Goal: Task Accomplishment & Management: Contribute content

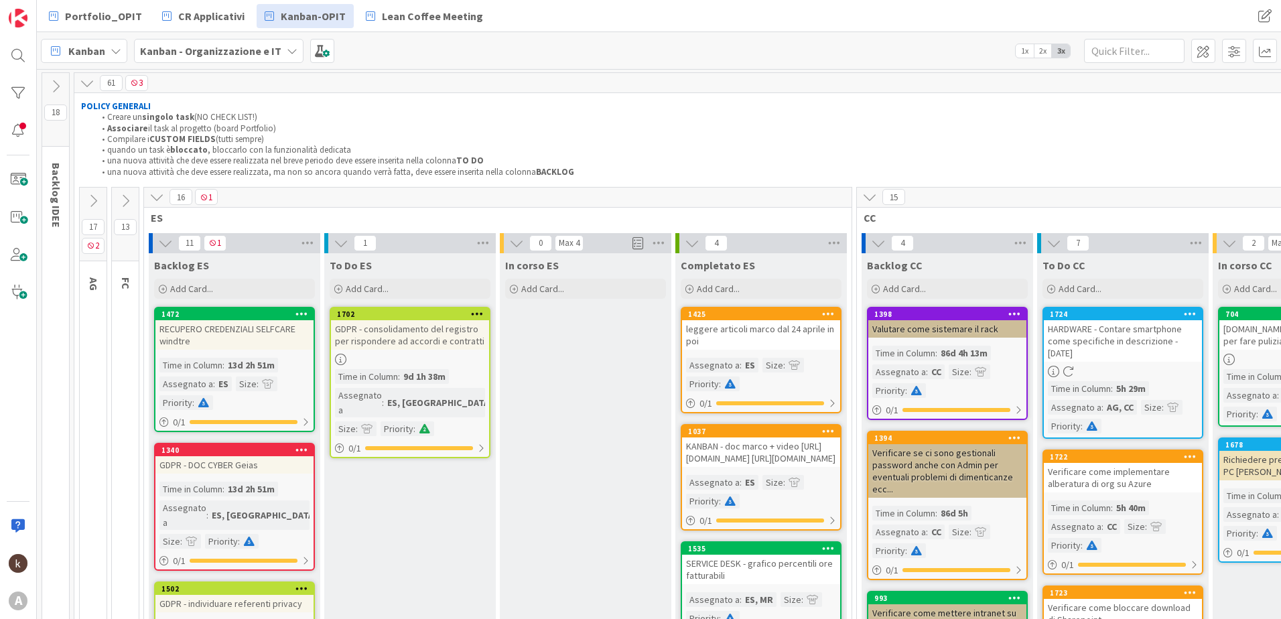
click at [875, 196] on icon at bounding box center [869, 197] width 15 height 15
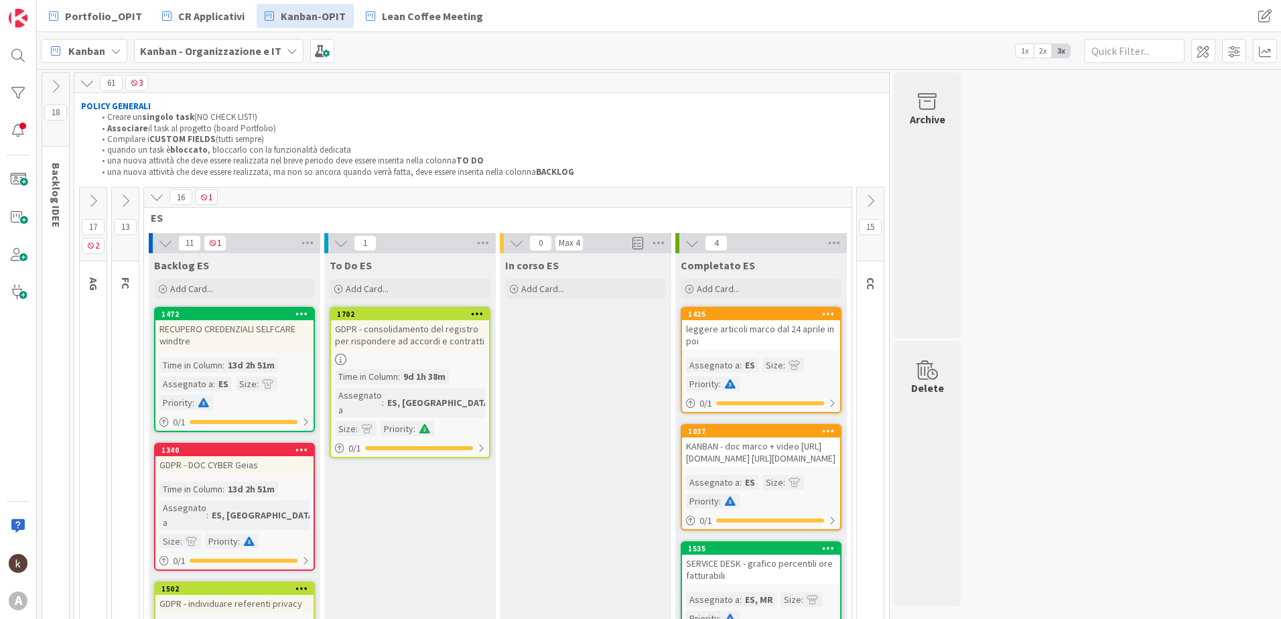
click at [160, 192] on icon at bounding box center [156, 197] width 15 height 15
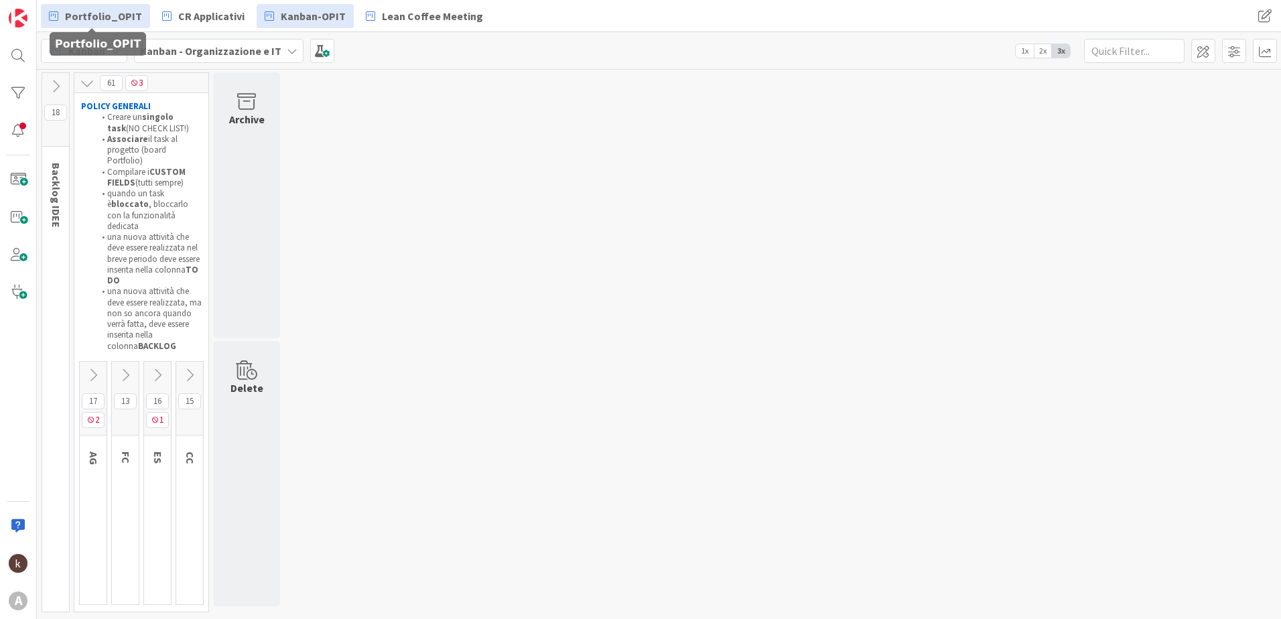
click at [76, 9] on span "Portfolio_OPIT" at bounding box center [103, 16] width 77 height 16
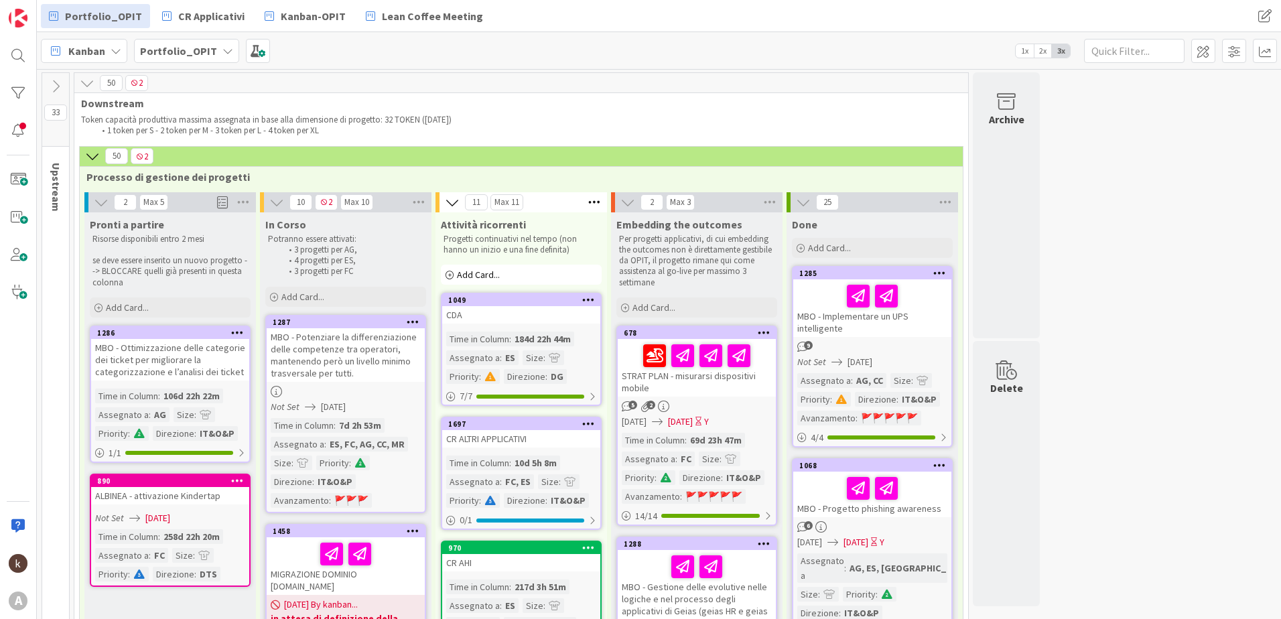
click at [82, 88] on icon at bounding box center [87, 83] width 15 height 15
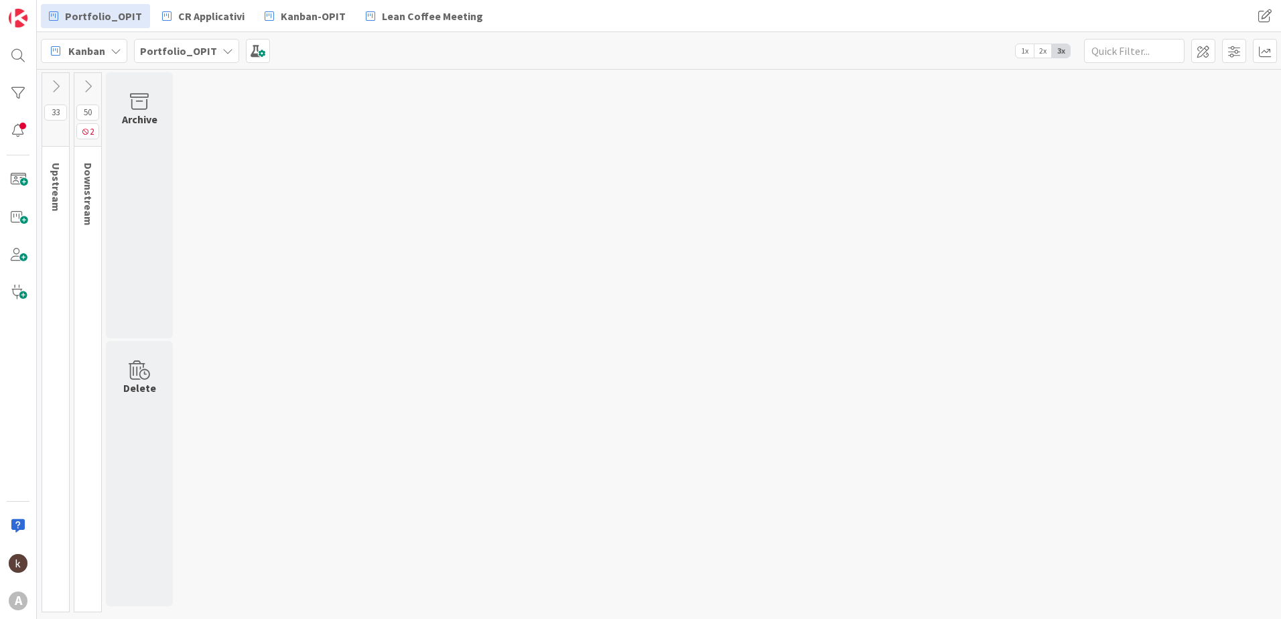
click at [55, 86] on icon at bounding box center [55, 86] width 15 height 15
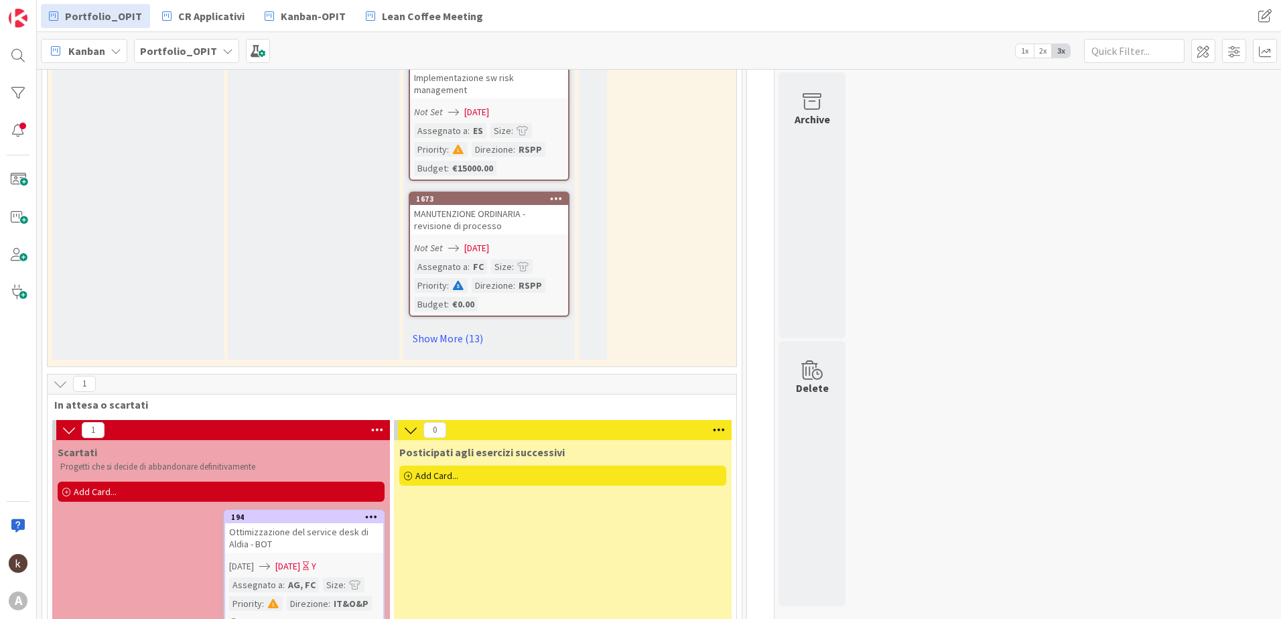
scroll to position [1325, 0]
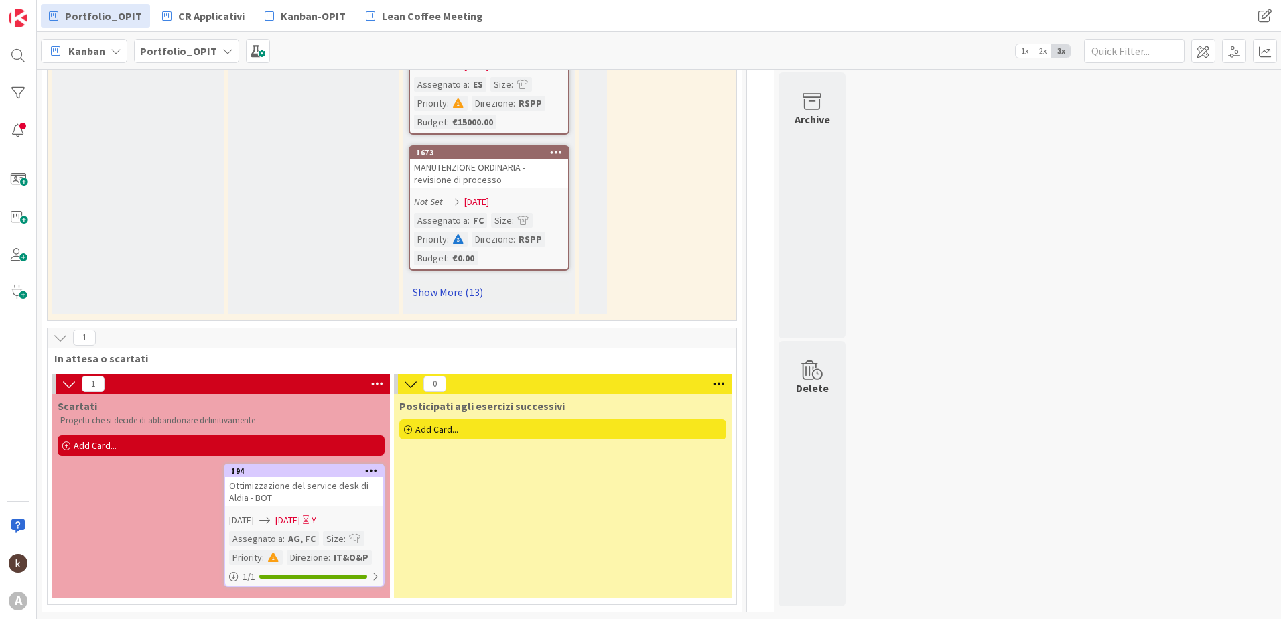
click at [430, 297] on link "Show More (13)" at bounding box center [489, 291] width 161 height 21
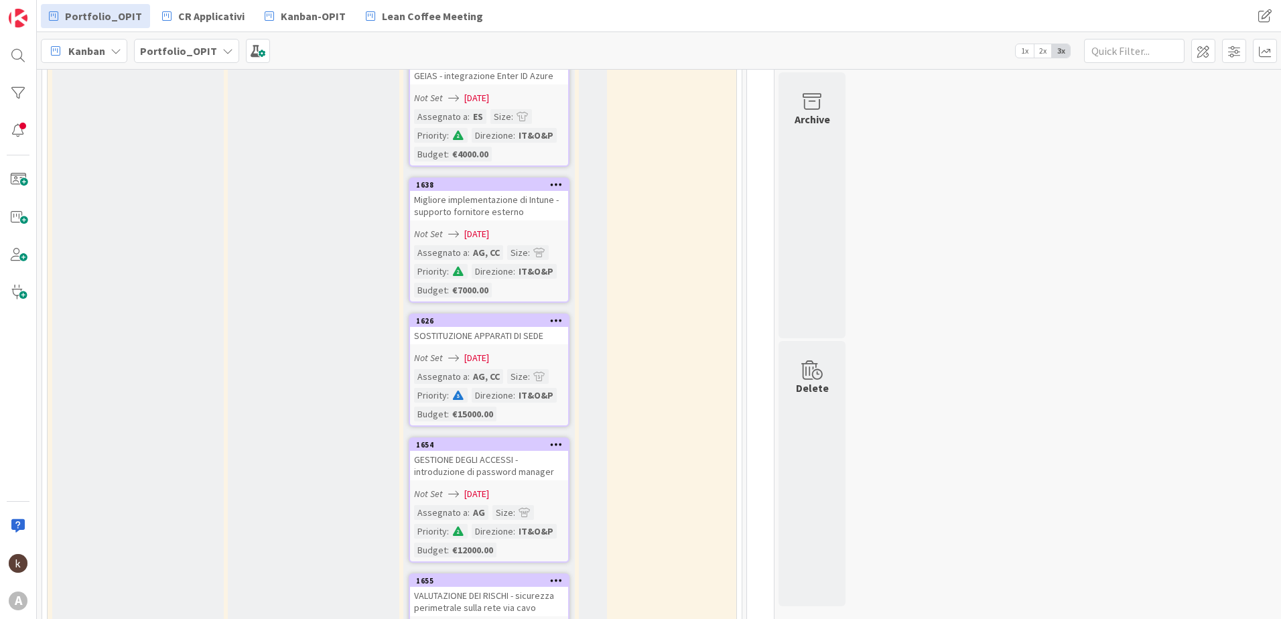
scroll to position [2264, 0]
click at [504, 344] on div "SOSTITUZIONE APPARATI DI SEDE" at bounding box center [489, 336] width 158 height 17
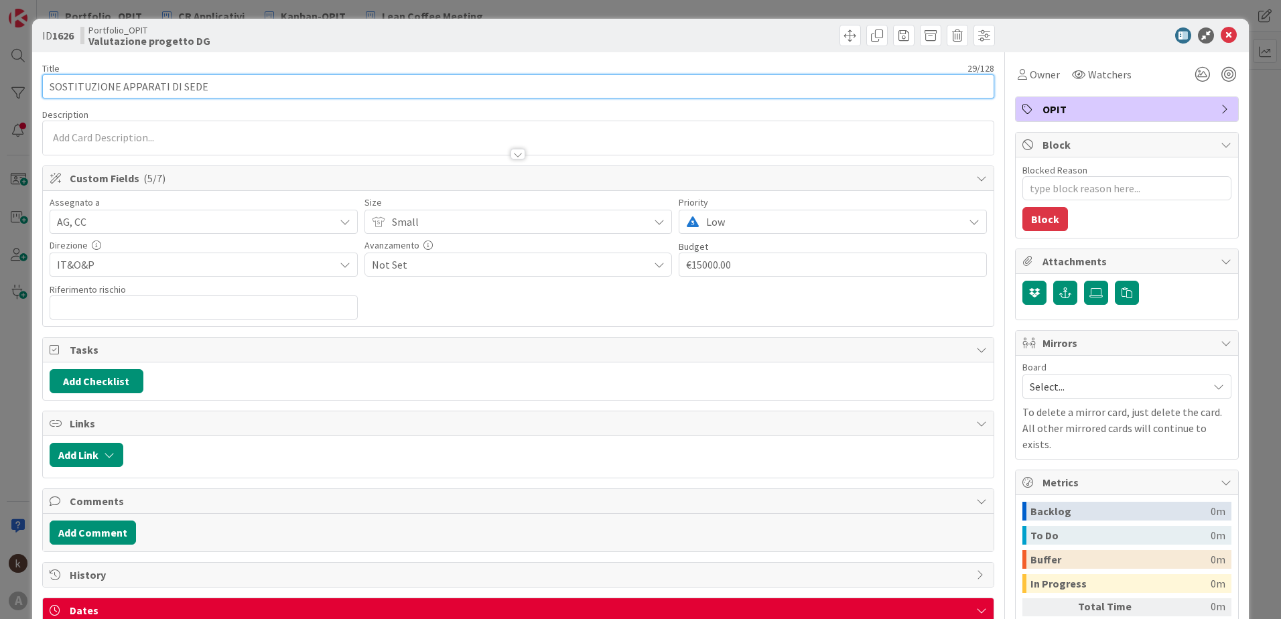
click at [314, 76] on input "SOSTITUZIONE APPARATI DI SEDE" at bounding box center [518, 86] width 952 height 24
type textarea "x"
type input "SOSTITUZIONE APPARATI DI SEDE + log manager"
type textarea "x"
type input "SOSTITUZIONE APPARATI DI SEDE + log manager"
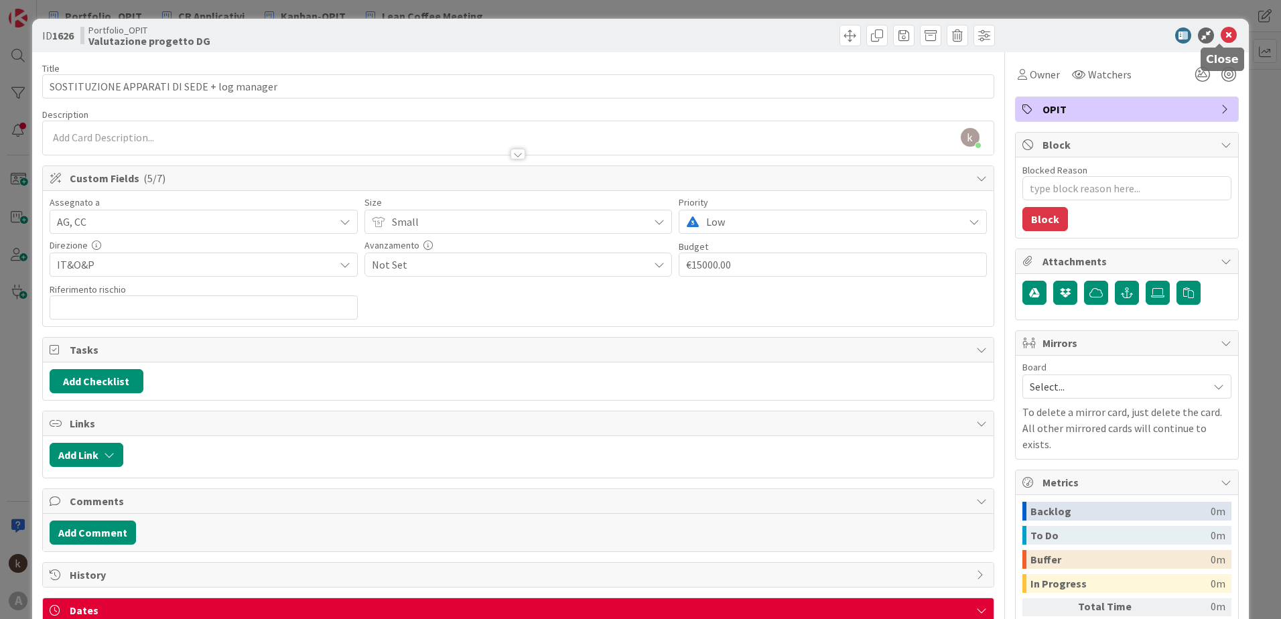
click at [1227, 39] on icon at bounding box center [1229, 35] width 16 height 16
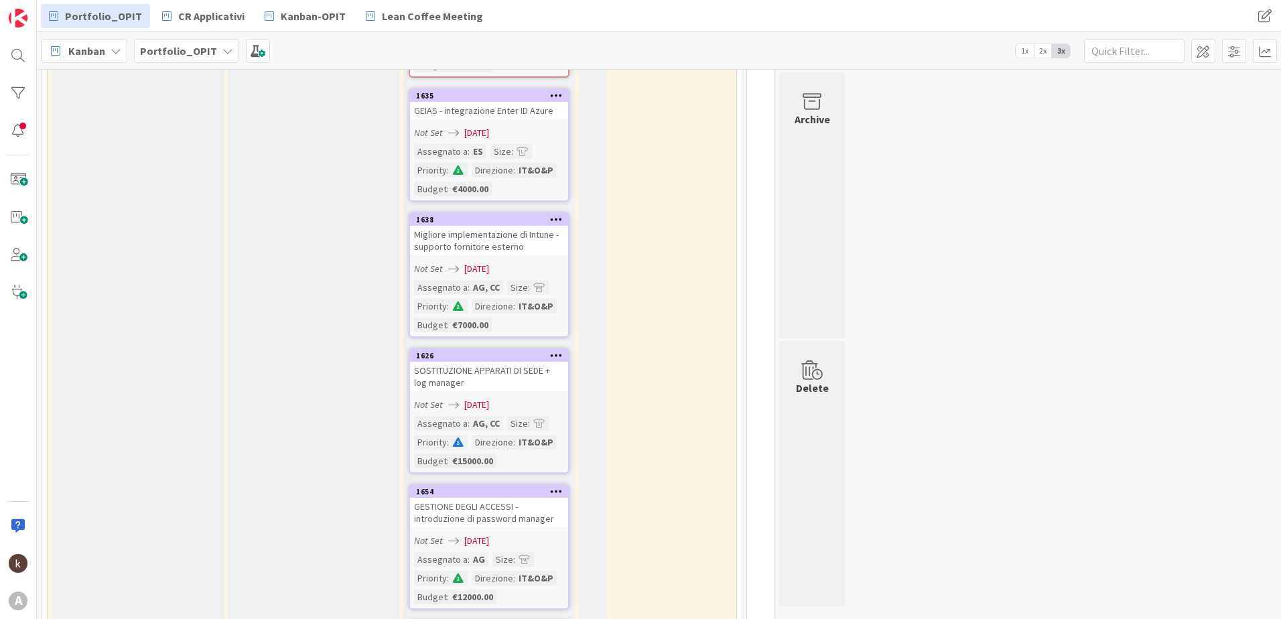
scroll to position [2197, 0]
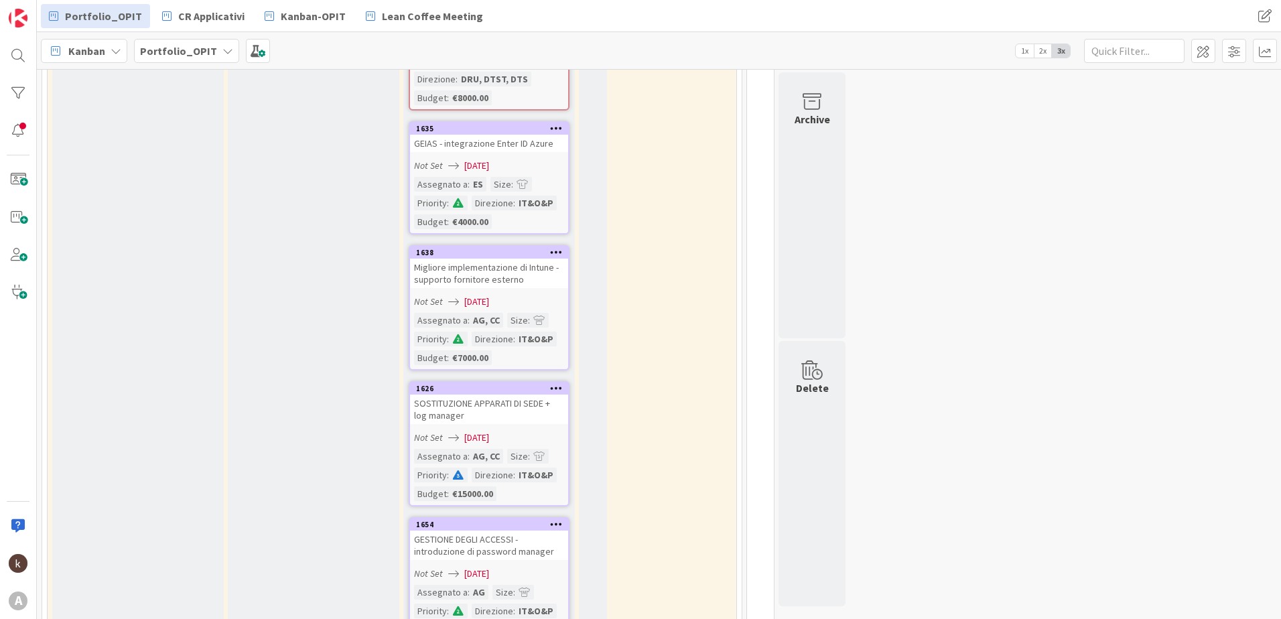
click at [512, 419] on div "SOSTITUZIONE APPARATI DI SEDE + log manager" at bounding box center [489, 409] width 158 height 29
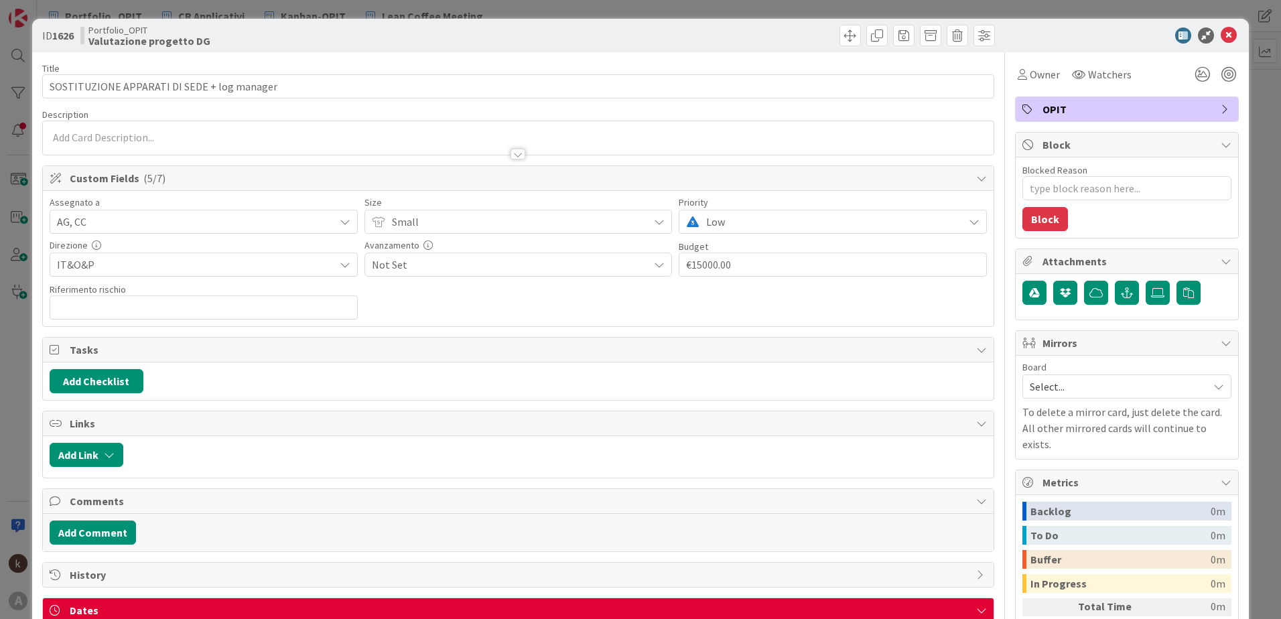
type textarea "x"
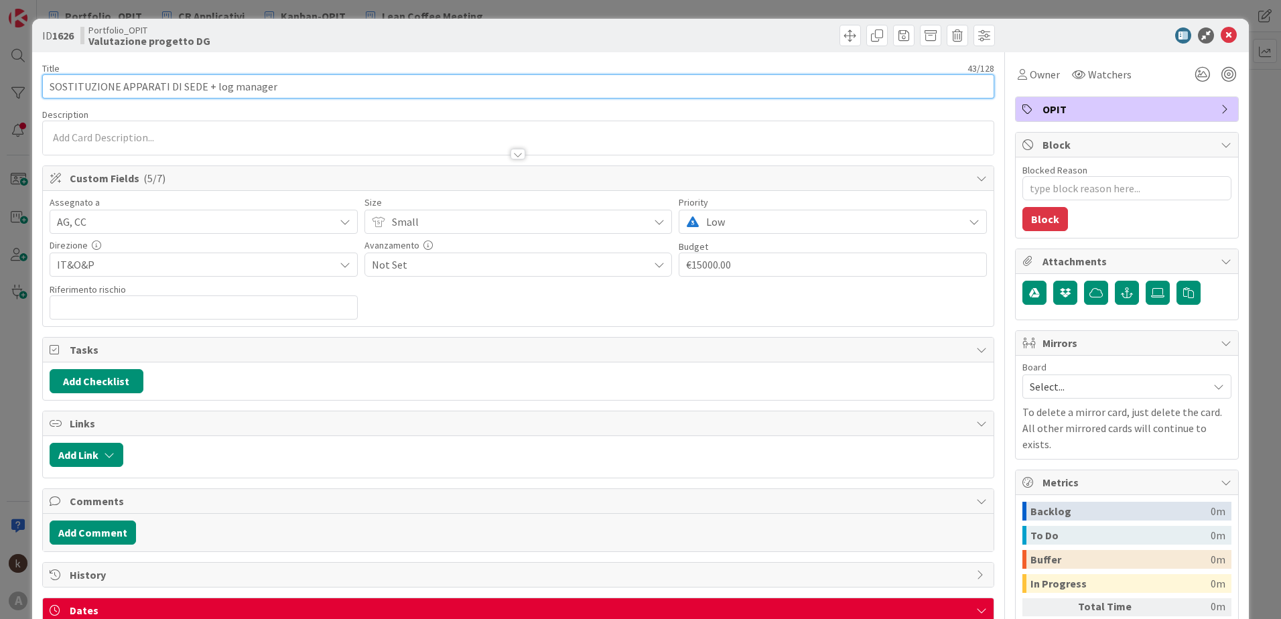
drag, startPoint x: 312, startPoint y: 88, endPoint x: 201, endPoint y: 90, distance: 110.6
click at [201, 90] on input "SOSTITUZIONE APPARATI DI SEDE + log manager" at bounding box center [518, 86] width 952 height 24
type input "SOSTITUZIONE APPARATI DI SEDE"
type textarea "x"
type input "SOSTITUZIONE APPARATI DI SEDE"
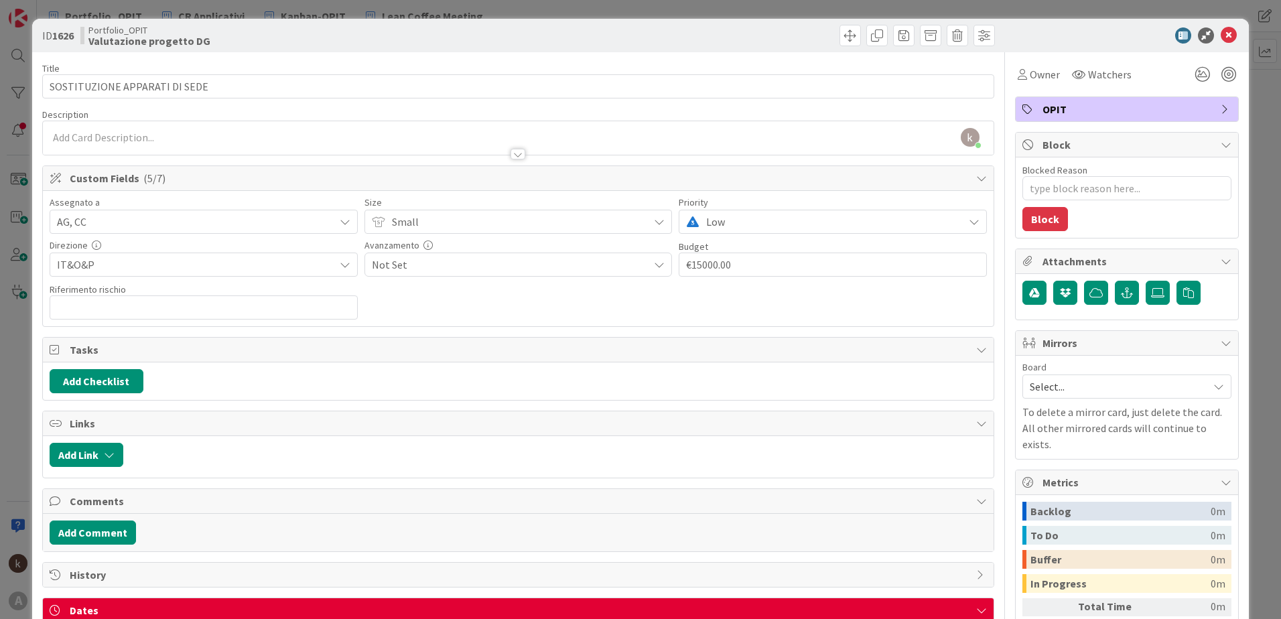
drag, startPoint x: 1218, startPoint y: 42, endPoint x: 1212, endPoint y: 50, distance: 9.5
click at [1221, 42] on icon at bounding box center [1229, 35] width 16 height 16
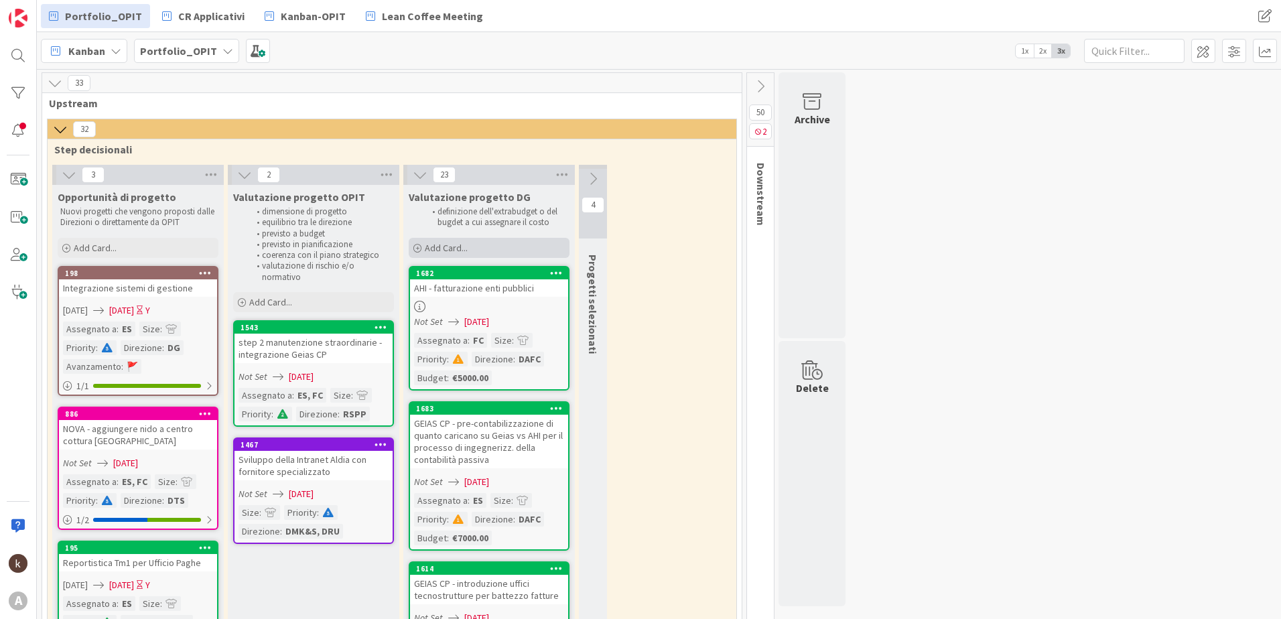
click at [462, 242] on span "Add Card..." at bounding box center [446, 248] width 43 height 12
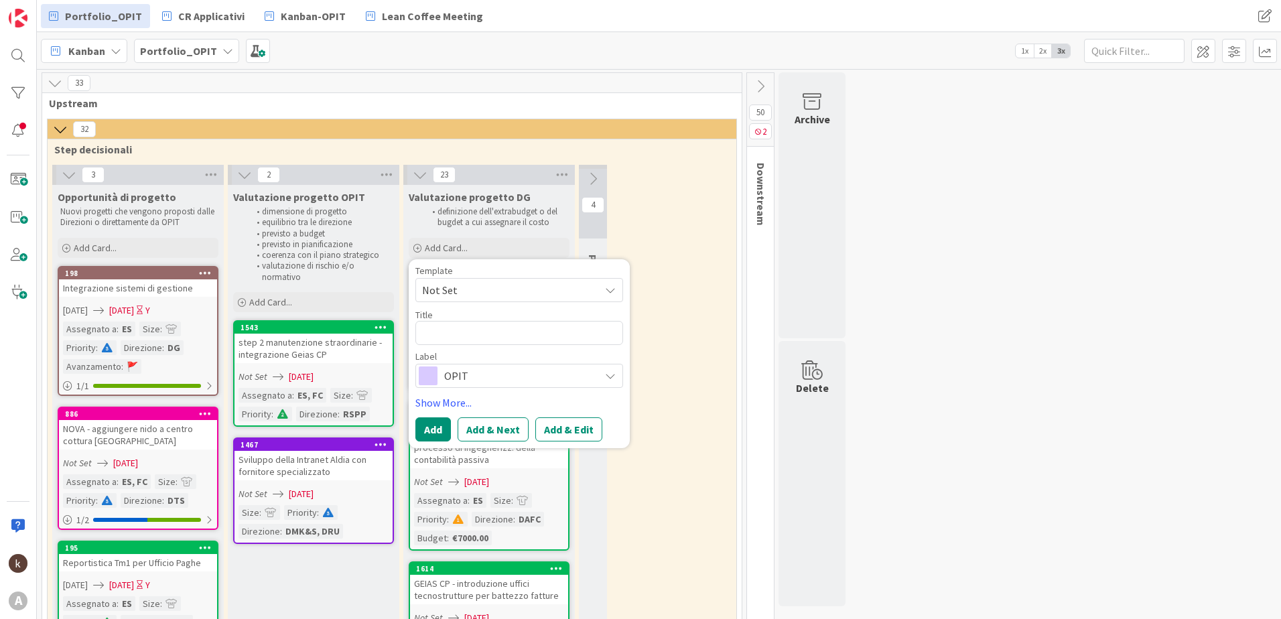
click at [551, 84] on div "33" at bounding box center [392, 83] width 700 height 20
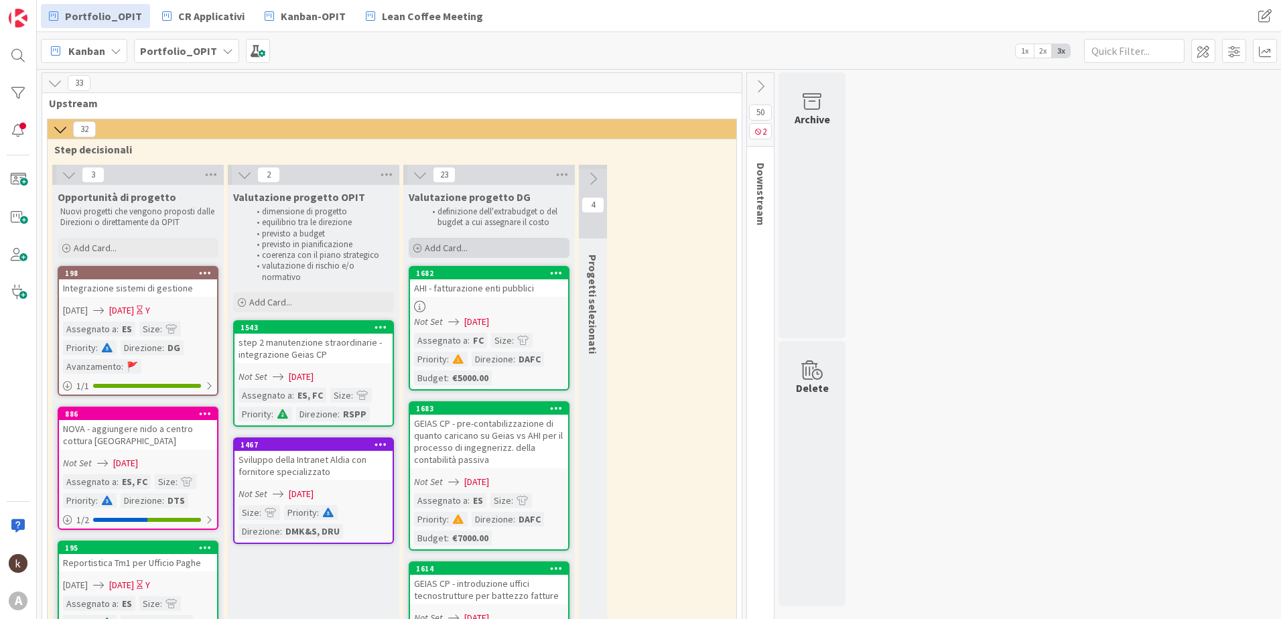
click at [505, 248] on div "Add Card..." at bounding box center [489, 248] width 161 height 20
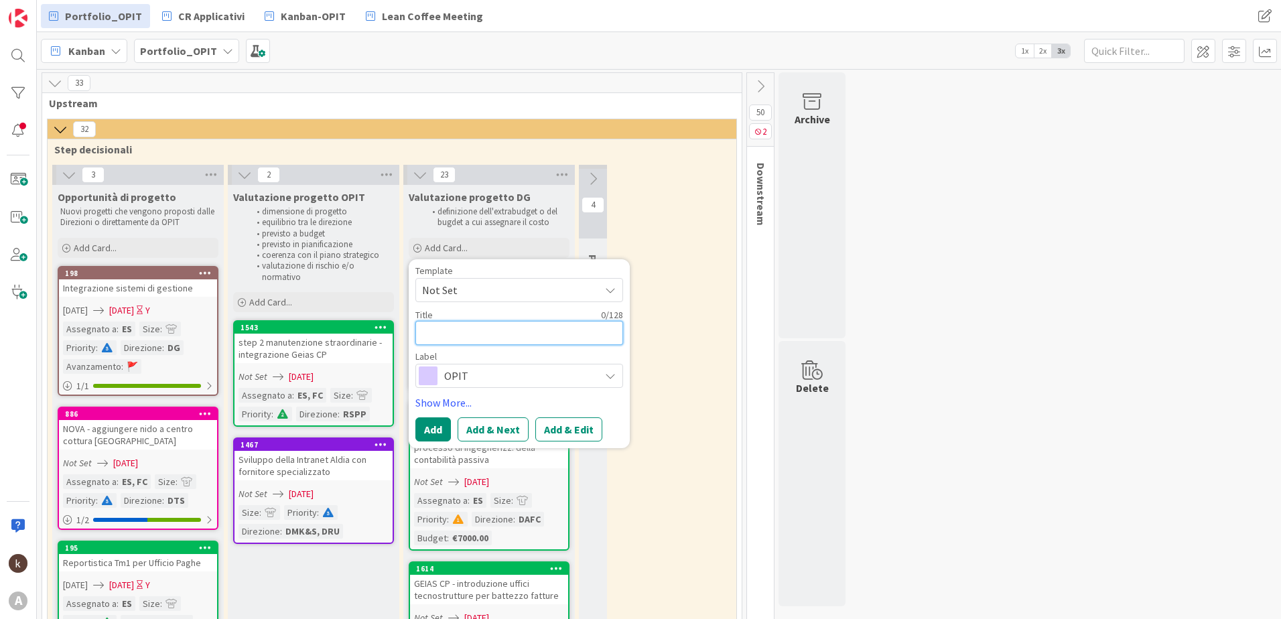
type textarea "x"
type textarea "G"
type textarea "x"
type textarea "Ge"
type textarea "x"
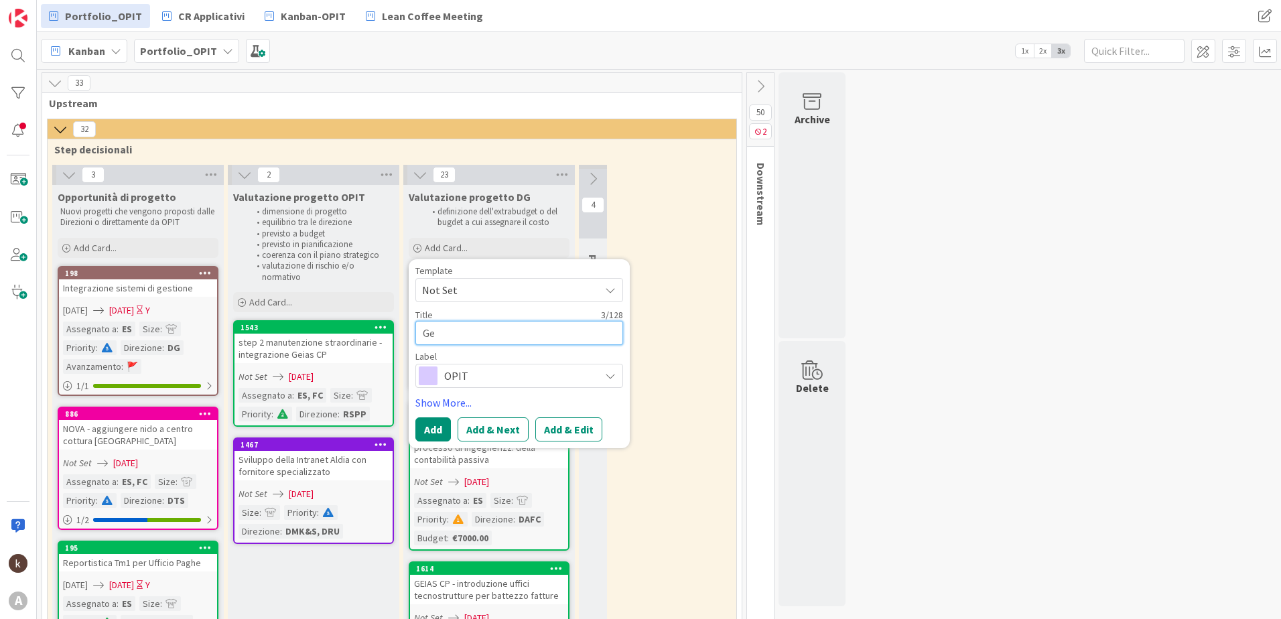
type textarea "Ges"
type textarea "x"
type textarea "Gest"
type textarea "x"
type textarea "Gesti"
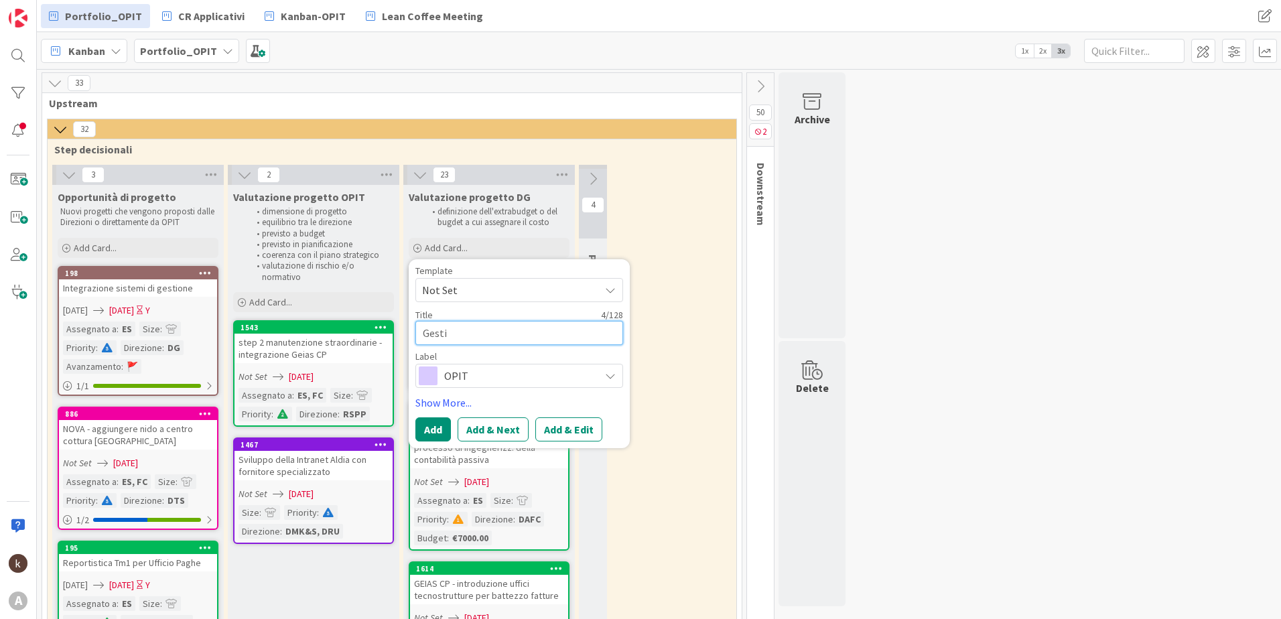
type textarea "x"
type textarea "Gestio"
type textarea "x"
type textarea "Gestion"
type textarea "x"
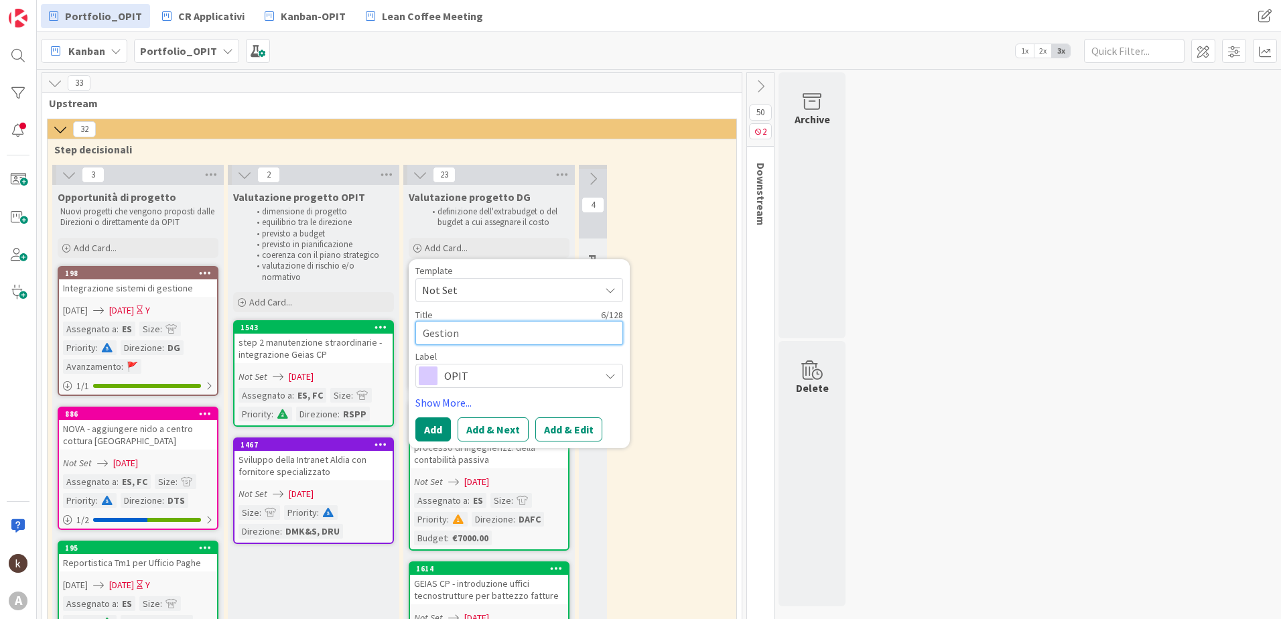
type textarea "Gestione"
type textarea "x"
type textarea "Gestione"
type textarea "x"
type textarea "Gestione d"
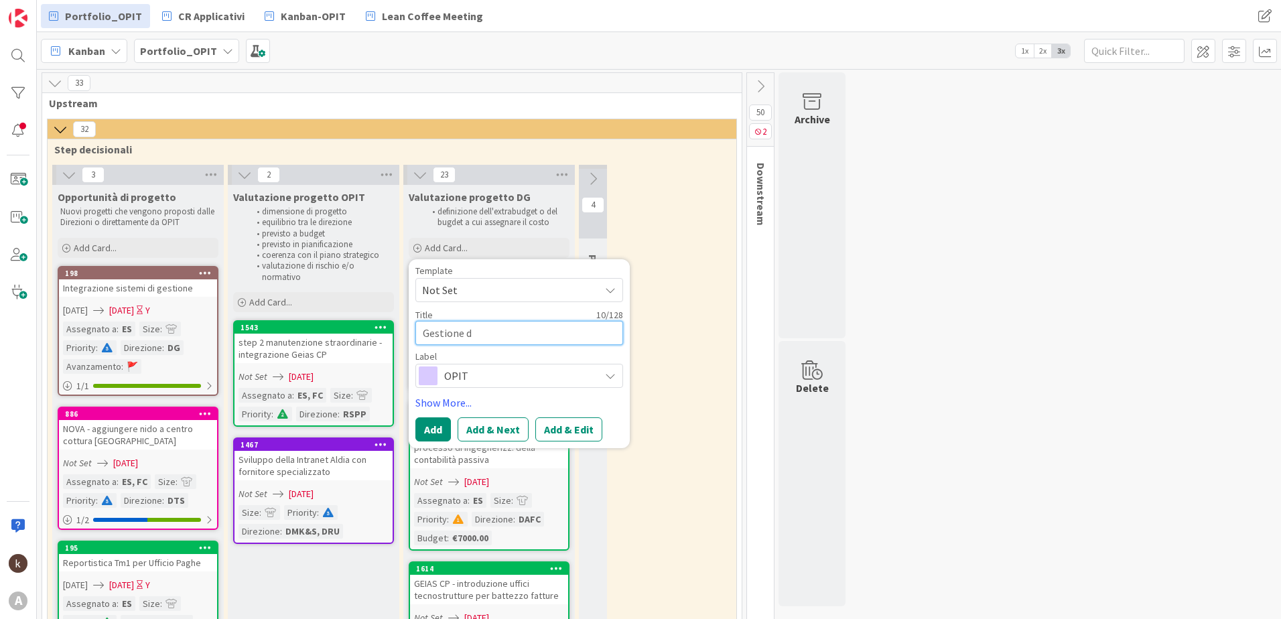
type textarea "x"
type textarea "Gestione de"
type textarea "x"
type textarea "Gestione dei"
type textarea "x"
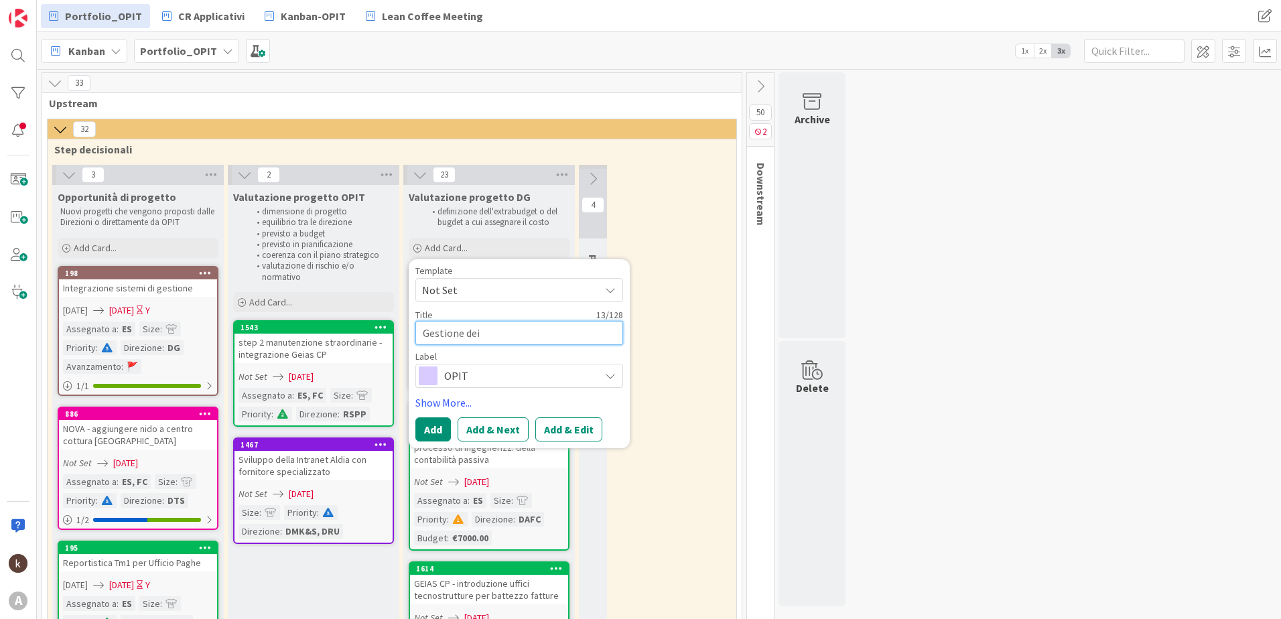
type textarea "Gestione dei d"
type textarea "x"
type textarea "Gestione dei di"
type textarea "x"
type textarea "Gestione dei dis"
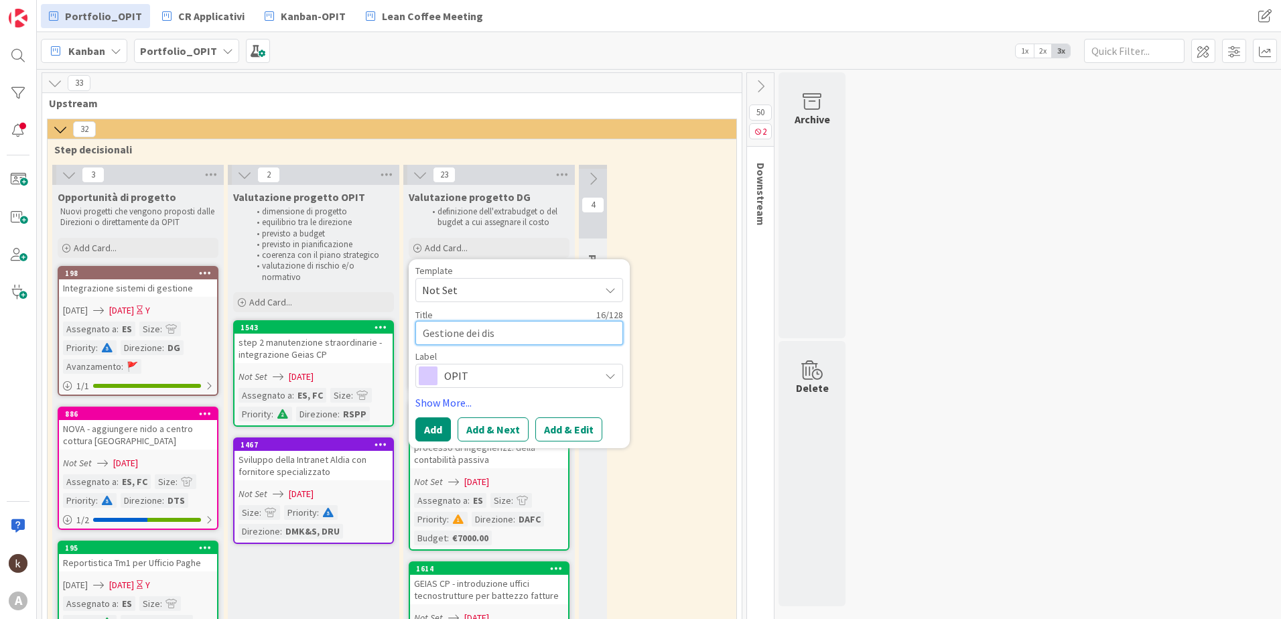
type textarea "x"
type textarea "Gestione dei disp"
type textarea "x"
type textarea "Gestione dei dispo"
type textarea "x"
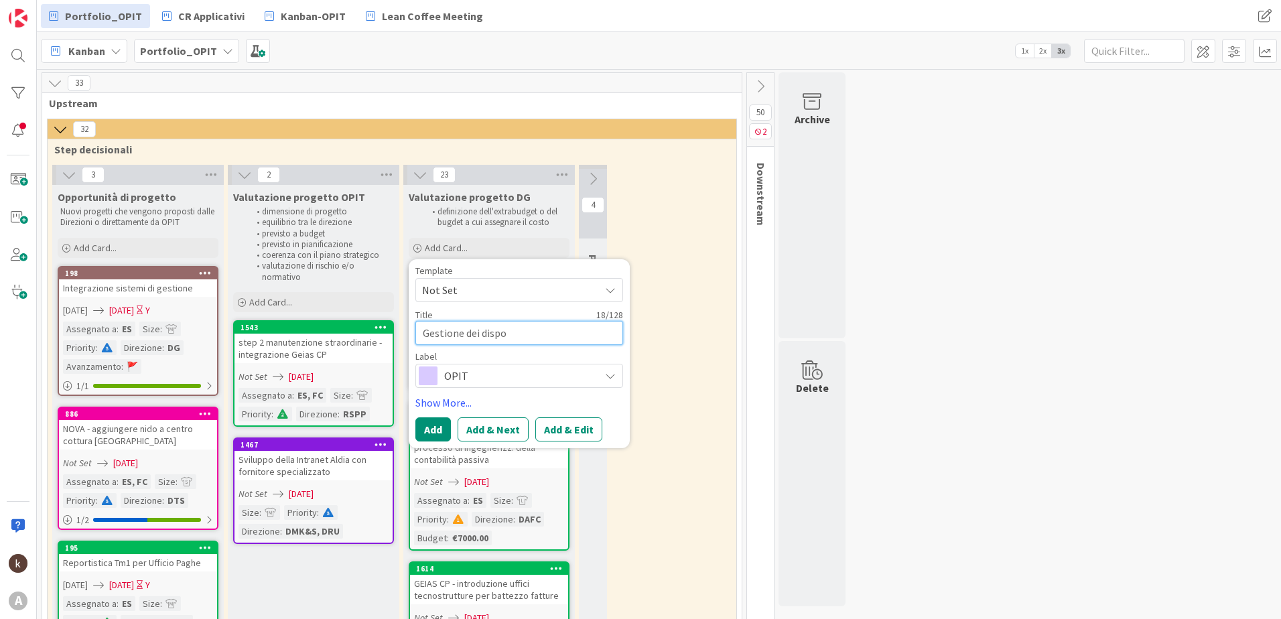
type textarea "Gestione dei dispos"
type textarea "x"
type textarea "Gestione dei disposi"
type textarea "x"
type textarea "Gestione dei dispositi"
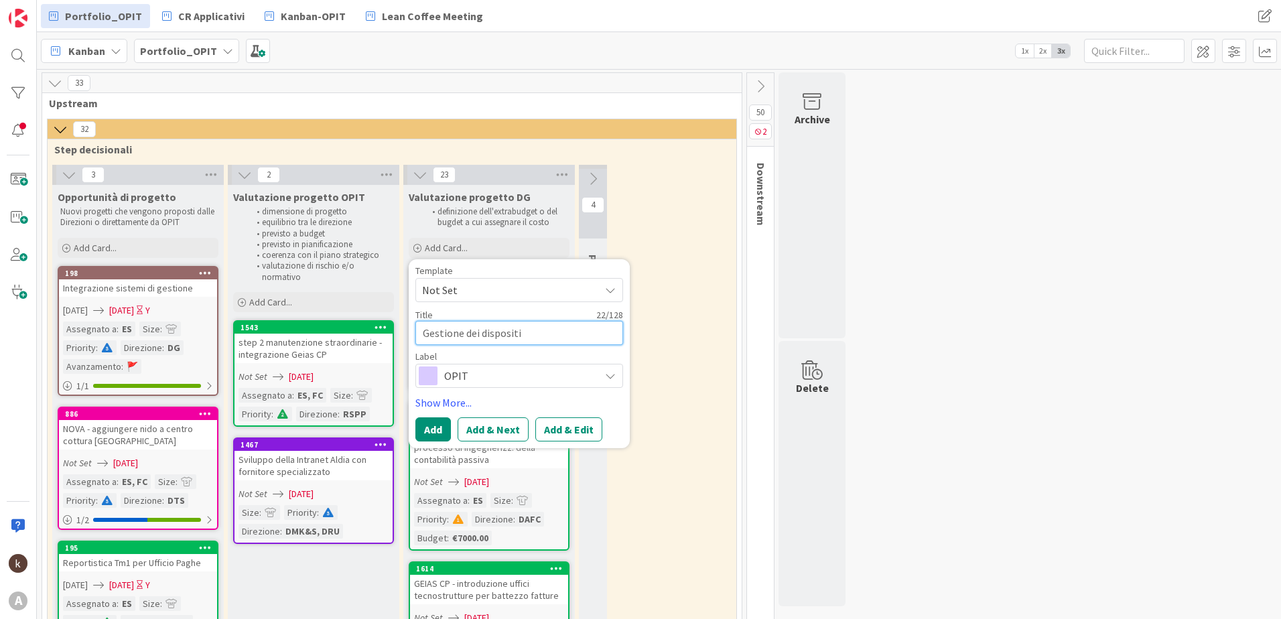
type textarea "x"
type textarea "Gestione dei dispositivi"
type textarea "x"
type textarea "Gestione dei dispositivi"
type textarea "x"
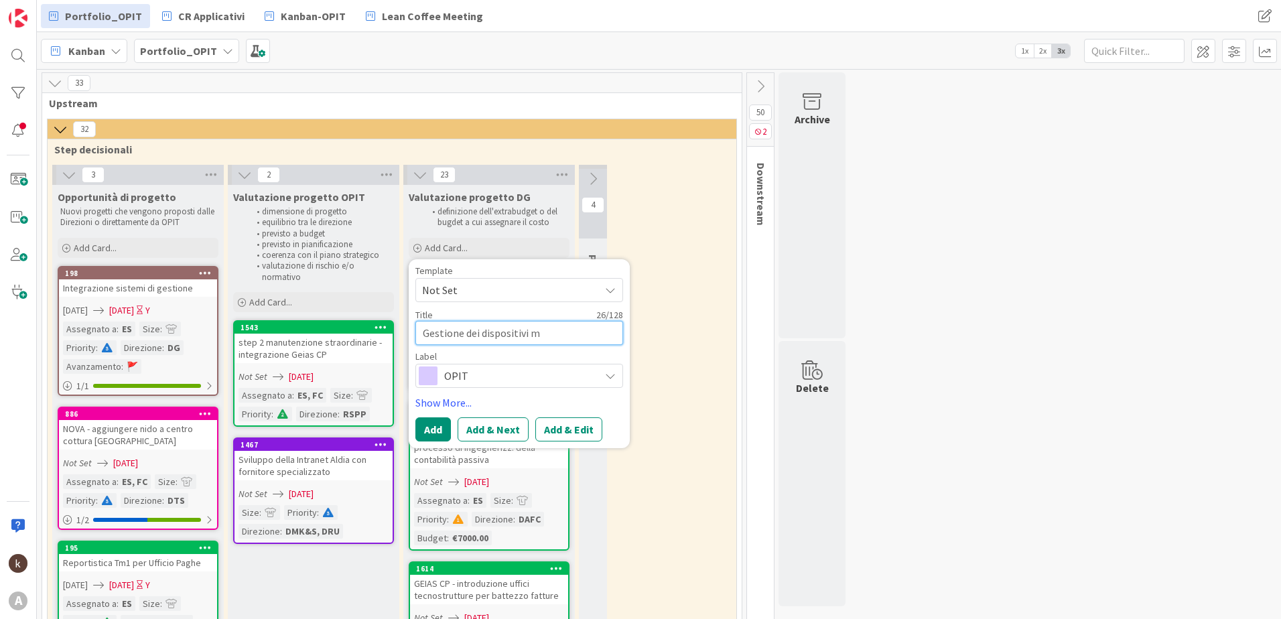
type textarea "Gestione dei dispositivi mo"
type textarea "x"
type textarea "Gestione dei dispositivi mob"
type textarea "x"
type textarea "Gestione dei dispositivi mobi"
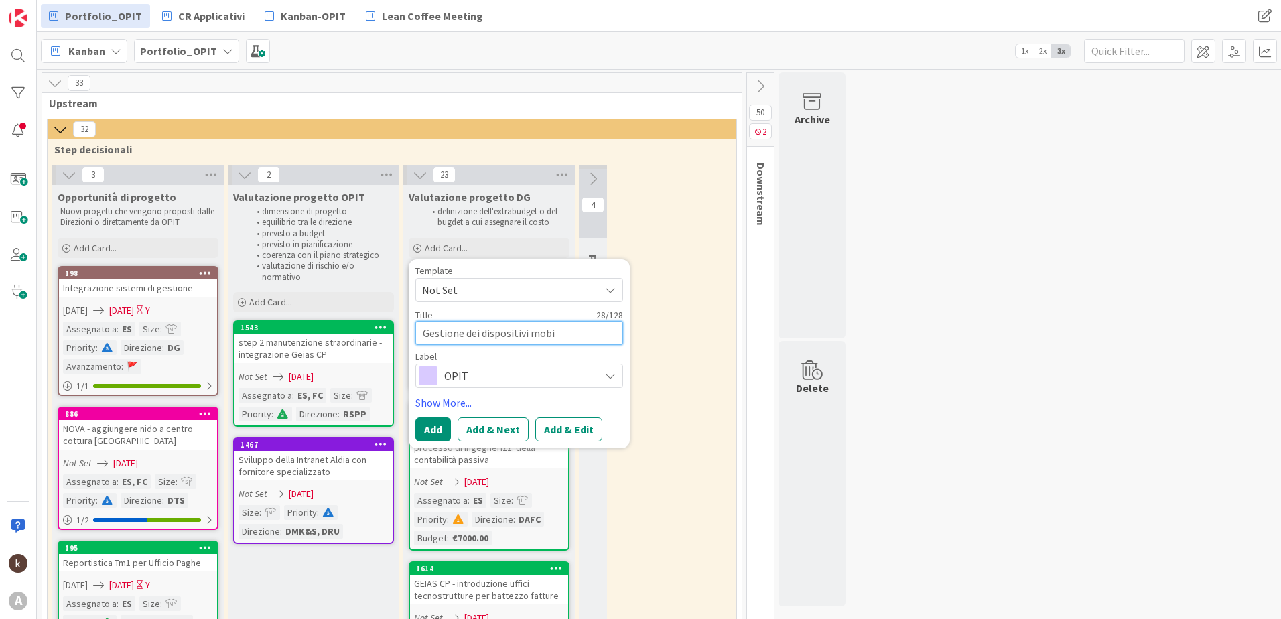
type textarea "x"
type textarea "Gestione dei dispositivi mobile"
type textarea "x"
type textarea "Gestione dei dispositivi mobile"
type textarea "x"
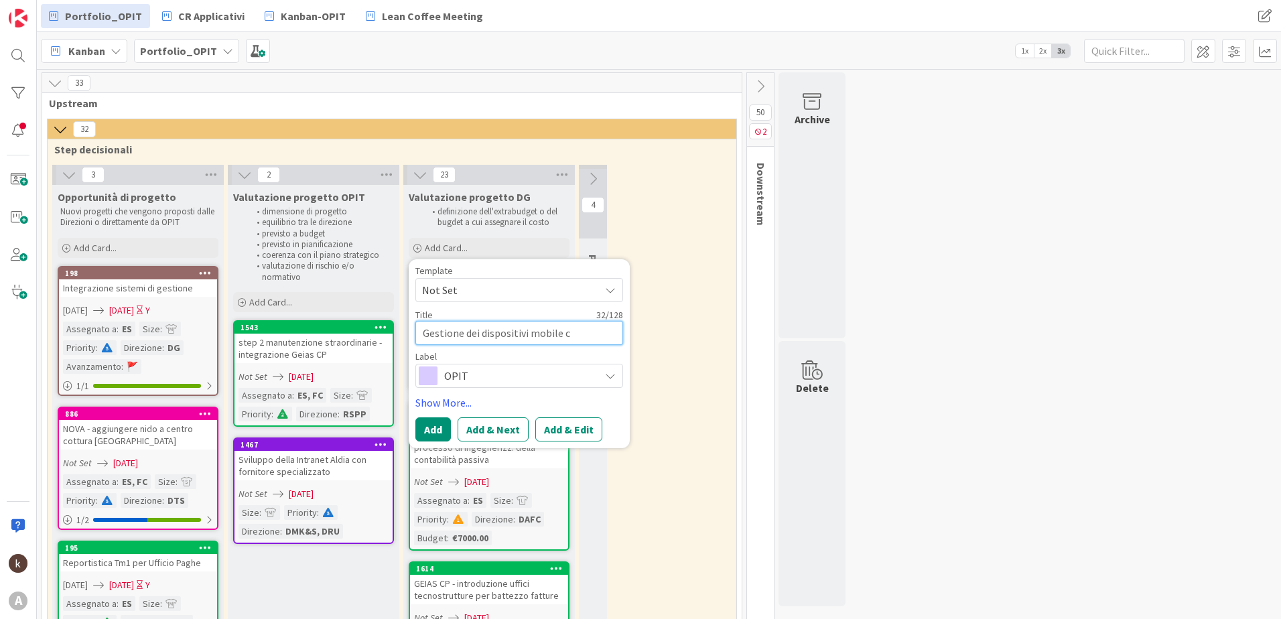
type textarea "Gestione dei dispositivi mobile co"
type textarea "x"
type textarea "Gestione dei dispositivi mobile con"
type textarea "x"
type textarea "Gestione dei dispositivi mobile con"
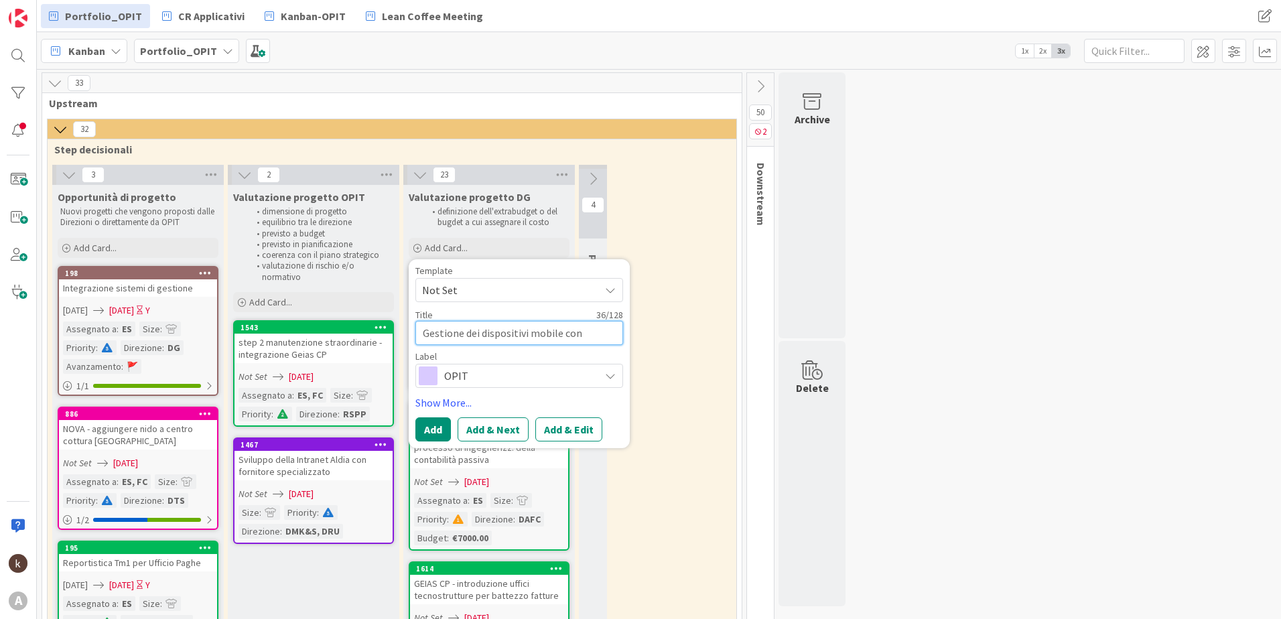
type textarea "x"
type textarea "Gestione dei dispositivi mobile con p"
type textarea "x"
type textarea "Gestione dei dispositivi mobile con pr"
type textarea "x"
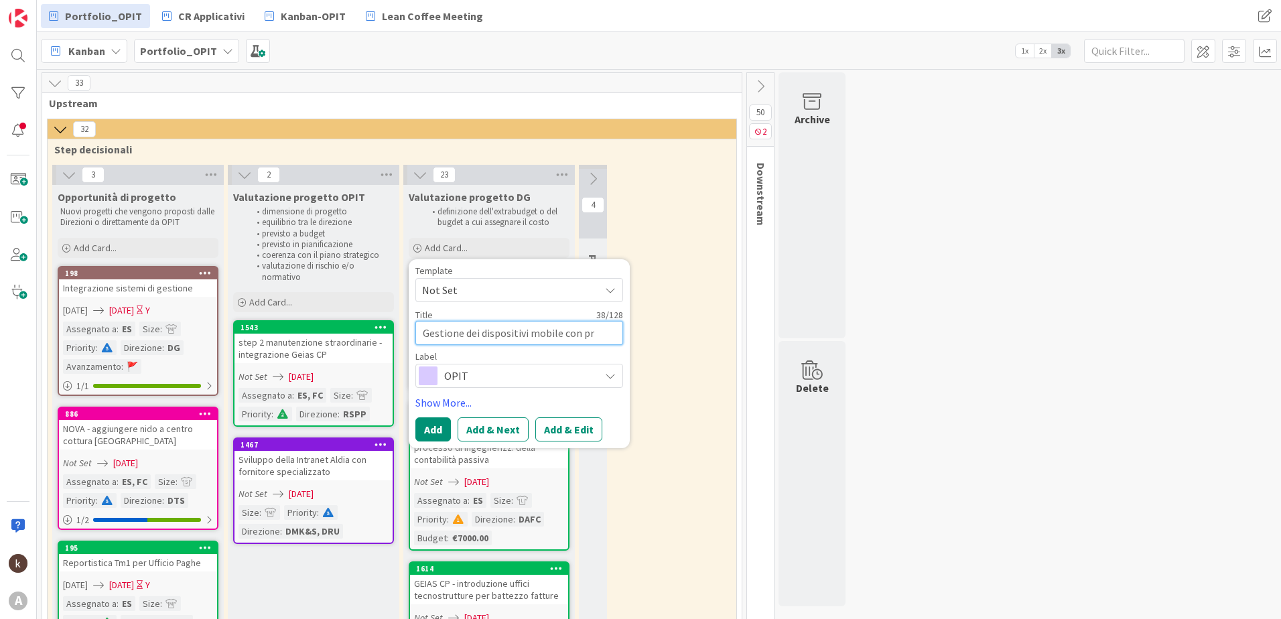
type textarea "Gestione dei dispositivi mobile con pro"
type textarea "x"
type textarea "Gestione dei dispositivi mobile con prof"
type textarea "x"
type textarea "Gestione dei dispositivi mobile con profi"
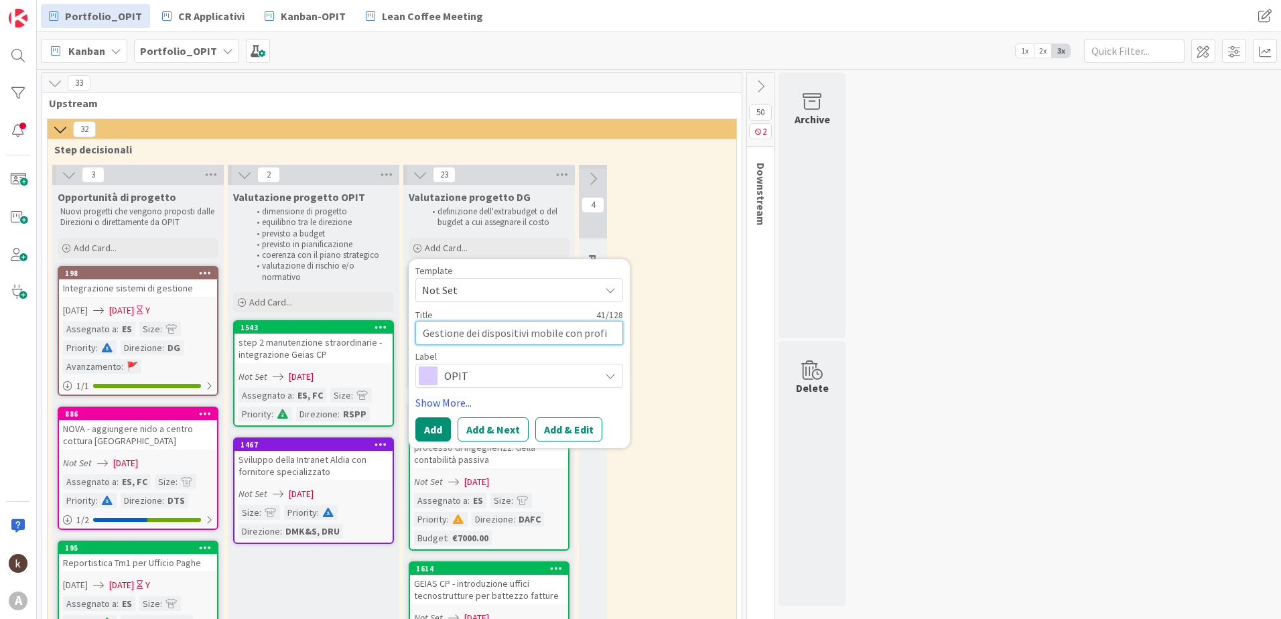
type textarea "x"
type textarea "Gestione dei dispositivi mobile con profilo"
type textarea "x"
type textarea "Gestione dei dispositivi mobile con profilo"
type textarea "x"
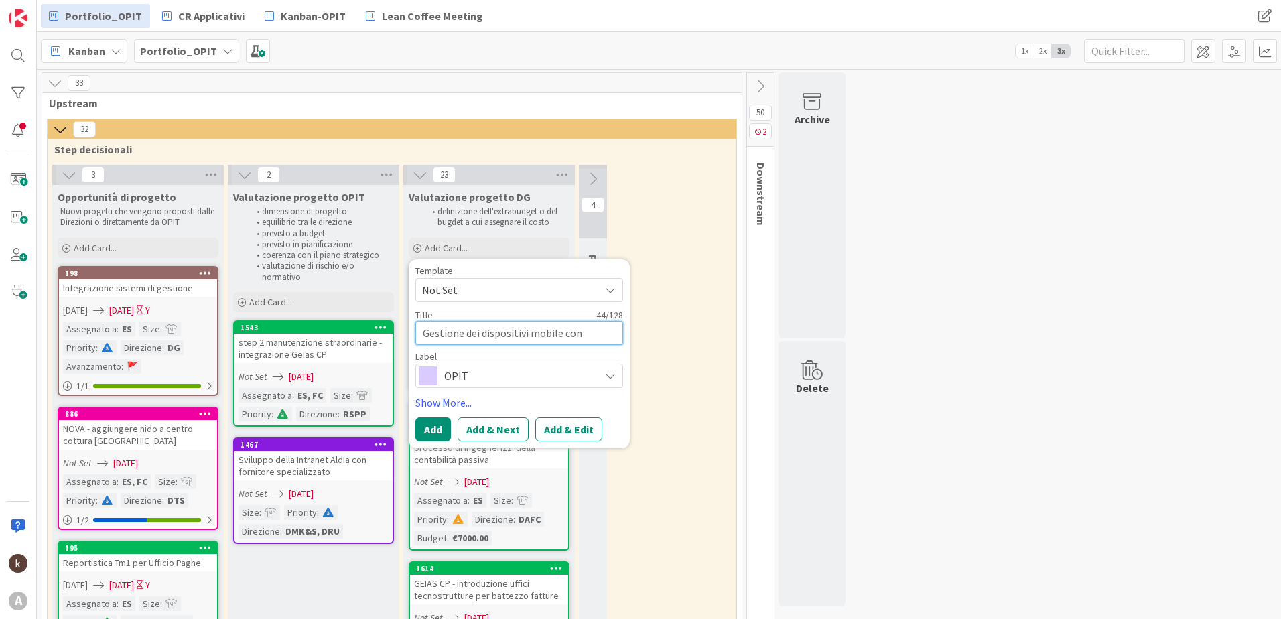
type textarea "Gestione dei dispositivi mobile con profilo la"
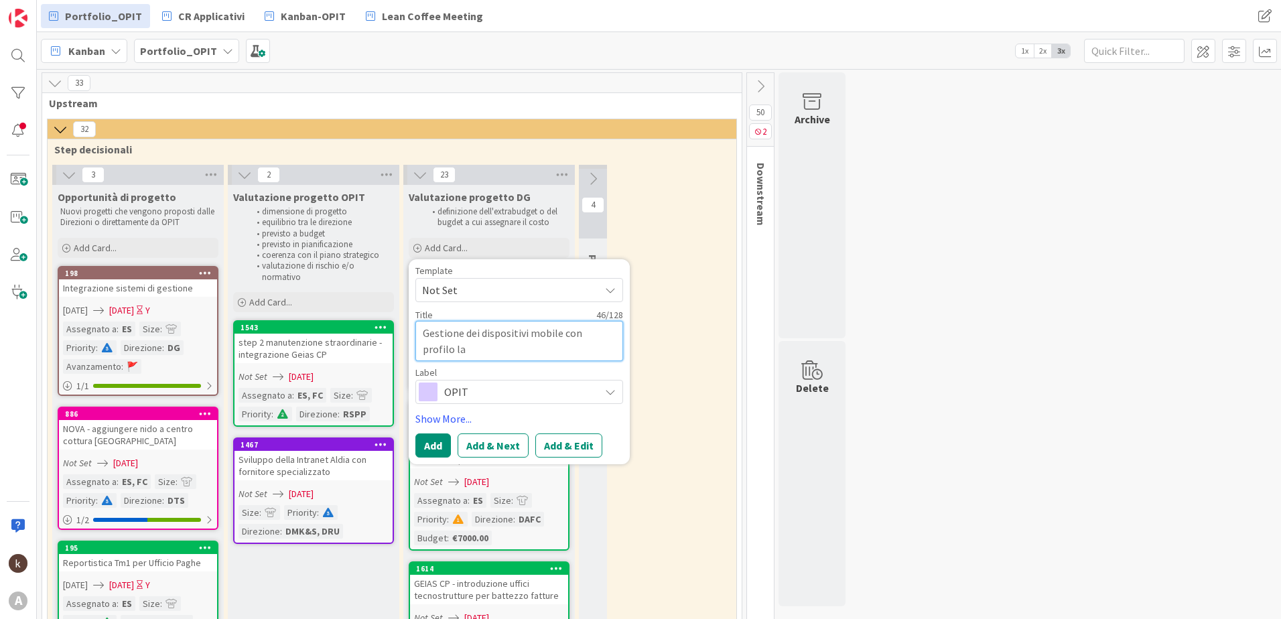
type textarea "x"
type textarea "Gestione dei dispositivi mobile con profilo lav"
type textarea "x"
type textarea "Gestione dei dispositivi mobile con profilo lavo"
type textarea "x"
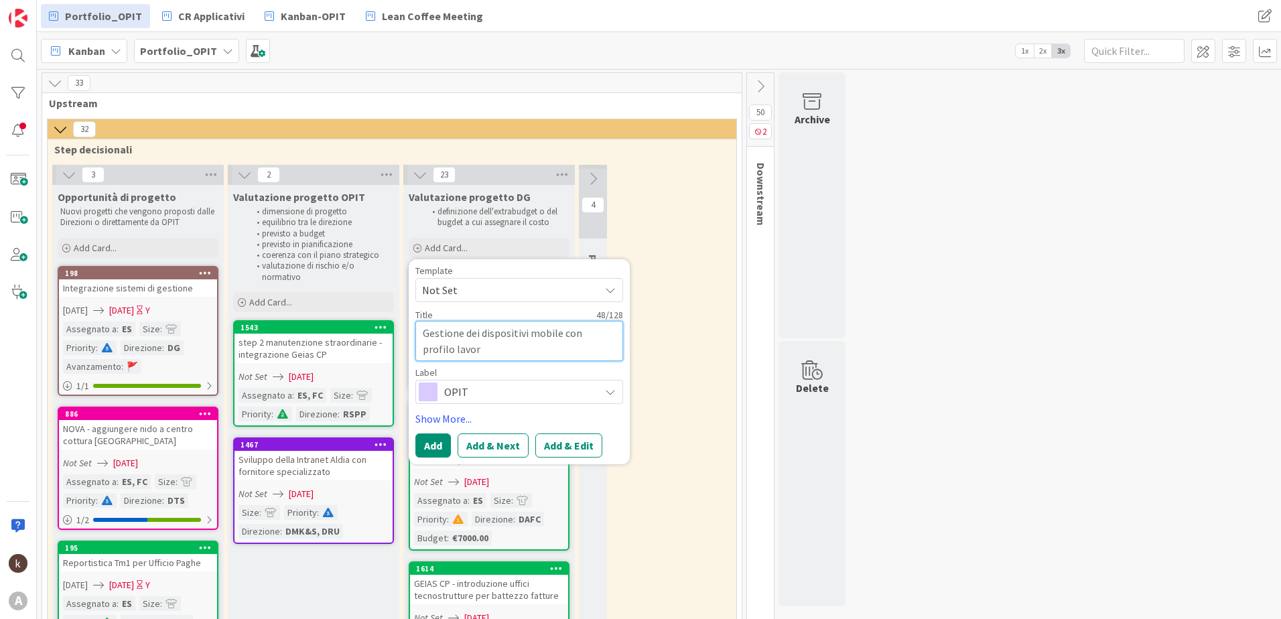
type textarea "Gestione dei dispositivi mobile con profilo lavoro"
type textarea "x"
type textarea "Gestione dei dispositivi mobile con profilo lavoro"
type textarea "x"
type textarea "Gestione dei dispositivi mobile con profilo lavoro g"
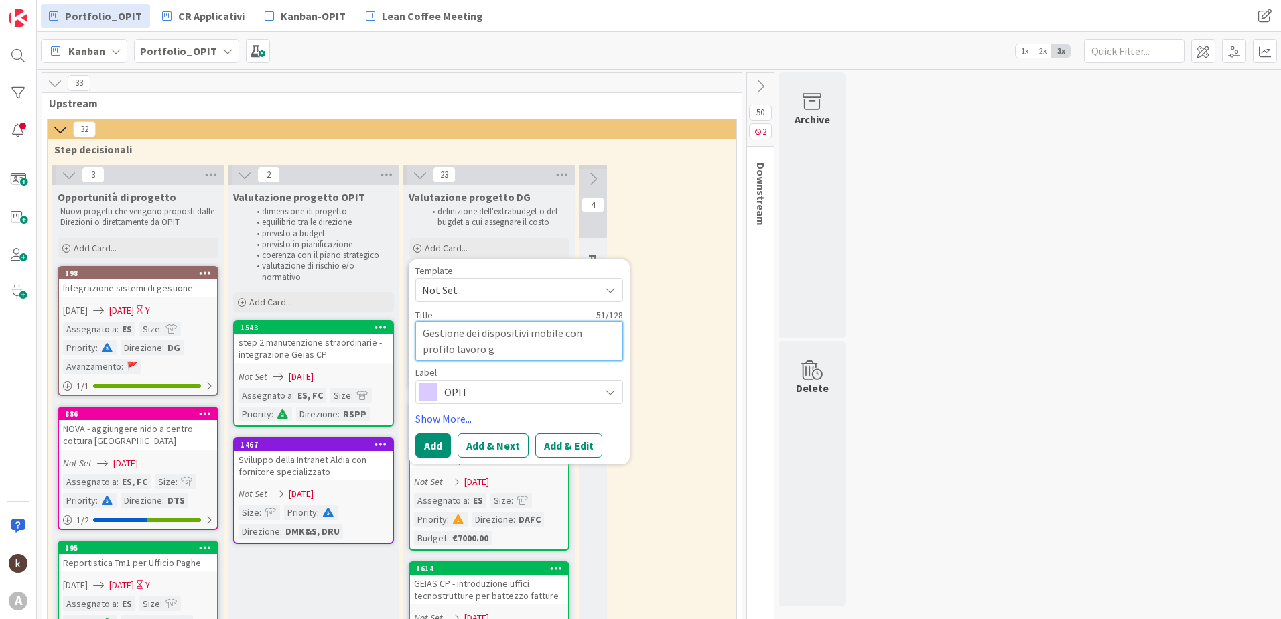
type textarea "x"
type textarea "Gestione dei dispositivi mobile con profilo lavoro go"
type textarea "x"
type textarea "Gestione dei dispositivi mobile con profilo lavoro goog"
type textarea "x"
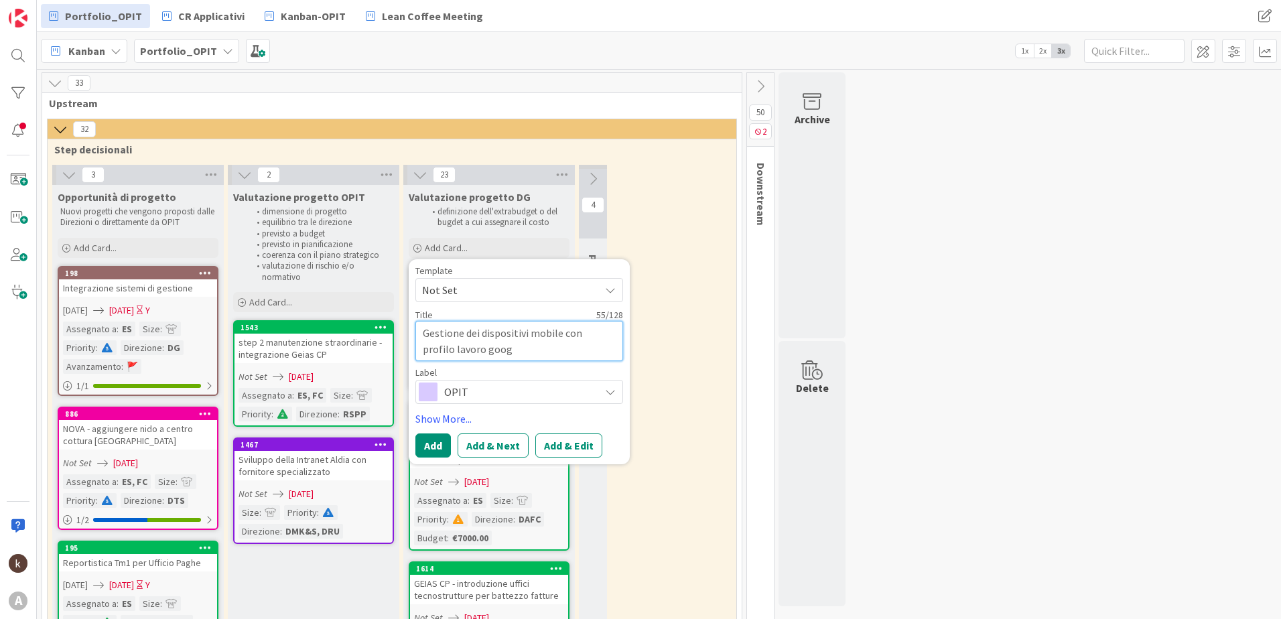
type textarea "Gestione dei dispositivi mobile con profilo lavoro googl"
type textarea "x"
type textarea "Gestione dei dispositivi mobile con profilo lavoro google"
drag, startPoint x: 565, startPoint y: 452, endPoint x: 572, endPoint y: 448, distance: 8.7
click at [565, 452] on button "Add & Edit" at bounding box center [568, 446] width 67 height 24
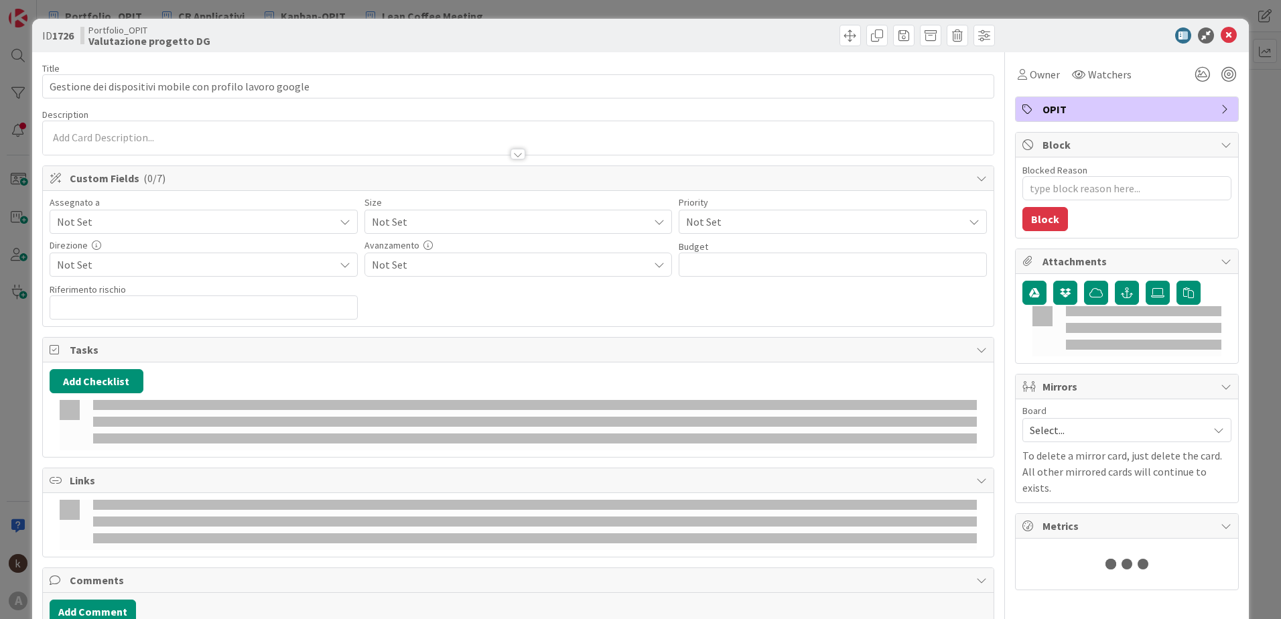
click at [273, 222] on span "Not Set" at bounding box center [195, 222] width 277 height 16
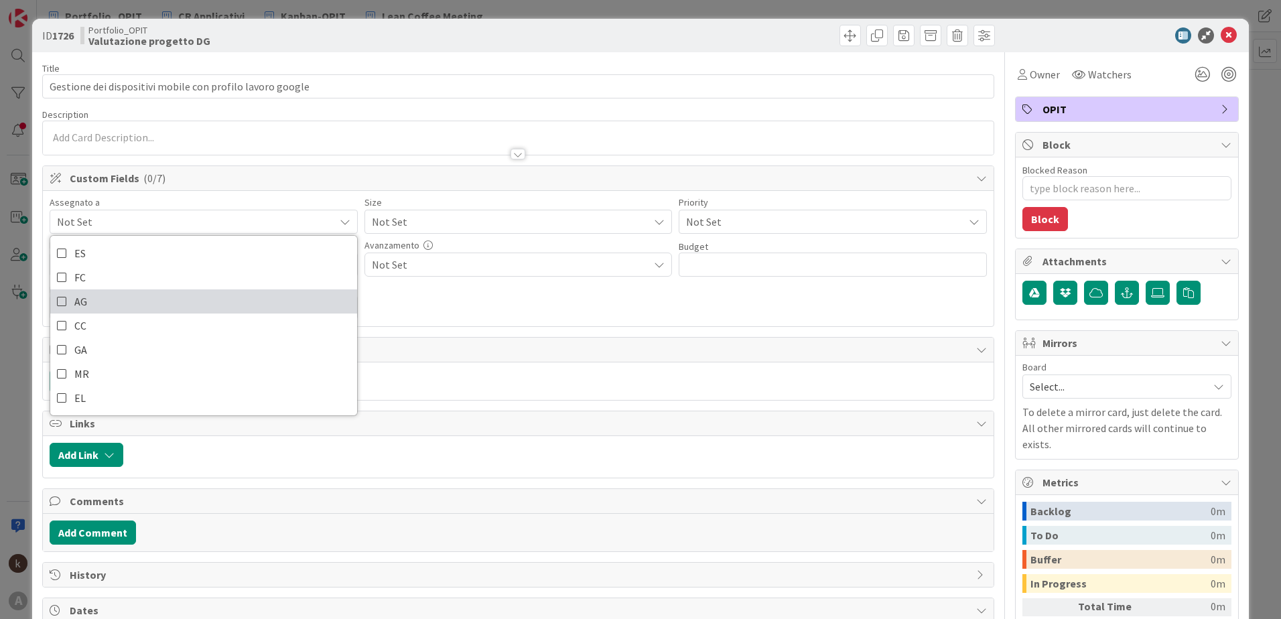
click at [58, 298] on icon at bounding box center [62, 301] width 11 height 20
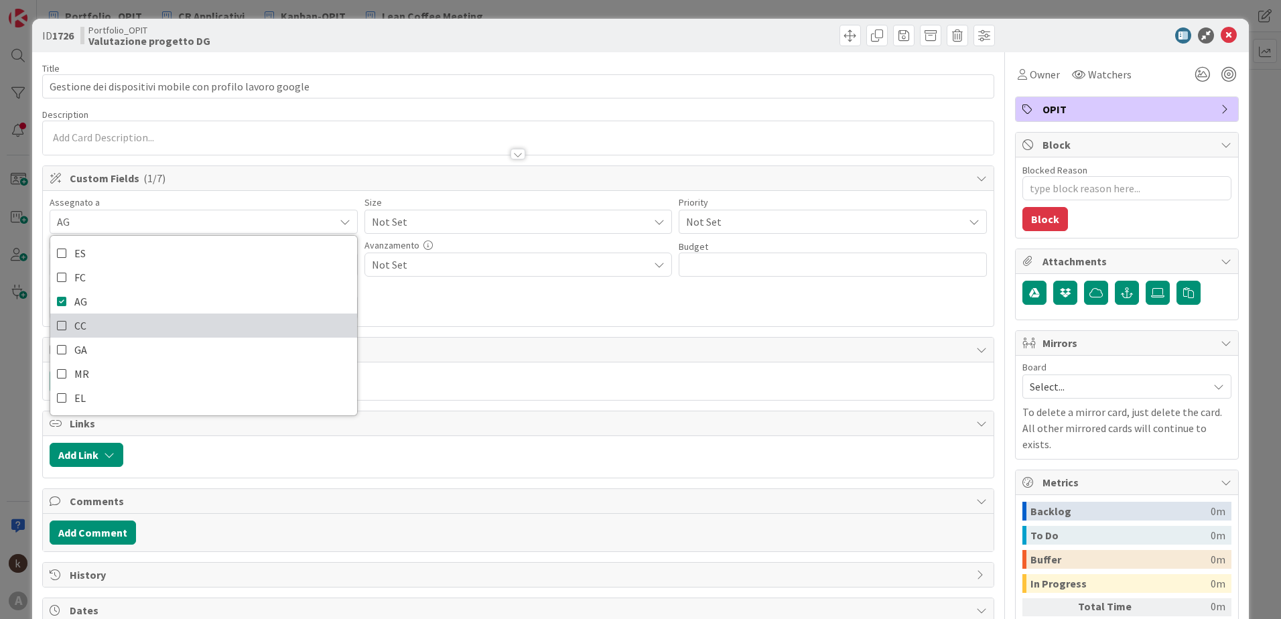
click at [60, 324] on icon at bounding box center [62, 326] width 11 height 20
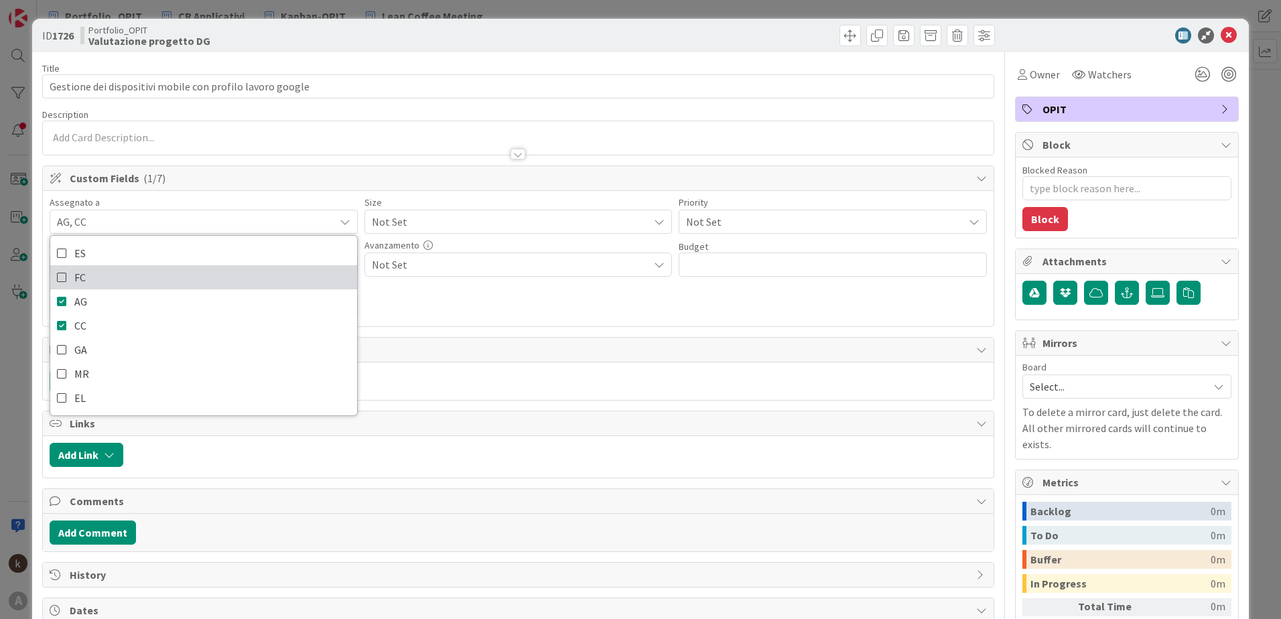
type textarea "x"
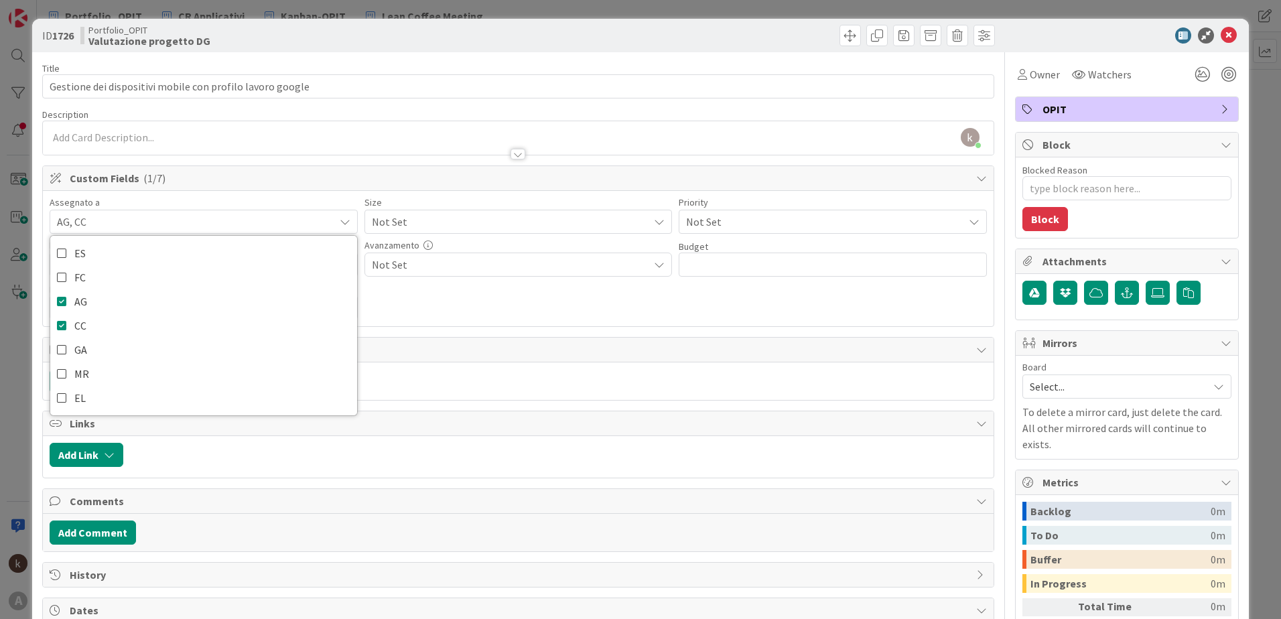
click at [430, 213] on span "Not Set" at bounding box center [507, 221] width 271 height 19
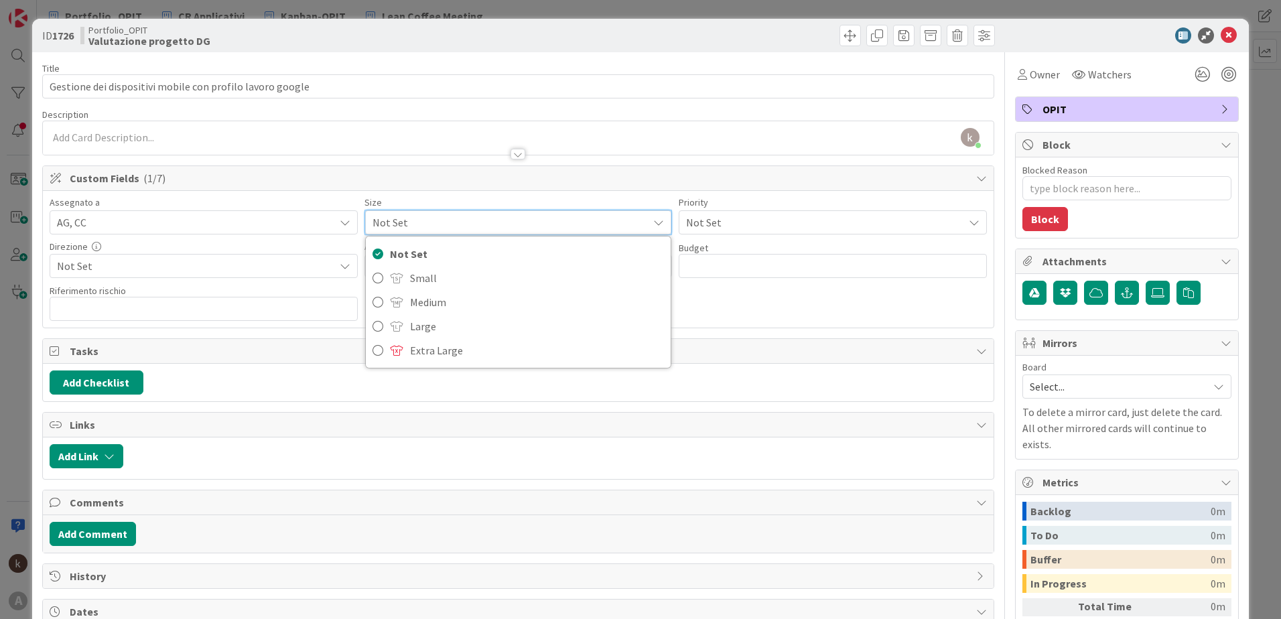
click at [502, 198] on div "Size" at bounding box center [519, 202] width 308 height 9
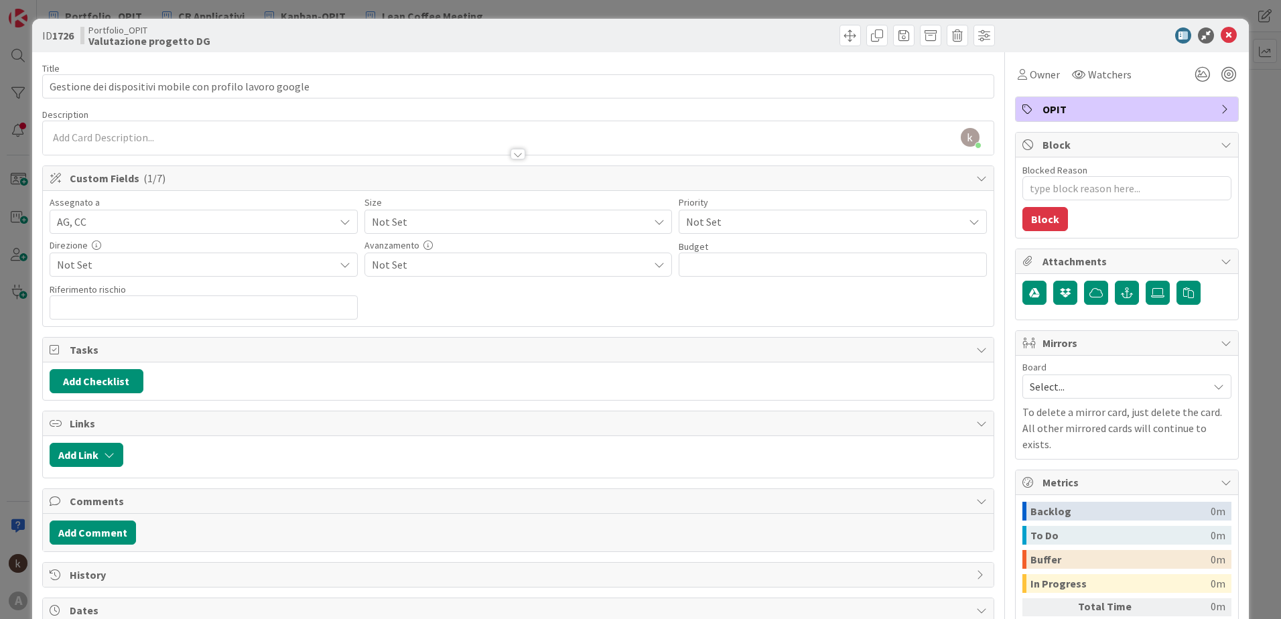
click at [452, 221] on span "Not Set" at bounding box center [507, 221] width 271 height 19
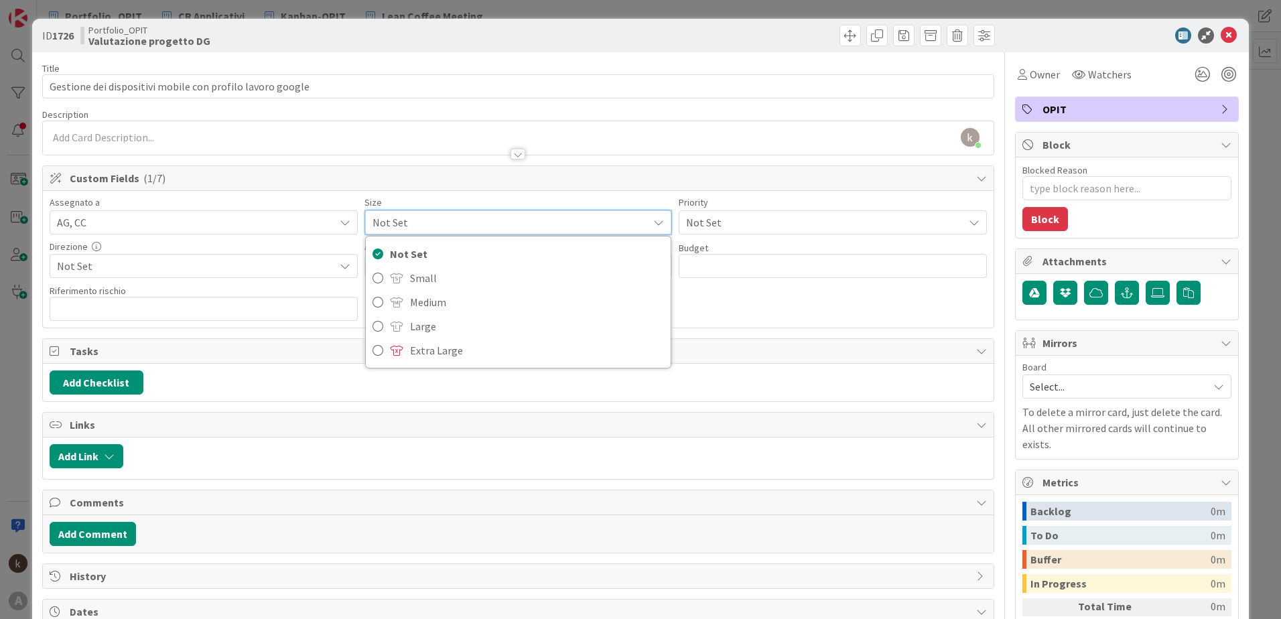
click at [34, 86] on div "ID 1726 Portfolio_OPIT Valutazione progetto DG Title 57 / 128 Gestione dei disp…" at bounding box center [640, 386] width 1217 height 735
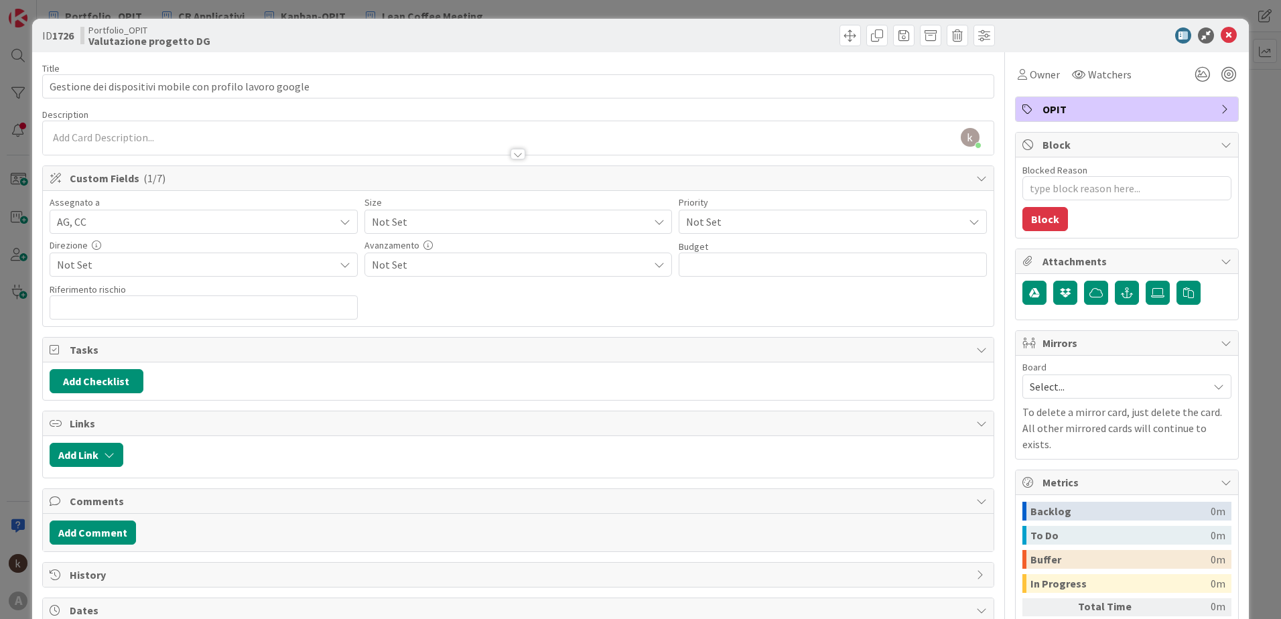
click at [34, 86] on div "ID 1726 Portfolio_OPIT Valutazione progetto DG Title 57 / 128 Gestione dei disp…" at bounding box center [640, 386] width 1217 height 734
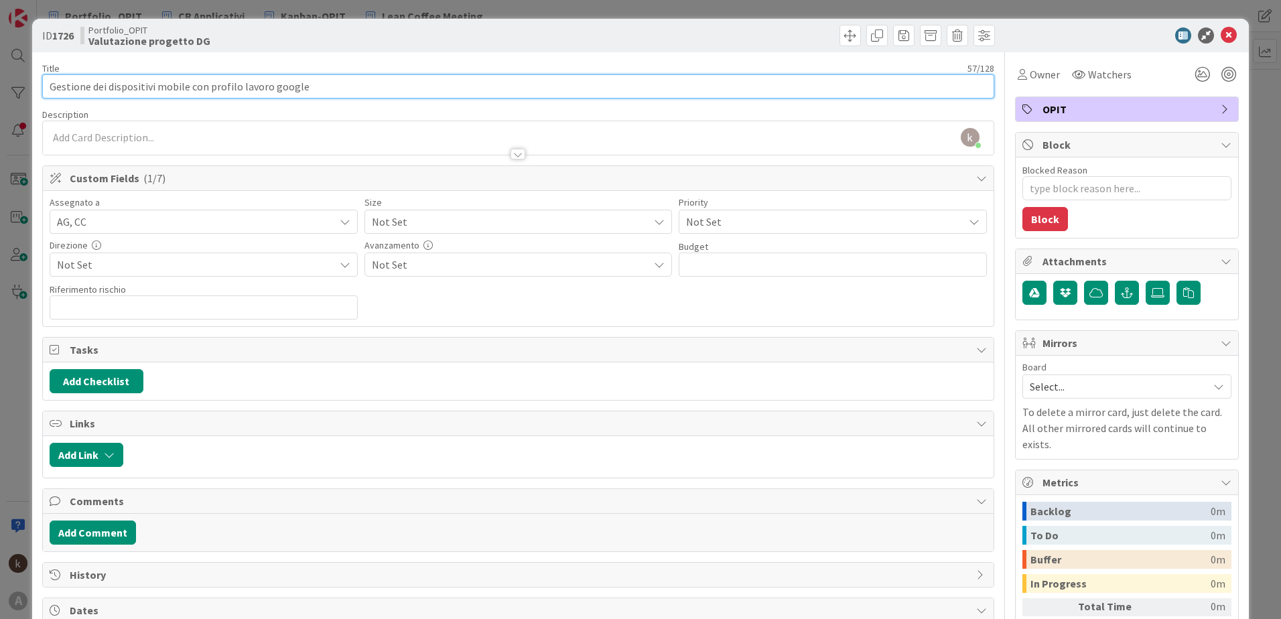
drag, startPoint x: 34, startPoint y: 86, endPoint x: 91, endPoint y: 84, distance: 57.7
click at [91, 84] on input "Gestione dei dispositivi mobile con profilo lavoro google" at bounding box center [518, 86] width 952 height 24
click at [70, 88] on input "Gestione dei dispositivi mobile con profilo lavoro google" at bounding box center [518, 86] width 952 height 24
type input "Ottimizzazione ositivi mobile con profilo lavoro google"
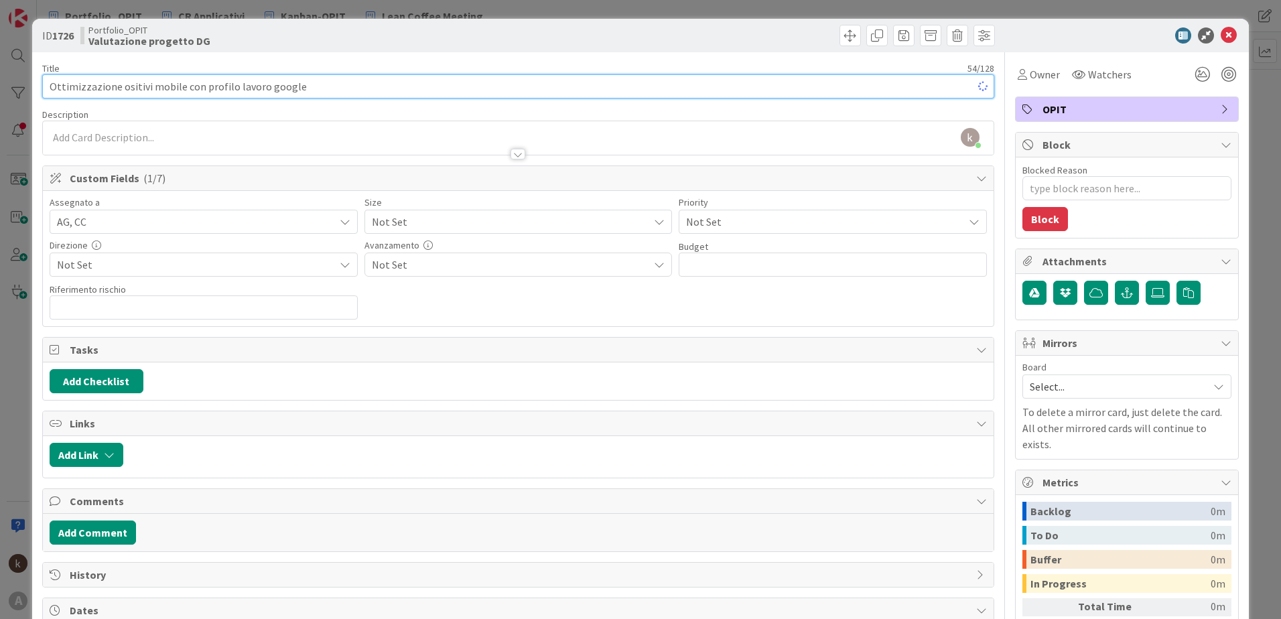
type textarea "x"
type input "Ottimizzazione con profilo lavoro google"
type textarea "x"
type input "Ottimizzazione del profilo lavoro google"
type textarea "x"
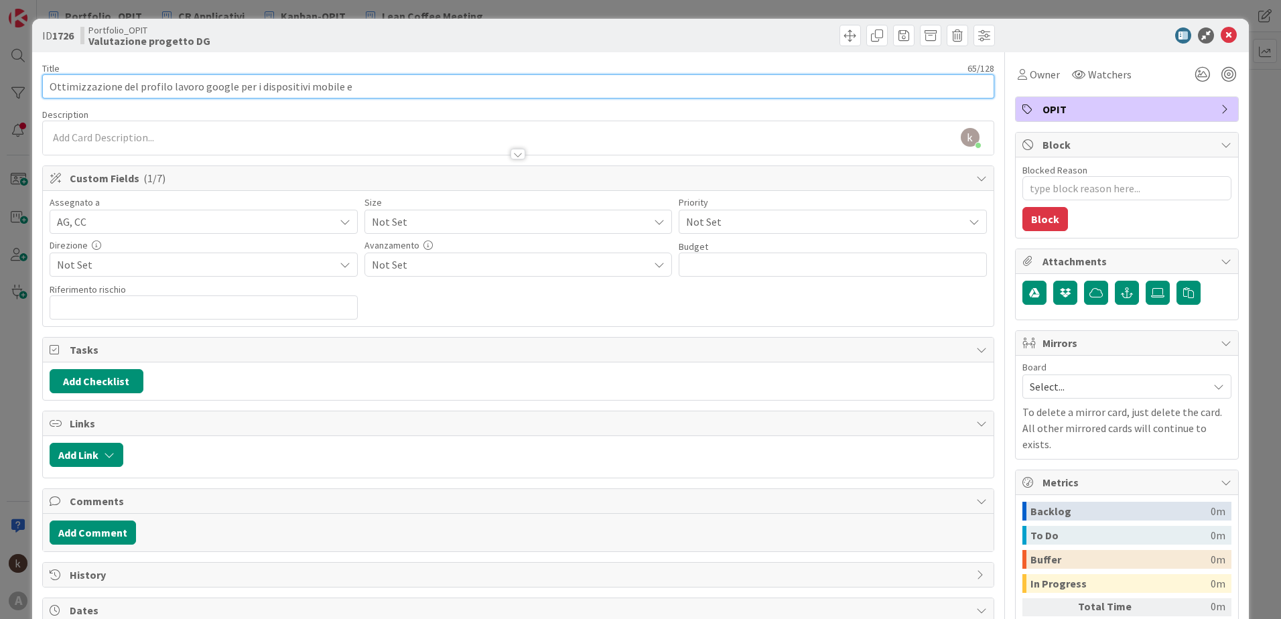
type input "Ottimizzazione del profilo lavoro google per i dispositivi mobile e"
type textarea "x"
type input "Ottimizzazione del profilo lavoro google per i dispositivi mobile e distri"
type textarea "x"
type input "Ottimizzazione del profilo lavoro google per i dispositivi mobile e distribu"
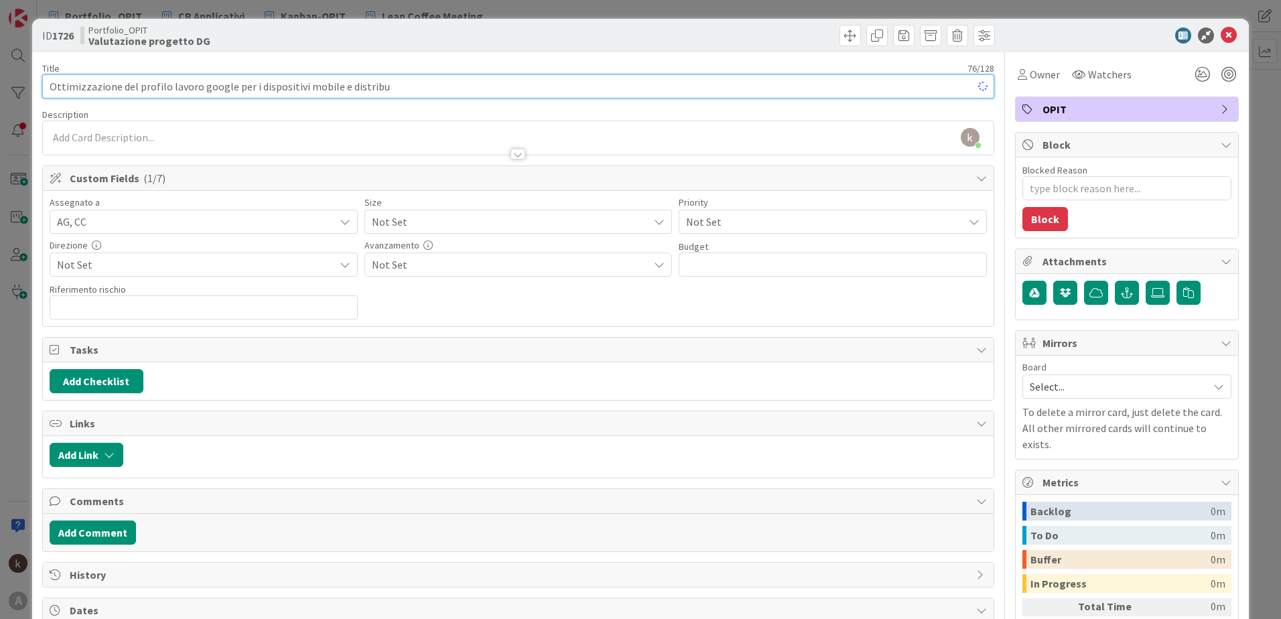
type textarea "x"
type input "Ottimizzazione del profilo lavoro google per i dispositivi mobile e distribuzio…"
type textarea "x"
type input "Ottimizzazione del profilo lavoro google per i dispositivi mobile e distribuzio…"
type textarea "x"
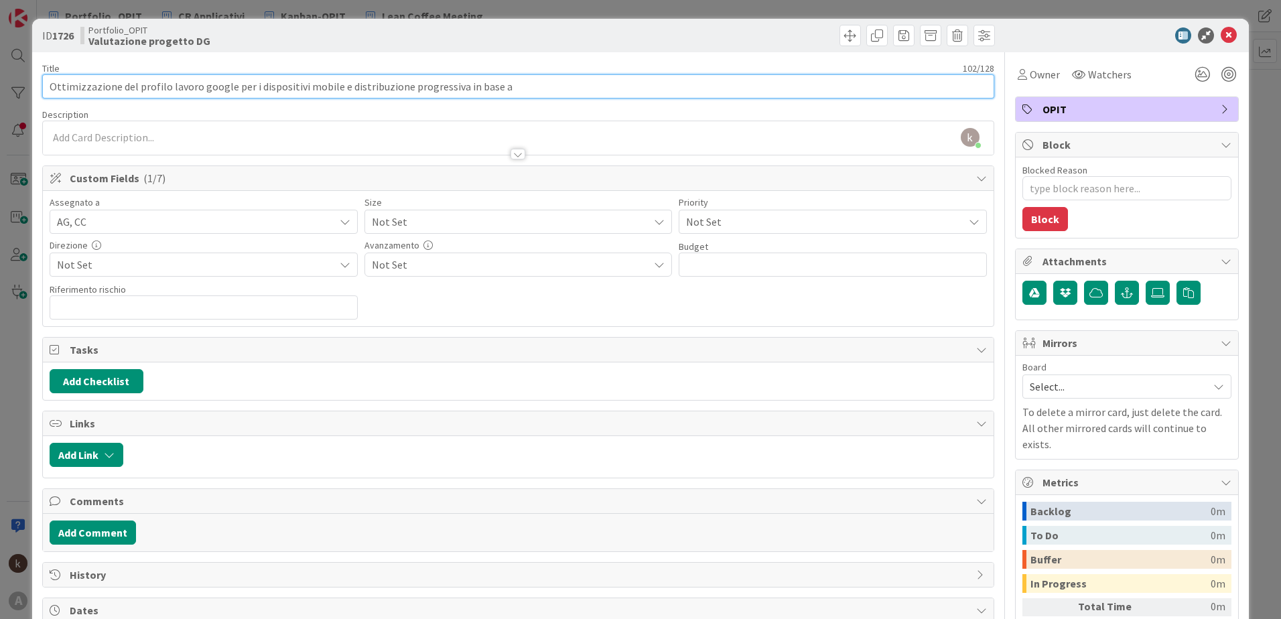
type input "Ottimizzazione del profilo lavoro google per i dispositivi mobile e distribuzio…"
type textarea "x"
type input "Ottimizzazione del profilo lavoro google per i dispositivi mobile e distribuzio…"
type textarea "x"
type input "Ottimizzazione del profilo lavoro google per i dispositivi mobile e distribuzio…"
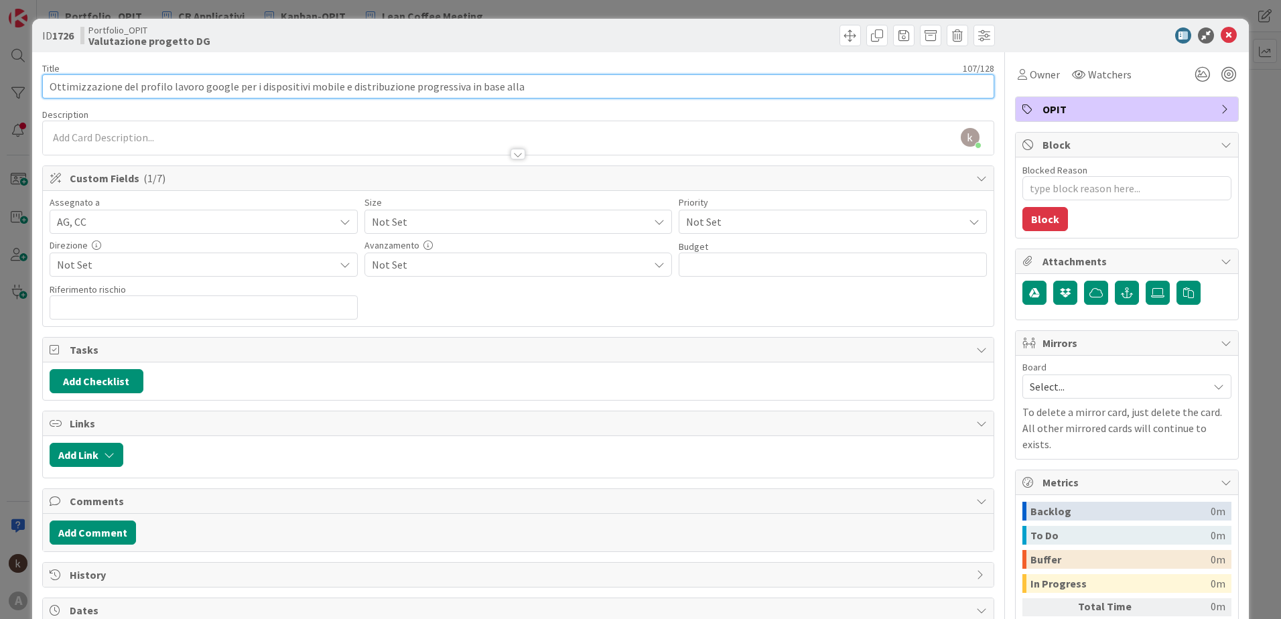
type textarea "x"
type input "Ottimizzazione del profilo lavoro google per i dispositivi mobile e distribuzio…"
type textarea "x"
type input "Ottimizzazione del profilo lavoro google per i dispositivi mobile e distribuzio…"
type textarea "x"
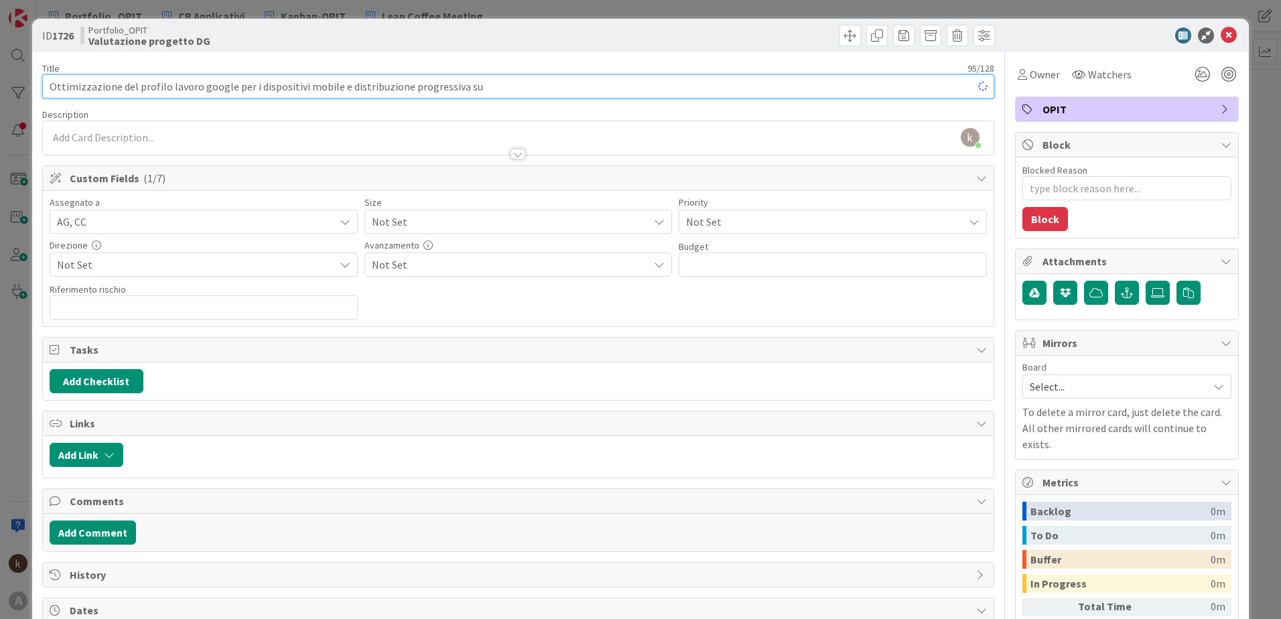
type input "Ottimizzazione del profilo lavoro google per i dispositivi mobile e distribuzio…"
type textarea "x"
type input "Ottimizzazione del profilo lavoro google per i dispositivi mobile e distribuzio…"
type textarea "x"
type input "Ottimizzazione del profilo lavoro google per i dispositivi mobile e distribuzio…"
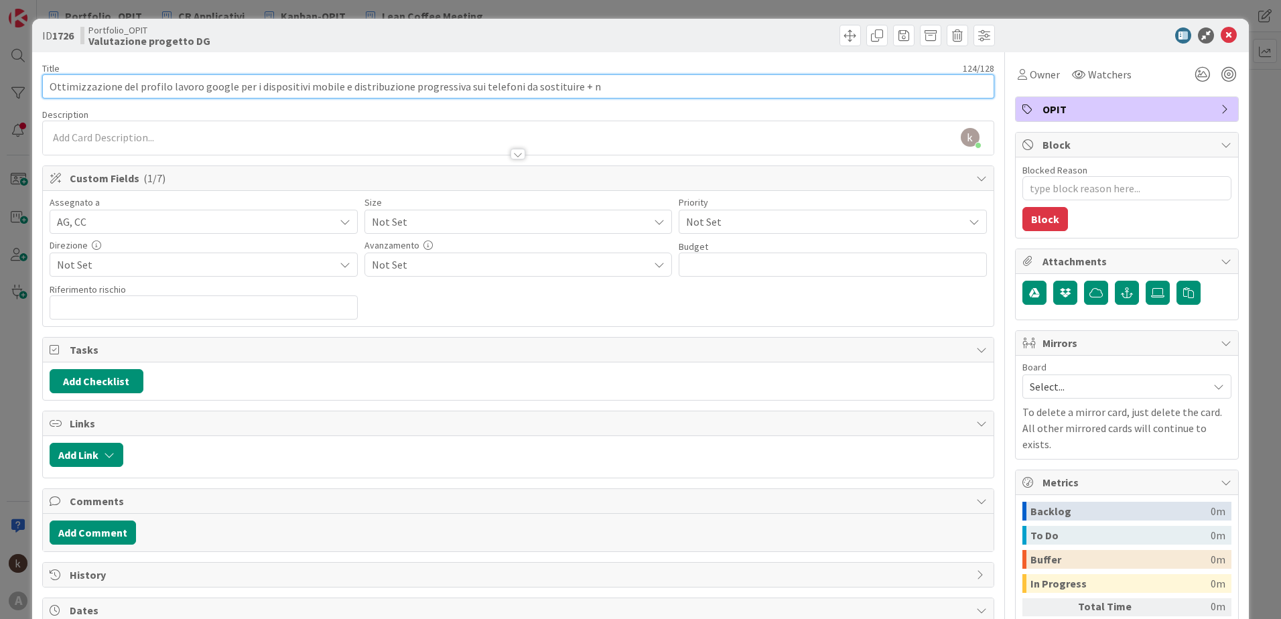
type textarea "x"
type input "Ottimizzazione del profilo lavoro google per i dispositivi mobile e distribuzio…"
type textarea "x"
type input "Ottimizzazione del profilo lavoro google per i dispositivi mobile e distribuzio…"
type textarea "x"
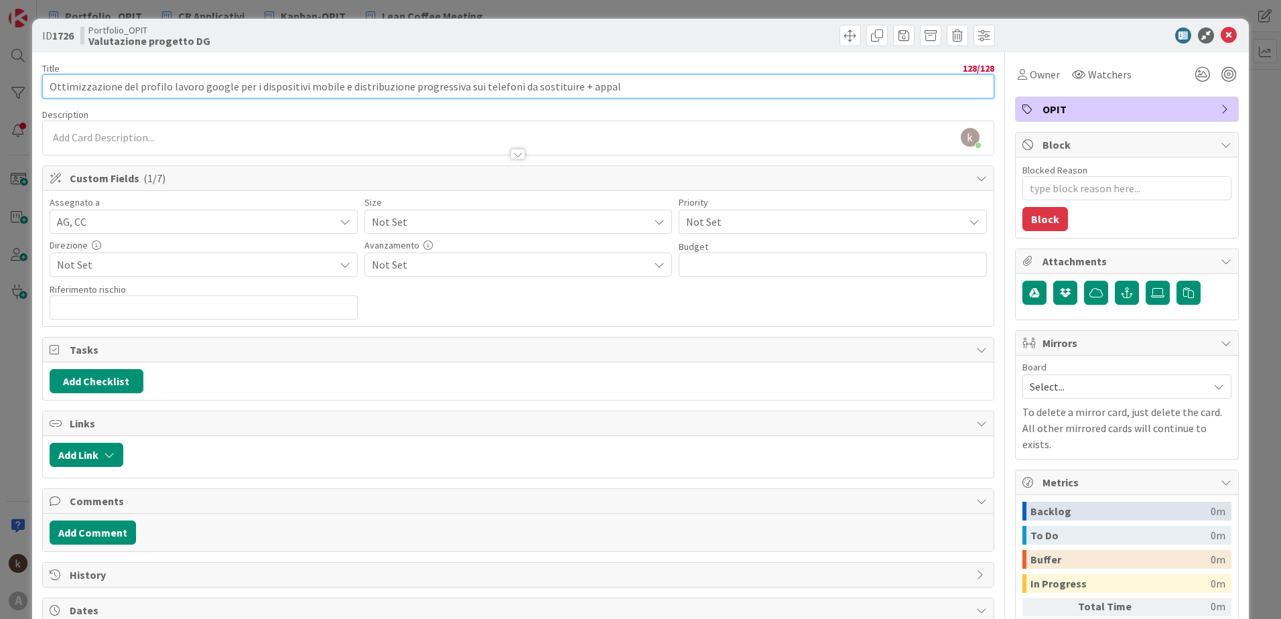
click at [113, 86] on input "Ottimizzazione del profilo lavoro google per i dispositivi mobile e distribuzio…" at bounding box center [518, 86] width 952 height 24
type input "Ottimizzaz del profilo lavoro google per i dispositivi mobile e distribuzione p…"
type textarea "x"
click at [621, 86] on input "Ottimizzaz del profilo lavoro google per i dispositivi mobile e distribuzione p…" at bounding box center [518, 86] width 952 height 24
type input "Ottimizzaz del profilo lavoro google per i dispositivi mobile e distribuzione p…"
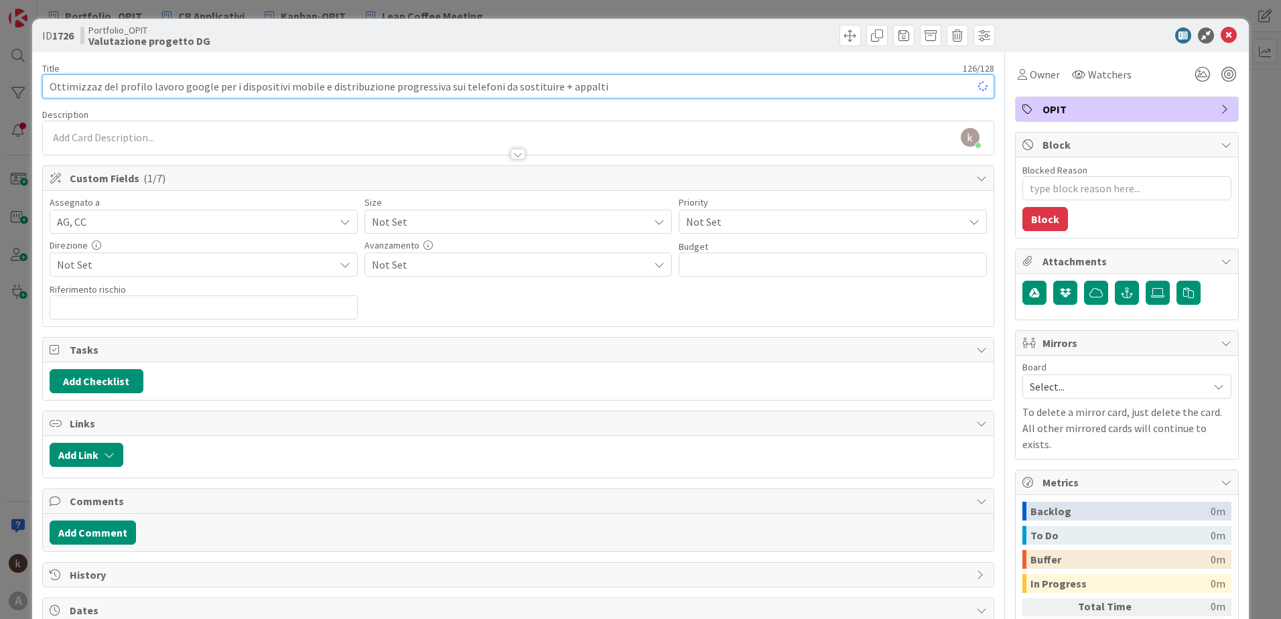
type textarea "x"
type input "Ottimizzaz del profilo lavoro google per i dispositivi mobile e distribuzione p…"
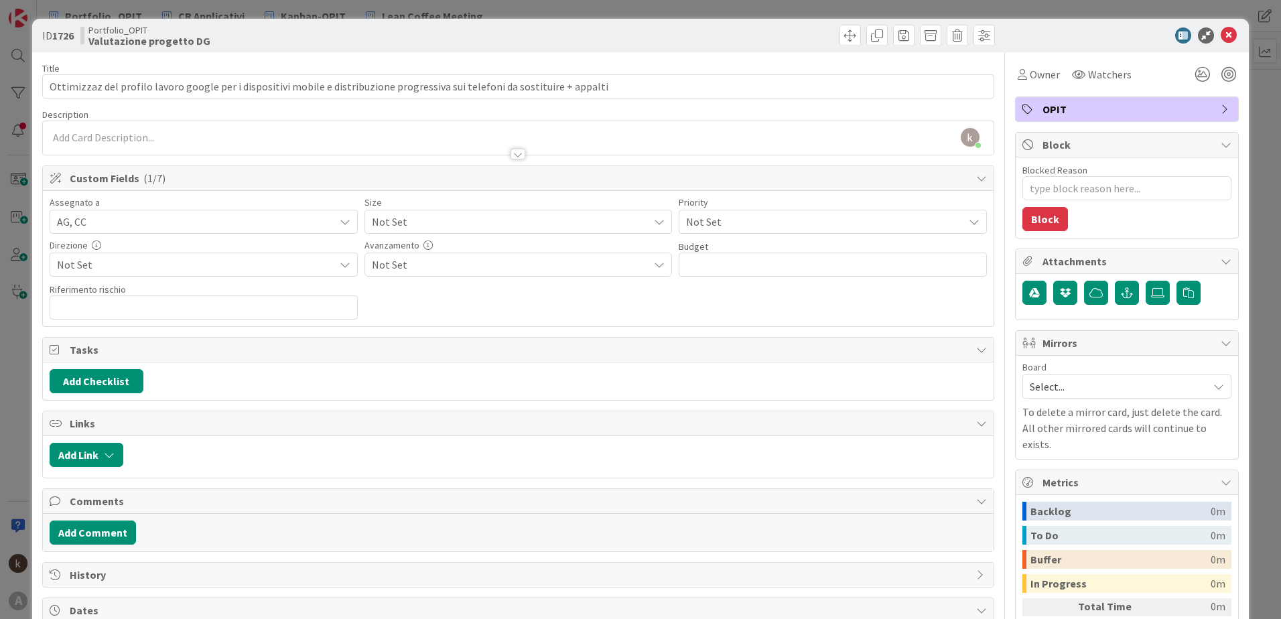
click at [553, 220] on span "Not Set" at bounding box center [507, 221] width 271 height 19
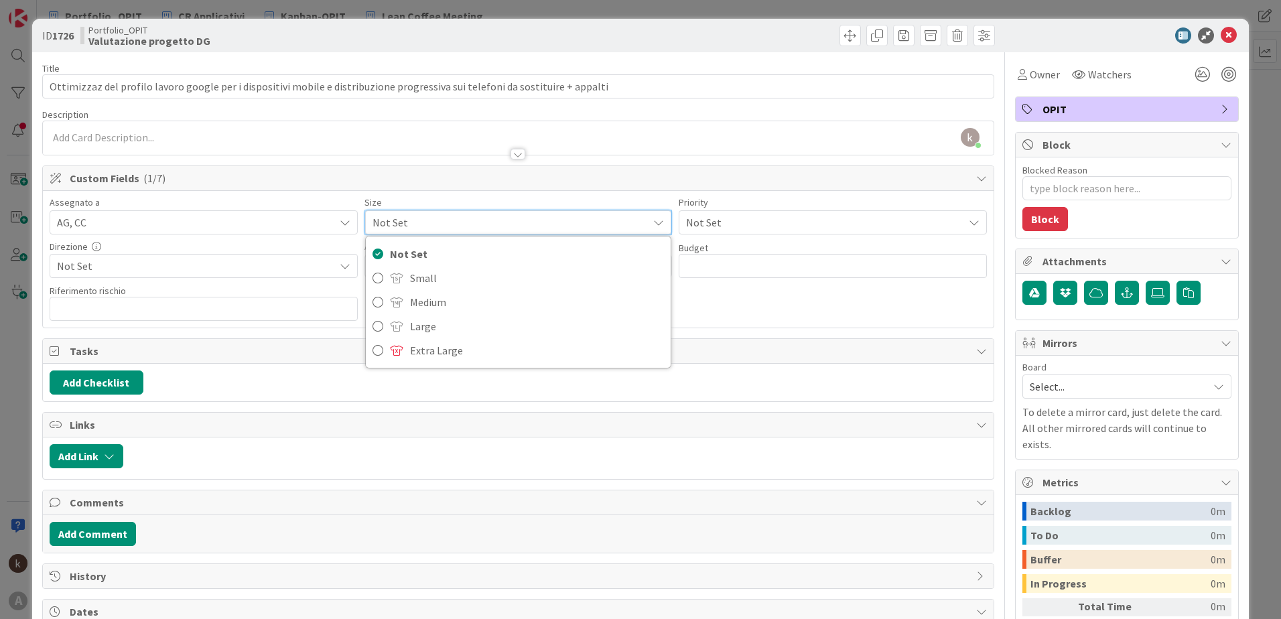
click at [879, 158] on div "Title 126 / 128 Ottimizzaz del profilo lavoro google per i dispositivi mobile e…" at bounding box center [518, 398] width 952 height 692
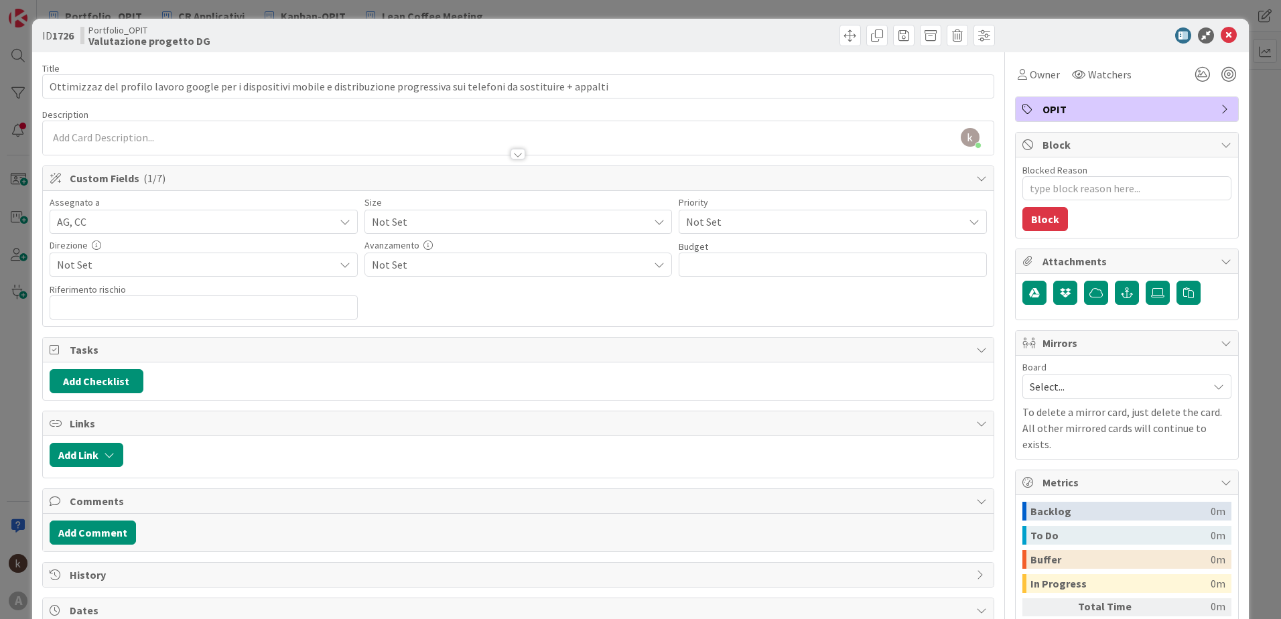
click at [382, 210] on div "Not Set" at bounding box center [519, 222] width 308 height 24
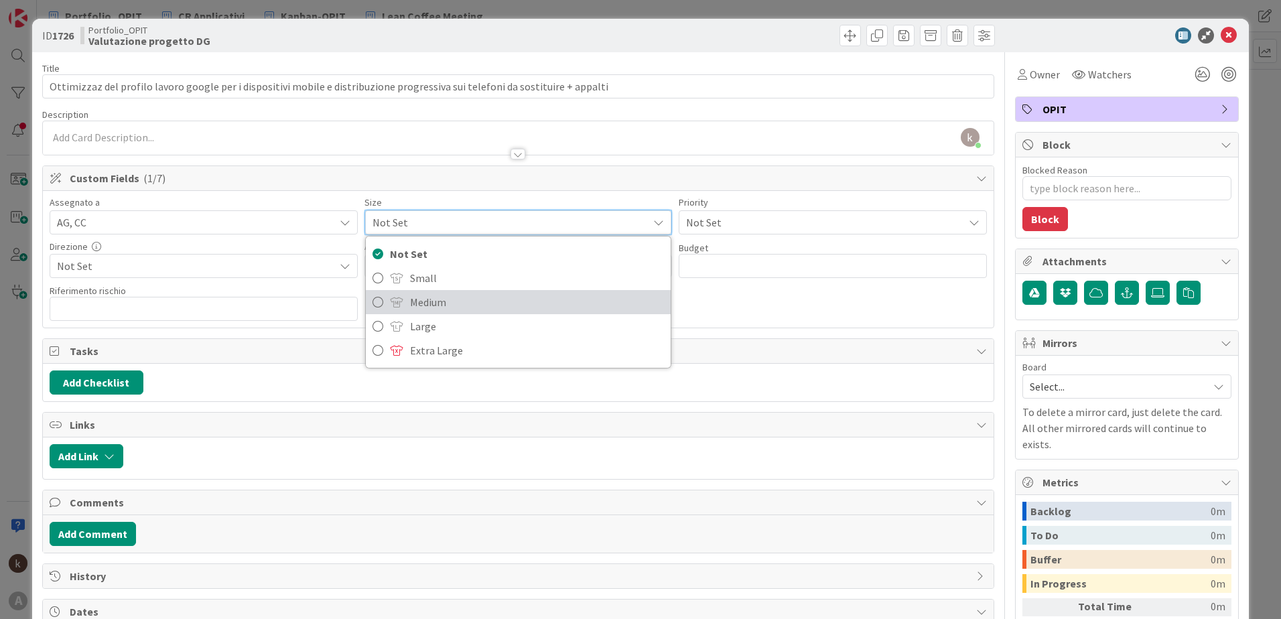
drag, startPoint x: 389, startPoint y: 300, endPoint x: 639, endPoint y: 251, distance: 254.2
click at [390, 300] on span at bounding box center [396, 302] width 13 height 11
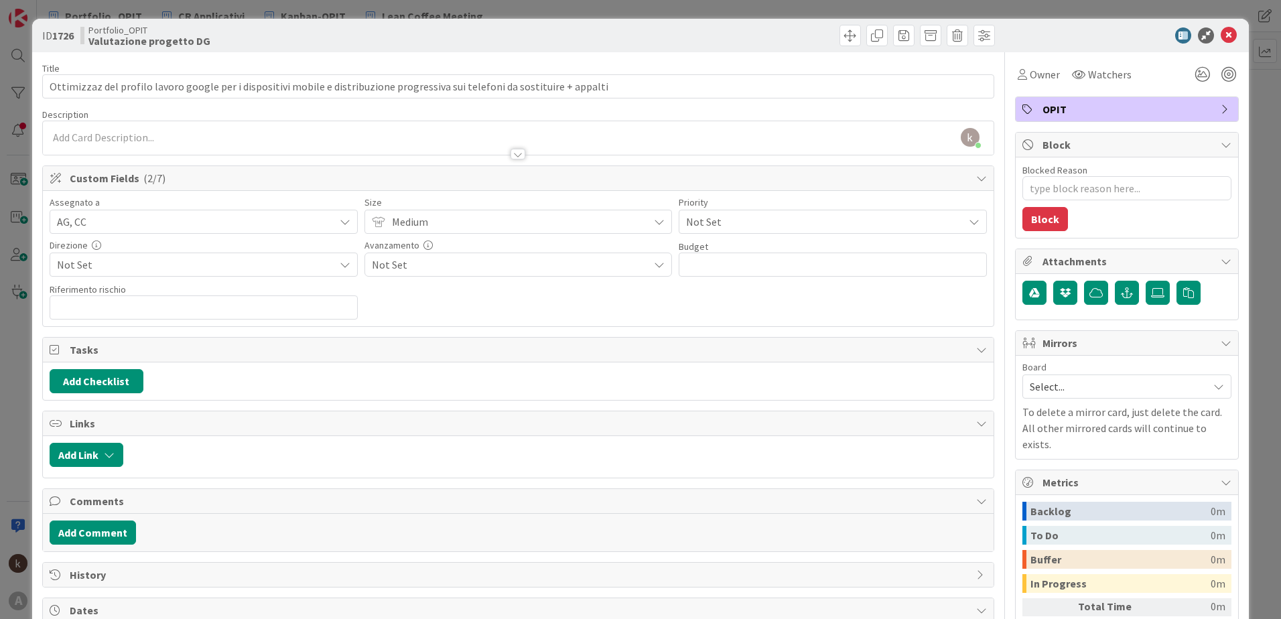
click at [733, 228] on span "Not Set" at bounding box center [821, 221] width 271 height 19
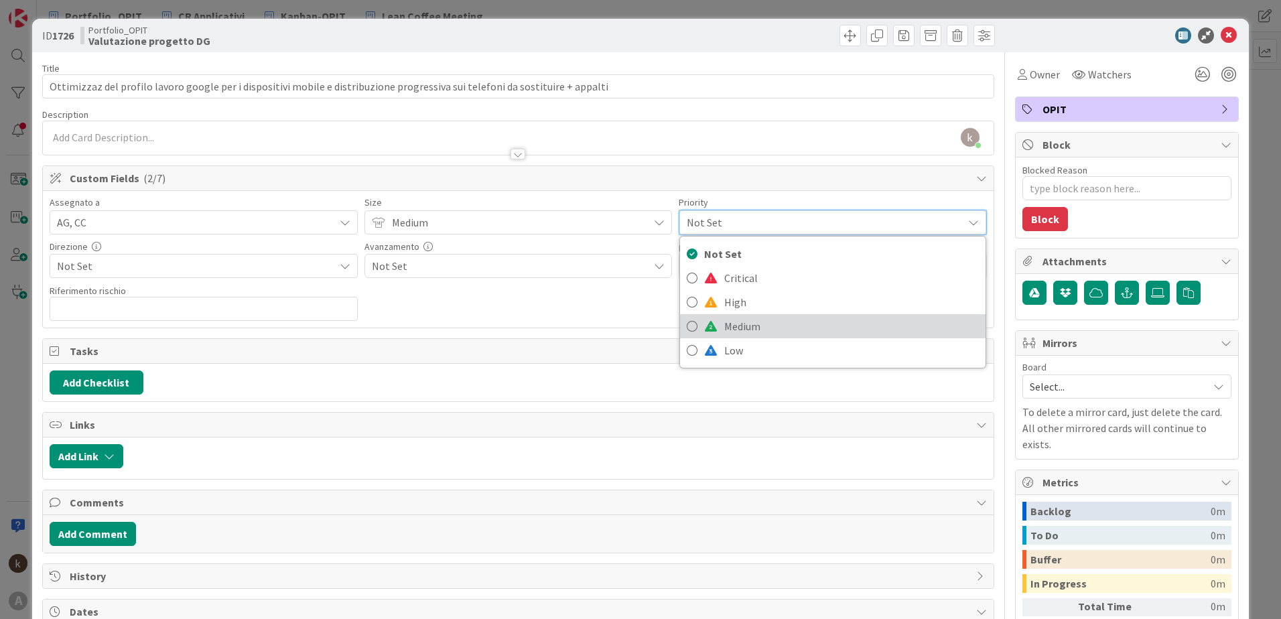
click at [729, 320] on span "Medium" at bounding box center [851, 326] width 255 height 20
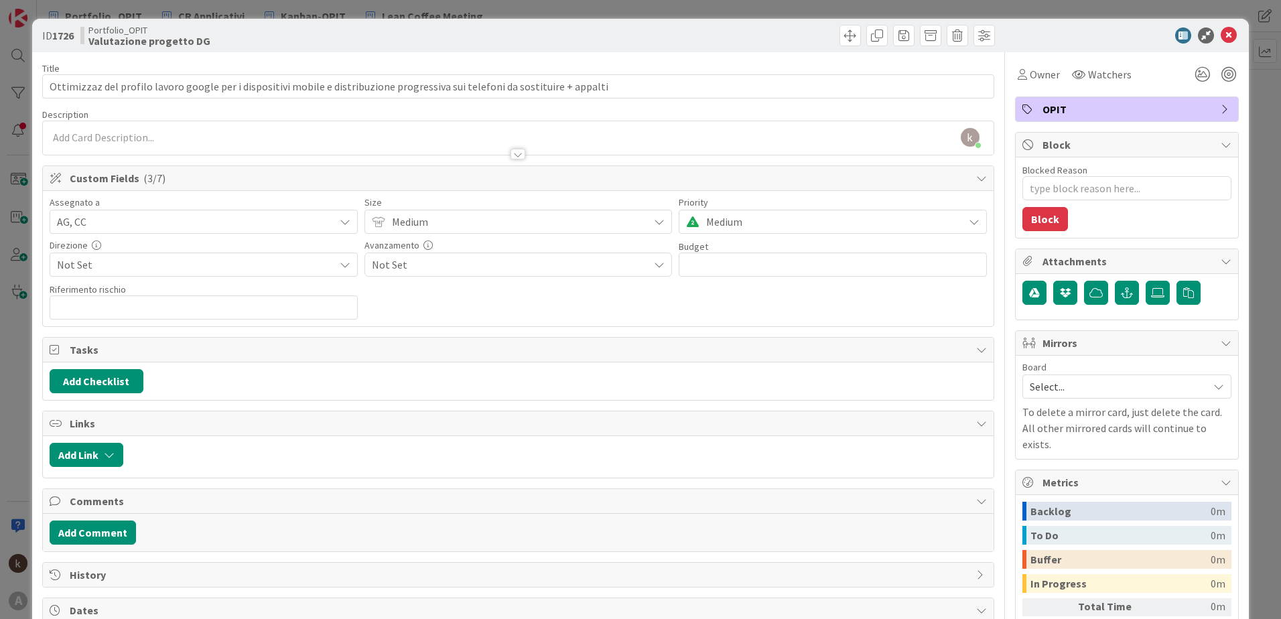
click at [157, 269] on span "Not Set" at bounding box center [195, 265] width 277 height 16
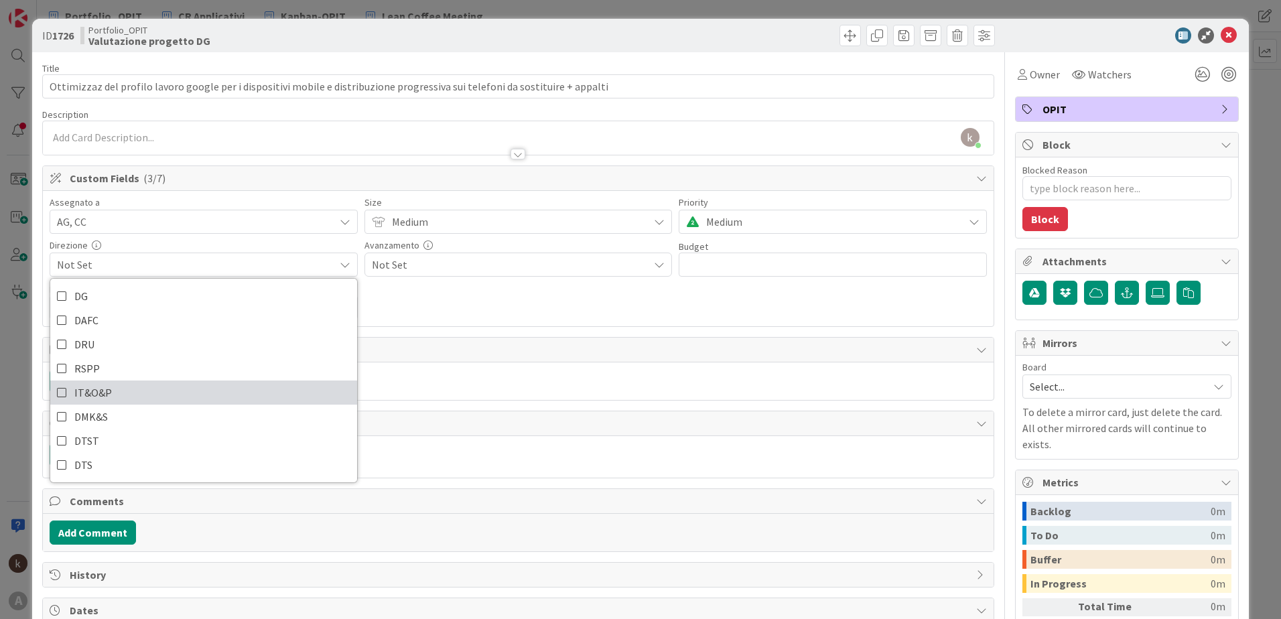
click at [82, 394] on span "IT&O&P" at bounding box center [93, 393] width 38 height 20
type textarea "x"
click at [444, 300] on div "Assegnato a AG, CC ES FC AG CC GA MR EL Size Medium Not Set Small Medium Large …" at bounding box center [518, 259] width 937 height 122
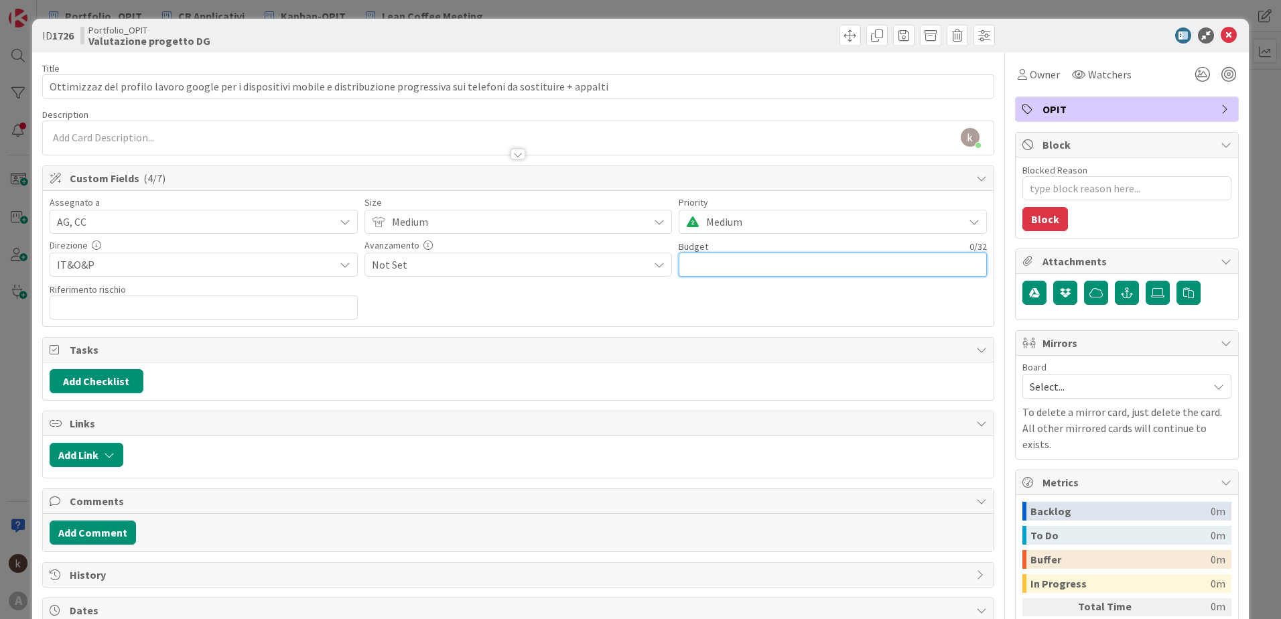
click at [736, 268] on input "text" at bounding box center [833, 265] width 308 height 24
type input "0"
type textarea "x"
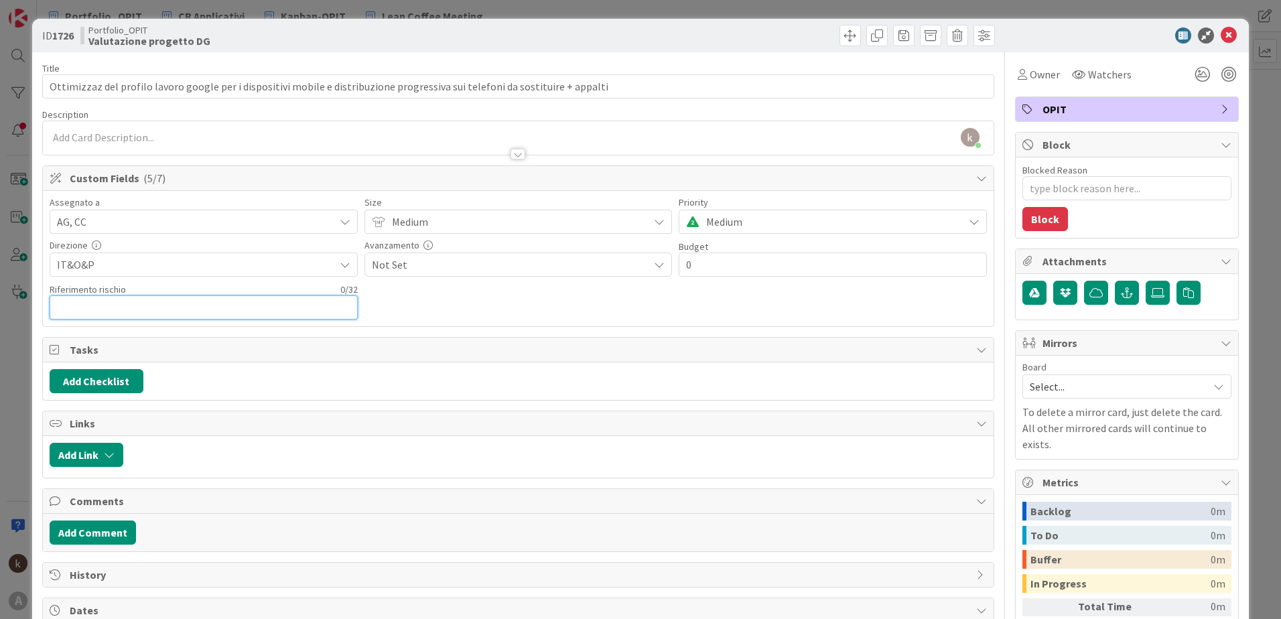
type input "€0.00"
click at [77, 306] on input "text" at bounding box center [204, 308] width 308 height 24
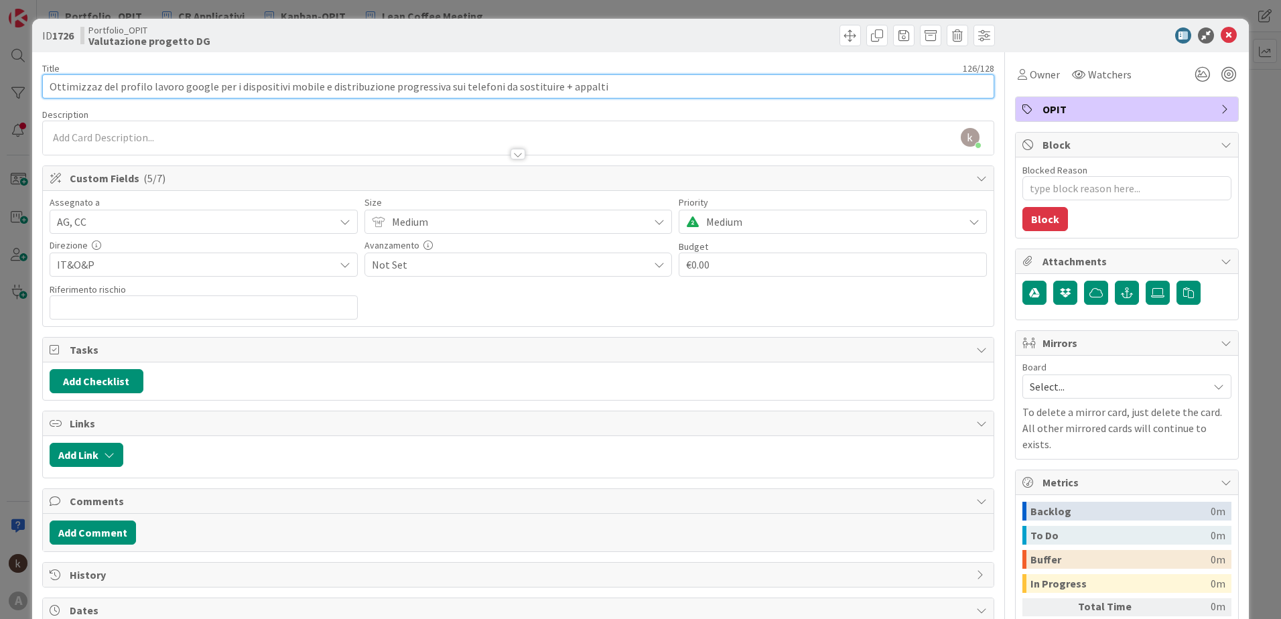
drag, startPoint x: 593, startPoint y: 87, endPoint x: 311, endPoint y: 88, distance: 282.1
click at [311, 88] on input "Ottimizzaz del profilo lavoro google per i dispositivi mobile e distribuzione p…" at bounding box center [518, 86] width 952 height 24
type input "Ottimizzaz del profilo lavoro google per i dispositivi mobile"
type textarea "x"
type input "Ottimizzaz del profilo lavoro google per i dispositivi mobile"
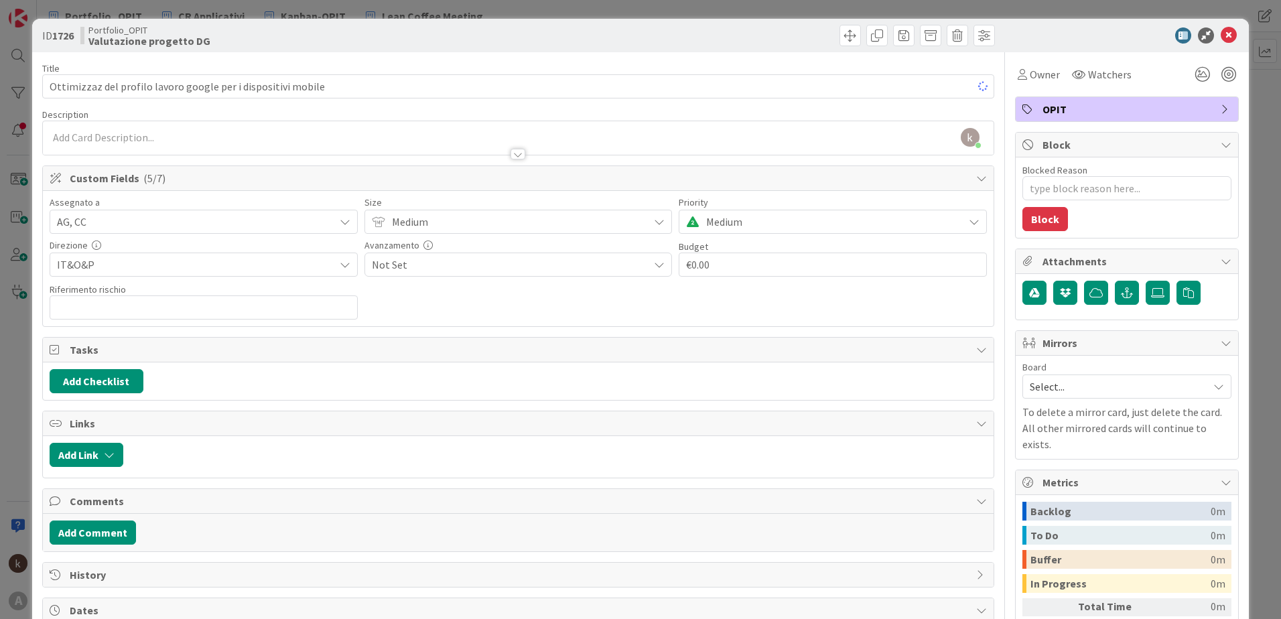
click at [144, 141] on div at bounding box center [518, 148] width 951 height 14
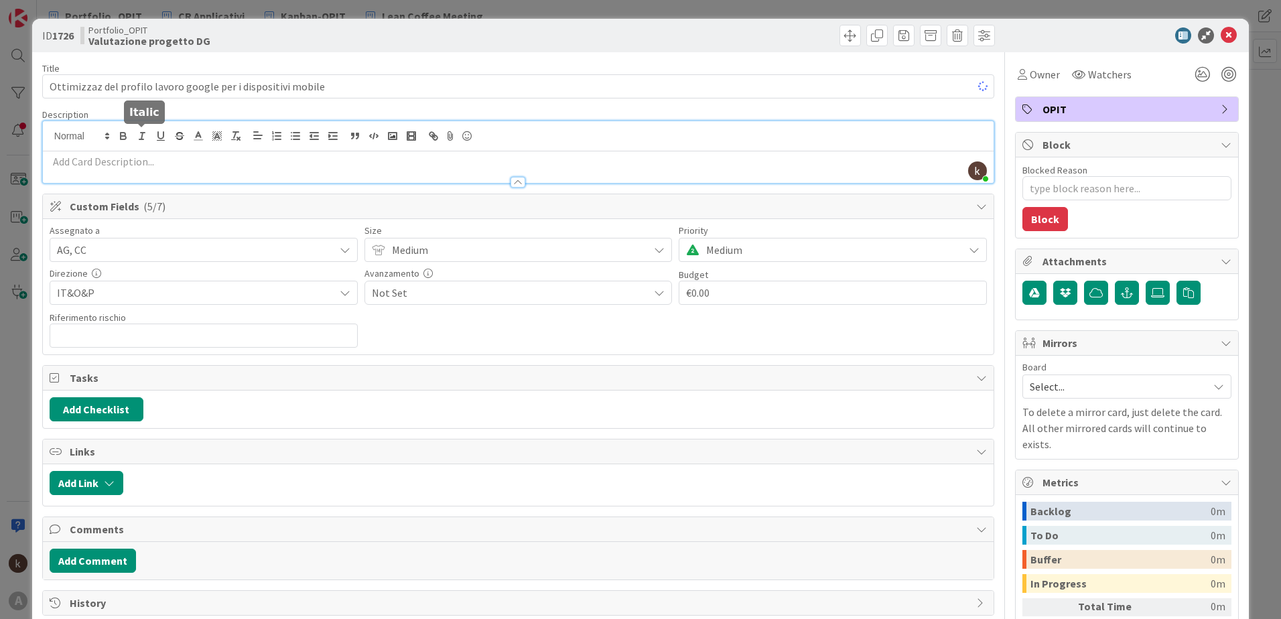
type textarea "x"
click at [138, 157] on p at bounding box center [518, 161] width 937 height 15
click at [293, 141] on icon "button" at bounding box center [295, 136] width 12 height 12
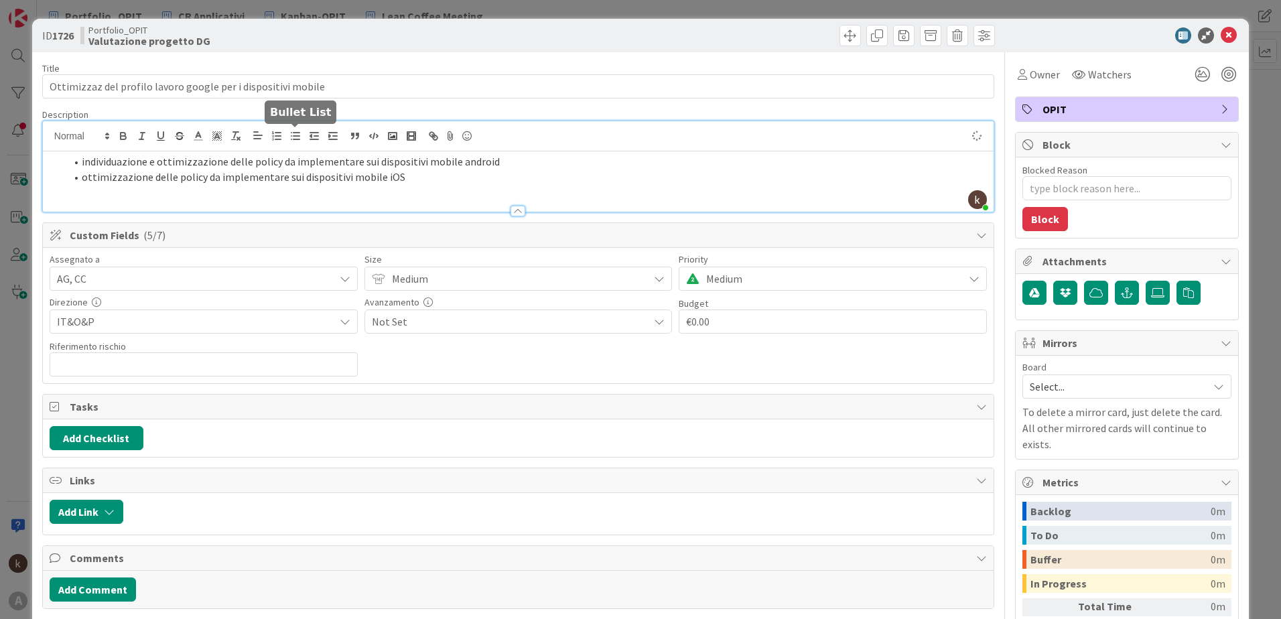
type textarea "x"
click at [233, 366] on input "text" at bounding box center [204, 364] width 308 height 24
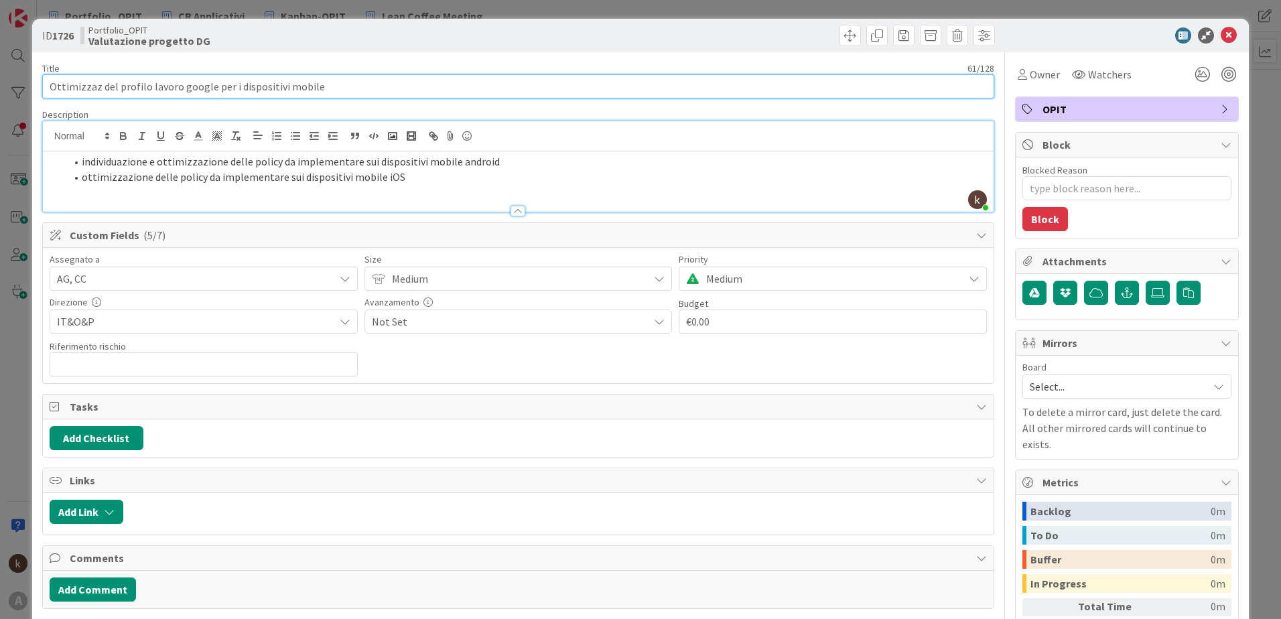
click at [99, 90] on input "Ottimizzaz del profilo lavoro google per i dispositivi mobile" at bounding box center [518, 86] width 952 height 24
type input "Ottimizzazione del profilo lavoro google per i dispositivi mobile"
type textarea "x"
type input "Ottimizzazione del profilo lavoro google per i dispositivi mobile"
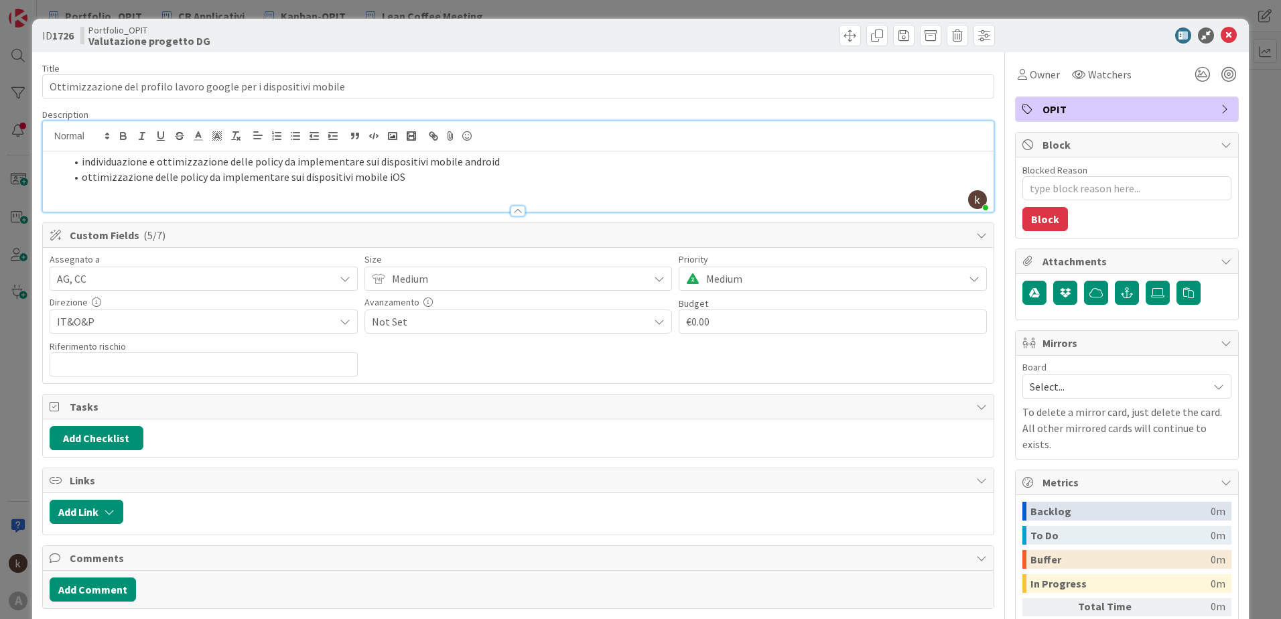
click at [412, 176] on li "ottimizzazione delle policy da implementare sui dispositivi mobile iOS" at bounding box center [526, 177] width 921 height 15
type textarea "x"
click at [206, 355] on input "text" at bounding box center [204, 364] width 308 height 24
type input "#28-29"
type textarea "x"
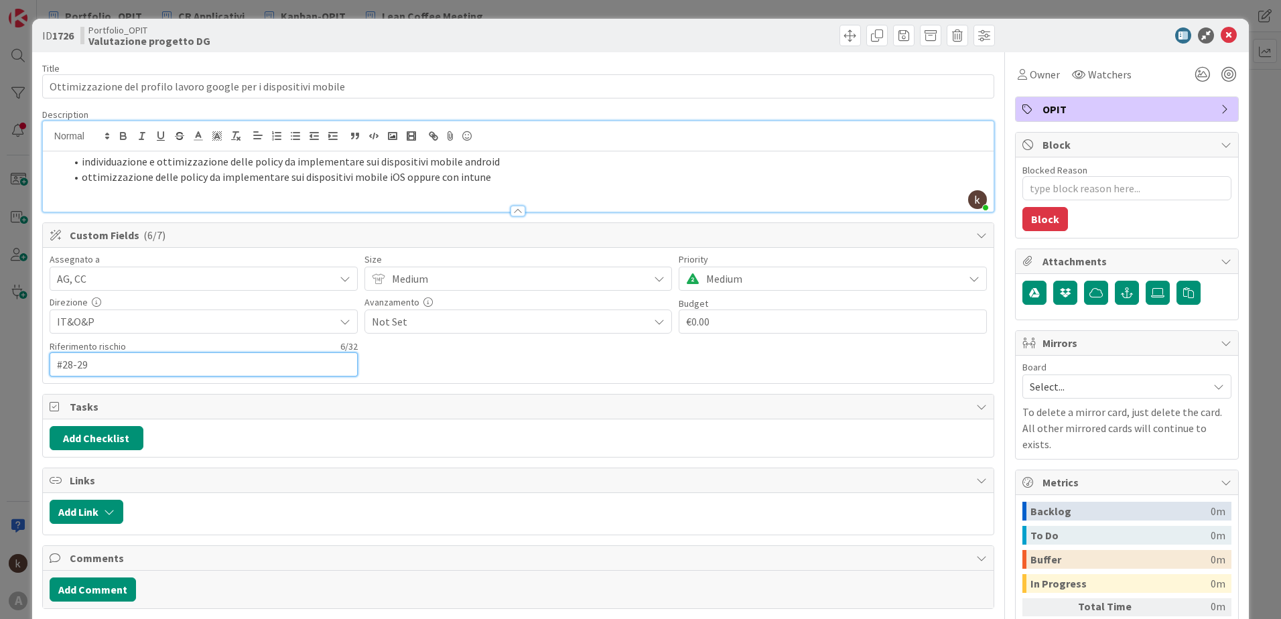
type input "#28-29"
click at [549, 369] on div "Assegnato a AG, CC ES FC AG CC GA MR EL Size Medium Not Set Small Medium Large …" at bounding box center [518, 316] width 937 height 122
click at [1221, 36] on icon at bounding box center [1229, 35] width 16 height 16
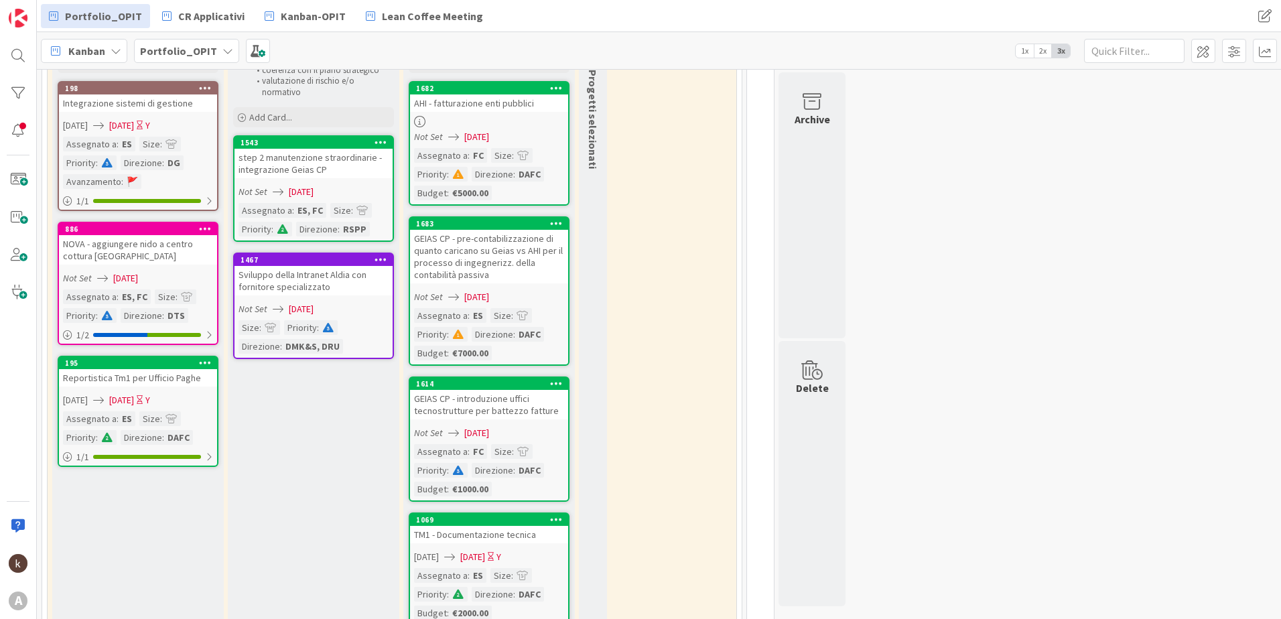
scroll to position [134, 0]
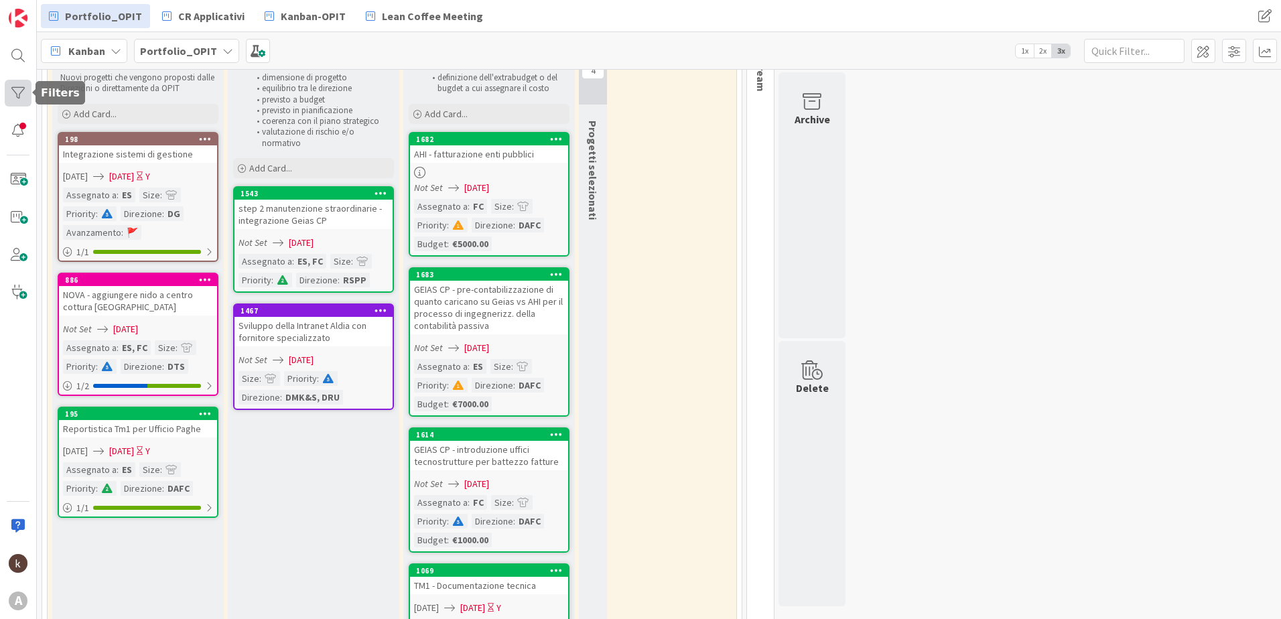
click at [14, 96] on div at bounding box center [18, 93] width 27 height 27
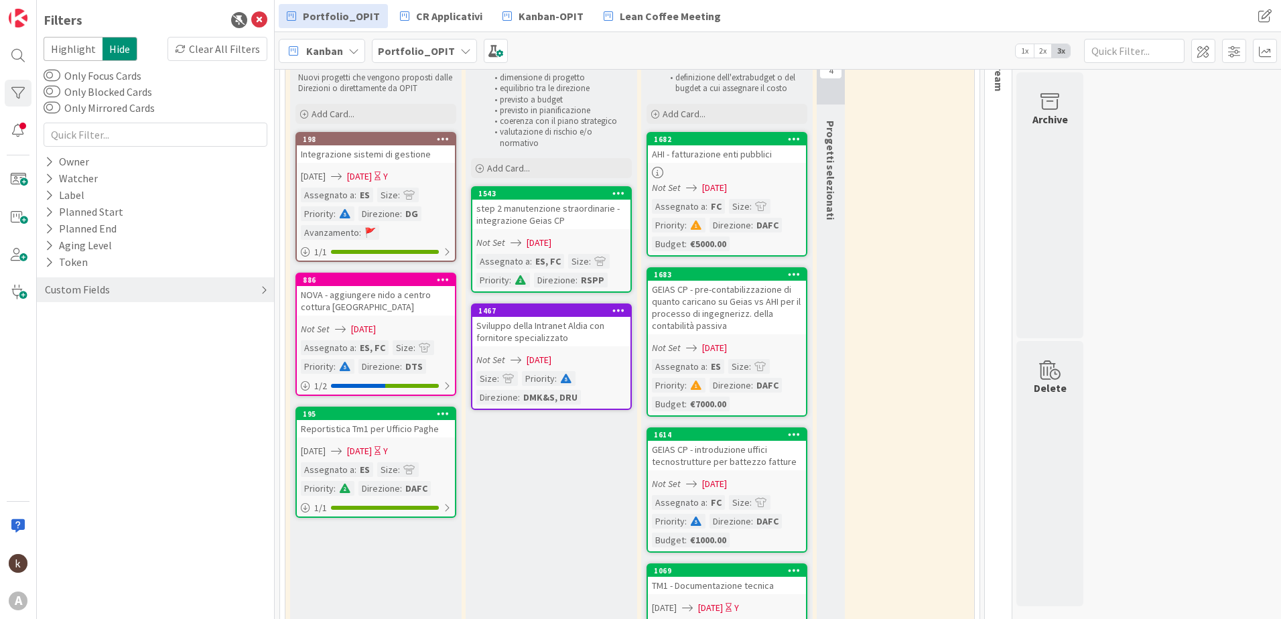
click at [64, 296] on div "Custom Fields" at bounding box center [78, 289] width 68 height 17
click at [103, 367] on div "Direzione" at bounding box center [155, 367] width 237 height 17
drag, startPoint x: 50, startPoint y: 456, endPoint x: 123, endPoint y: 535, distance: 107.2
click at [50, 459] on icon at bounding box center [51, 457] width 9 height 9
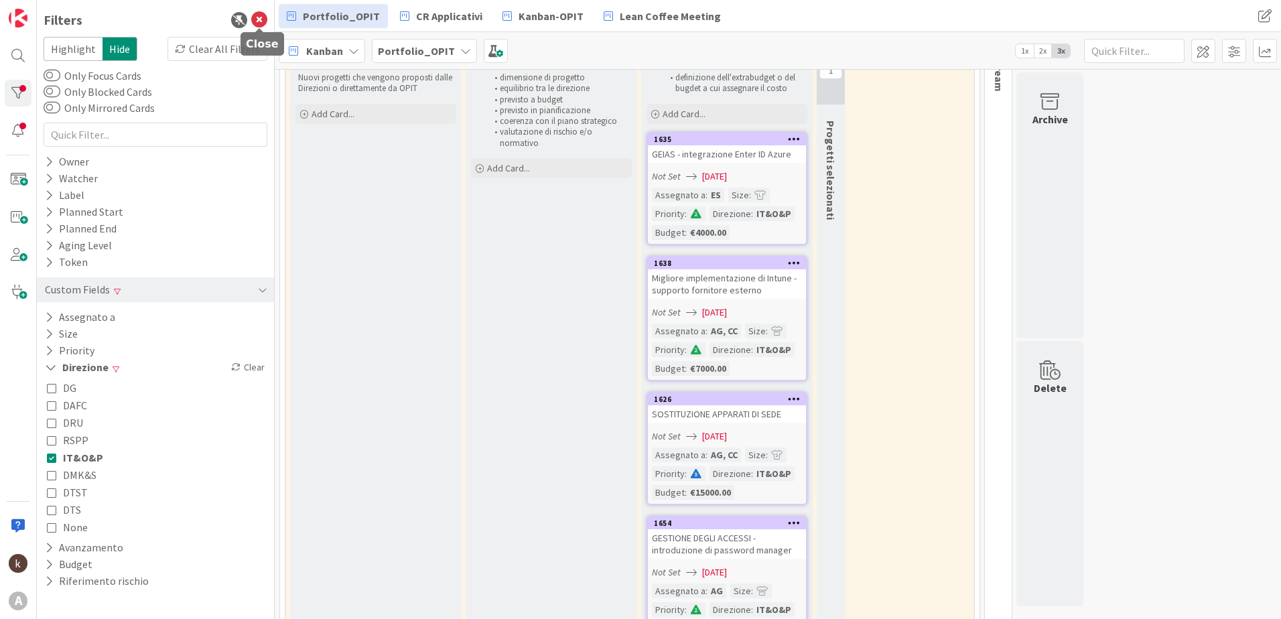
click at [259, 20] on icon at bounding box center [259, 20] width 16 height 16
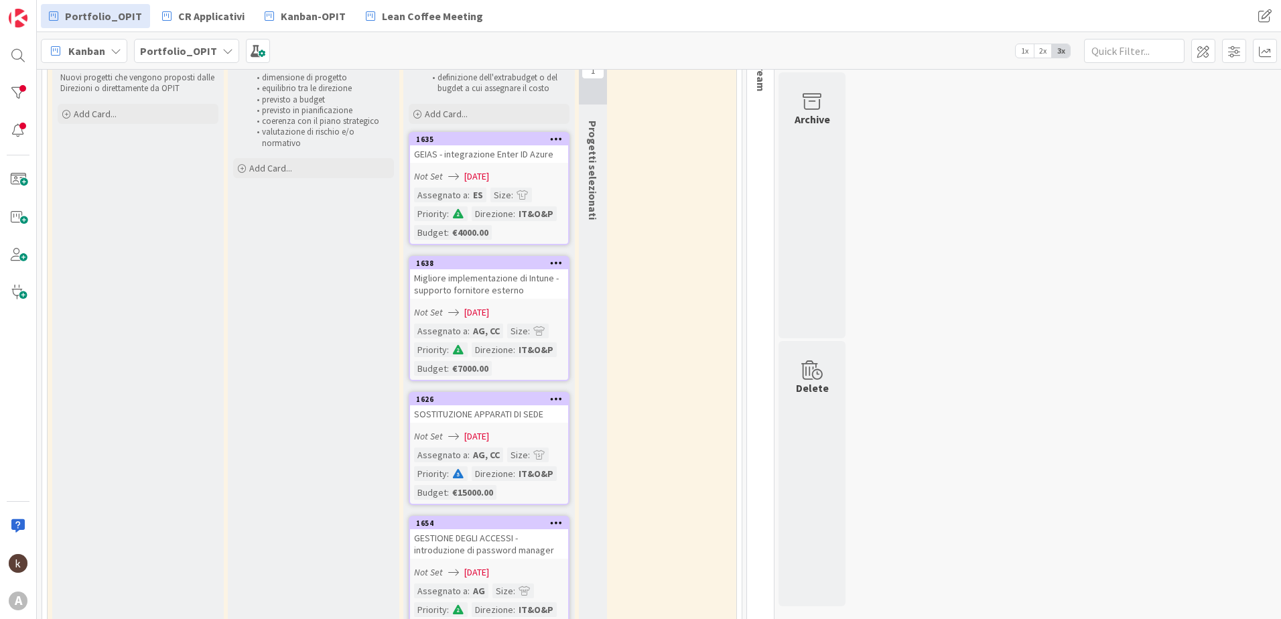
click at [456, 294] on div "Migliore implementazione di Intune - supporto fornitore esterno" at bounding box center [489, 283] width 158 height 29
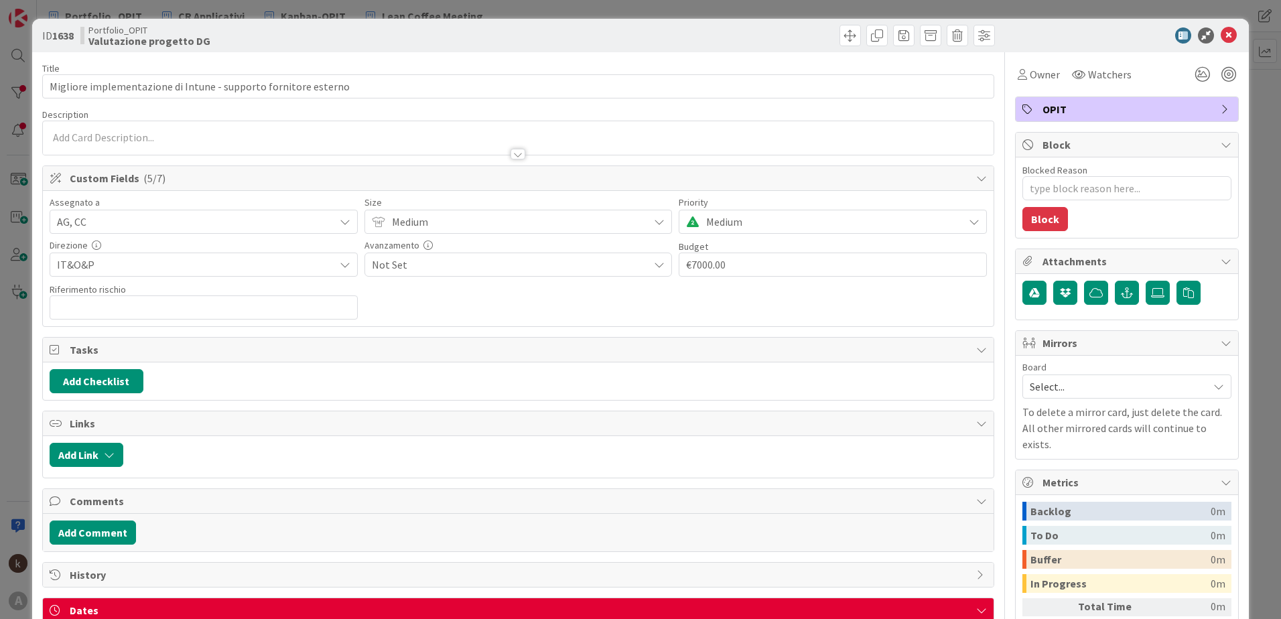
type textarea "x"
click at [66, 307] on input "text" at bounding box center [204, 308] width 308 height 24
type input "#2"
type textarea "x"
type input "#28"
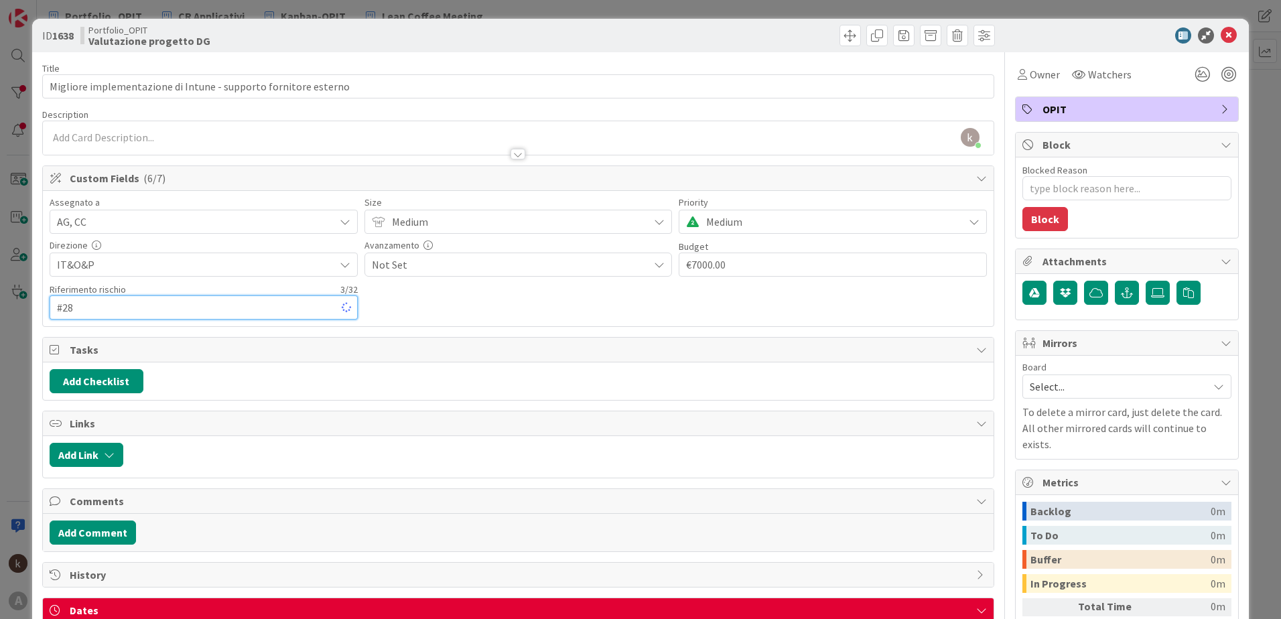
type textarea "x"
click at [235, 306] on input "#28" at bounding box center [204, 308] width 308 height 24
type input "#28-"
type textarea "x"
type input "#28-29-"
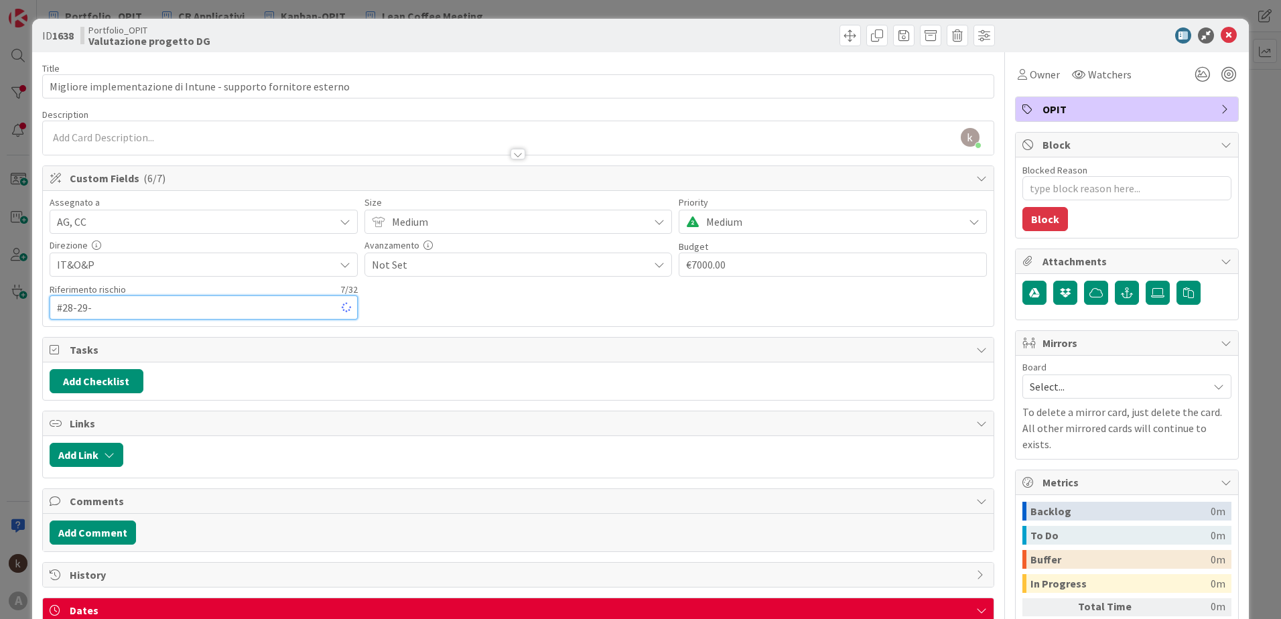
type textarea "x"
type input "#28-29-50"
type textarea "x"
type input "#28-29-50-"
type textarea "x"
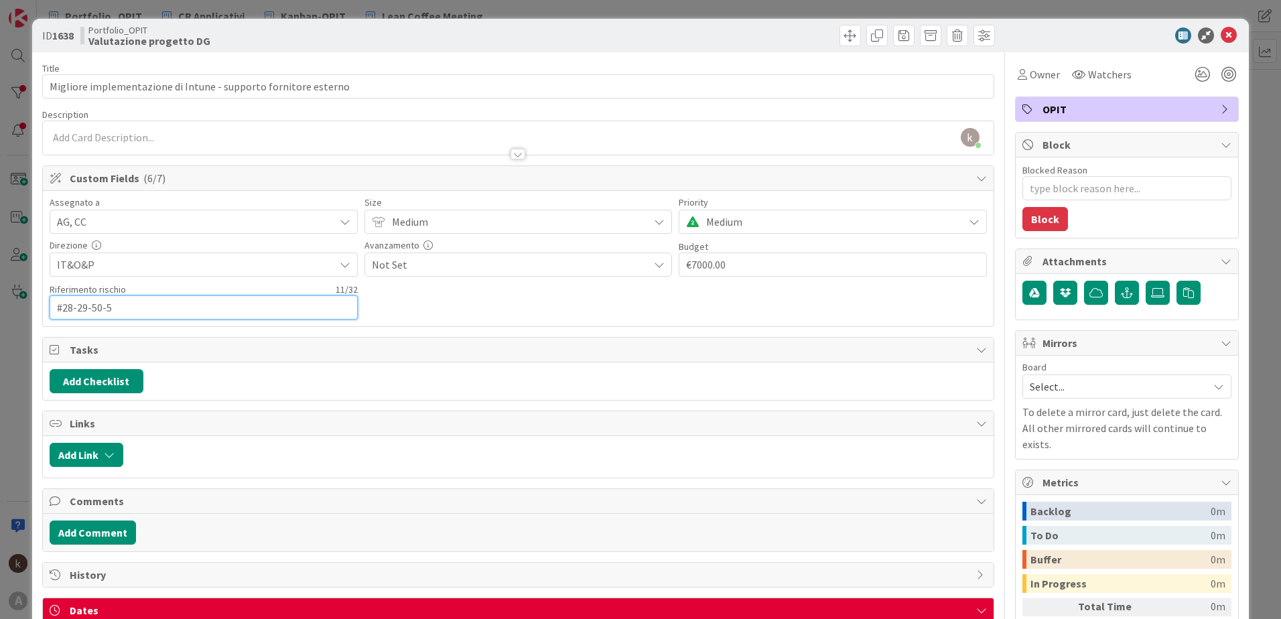
type input "#[PHONE_NUMBER]"
type textarea "x"
type input "#28-29-50-5"
type textarea "x"
type input "#[PHONE_NUMBER]"
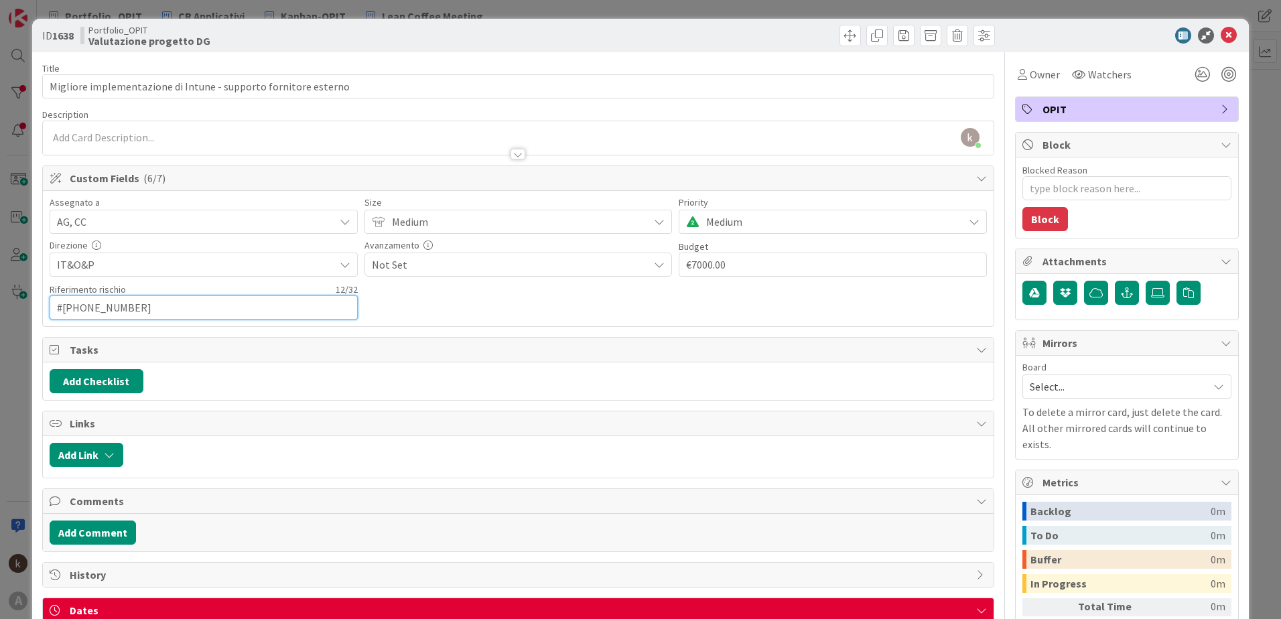
type textarea "x"
type input "#28-29-50-51-"
type textarea "x"
type input "#[PHONE_NUMBER]"
type textarea "x"
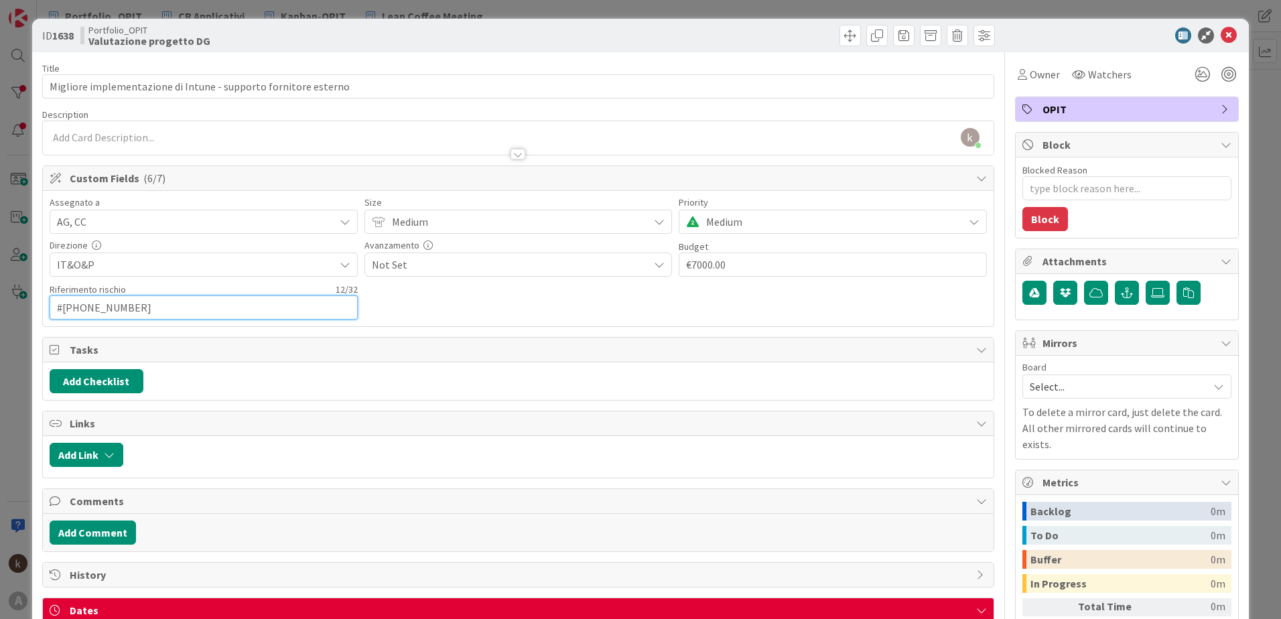
type input "#[PHONE_NUMBER]"
click at [545, 308] on div "Assegnato a AG, CC Size Medium Priority Medium Direzione IT&O&P Avanzamento Not…" at bounding box center [518, 259] width 937 height 122
click at [1221, 32] on icon at bounding box center [1229, 35] width 16 height 16
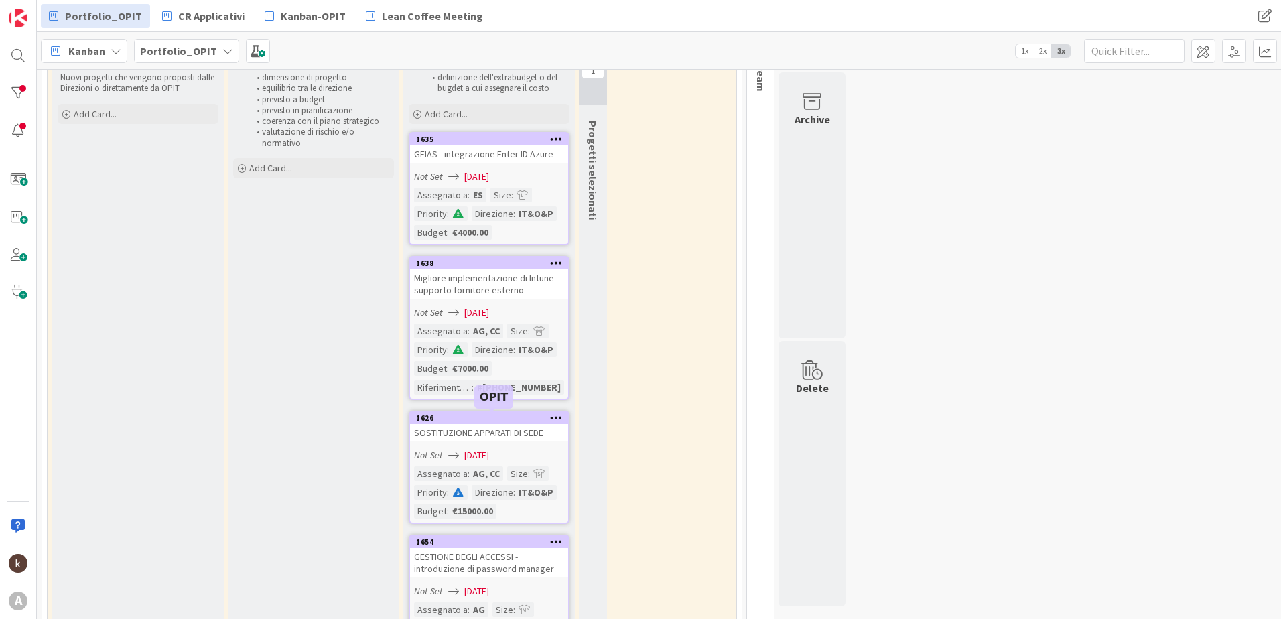
scroll to position [201, 0]
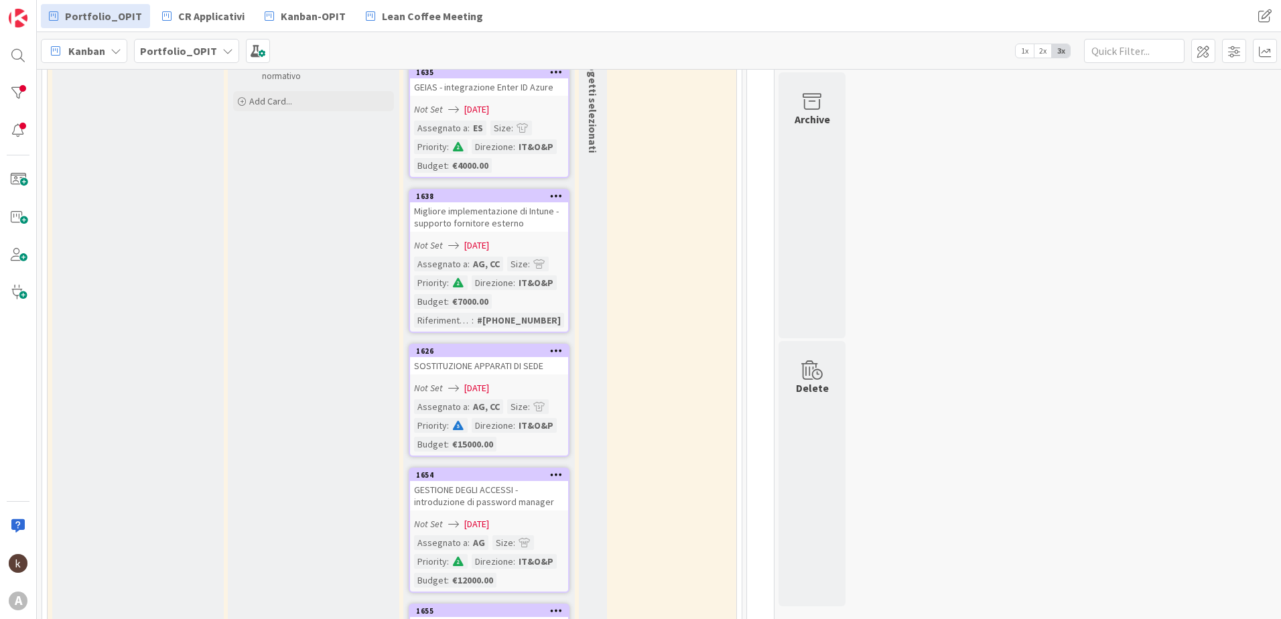
click at [517, 372] on div "SOSTITUZIONE APPARATI DI SEDE" at bounding box center [489, 365] width 158 height 17
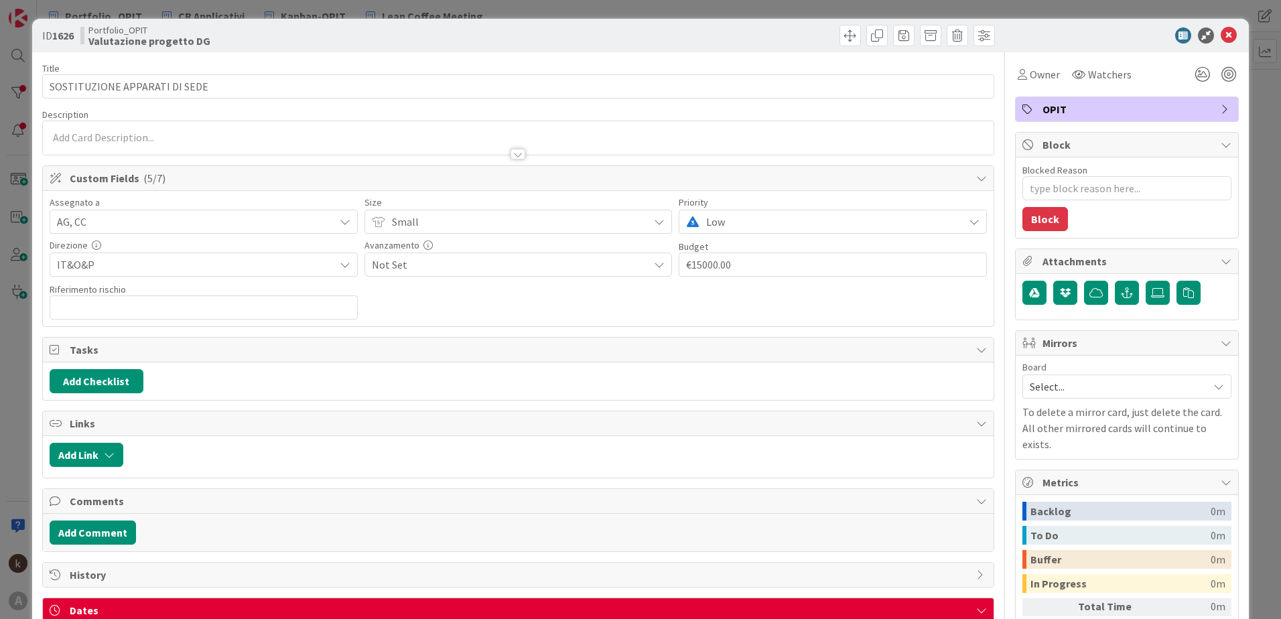
type textarea "x"
click at [226, 303] on input "text" at bounding box center [204, 308] width 308 height 24
type input "#41"
type textarea "x"
type input "#41"
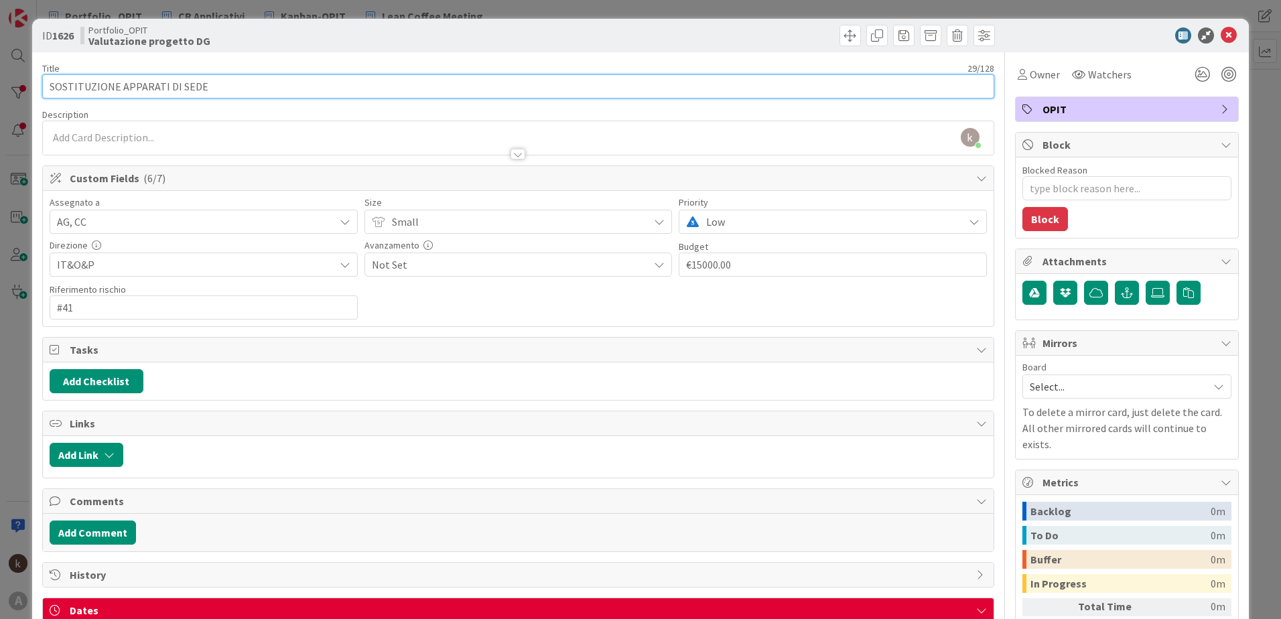
click at [324, 82] on input "SOSTITUZIONE APPARATI DI SEDE" at bounding box center [518, 86] width 952 height 24
type input "SOSTITUZIONE APPARATI DI SEDE + log"
type textarea "x"
type input "SOSTITUZIONE APPARATI DI SEDE + log di sistema"
type textarea "x"
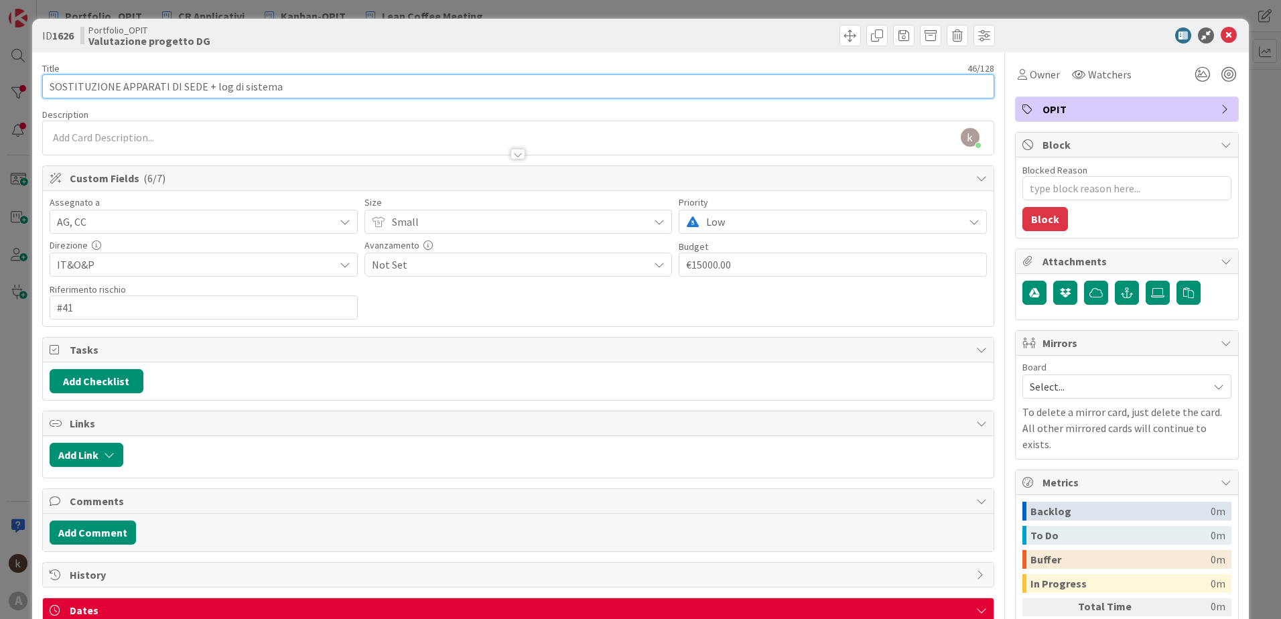
type input "SOSTITUZIONE APPARATI DI SEDE + log di sistema"
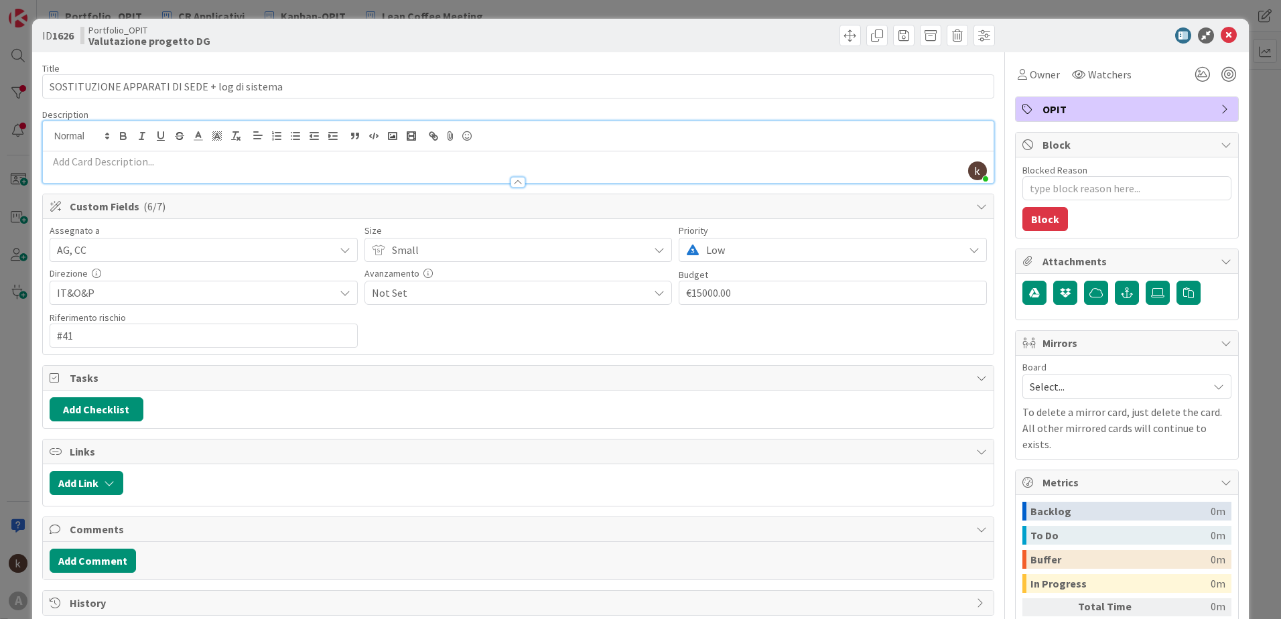
click at [254, 131] on div "kanban helpdesk just joined" at bounding box center [518, 152] width 951 height 62
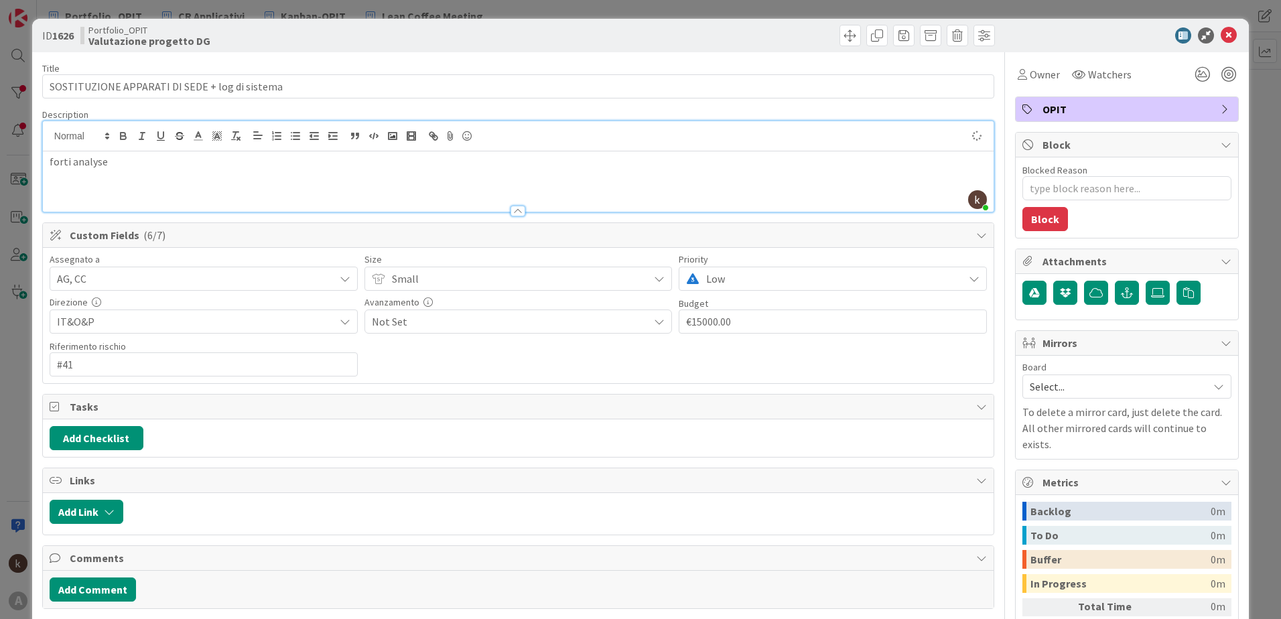
type textarea "x"
click at [694, 326] on input "15000" at bounding box center [833, 322] width 308 height 24
type input "€15000.00"
click at [121, 172] on div "forti analyse" at bounding box center [518, 181] width 951 height 60
type textarea "x"
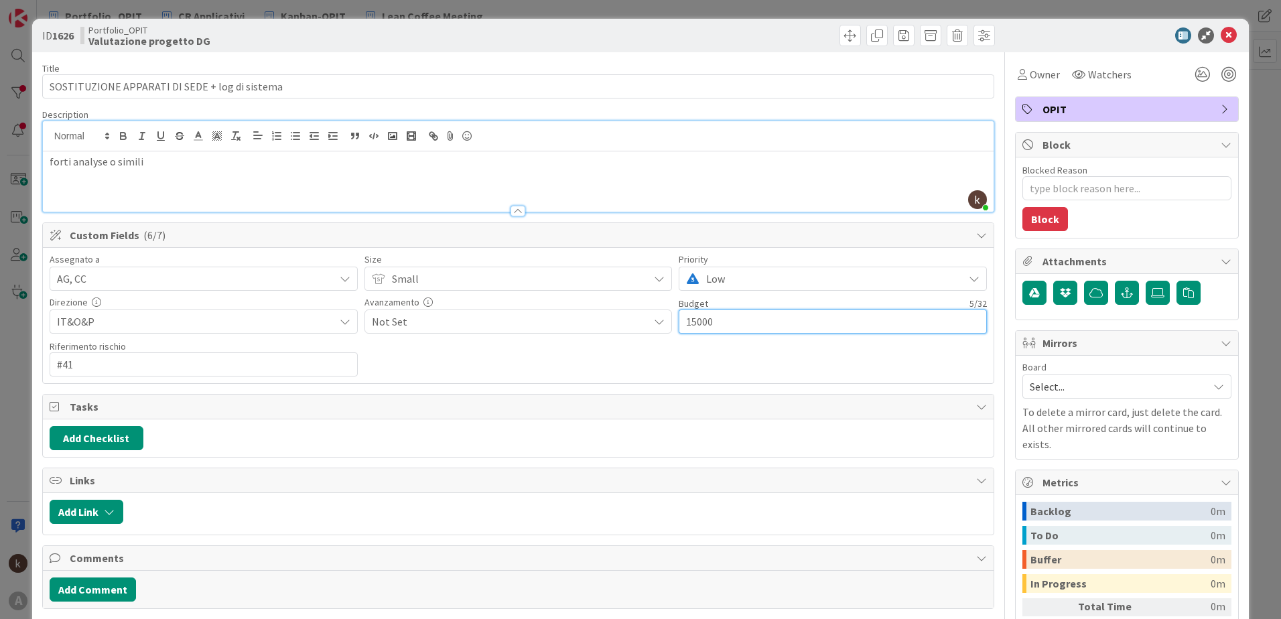
click at [693, 319] on input "15000" at bounding box center [833, 322] width 308 height 24
type input "25000"
type textarea "x"
click at [777, 172] on div "forti analyse o simili" at bounding box center [518, 181] width 951 height 60
click at [163, 361] on input "#41" at bounding box center [204, 364] width 308 height 24
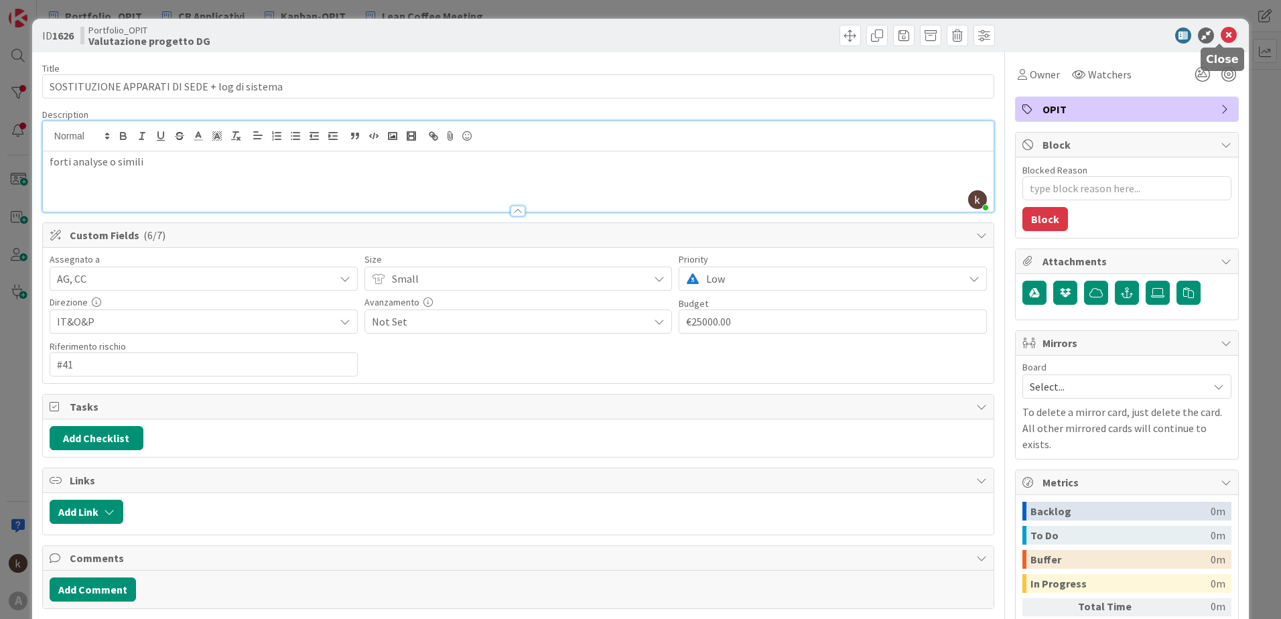
click at [1221, 36] on icon at bounding box center [1229, 35] width 16 height 16
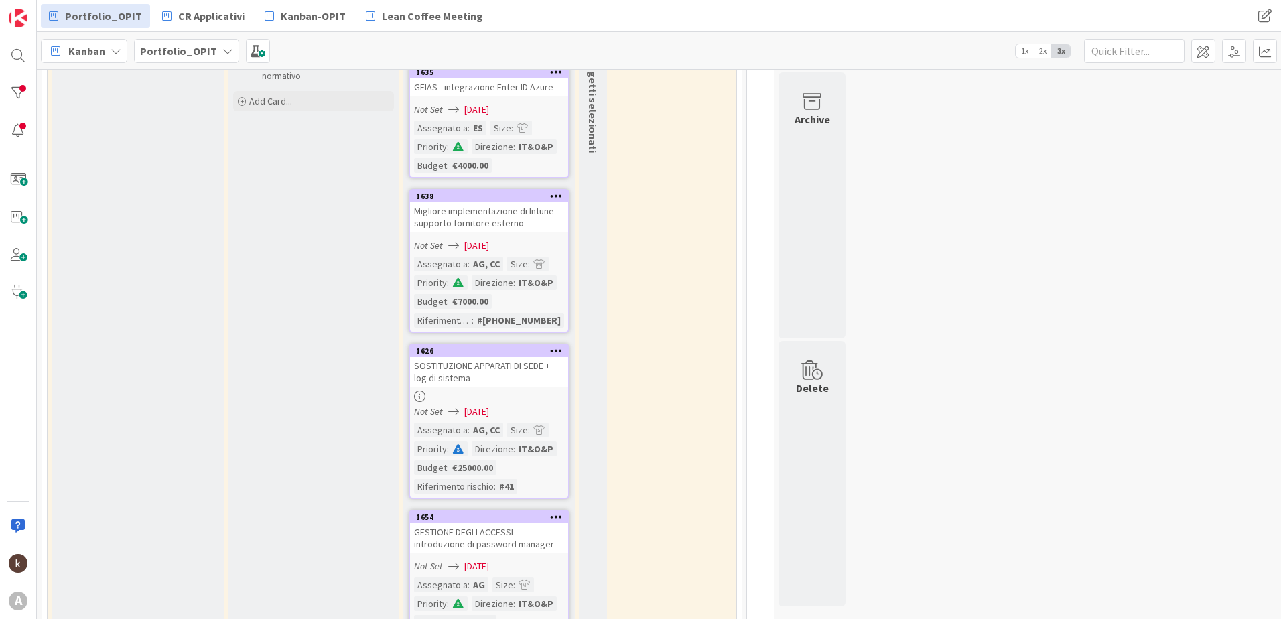
click at [509, 214] on div "Migliore implementazione di Intune - supporto fornitore esterno" at bounding box center [489, 216] width 158 height 29
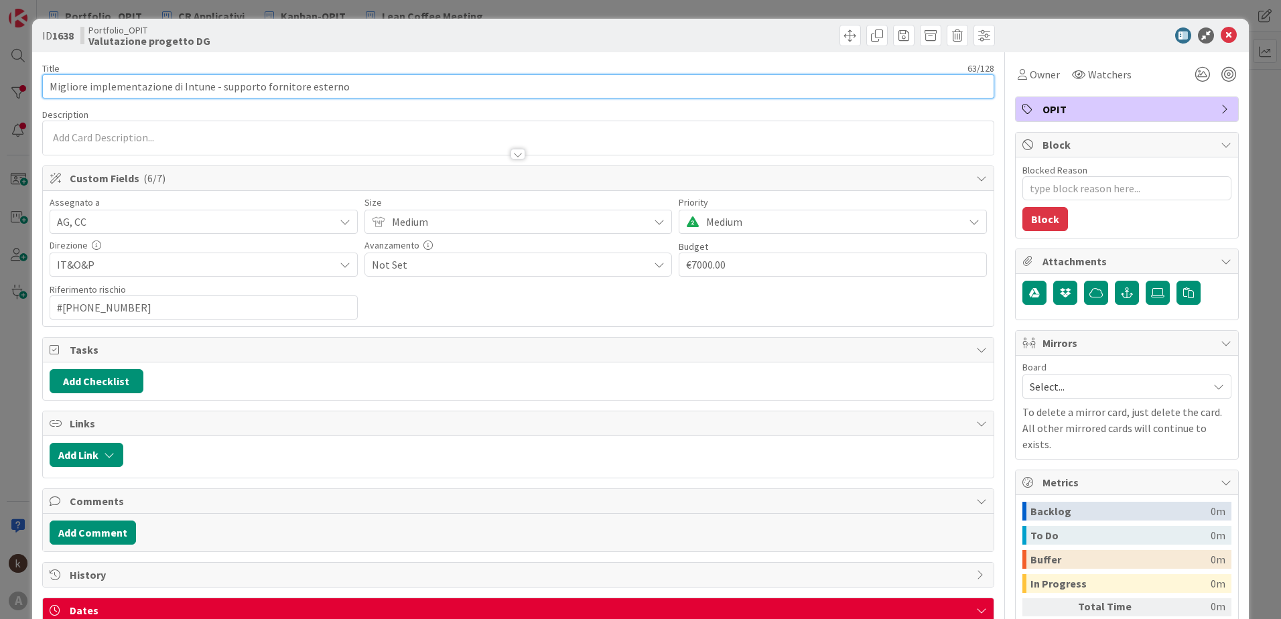
drag, startPoint x: 348, startPoint y: 86, endPoint x: 210, endPoint y: 84, distance: 138.1
click at [210, 84] on input "Migliore implementazione di Intune - supporto fornitore esterno" at bounding box center [518, 86] width 952 height 24
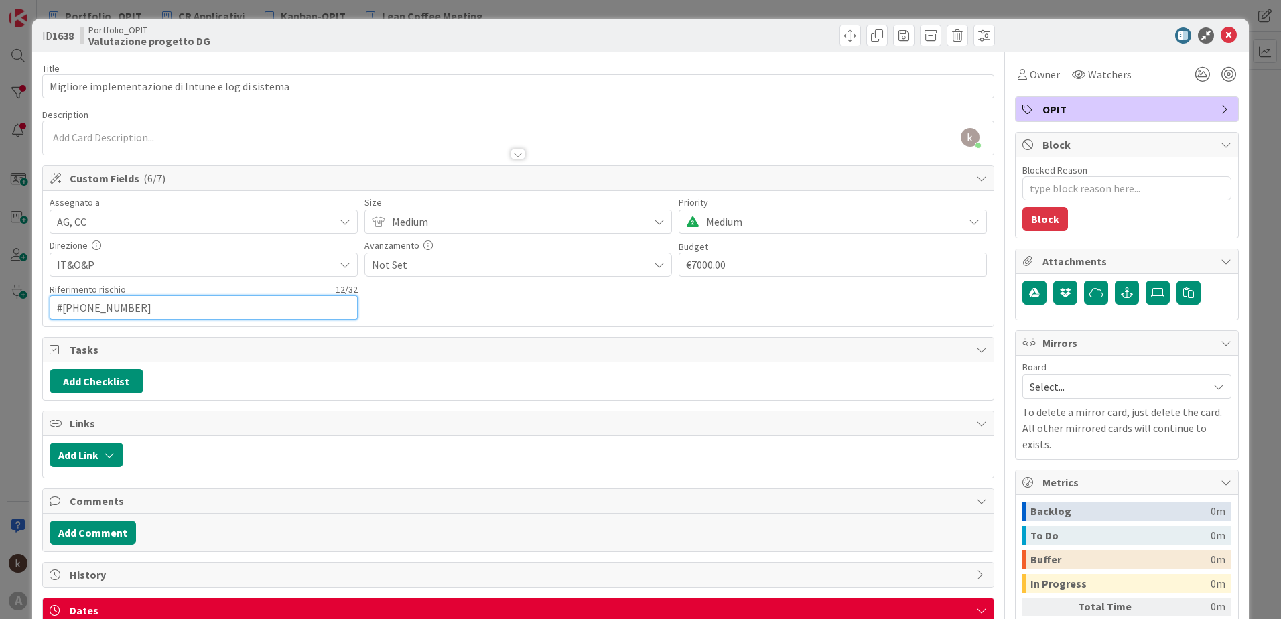
click at [158, 305] on input "#[PHONE_NUMBER]" at bounding box center [204, 308] width 308 height 24
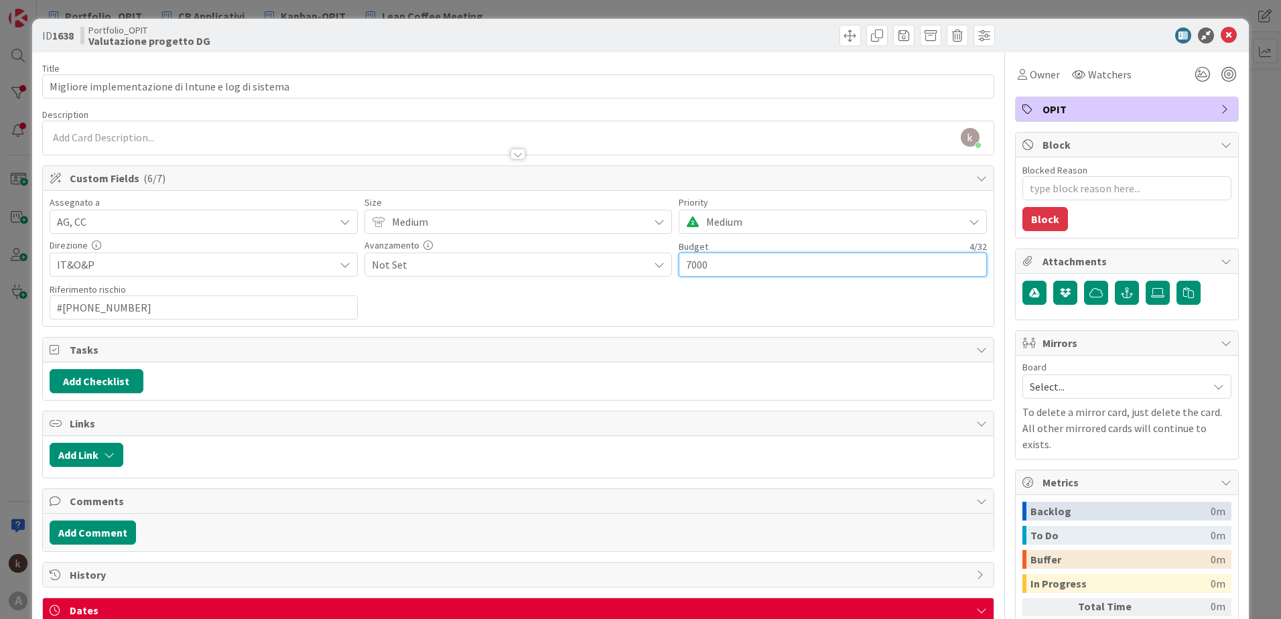
click at [692, 266] on input "7000" at bounding box center [833, 265] width 308 height 24
click at [790, 306] on div "Assegnato a AG, CC Size Medium Priority Medium Direzione IT&O&P Avanzamento Not…" at bounding box center [518, 259] width 937 height 122
click at [1221, 37] on icon at bounding box center [1229, 35] width 16 height 16
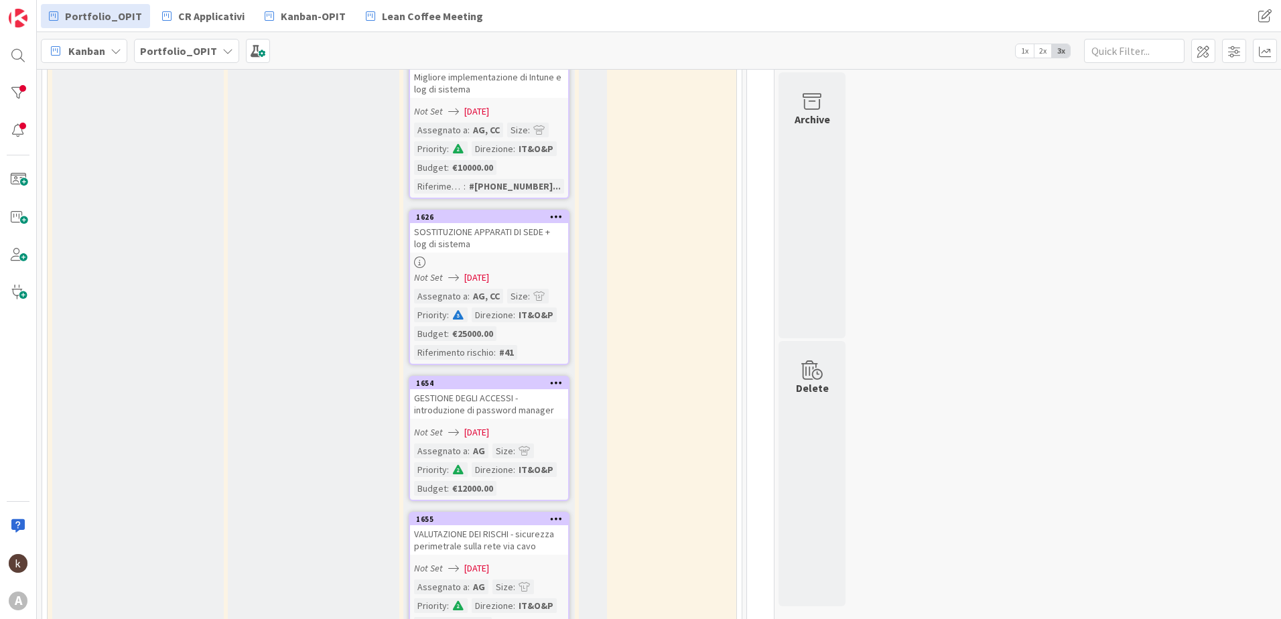
scroll to position [402, 0]
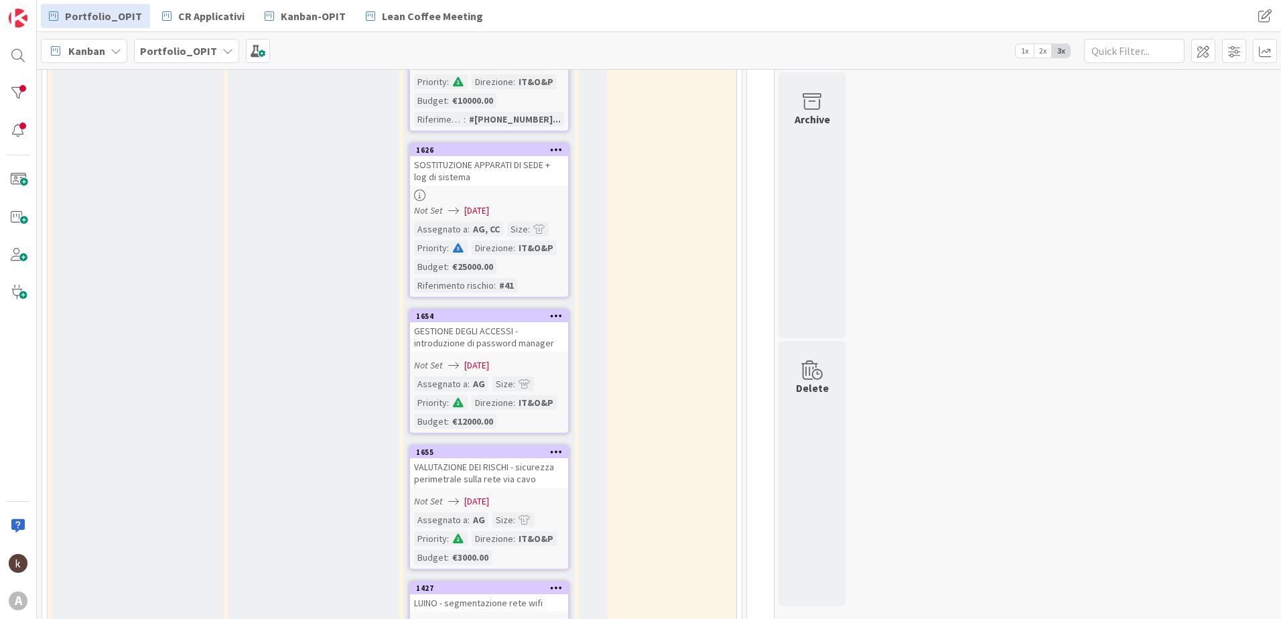
click at [535, 345] on div "GESTIONE DEGLI ACCESSI - introduzione di password manager" at bounding box center [489, 336] width 158 height 29
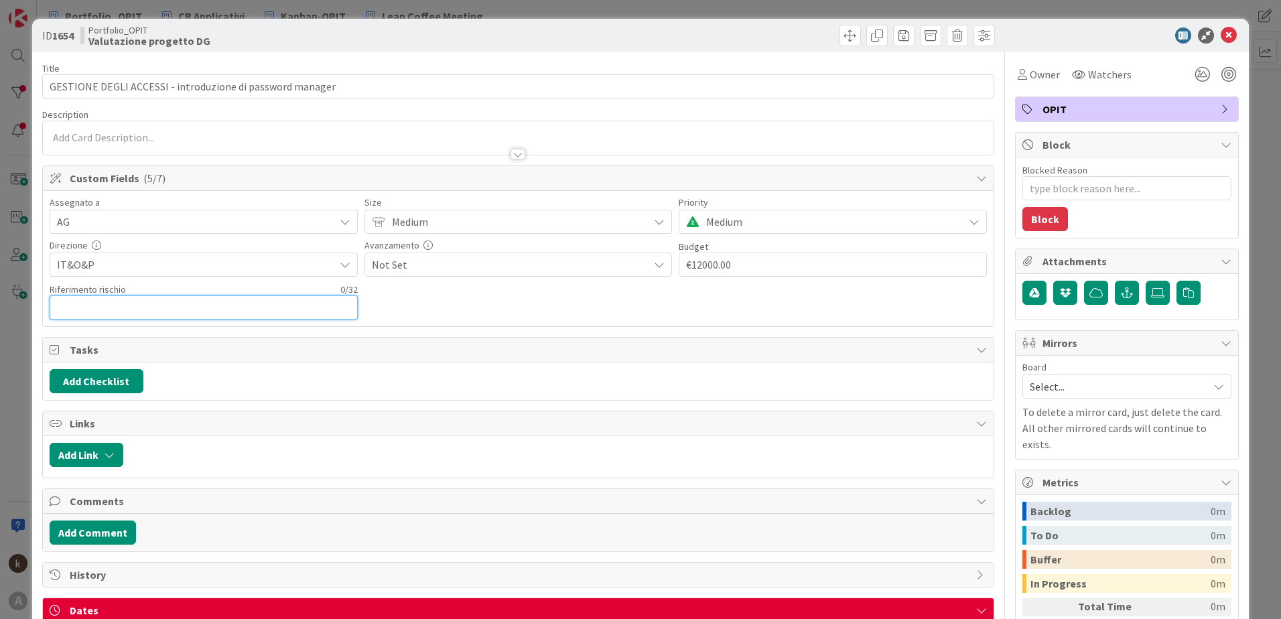
click at [222, 318] on input "text" at bounding box center [204, 308] width 308 height 24
click at [103, 305] on input "text" at bounding box center [204, 308] width 308 height 24
click at [513, 320] on div "Assegnato a AG Size Medium Priority Medium Direzione IT&O&P Avanzamento Not Set…" at bounding box center [518, 258] width 951 height 135
click at [1221, 34] on icon at bounding box center [1229, 35] width 16 height 16
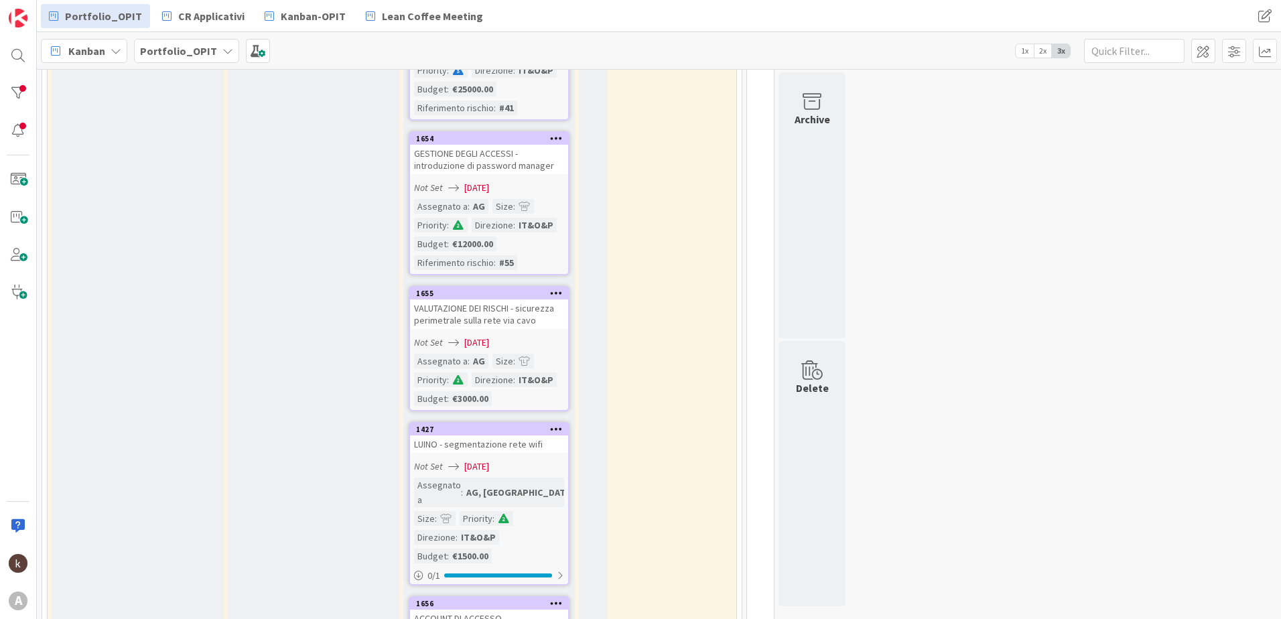
scroll to position [603, 0]
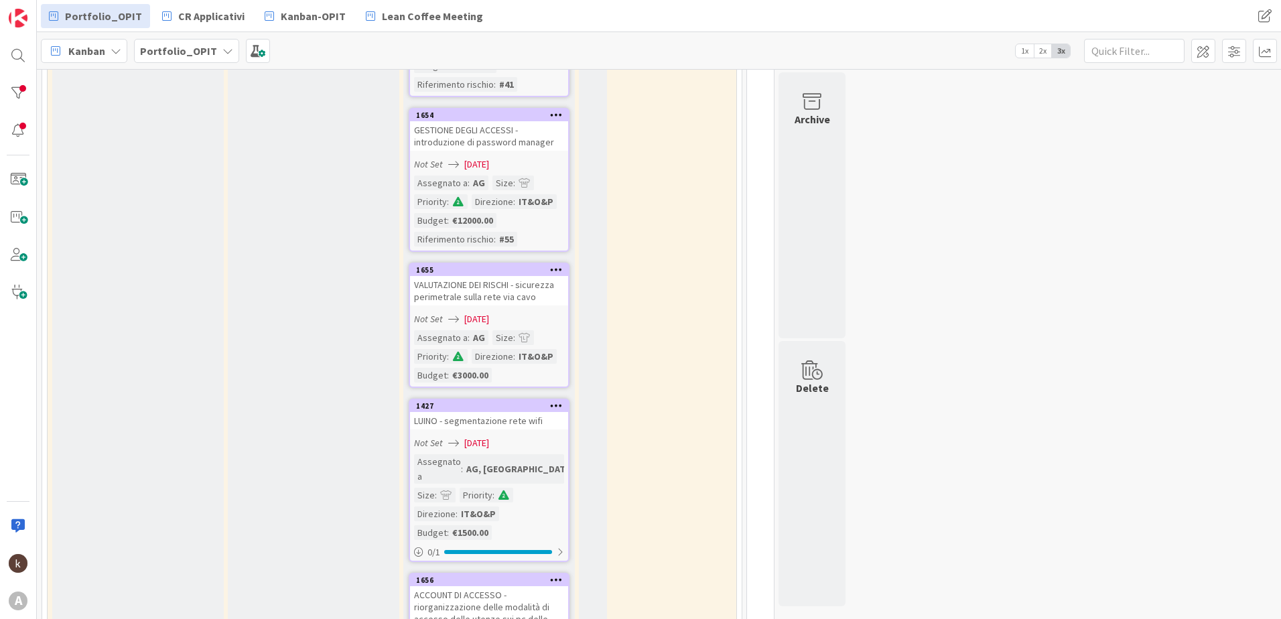
click at [506, 293] on div "VALUTAZIONE DEI RISCHI - sicurezza perimetrale sulla rete via cavo" at bounding box center [489, 290] width 158 height 29
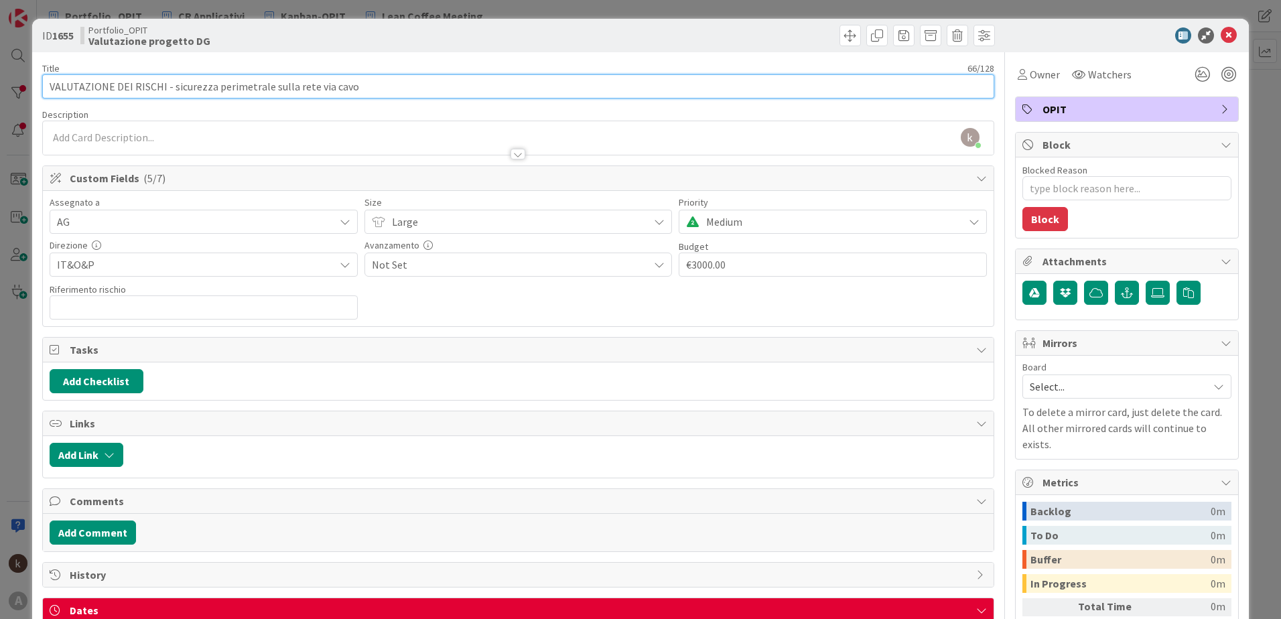
drag, startPoint x: 167, startPoint y: 88, endPoint x: 0, endPoint y: 90, distance: 166.9
click at [0, 90] on html "A Portfolio_OPIT CR Applicativi Kanban-OPIT Lean Coffee Meeting Portfolio_OPIT …" at bounding box center [640, 309] width 1281 height 619
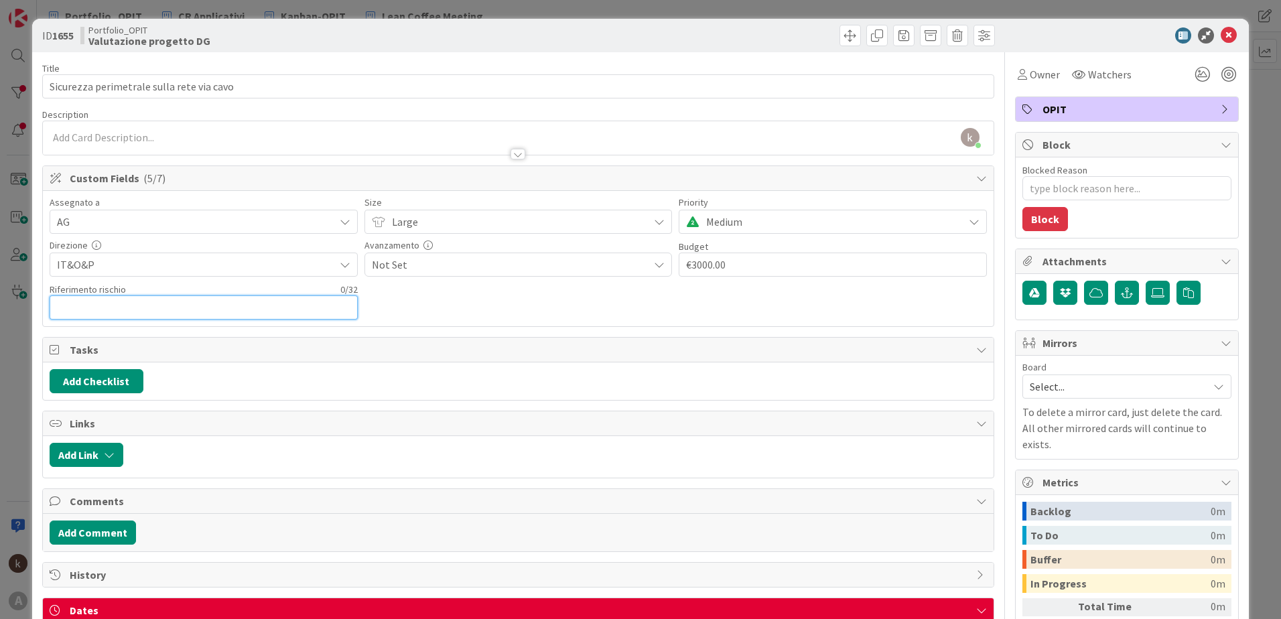
click at [118, 310] on input "text" at bounding box center [204, 308] width 308 height 24
click at [532, 300] on div "Assegnato a AG Size Large Priority Medium Direzione IT&O&P Avanzamento Not Set …" at bounding box center [518, 259] width 937 height 122
click at [1221, 40] on icon at bounding box center [1229, 35] width 16 height 16
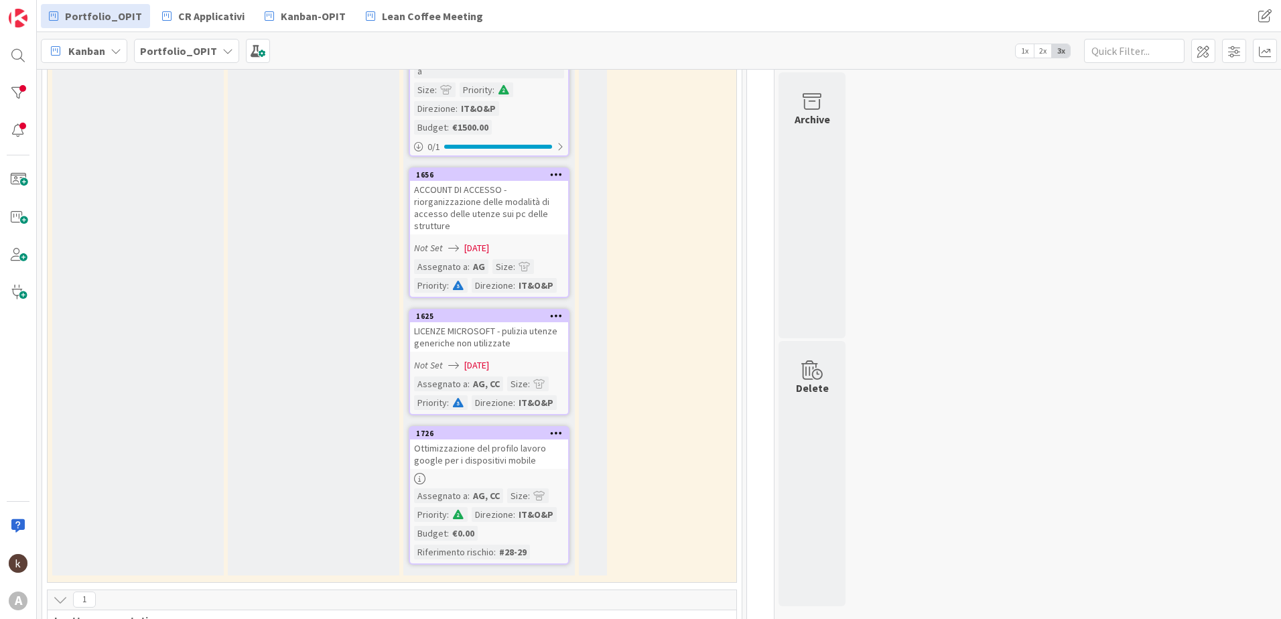
scroll to position [1005, 0]
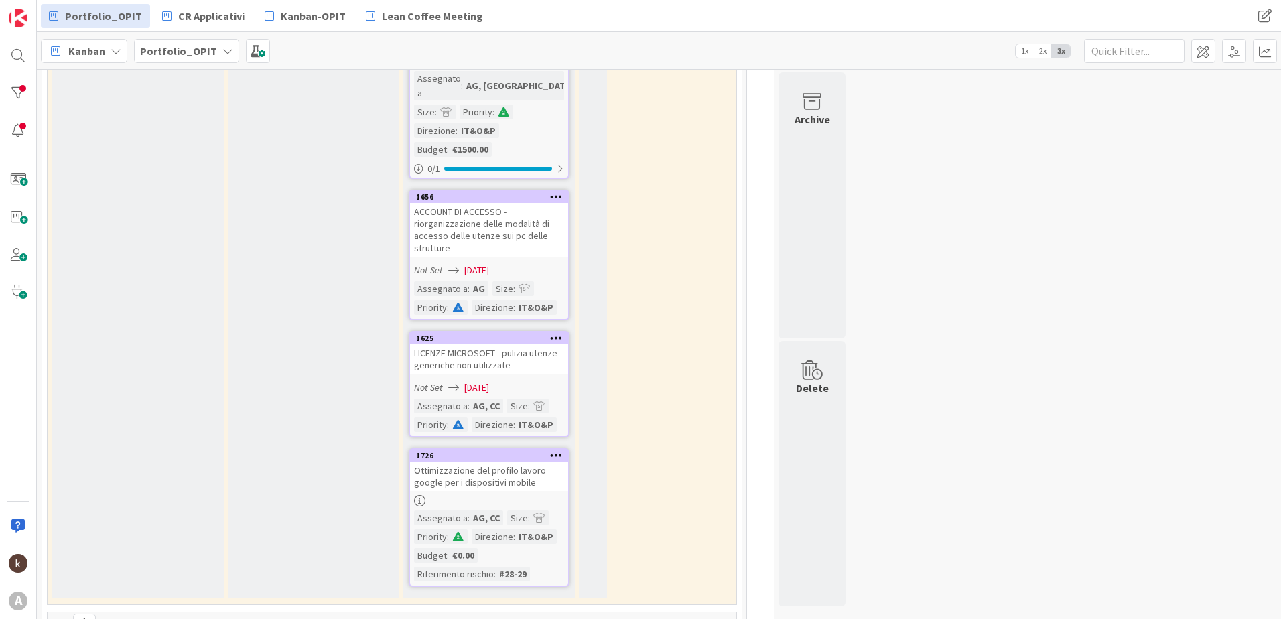
click at [505, 203] on div "ACCOUNT DI ACCESSO - riorganizzazione delle modalità di accesso delle utenze su…" at bounding box center [489, 230] width 158 height 54
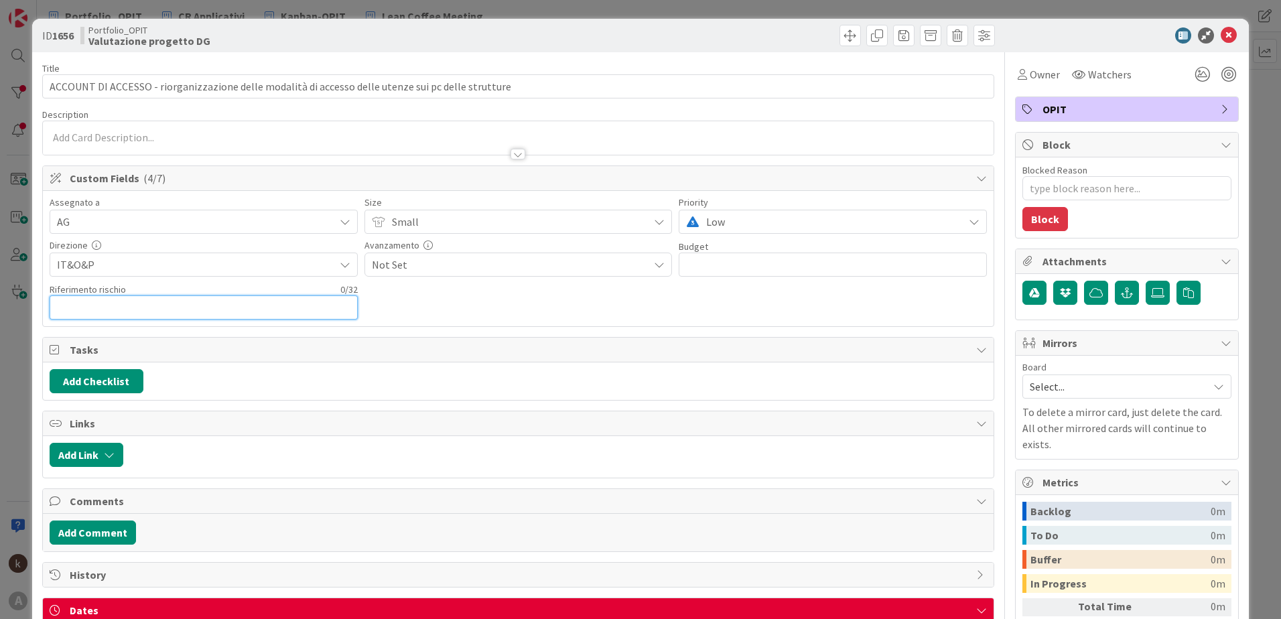
click at [182, 305] on input "text" at bounding box center [204, 308] width 308 height 24
click at [496, 304] on div "Assegnato a AG Size Small Priority Low Direzione IT&O&P Avanzamento Not Set Bud…" at bounding box center [518, 259] width 937 height 122
click at [1221, 36] on icon at bounding box center [1229, 35] width 16 height 16
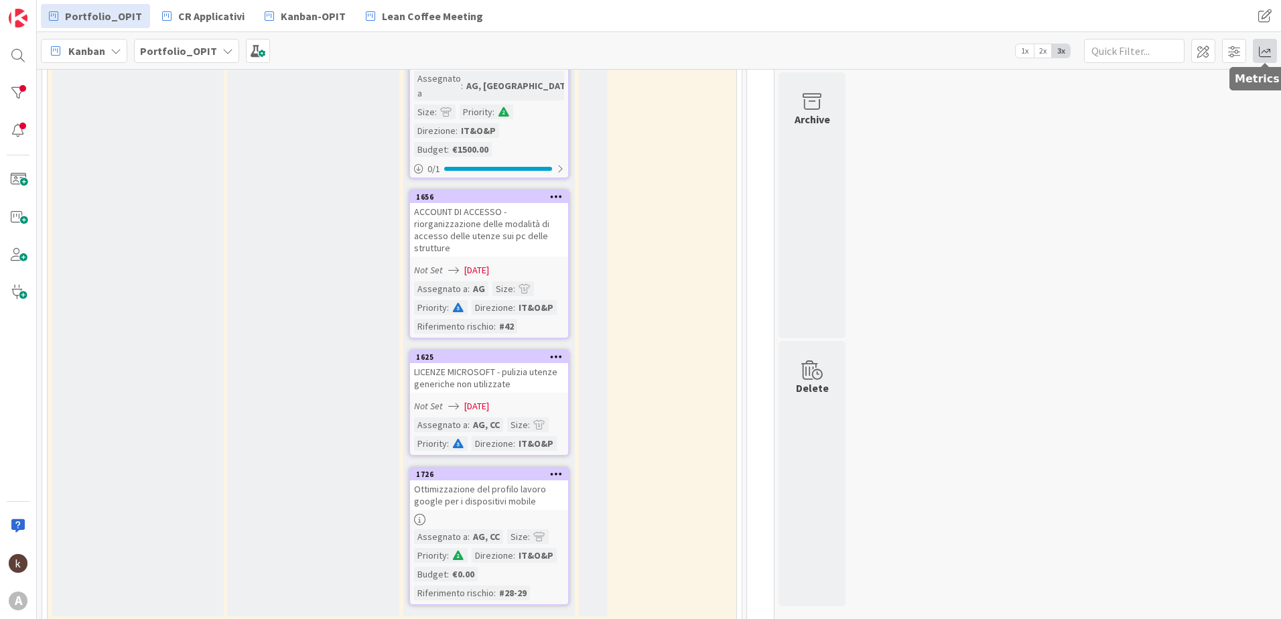
click at [1260, 49] on span at bounding box center [1265, 51] width 24 height 24
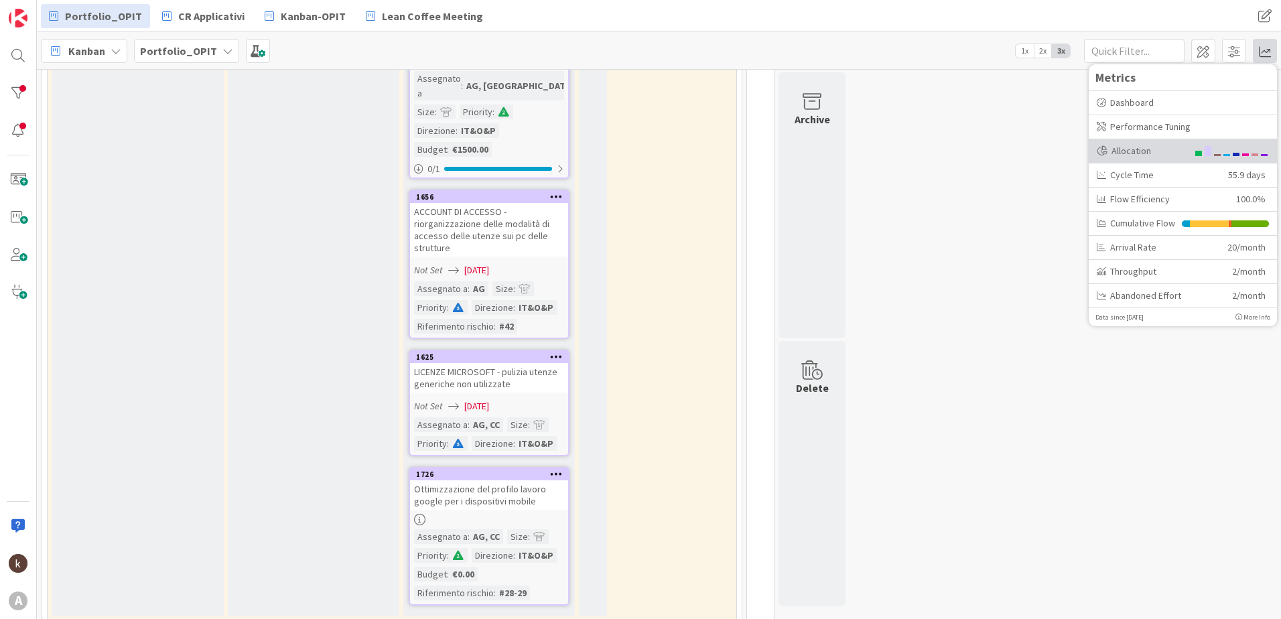
click at [1147, 149] on div "Allocation" at bounding box center [1142, 151] width 90 height 14
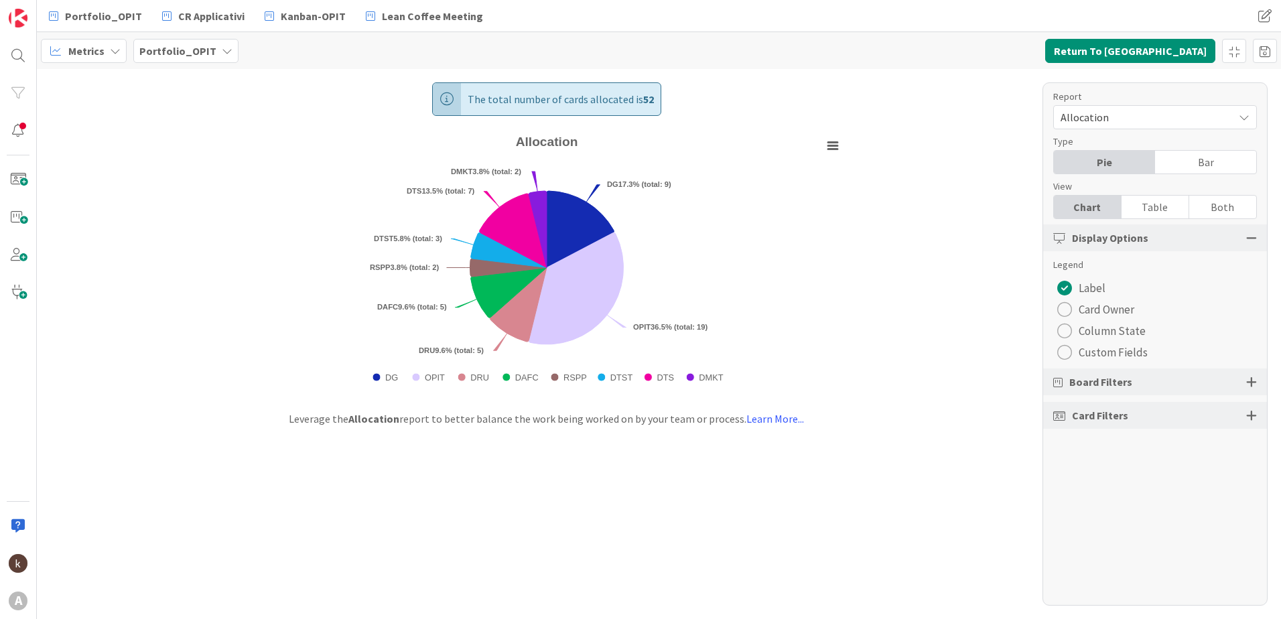
click at [1134, 359] on span "Custom Fields" at bounding box center [1113, 352] width 69 height 20
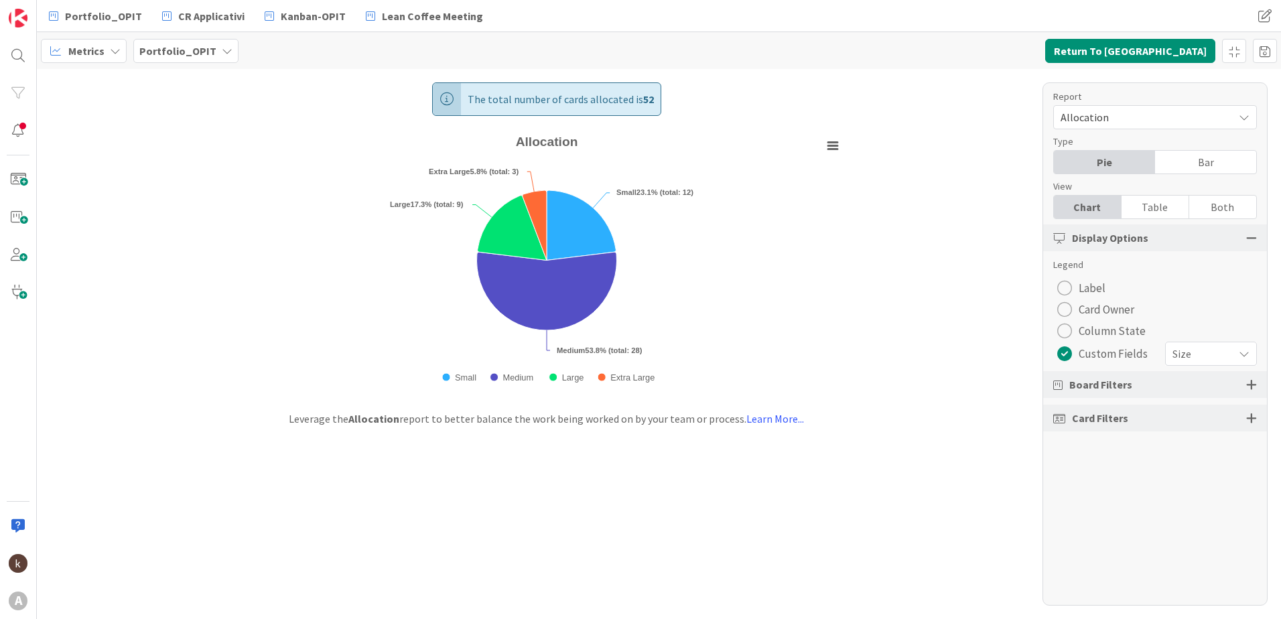
click at [1213, 371] on div "Report Allocation Type Pie Bar View Chart Table Both Display Options Legend Lab…" at bounding box center [1155, 343] width 225 height 523
click at [1214, 359] on span "Size" at bounding box center [1200, 353] width 54 height 19
click at [1183, 392] on span "Size" at bounding box center [1188, 386] width 122 height 20
click at [1103, 391] on span "Board Filters" at bounding box center [1100, 385] width 63 height 16
click at [1254, 384] on div at bounding box center [1251, 385] width 11 height 12
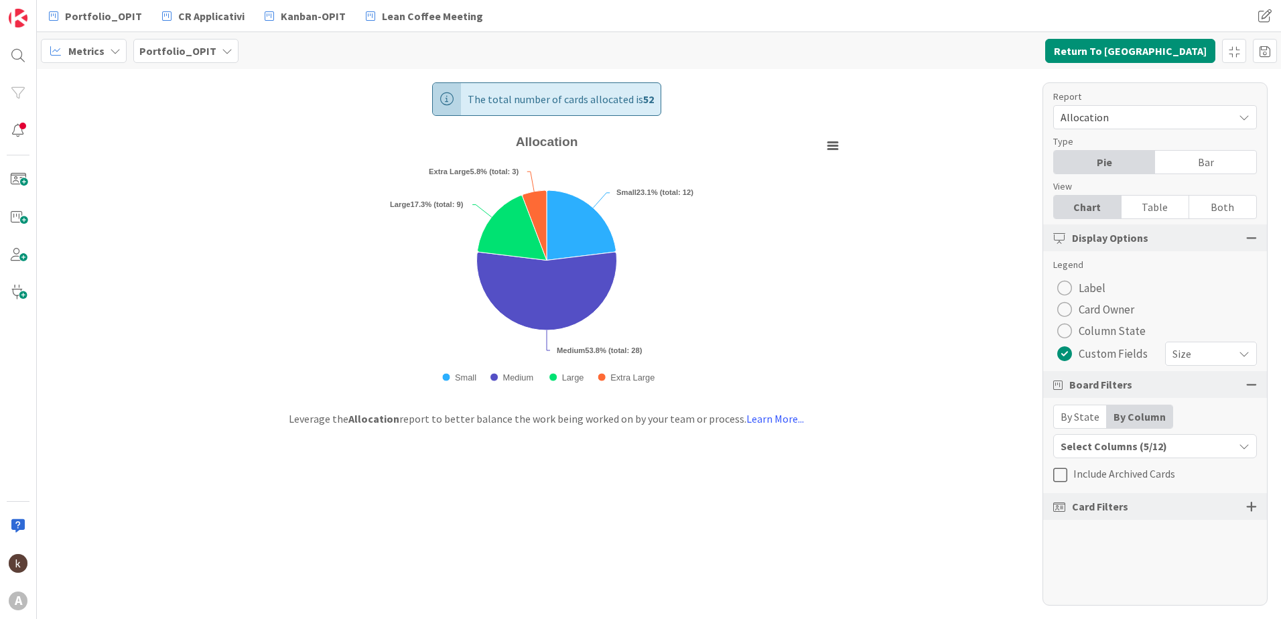
click at [1253, 508] on div at bounding box center [1251, 507] width 11 height 12
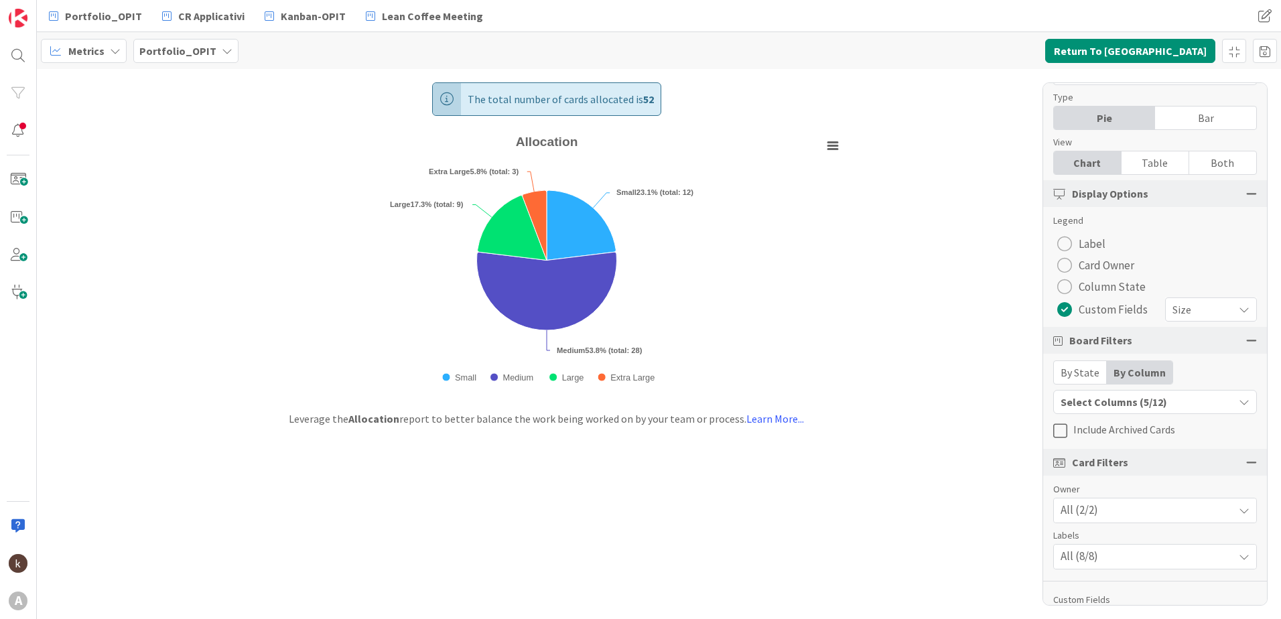
scroll to position [88, 0]
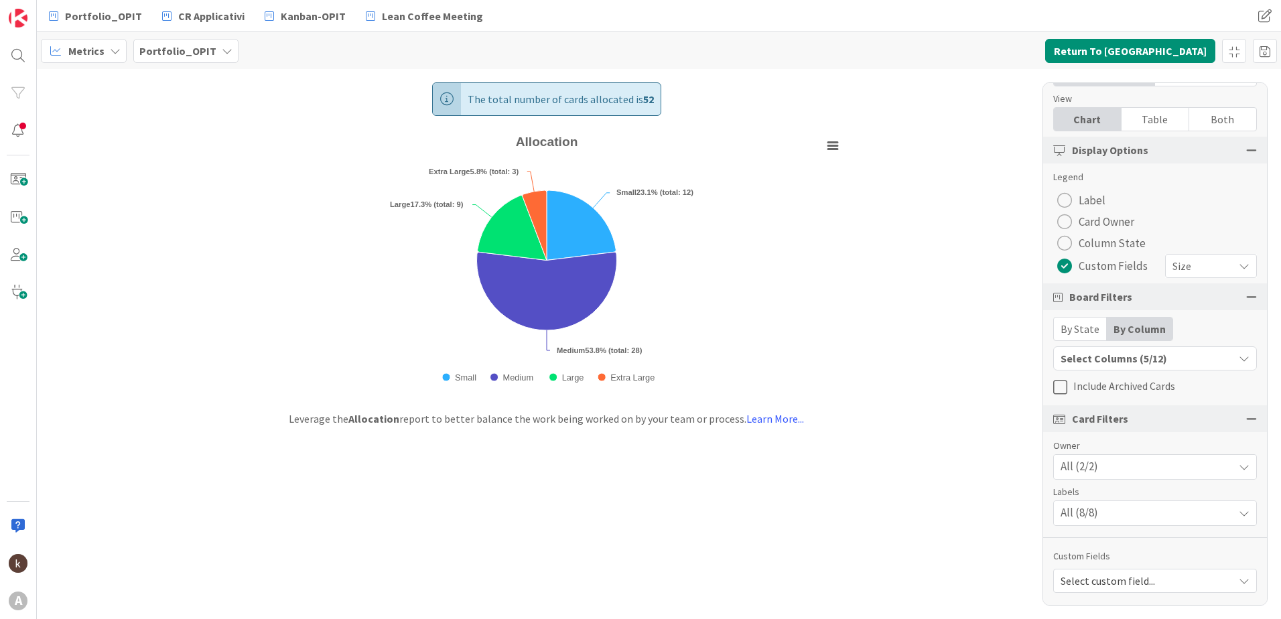
click at [1218, 576] on div "Select custom field..." at bounding box center [1155, 581] width 204 height 24
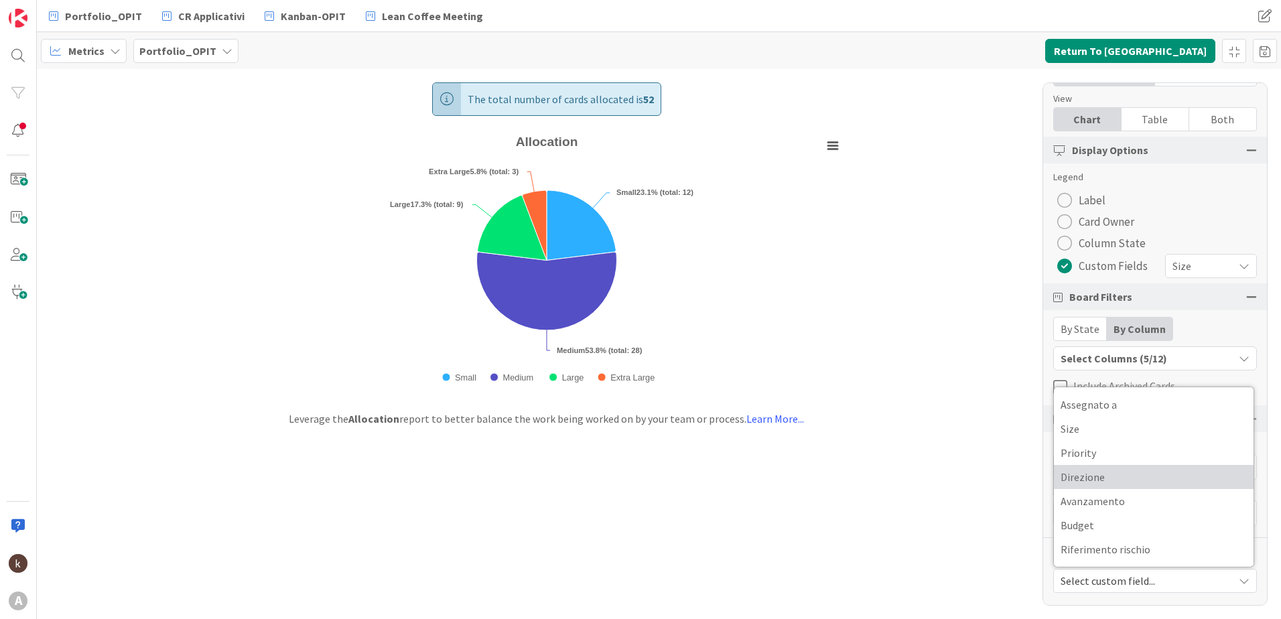
click at [1124, 476] on span "Direzione" at bounding box center [1154, 477] width 186 height 20
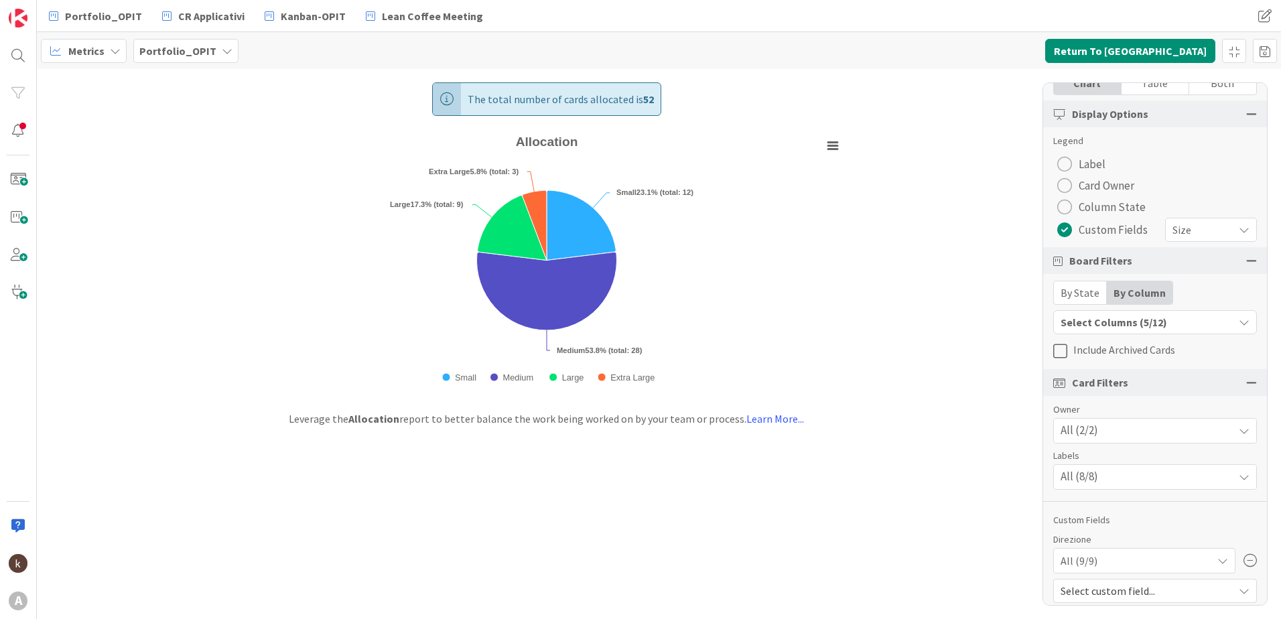
scroll to position [134, 0]
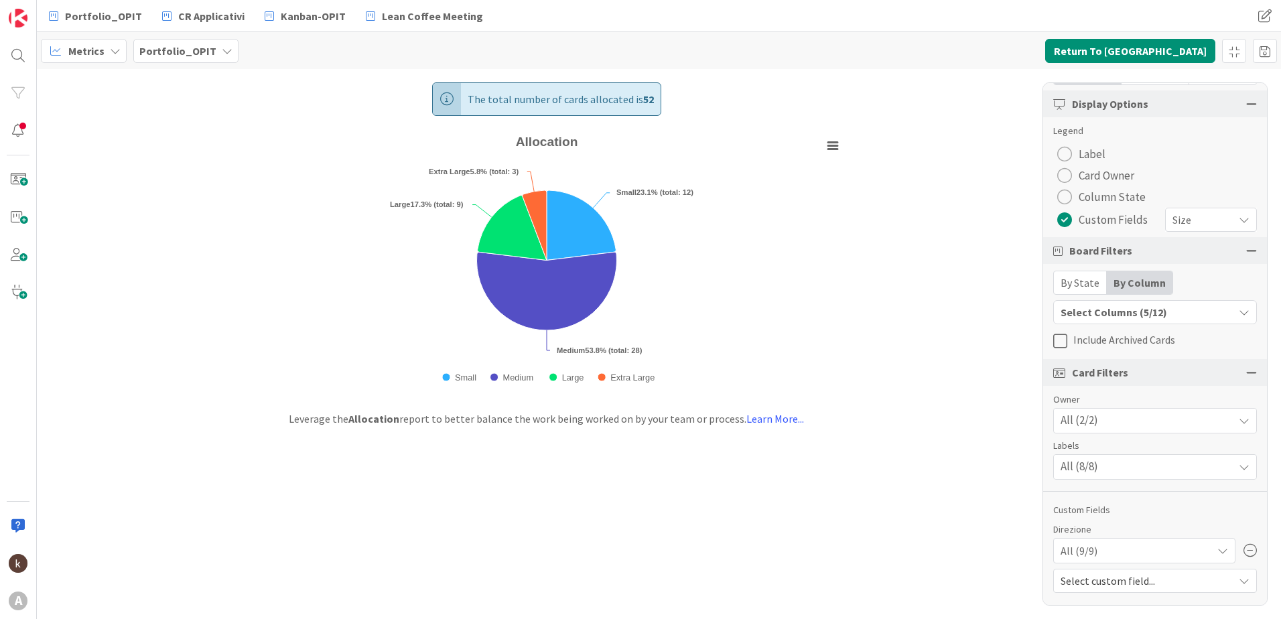
click at [1228, 586] on div "Select custom field..." at bounding box center [1155, 581] width 204 height 24
click at [1135, 584] on span "Select custom field..." at bounding box center [1144, 581] width 166 height 19
click at [1128, 537] on div "Direzione All (9/9)" at bounding box center [1155, 543] width 204 height 41
click at [1126, 548] on div "All (9/9)" at bounding box center [1145, 551] width 168 height 24
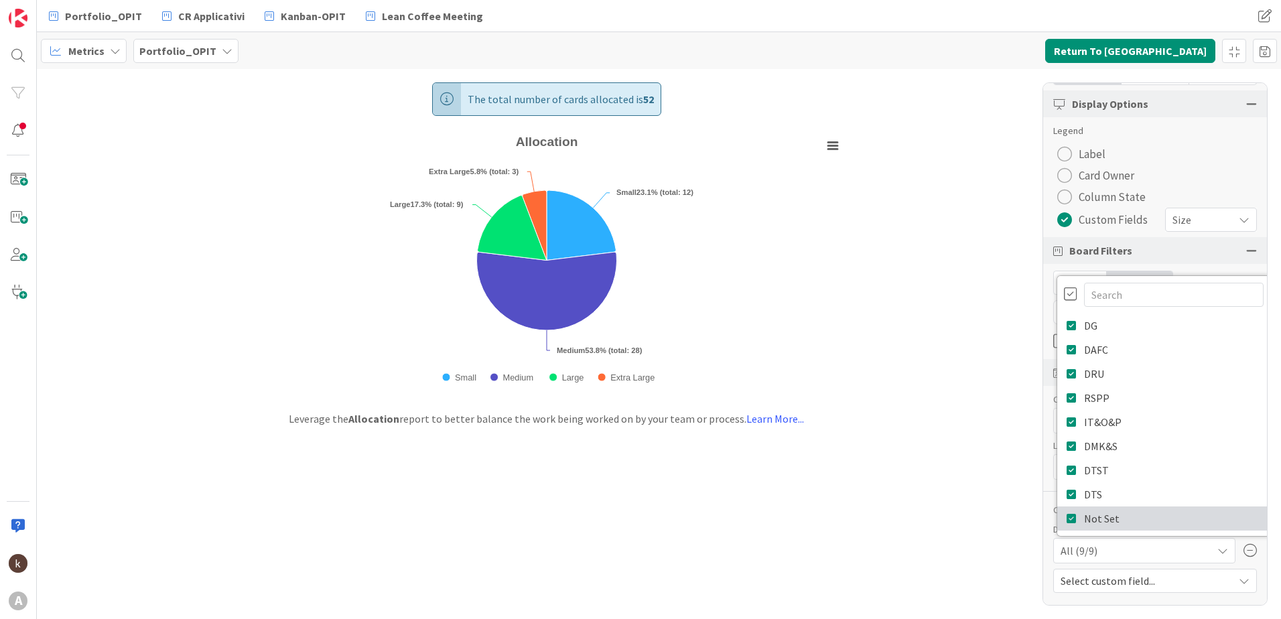
scroll to position [134, 3]
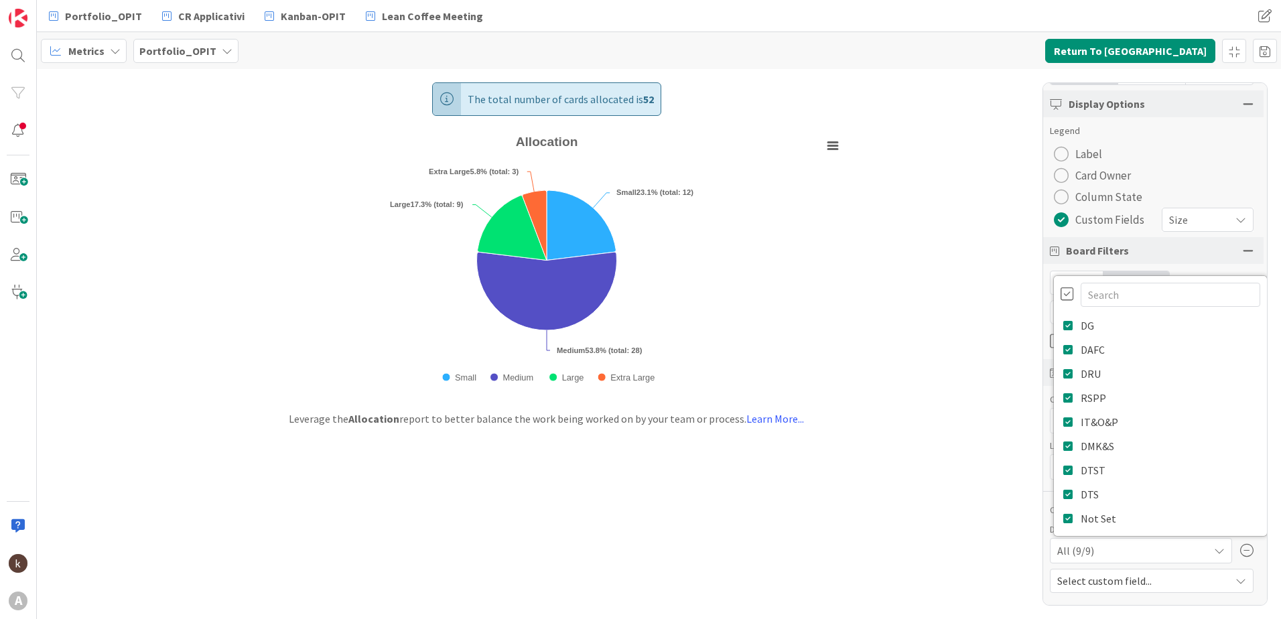
click at [1061, 285] on div at bounding box center [1161, 293] width 200 height 25
click at [1061, 302] on div at bounding box center [1161, 293] width 200 height 25
click at [1061, 291] on div at bounding box center [1067, 294] width 13 height 15
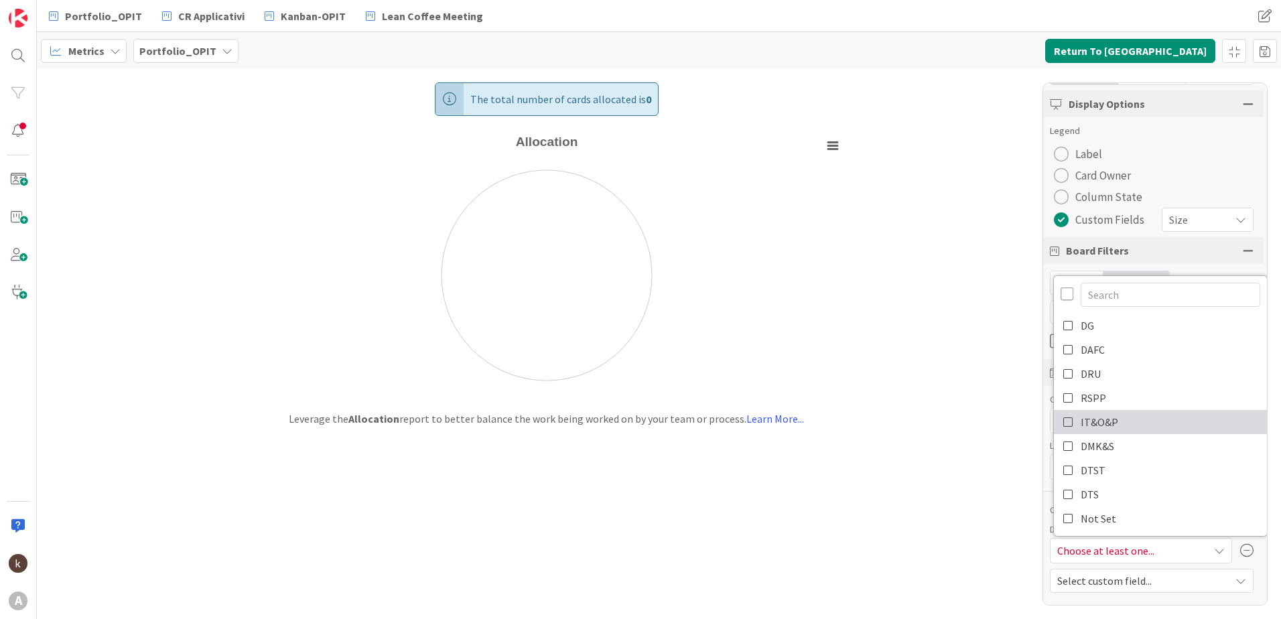
click at [1063, 425] on icon at bounding box center [1068, 422] width 11 height 20
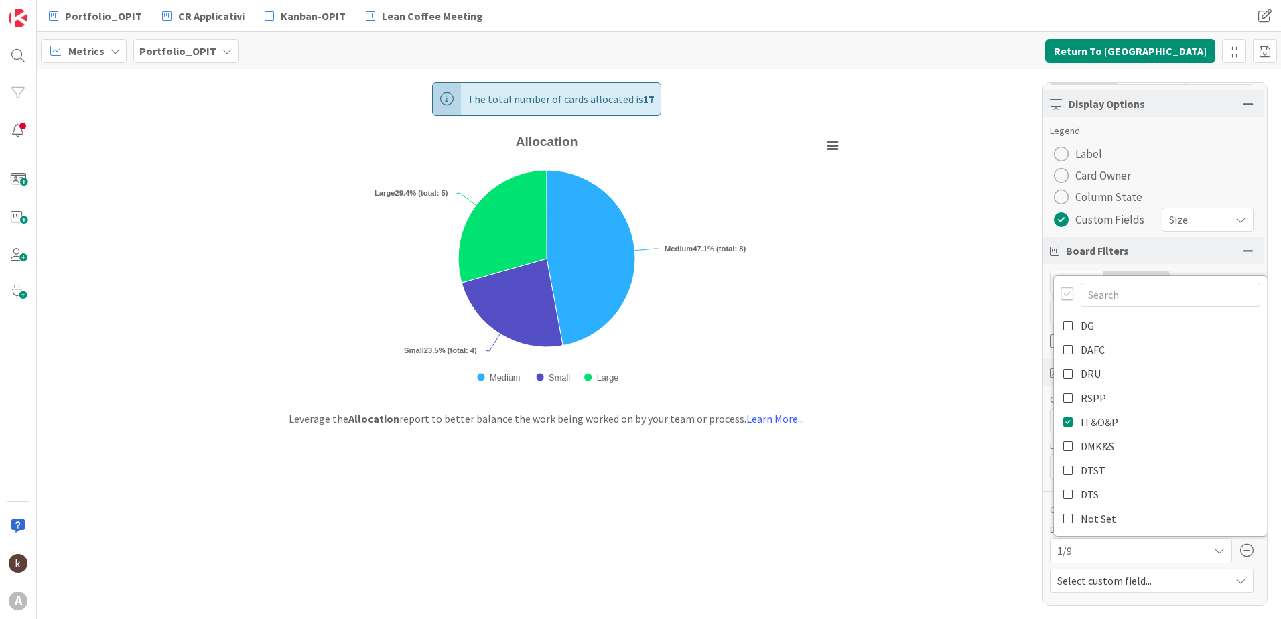
click at [922, 562] on div "The total number of cards allocated is 17 Created with Highcharts 11.4.3 Chart …" at bounding box center [659, 344] width 1244 height 550
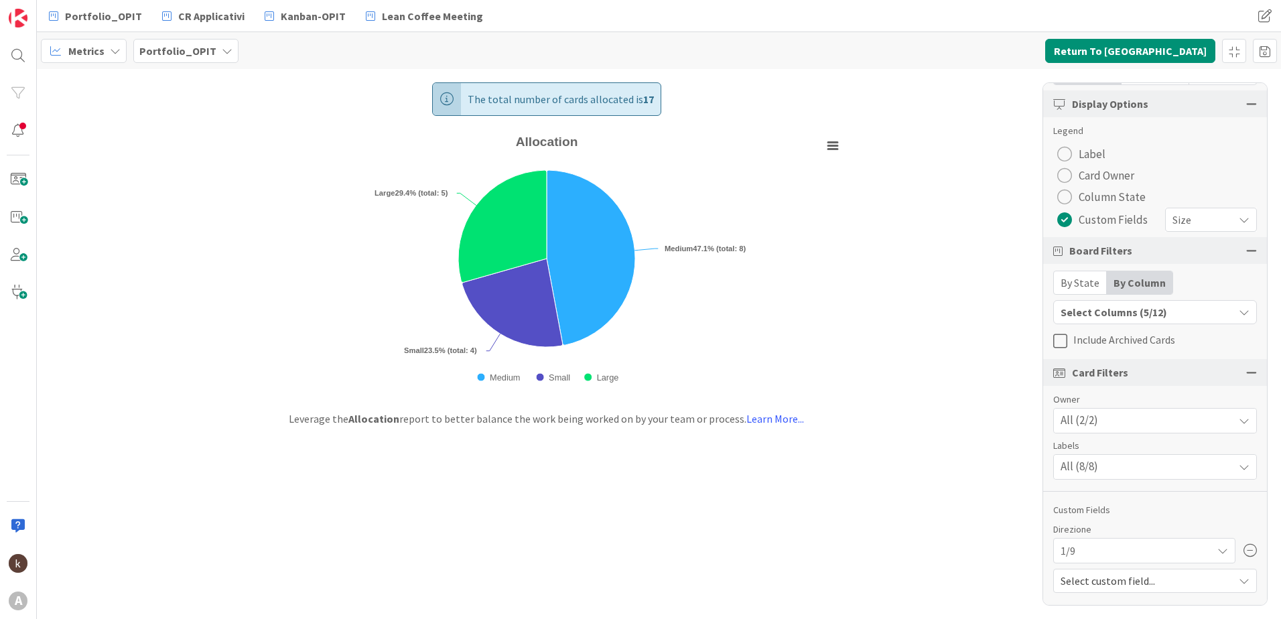
click at [1136, 304] on div "Select Columns (5/12)" at bounding box center [1144, 312] width 180 height 17
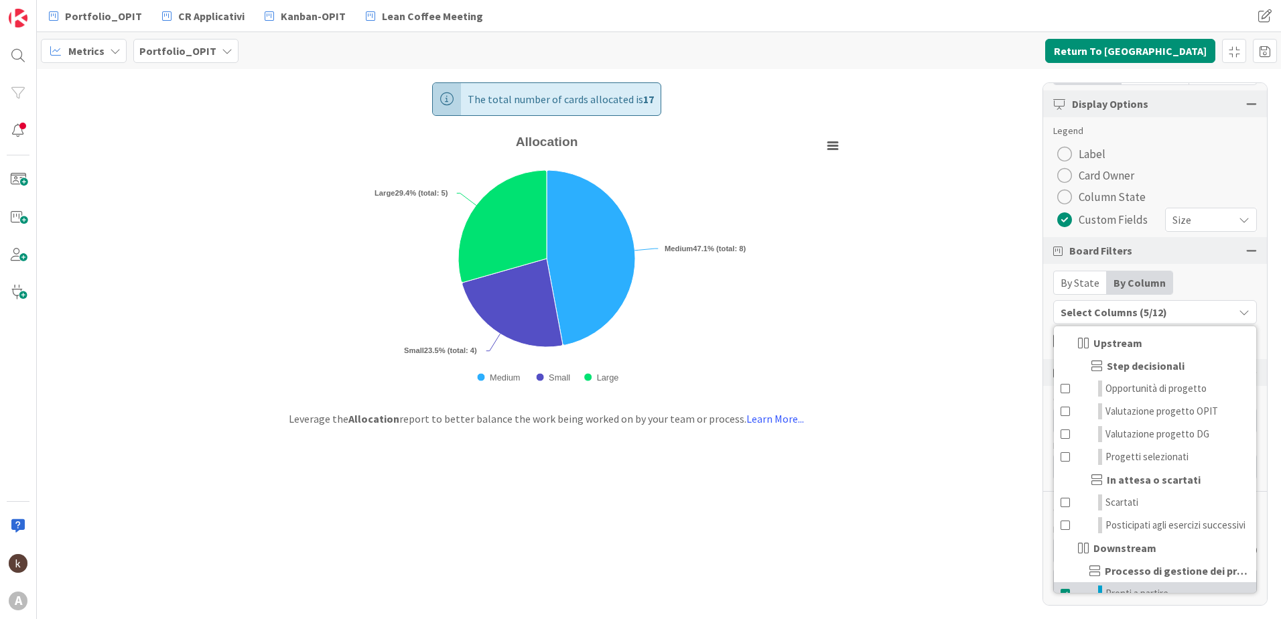
scroll to position [147, 0]
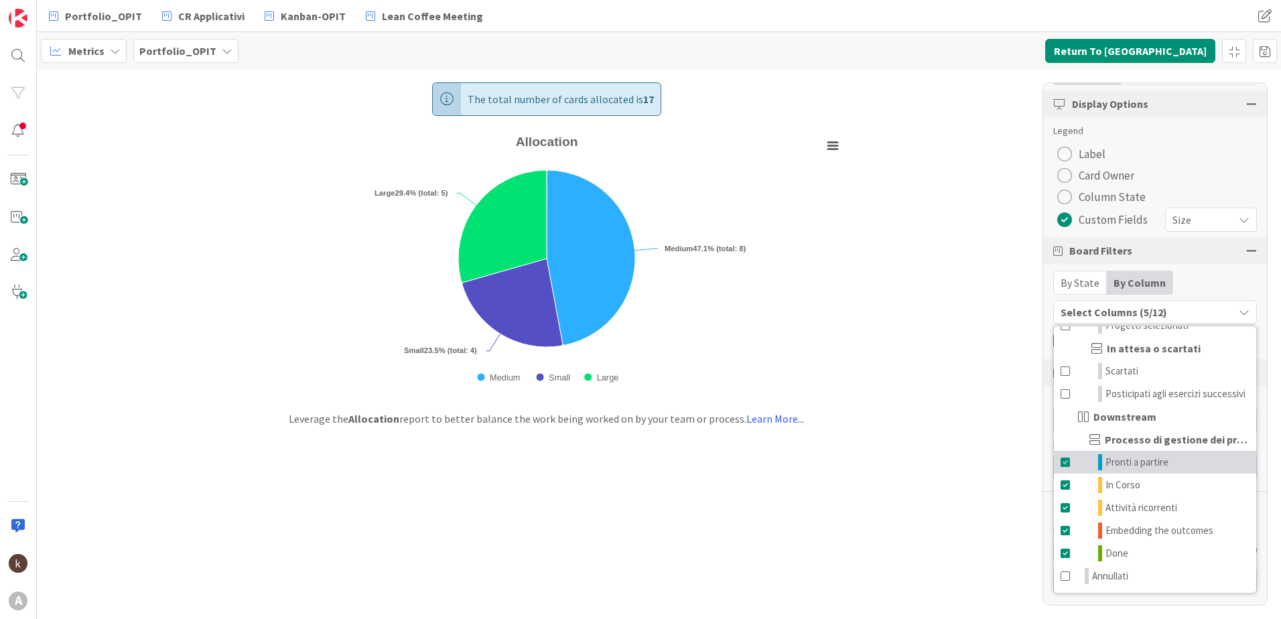
click at [1061, 460] on span at bounding box center [1066, 462] width 11 height 16
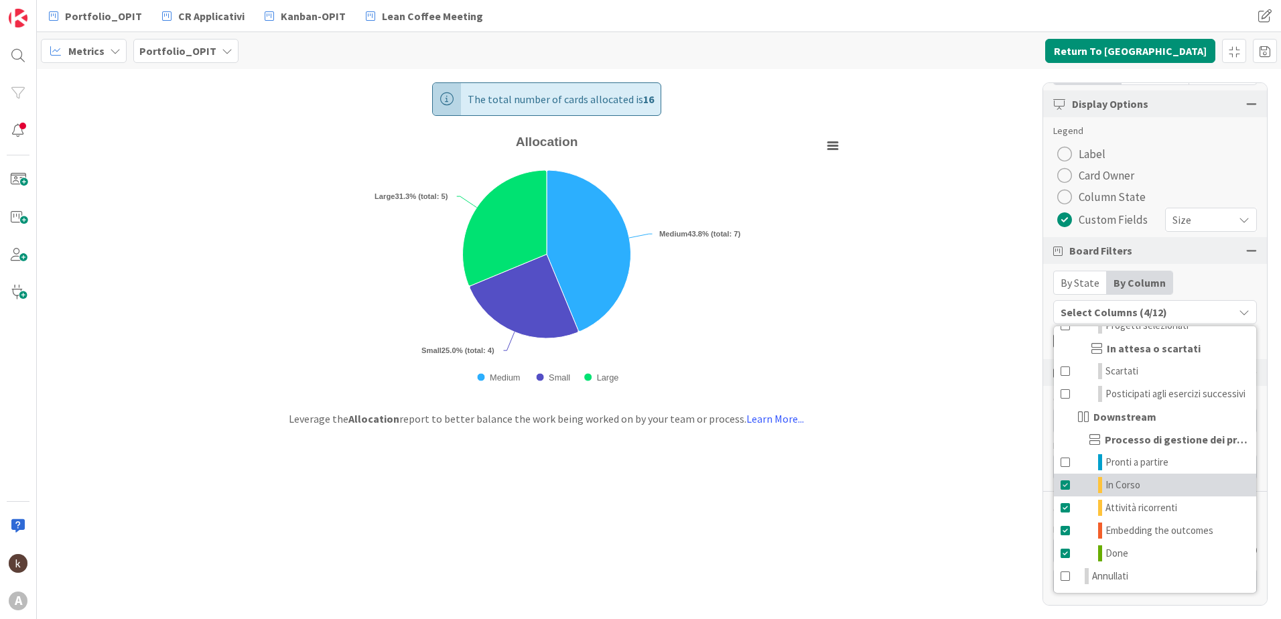
click at [1066, 488] on span at bounding box center [1066, 485] width 11 height 16
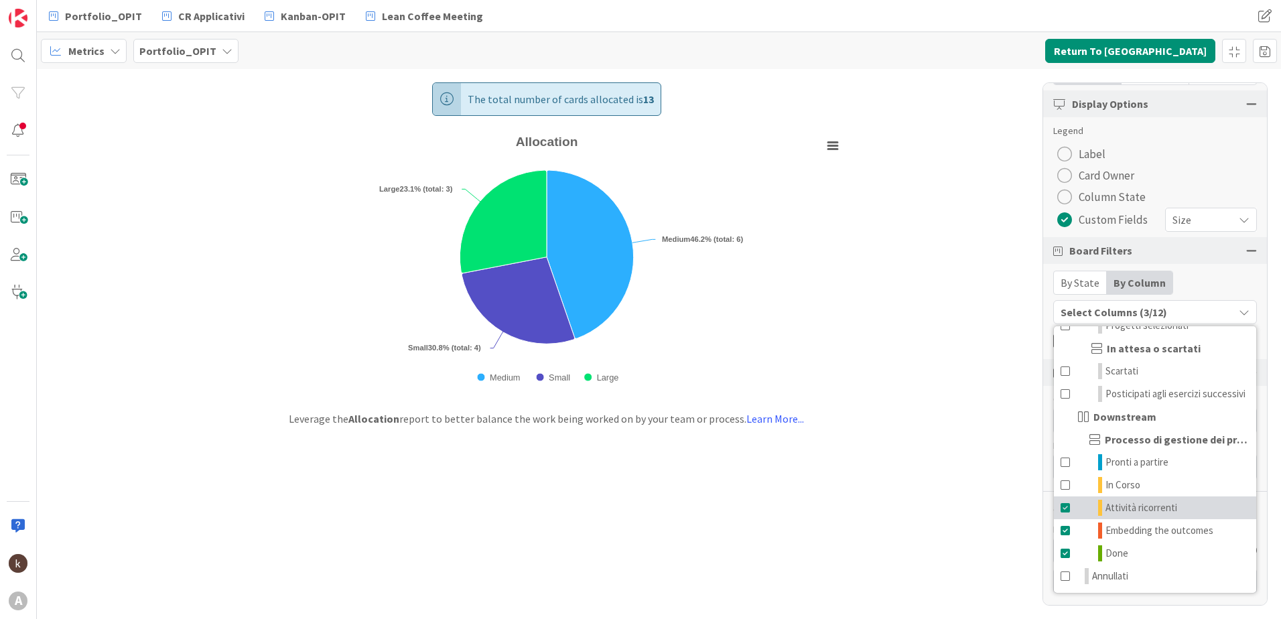
click at [1066, 505] on span at bounding box center [1066, 508] width 11 height 16
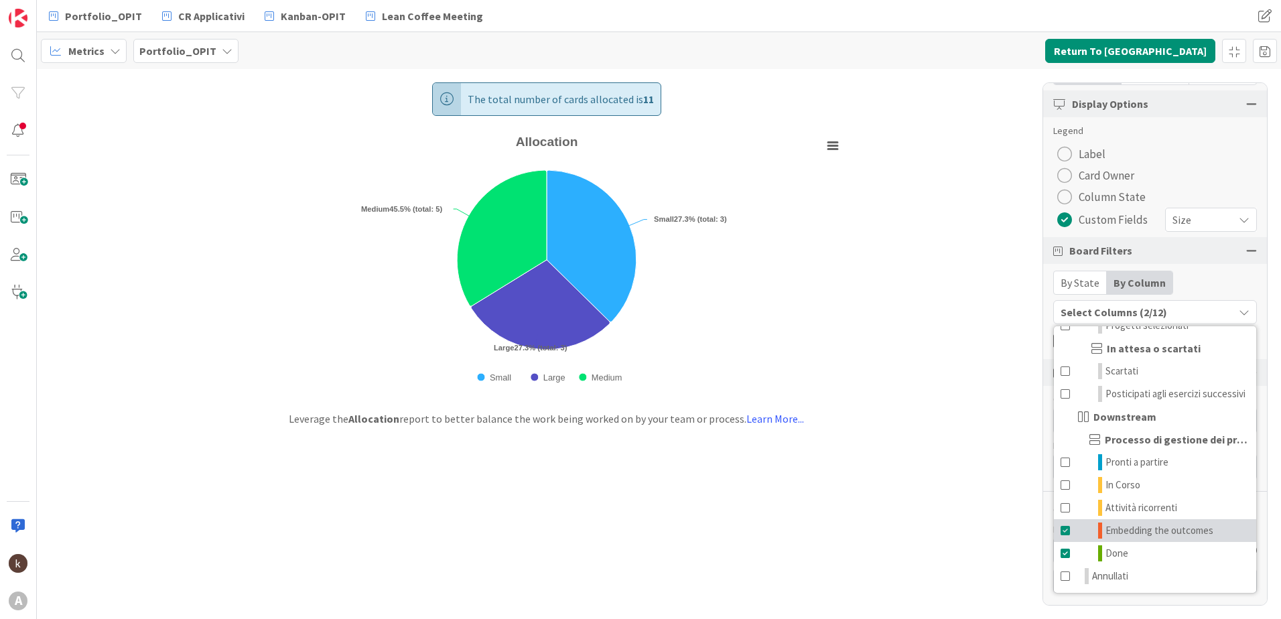
click at [1066, 534] on span at bounding box center [1066, 531] width 11 height 16
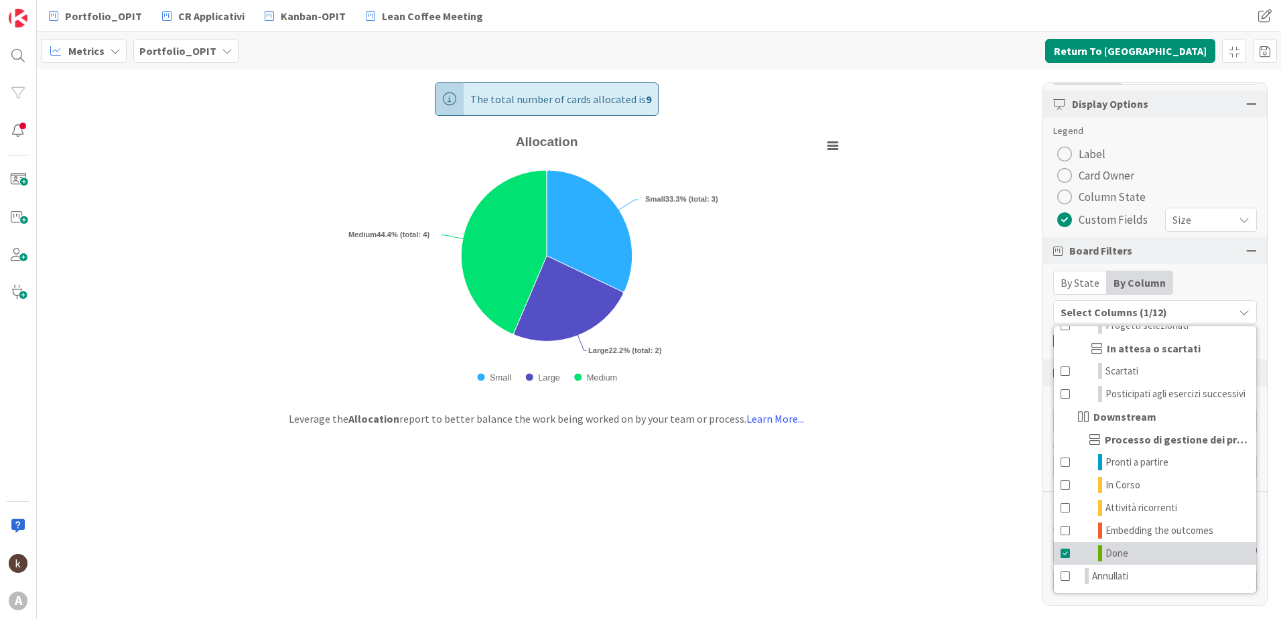
click at [1062, 550] on span at bounding box center [1066, 553] width 11 height 16
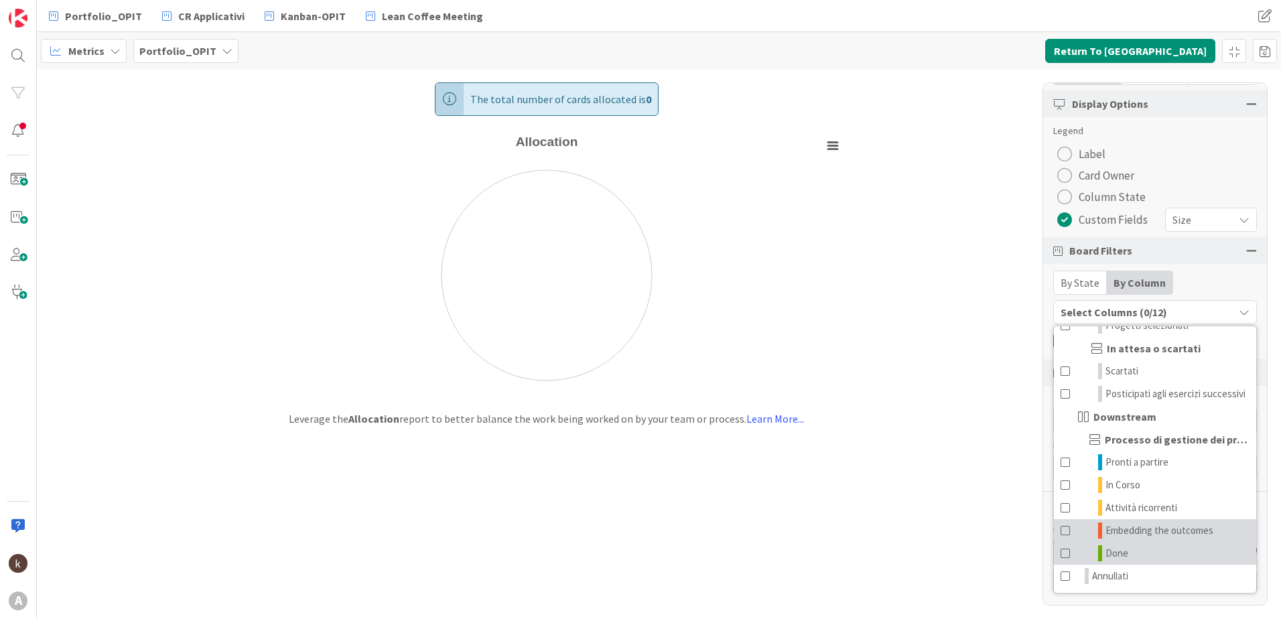
scroll to position [13, 0]
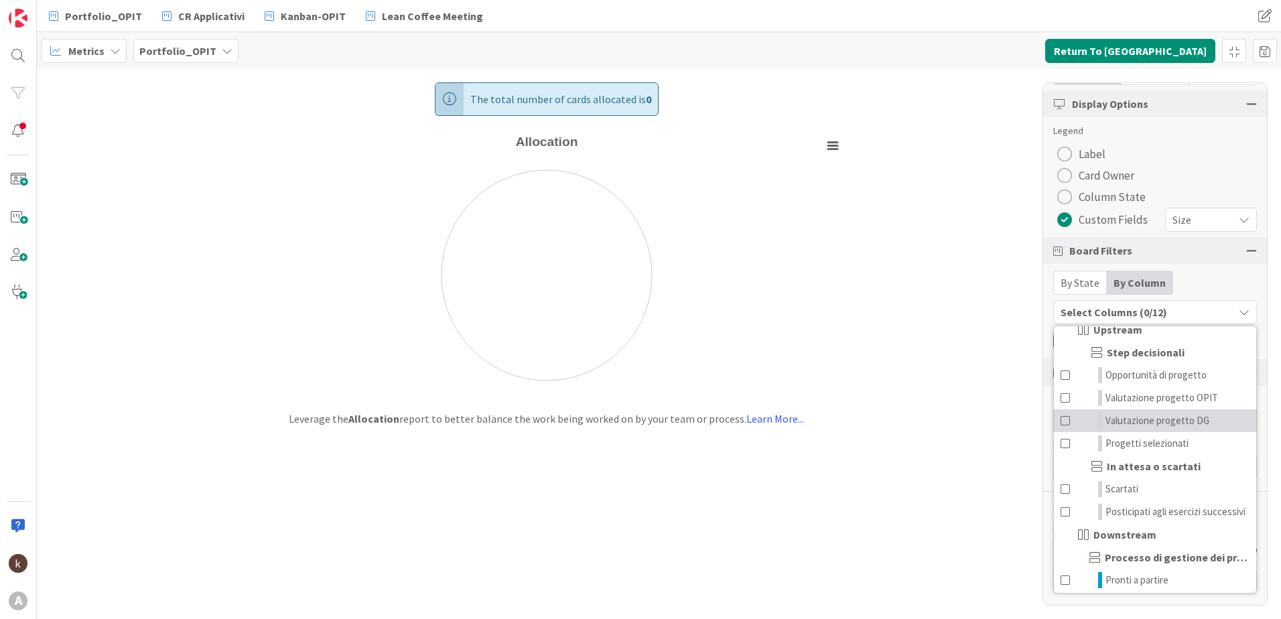
click at [1061, 419] on span at bounding box center [1066, 421] width 11 height 16
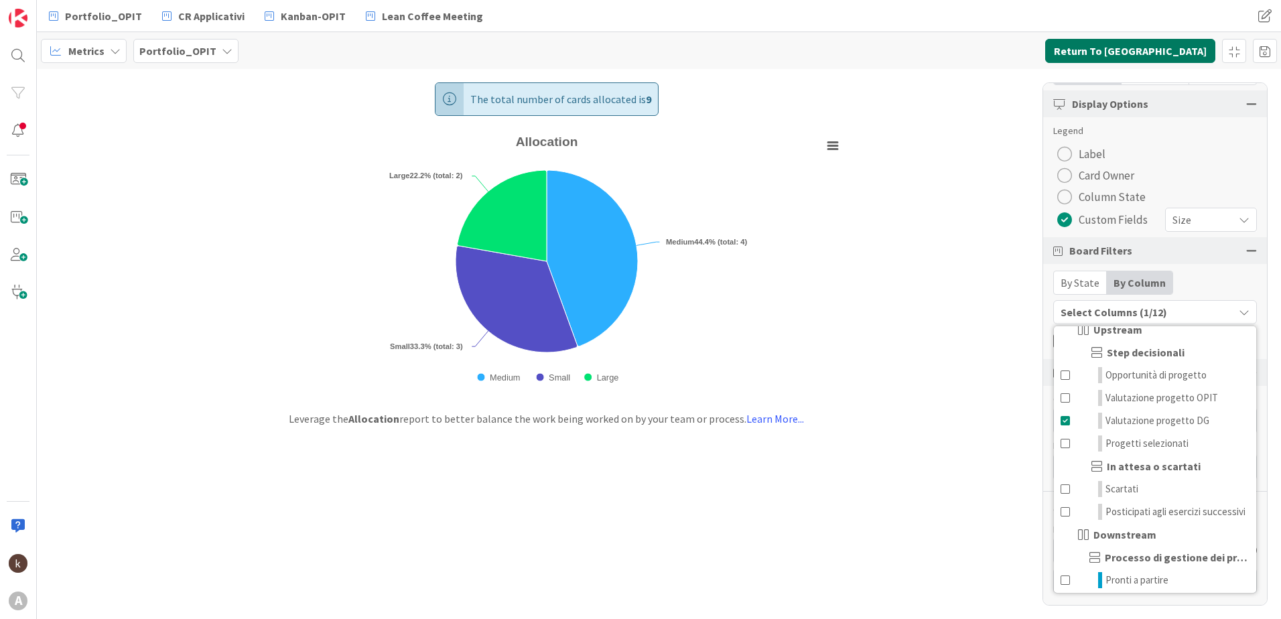
click at [1197, 54] on button "Return To [GEOGRAPHIC_DATA]" at bounding box center [1130, 51] width 170 height 24
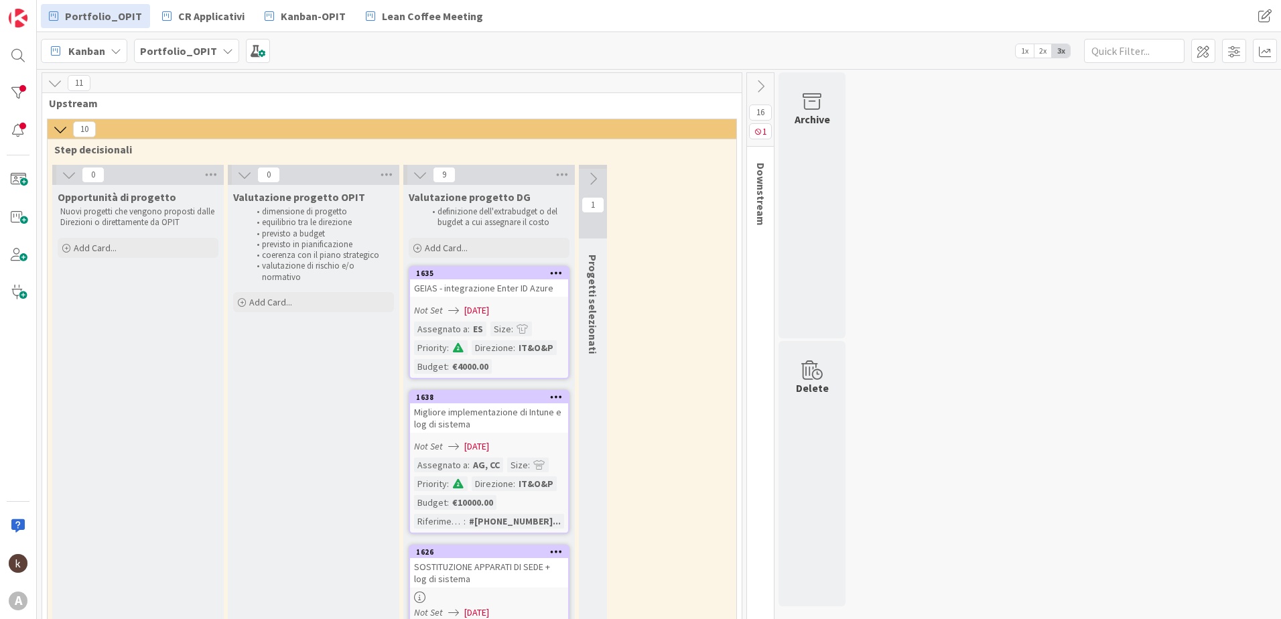
click at [757, 88] on icon at bounding box center [760, 86] width 15 height 15
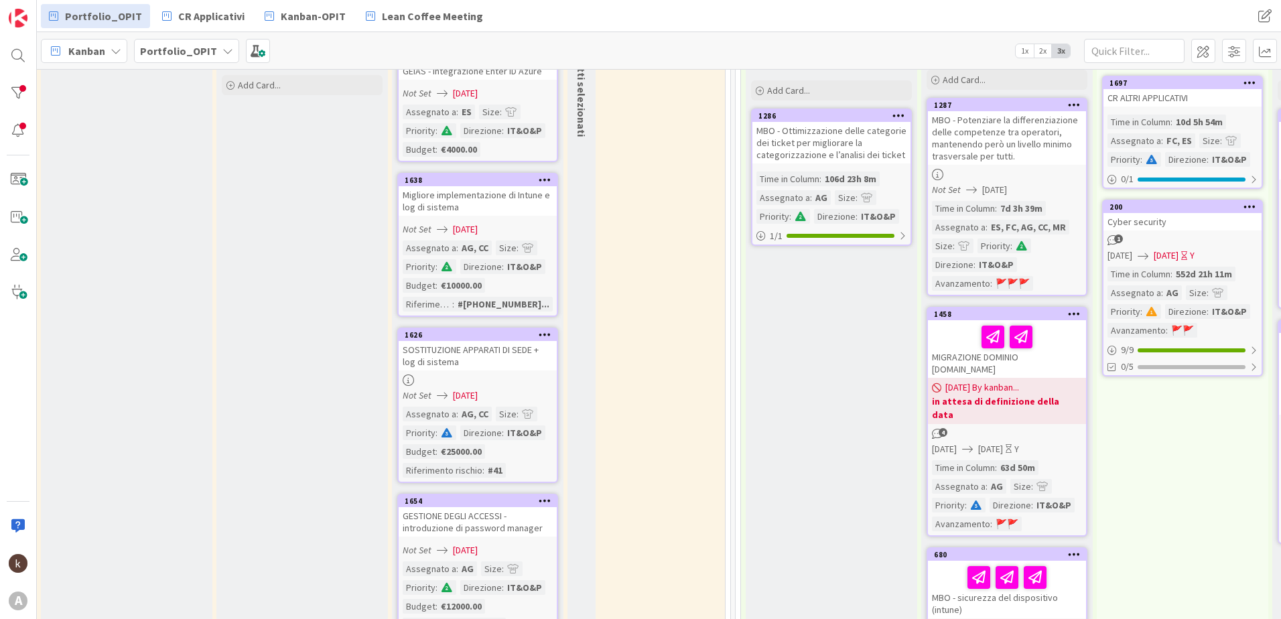
scroll to position [0, 11]
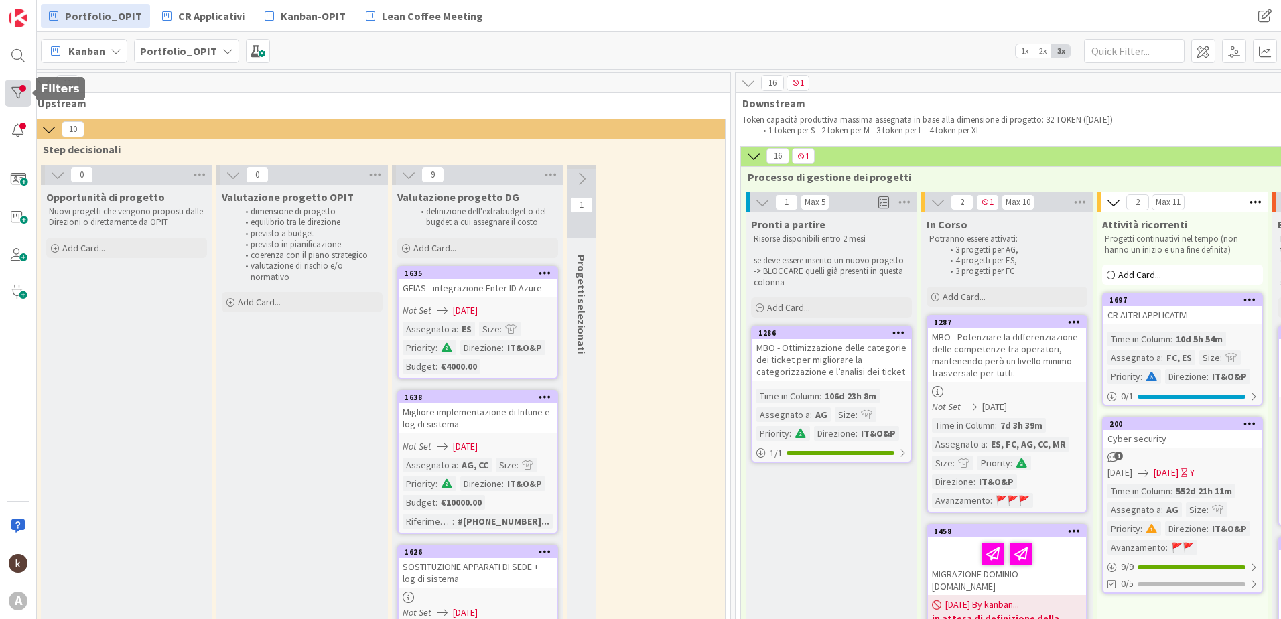
click at [11, 97] on div at bounding box center [18, 93] width 27 height 27
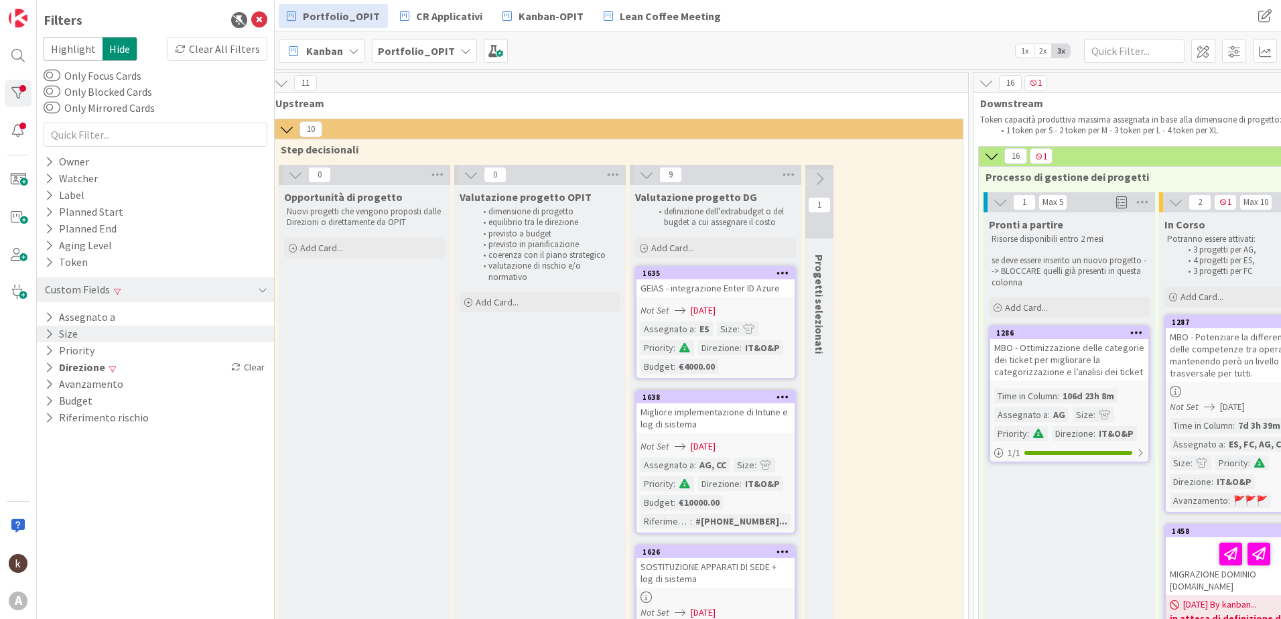
click at [52, 334] on icon at bounding box center [49, 333] width 9 height 11
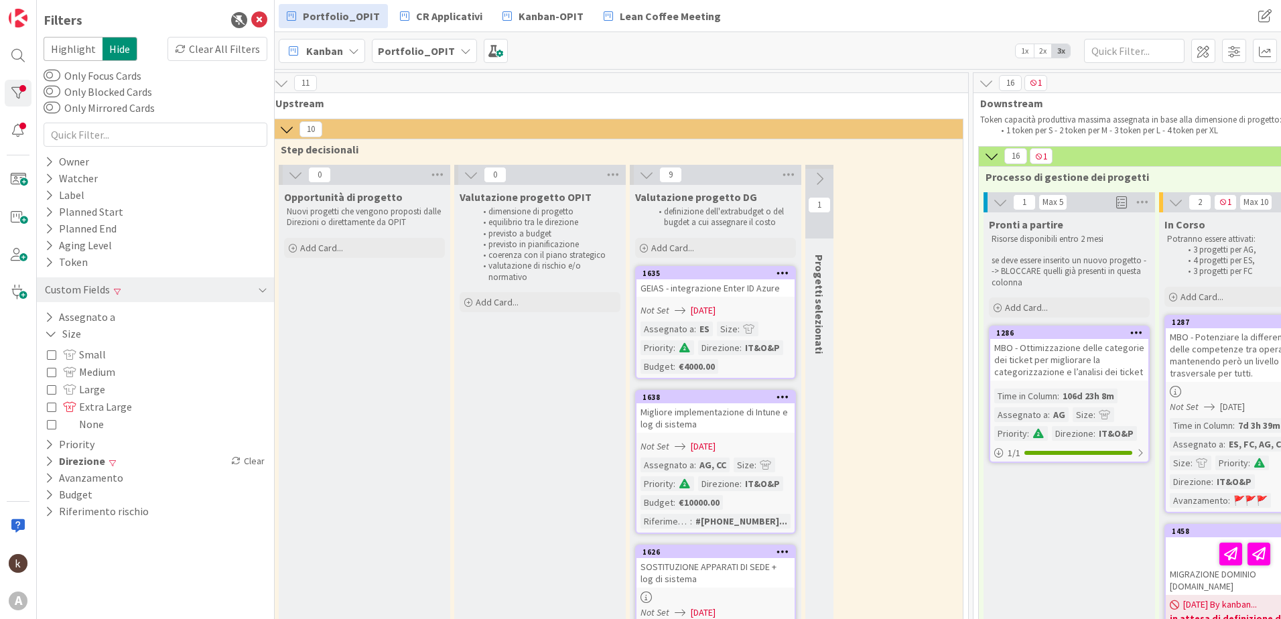
click at [53, 371] on icon at bounding box center [51, 371] width 9 height 9
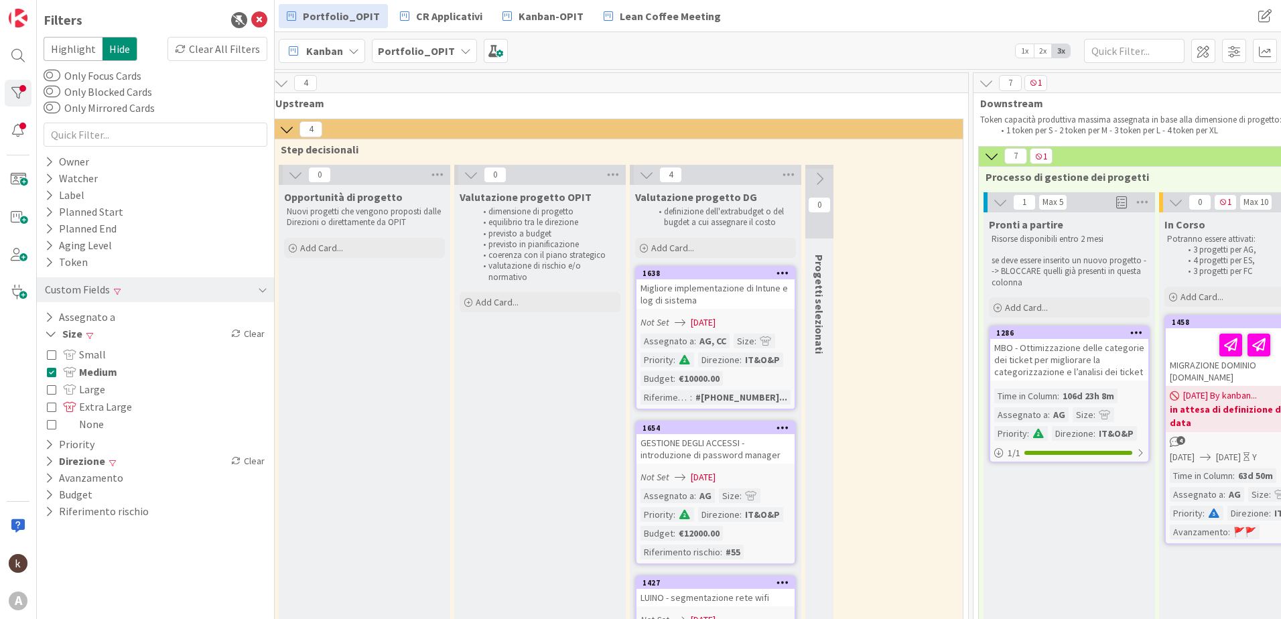
click at [570, 413] on div "Valutazione progetto OPIT dimensione di progetto equilibrio tra le direzione pr…" at bounding box center [540, 542] width 172 height 714
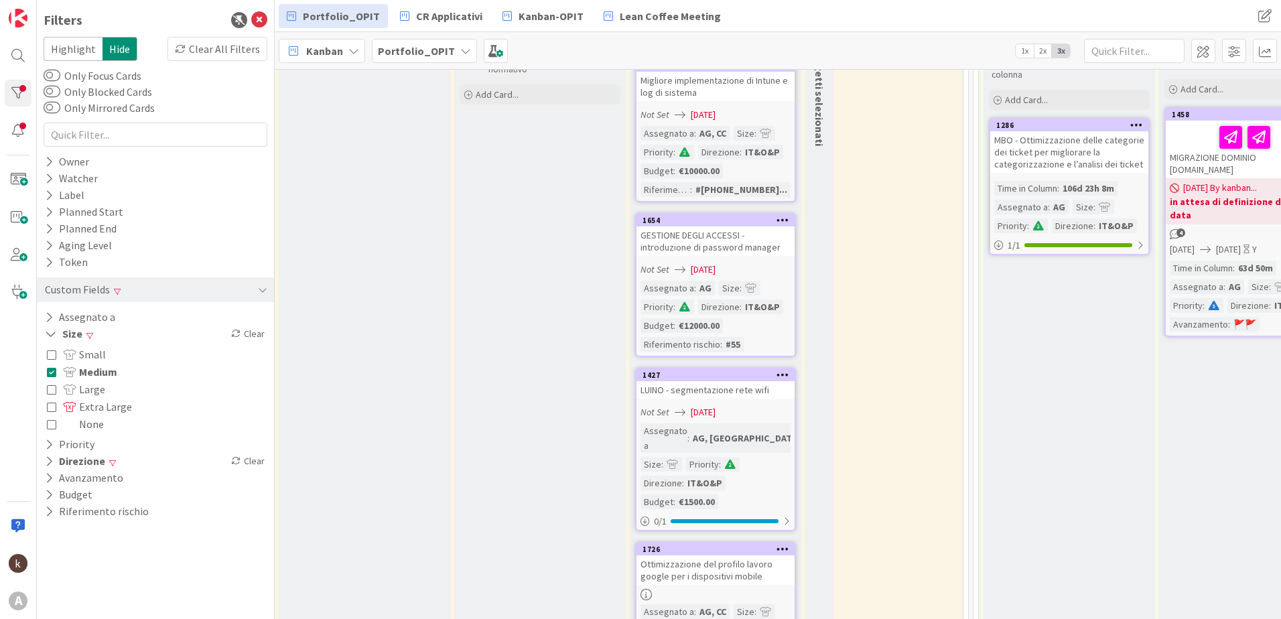
scroll to position [202, 11]
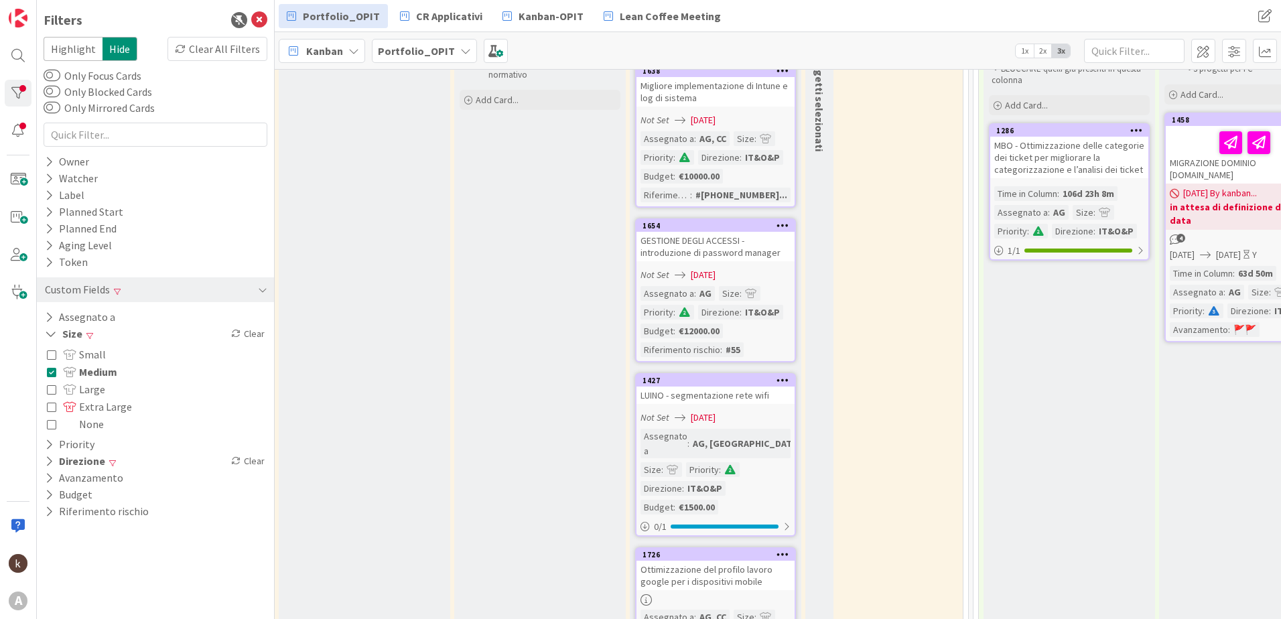
click at [55, 370] on icon at bounding box center [51, 371] width 9 height 9
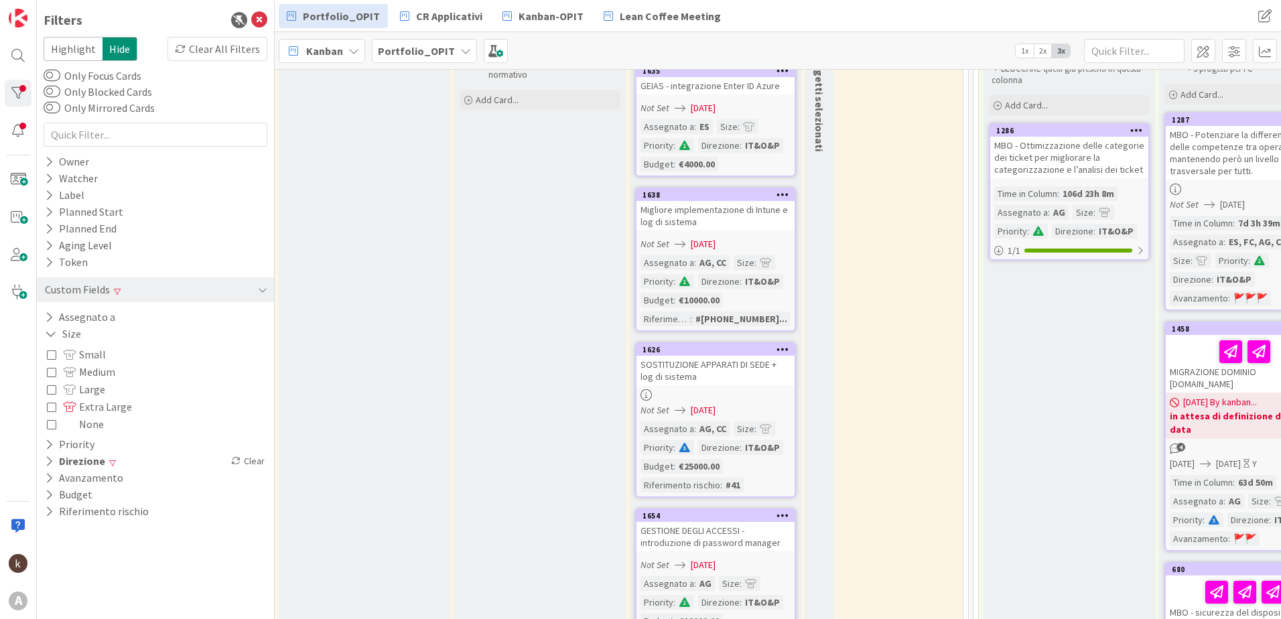
click at [53, 352] on icon at bounding box center [51, 354] width 9 height 9
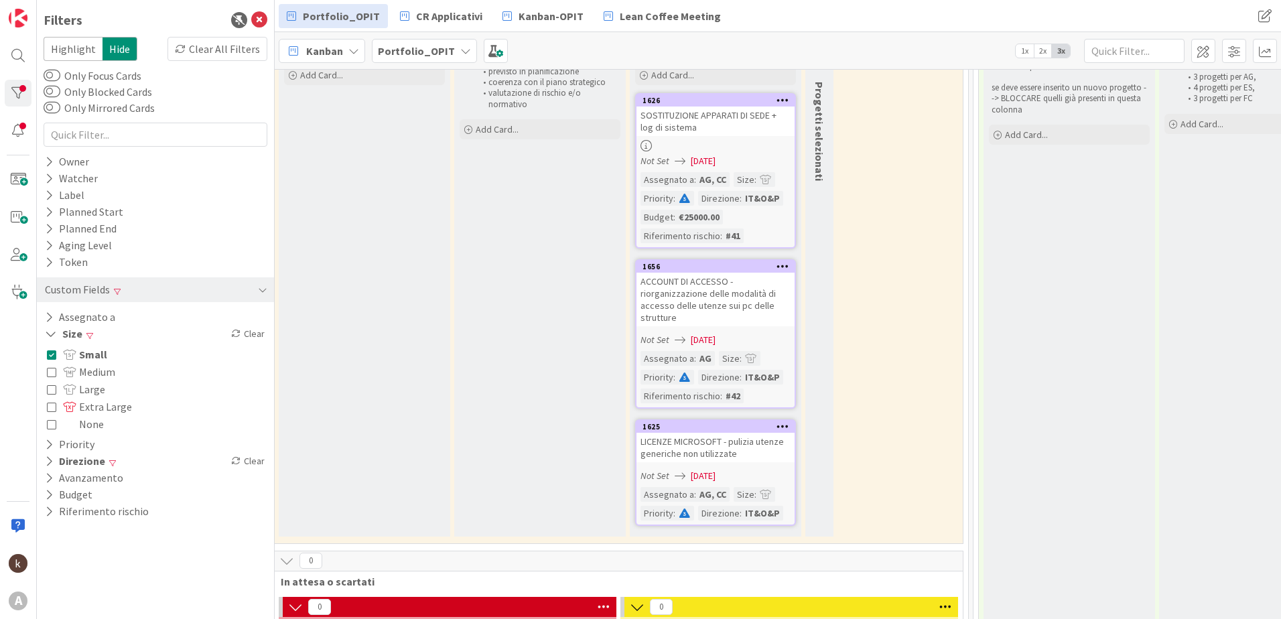
scroll to position [172, 11]
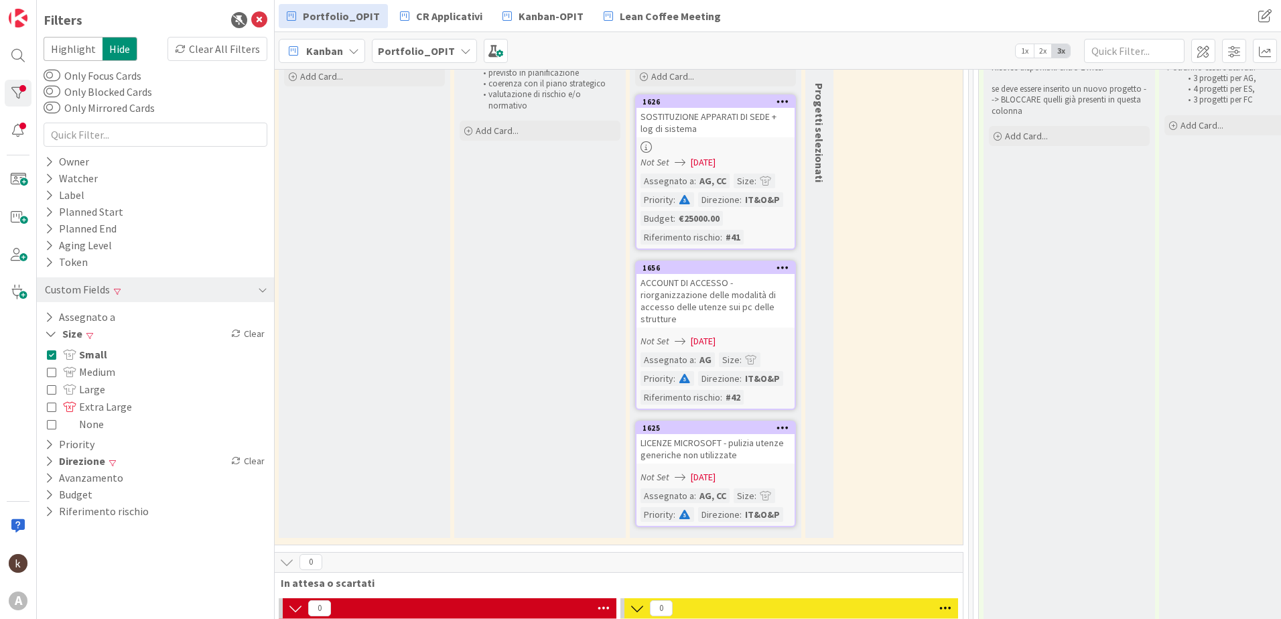
click at [753, 308] on div "ACCOUNT DI ACCESSO - riorganizzazione delle modalità di accesso delle utenze su…" at bounding box center [716, 301] width 158 height 54
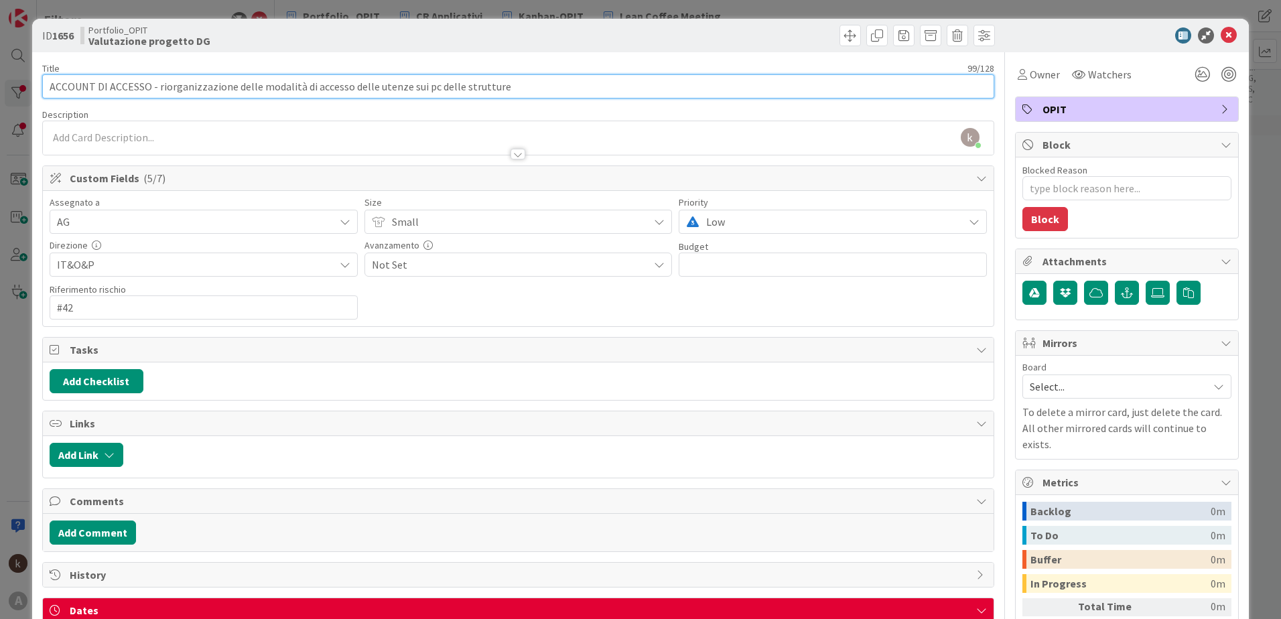
click at [187, 78] on input "ACCOUNT DI ACCESSO - riorganizzazione delle modalità di accesso delle utenze su…" at bounding box center [518, 86] width 952 height 24
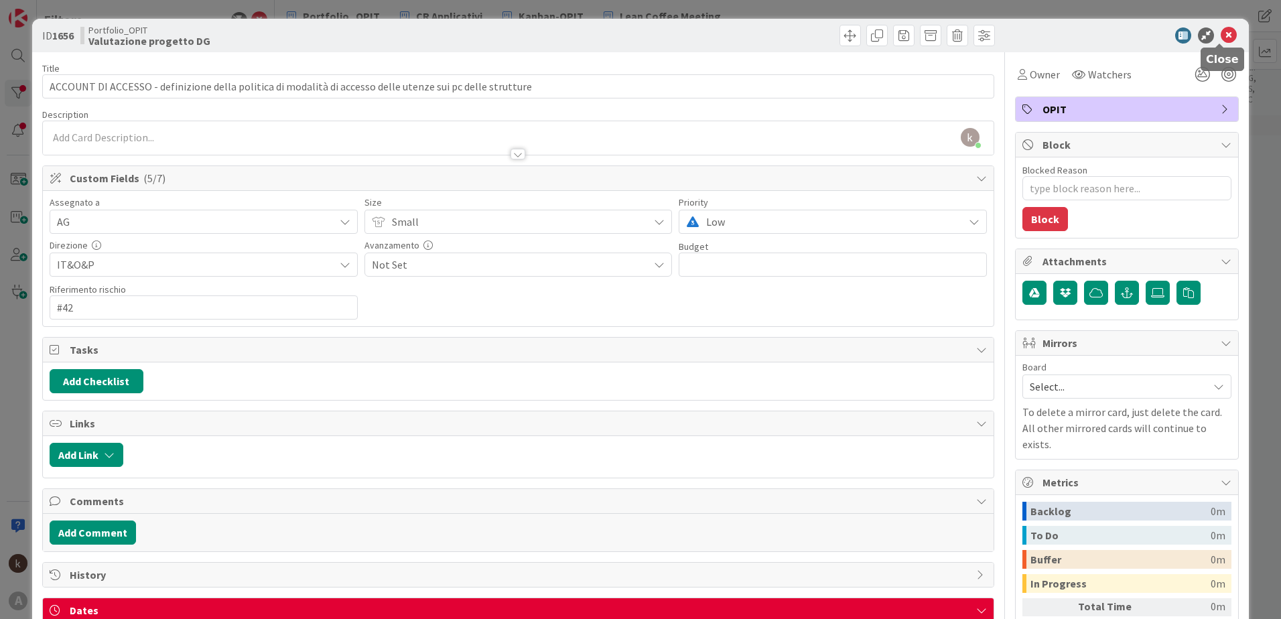
click at [1221, 34] on icon at bounding box center [1229, 35] width 16 height 16
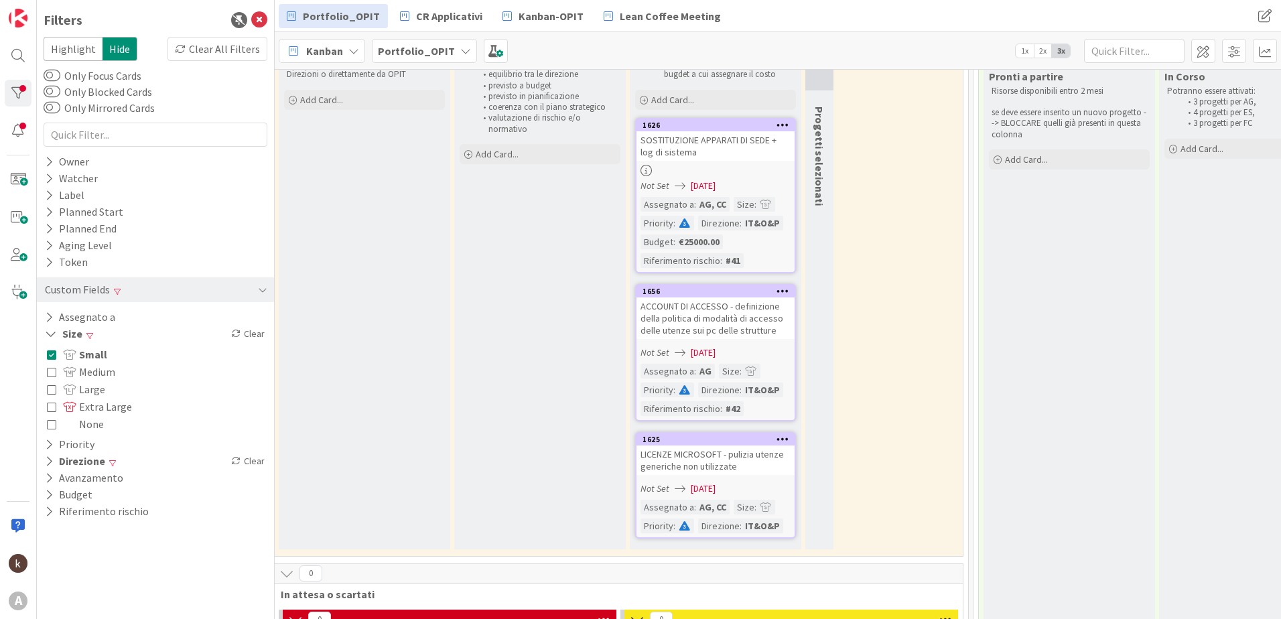
scroll to position [142, 11]
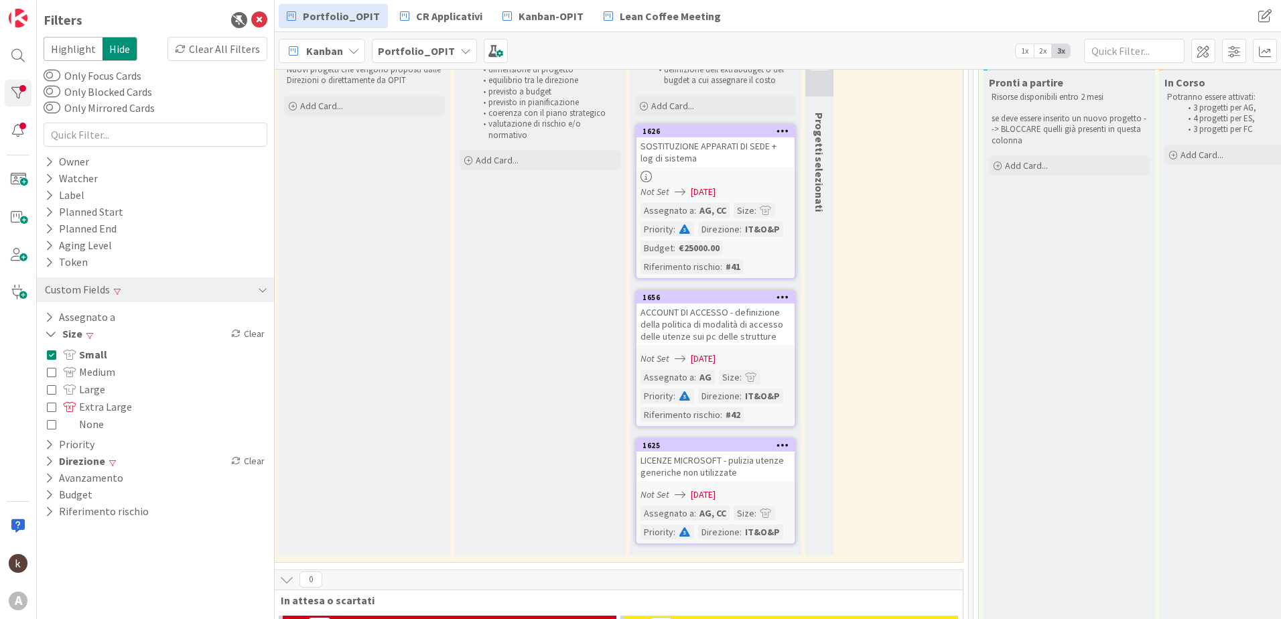
click at [56, 369] on icon at bounding box center [51, 371] width 9 height 9
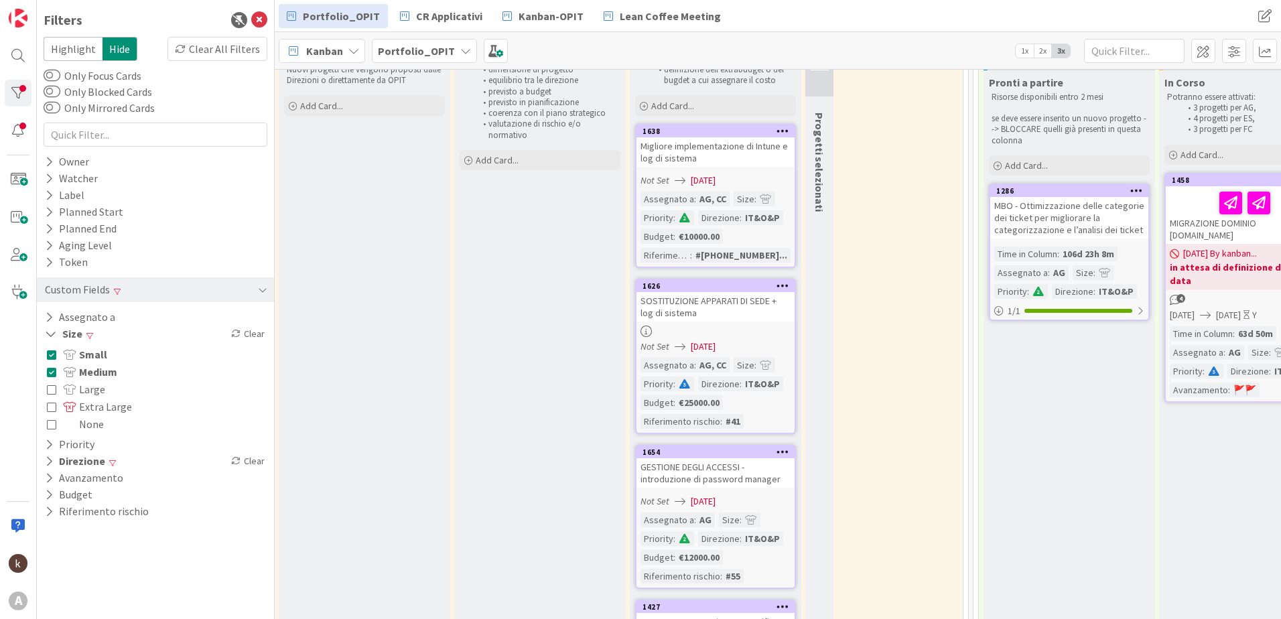
click at [52, 390] on icon at bounding box center [51, 389] width 9 height 9
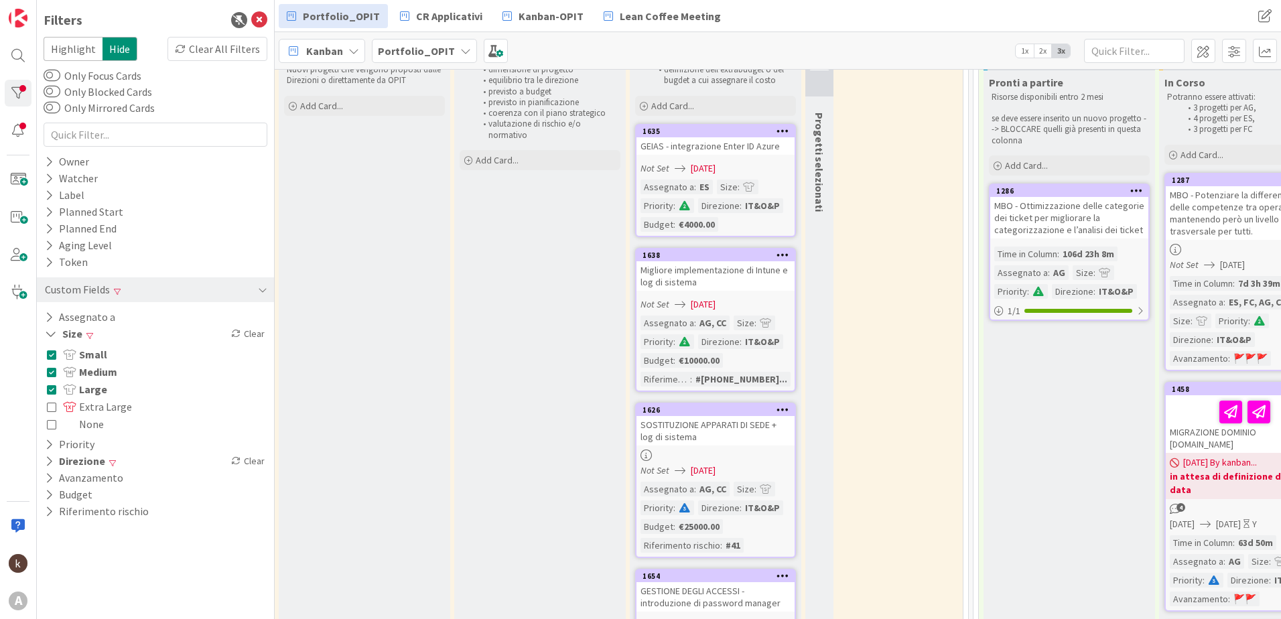
click at [50, 373] on icon at bounding box center [51, 371] width 9 height 9
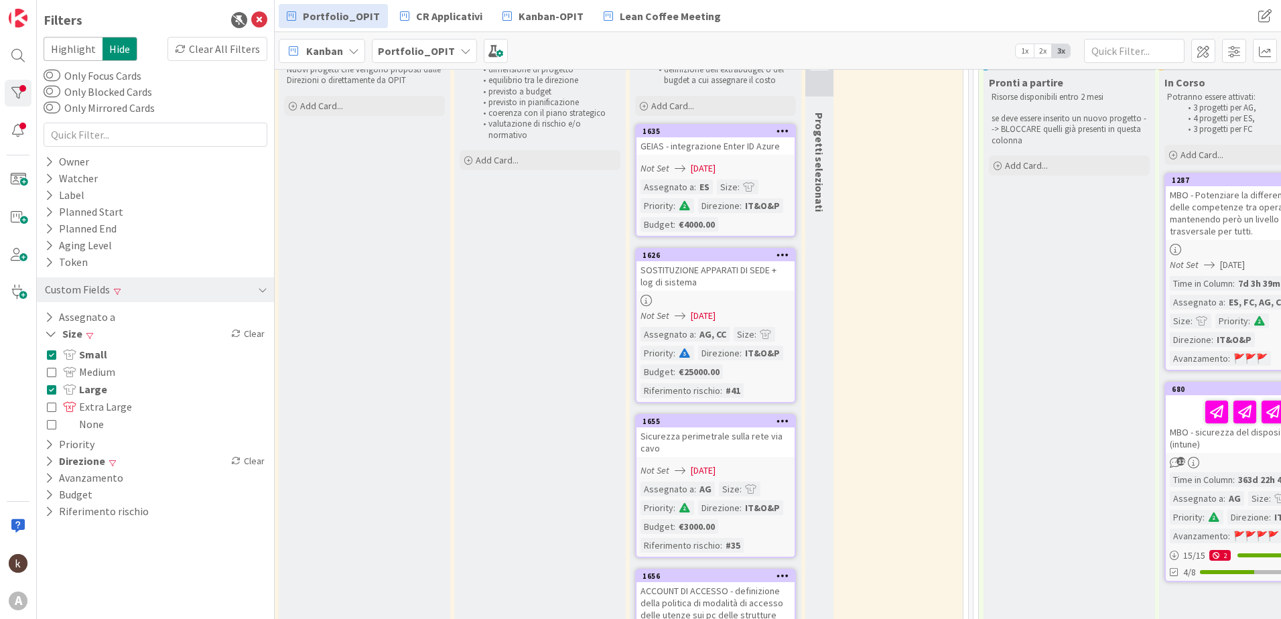
click at [52, 389] on icon at bounding box center [51, 389] width 9 height 9
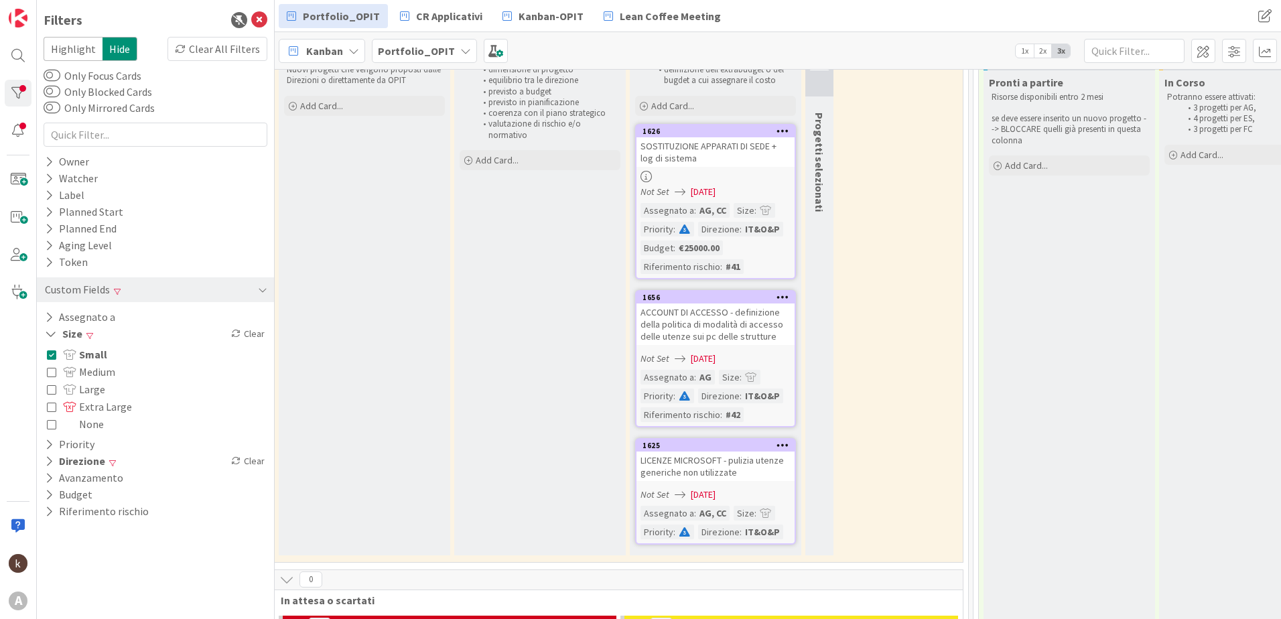
click at [55, 371] on icon at bounding box center [51, 371] width 9 height 9
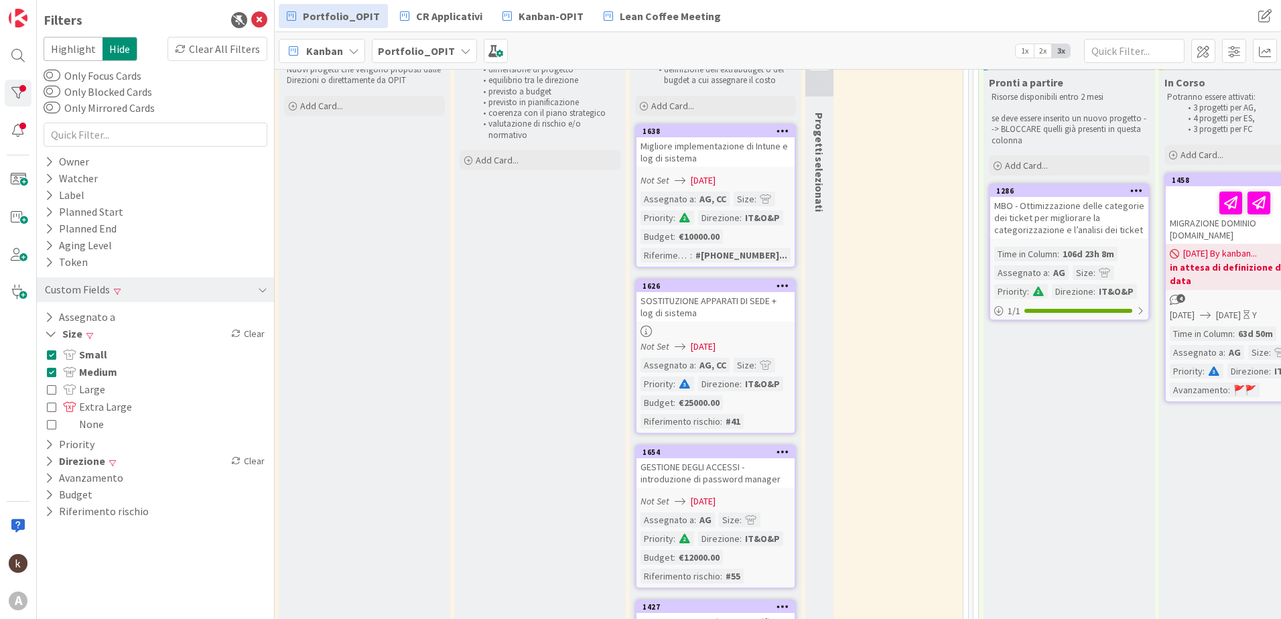
click at [50, 389] on icon at bounding box center [51, 389] width 9 height 9
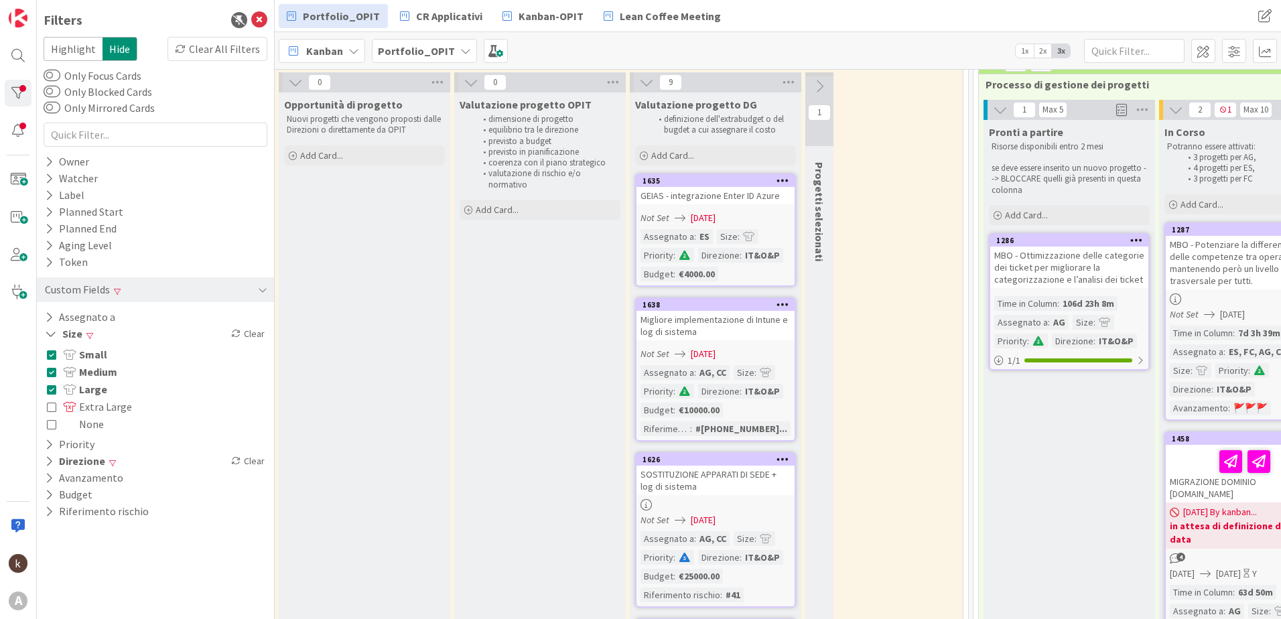
scroll to position [98, 11]
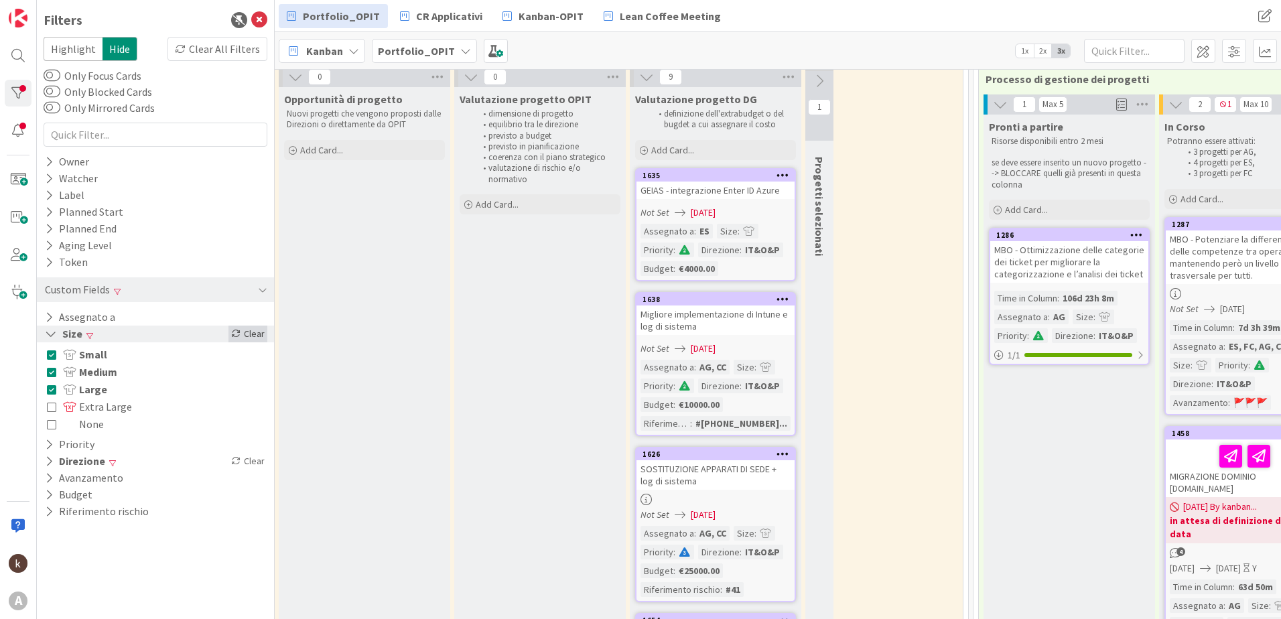
click at [241, 327] on div "Clear" at bounding box center [248, 334] width 39 height 17
click at [265, 23] on icon at bounding box center [259, 20] width 16 height 16
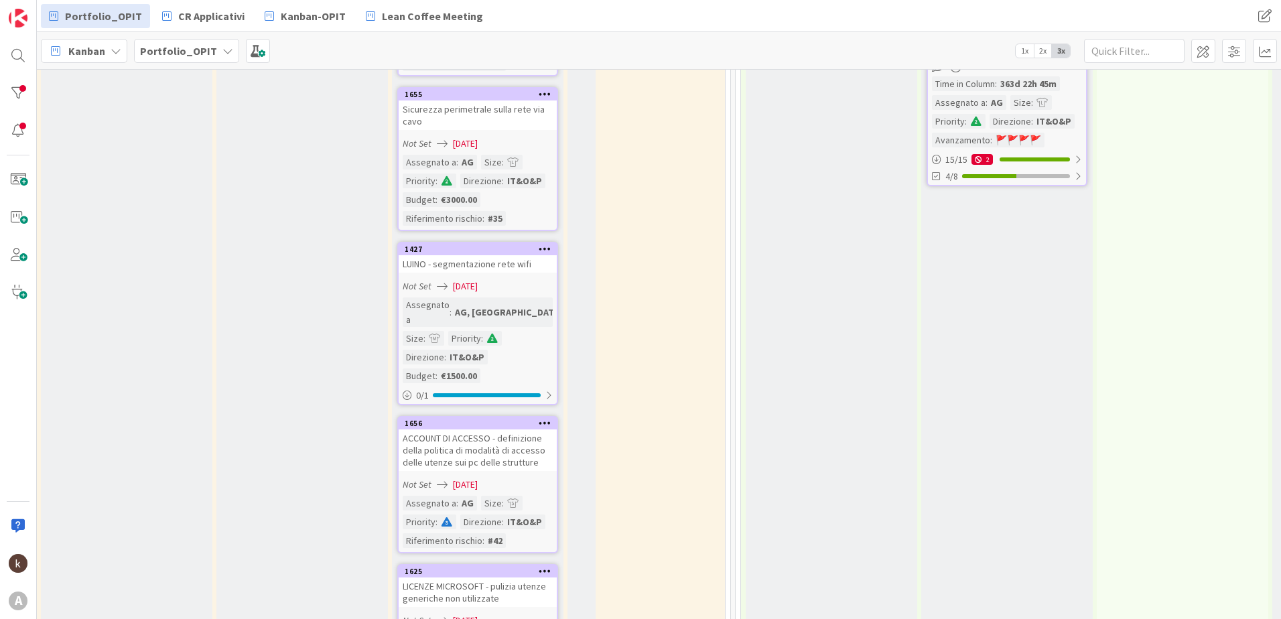
scroll to position [699, 11]
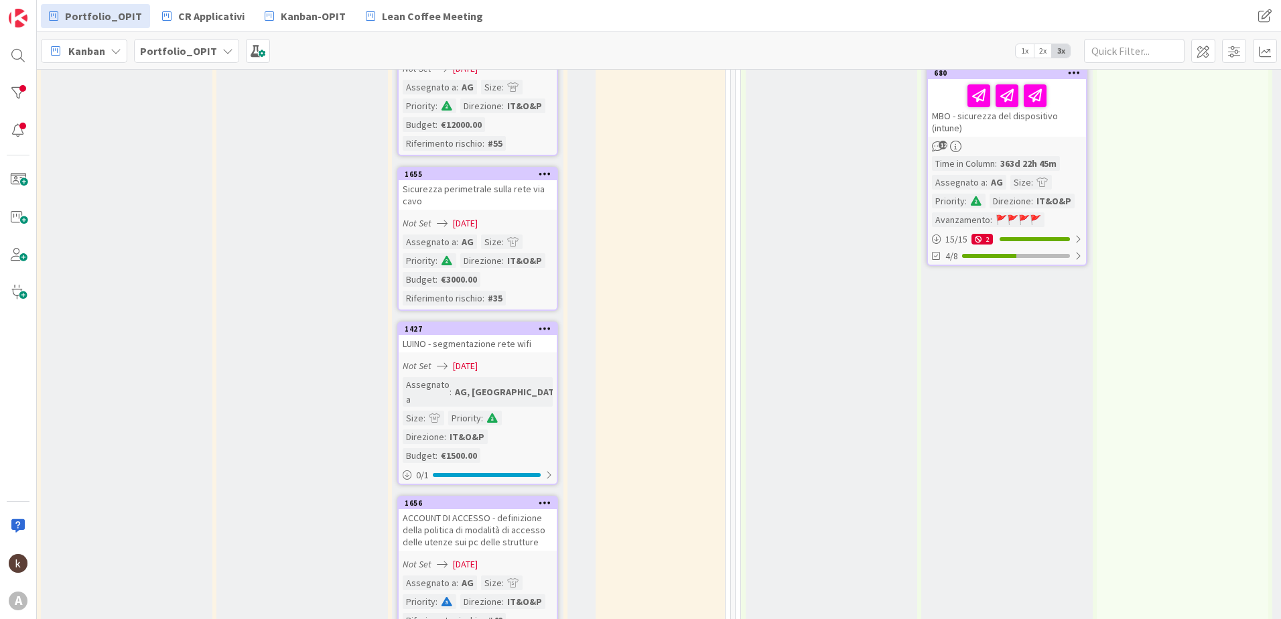
click at [473, 191] on div "Sicurezza perimetrale sulla rete via cavo" at bounding box center [478, 194] width 158 height 29
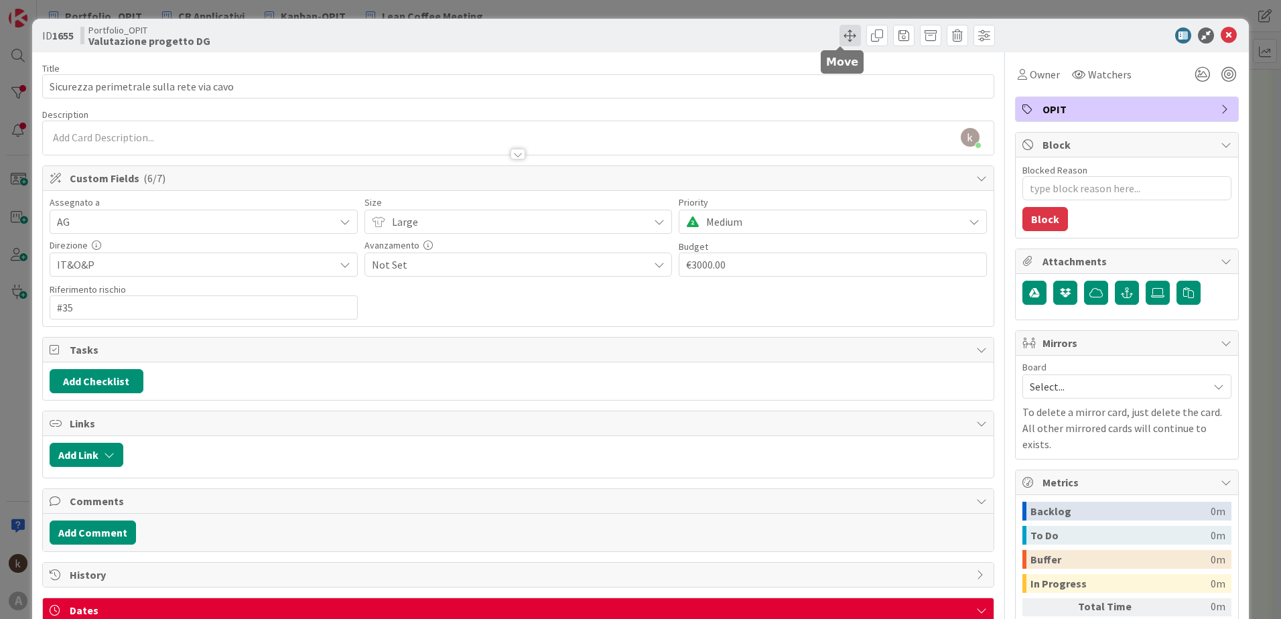
click at [841, 42] on span at bounding box center [850, 35] width 21 height 21
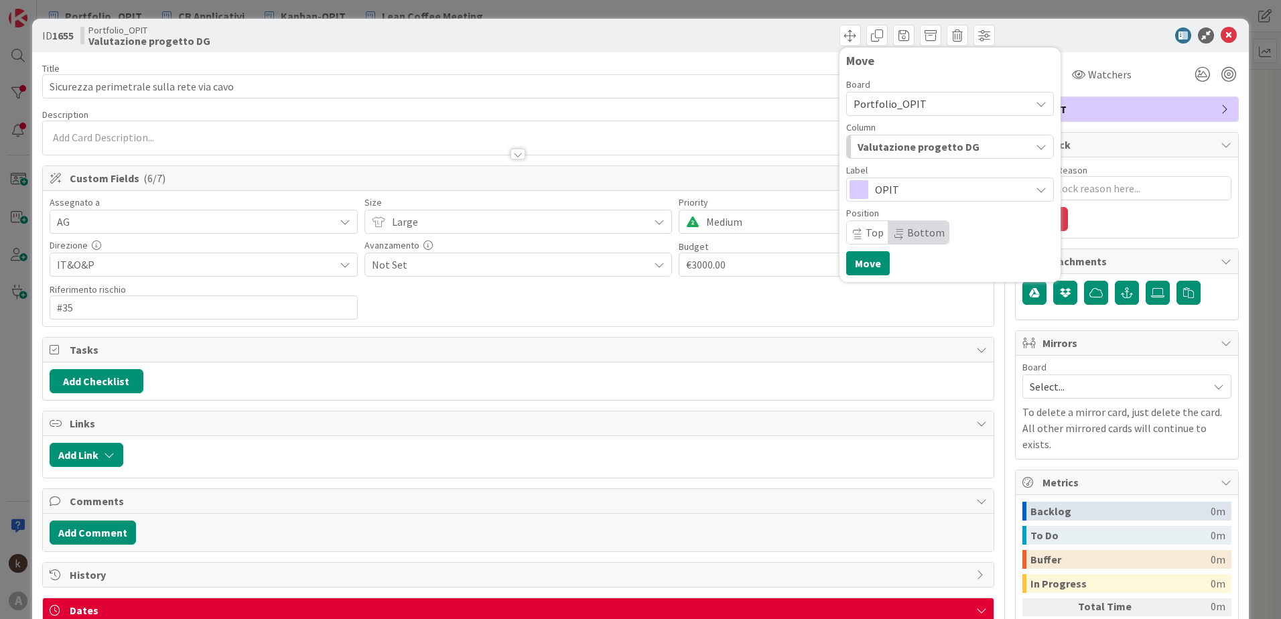
click at [895, 102] on span "Portfolio_OPIT" at bounding box center [890, 103] width 73 height 13
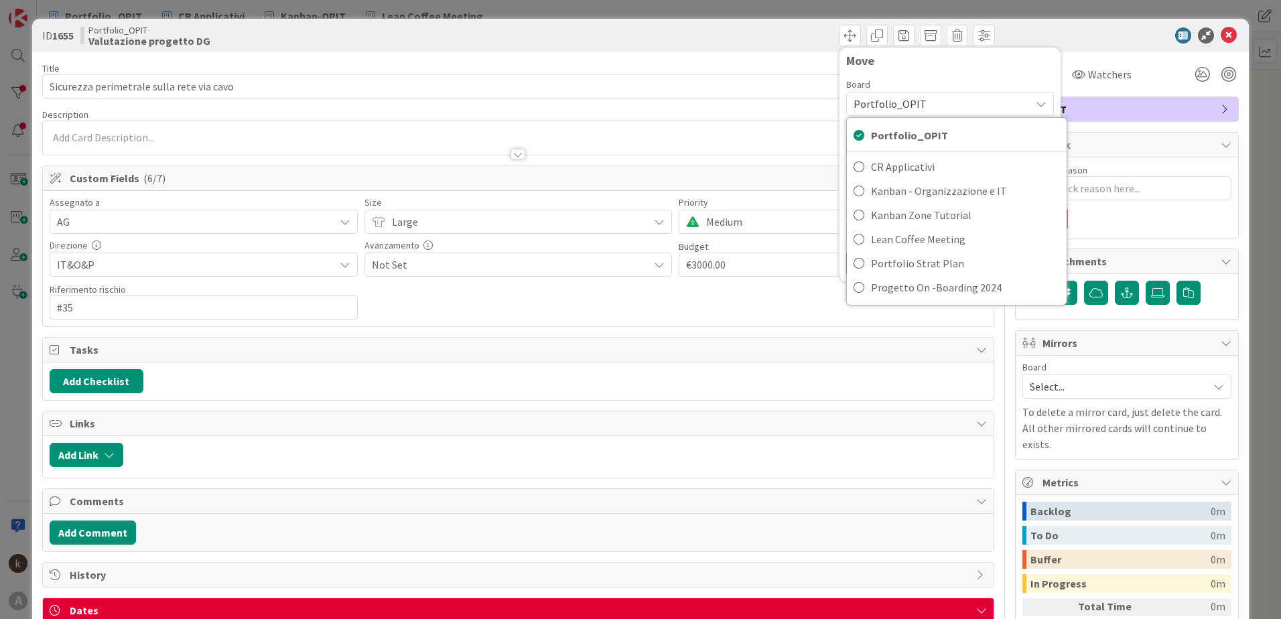
click at [895, 102] on span "Portfolio_OPIT" at bounding box center [890, 103] width 73 height 13
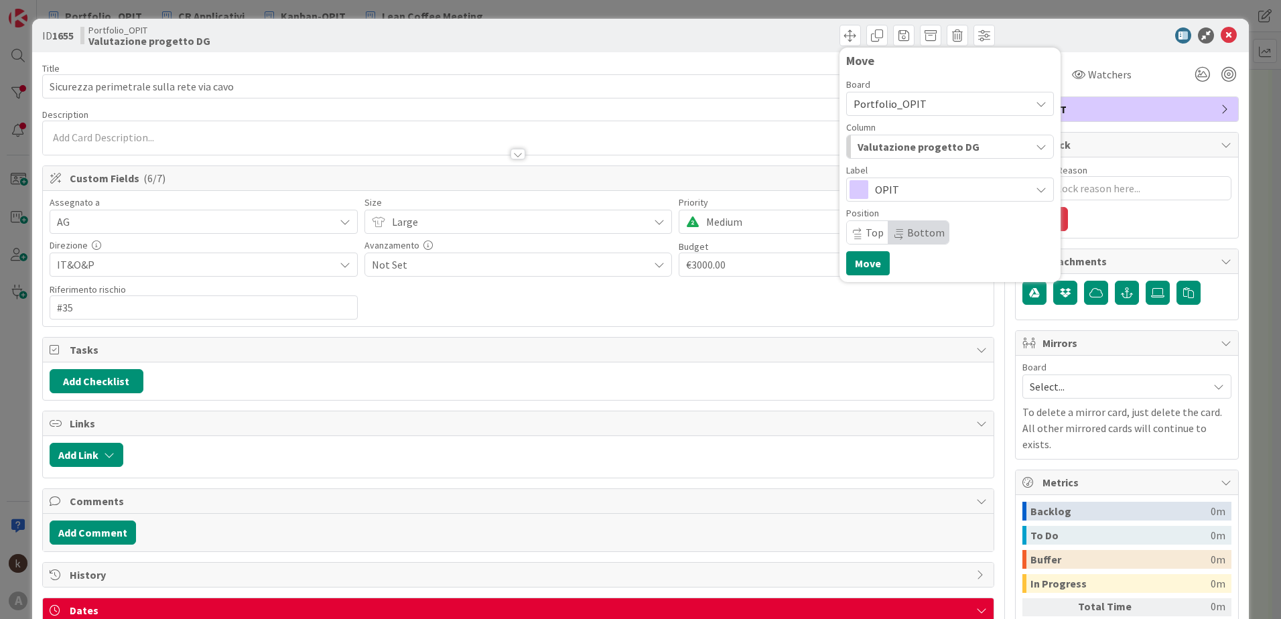
click at [901, 153] on span "Valutazione progetto DG" at bounding box center [919, 146] width 122 height 17
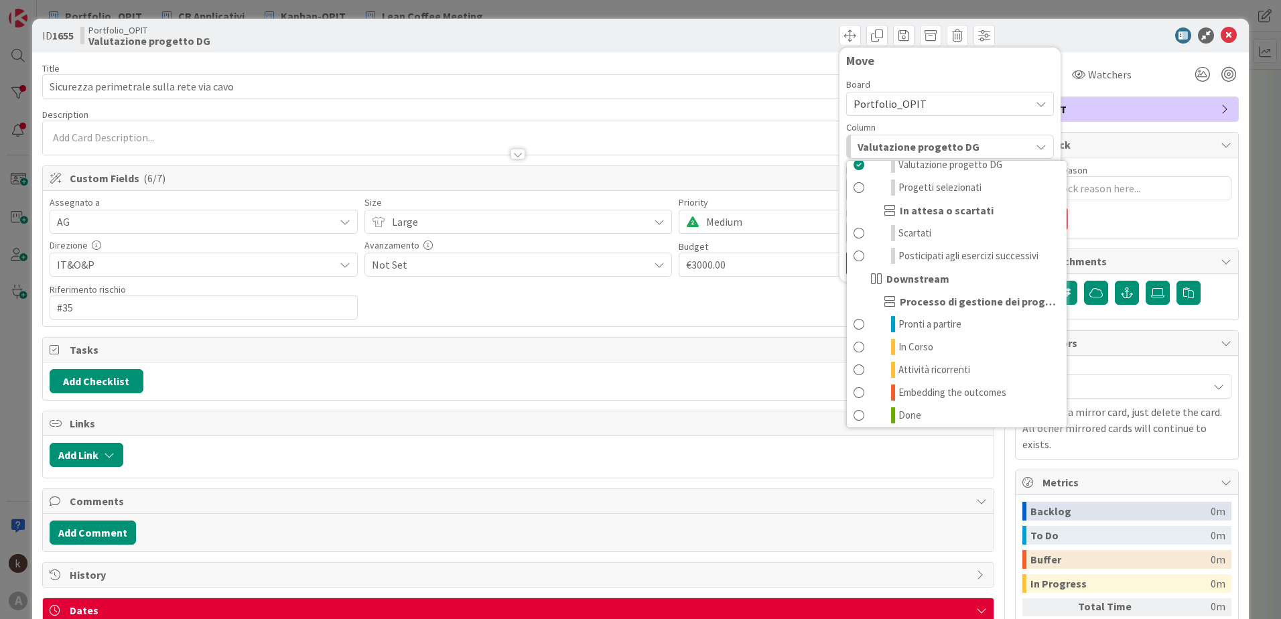
scroll to position [93, 0]
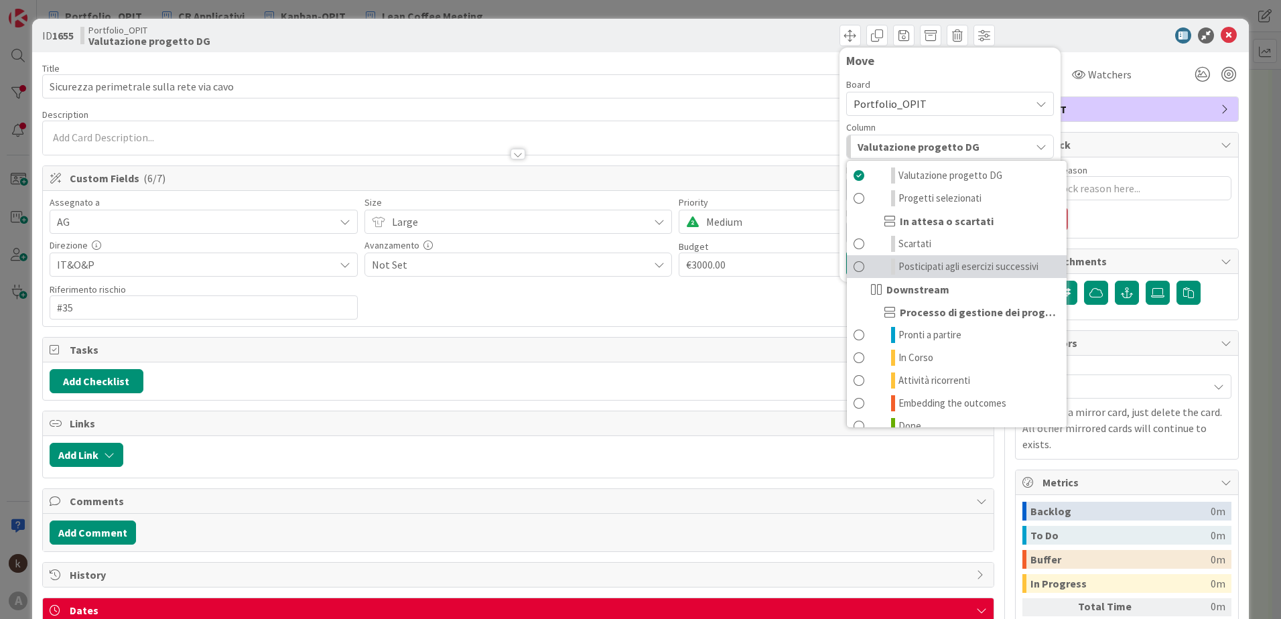
click at [996, 268] on span "Posticipati agli esercizi successivi" at bounding box center [969, 267] width 140 height 16
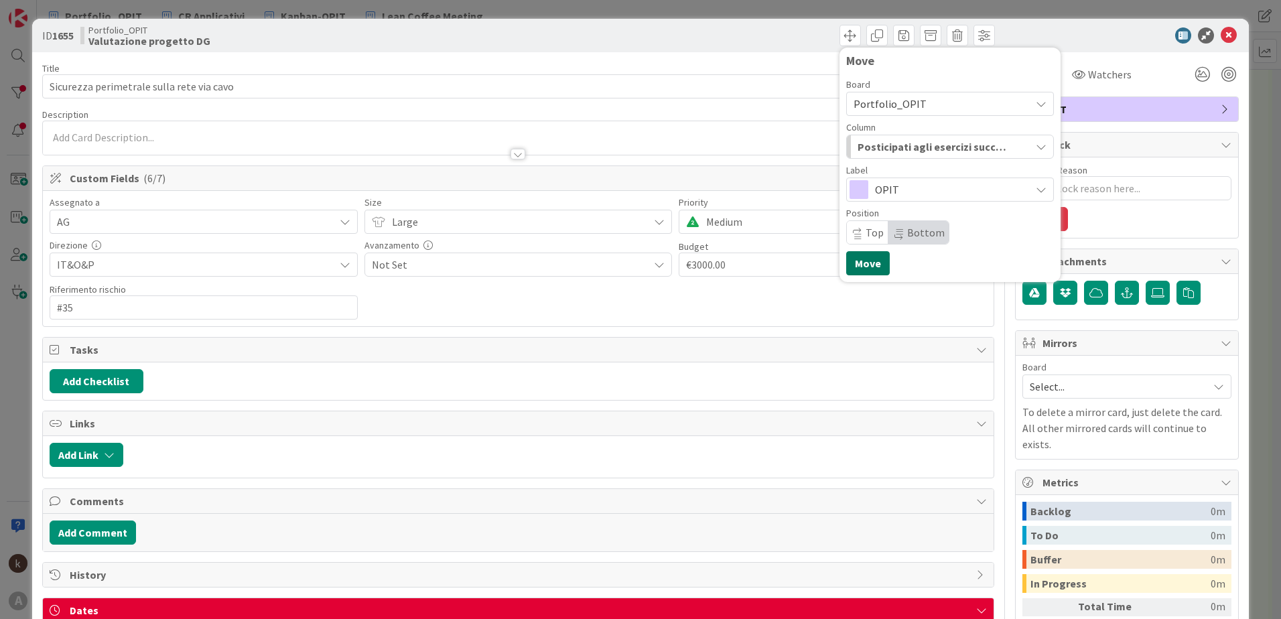
click at [852, 268] on button "Move" at bounding box center [868, 263] width 44 height 24
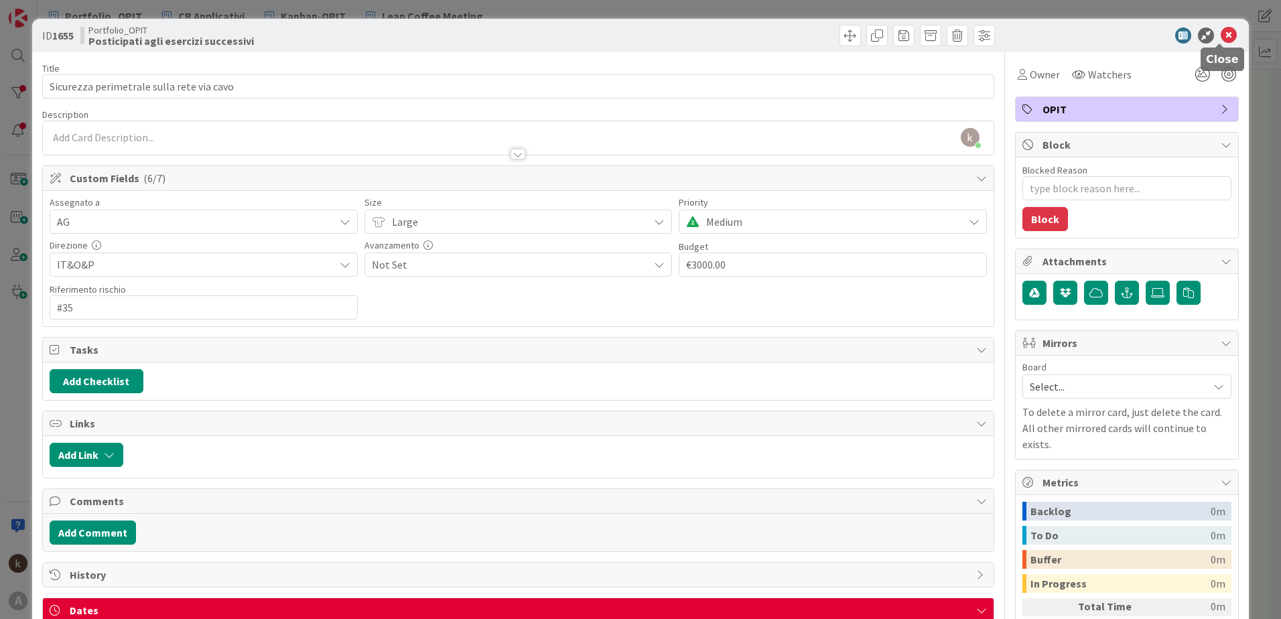
click at [1221, 35] on icon at bounding box center [1229, 35] width 16 height 16
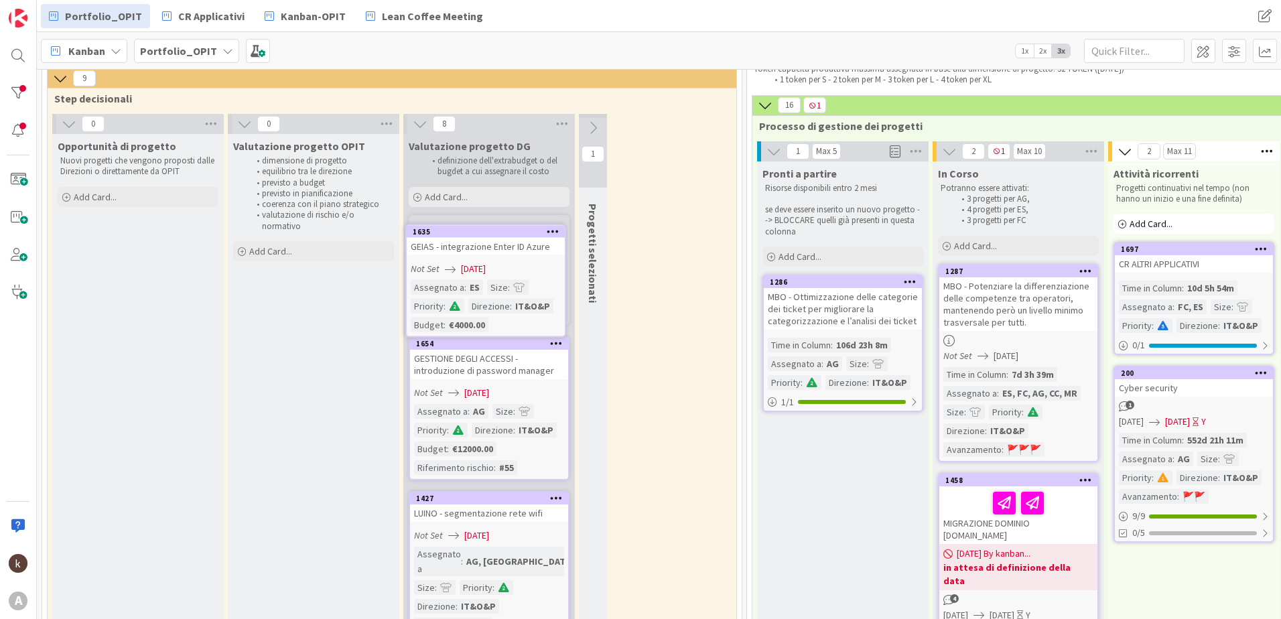
scroll to position [49, 0]
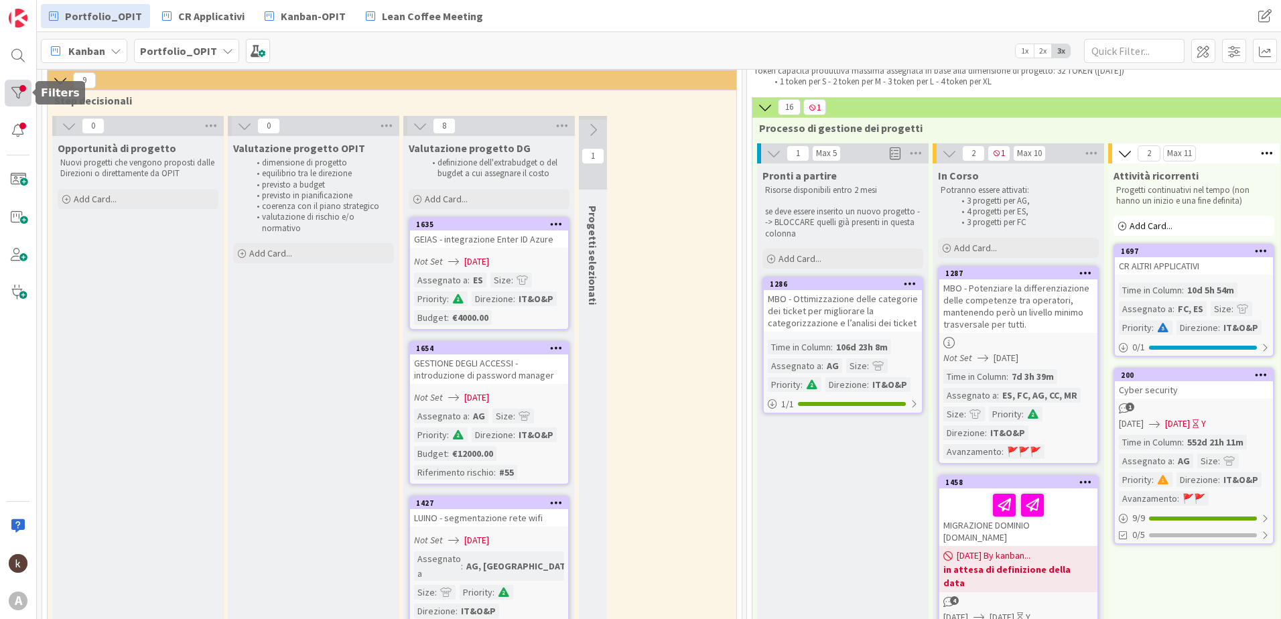
click at [23, 87] on div at bounding box center [18, 93] width 27 height 27
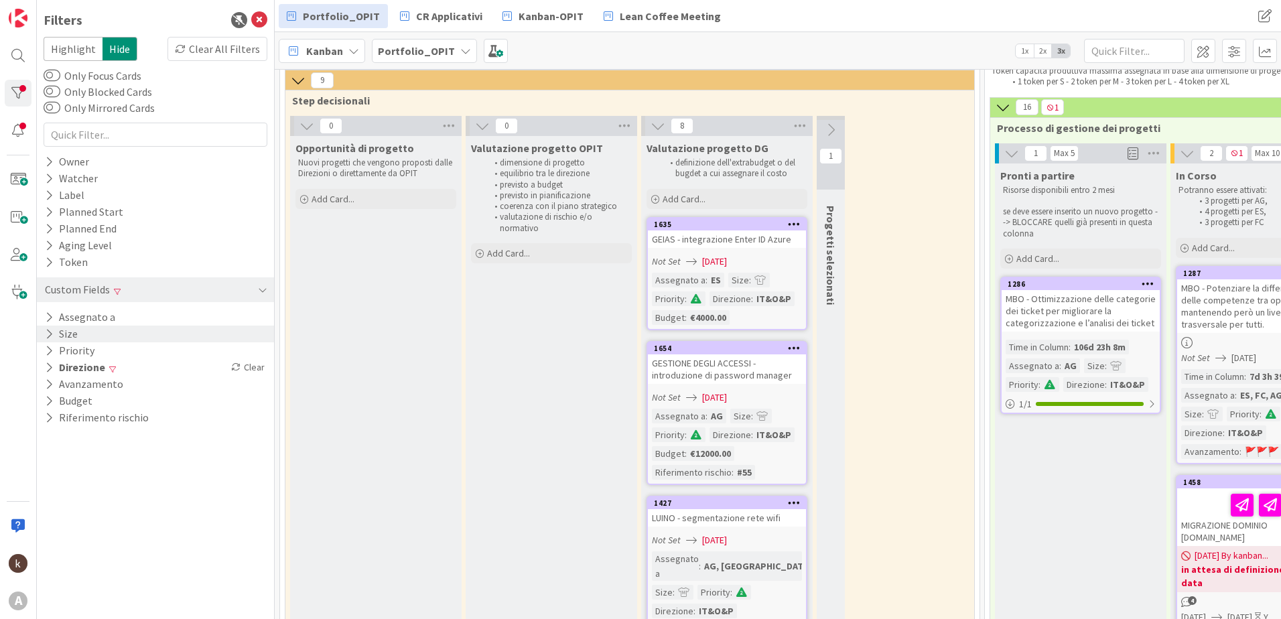
click at [68, 334] on button "Size" at bounding box center [62, 334] width 36 height 17
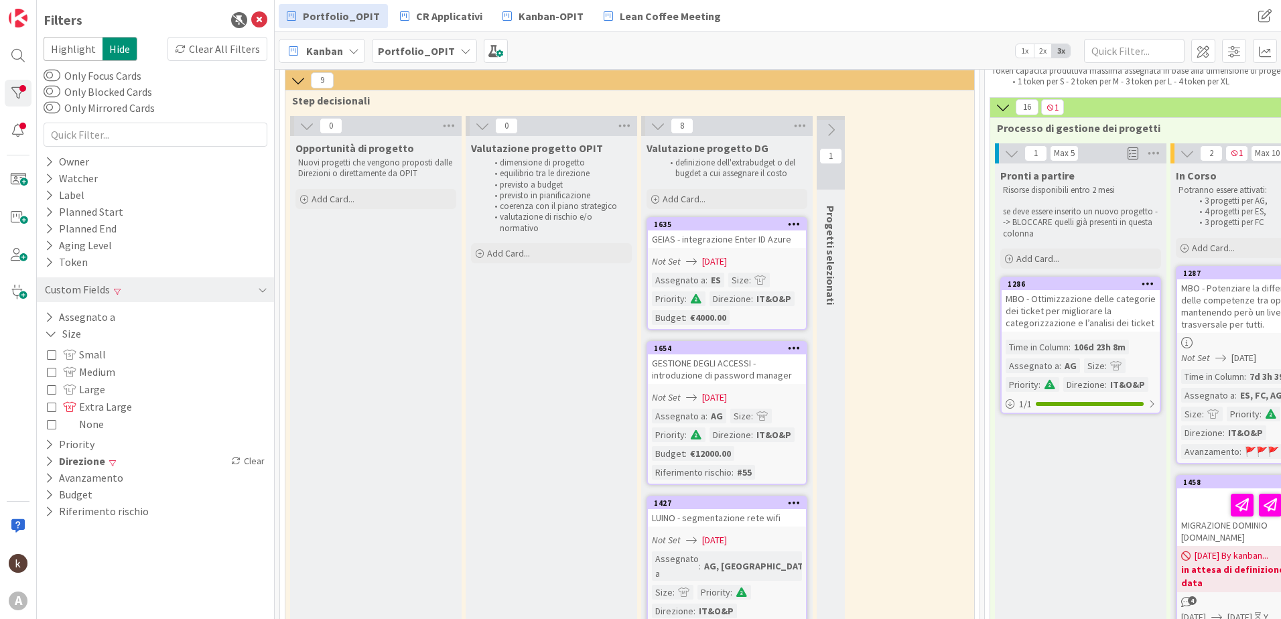
click at [52, 389] on icon at bounding box center [51, 389] width 9 height 9
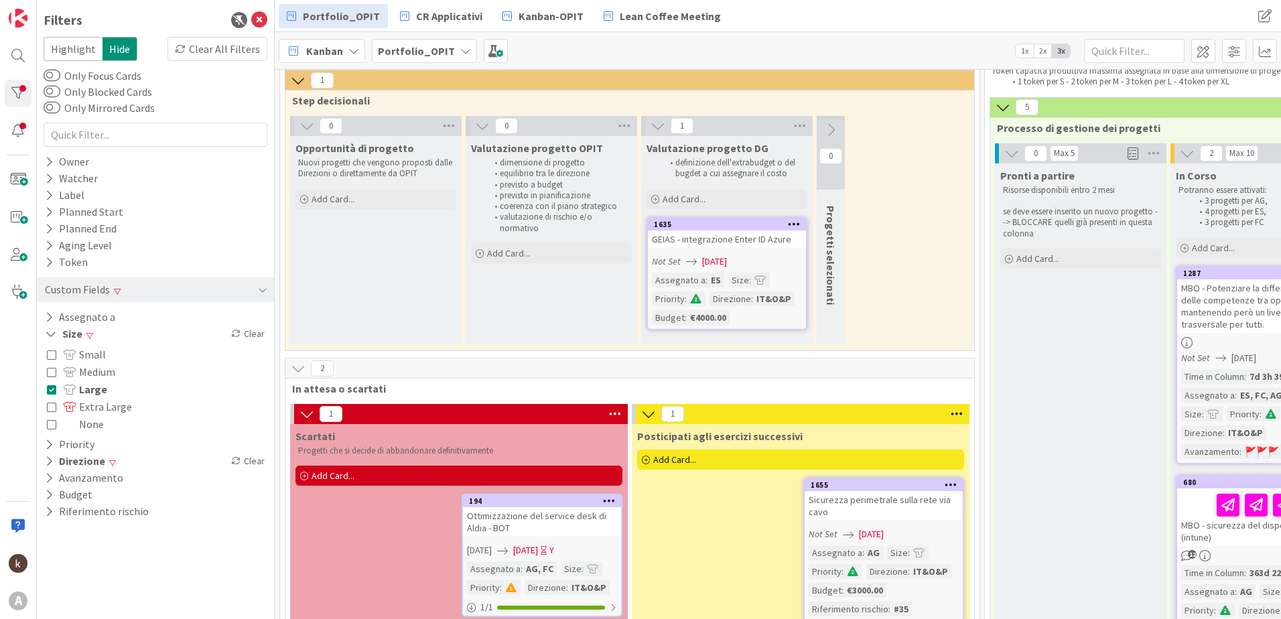
click at [52, 389] on icon at bounding box center [51, 389] width 9 height 9
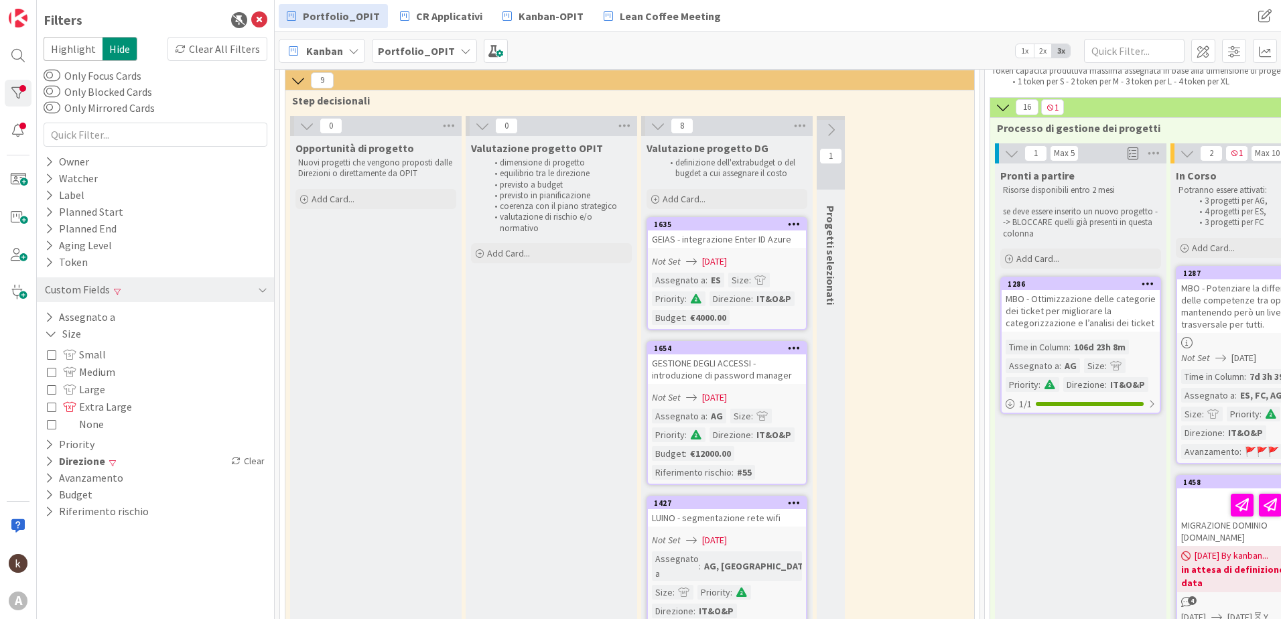
click at [51, 375] on icon at bounding box center [51, 371] width 9 height 9
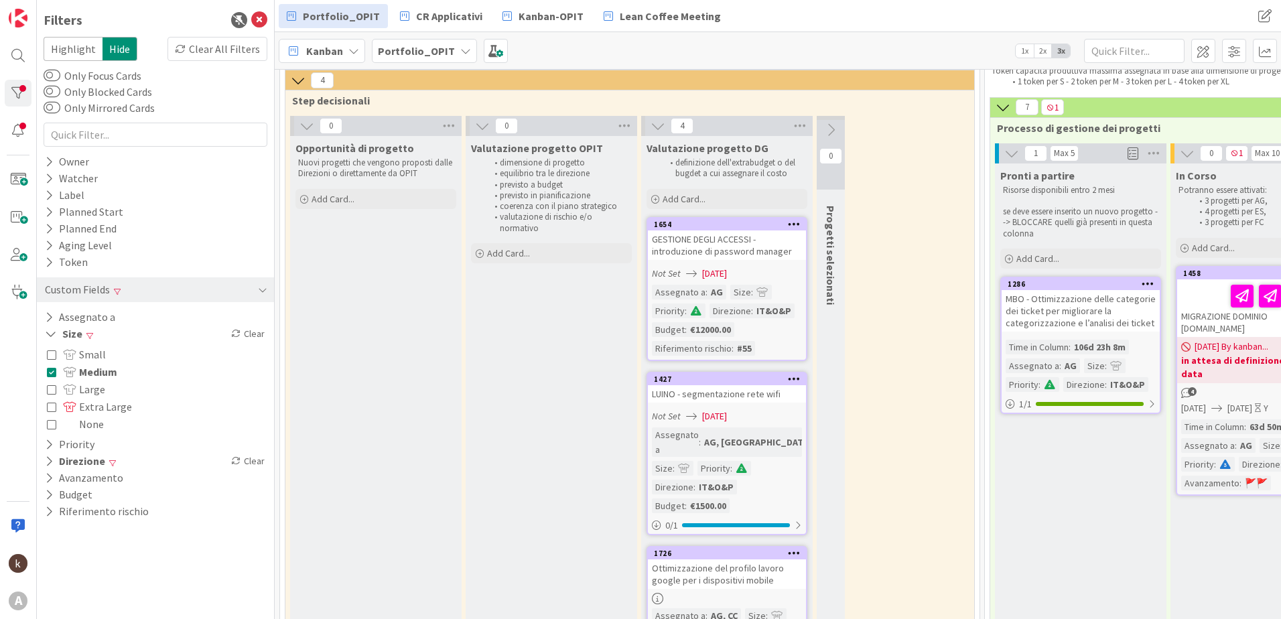
drag, startPoint x: 50, startPoint y: 369, endPoint x: 49, endPoint y: 361, distance: 8.7
click at [50, 369] on icon at bounding box center [51, 371] width 9 height 9
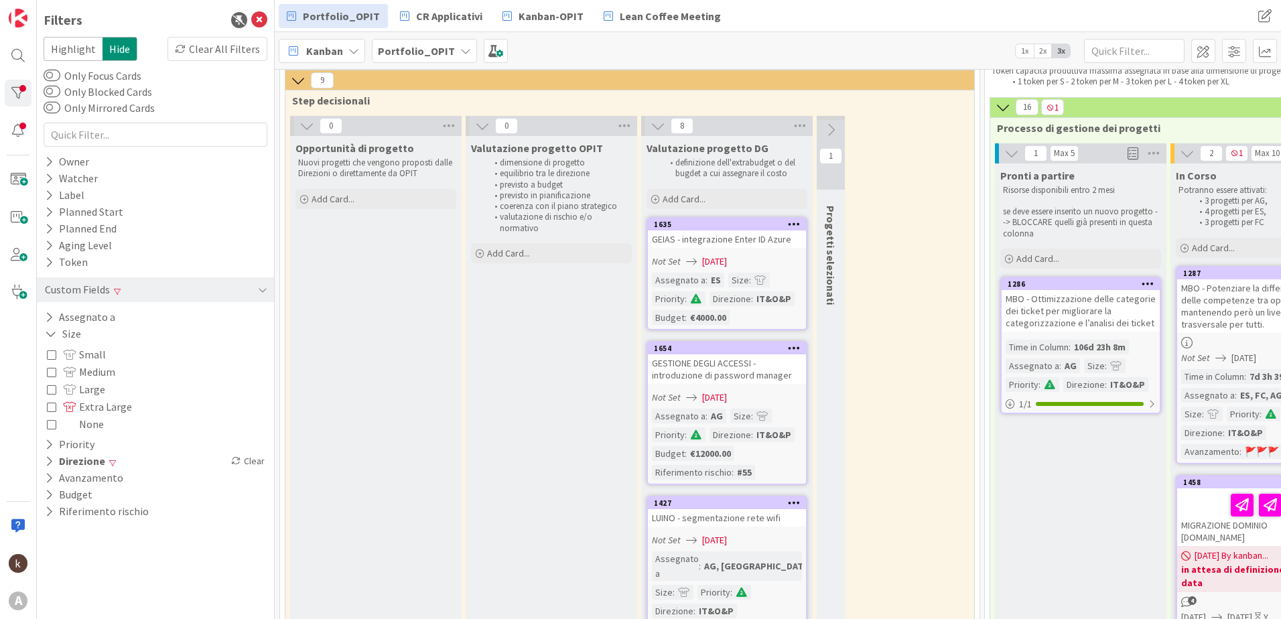
click at [49, 359] on icon at bounding box center [51, 354] width 9 height 9
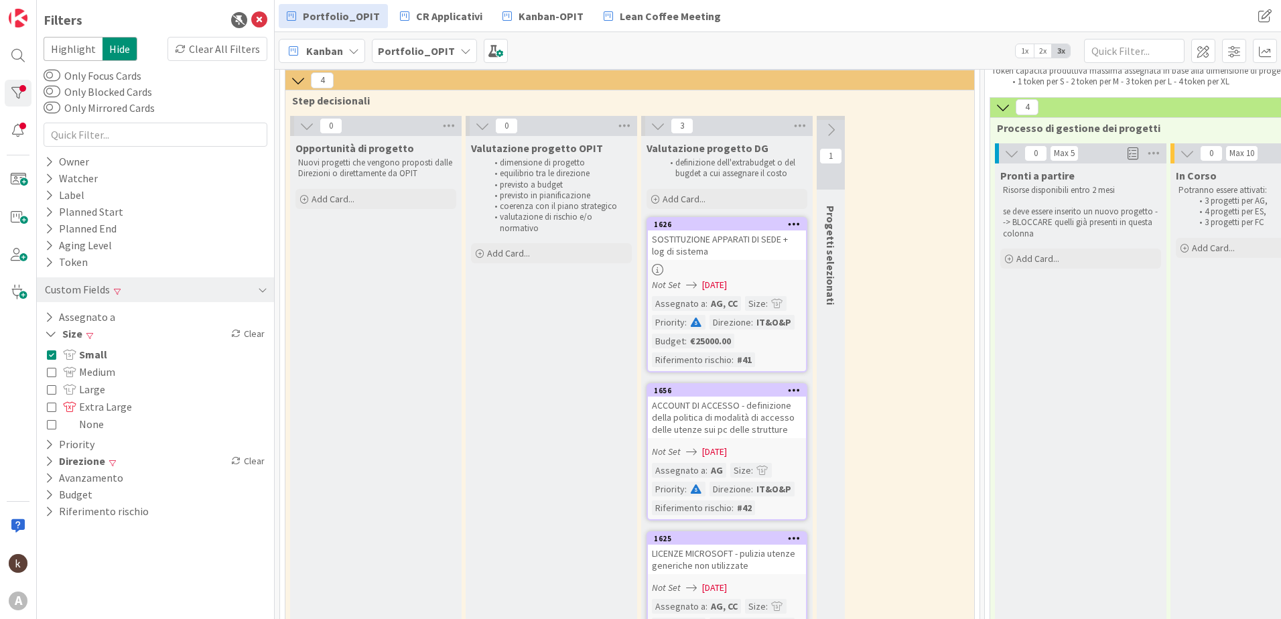
click at [49, 359] on icon at bounding box center [51, 354] width 9 height 9
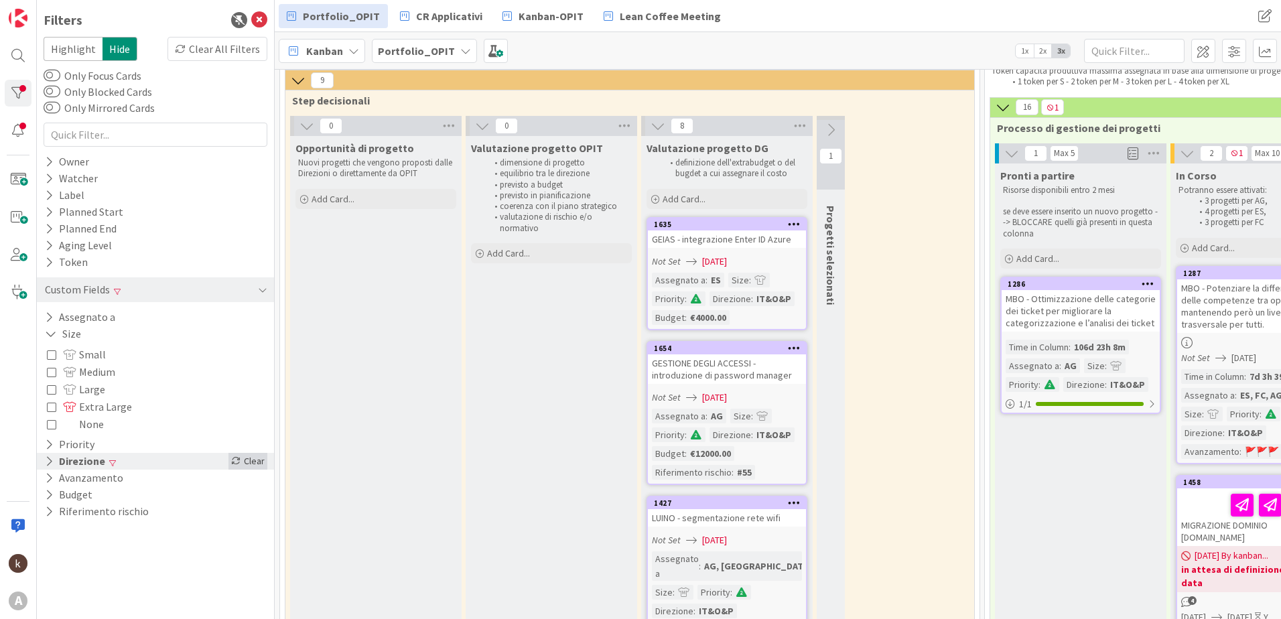
click at [236, 465] on icon at bounding box center [235, 460] width 9 height 9
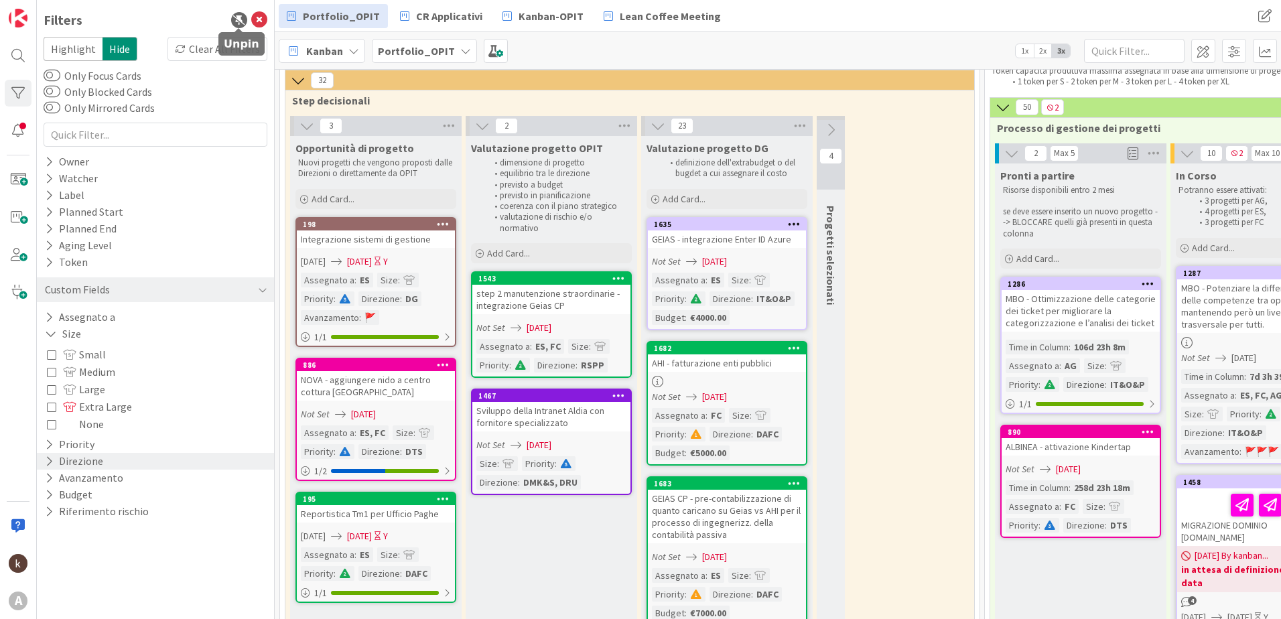
click at [255, 20] on icon at bounding box center [259, 20] width 16 height 16
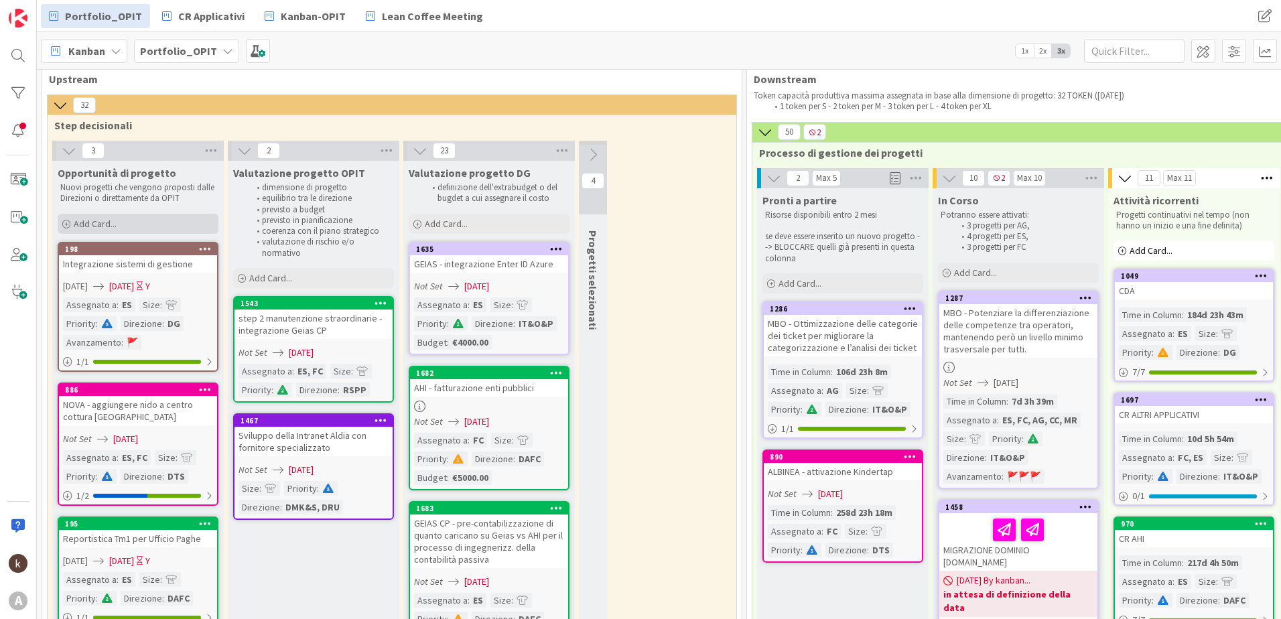
scroll to position [0, 0]
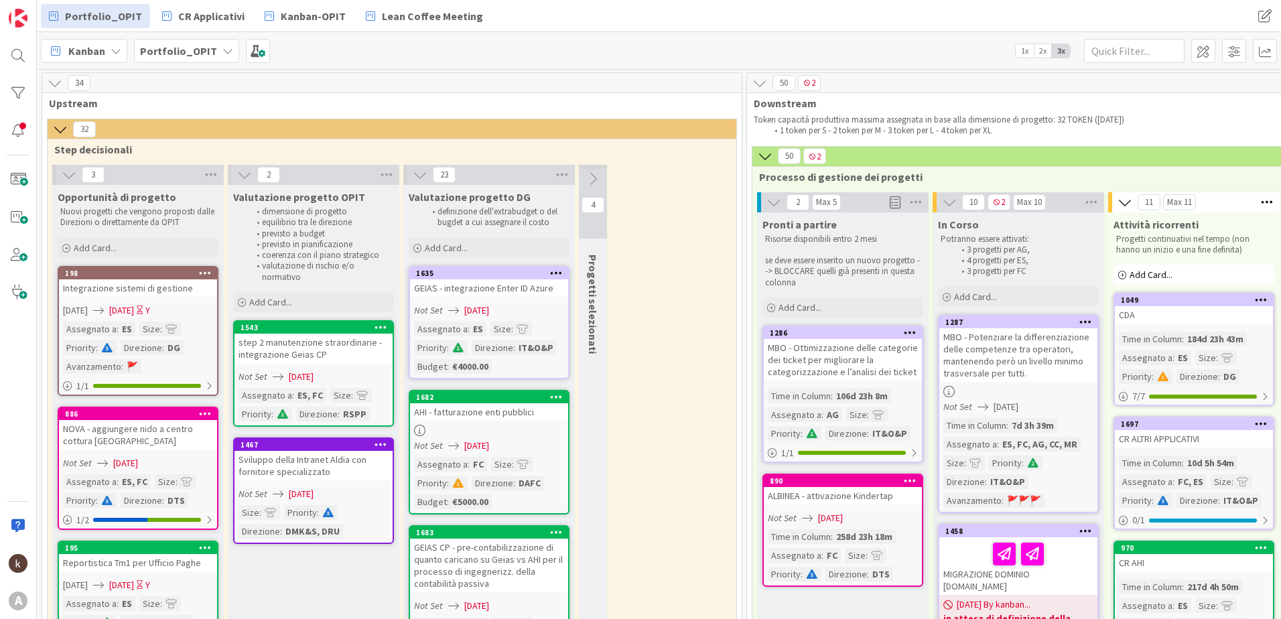
click at [55, 89] on icon at bounding box center [55, 83] width 15 height 15
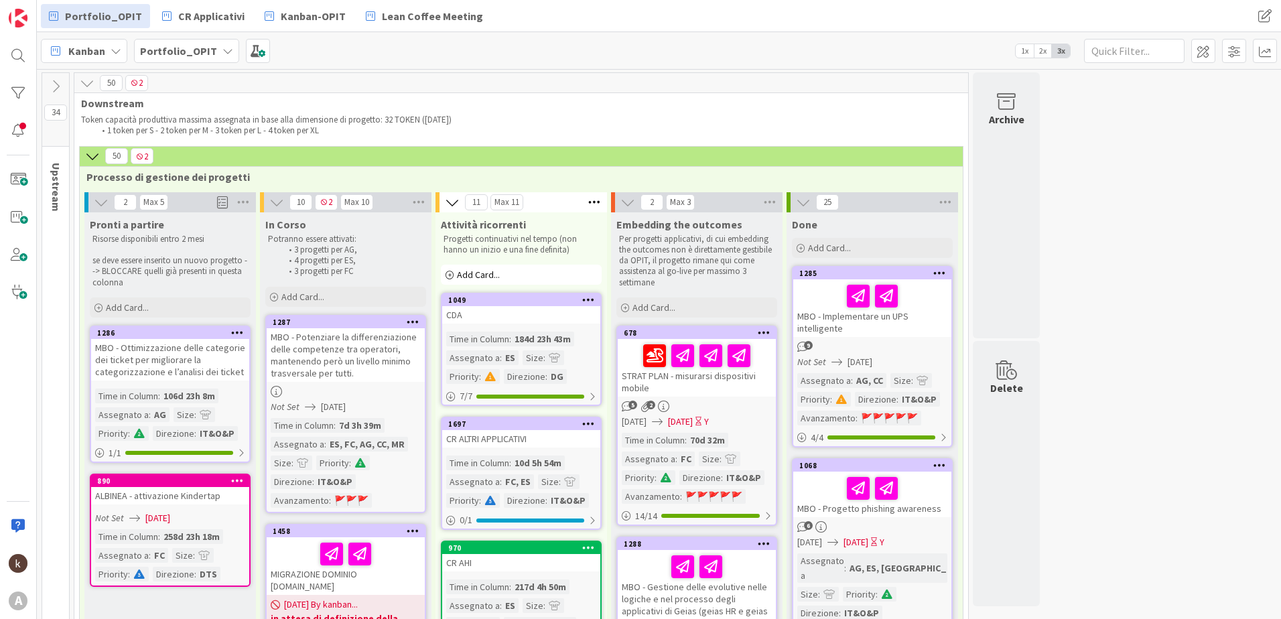
click at [342, 354] on div "MBO - Potenziare la differenziazione delle competenze tra operatori, mantenendo…" at bounding box center [346, 355] width 158 height 54
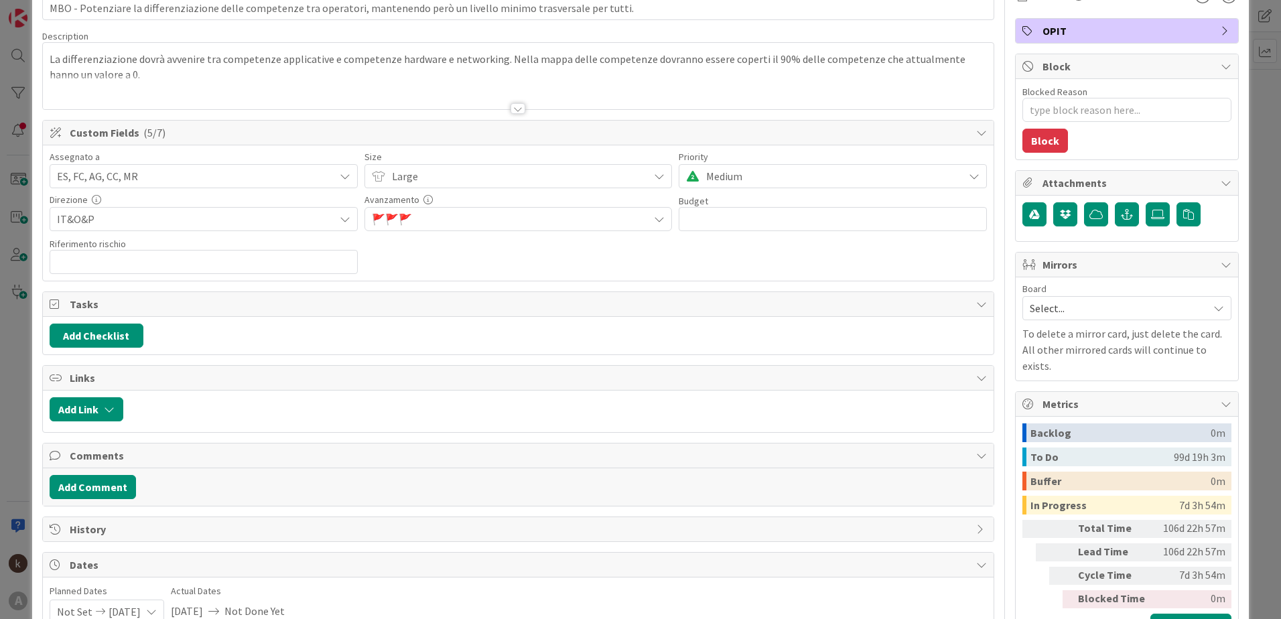
scroll to position [185, 0]
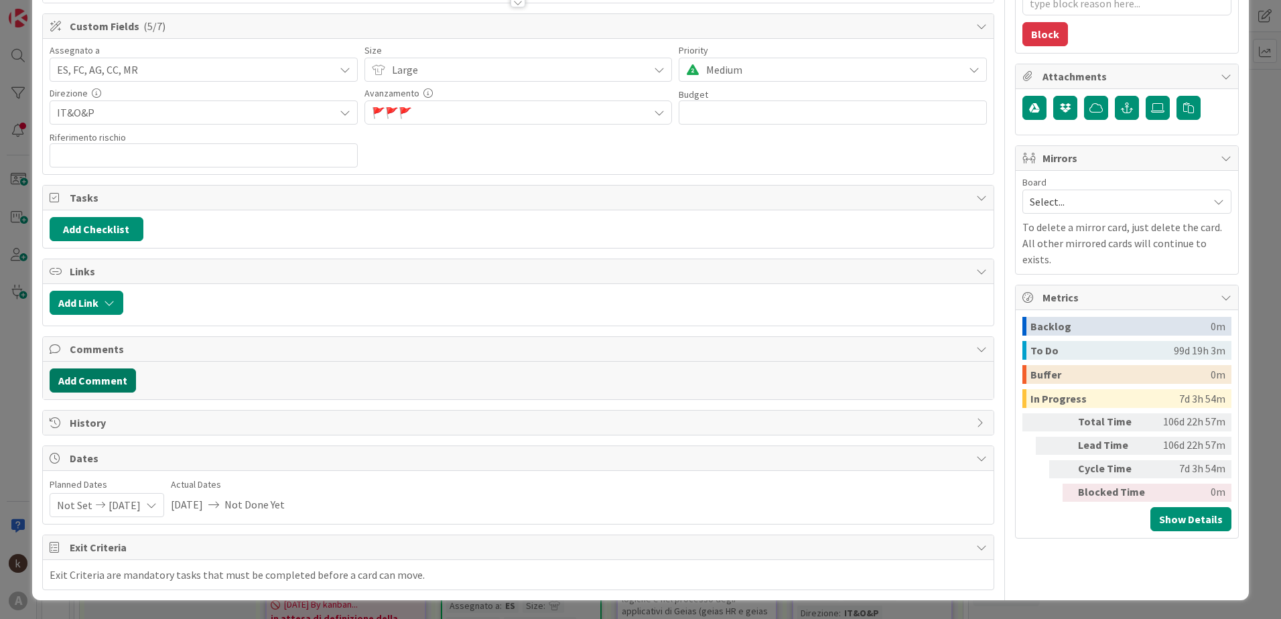
click at [66, 383] on button "Add Comment" at bounding box center [93, 381] width 86 height 24
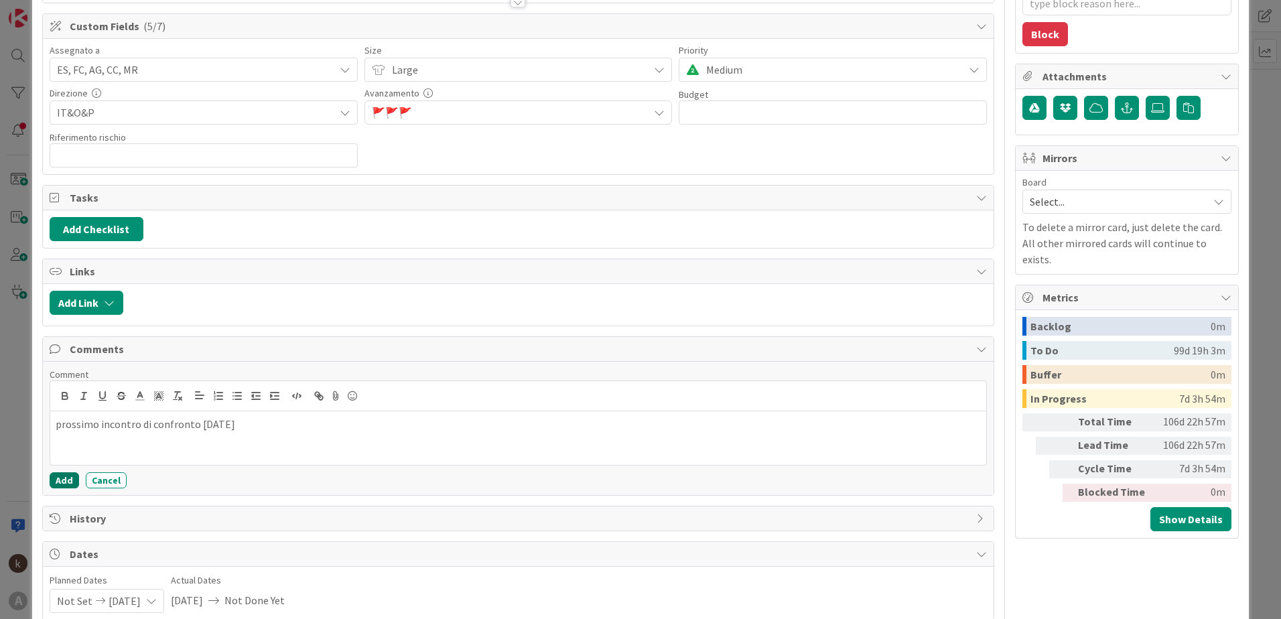
click at [59, 475] on button "Add" at bounding box center [64, 480] width 29 height 16
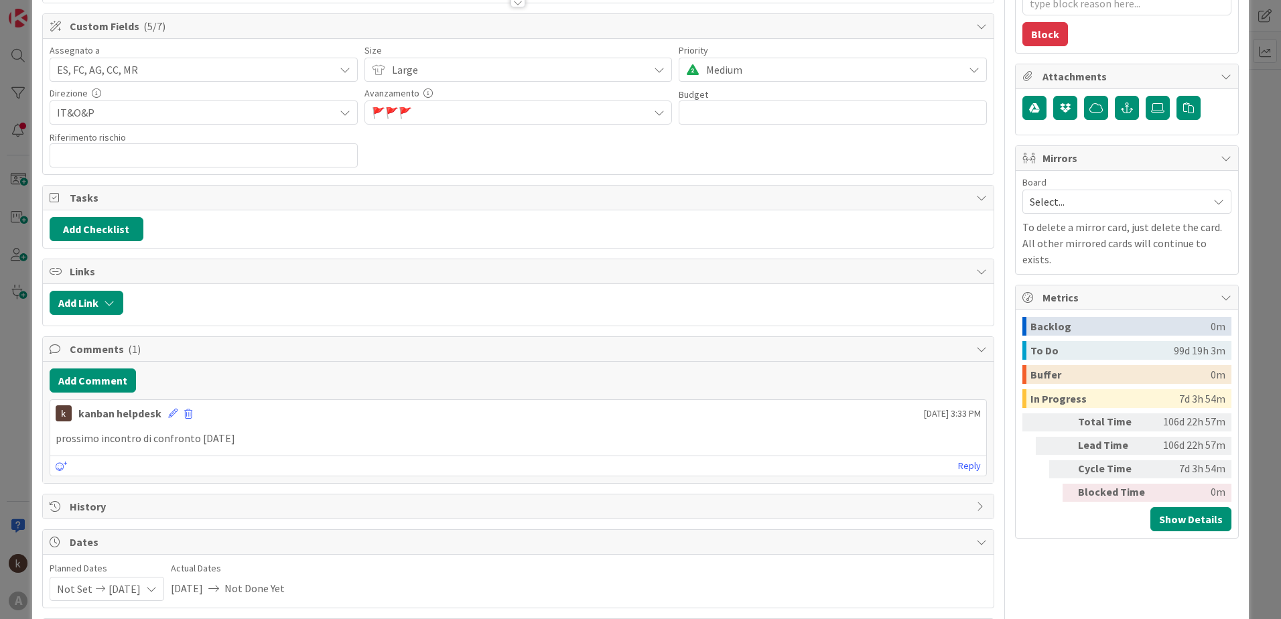
scroll to position [0, 0]
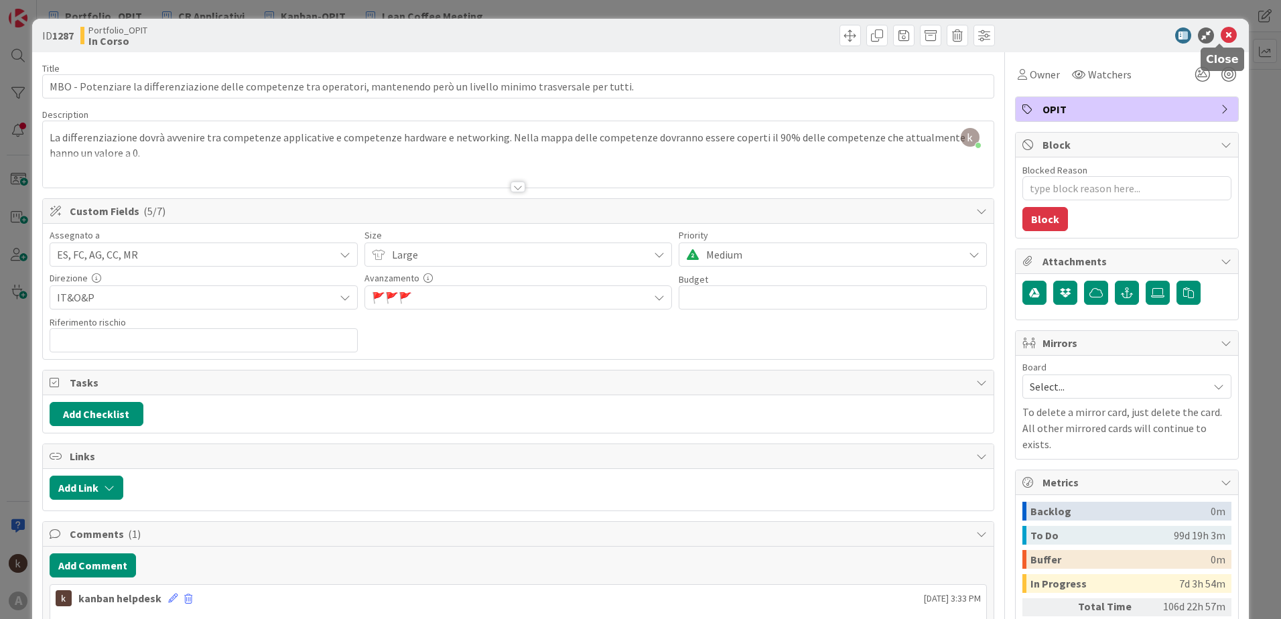
click at [1222, 33] on icon at bounding box center [1229, 35] width 16 height 16
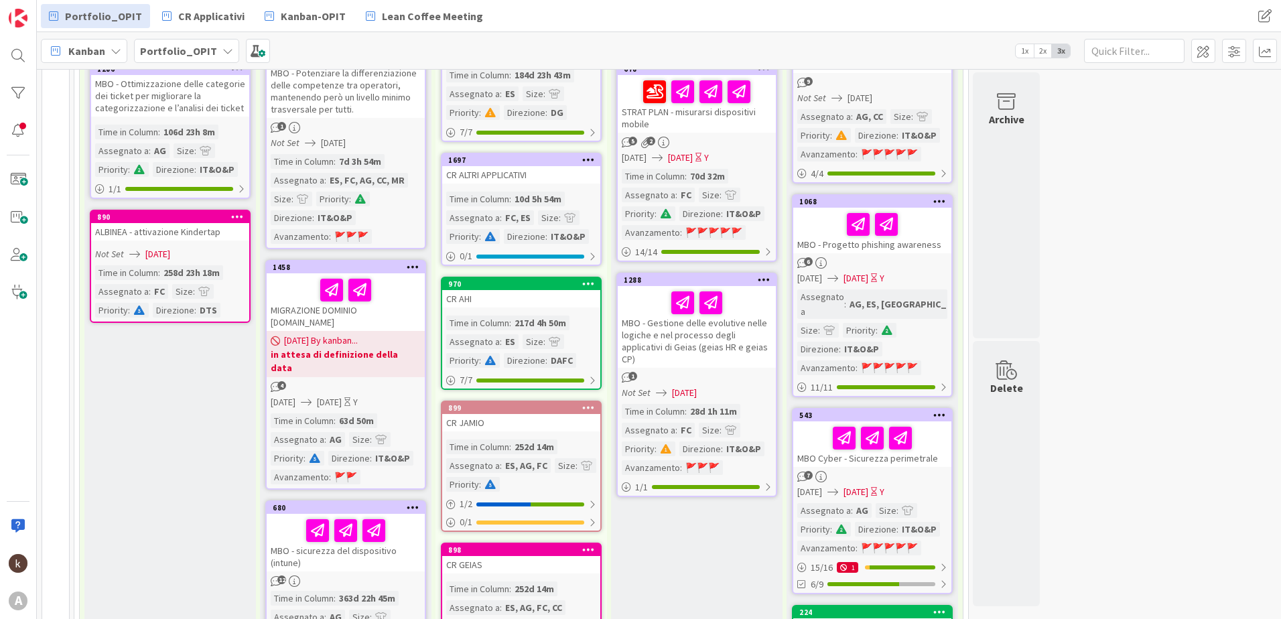
scroll to position [268, 0]
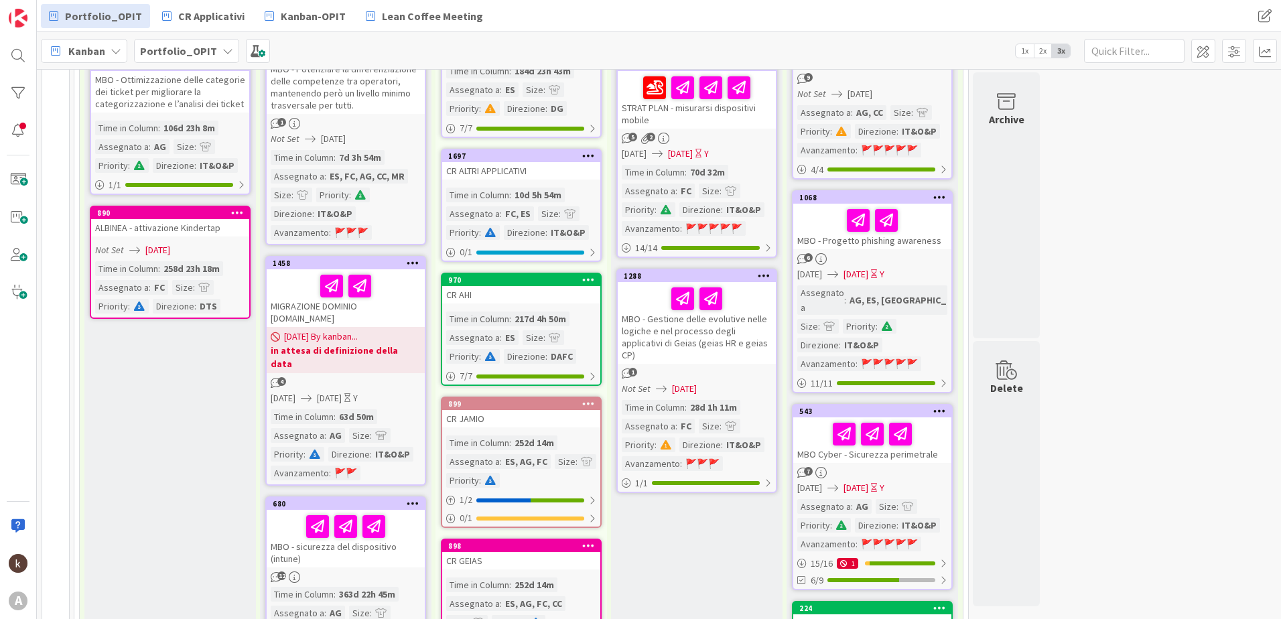
click at [301, 313] on div "MIGRAZIONE DOMINIO [DOMAIN_NAME]" at bounding box center [346, 298] width 158 height 58
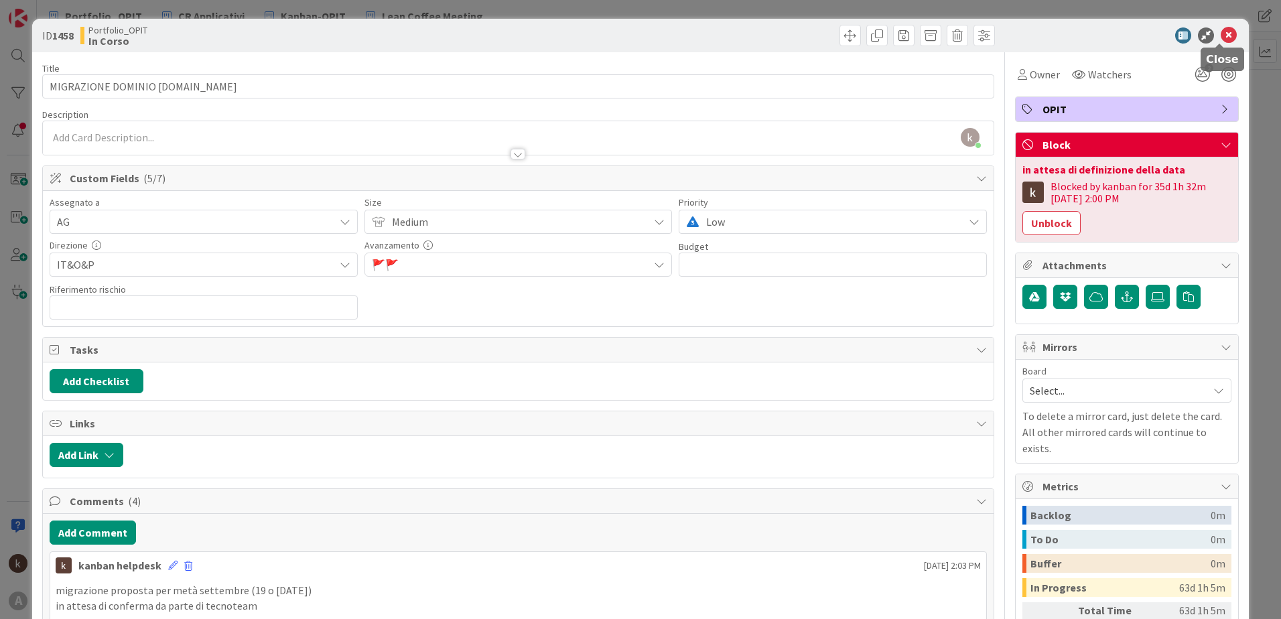
click at [1224, 42] on icon at bounding box center [1229, 35] width 16 height 16
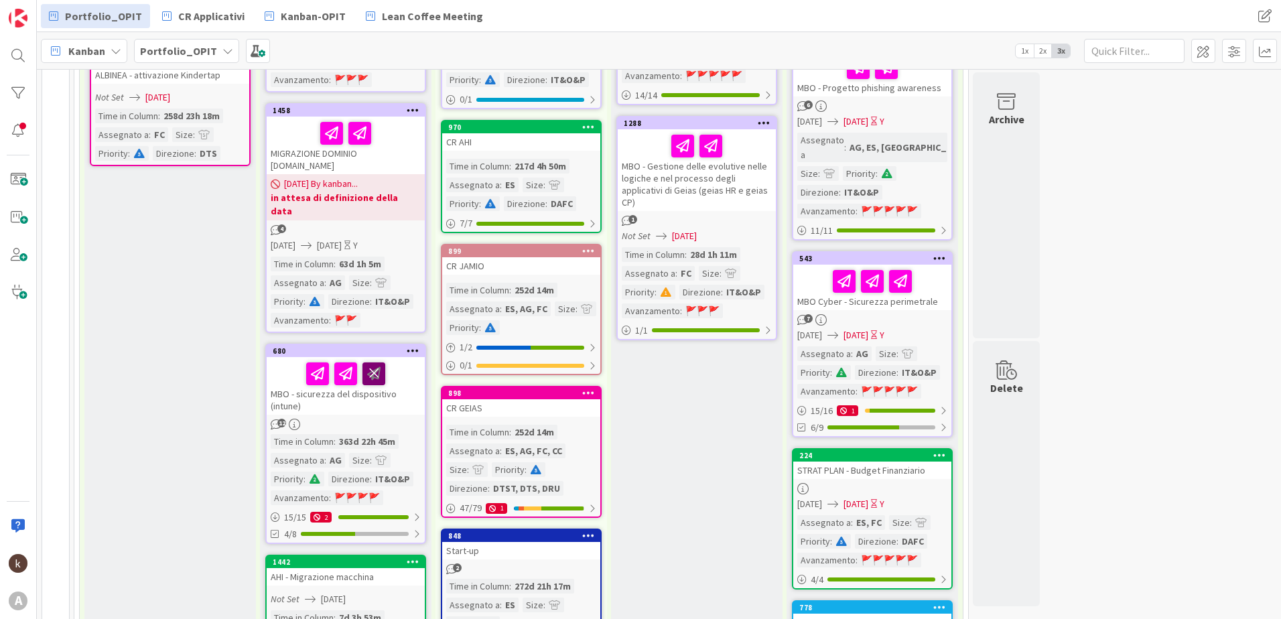
scroll to position [469, 0]
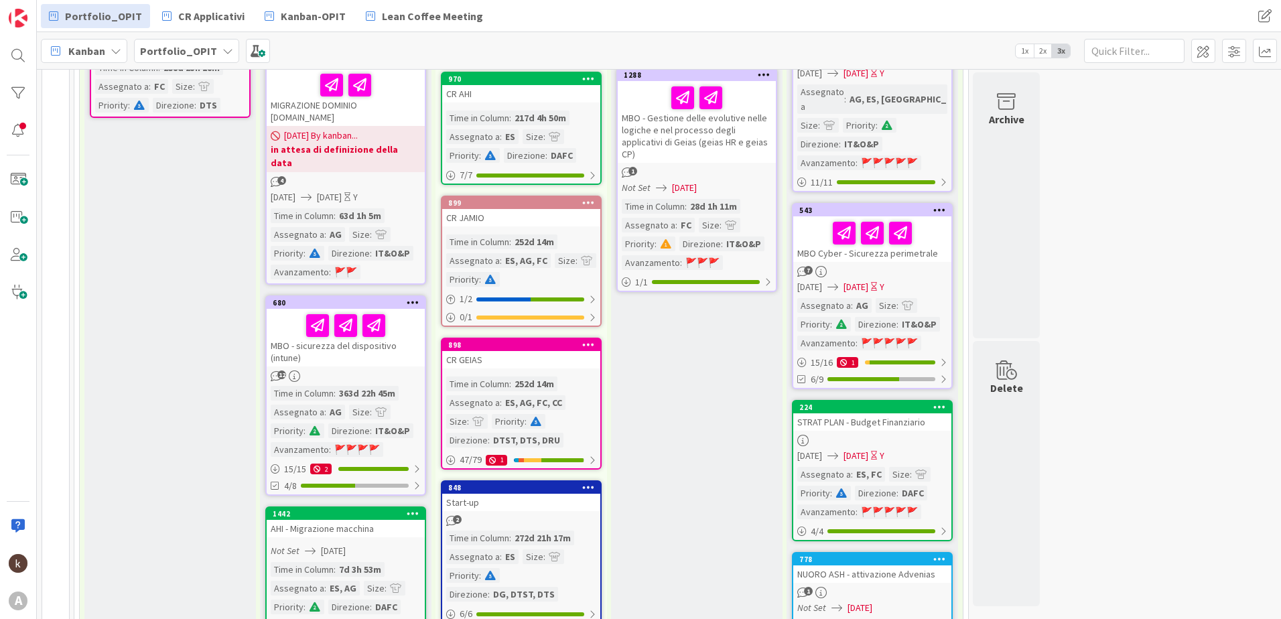
click at [379, 336] on div "MBO - sicurezza del dispositivo (intune)" at bounding box center [346, 338] width 158 height 58
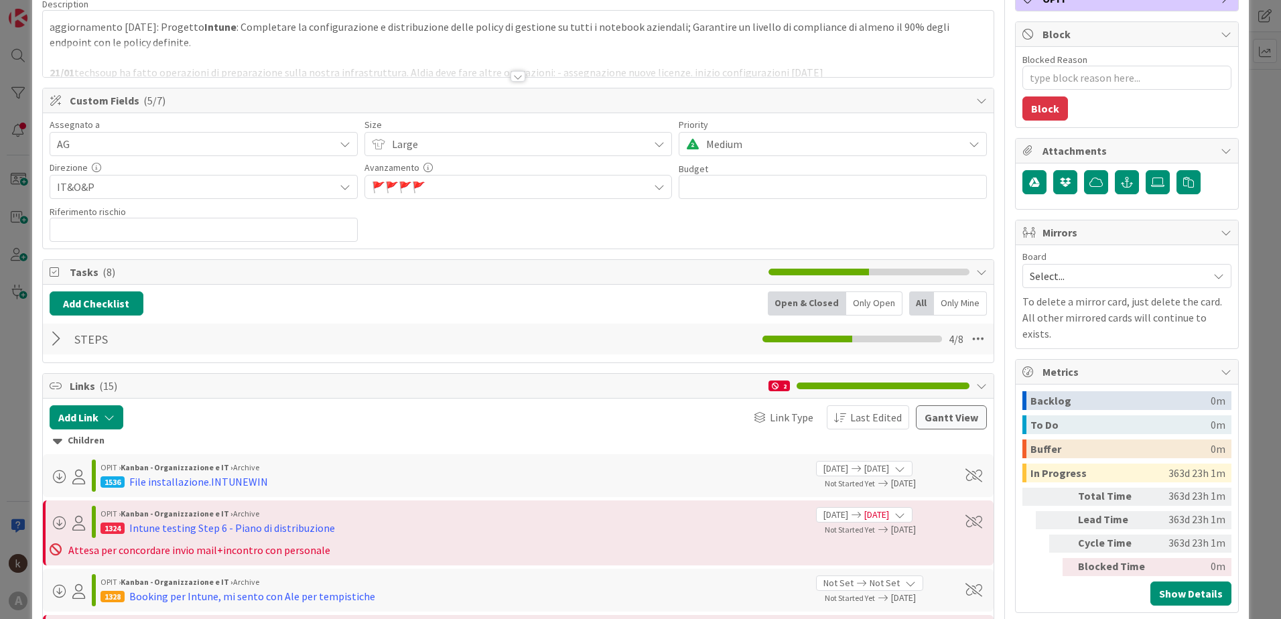
scroll to position [134, 0]
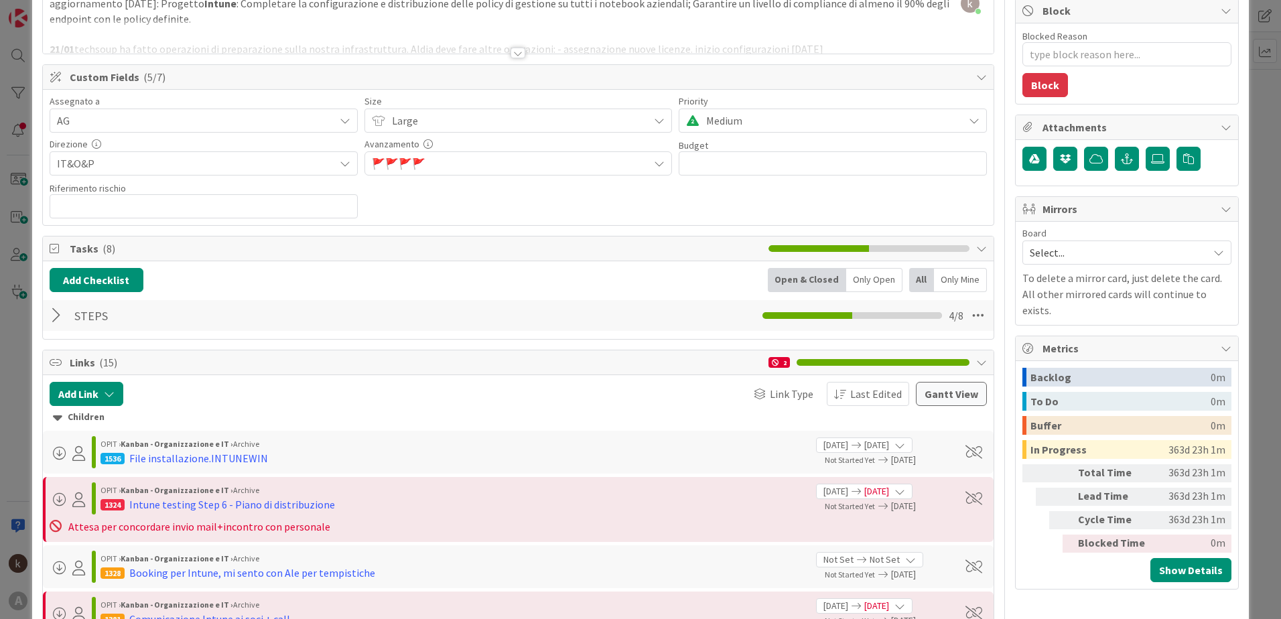
click at [54, 419] on icon at bounding box center [57, 417] width 9 height 15
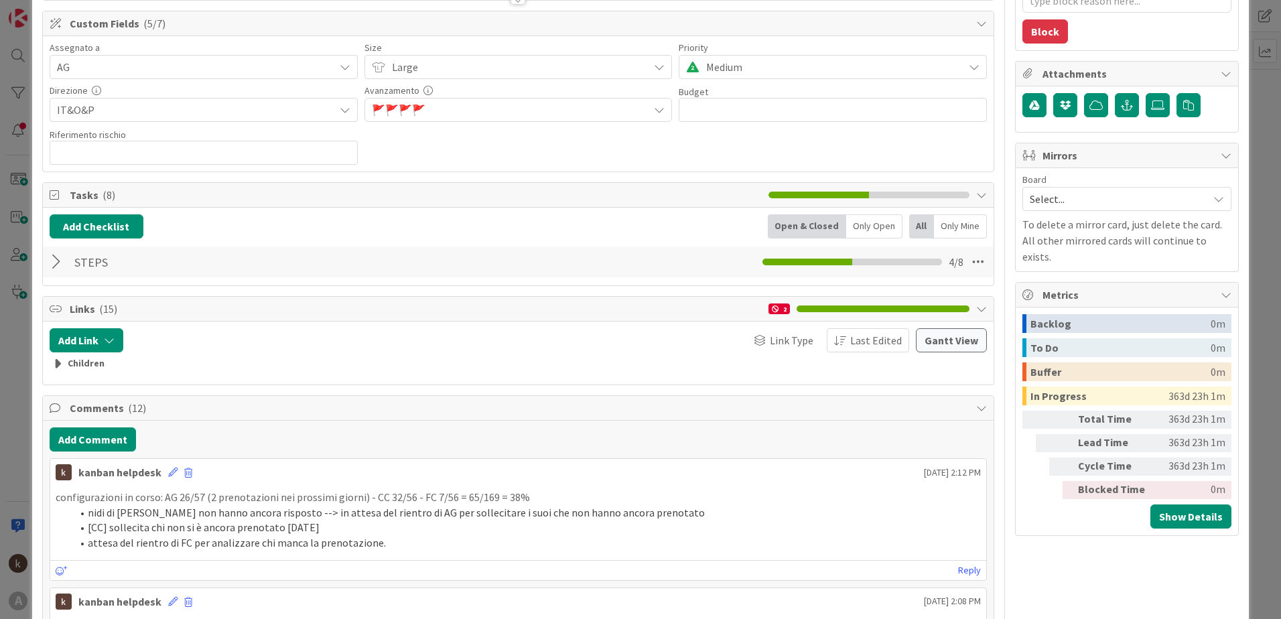
scroll to position [268, 0]
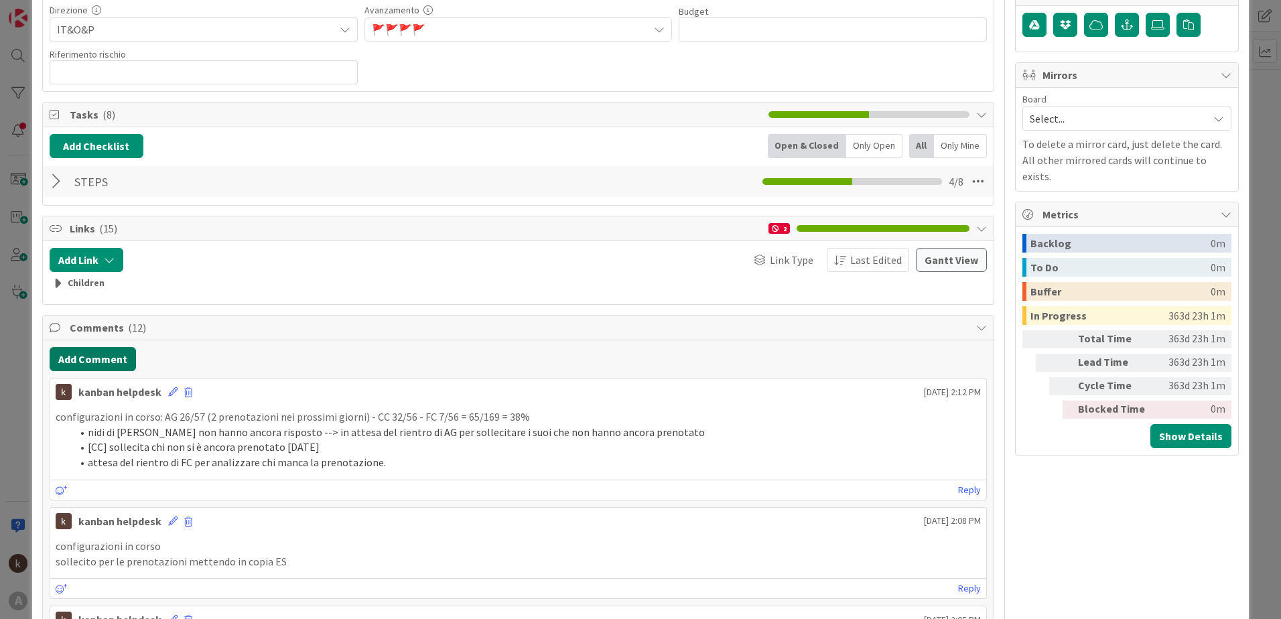
click at [91, 354] on button "Add Comment" at bounding box center [93, 359] width 86 height 24
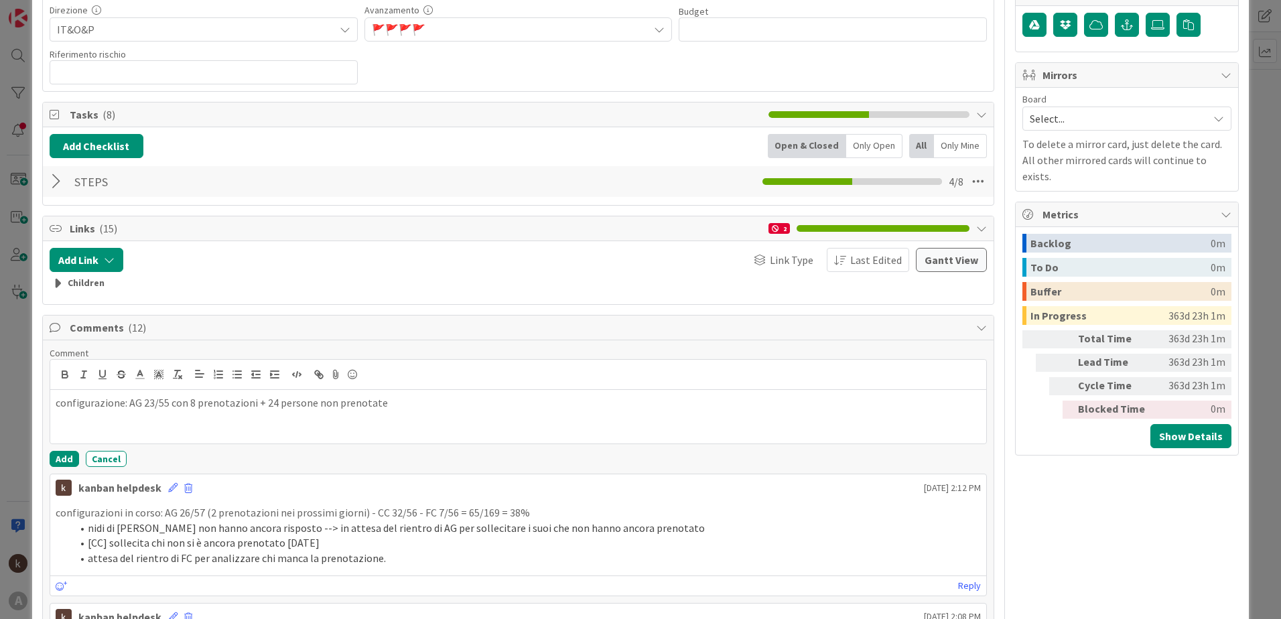
click at [129, 405] on p "configurazione: AG 23/55 con 8 prenotazioni + 24 persone non prenotate" at bounding box center [518, 402] width 925 height 15
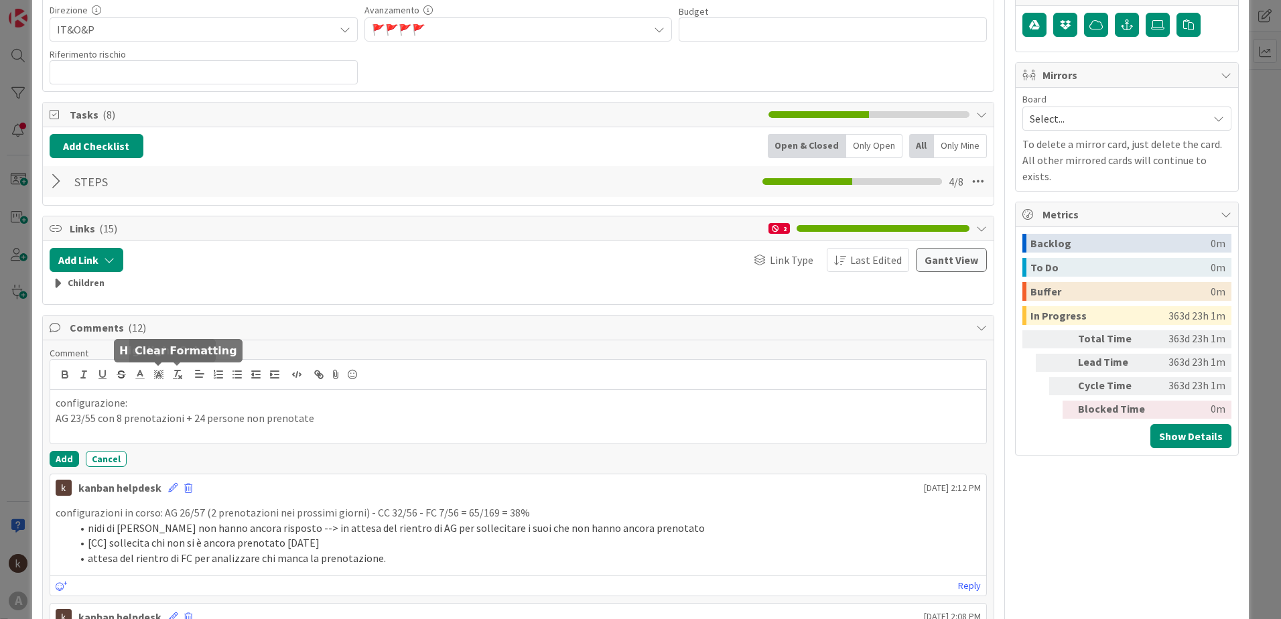
click at [235, 375] on line "button" at bounding box center [238, 375] width 6 height 0
click at [340, 417] on li "AG 23/55 con 8 prenotazioni + 24 persone non prenotate" at bounding box center [526, 418] width 909 height 15
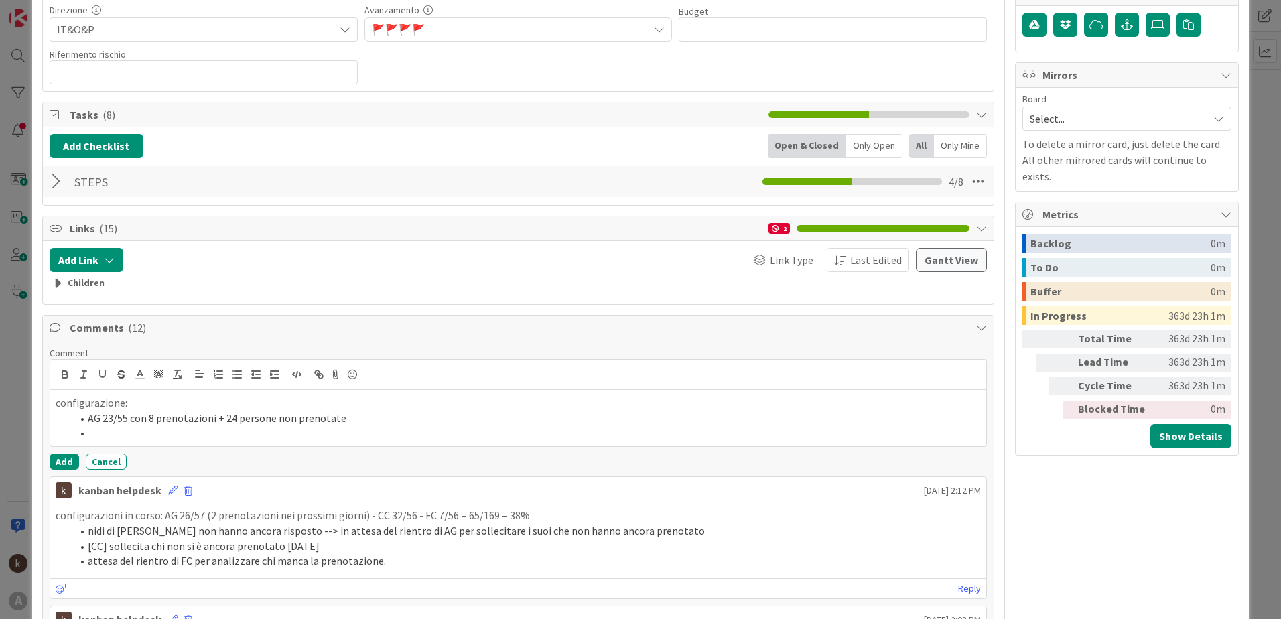
click at [378, 415] on li "AG 23/55 con 8 prenotazioni + 24 persone non prenotate" at bounding box center [526, 418] width 909 height 15
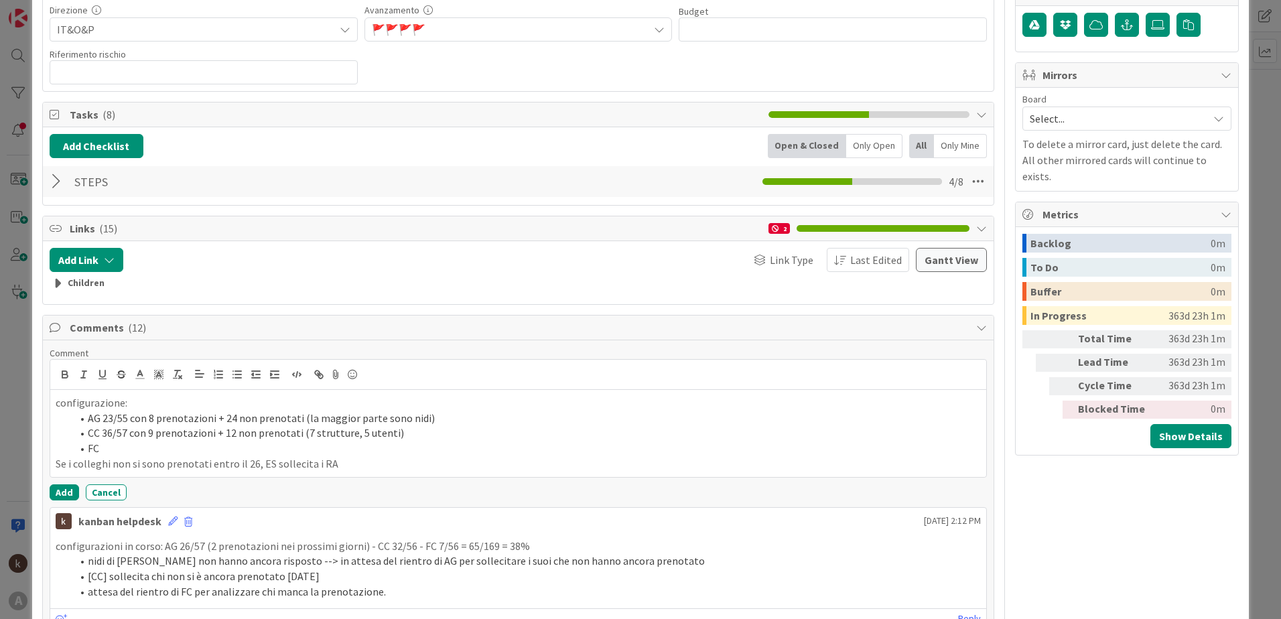
click at [132, 454] on li "FC" at bounding box center [526, 448] width 909 height 15
click at [371, 462] on p "Se i colleghi non si sono prenotati entro il 26, ES sollecita i RA" at bounding box center [518, 463] width 925 height 15
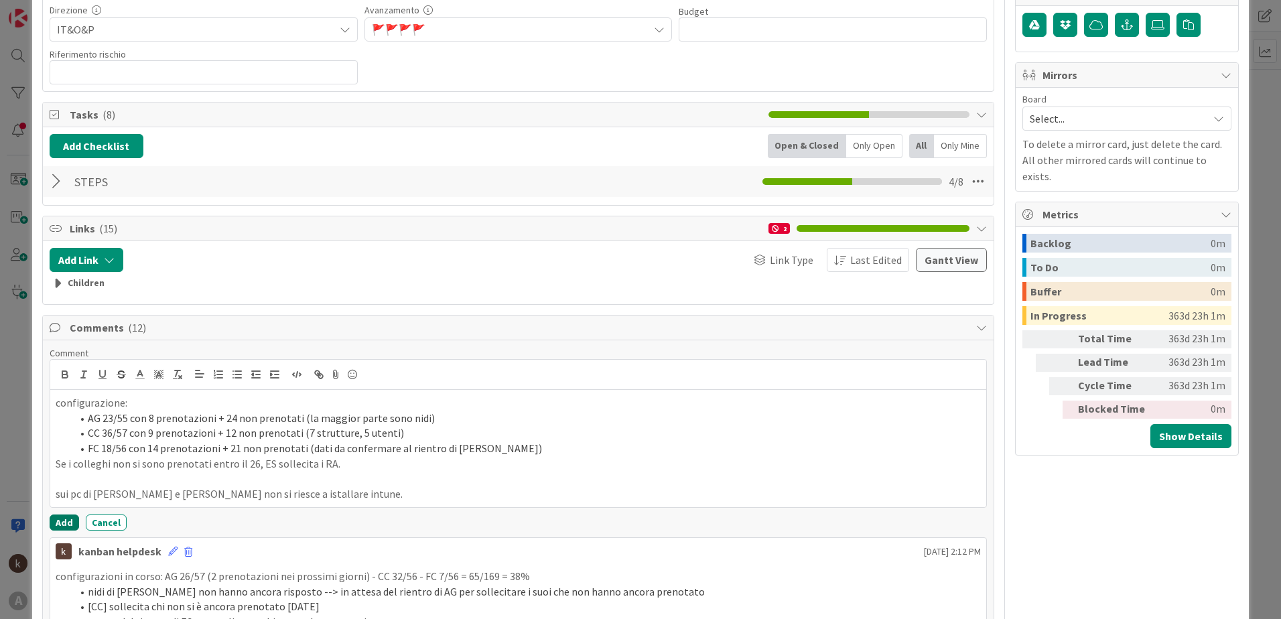
click at [62, 526] on button "Add" at bounding box center [64, 523] width 29 height 16
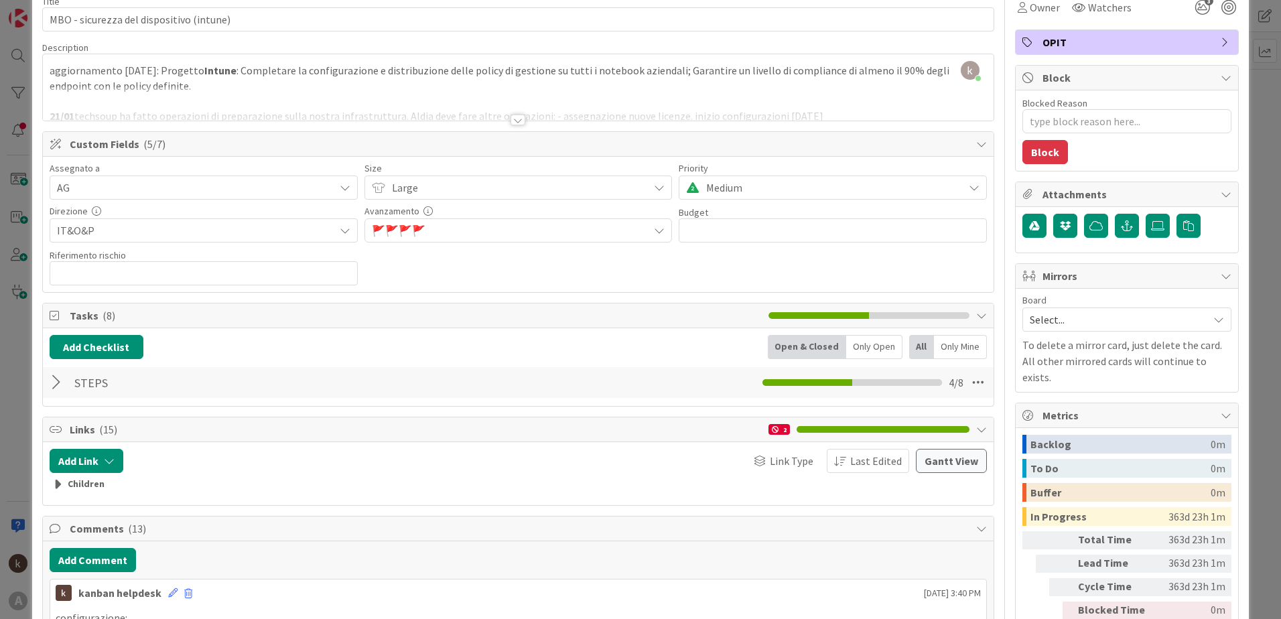
scroll to position [0, 0]
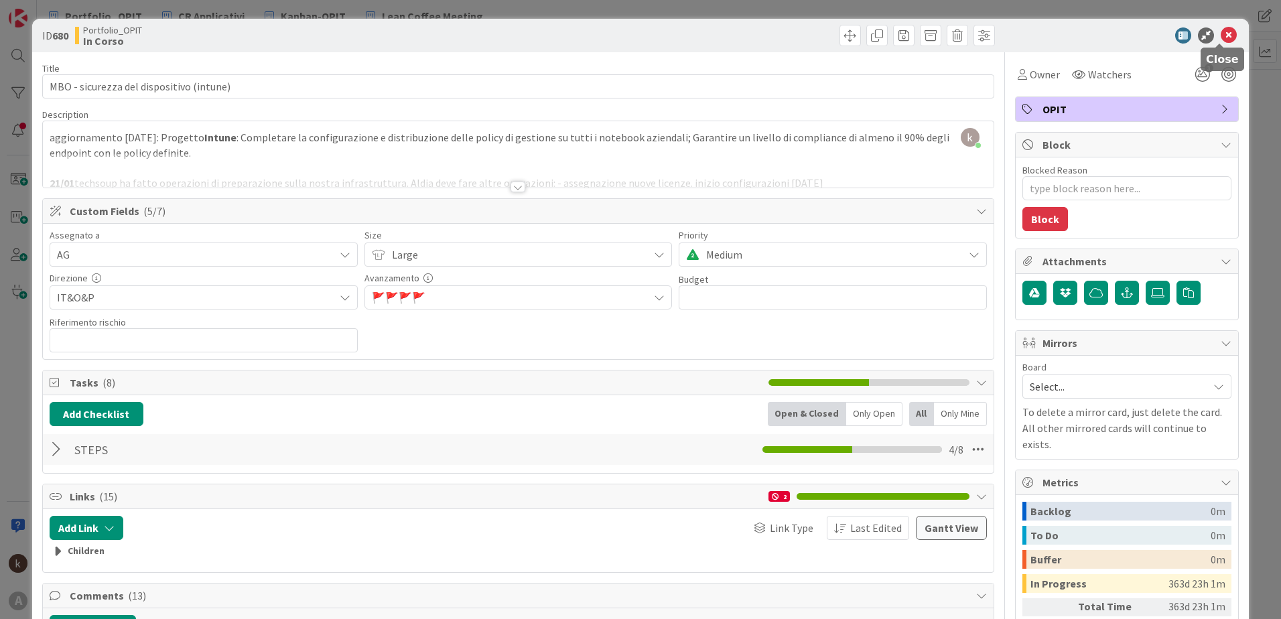
click at [1221, 42] on icon at bounding box center [1229, 35] width 16 height 16
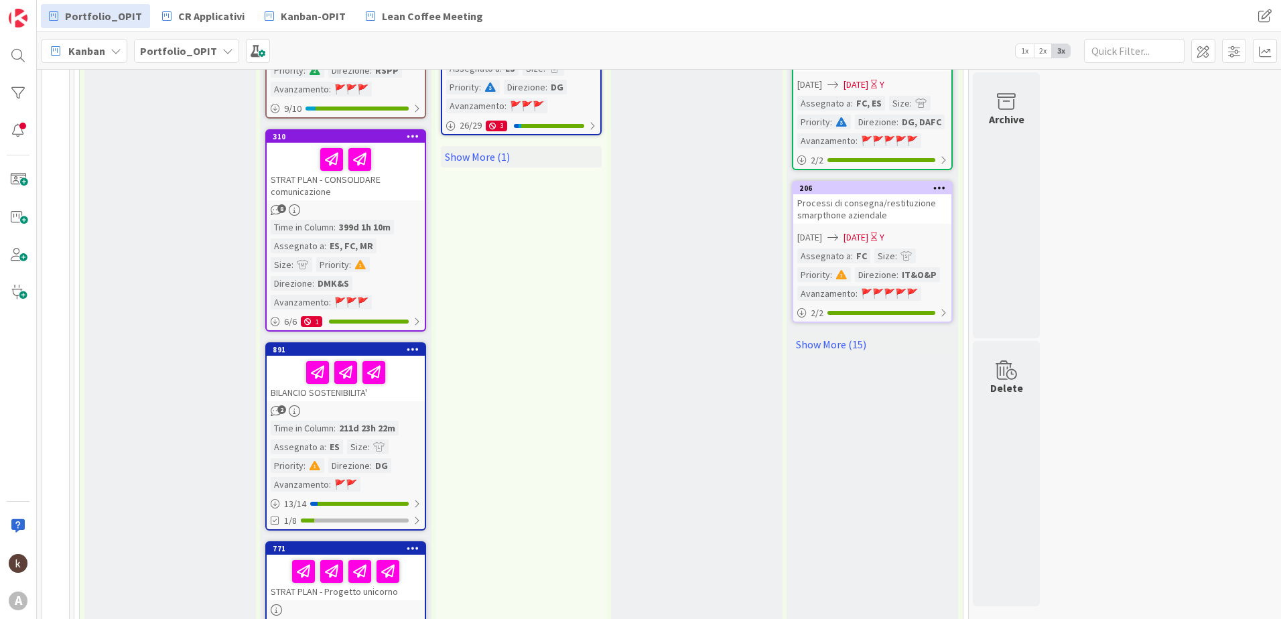
scroll to position [1733, 0]
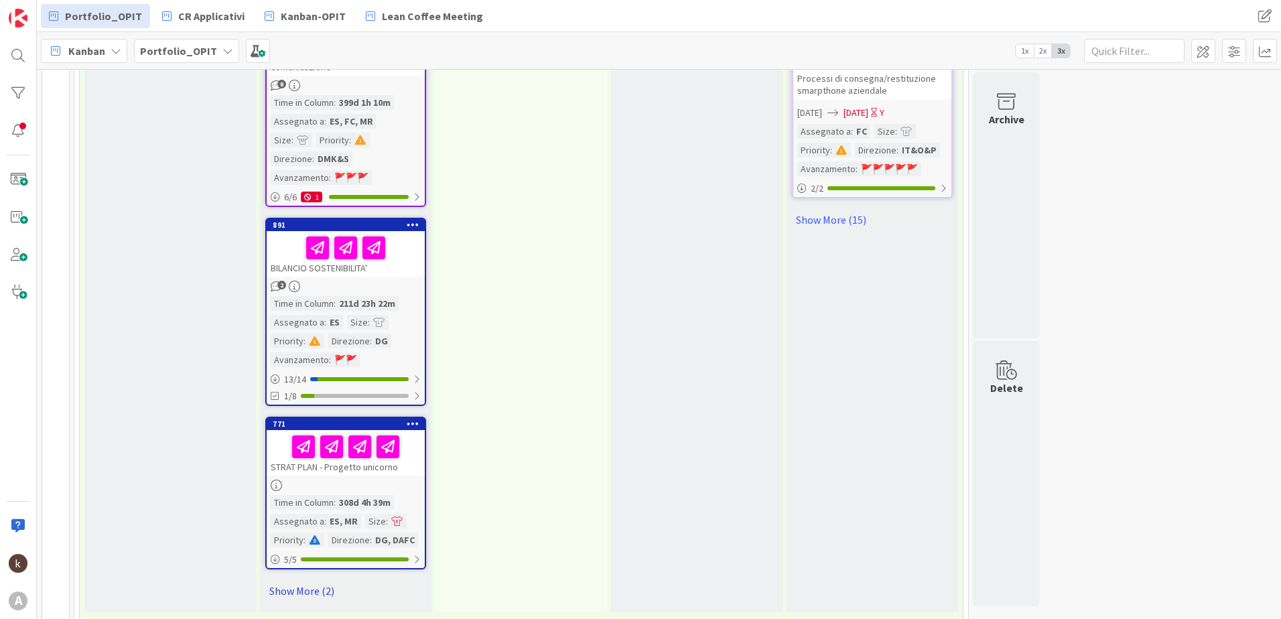
click at [292, 580] on link "Show More (2)" at bounding box center [345, 590] width 161 height 21
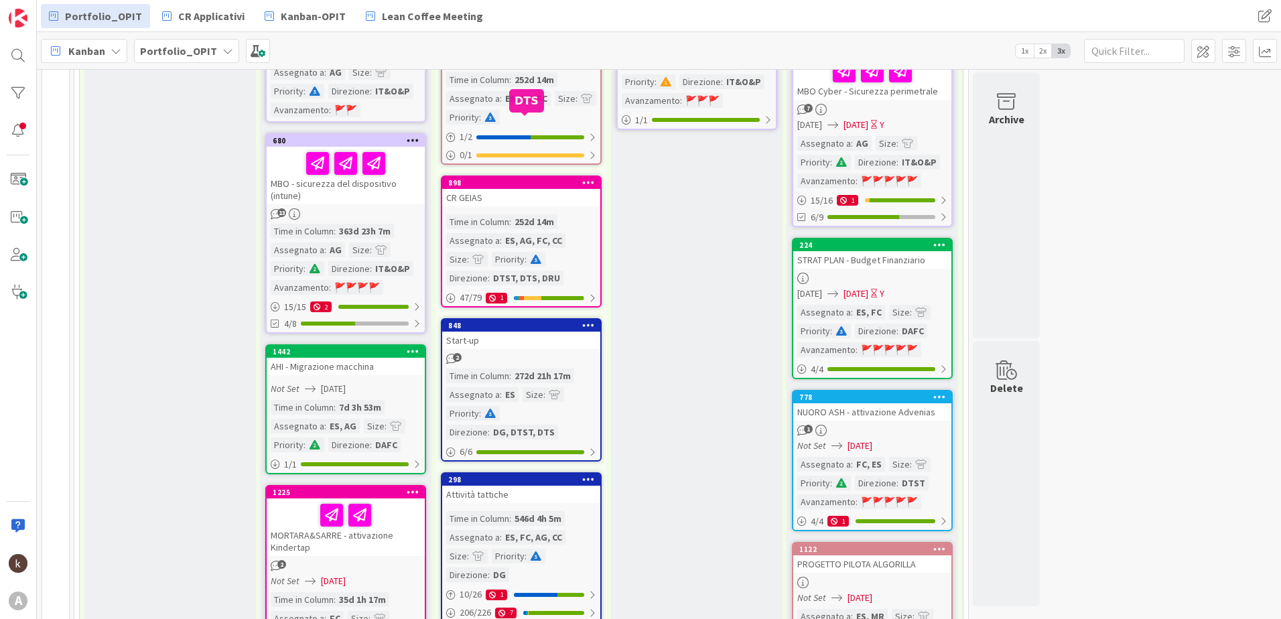
scroll to position [706, 0]
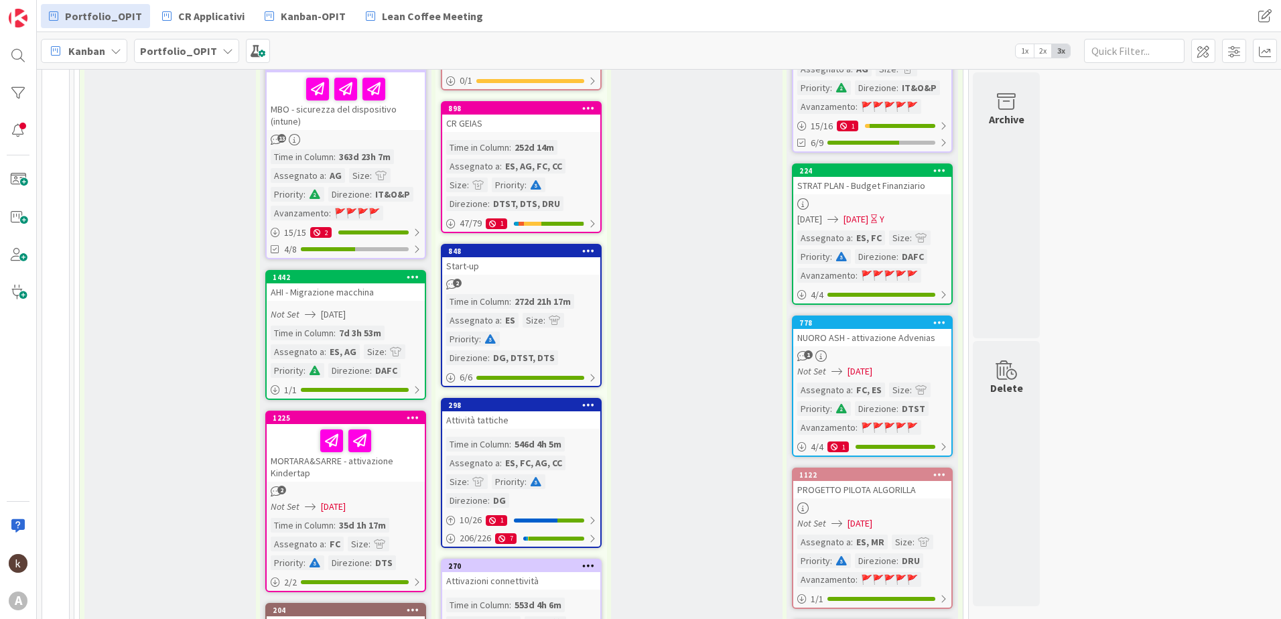
click at [495, 273] on div "Start-up" at bounding box center [521, 265] width 158 height 17
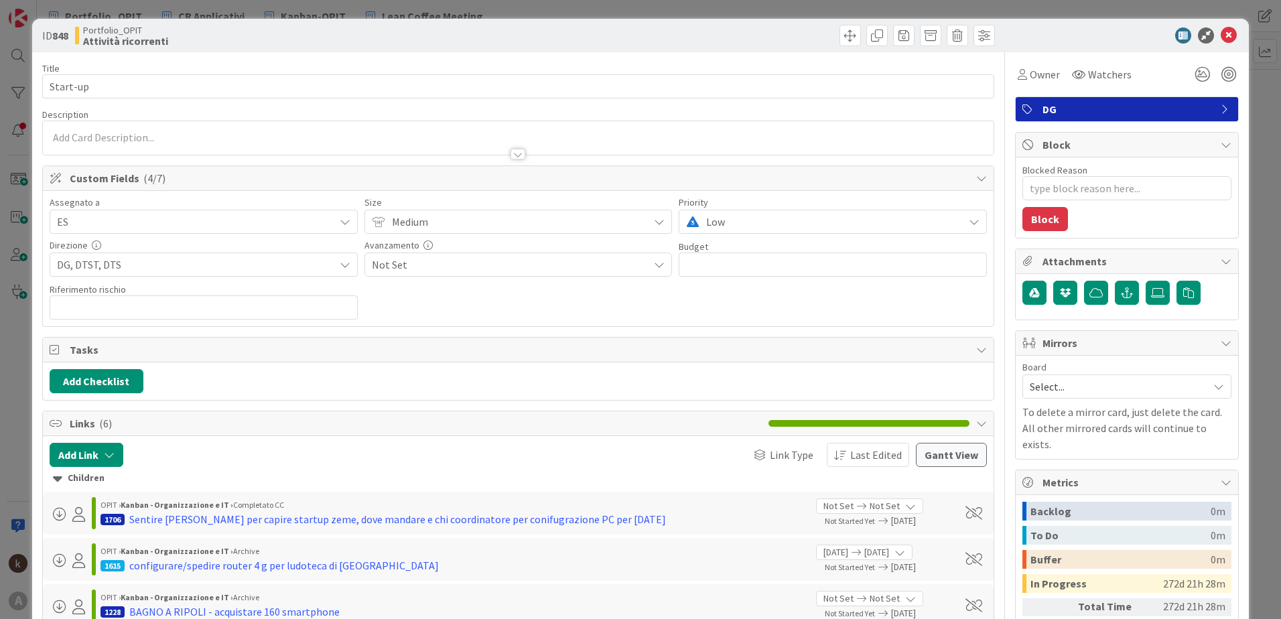
click at [57, 480] on icon at bounding box center [57, 478] width 9 height 15
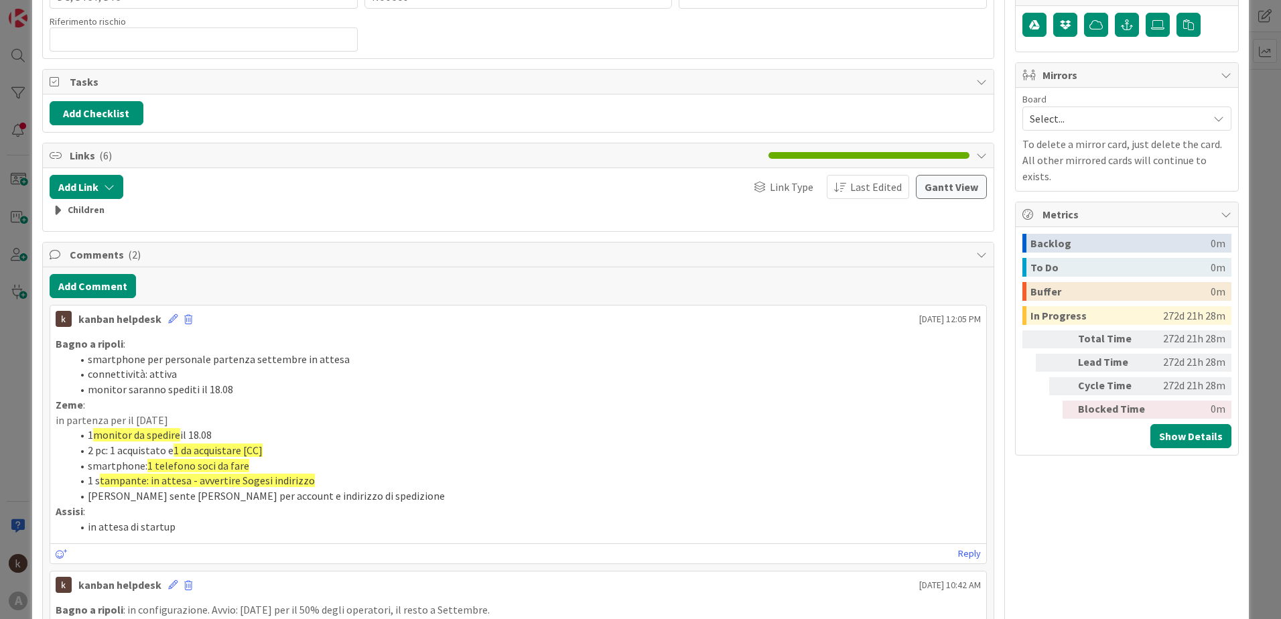
scroll to position [335, 0]
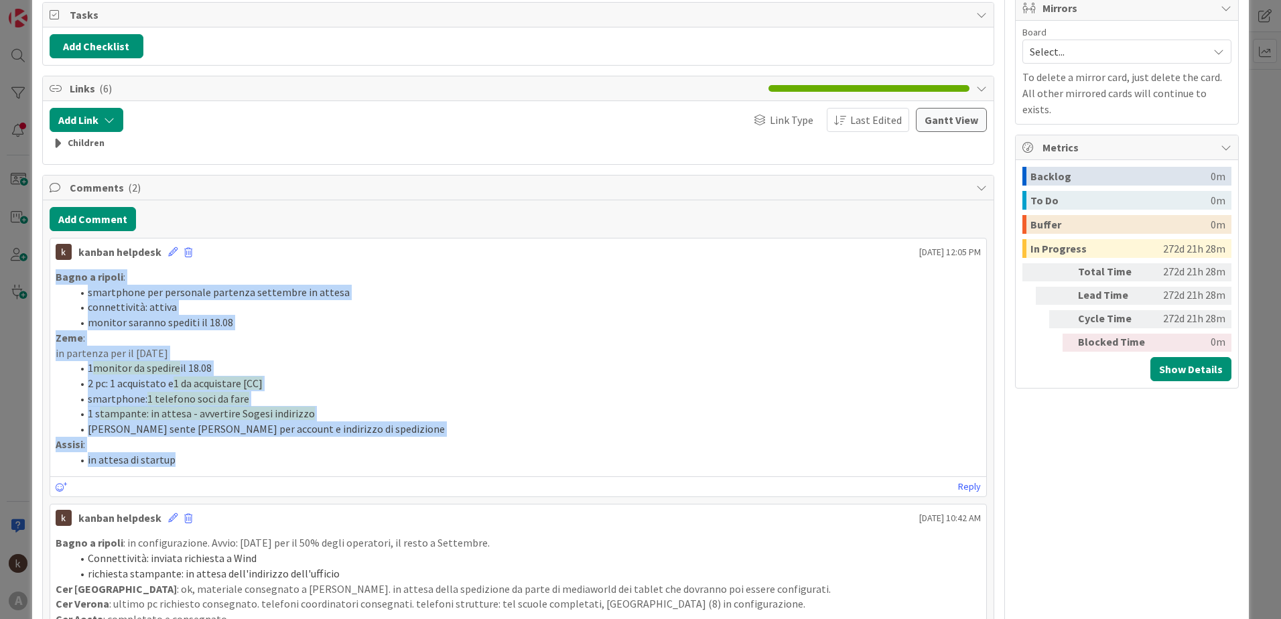
drag, startPoint x: 55, startPoint y: 280, endPoint x: 190, endPoint y: 472, distance: 234.2
click at [190, 472] on div "Bagno a ripoli : smartphone per personale partenza settembre in attesa connetti…" at bounding box center [518, 368] width 936 height 208
copy div "Bagno a ripoli : smartphone per personale partenza settembre in attesa connetti…"
click at [117, 218] on button "Add Comment" at bounding box center [93, 219] width 86 height 24
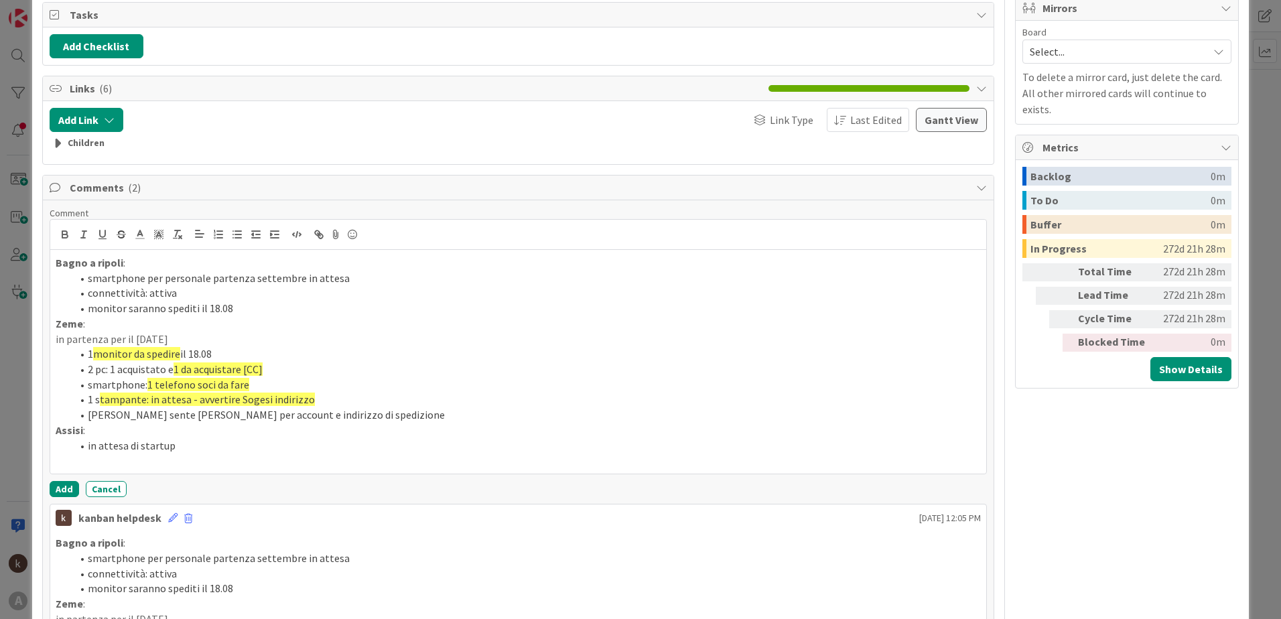
click at [176, 296] on li "connettività: attiva" at bounding box center [526, 292] width 909 height 15
click at [245, 312] on li "monitor saranno spediti il 18.08" at bounding box center [526, 308] width 909 height 15
click at [101, 277] on li "smartphone per personale partenza settembre in attesa" at bounding box center [526, 278] width 909 height 15
click at [105, 230] on icon "button" at bounding box center [102, 235] width 12 height 12
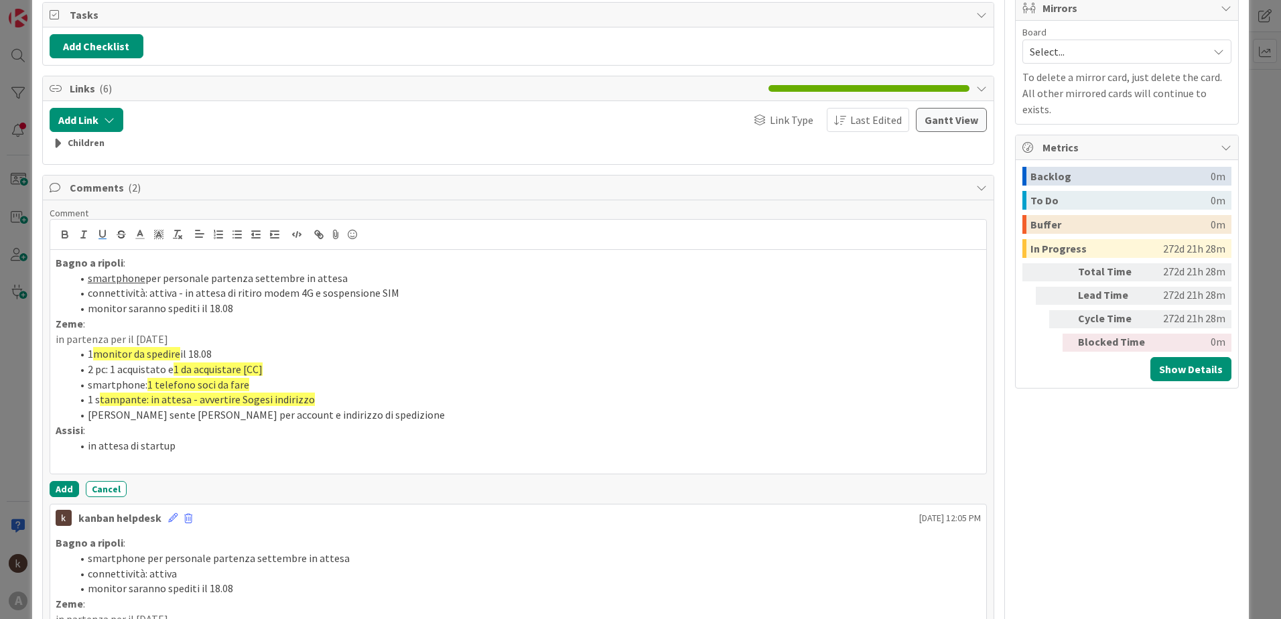
click at [115, 299] on li "connettività: attiva - in attesa di ritiro modem 4G e sospensione SIM" at bounding box center [526, 292] width 909 height 15
click at [101, 241] on button "button" at bounding box center [102, 234] width 19 height 16
click at [107, 312] on li "monitor saranno spediti il 18.08" at bounding box center [526, 308] width 909 height 15
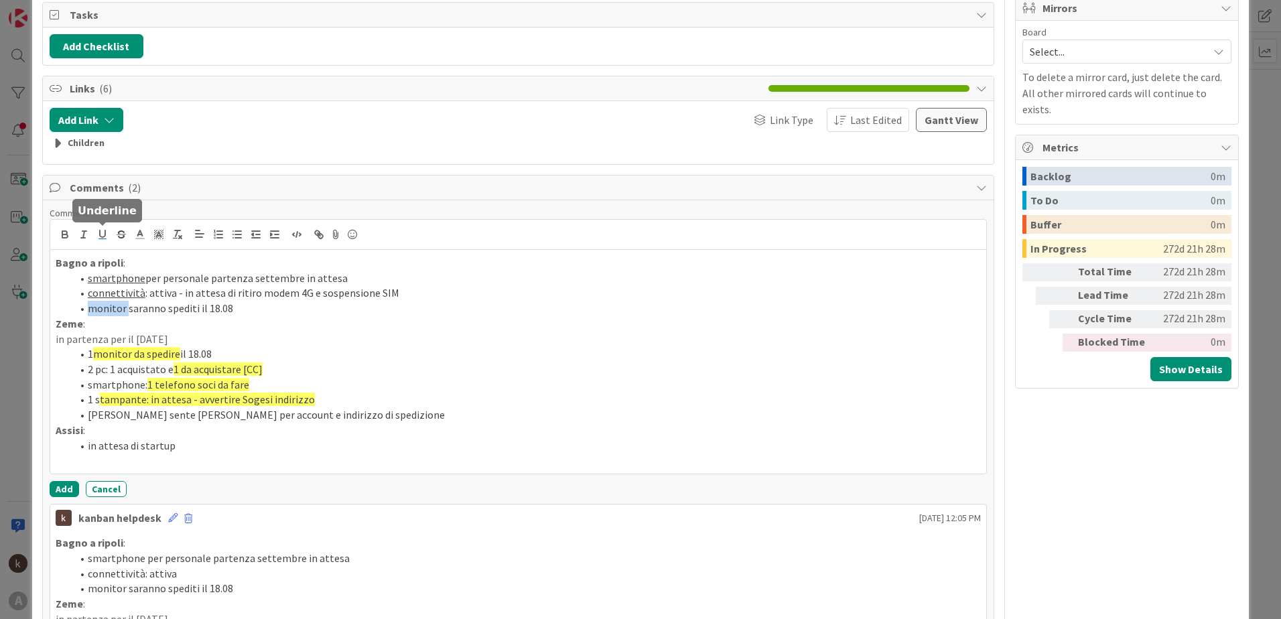
click at [105, 231] on icon "button" at bounding box center [102, 234] width 5 height 7
click at [246, 312] on li "monitor saranno spediti il 18.08" at bounding box center [526, 308] width 909 height 15
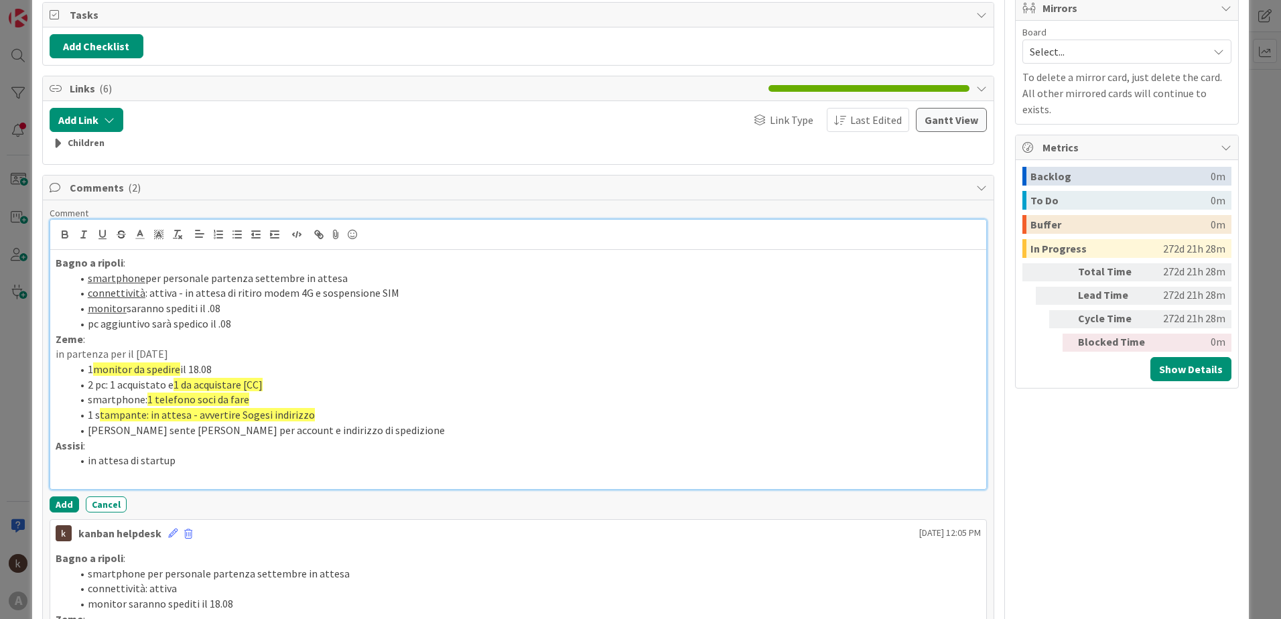
drag, startPoint x: 204, startPoint y: 310, endPoint x: 489, endPoint y: 310, distance: 285.5
click at [204, 310] on li "monitor saranno spediti il .08" at bounding box center [526, 308] width 909 height 15
click at [90, 326] on li "pc aggiuntivo sarà spedico il 25.08" at bounding box center [526, 323] width 909 height 15
click at [101, 237] on icon "button" at bounding box center [102, 234] width 5 height 7
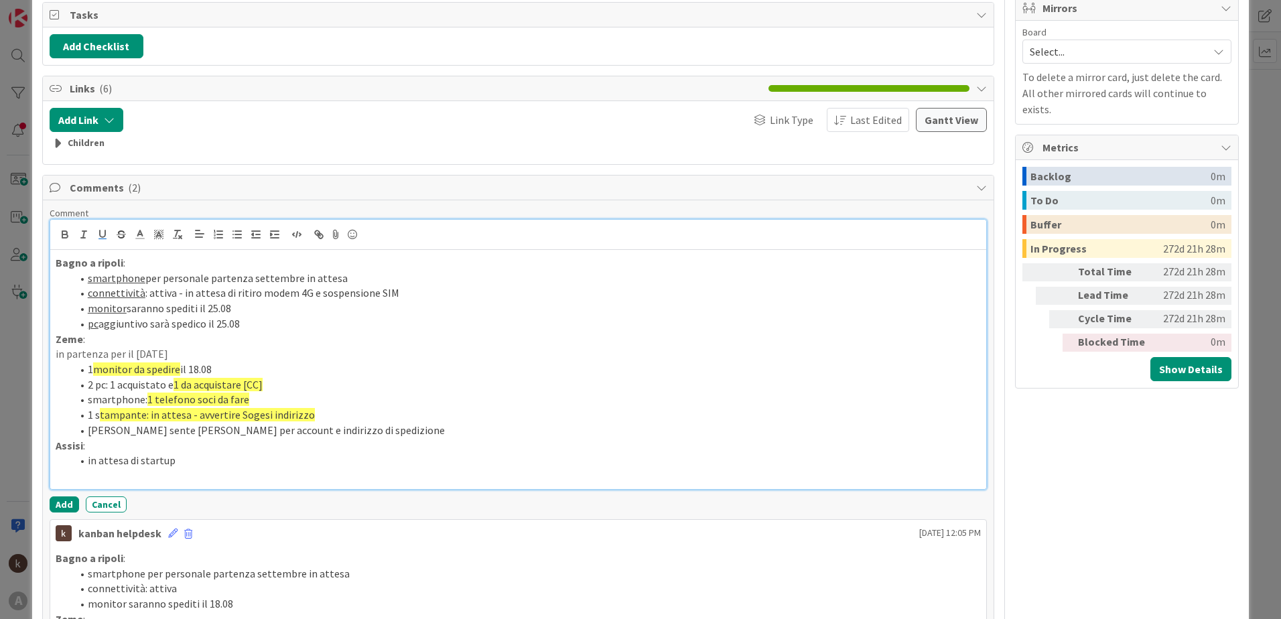
click at [196, 354] on p "in partenza per il [DATE]" at bounding box center [518, 353] width 925 height 15
click at [272, 322] on li "pc aggiuntivo sarà spedico il 25.08" at bounding box center [526, 323] width 909 height 15
click at [200, 371] on li "1 monitor da spedire il 18.08" at bounding box center [526, 369] width 909 height 15
click at [164, 387] on li "2 pc: 1 acquistato e 1 da acquistare [CC]" at bounding box center [526, 384] width 909 height 15
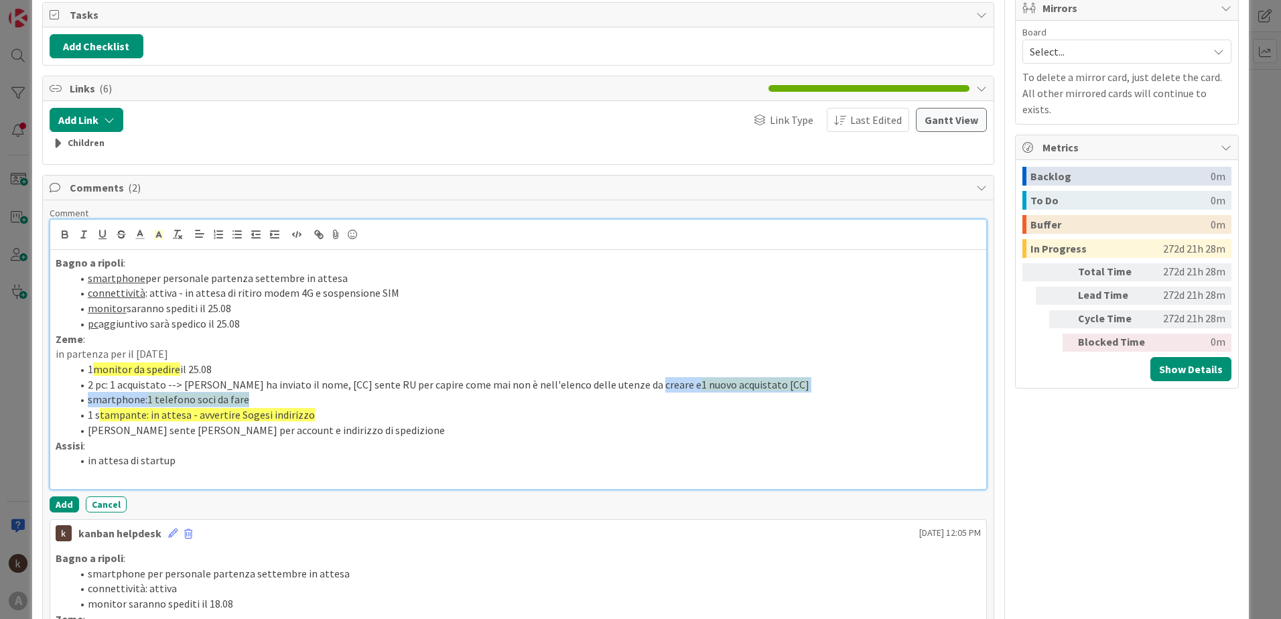
drag, startPoint x: 629, startPoint y: 384, endPoint x: 706, endPoint y: 392, distance: 78.1
click at [706, 392] on ol "1 monitor da spedire il 25.08 2 pc: 1 acquistato --> [PERSON_NAME] ha inviato i…" at bounding box center [518, 400] width 925 height 76
click at [740, 398] on li "smartphone: 1 telefono soci da fare" at bounding box center [526, 399] width 909 height 15
click at [756, 383] on li "2 pc: 1 acquistato --> [PERSON_NAME] ha inviato il nome, [CC] sente RU per capi…" at bounding box center [526, 384] width 909 height 15
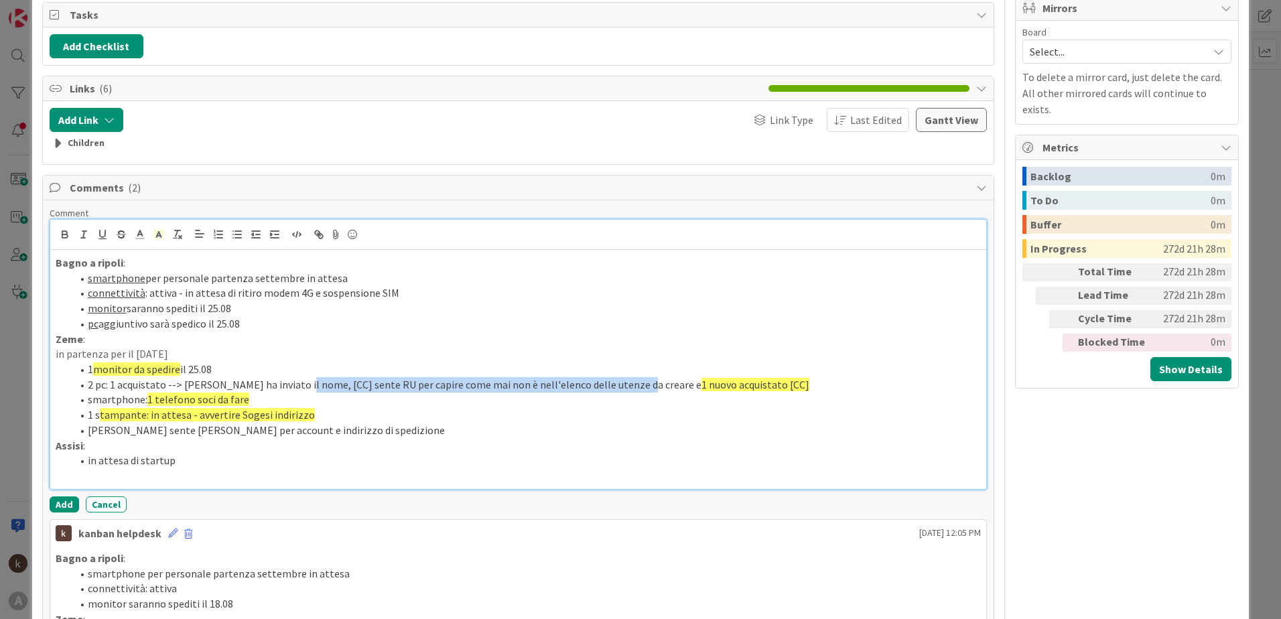
drag, startPoint x: 291, startPoint y: 387, endPoint x: 619, endPoint y: 383, distance: 327.0
click at [619, 383] on li "2 pc: 1 acquistato --> [PERSON_NAME] ha inviato il nome, [CC] sente RU per capi…" at bounding box center [526, 384] width 909 height 15
click at [158, 239] on icon at bounding box center [159, 235] width 12 height 12
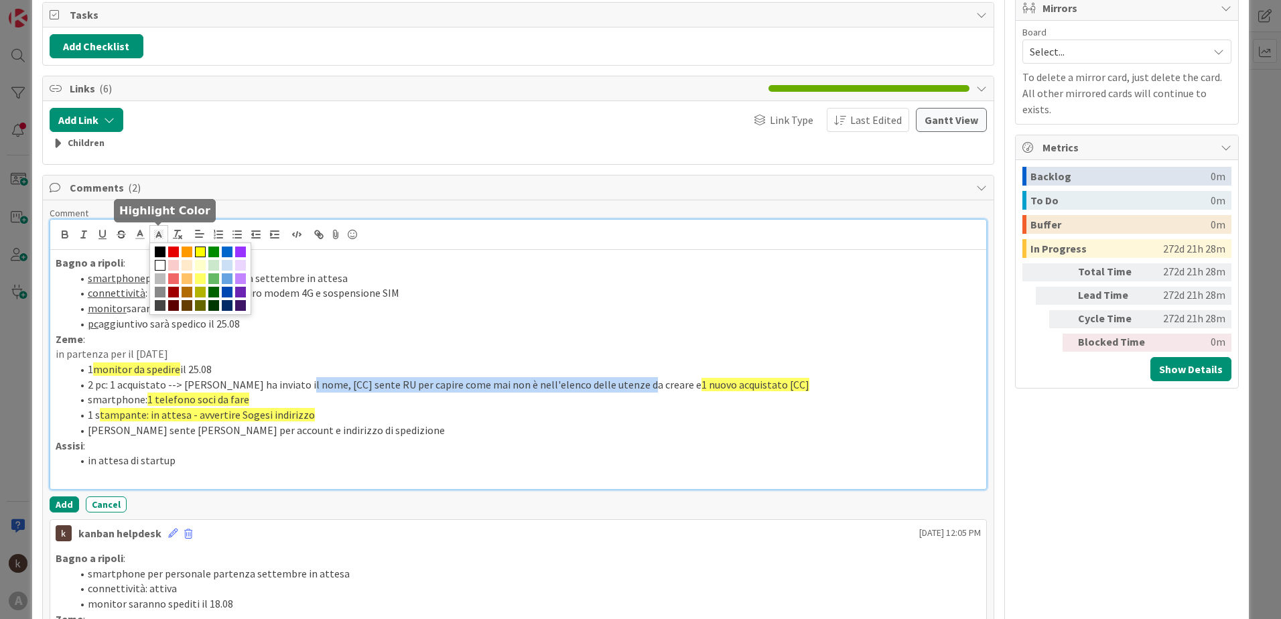
click at [201, 255] on span at bounding box center [200, 252] width 11 height 11
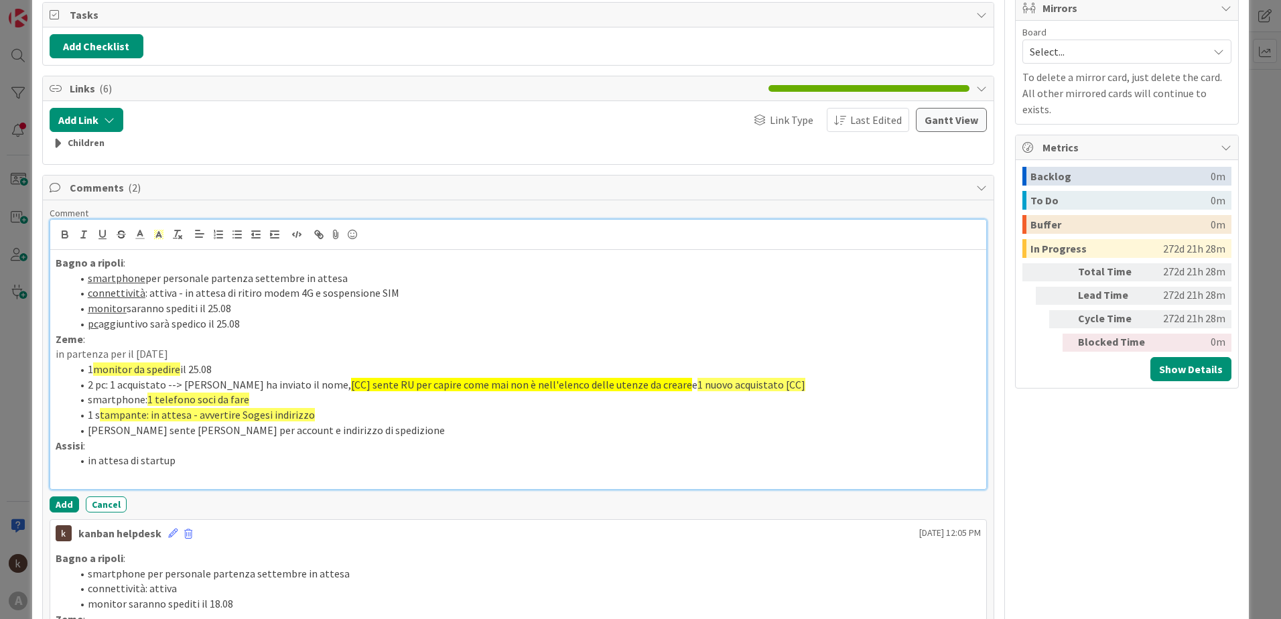
click at [465, 409] on li "1 s tampante: in attesa - avvertire Sogesi indirizzo" at bounding box center [526, 414] width 909 height 15
click at [265, 403] on li "smartphone: 1 telefono soci da fare" at bounding box center [526, 399] width 909 height 15
drag, startPoint x: 548, startPoint y: 399, endPoint x: 403, endPoint y: 405, distance: 144.9
click at [403, 405] on li "smartphone: 1 telefono soci pronto da spedire il 25.08 + 1 smartphone coordinat…" at bounding box center [526, 399] width 909 height 15
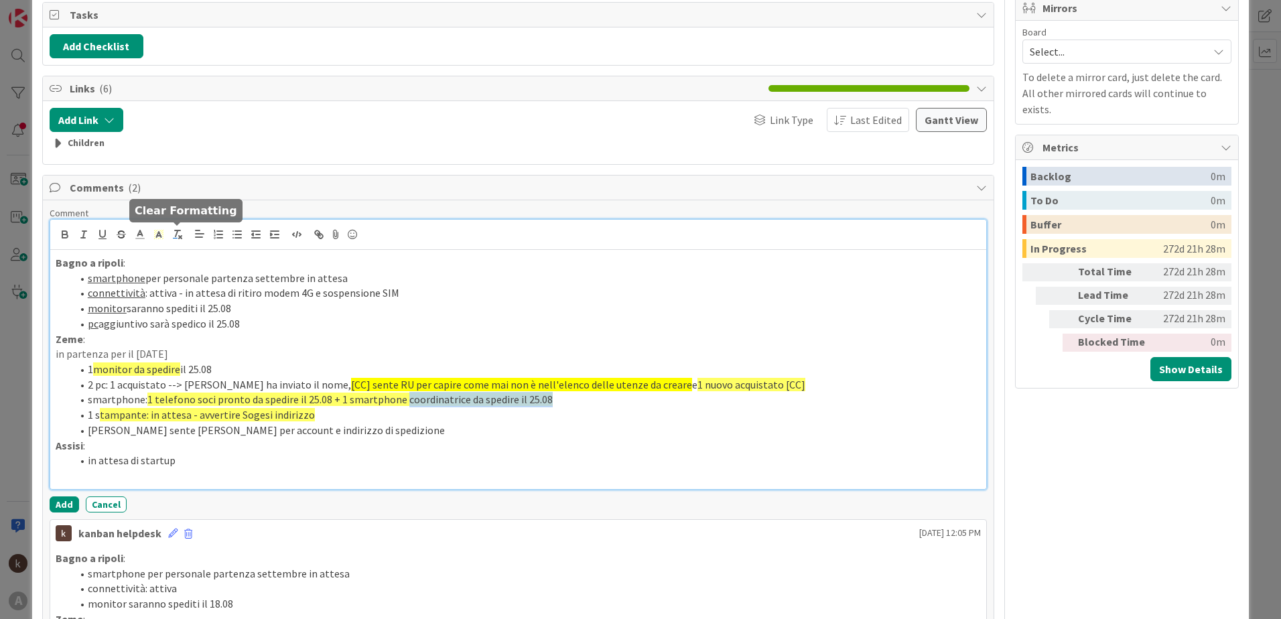
click at [175, 239] on icon "button" at bounding box center [178, 235] width 12 height 12
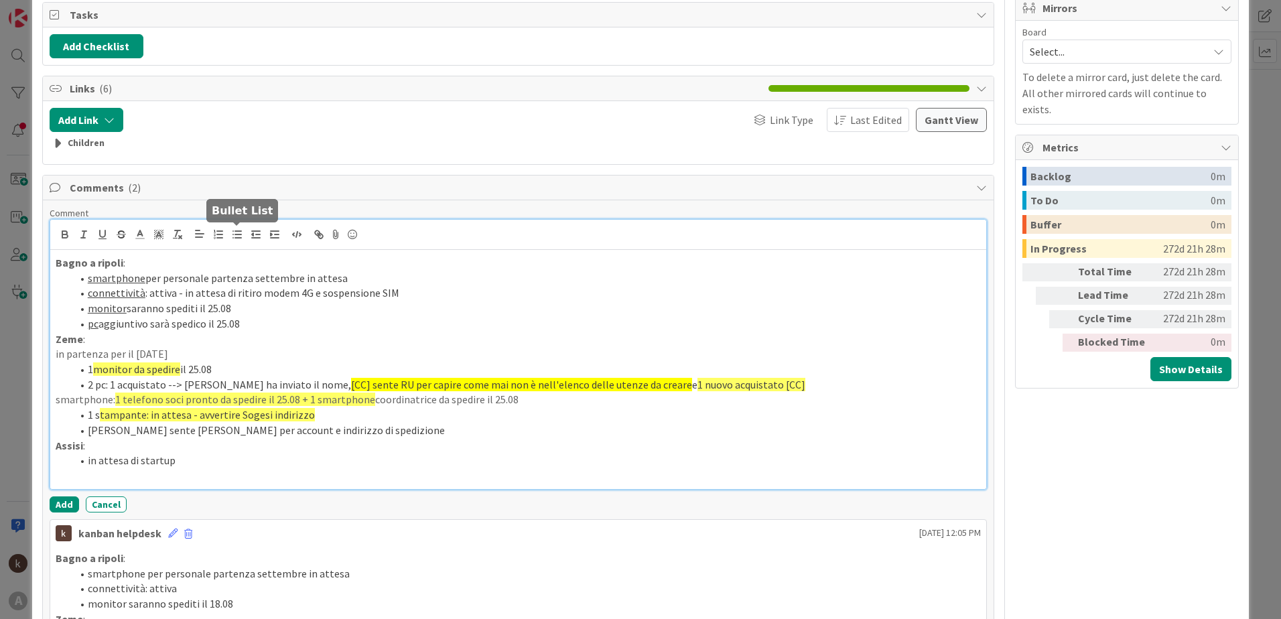
click at [235, 232] on icon "button" at bounding box center [237, 235] width 12 height 12
click at [409, 469] on p at bounding box center [518, 475] width 925 height 15
drag, startPoint x: 294, startPoint y: 398, endPoint x: 403, endPoint y: 398, distance: 109.2
click at [403, 398] on li "smartphone: 1 telefono soci pronto da spedire il 25.08 + 1 smartphone coordinat…" at bounding box center [526, 399] width 909 height 15
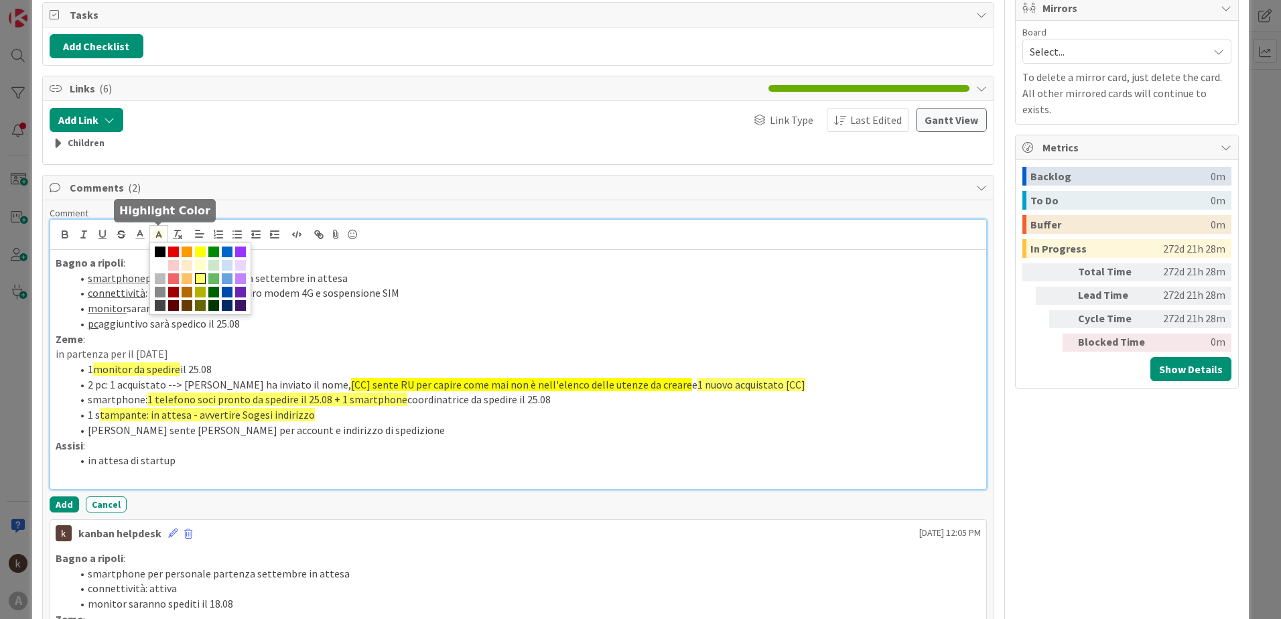
click at [157, 233] on icon at bounding box center [159, 235] width 12 height 12
click at [164, 261] on span at bounding box center [160, 265] width 11 height 11
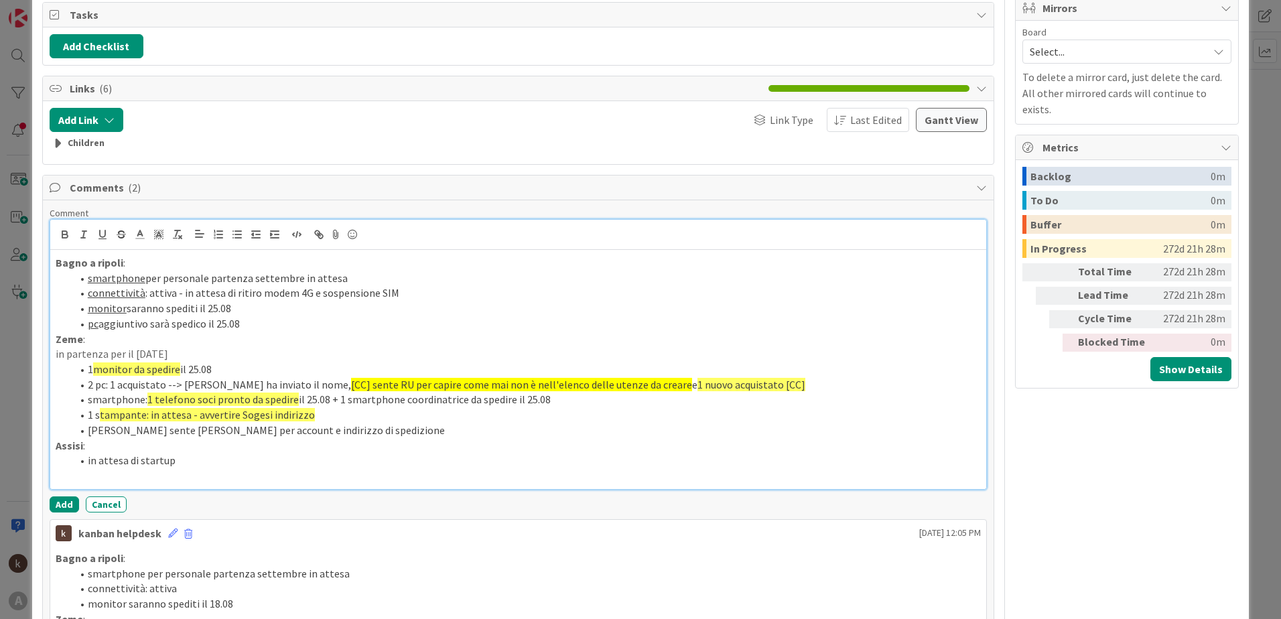
click at [424, 434] on li "[PERSON_NAME] sente [PERSON_NAME] per account e indirizzo di spedizione" at bounding box center [526, 430] width 909 height 15
click at [396, 417] on li "1 s tampante: in attesa - avvertire Sogesi indirizzo" at bounding box center [526, 414] width 909 height 15
click at [101, 417] on li "1 s tampante: in attesa - avvertire Sogesi indirizzo" at bounding box center [526, 414] width 909 height 15
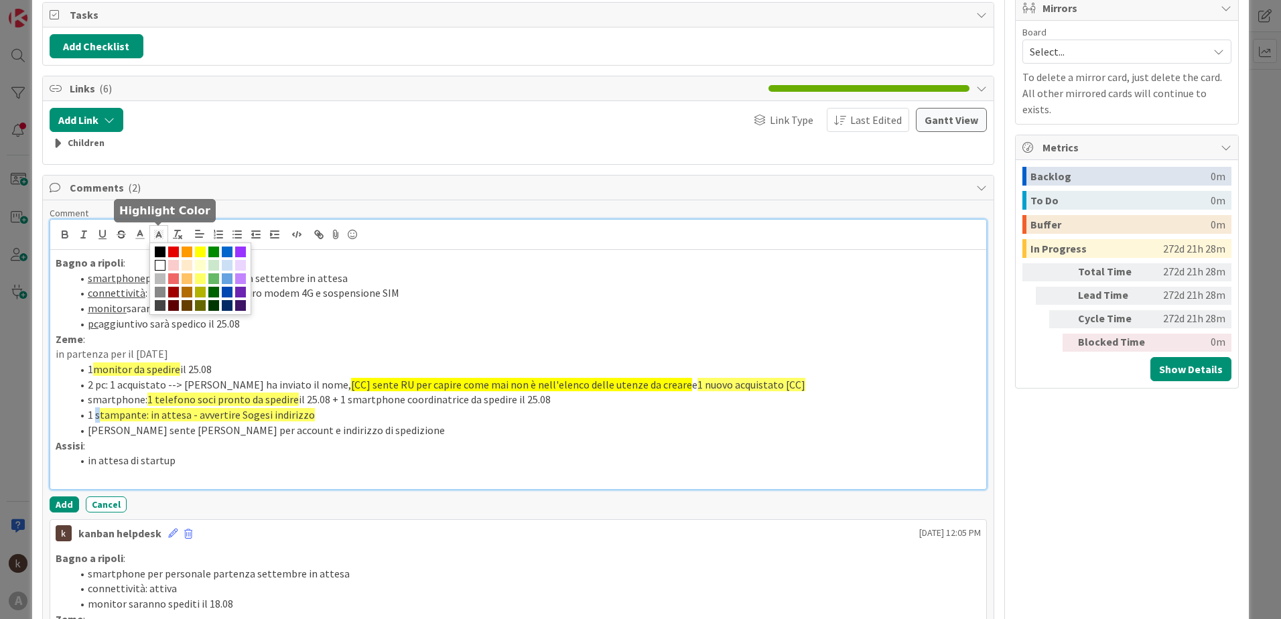
click at [166, 239] on span at bounding box center [158, 234] width 19 height 18
click at [199, 269] on span at bounding box center [200, 265] width 11 height 11
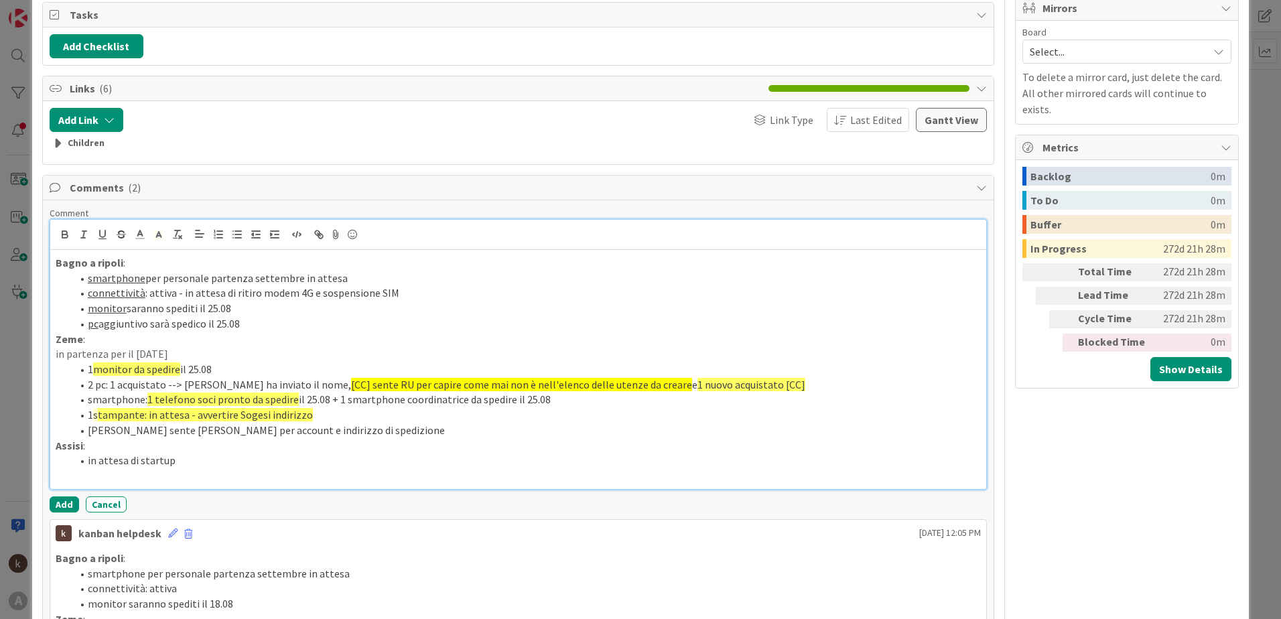
click at [294, 409] on span "tampante: in attesa - avvertire Sogesi indirizzo" at bounding box center [205, 414] width 215 height 13
click at [309, 413] on li "1 s tampante: in attesa - avvertire Sogesi indirizzo" at bounding box center [526, 414] width 909 height 15
click at [730, 387] on span "1 nuovo acquistato [CC]" at bounding box center [752, 384] width 108 height 13
click at [339, 431] on li "[PERSON_NAME] sente [PERSON_NAME] per account e indirizzo di spedizione" at bounding box center [526, 430] width 909 height 15
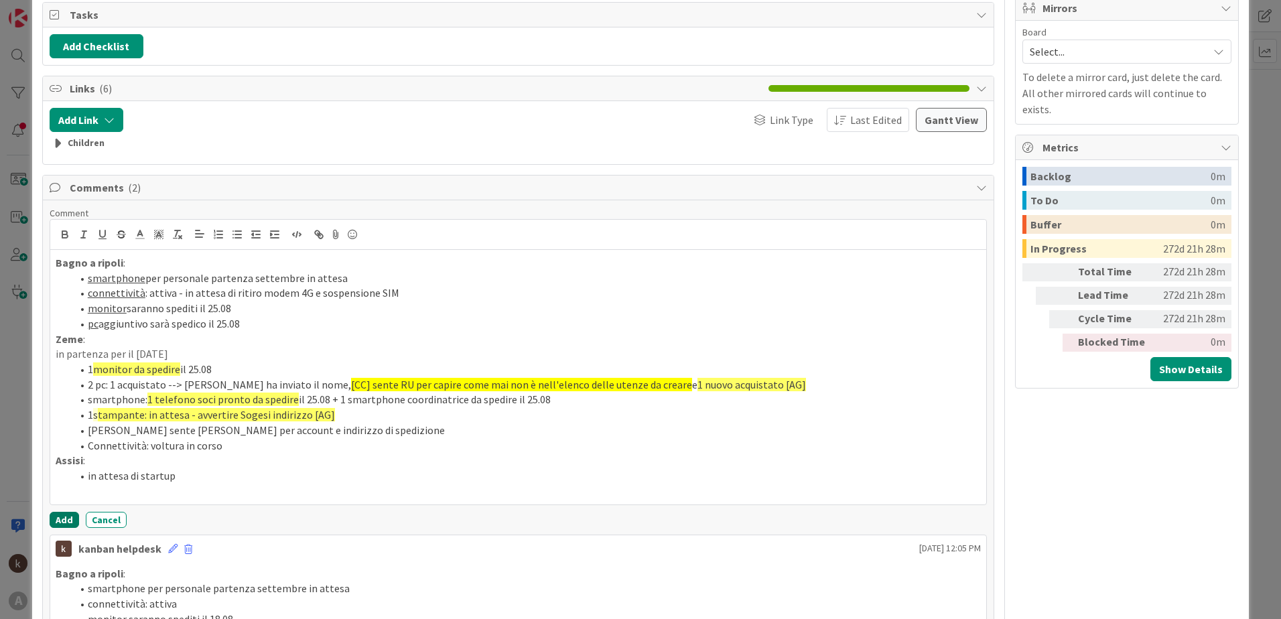
click at [62, 524] on button "Add" at bounding box center [64, 520] width 29 height 16
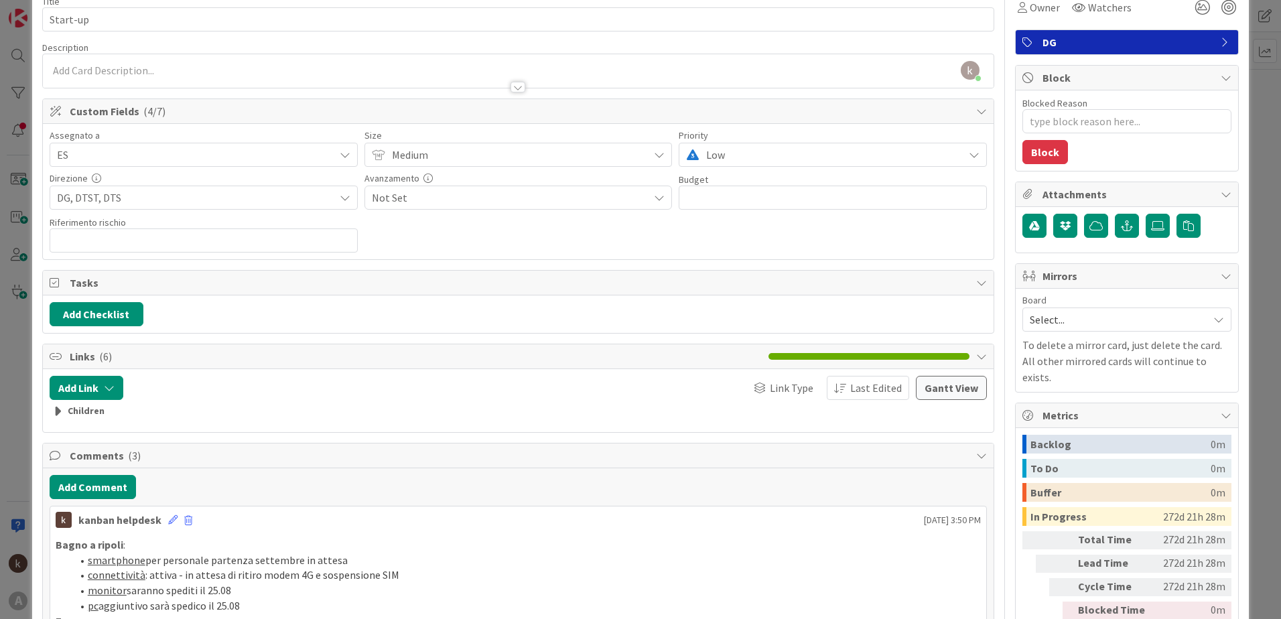
scroll to position [0, 0]
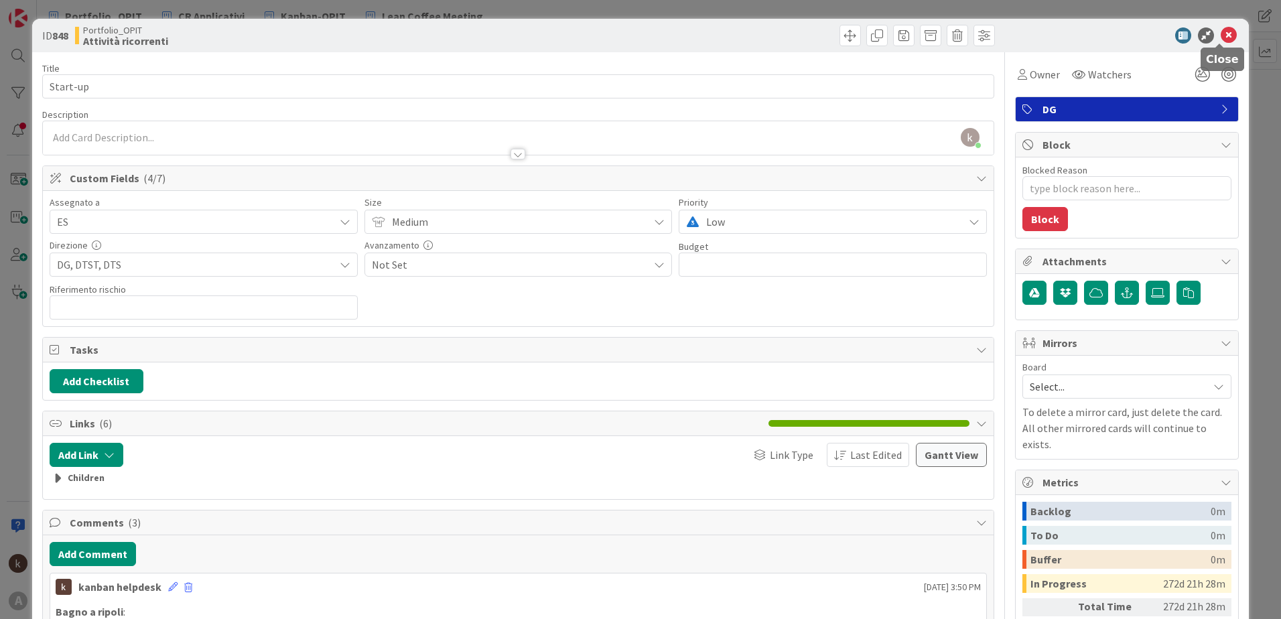
click at [1221, 39] on icon at bounding box center [1229, 35] width 16 height 16
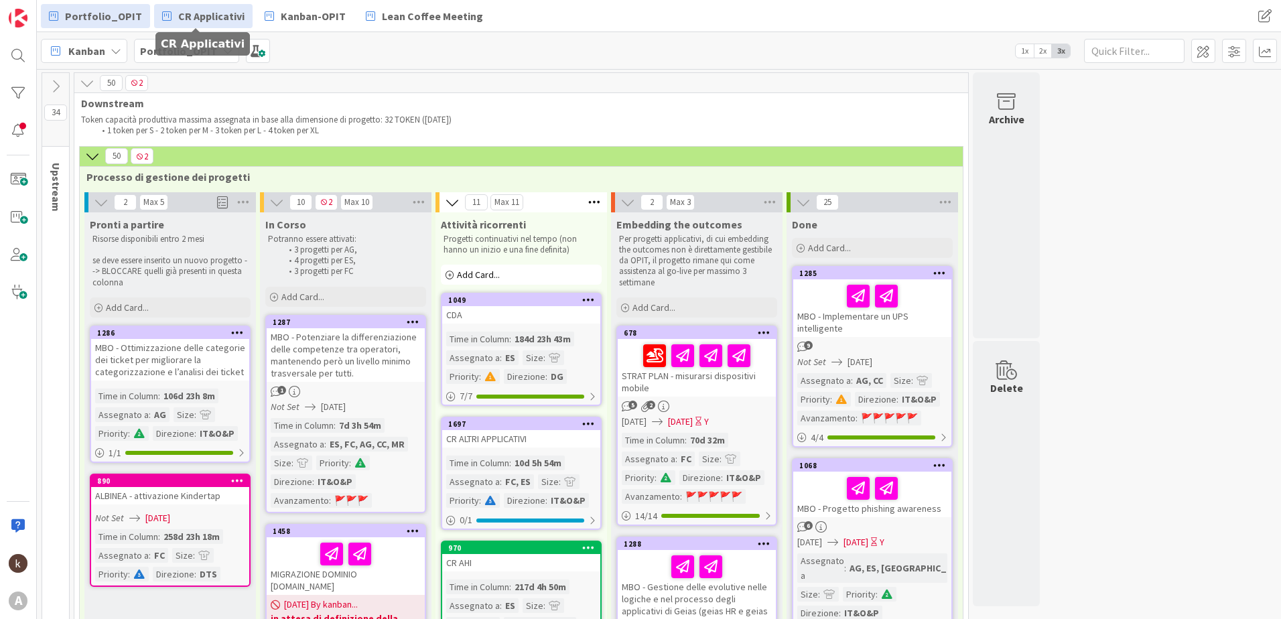
click at [178, 11] on span "CR Applicativi" at bounding box center [211, 16] width 66 height 16
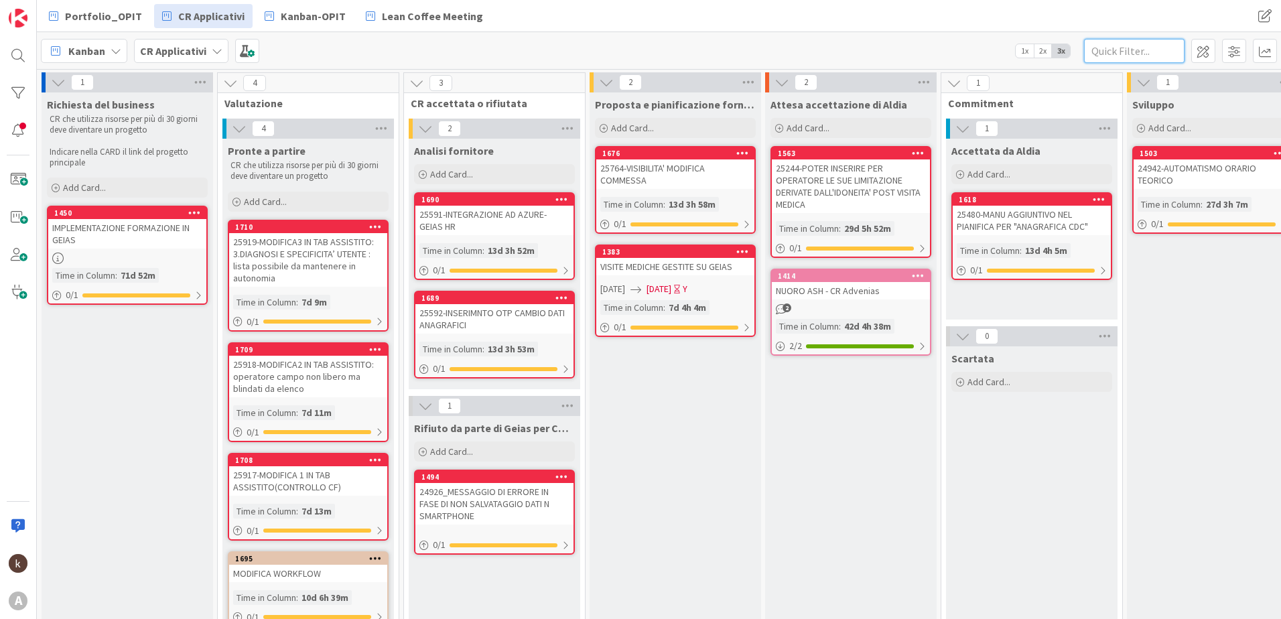
click at [1116, 50] on input "text" at bounding box center [1134, 51] width 101 height 24
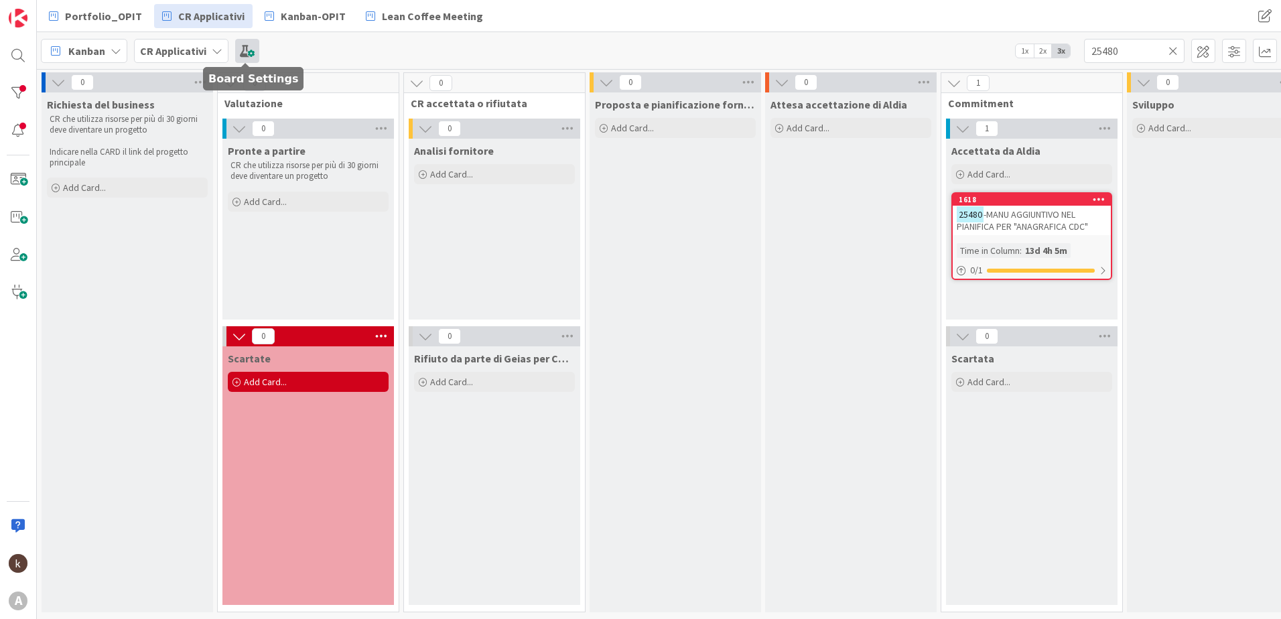
click at [255, 53] on span at bounding box center [247, 51] width 24 height 24
click at [25, 91] on div at bounding box center [18, 93] width 27 height 27
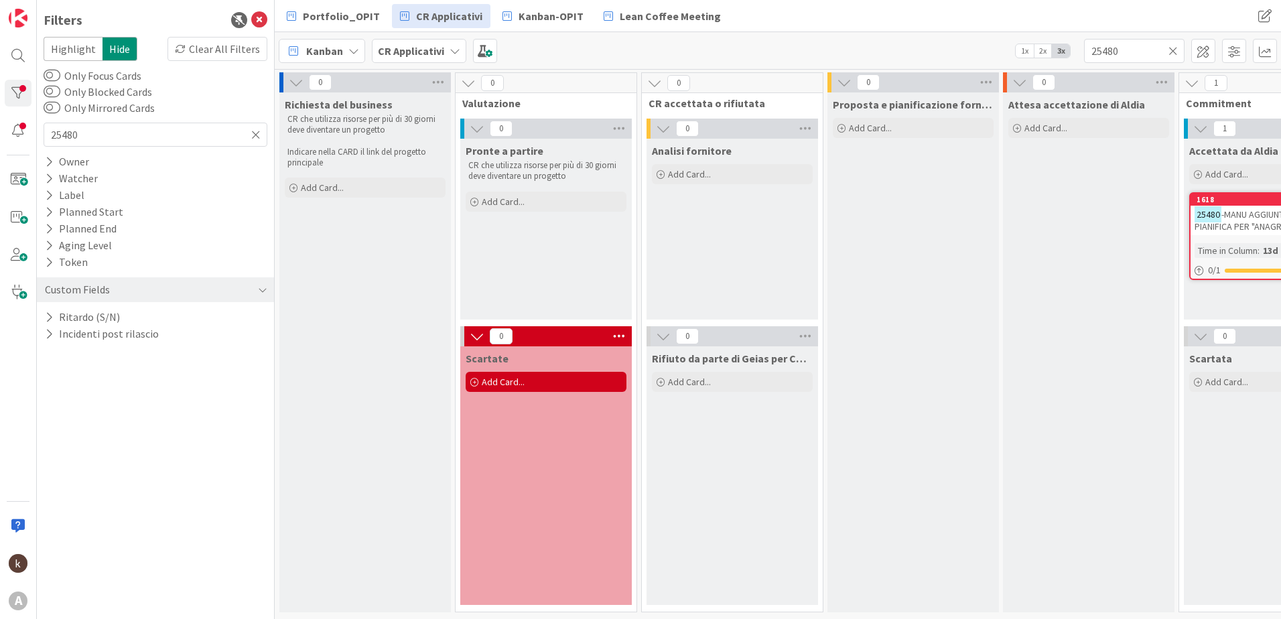
click at [255, 140] on icon at bounding box center [255, 135] width 9 height 12
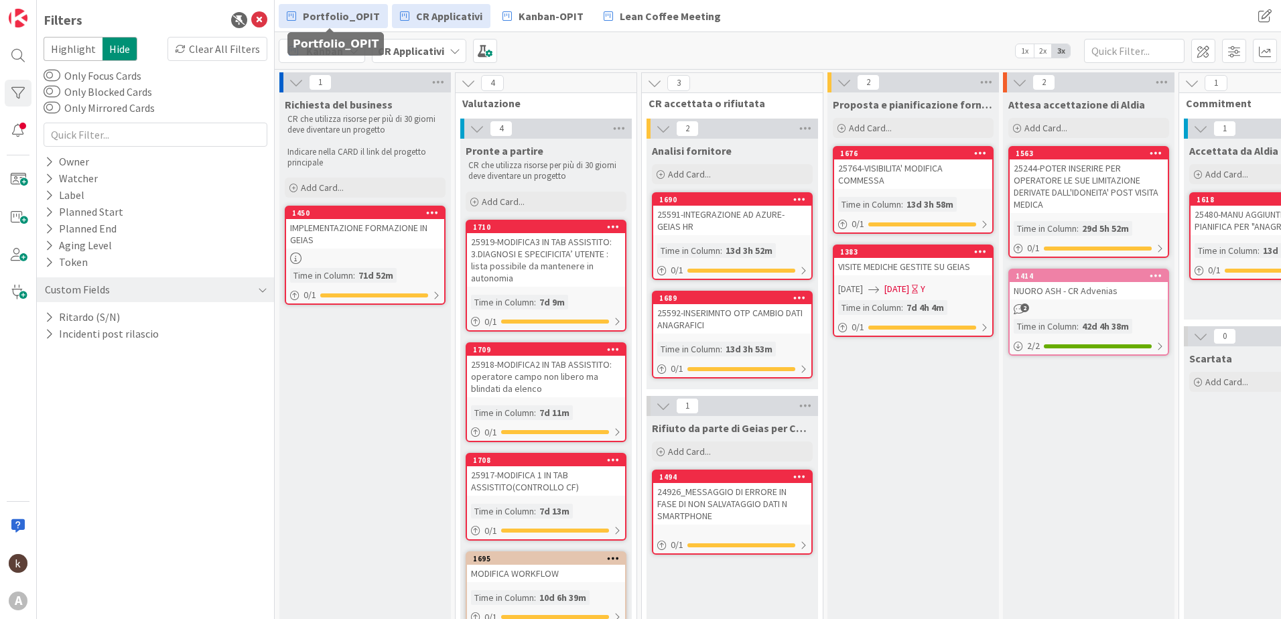
click at [332, 11] on span "Portfolio_OPIT" at bounding box center [341, 16] width 77 height 16
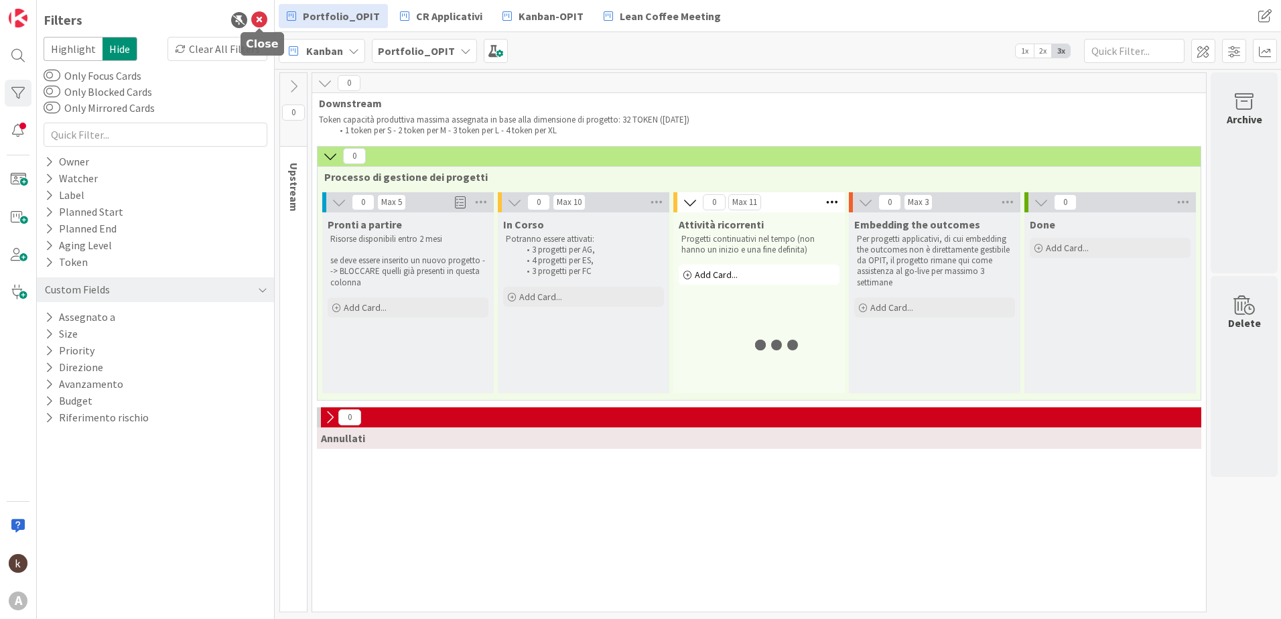
click at [257, 19] on icon at bounding box center [259, 20] width 16 height 16
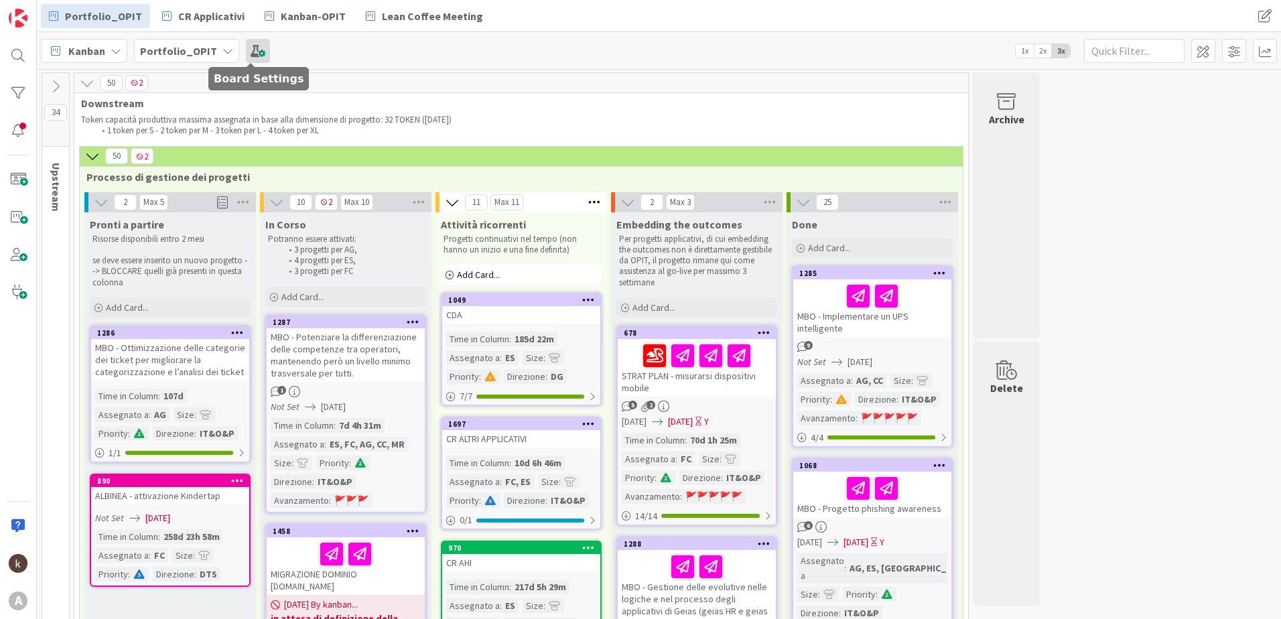
click at [247, 53] on span at bounding box center [258, 51] width 24 height 24
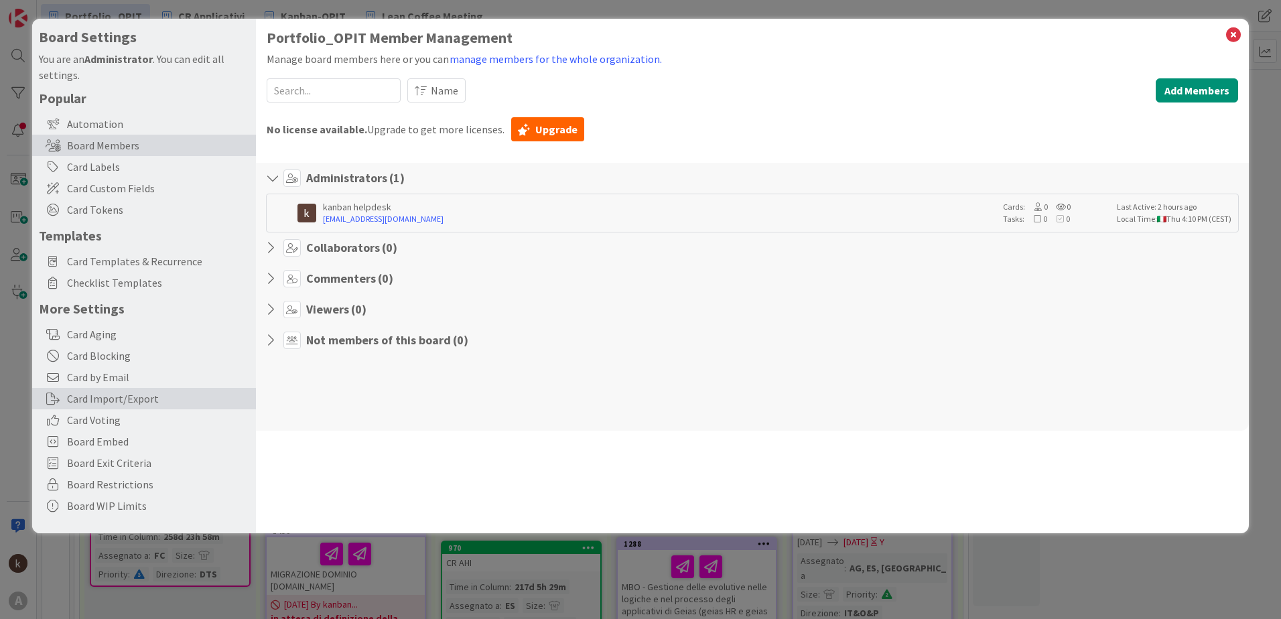
click at [149, 397] on div "Card Import/Export" at bounding box center [144, 398] width 224 height 21
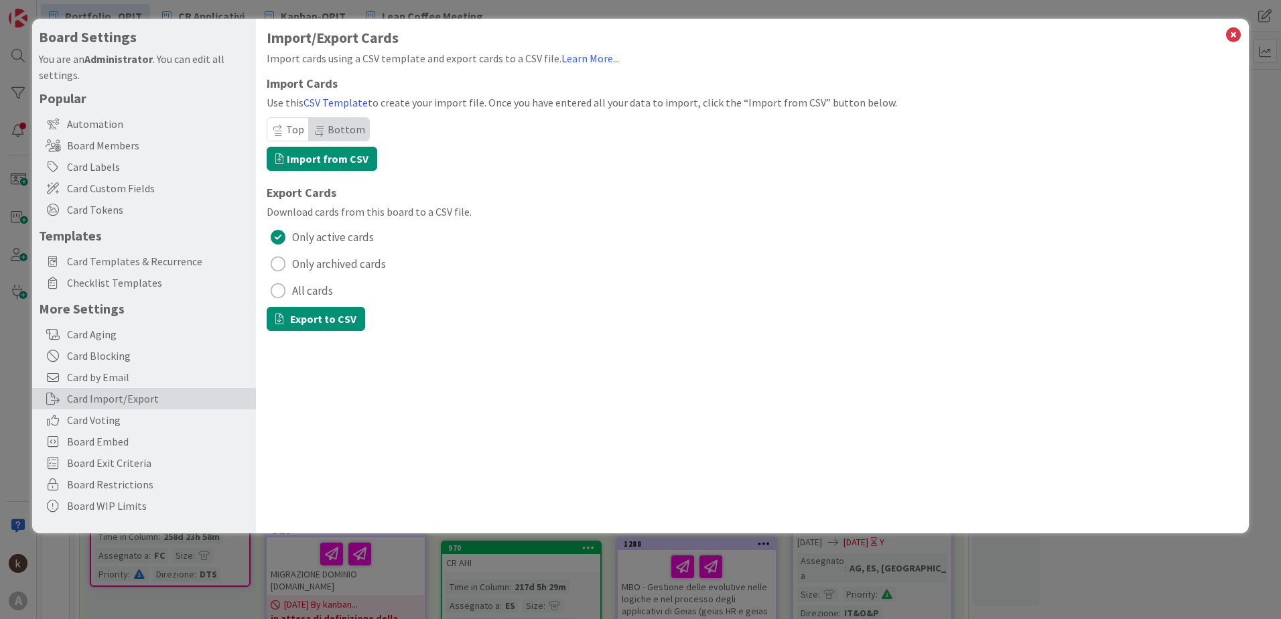
click at [324, 291] on span "All cards" at bounding box center [312, 291] width 41 height 20
click at [320, 323] on button "Export to CSV" at bounding box center [316, 319] width 99 height 24
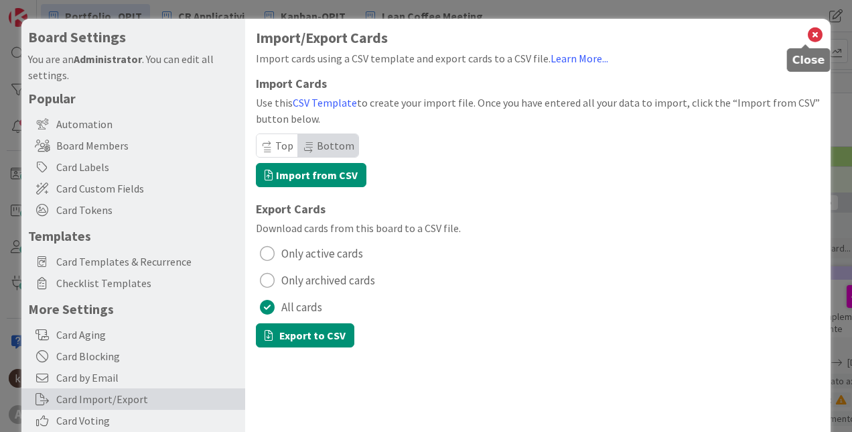
click at [812, 36] on icon at bounding box center [815, 34] width 17 height 19
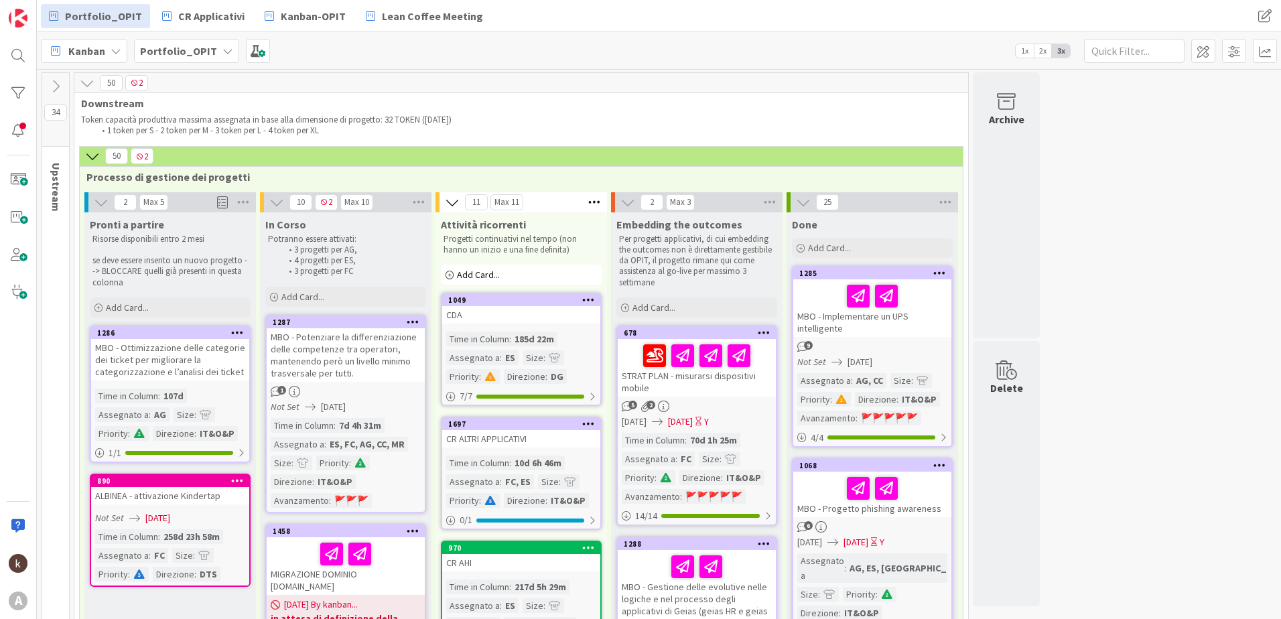
click at [55, 79] on icon at bounding box center [55, 86] width 15 height 15
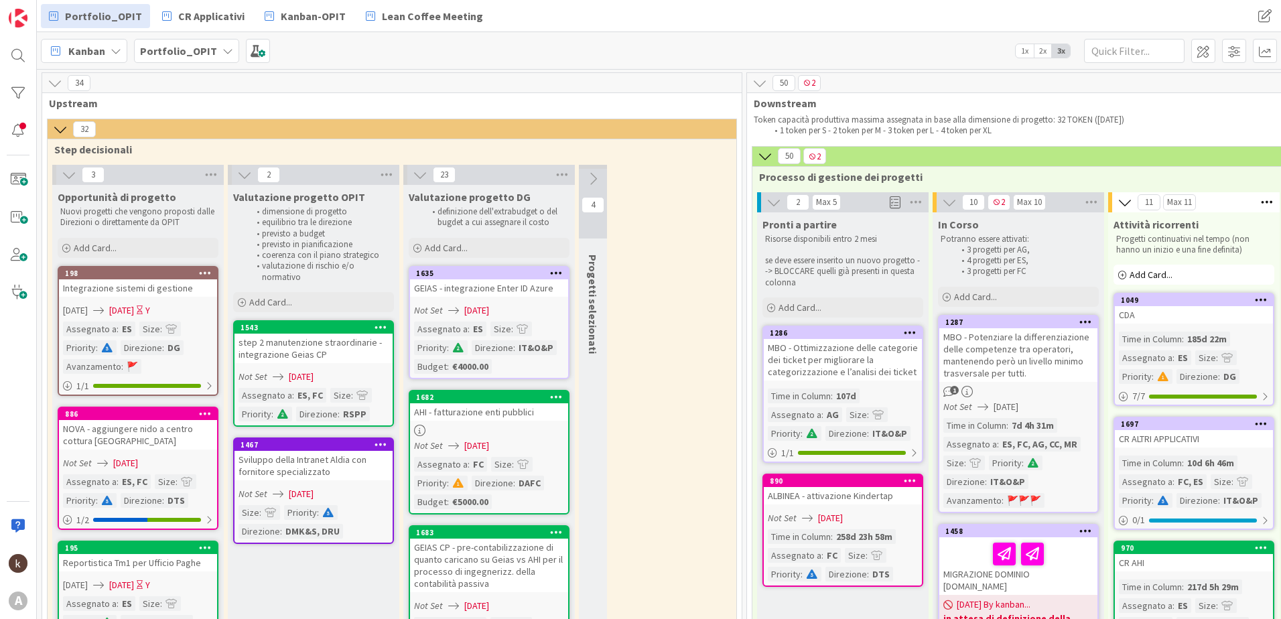
click at [596, 181] on icon at bounding box center [593, 179] width 15 height 15
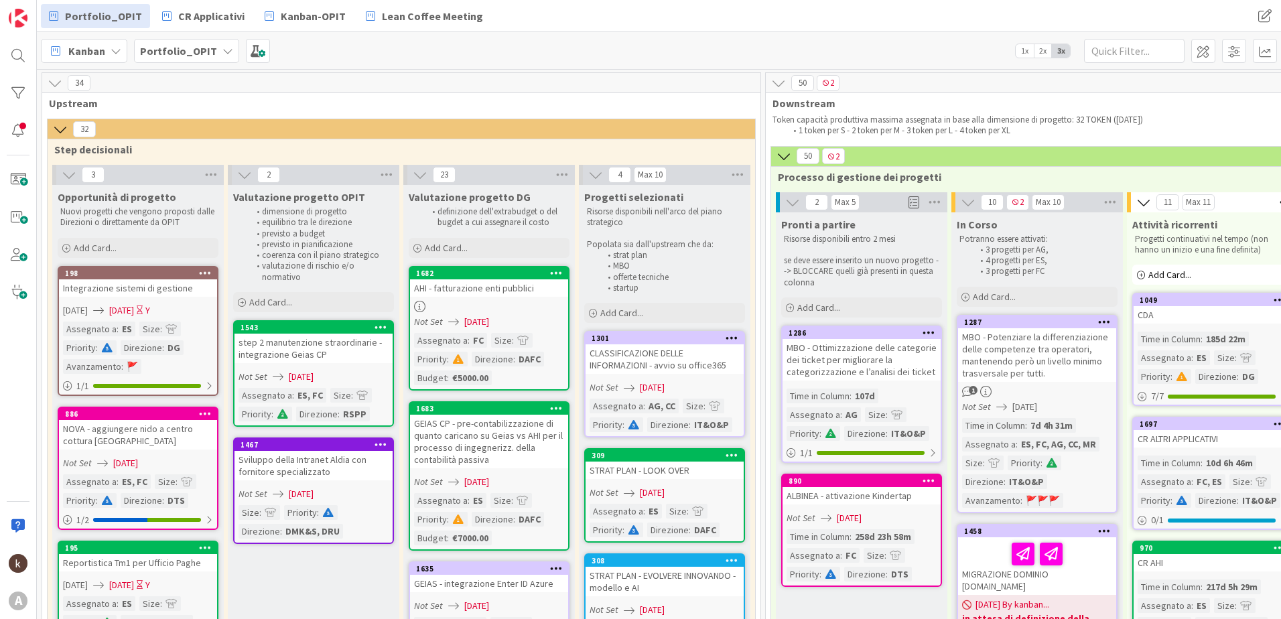
click at [1027, 46] on span "1x" at bounding box center [1025, 50] width 18 height 13
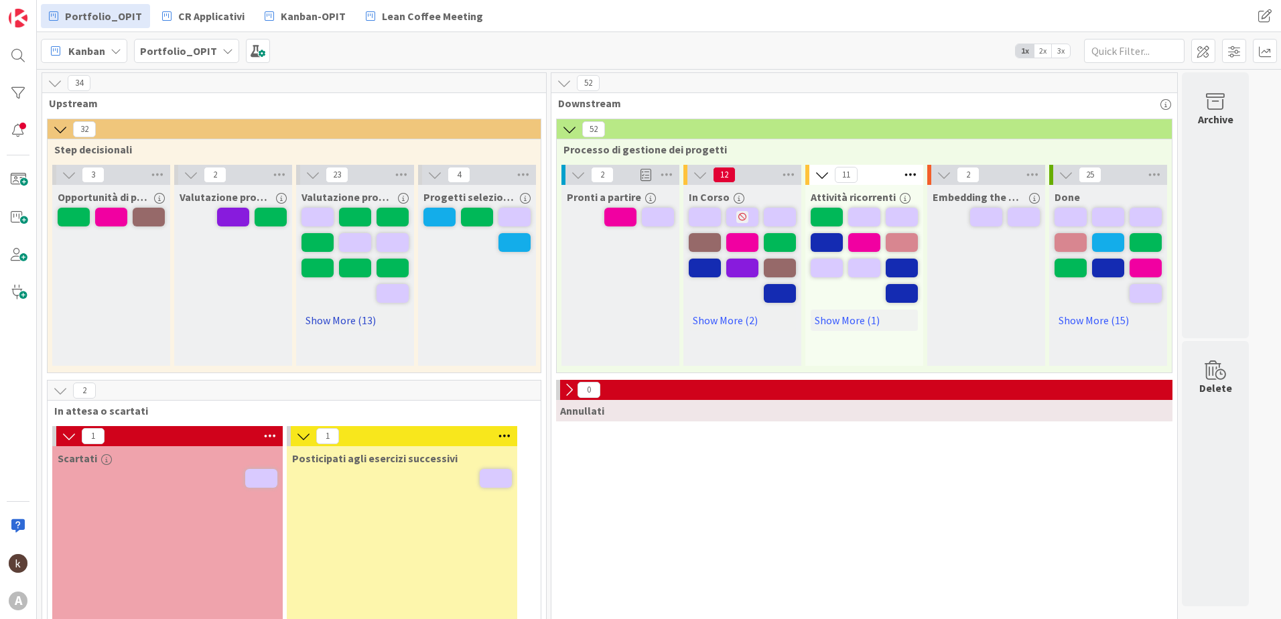
click at [348, 326] on link "Show More (13)" at bounding box center [355, 320] width 107 height 21
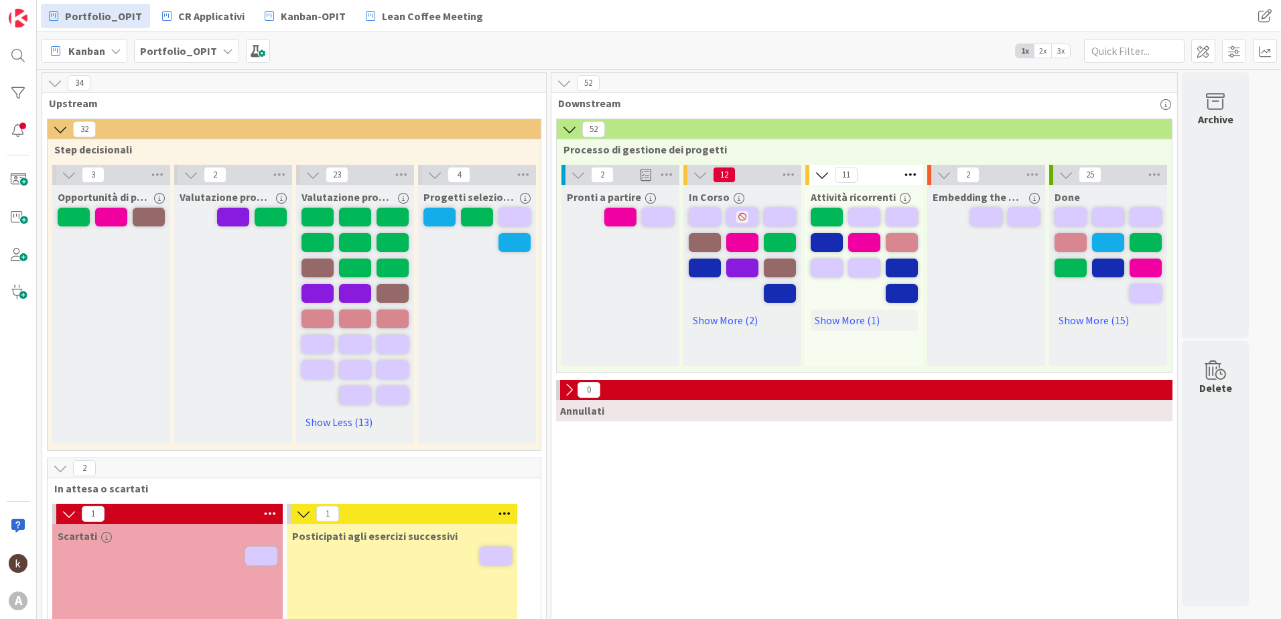
click at [1059, 52] on span "3x" at bounding box center [1061, 50] width 18 height 13
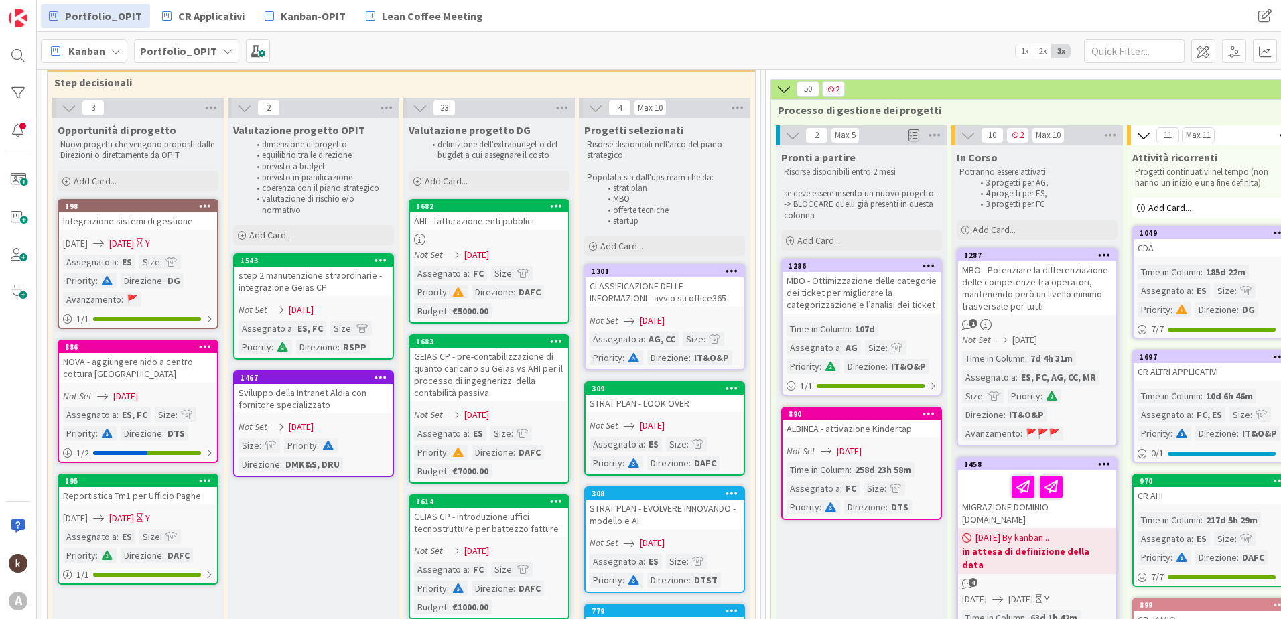
scroll to position [134, 0]
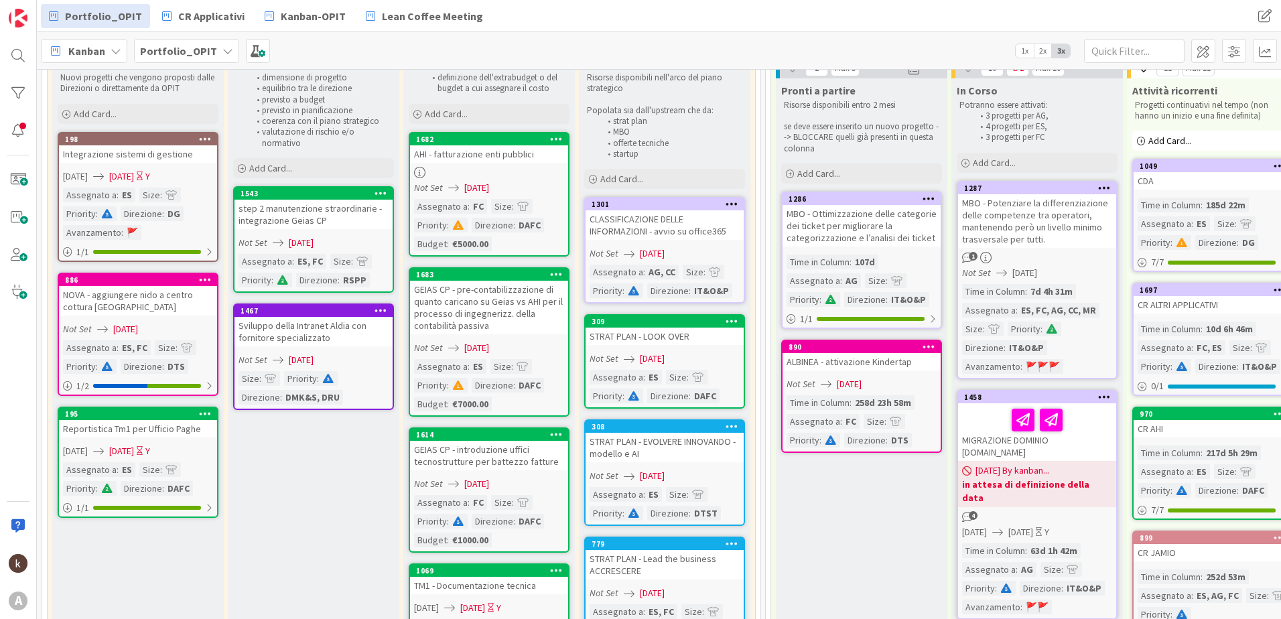
click at [669, 226] on div "CLASSIFICAZIONE DELLE INFORMAZIONI - avvio su office365" at bounding box center [665, 224] width 158 height 29
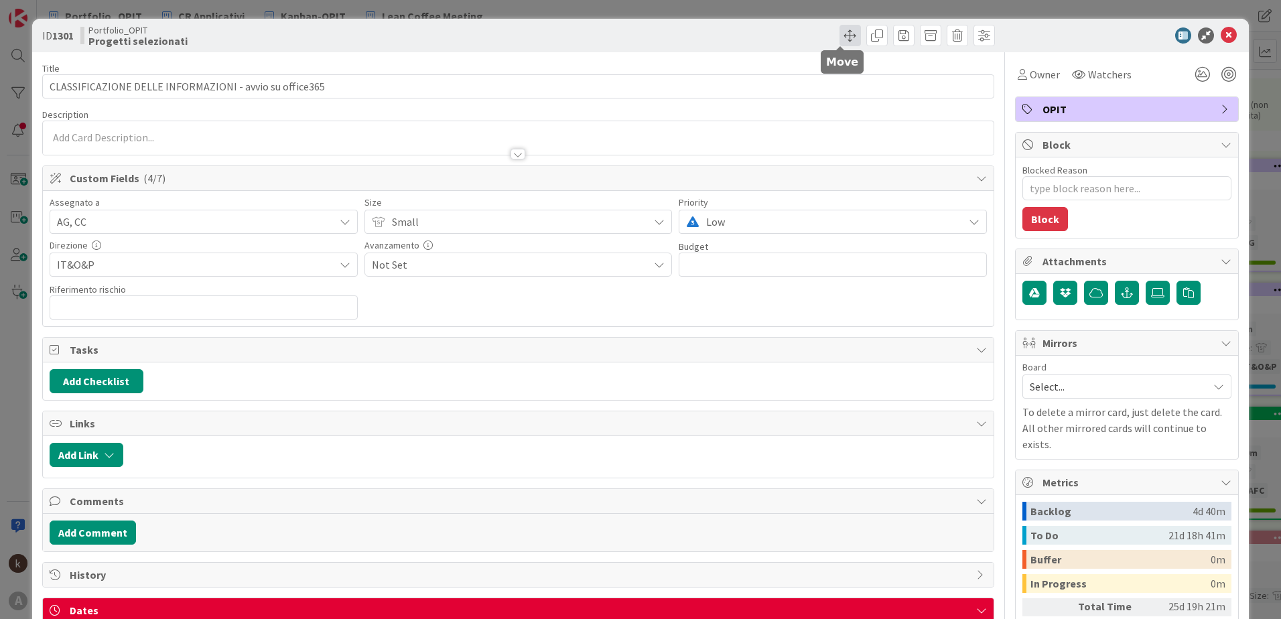
click at [841, 40] on span at bounding box center [850, 35] width 21 height 21
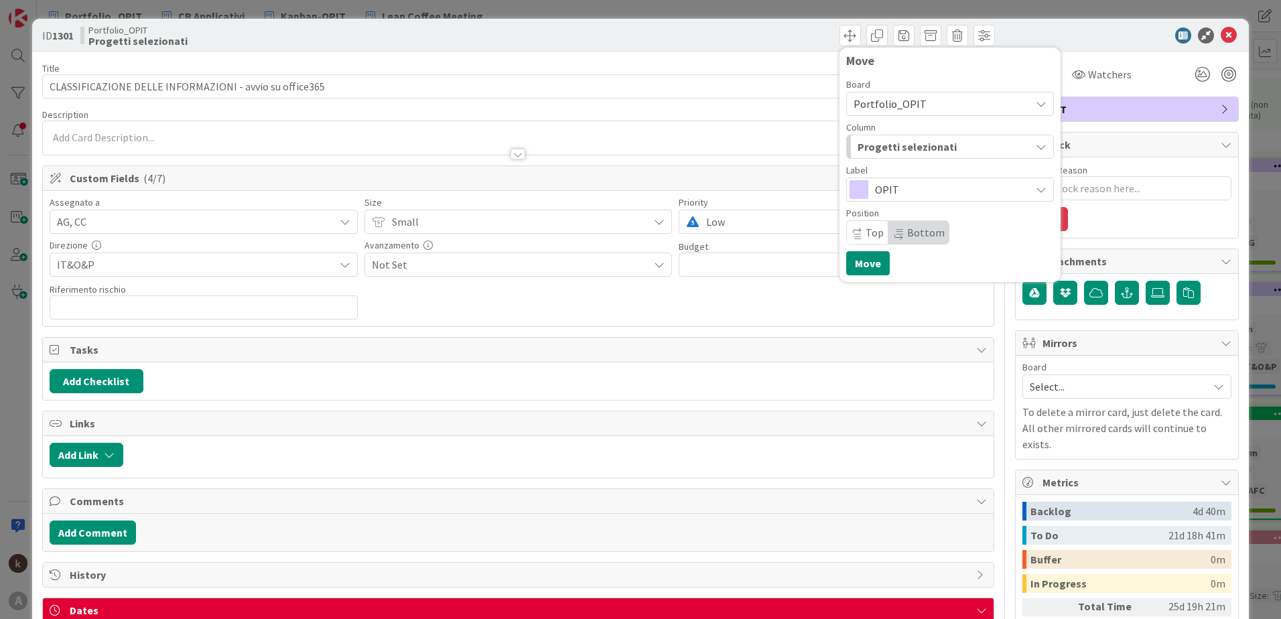
click at [932, 151] on span "Progetti selezionati" at bounding box center [907, 146] width 99 height 17
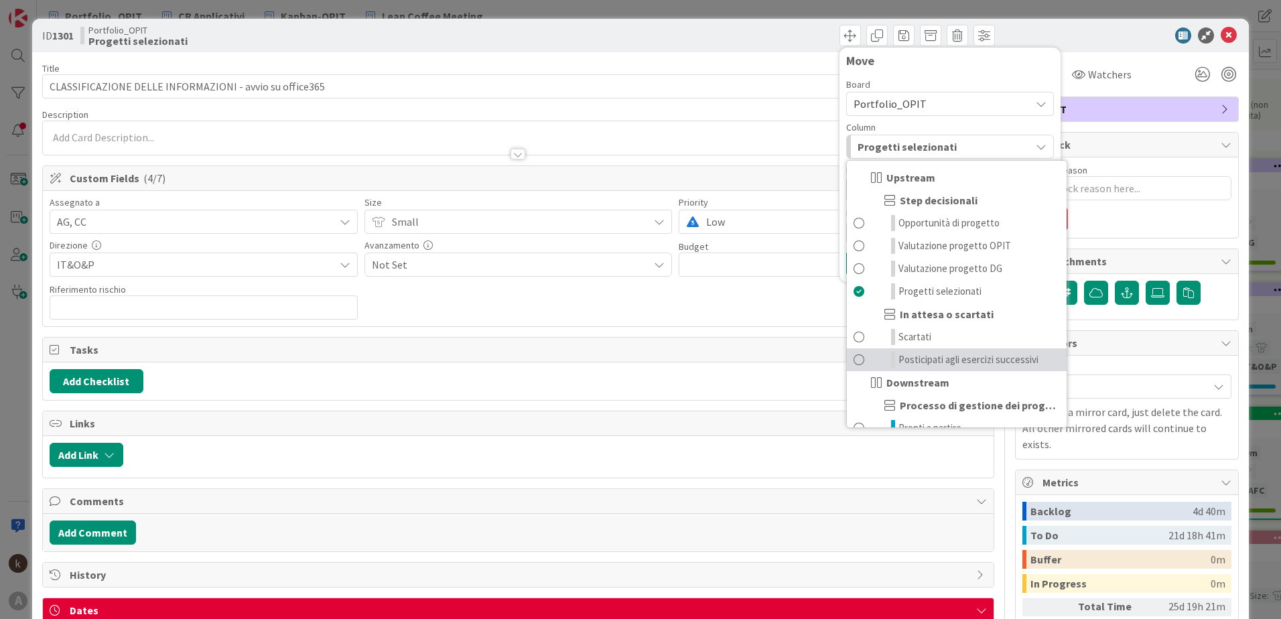
click at [949, 363] on span "Posticipati agli esercizi successivi" at bounding box center [969, 360] width 140 height 16
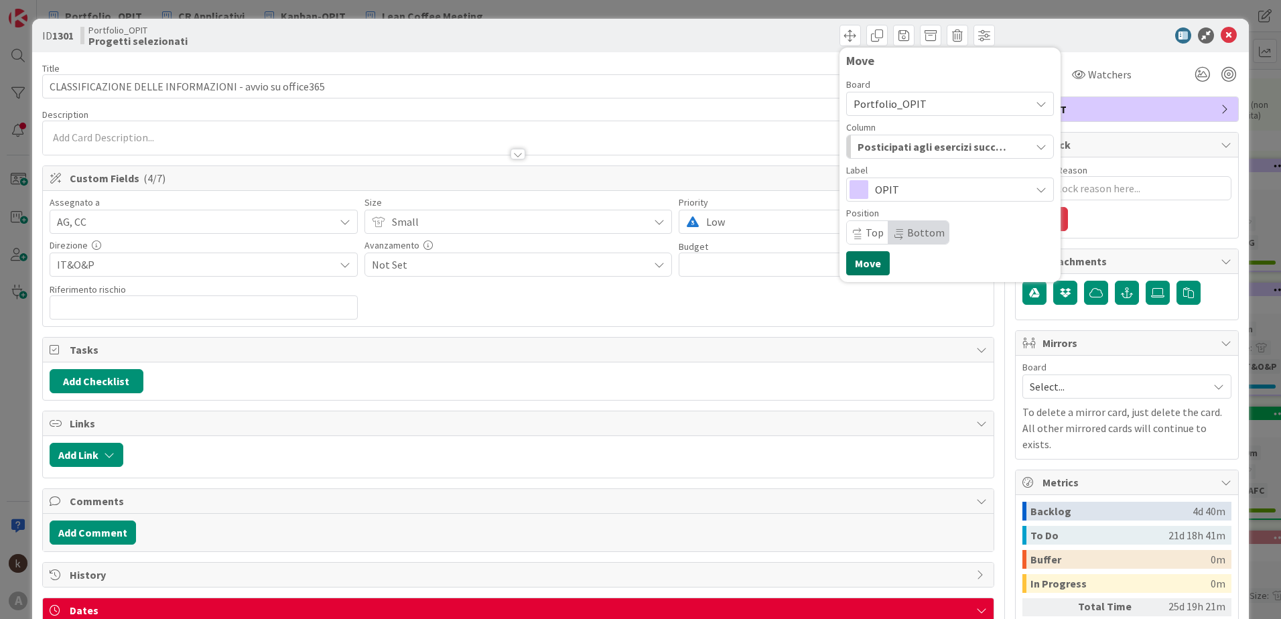
click at [875, 268] on button "Move" at bounding box center [868, 263] width 44 height 24
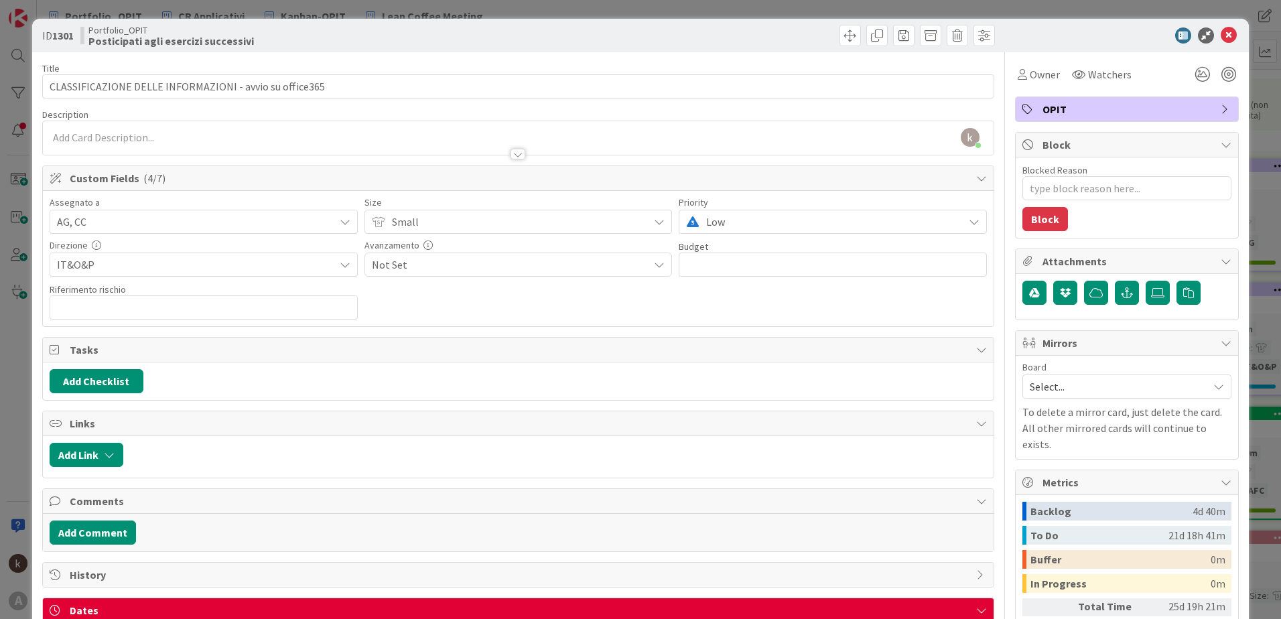
click at [1218, 44] on div "ID 1301 Portfolio_OPIT Posticipati agli esercizi successivi Move Move" at bounding box center [640, 36] width 1217 height 34
click at [1221, 36] on icon at bounding box center [1229, 35] width 16 height 16
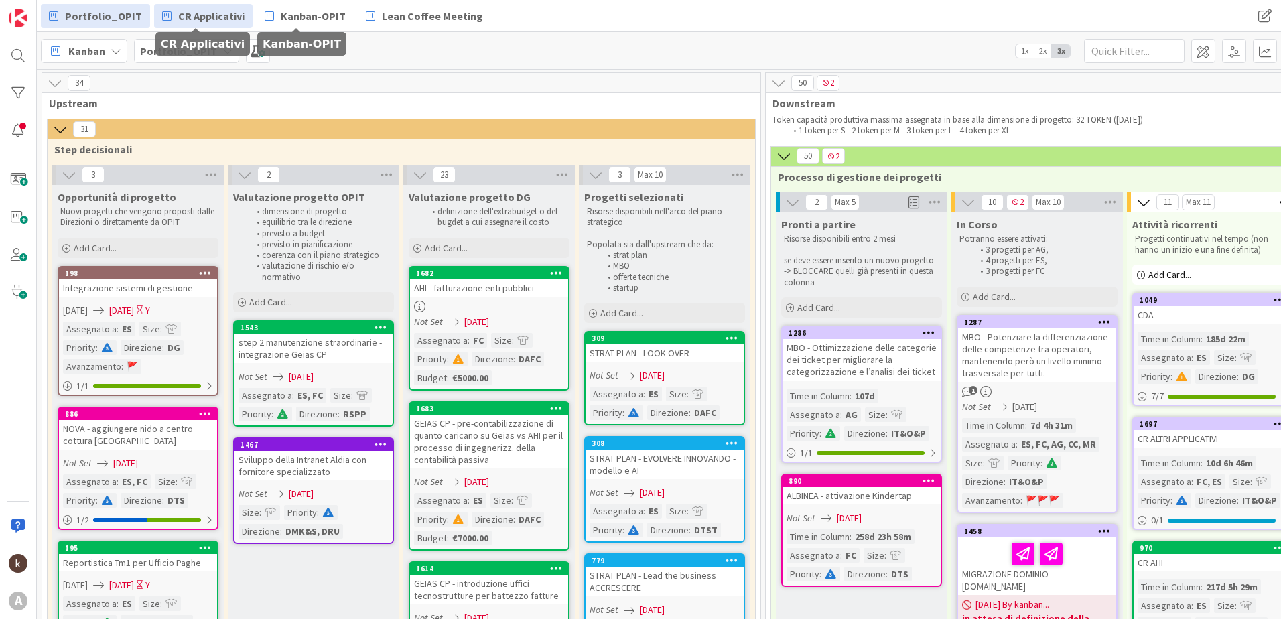
click at [208, 16] on span "CR Applicativi" at bounding box center [211, 16] width 66 height 16
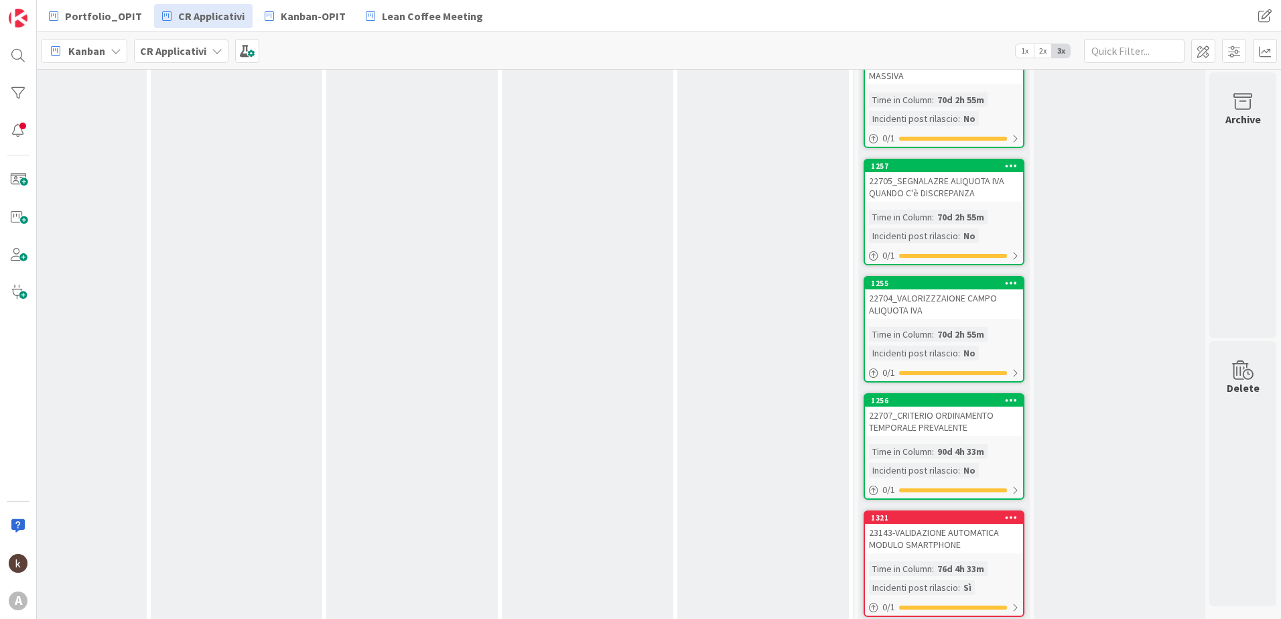
scroll to position [1273, 1343]
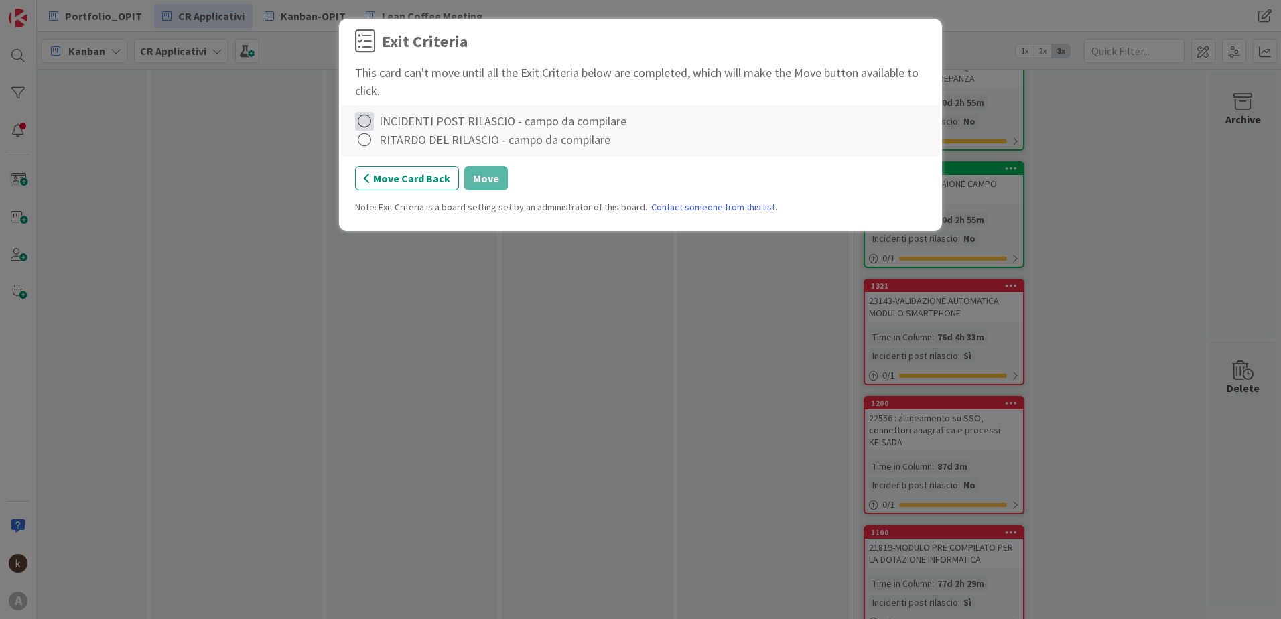
click at [364, 124] on icon at bounding box center [364, 121] width 19 height 19
click at [366, 149] on icon at bounding box center [366, 149] width 9 height 8
click at [367, 144] on icon at bounding box center [364, 140] width 19 height 19
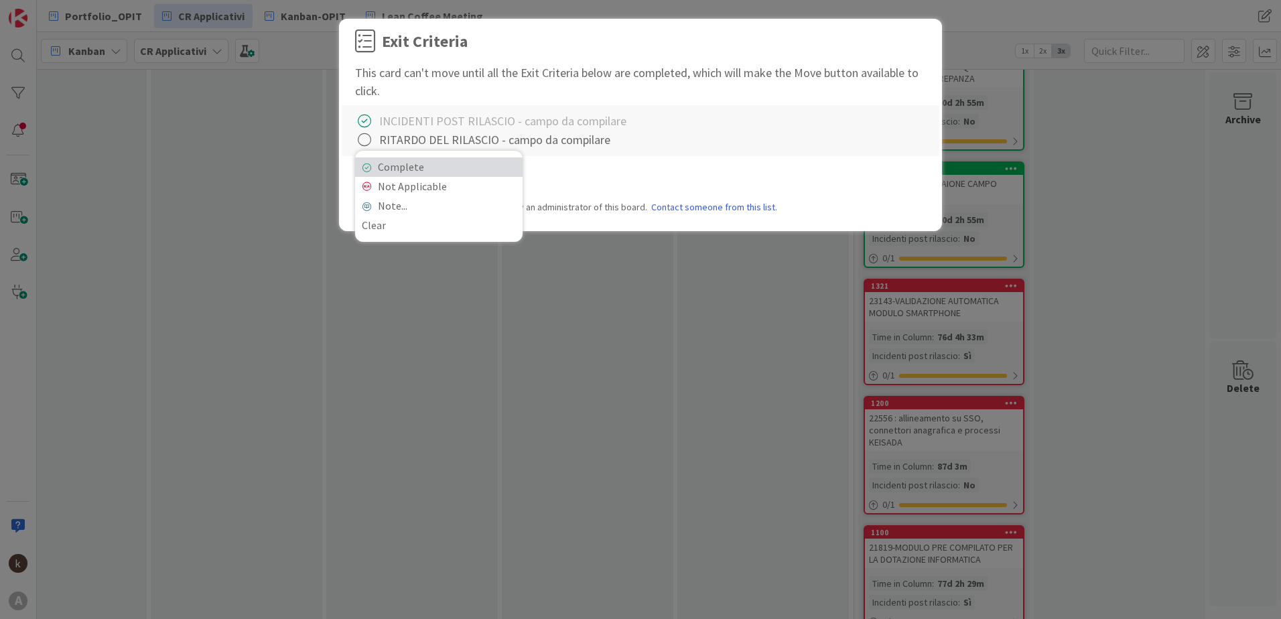
click at [382, 169] on link "Complete" at bounding box center [439, 166] width 168 height 19
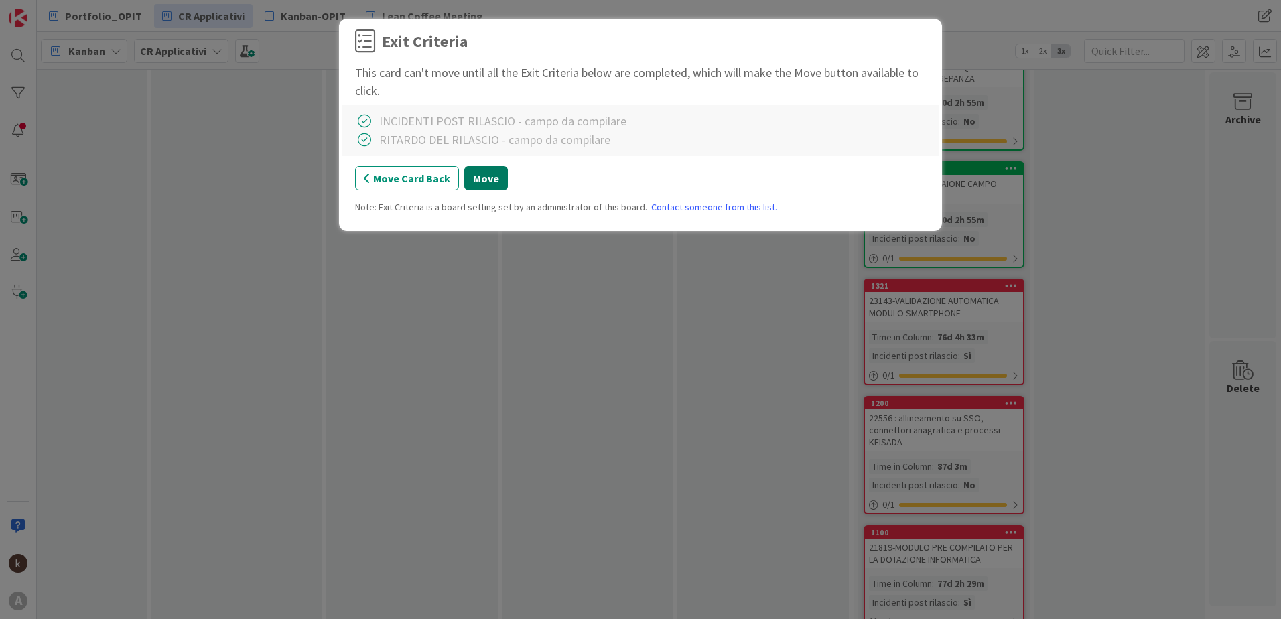
click at [480, 179] on button "Move" at bounding box center [486, 178] width 44 height 24
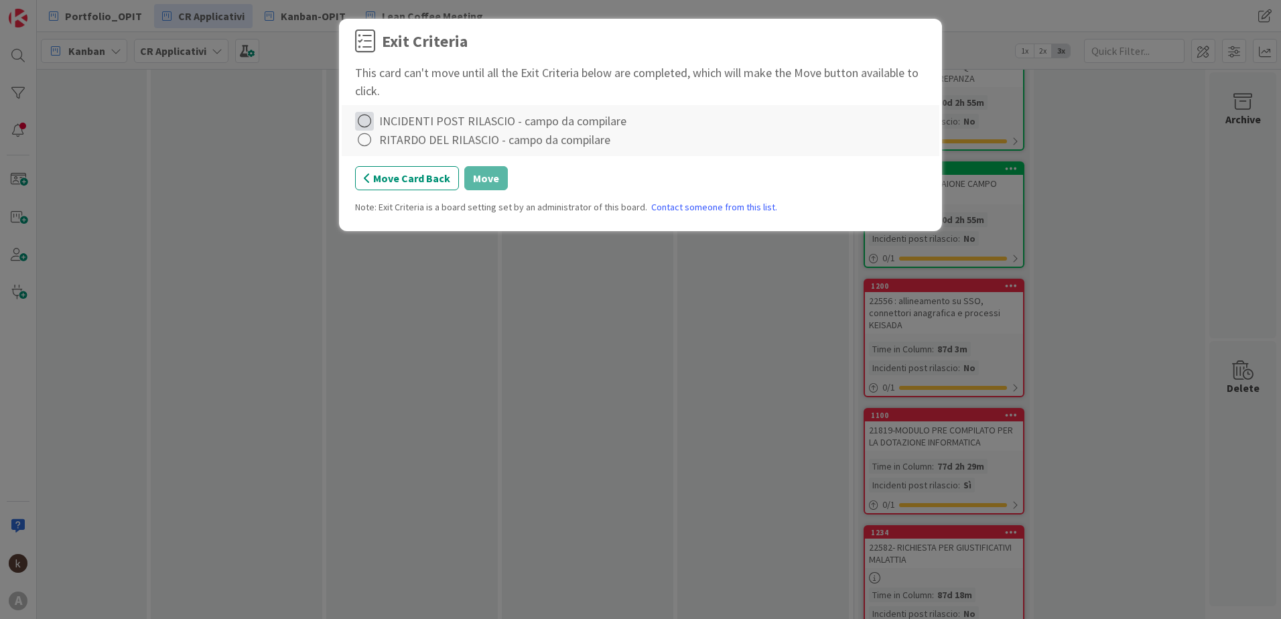
click at [368, 123] on icon at bounding box center [364, 121] width 19 height 19
click at [368, 140] on link "Complete" at bounding box center [439, 148] width 168 height 19
click at [368, 140] on icon at bounding box center [364, 140] width 19 height 19
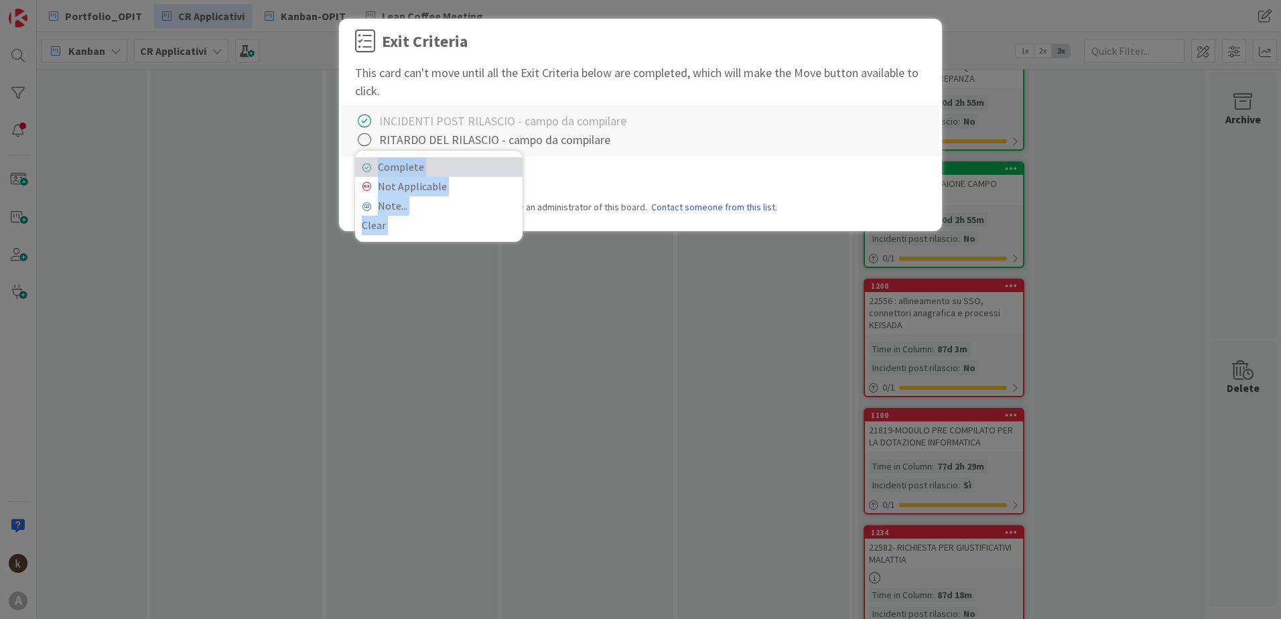
click at [371, 161] on link "Complete" at bounding box center [439, 166] width 168 height 19
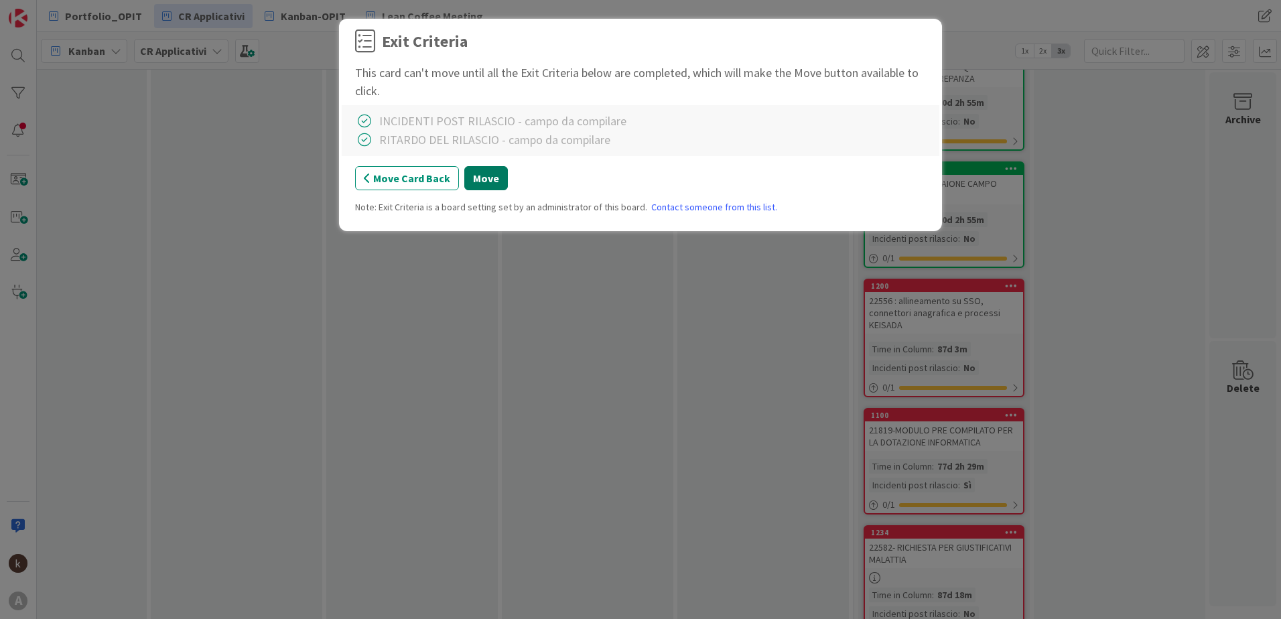
click at [489, 186] on button "Move" at bounding box center [486, 178] width 44 height 24
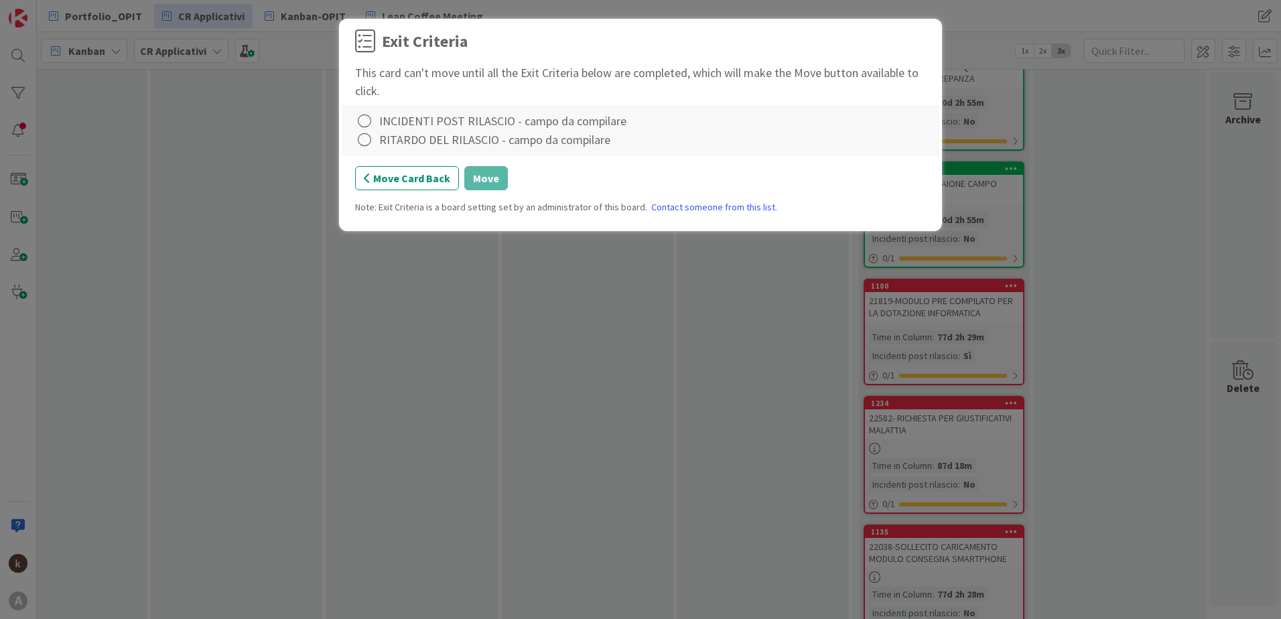
click at [453, 120] on div "INCIDENTI POST RILASCIO - campo da compilare" at bounding box center [502, 121] width 247 height 18
click at [365, 123] on icon at bounding box center [364, 121] width 19 height 19
click at [365, 151] on icon at bounding box center [366, 149] width 9 height 8
click at [367, 141] on icon at bounding box center [364, 140] width 19 height 19
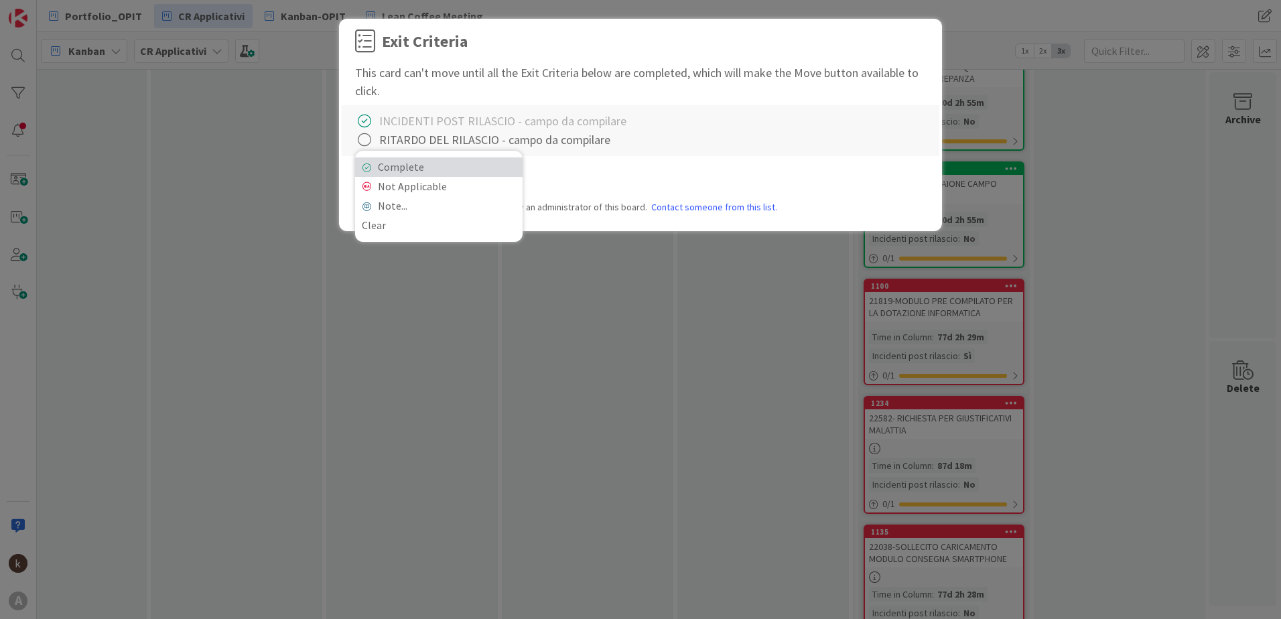
click at [369, 168] on icon at bounding box center [366, 168] width 9 height 8
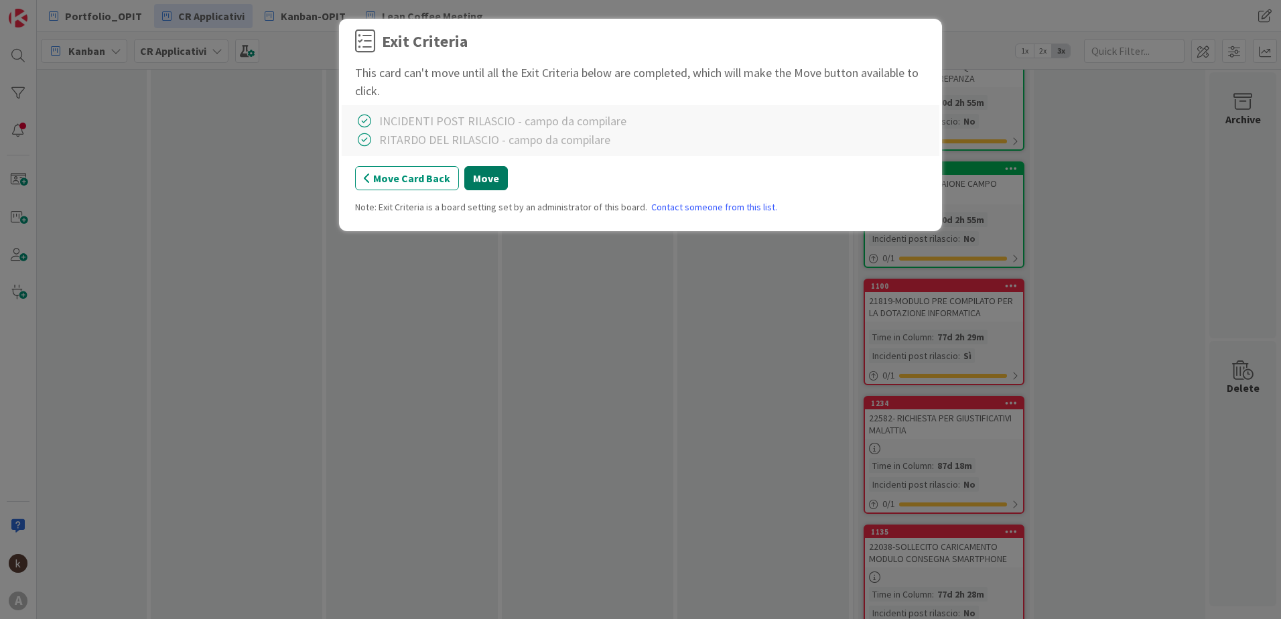
click at [494, 179] on button "Move" at bounding box center [486, 178] width 44 height 24
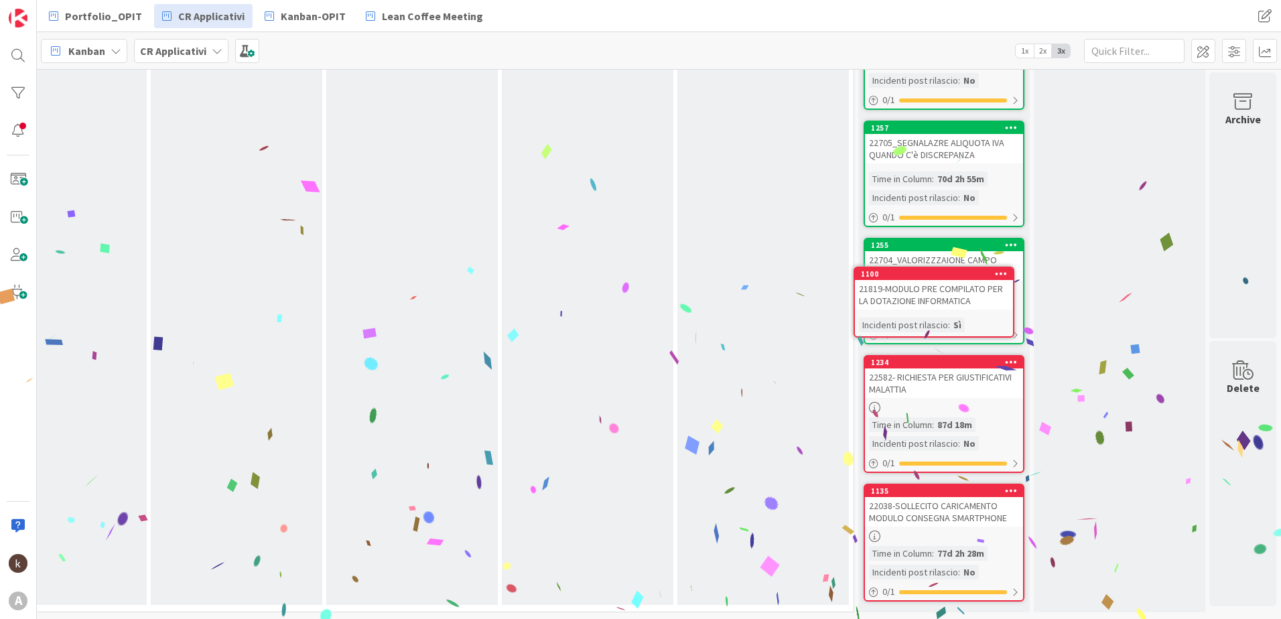
scroll to position [1195, 1343]
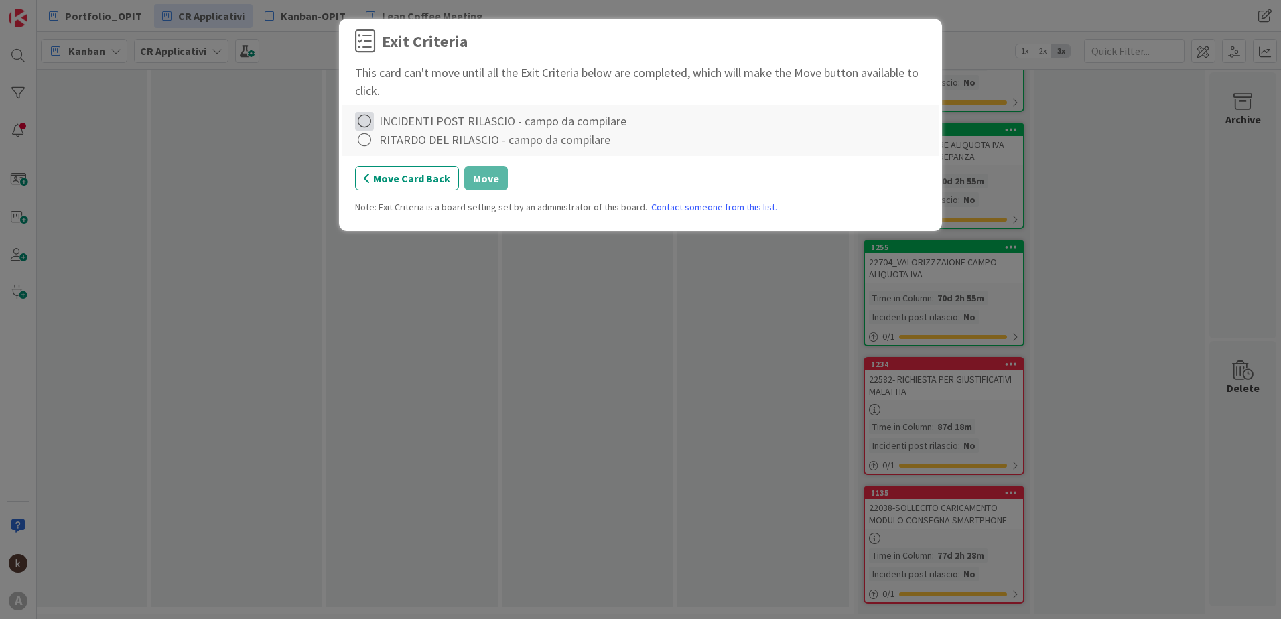
click at [362, 119] on icon at bounding box center [364, 121] width 19 height 19
click at [413, 146] on link "Complete" at bounding box center [439, 148] width 168 height 19
click at [365, 143] on icon at bounding box center [364, 140] width 19 height 19
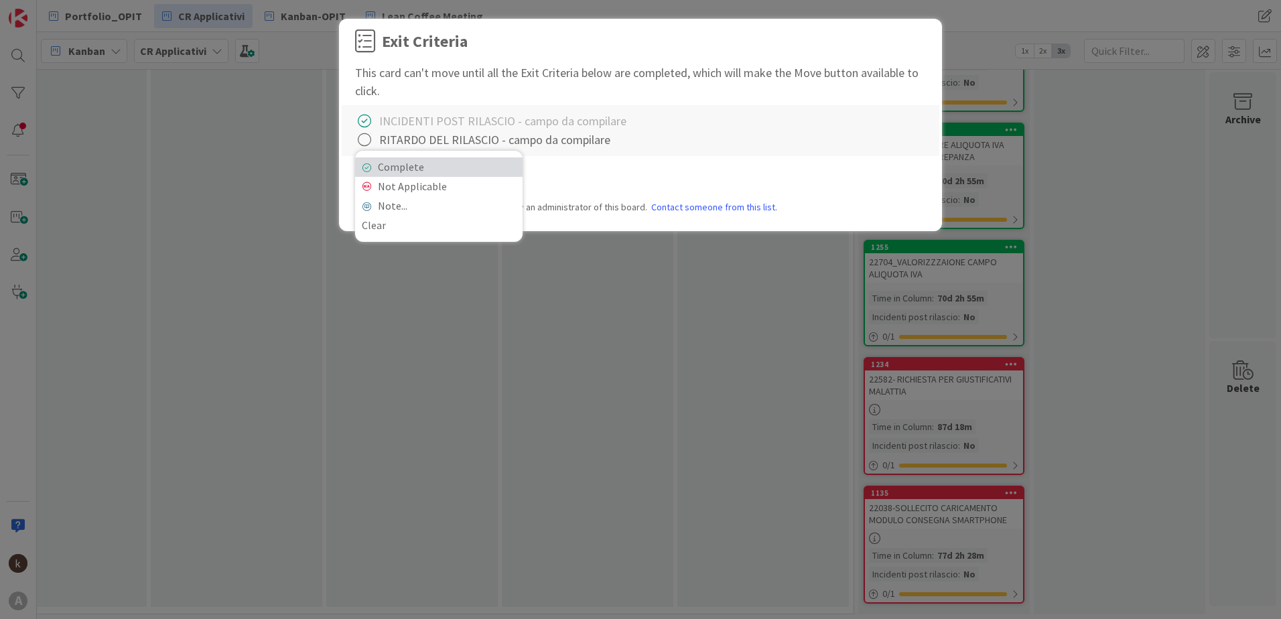
click at [377, 163] on link "Complete" at bounding box center [439, 166] width 168 height 19
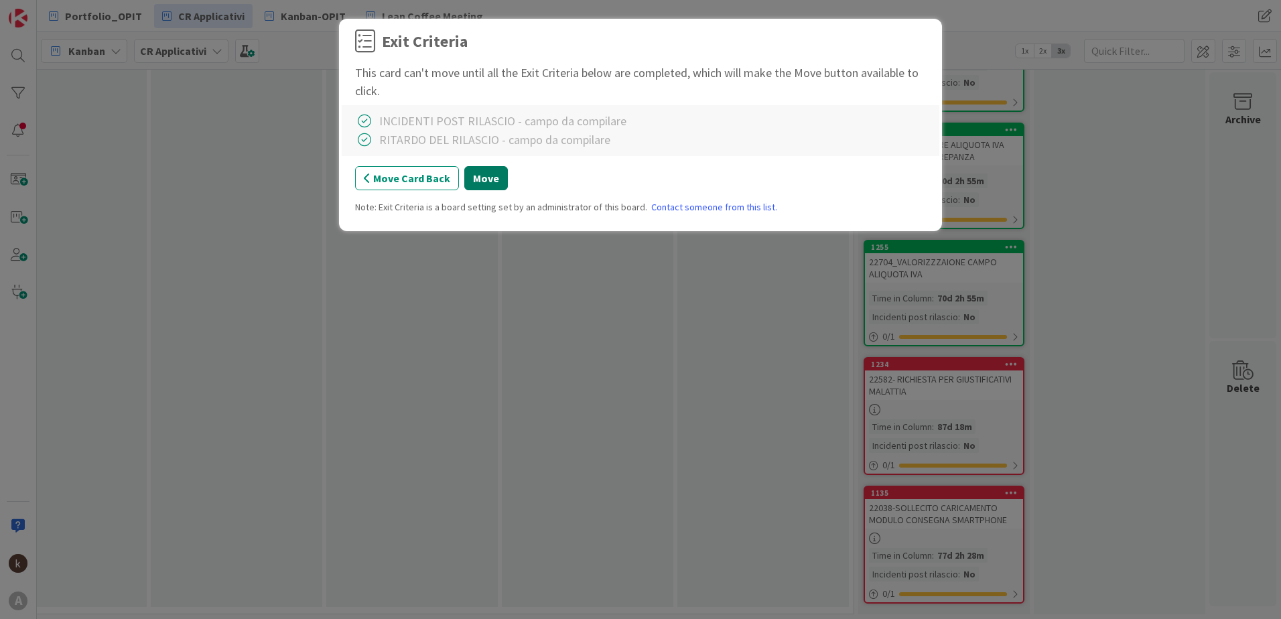
click at [475, 185] on button "Move" at bounding box center [486, 178] width 44 height 24
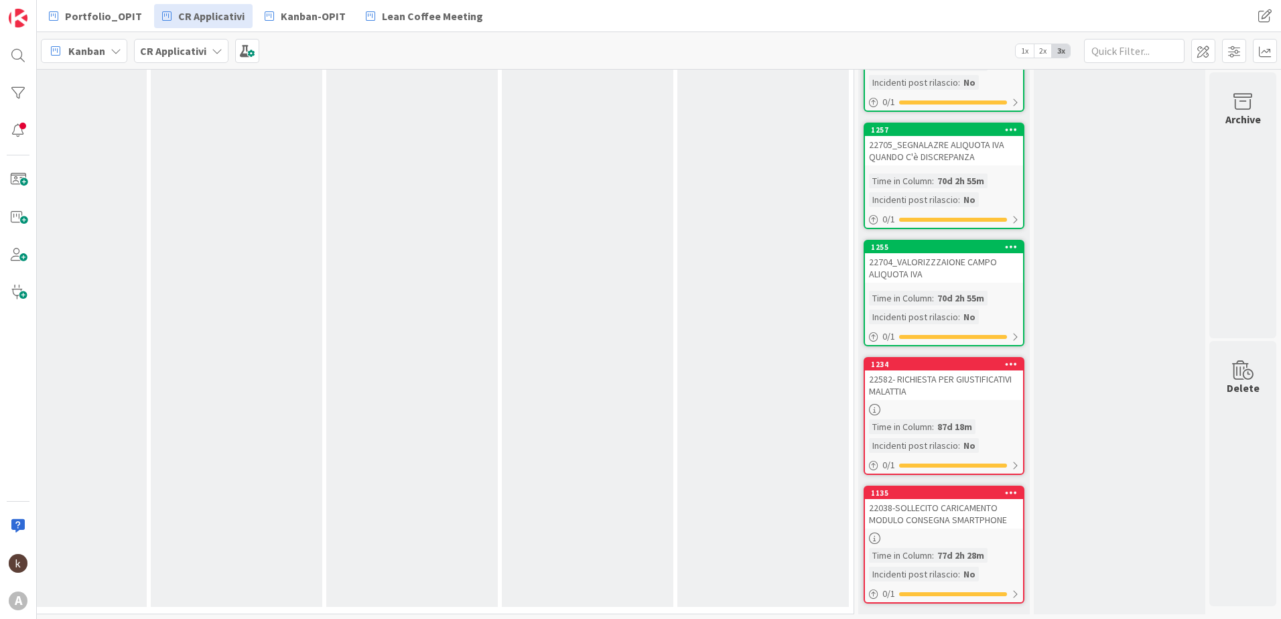
scroll to position [1066, 1343]
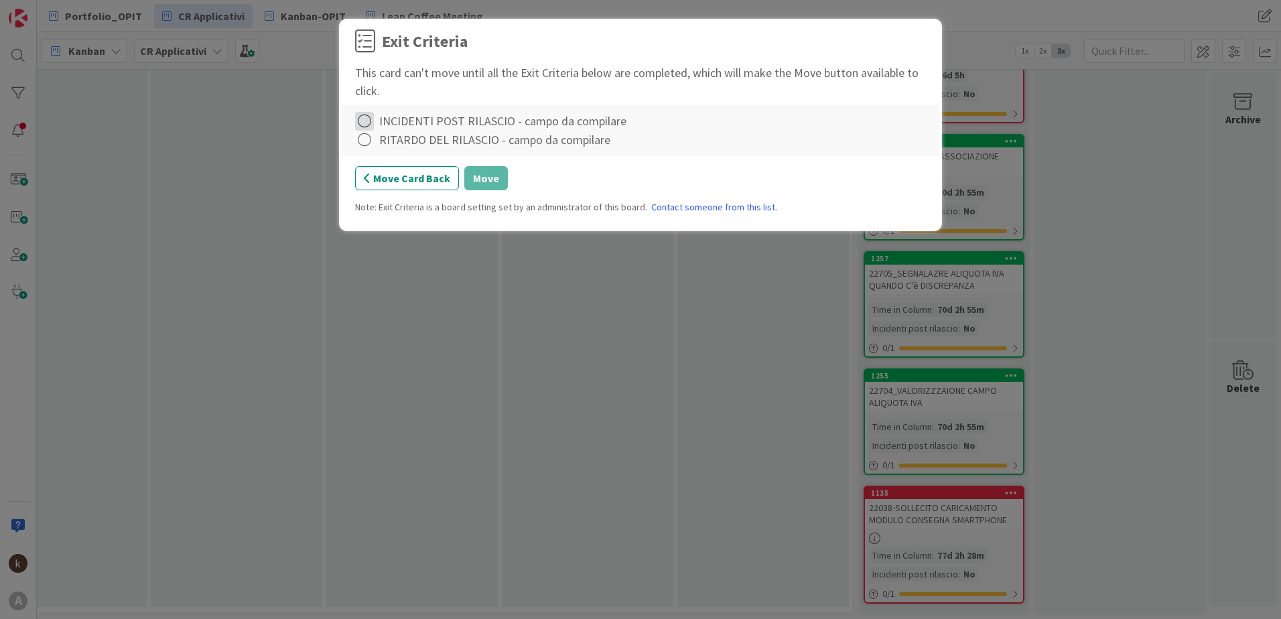
click at [367, 124] on icon at bounding box center [364, 121] width 19 height 19
click at [383, 146] on link "Complete" at bounding box center [439, 148] width 168 height 19
click at [367, 145] on icon at bounding box center [364, 140] width 19 height 19
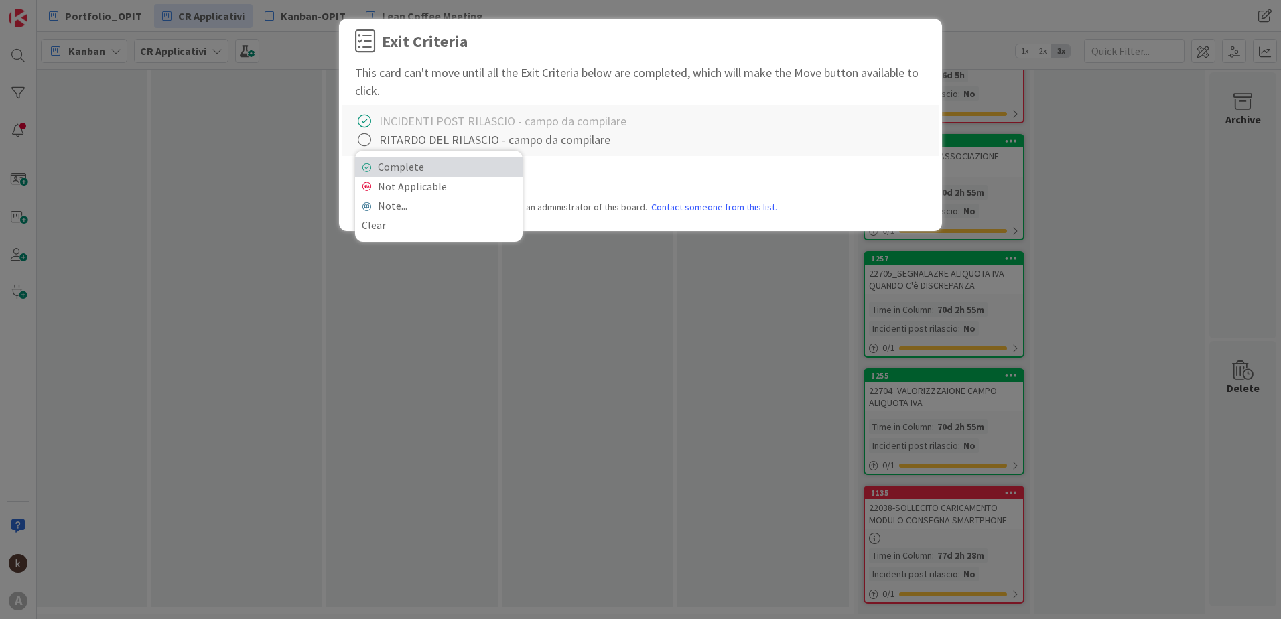
click at [371, 161] on link "Complete" at bounding box center [439, 166] width 168 height 19
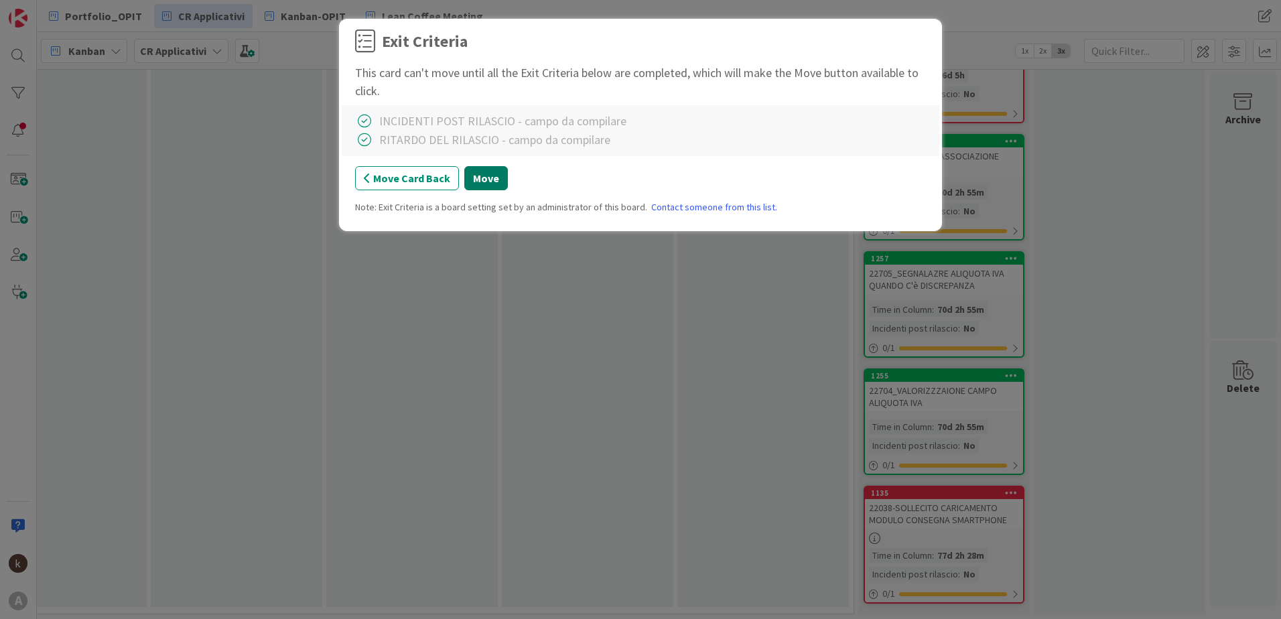
click at [493, 176] on button "Move" at bounding box center [486, 178] width 44 height 24
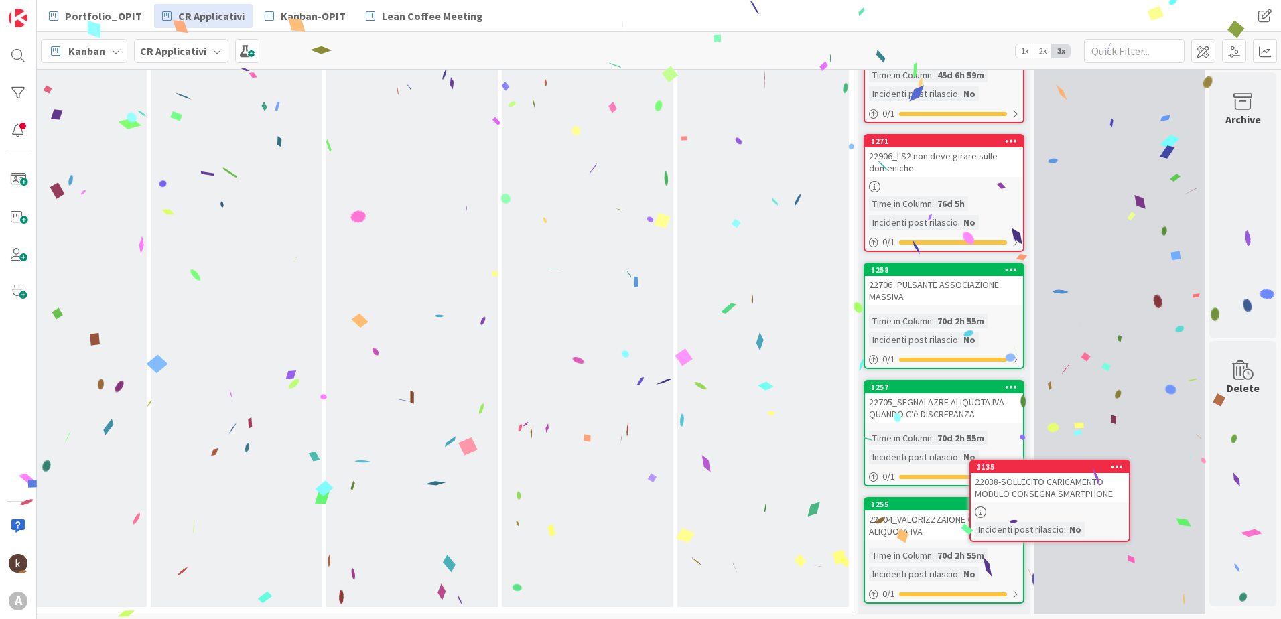
scroll to position [937, 1343]
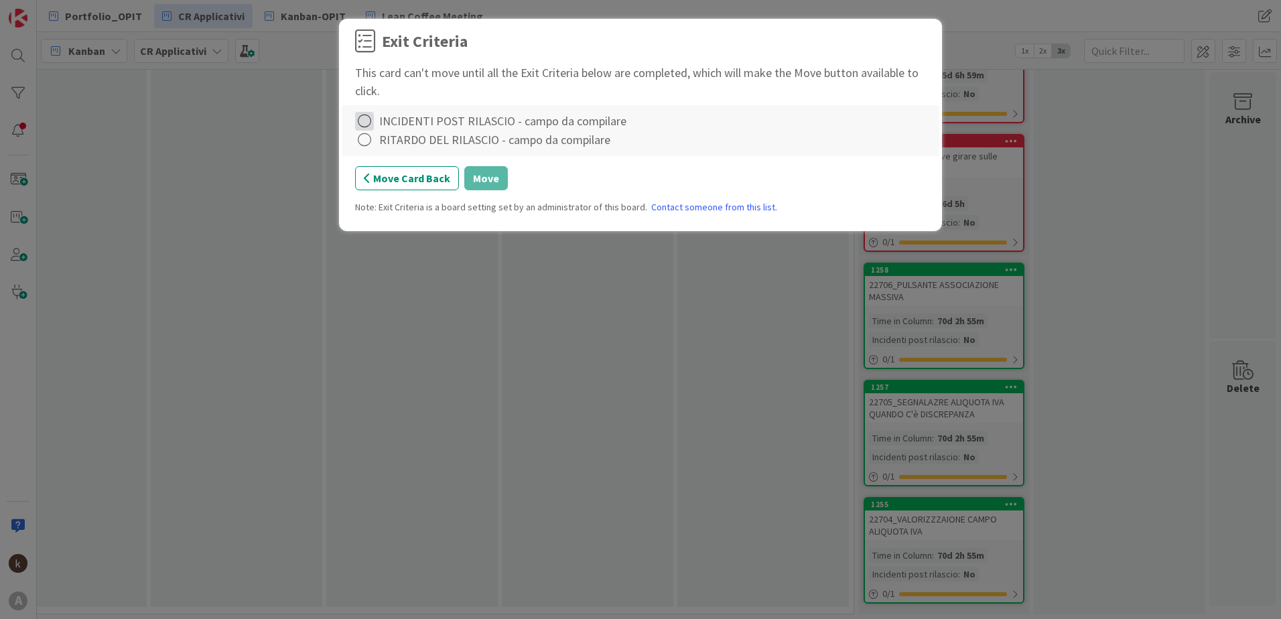
click at [369, 122] on icon at bounding box center [364, 121] width 19 height 19
click at [369, 147] on icon at bounding box center [366, 149] width 9 height 8
click at [367, 136] on icon at bounding box center [364, 140] width 19 height 19
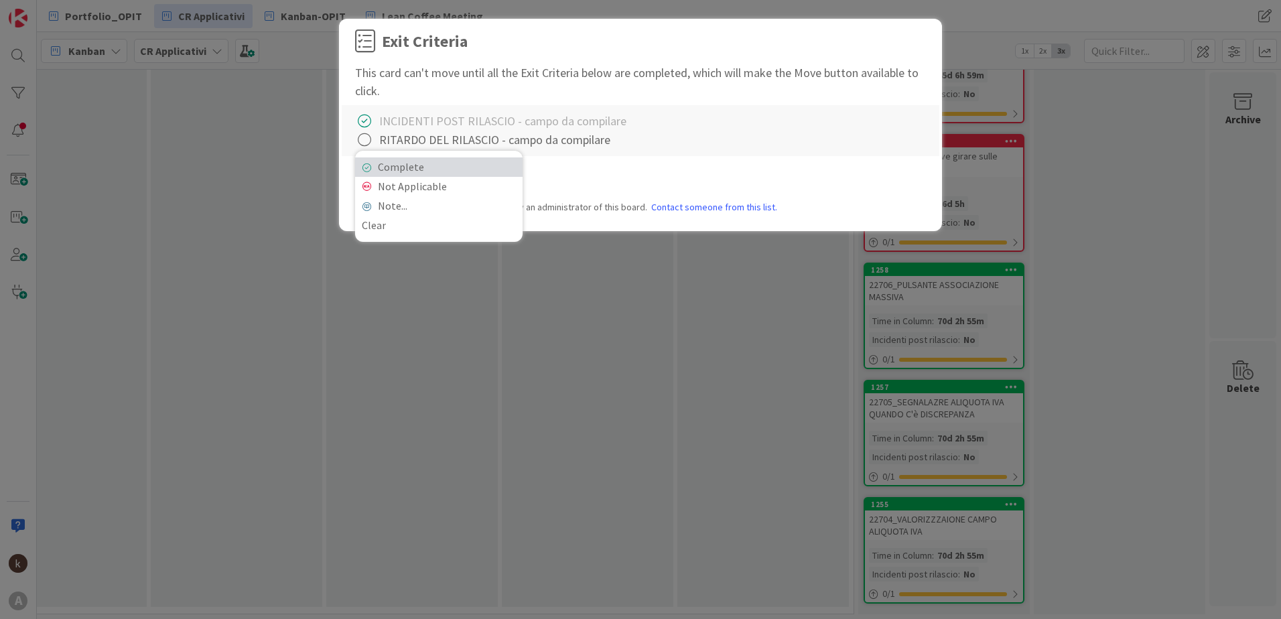
click at [371, 159] on link "Complete" at bounding box center [439, 166] width 168 height 19
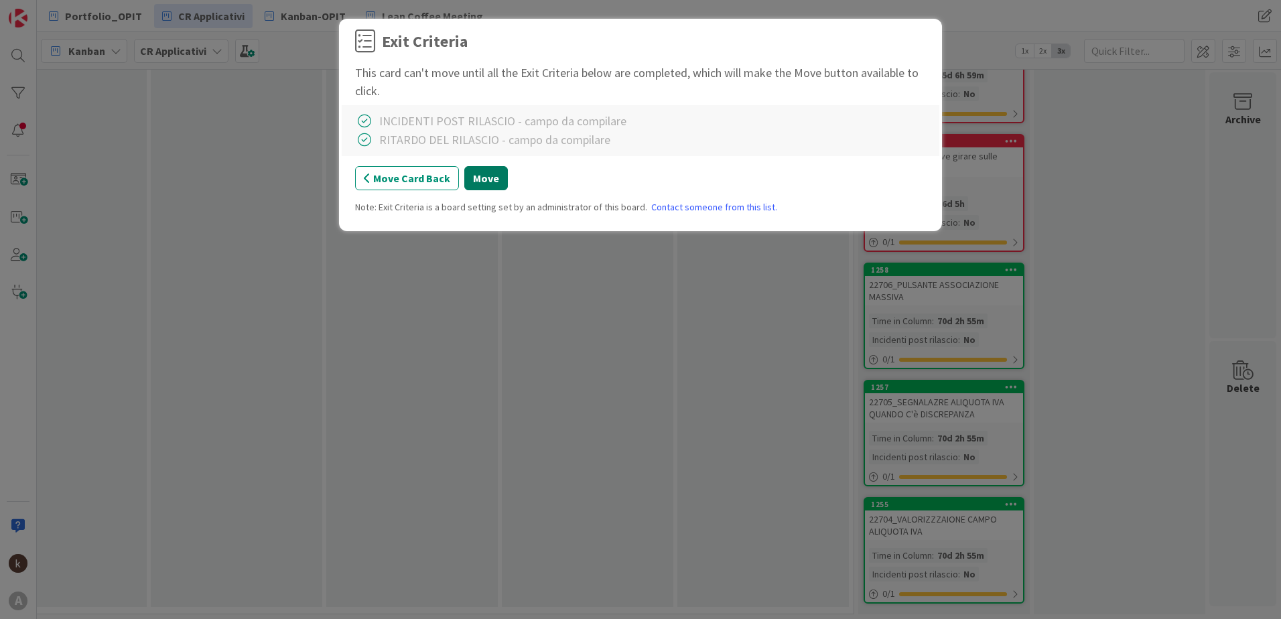
click at [490, 180] on button "Move" at bounding box center [486, 178] width 44 height 24
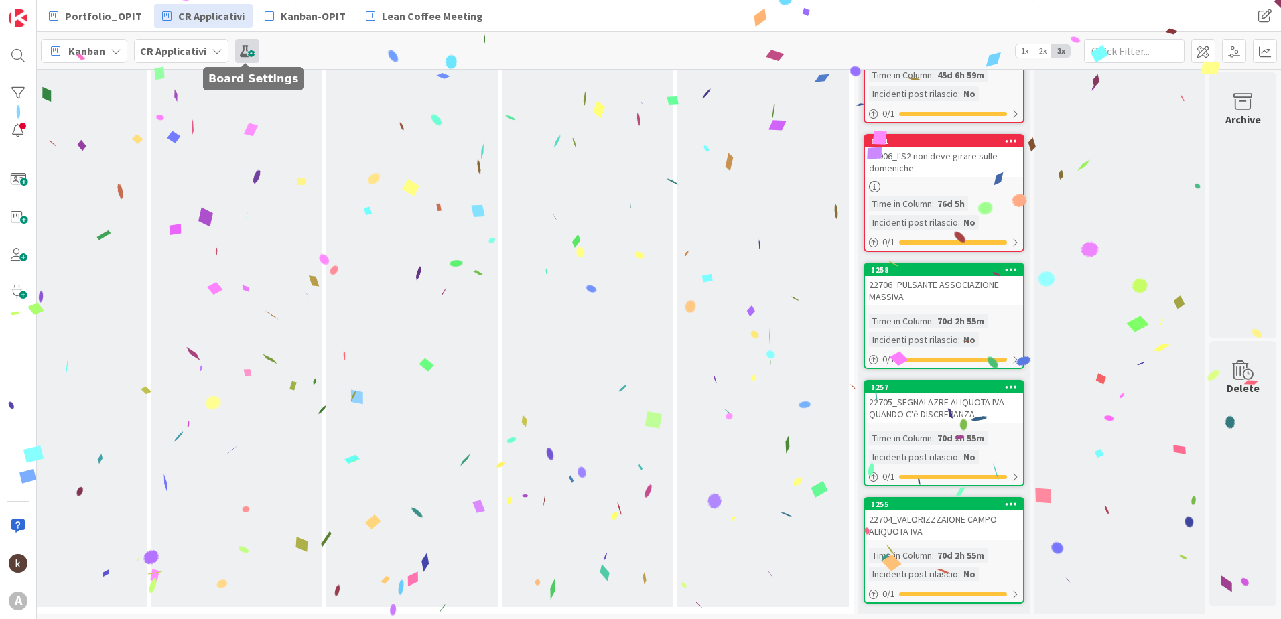
click at [246, 52] on span at bounding box center [247, 51] width 24 height 24
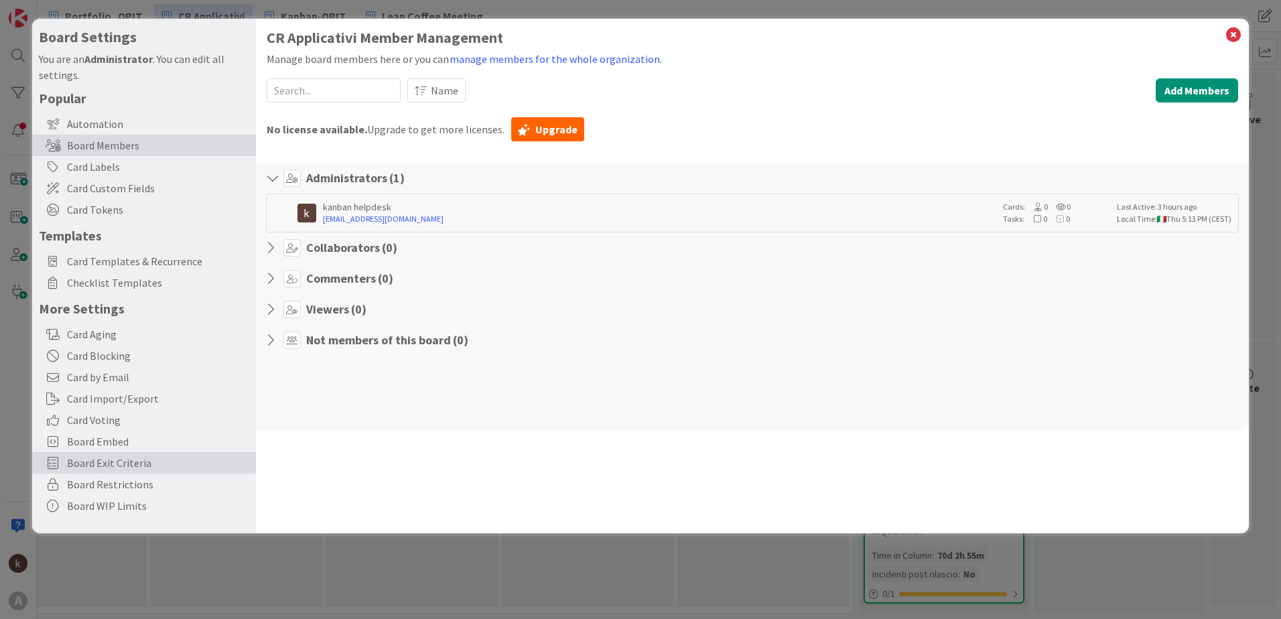
click at [129, 466] on span "Board Exit Criteria" at bounding box center [158, 463] width 182 height 16
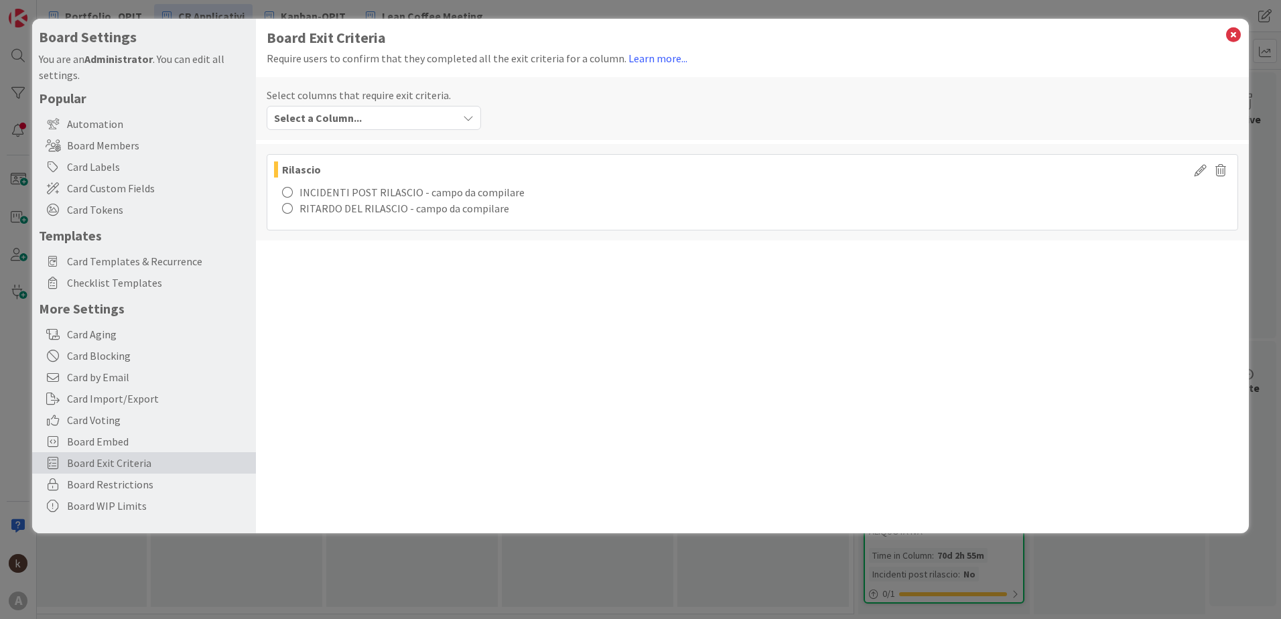
click at [391, 128] on div "Select a Column..." at bounding box center [364, 117] width 187 height 21
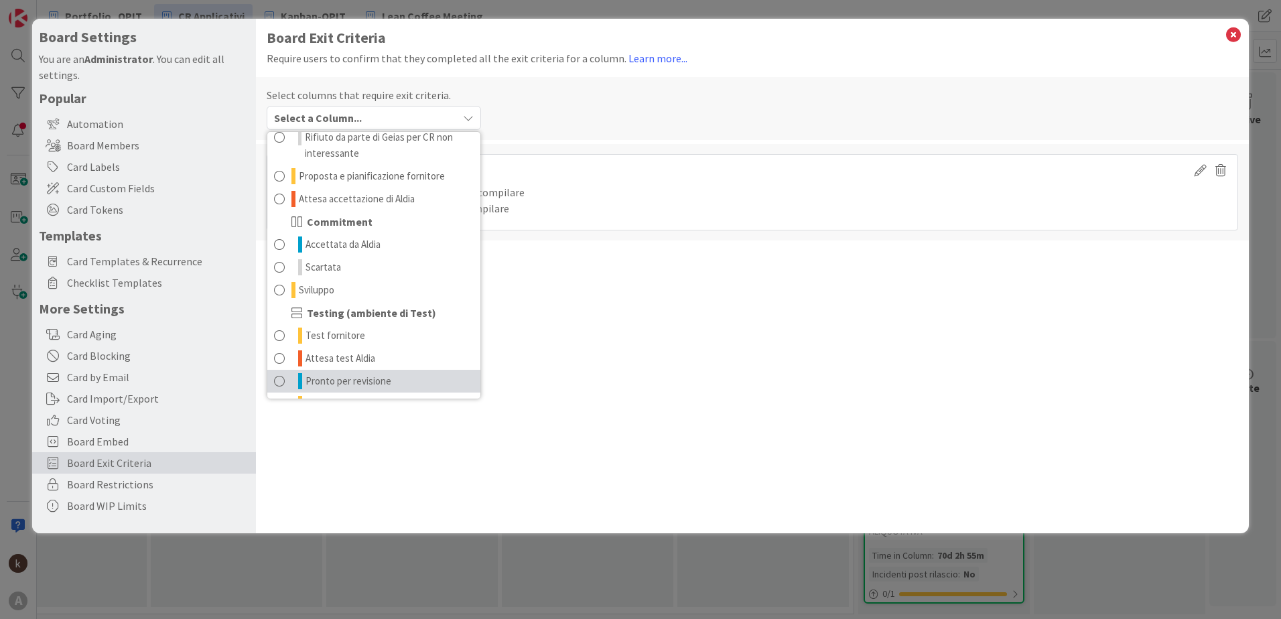
scroll to position [239, 0]
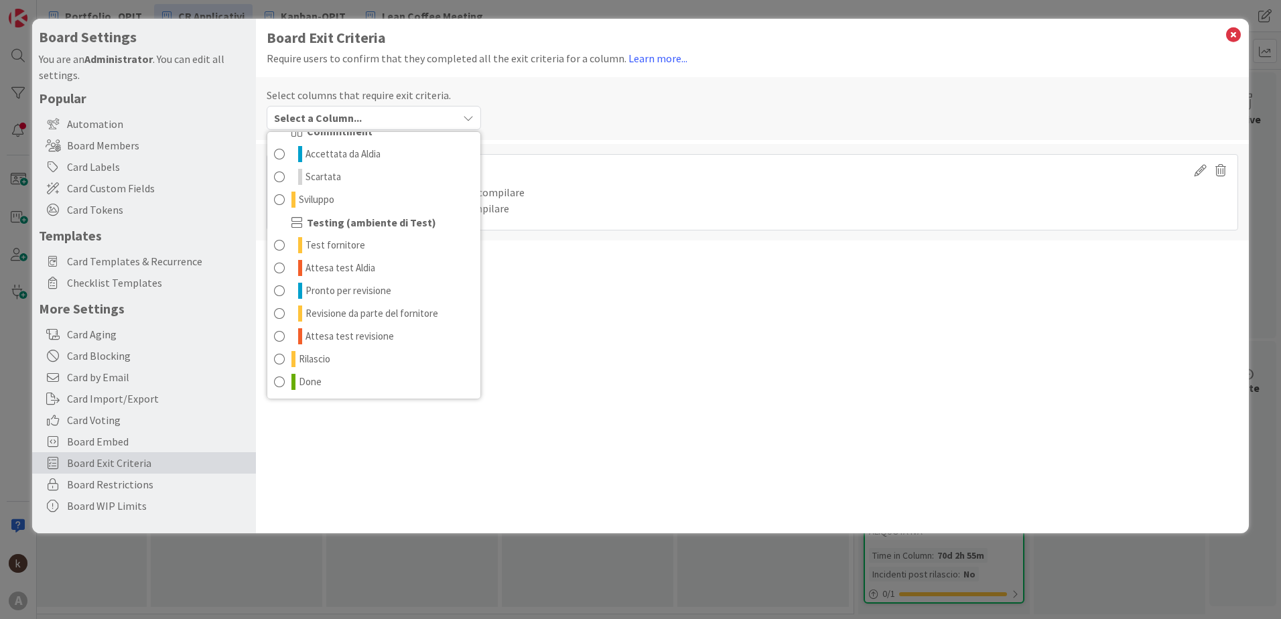
click at [918, 328] on div "Board Exit Criteria Require users to confirm that they completed all the exit c…" at bounding box center [752, 276] width 993 height 515
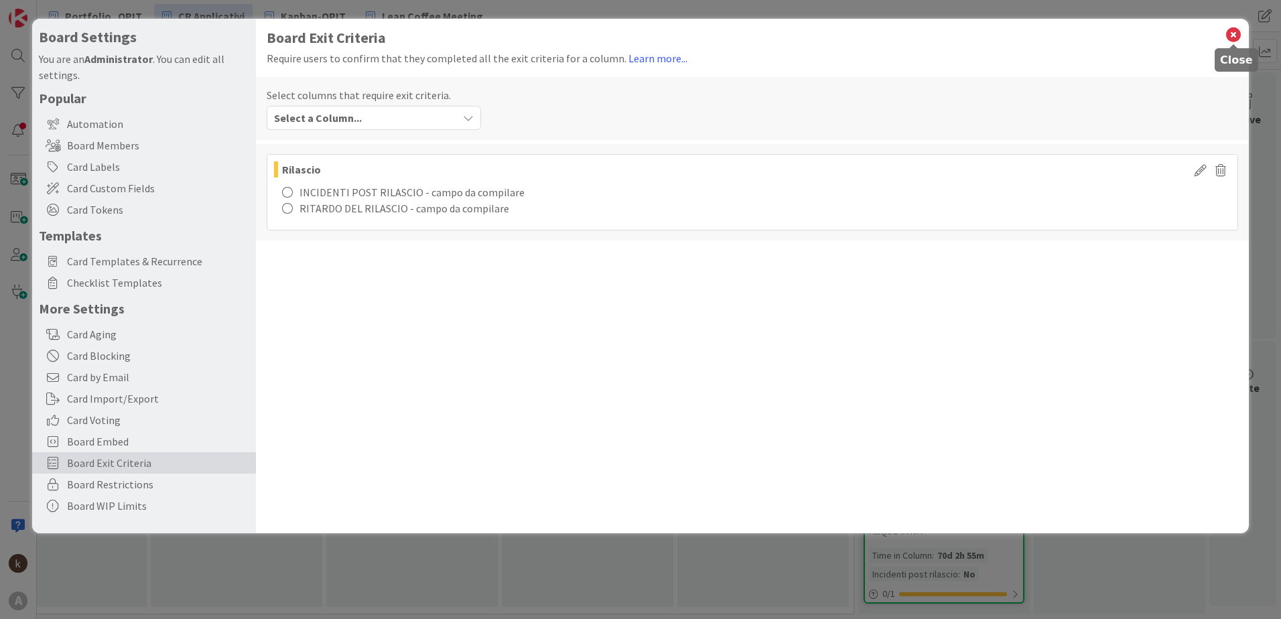
click at [1227, 36] on icon at bounding box center [1233, 34] width 17 height 19
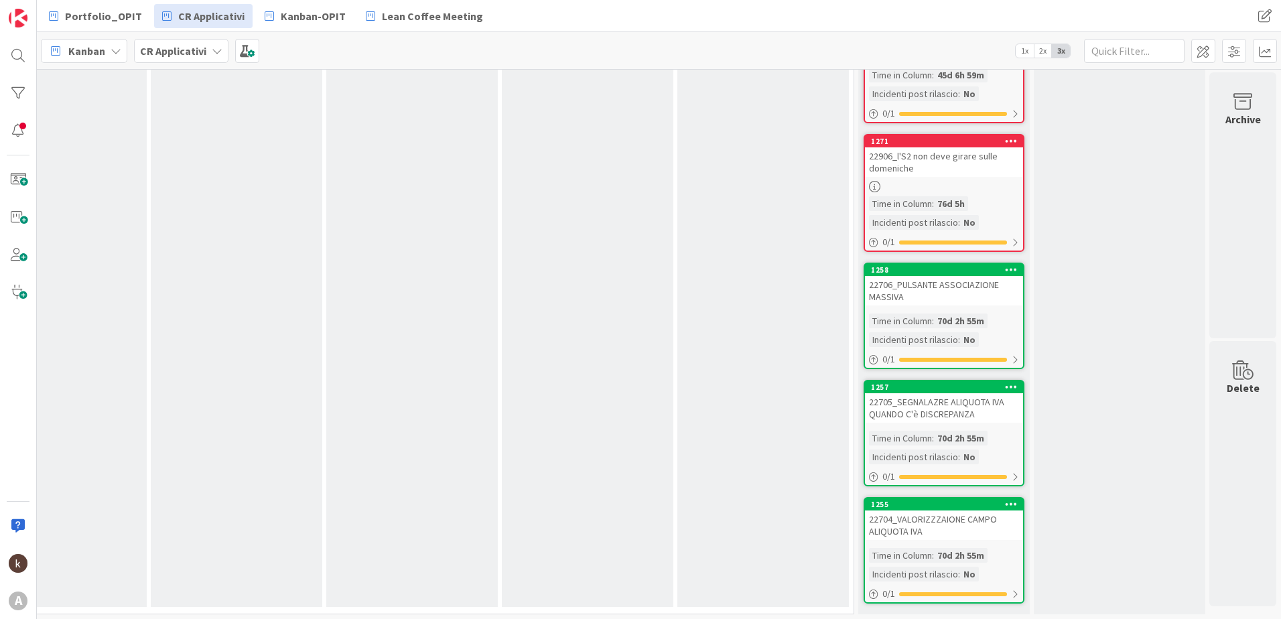
scroll to position [820, 1343]
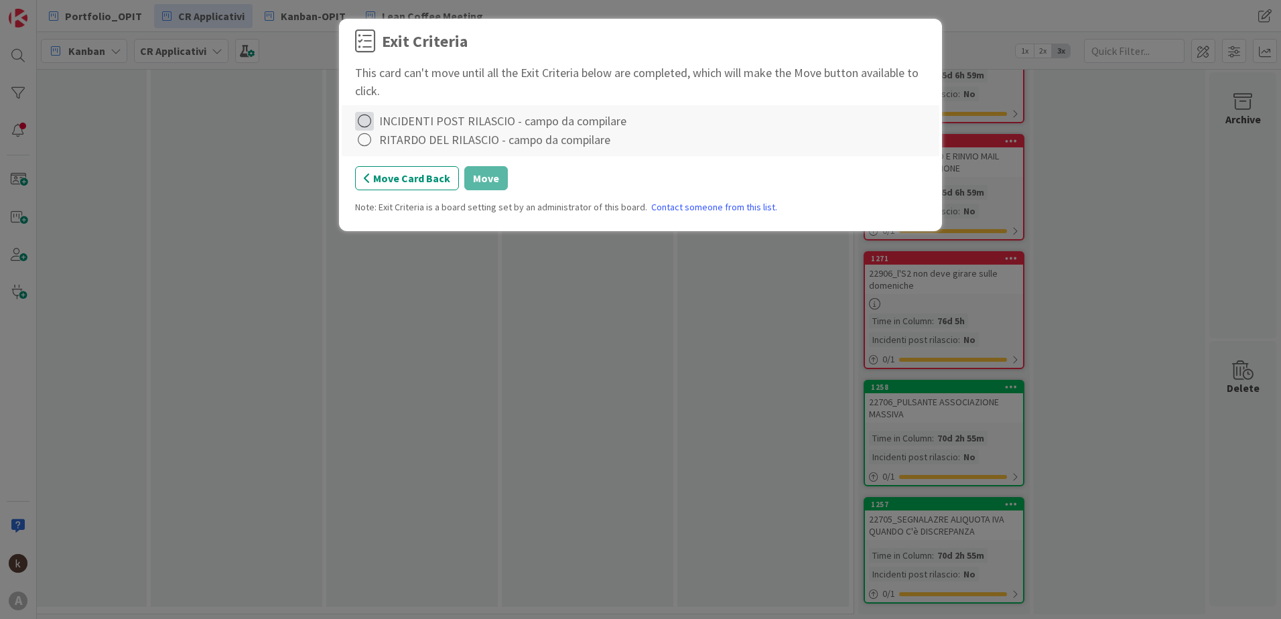
click at [367, 119] on icon at bounding box center [364, 121] width 19 height 19
click at [374, 149] on link "Complete" at bounding box center [439, 148] width 168 height 19
click at [367, 142] on icon at bounding box center [364, 140] width 19 height 19
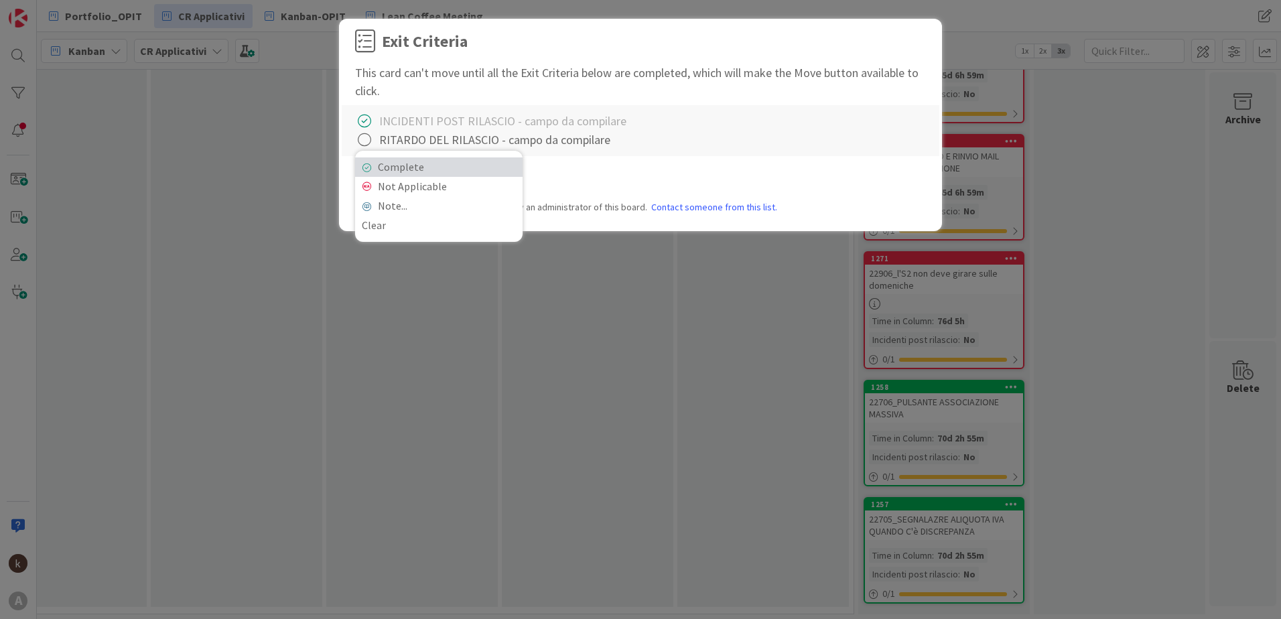
click at [378, 161] on link "Complete" at bounding box center [439, 166] width 168 height 19
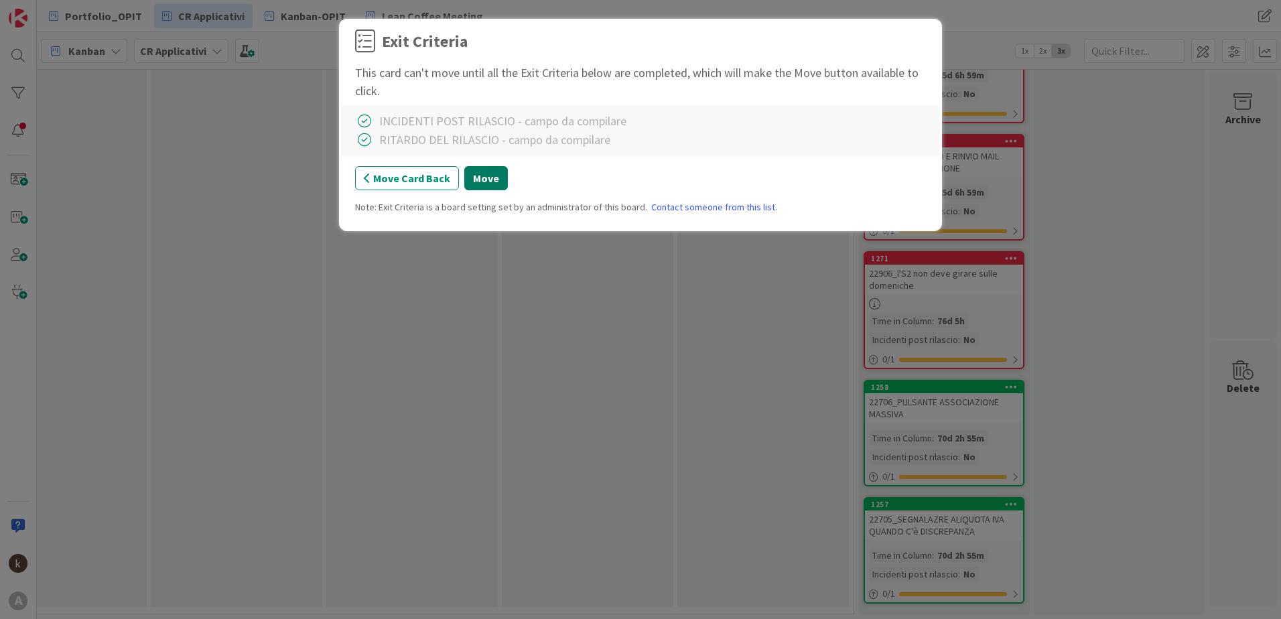
click at [504, 181] on button "Move" at bounding box center [486, 178] width 44 height 24
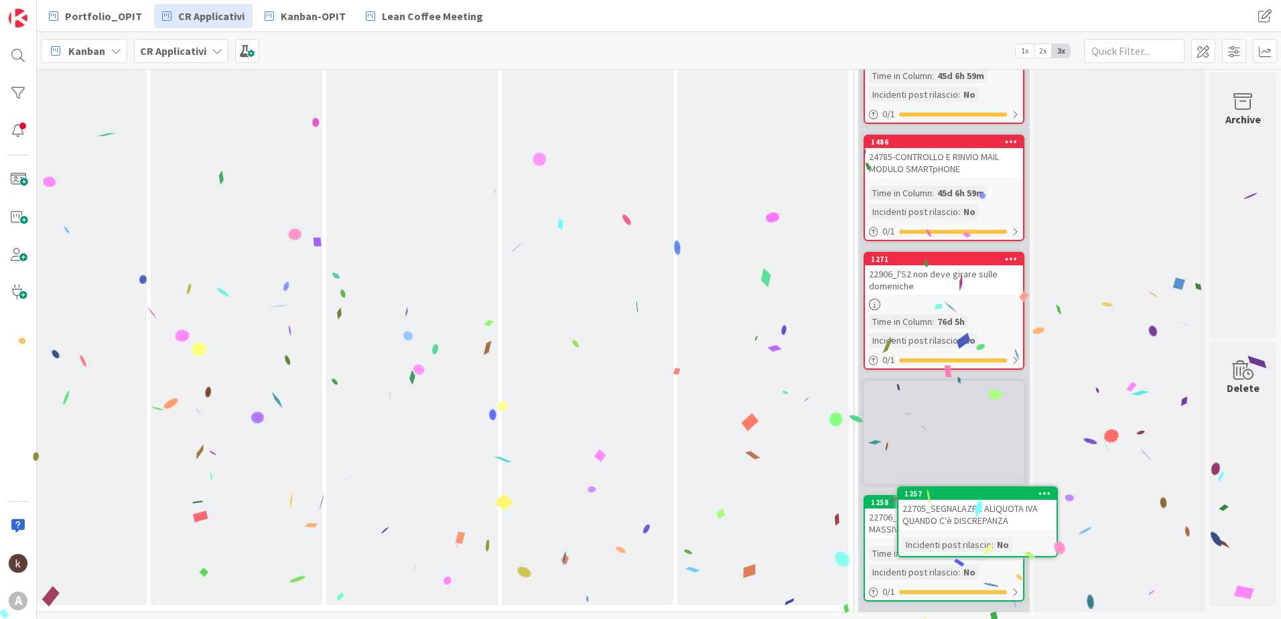
scroll to position [703, 1343]
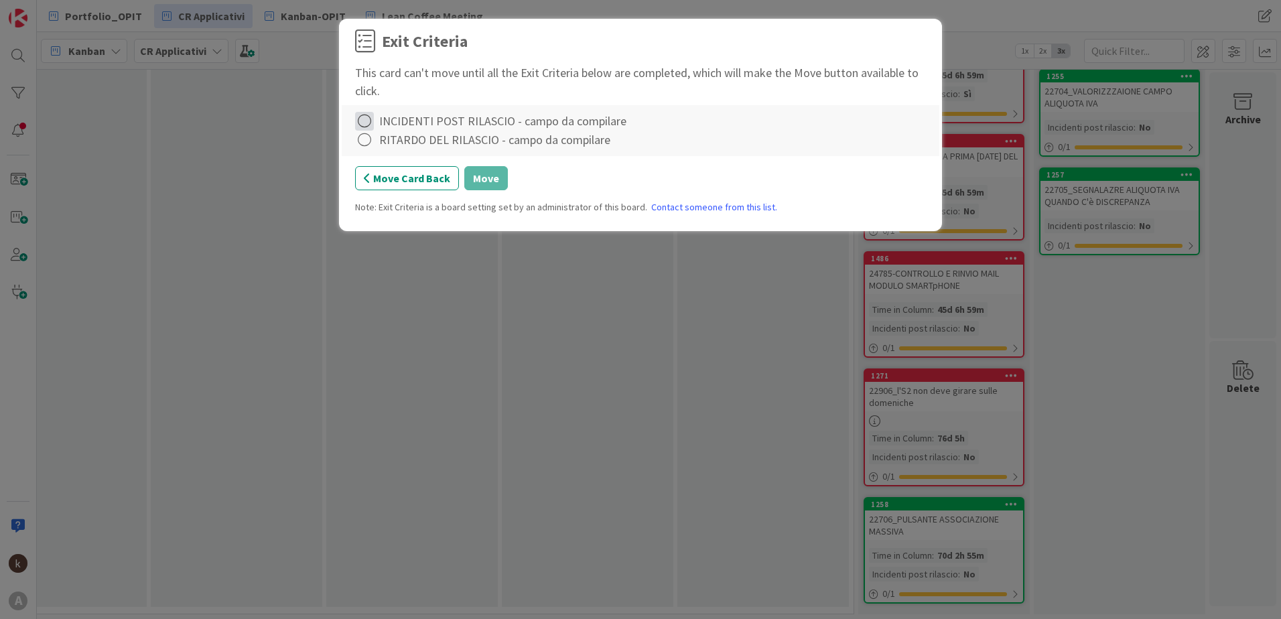
click at [364, 125] on icon at bounding box center [364, 121] width 19 height 19
click at [369, 156] on link "Complete" at bounding box center [439, 148] width 168 height 19
click at [368, 133] on icon at bounding box center [364, 140] width 19 height 19
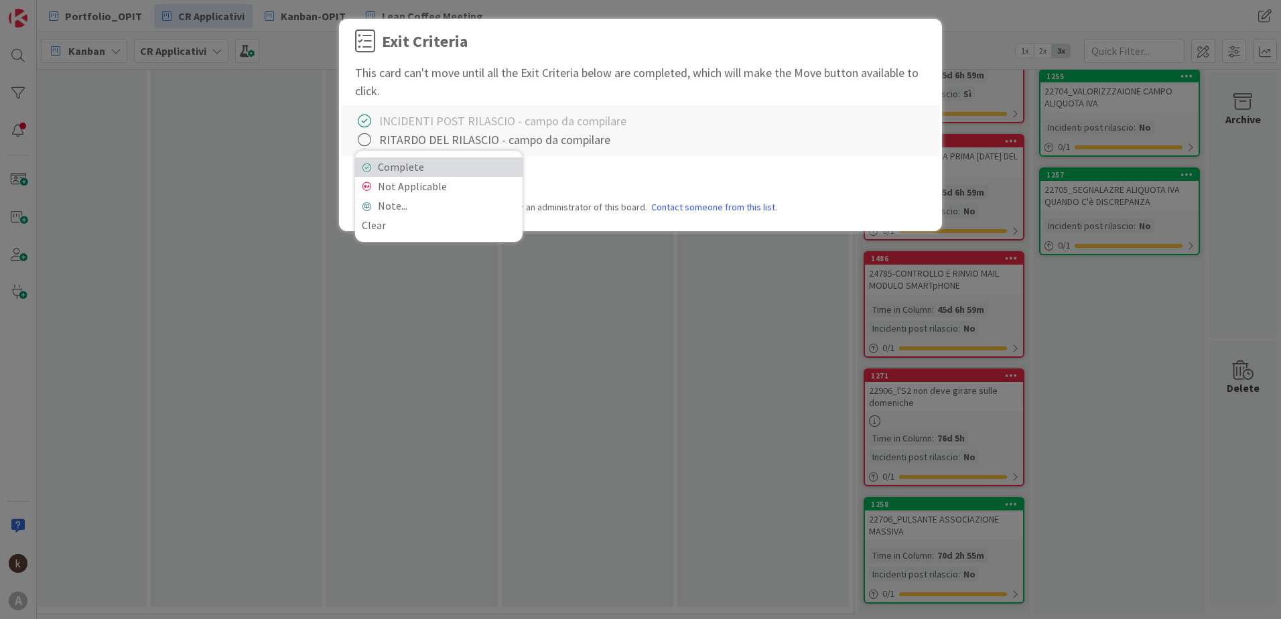
click at [375, 159] on link "Complete" at bounding box center [439, 166] width 168 height 19
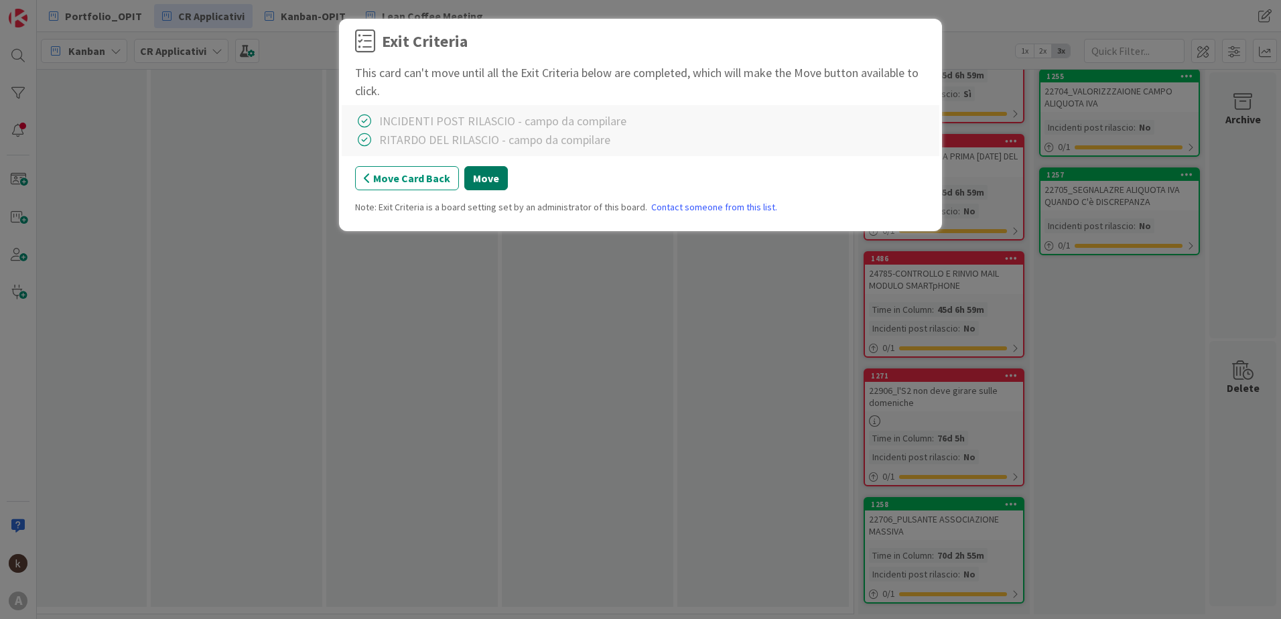
click at [503, 178] on button "Move" at bounding box center [486, 178] width 44 height 24
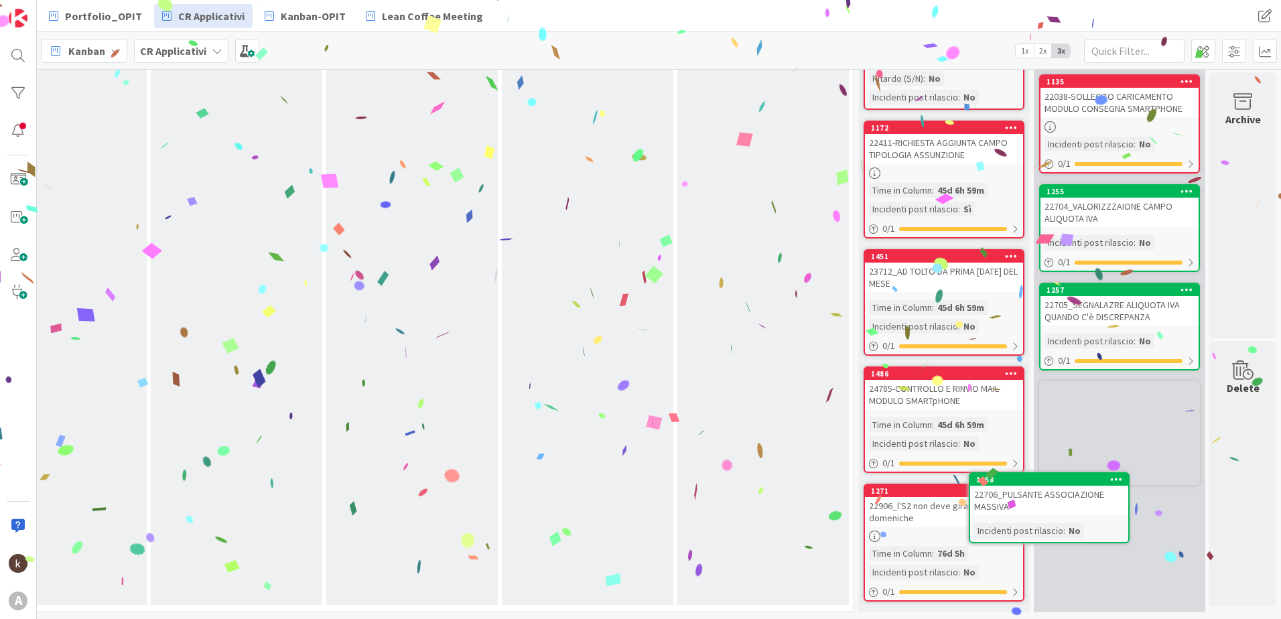
scroll to position [586, 1343]
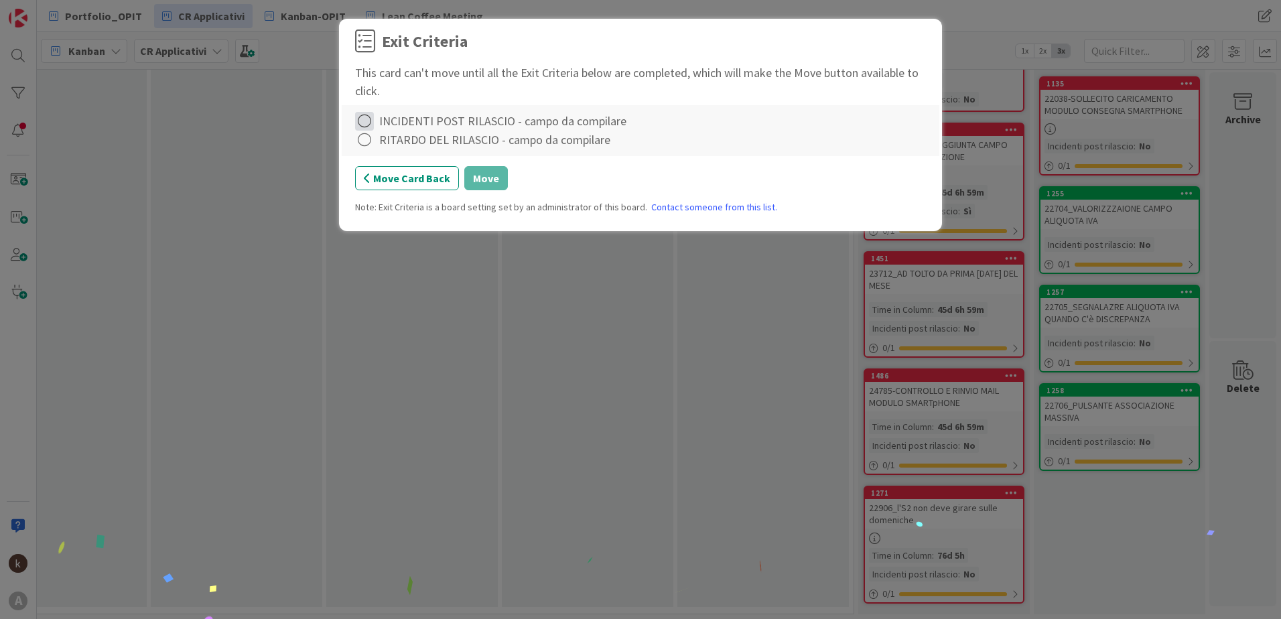
click at [365, 123] on icon at bounding box center [364, 121] width 19 height 19
click at [367, 147] on icon at bounding box center [366, 149] width 9 height 8
click at [367, 143] on icon at bounding box center [364, 140] width 19 height 19
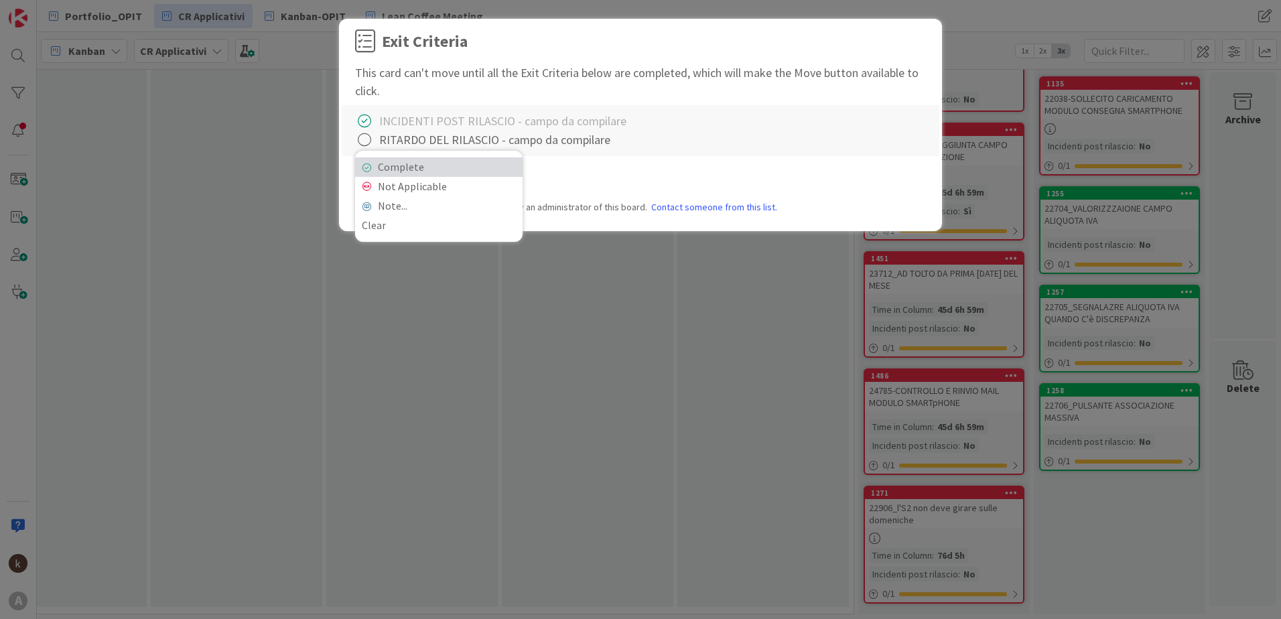
click at [376, 161] on link "Complete" at bounding box center [439, 166] width 168 height 19
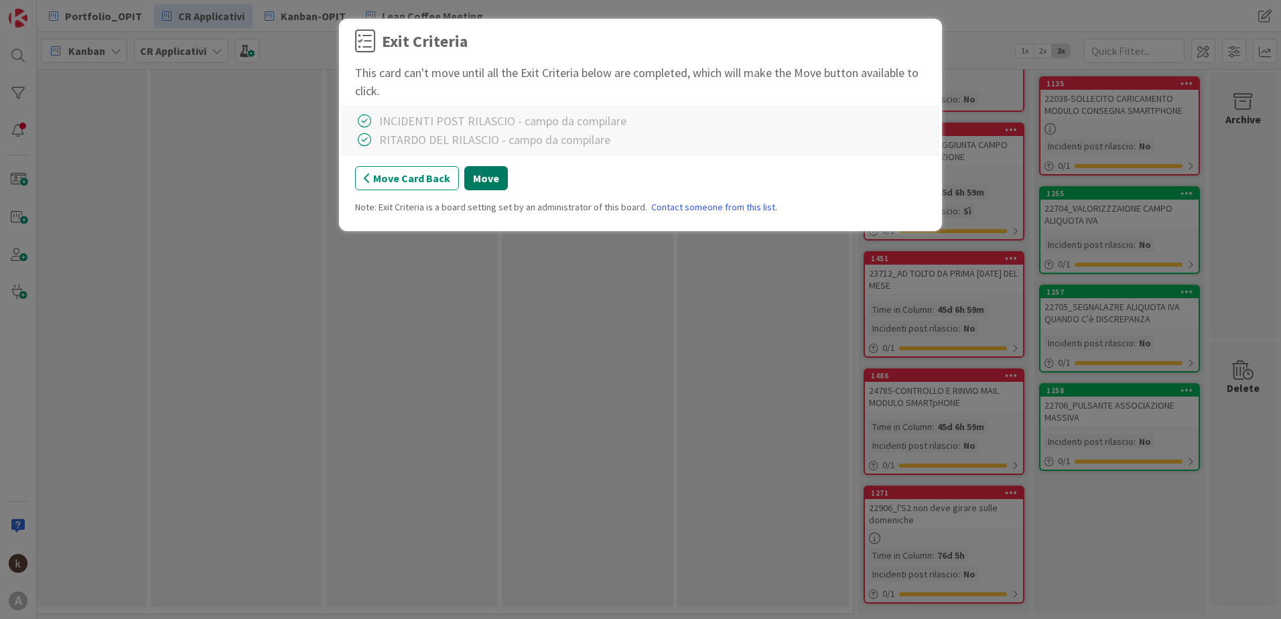
click at [468, 180] on button "Move" at bounding box center [486, 178] width 44 height 24
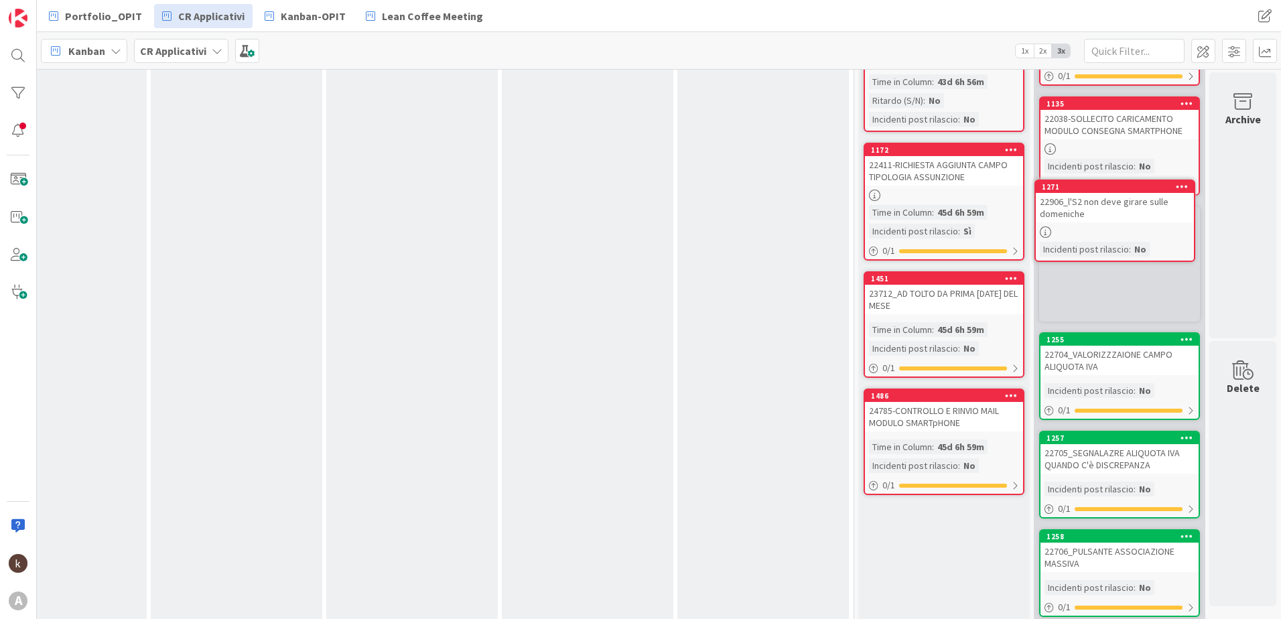
scroll to position [551, 1343]
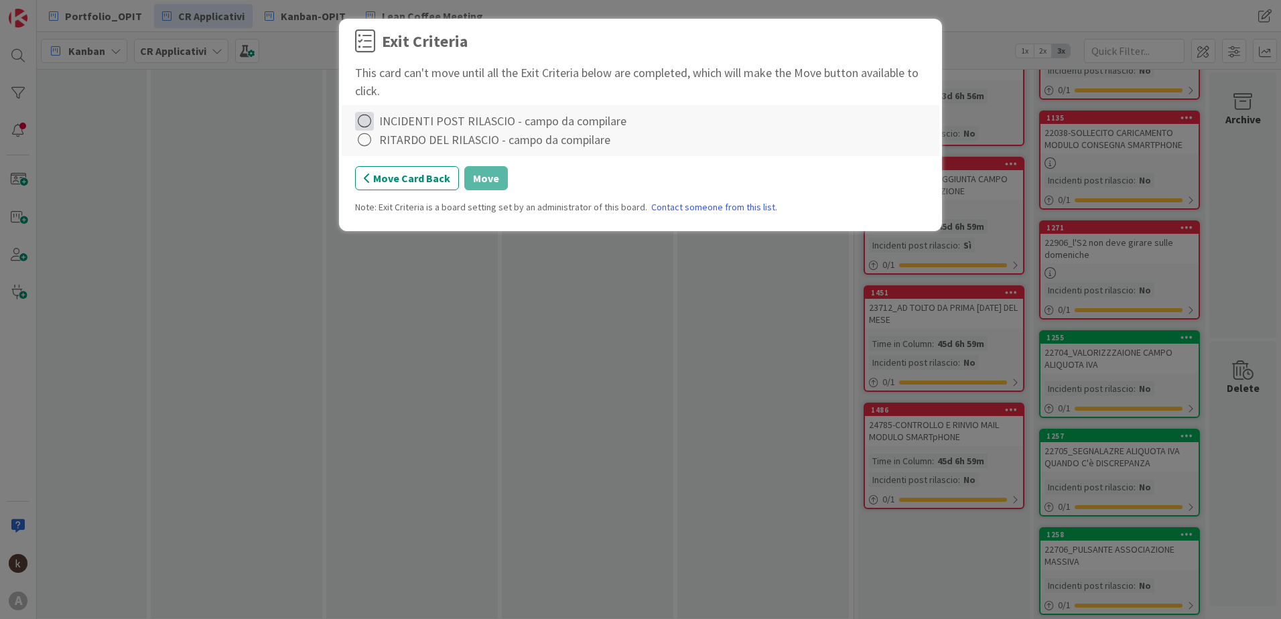
click at [365, 115] on icon at bounding box center [364, 121] width 19 height 19
click at [374, 149] on link "Complete" at bounding box center [439, 148] width 168 height 19
click at [363, 139] on icon at bounding box center [364, 140] width 19 height 19
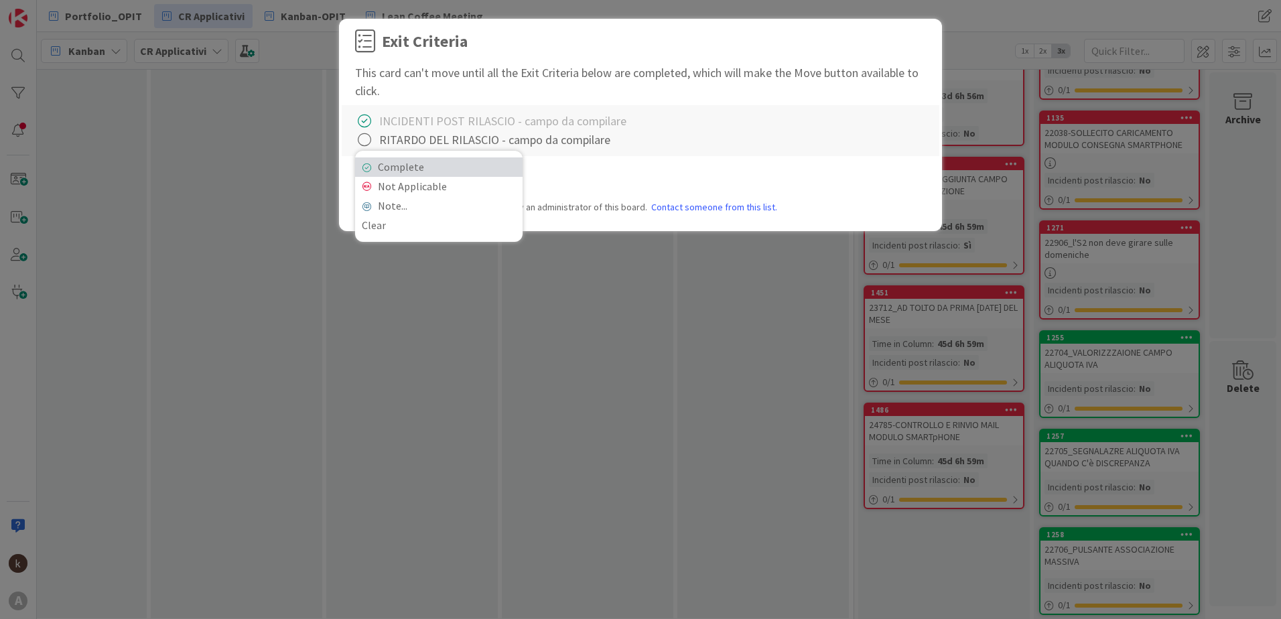
click at [373, 162] on link "Complete" at bounding box center [439, 166] width 168 height 19
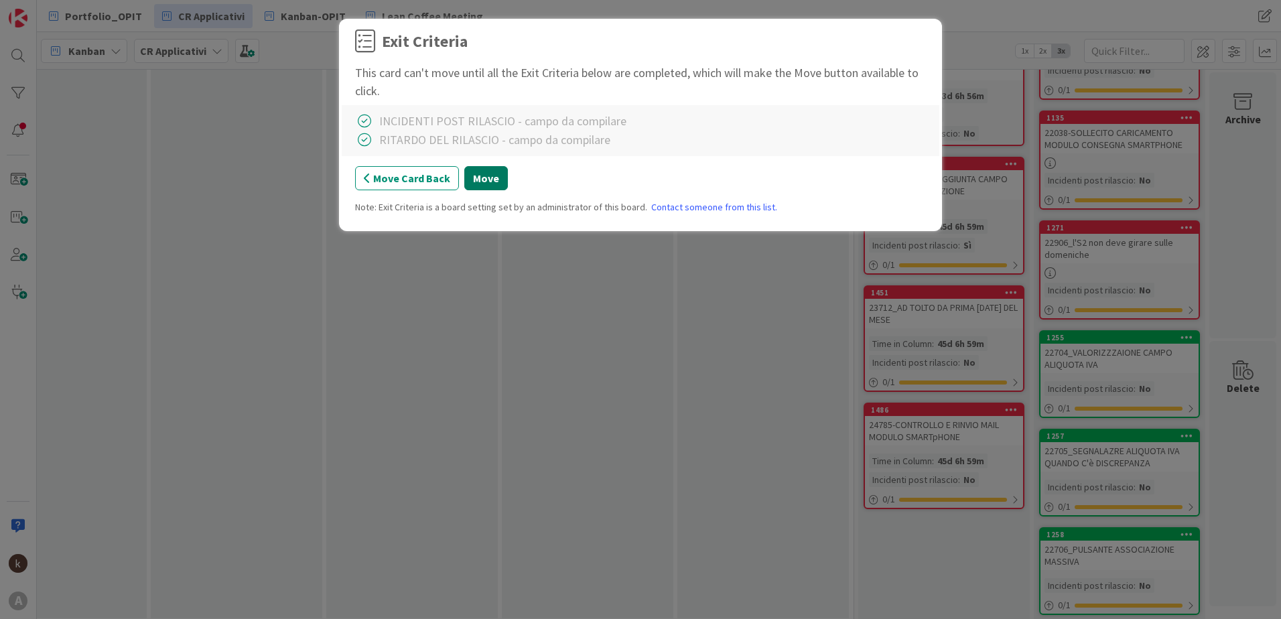
click at [492, 181] on button "Move" at bounding box center [486, 178] width 44 height 24
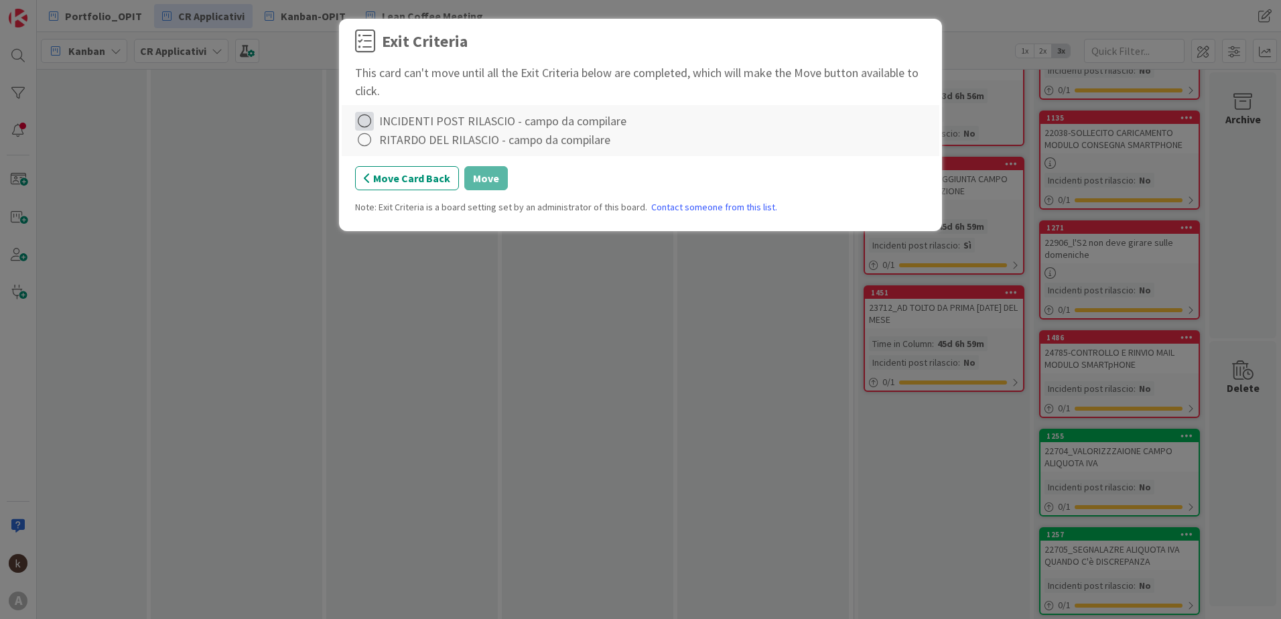
click at [367, 121] on icon at bounding box center [364, 121] width 19 height 19
click at [372, 143] on link "Complete" at bounding box center [439, 148] width 168 height 19
click at [365, 137] on icon at bounding box center [364, 140] width 19 height 19
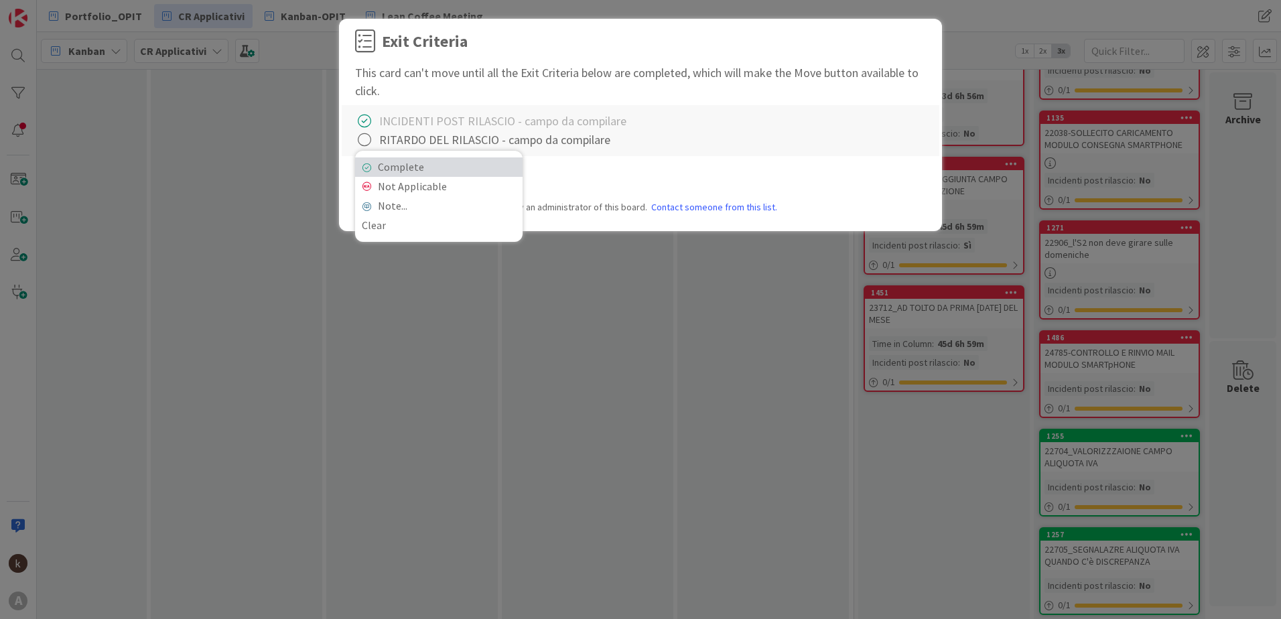
click at [369, 160] on link "Complete" at bounding box center [439, 166] width 168 height 19
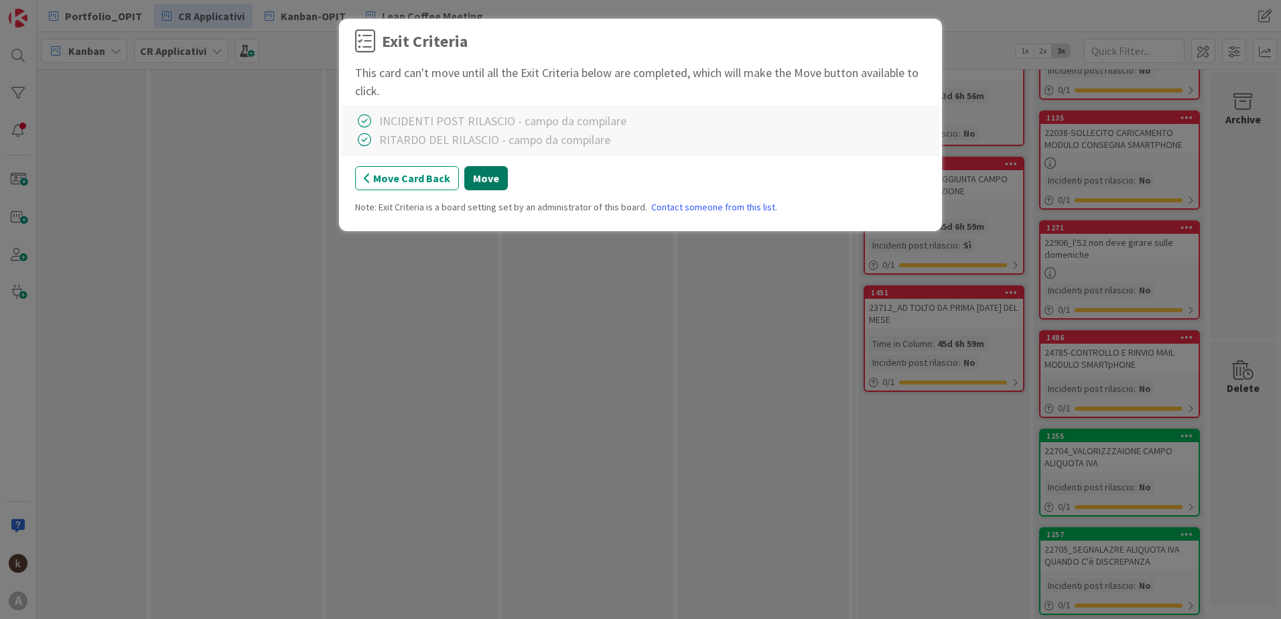
click at [472, 183] on button "Move" at bounding box center [486, 178] width 44 height 24
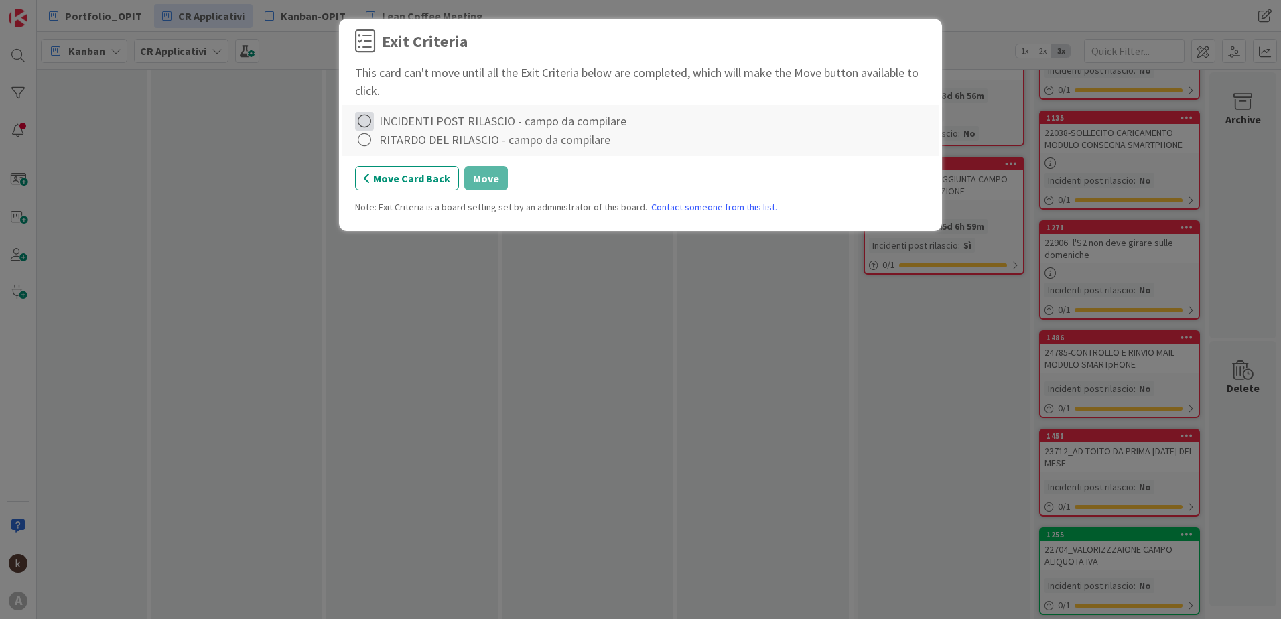
click at [369, 116] on icon at bounding box center [364, 121] width 19 height 19
click at [373, 155] on link "Complete" at bounding box center [439, 148] width 168 height 19
click at [368, 146] on icon at bounding box center [364, 140] width 19 height 19
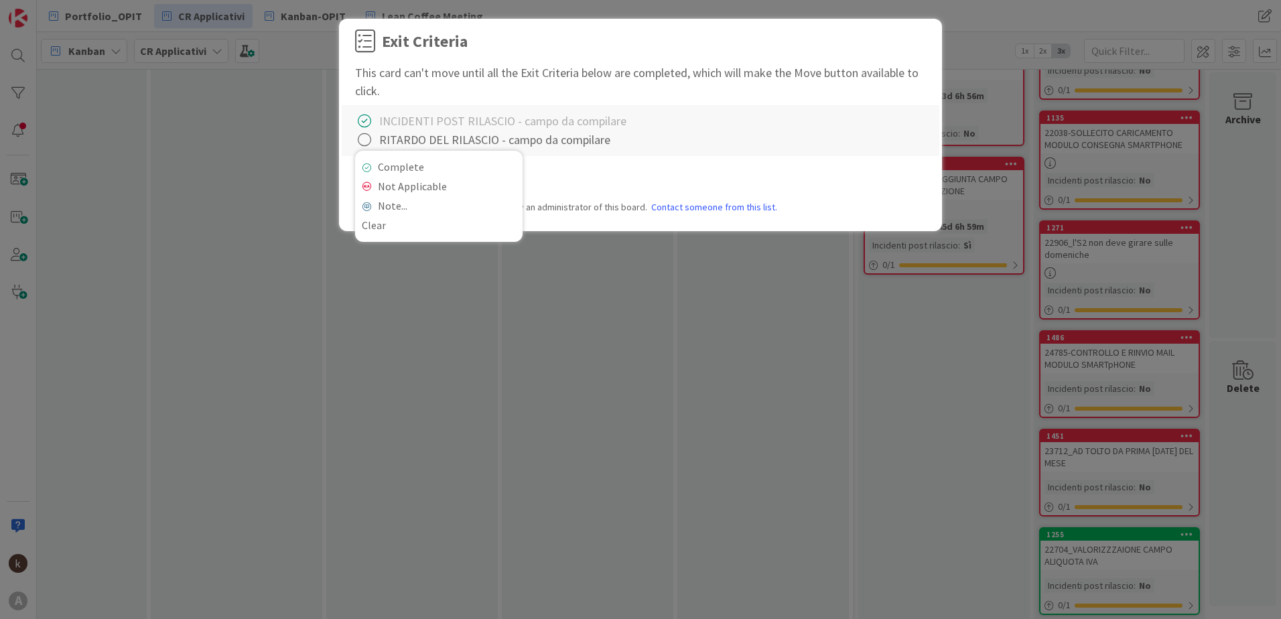
click at [373, 155] on div "Complete Not Applicable Note... Clear" at bounding box center [439, 196] width 168 height 91
click at [374, 168] on link "Complete" at bounding box center [439, 166] width 168 height 19
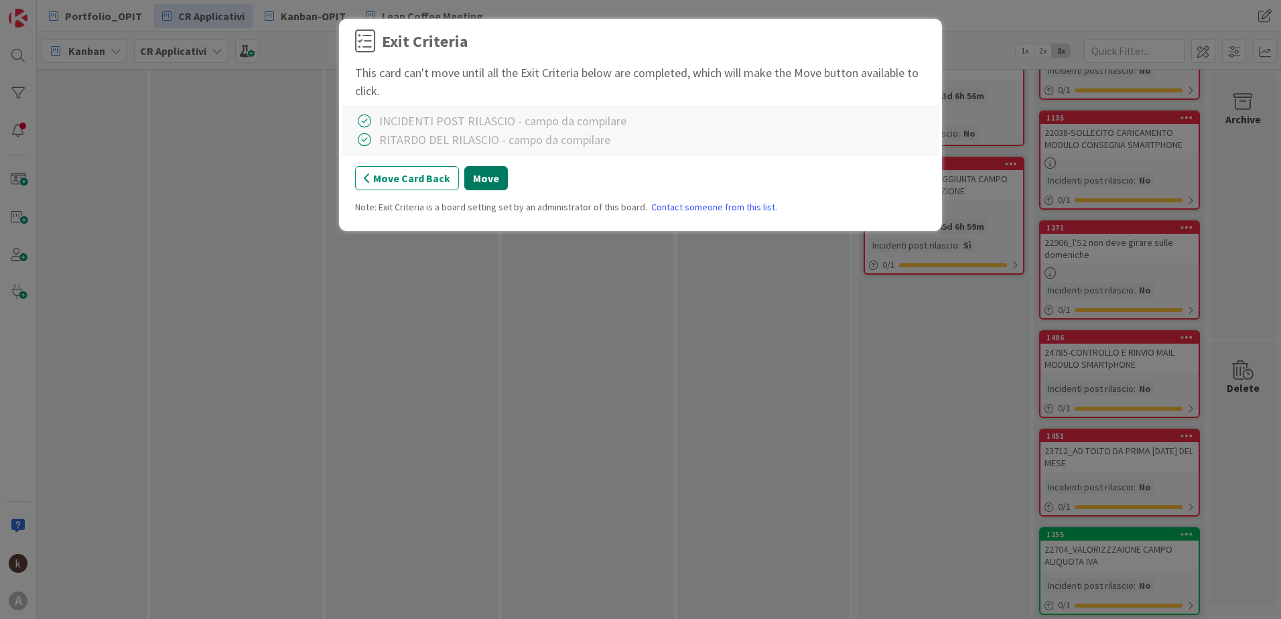
click at [499, 184] on button "Move" at bounding box center [486, 178] width 44 height 24
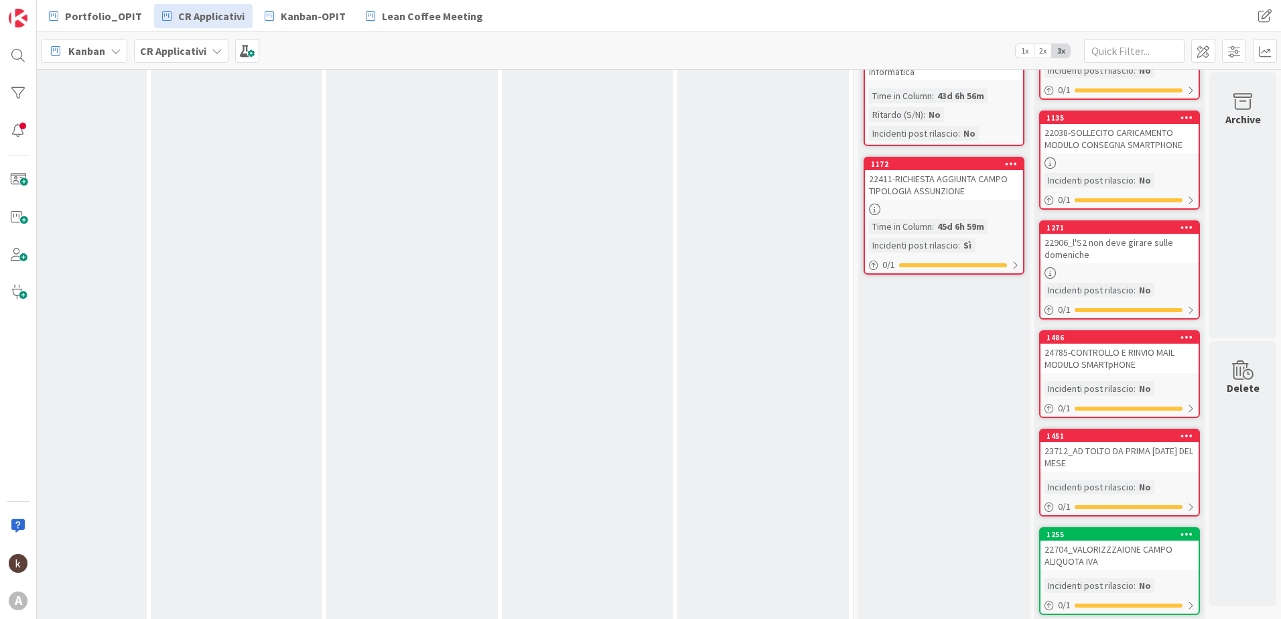
scroll to position [484, 1343]
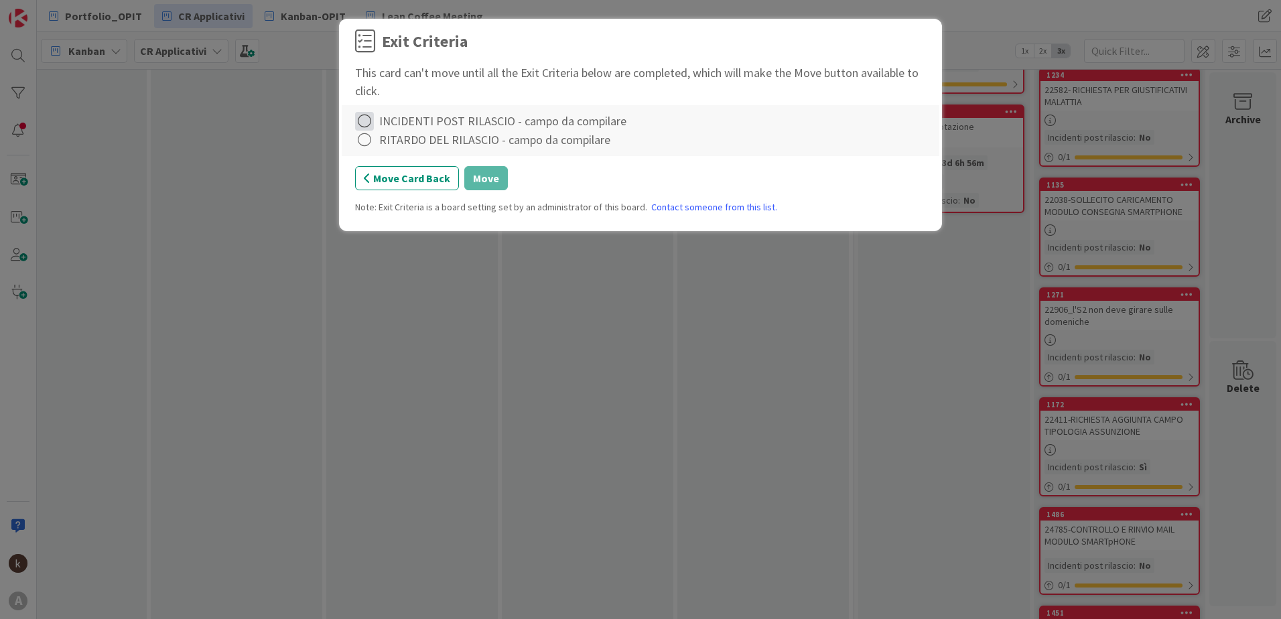
click at [369, 119] on icon at bounding box center [364, 121] width 19 height 19
click at [368, 143] on link "Complete" at bounding box center [439, 148] width 168 height 19
click at [368, 143] on icon at bounding box center [364, 140] width 19 height 19
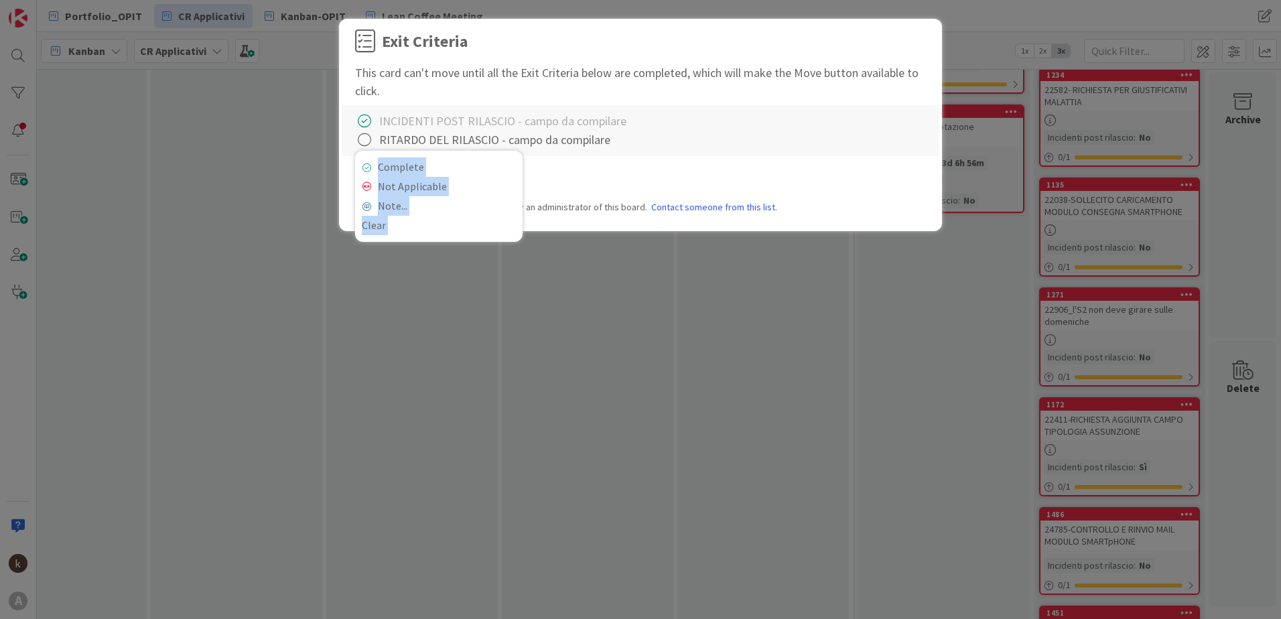
drag, startPoint x: 377, startPoint y: 162, endPoint x: 385, endPoint y: 164, distance: 8.3
click at [377, 164] on link "Complete" at bounding box center [439, 166] width 168 height 19
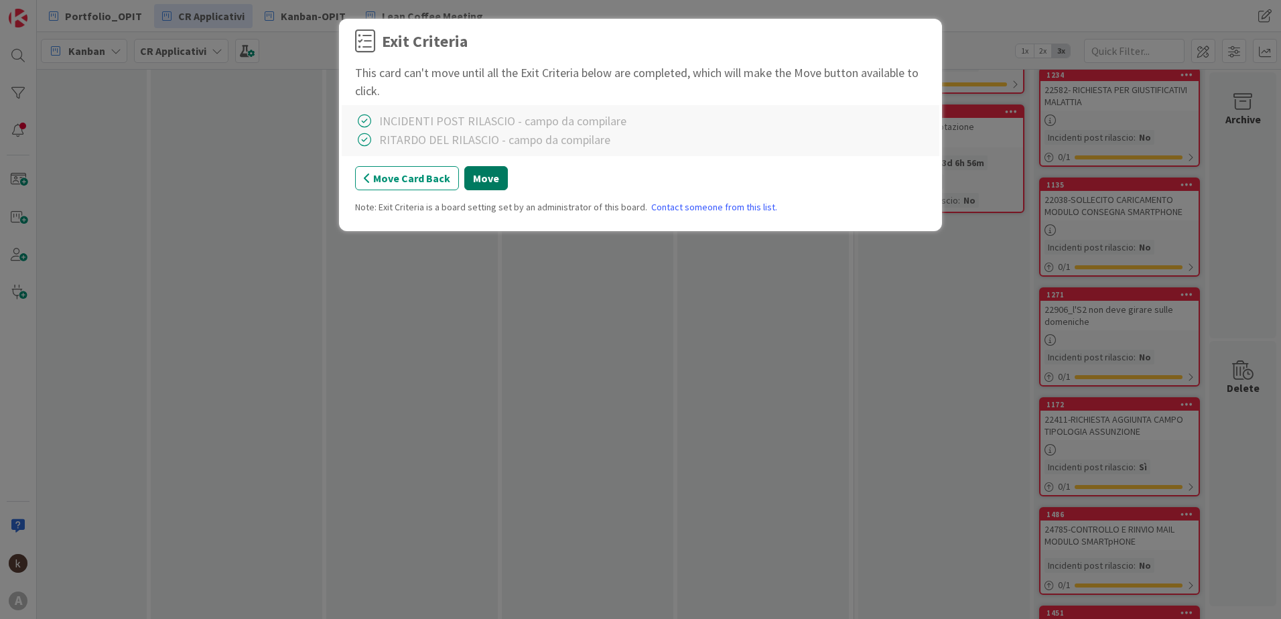
click at [472, 172] on button "Move" at bounding box center [486, 178] width 44 height 24
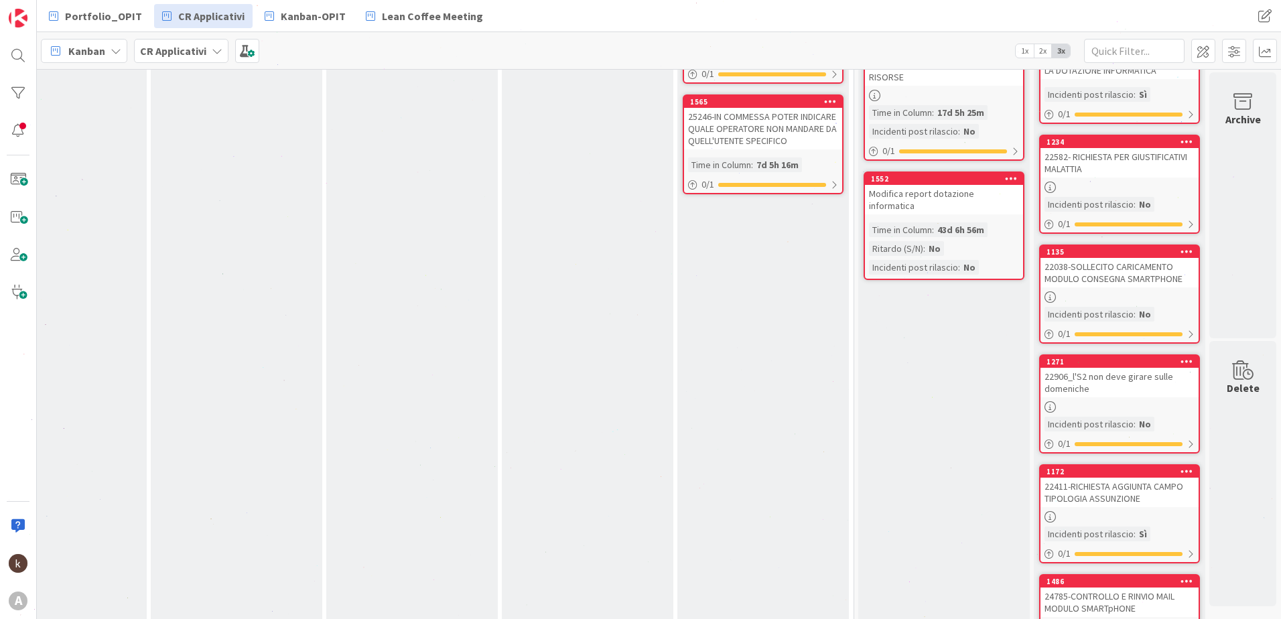
scroll to position [283, 1343]
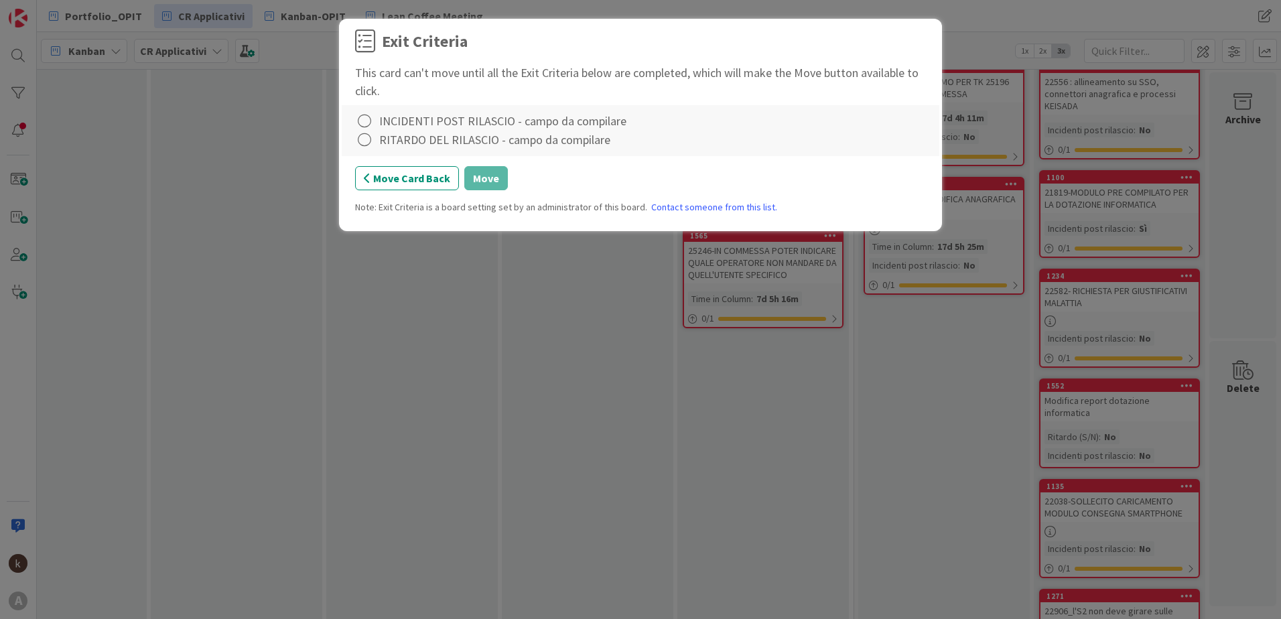
click at [354, 118] on div "INCIDENTI POST RILASCIO - campo da compilare RITARDO DEL RILASCIO - campo da co…" at bounding box center [641, 130] width 598 height 51
click at [365, 124] on icon at bounding box center [364, 121] width 19 height 19
click at [378, 141] on link "Complete" at bounding box center [439, 148] width 168 height 19
click at [369, 142] on icon at bounding box center [364, 140] width 19 height 19
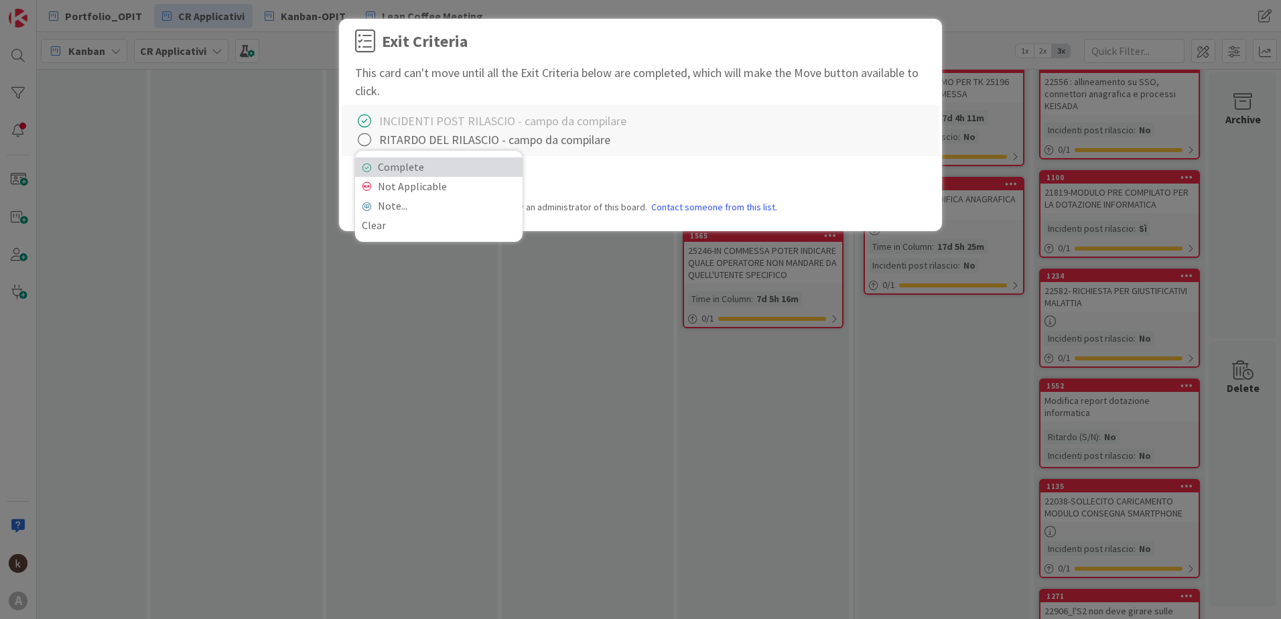
click at [368, 161] on link "Complete" at bounding box center [439, 166] width 168 height 19
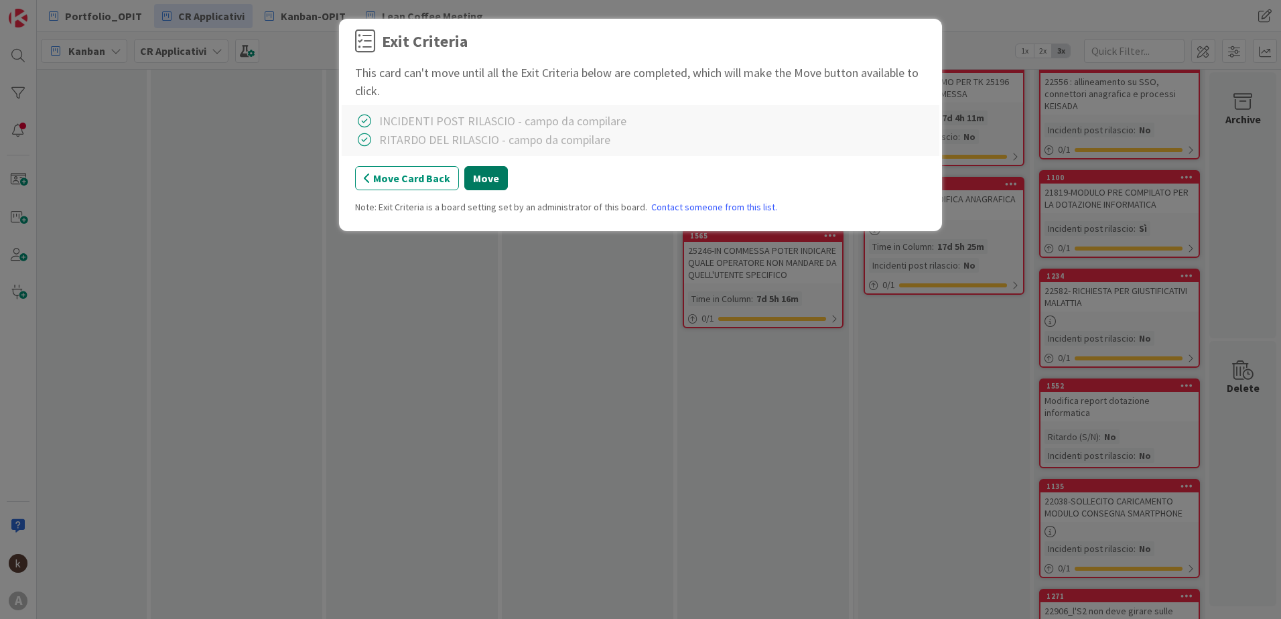
click at [493, 188] on button "Move" at bounding box center [486, 178] width 44 height 24
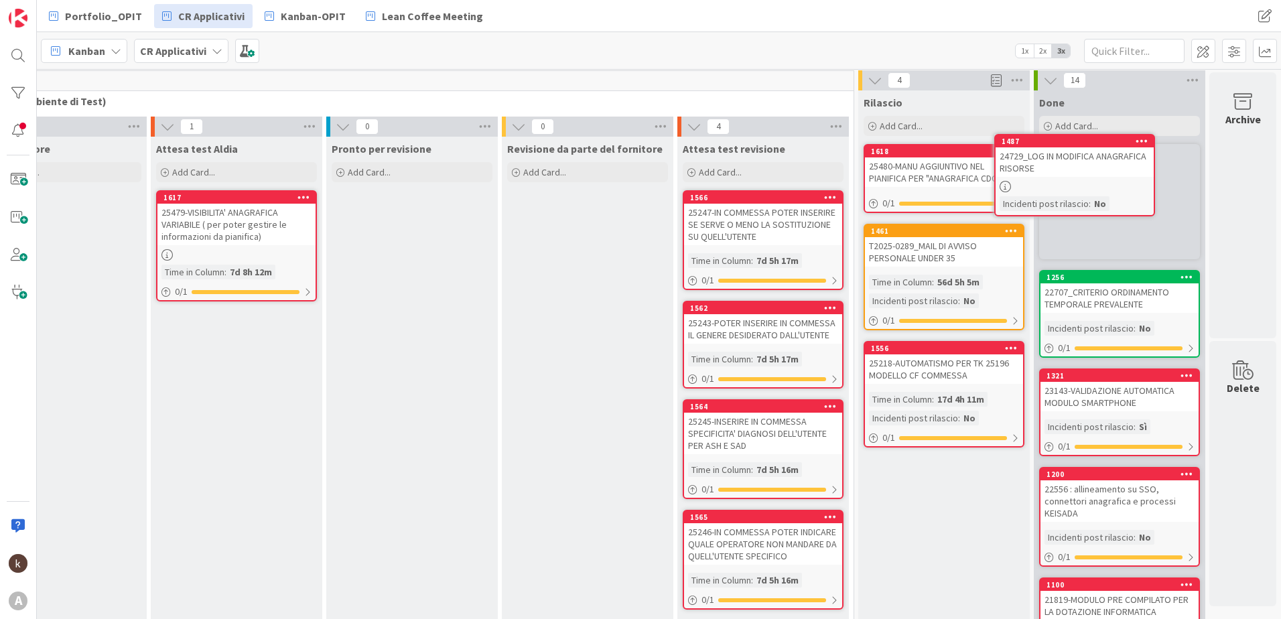
scroll to position [0, 1343]
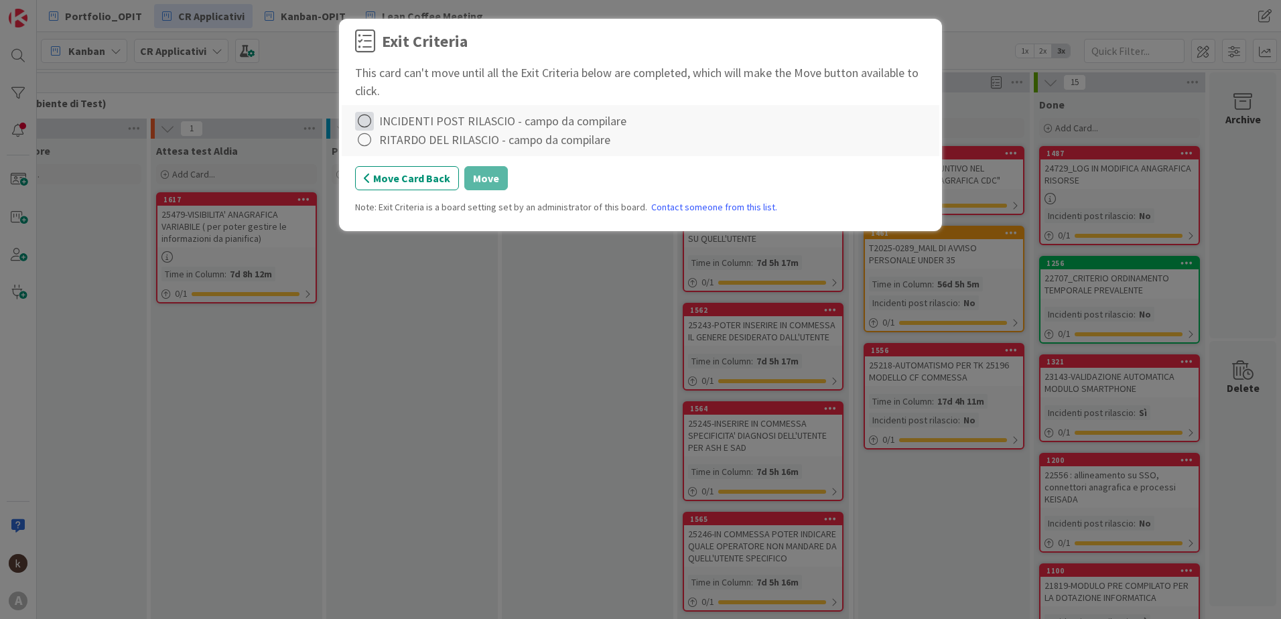
click at [372, 115] on icon at bounding box center [364, 121] width 19 height 19
click at [369, 152] on icon at bounding box center [366, 149] width 9 height 8
click at [367, 137] on icon at bounding box center [364, 140] width 19 height 19
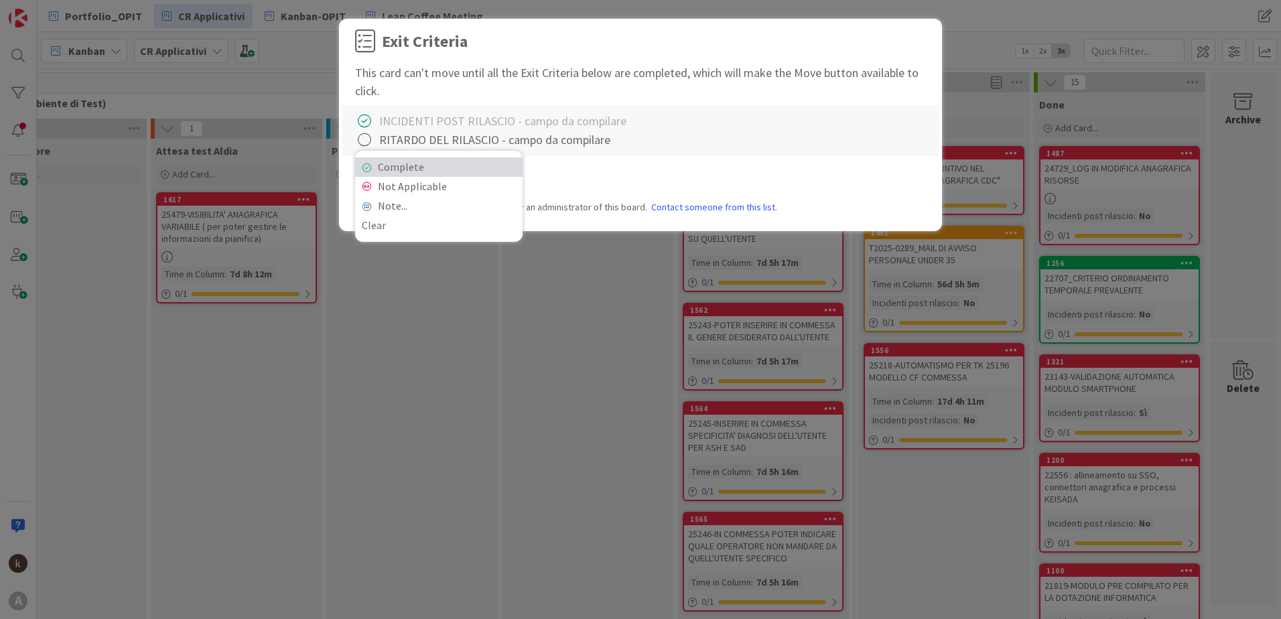
click at [391, 165] on link "Complete" at bounding box center [439, 166] width 168 height 19
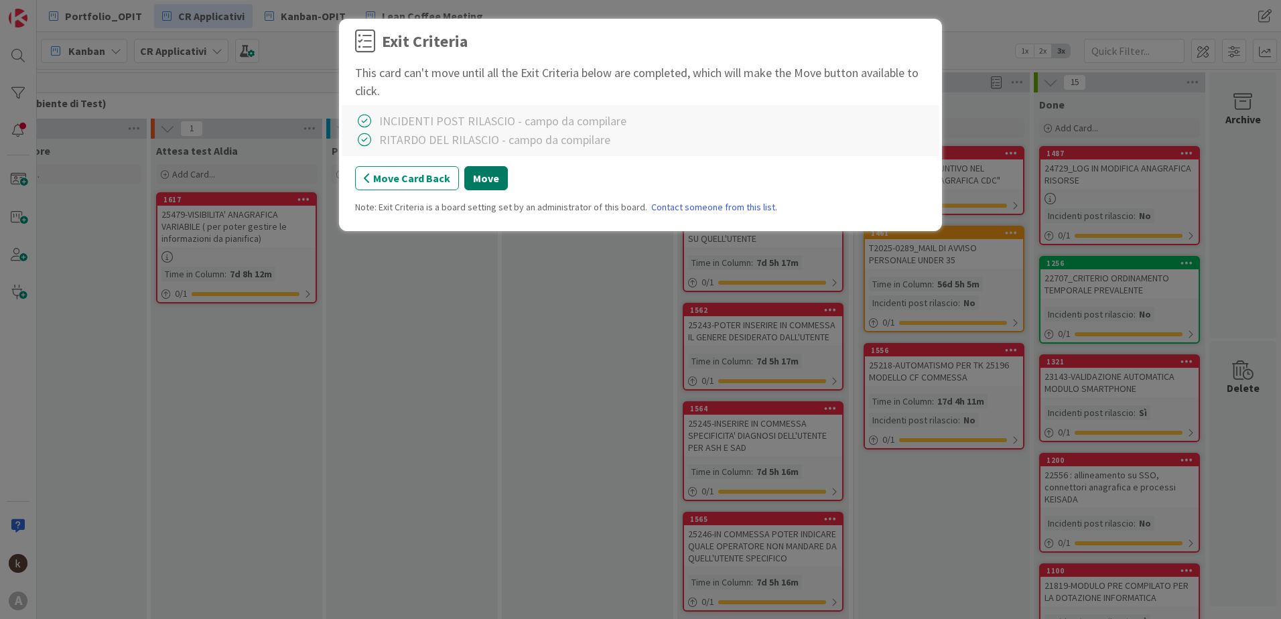
click at [478, 171] on button "Move" at bounding box center [486, 178] width 44 height 24
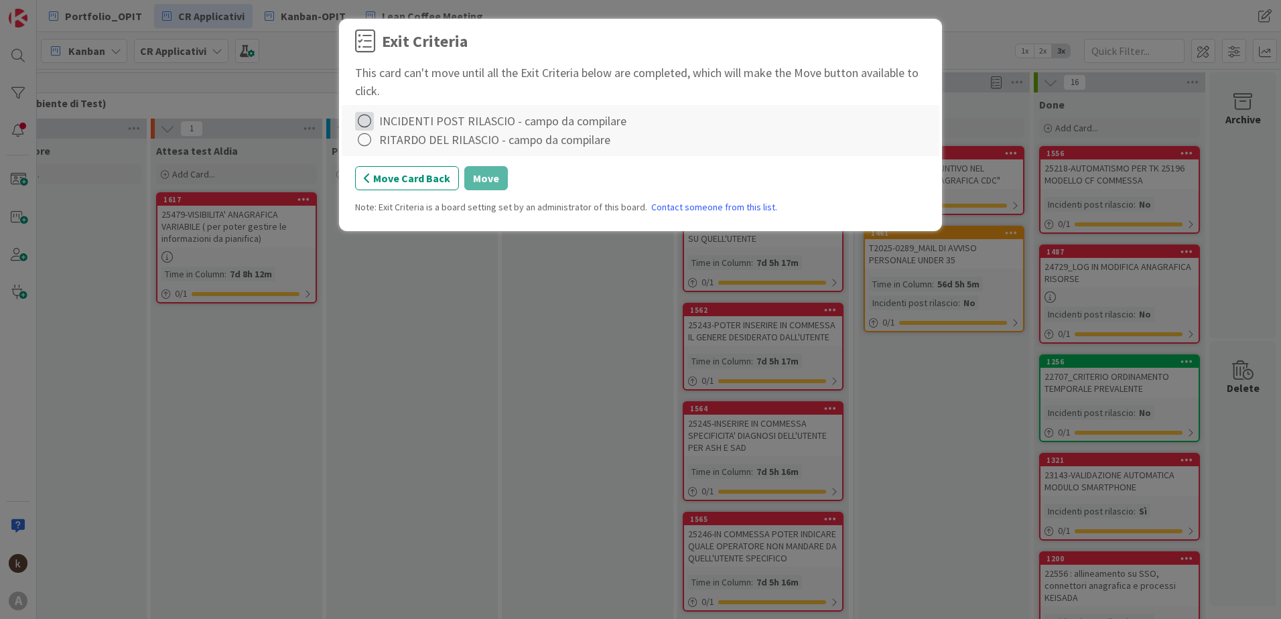
click at [363, 122] on icon at bounding box center [364, 121] width 19 height 19
click at [373, 149] on link "Complete" at bounding box center [439, 148] width 168 height 19
click at [366, 141] on icon at bounding box center [364, 140] width 19 height 19
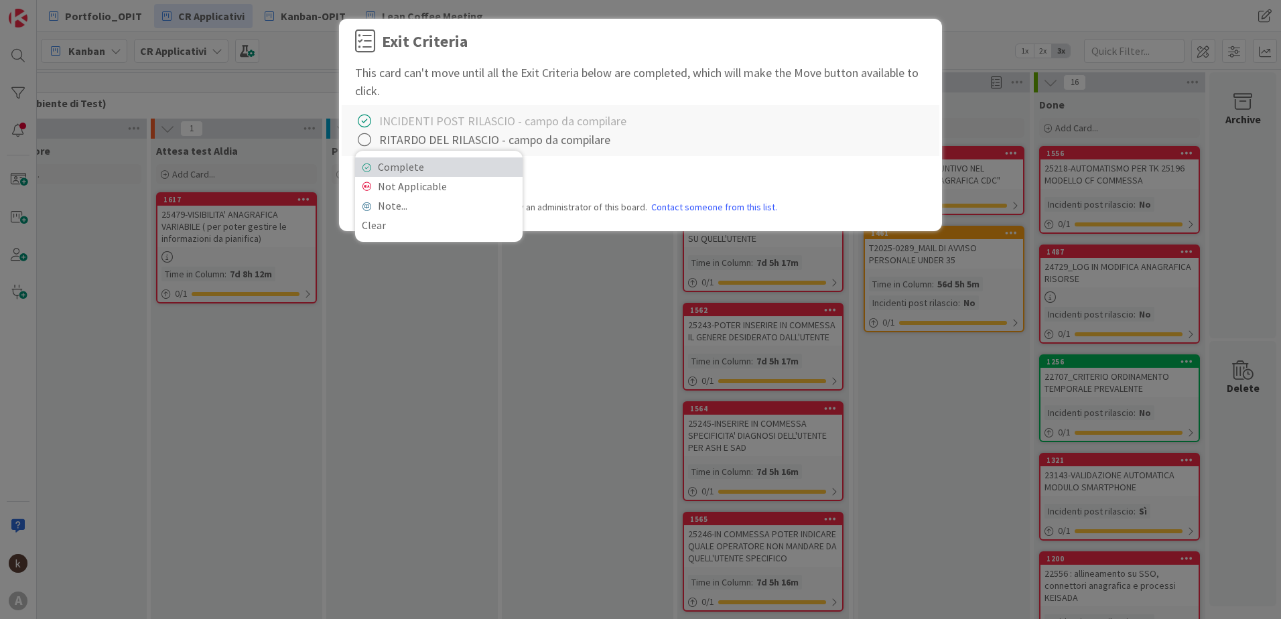
click at [377, 159] on link "Complete" at bounding box center [439, 166] width 168 height 19
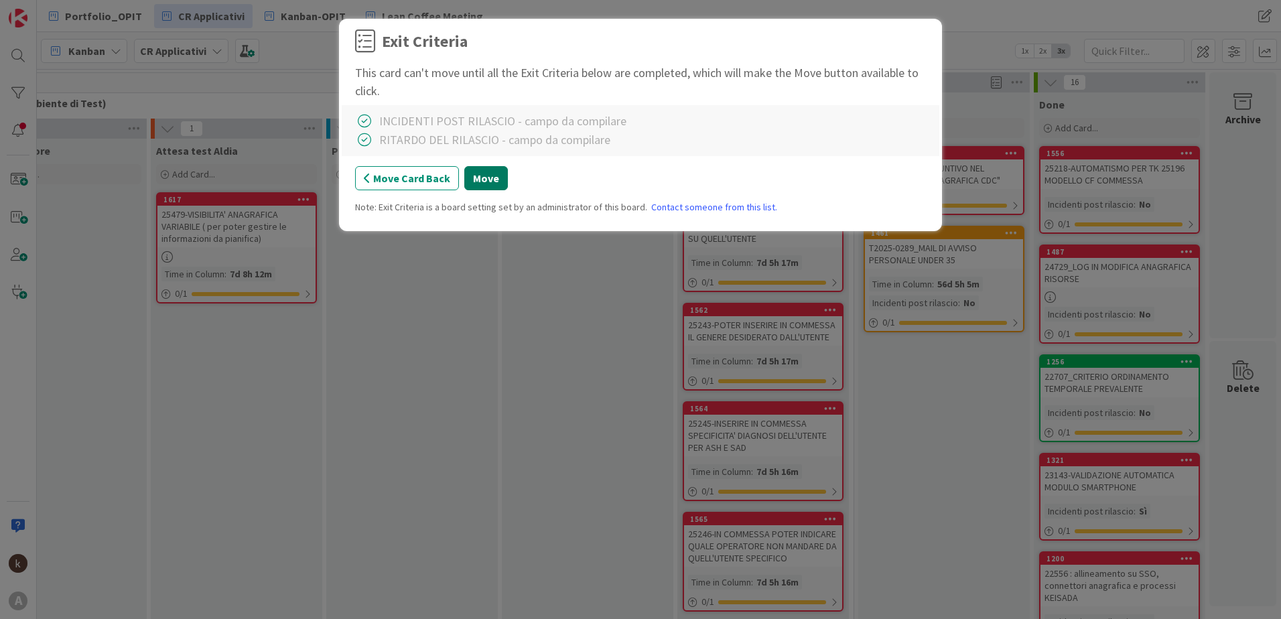
click at [479, 177] on button "Move" at bounding box center [486, 178] width 44 height 24
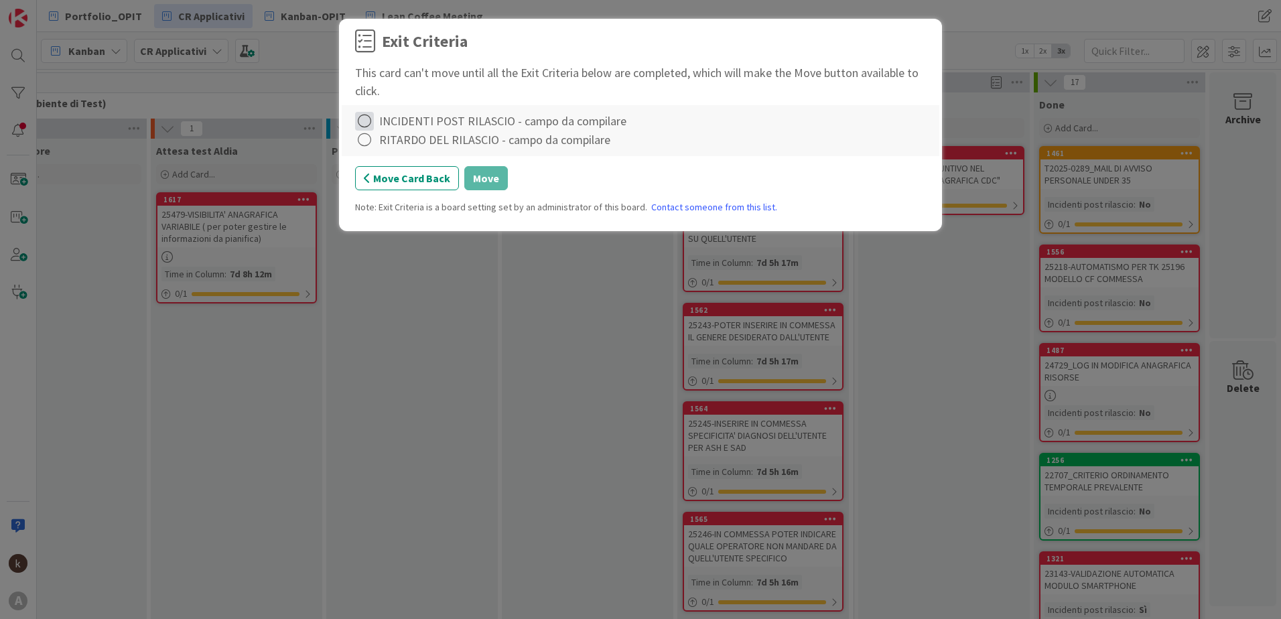
click at [365, 119] on icon at bounding box center [364, 121] width 19 height 19
click at [367, 141] on link "Complete" at bounding box center [439, 148] width 168 height 19
click at [367, 141] on icon at bounding box center [364, 140] width 19 height 19
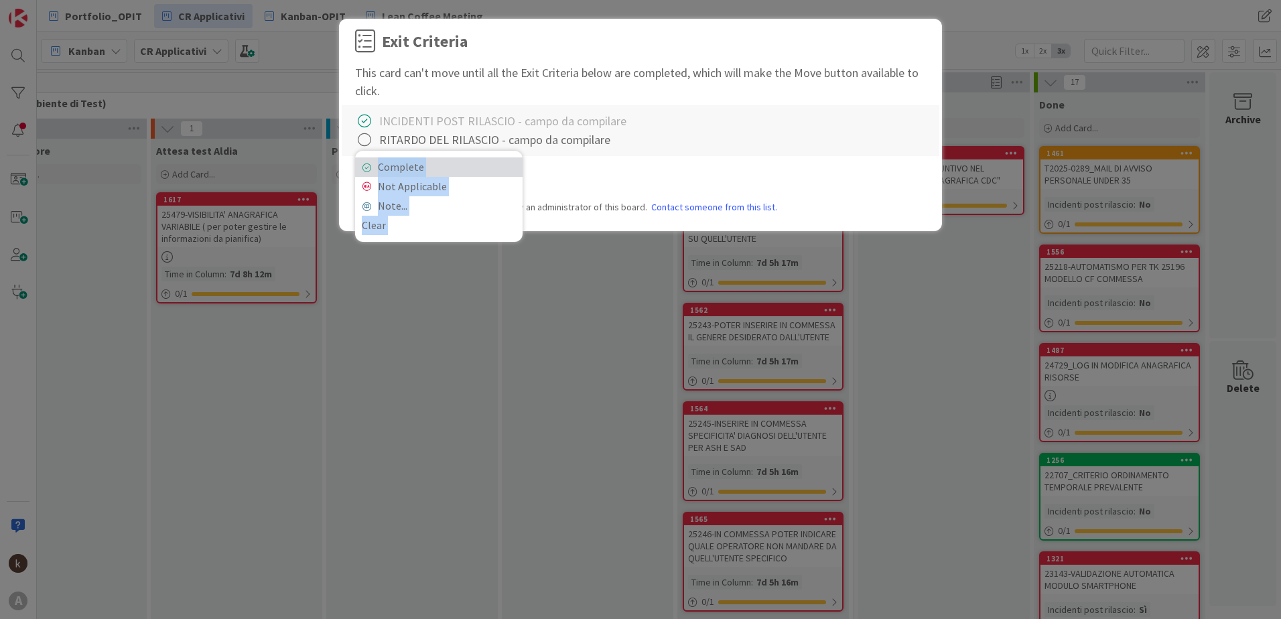
click at [370, 164] on link "Complete" at bounding box center [439, 166] width 168 height 19
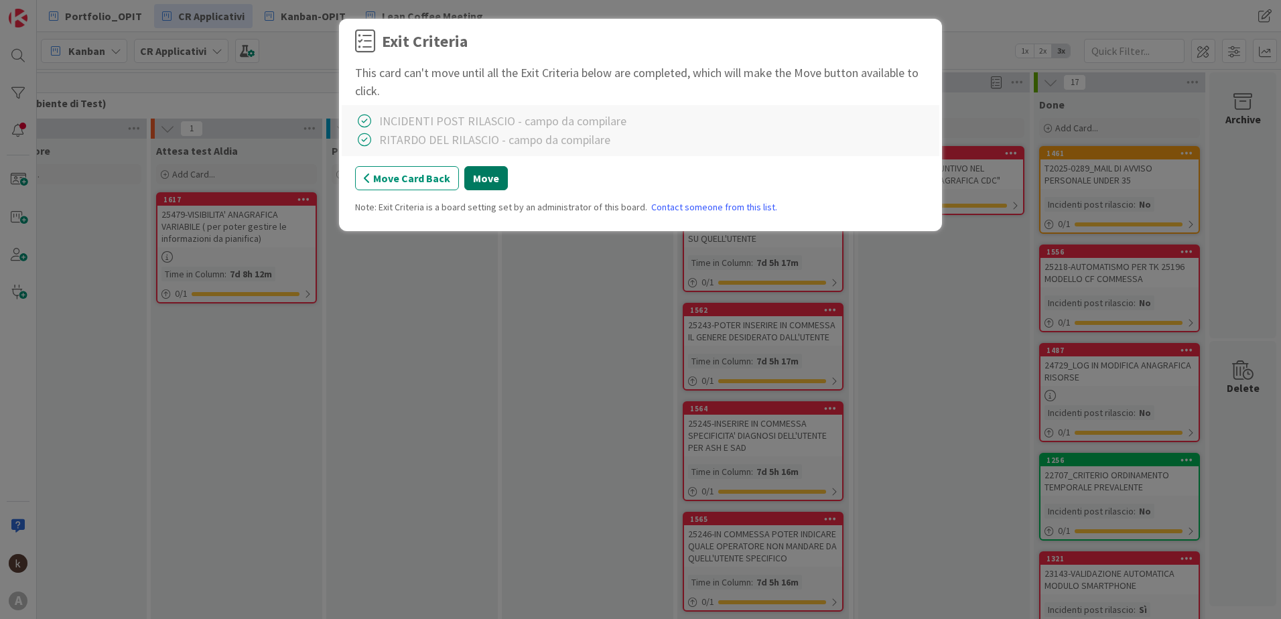
click at [497, 180] on button "Move" at bounding box center [486, 178] width 44 height 24
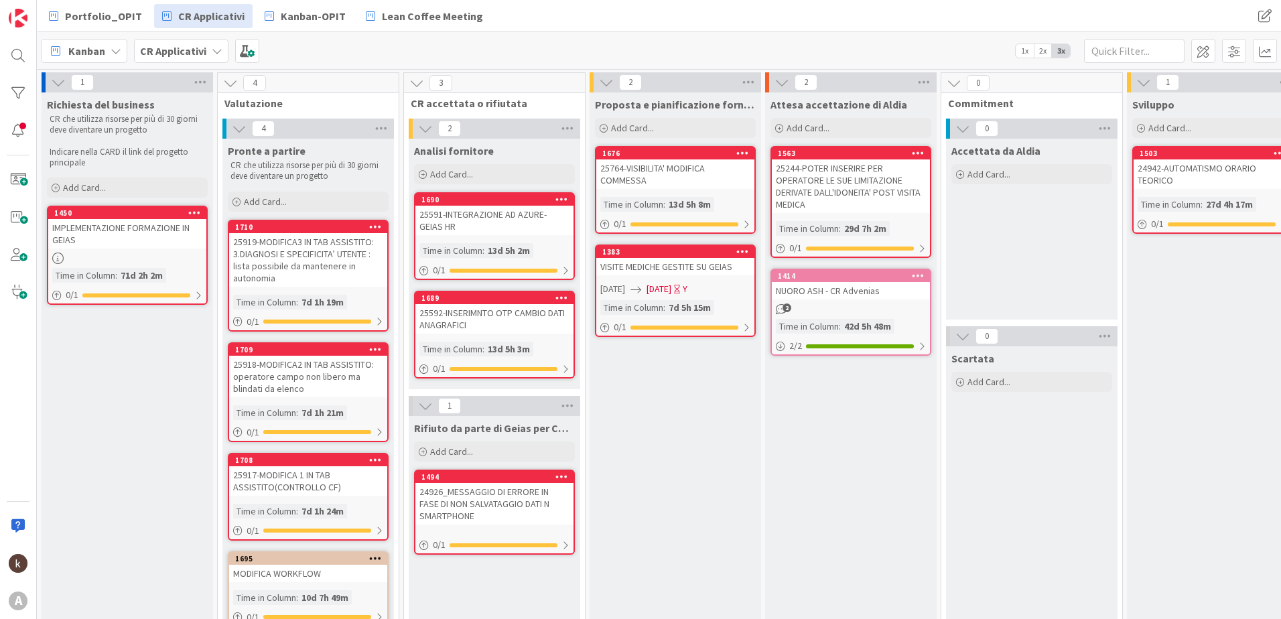
scroll to position [0, 1343]
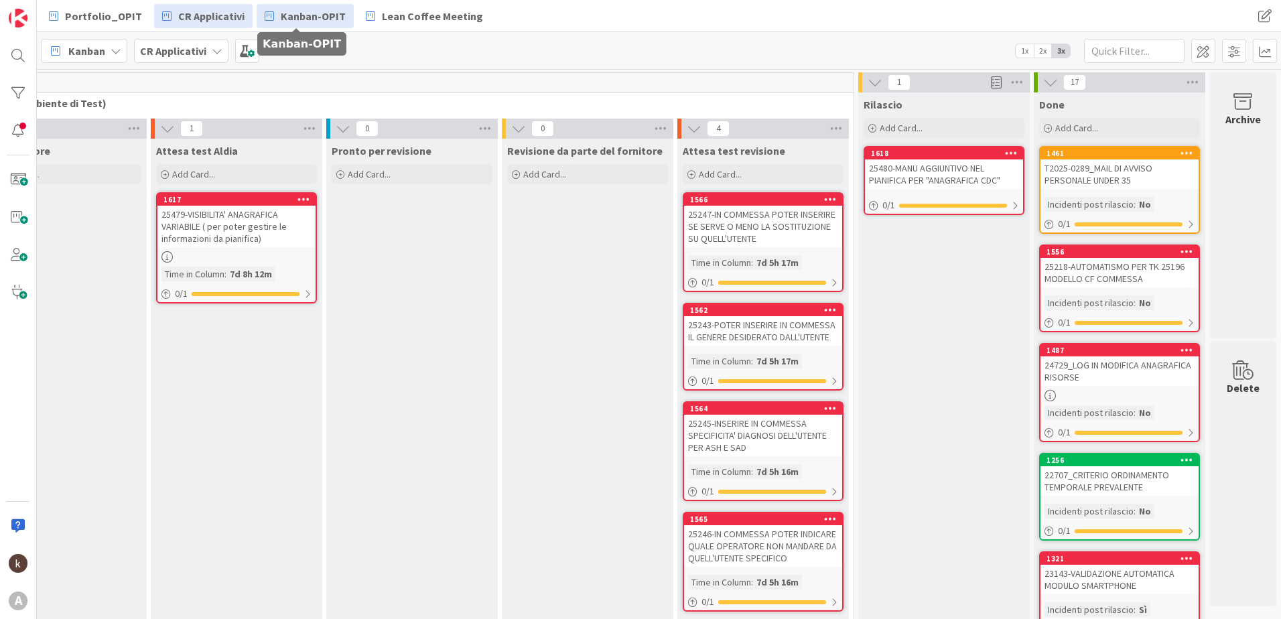
click at [304, 23] on span "Kanban-OPIT" at bounding box center [313, 16] width 65 height 16
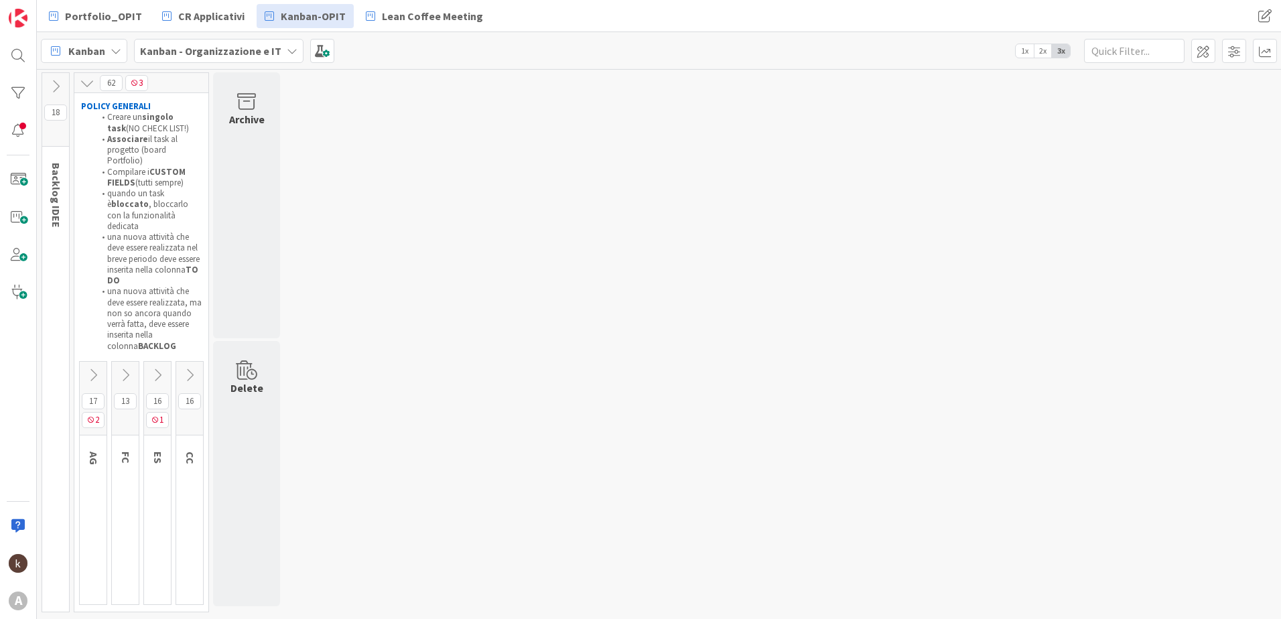
click at [159, 362] on div "16 1" at bounding box center [157, 399] width 27 height 74
click at [159, 368] on icon at bounding box center [157, 375] width 15 height 15
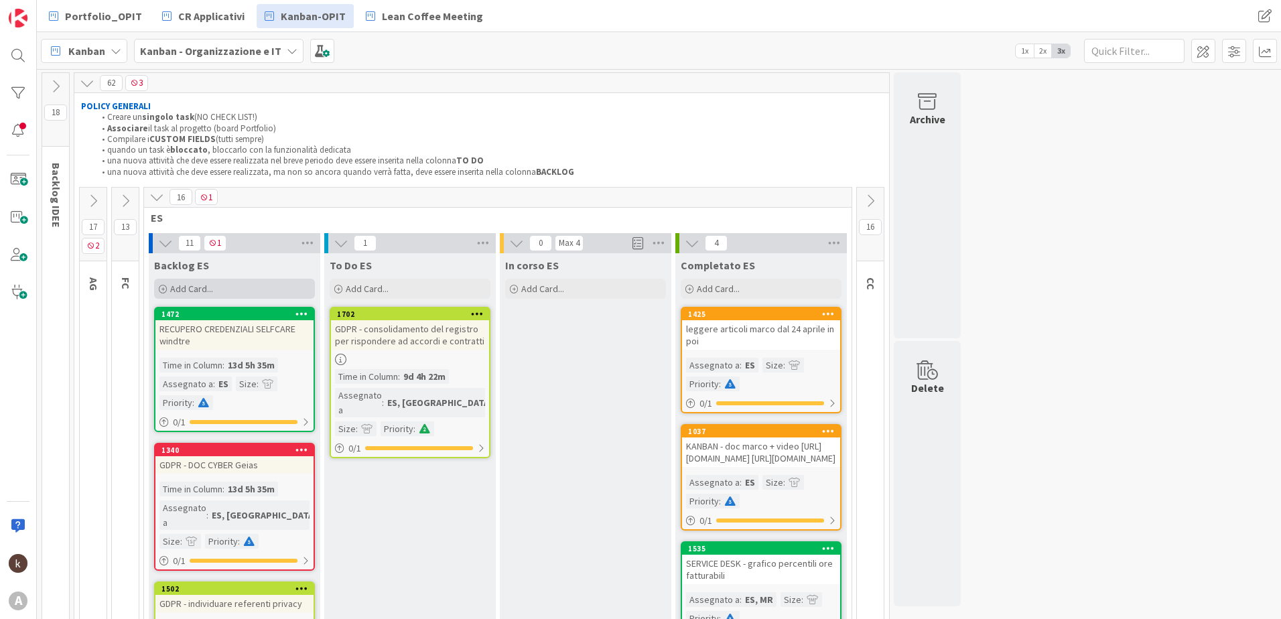
click at [216, 289] on div "Add Card..." at bounding box center [234, 289] width 161 height 20
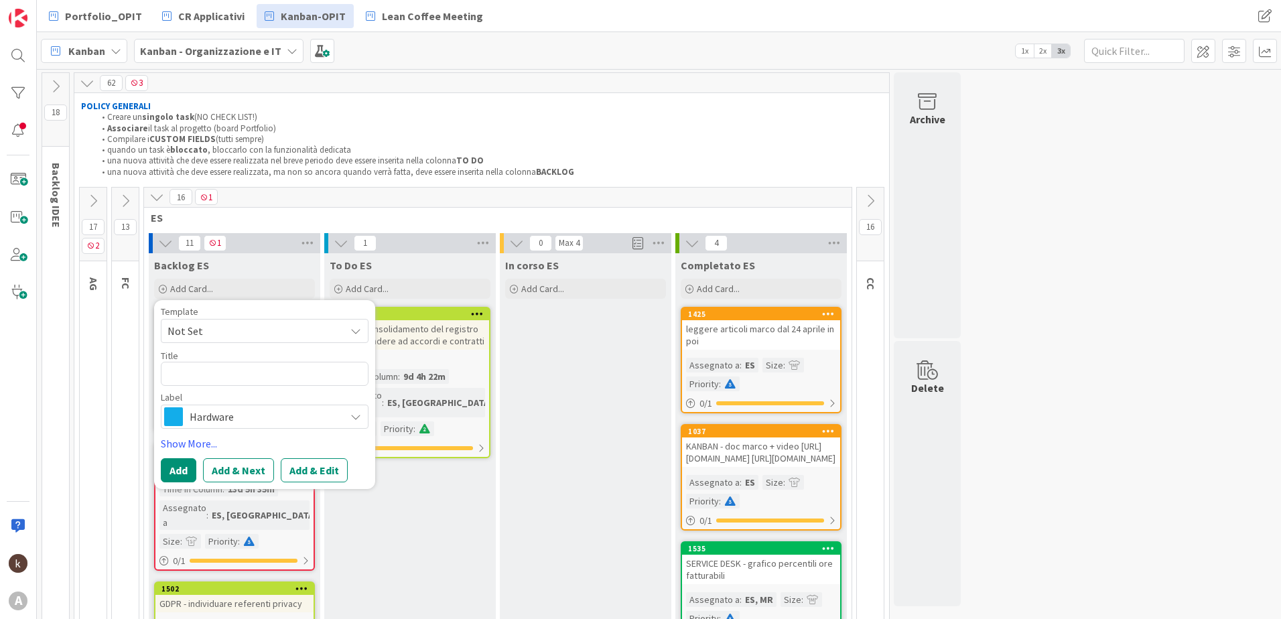
click at [223, 417] on span "Hardware" at bounding box center [264, 416] width 149 height 19
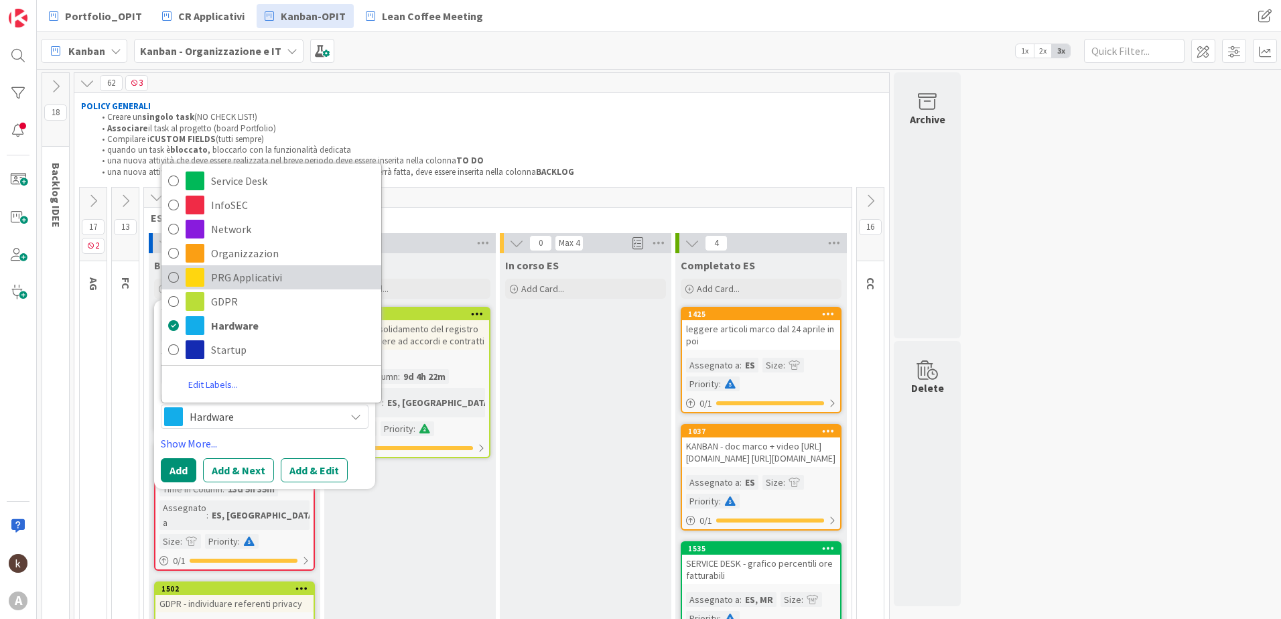
click at [249, 280] on span "PRG Applicativi" at bounding box center [293, 277] width 164 height 20
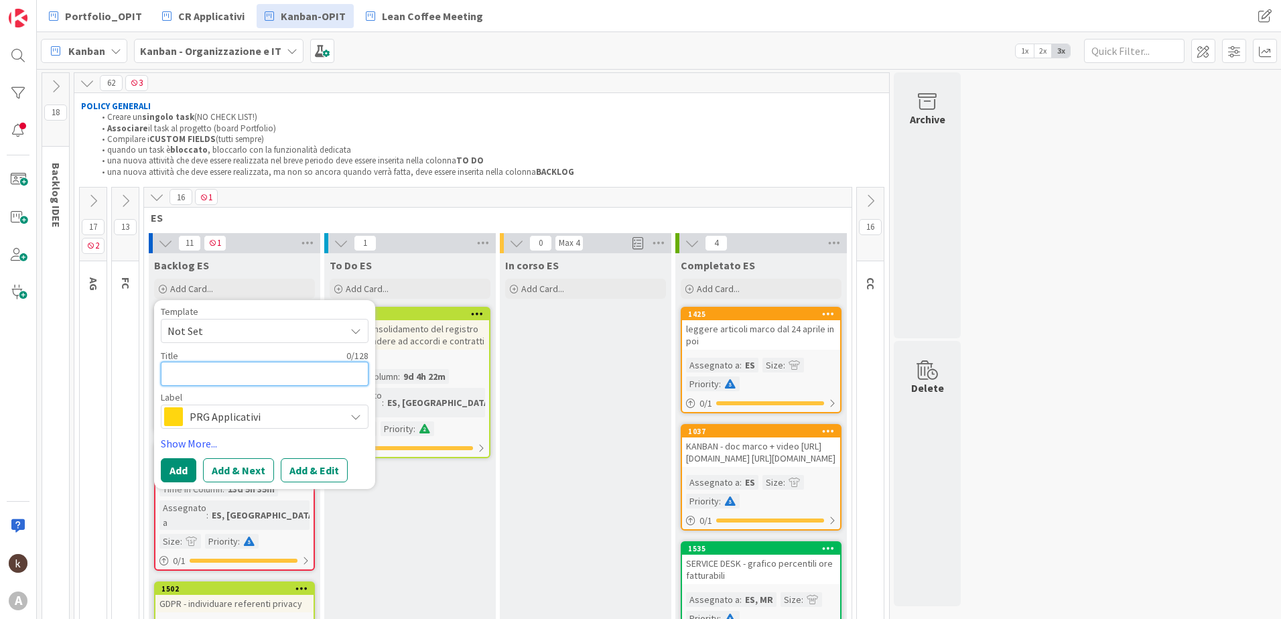
click at [289, 367] on textarea at bounding box center [265, 374] width 208 height 24
type textarea "x"
type textarea "G"
type textarea "x"
type textarea "GE"
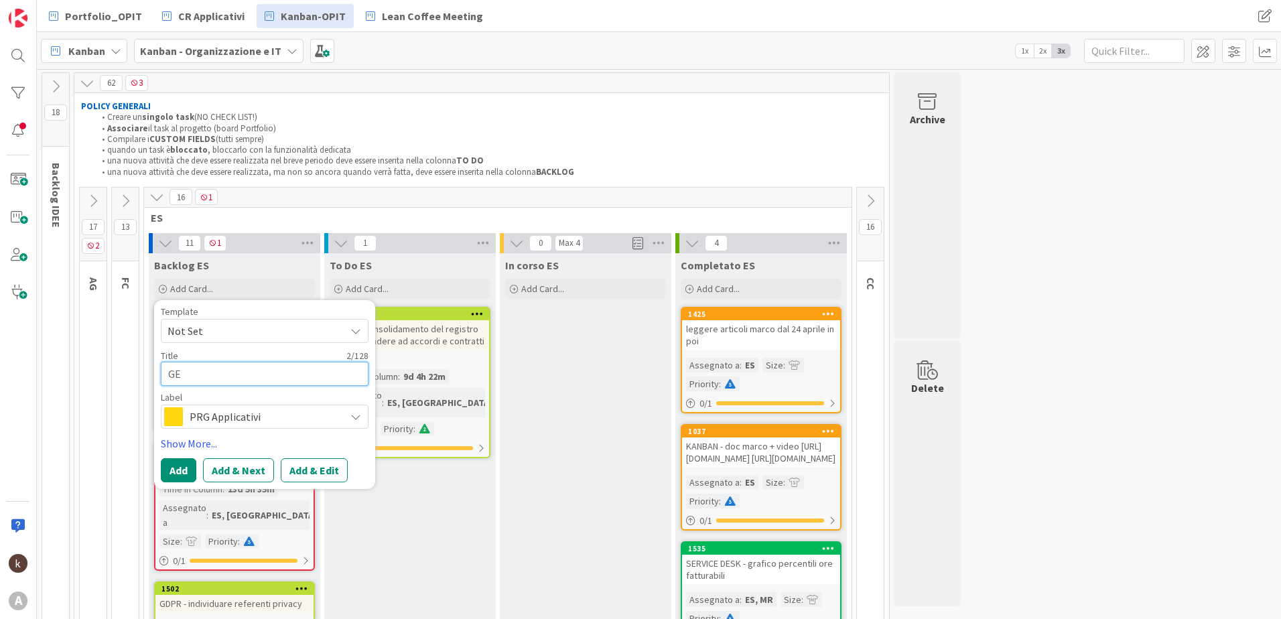
type textarea "x"
type textarea "GEI"
type textarea "x"
type textarea "GEIA"
type textarea "x"
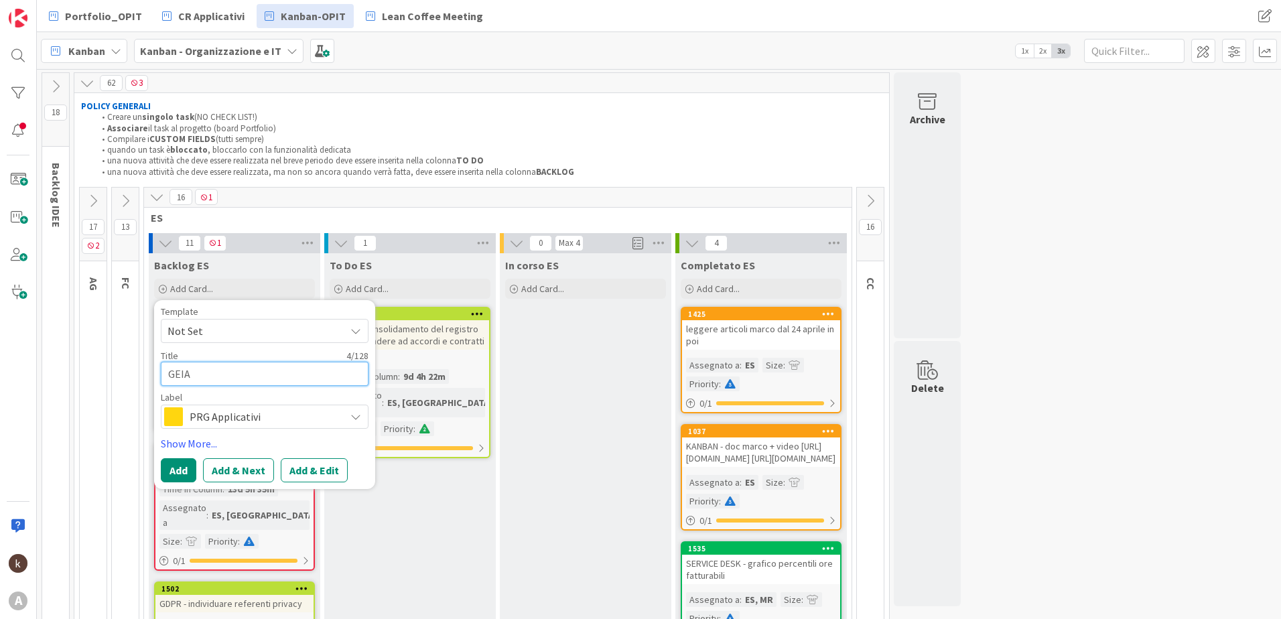
type textarea "GEIAS"
type textarea "x"
type textarea "GEIAS -"
type textarea "x"
type textarea "GEIAS -"
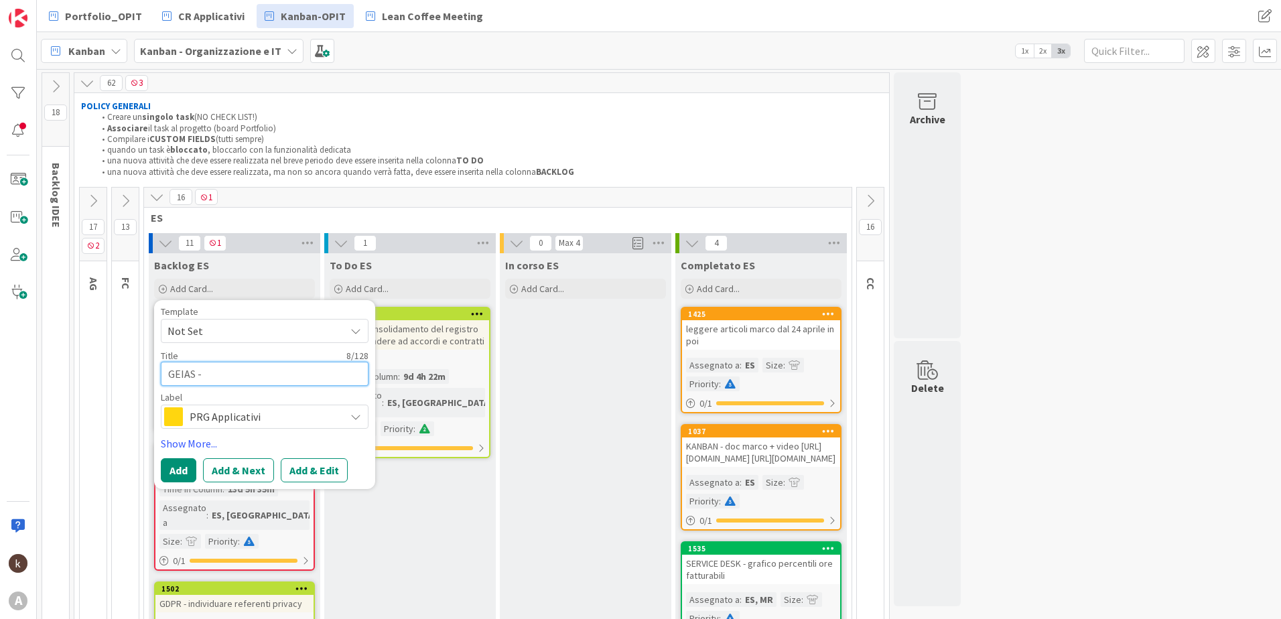
type textarea "x"
type textarea "GEIAS - p"
type textarea "x"
type textarea "GEIAS - pe"
type textarea "x"
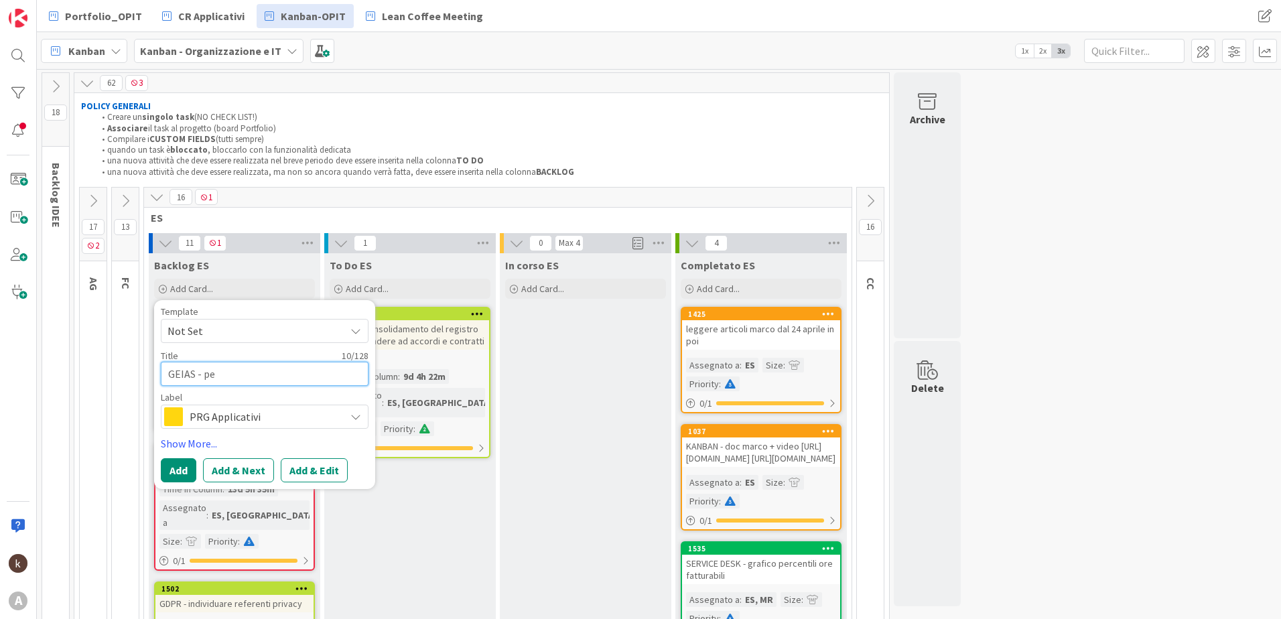
type textarea "GEIAS - per"
type textarea "x"
type textarea "GEIAS - per"
type textarea "x"
type textarea "GEIAS - per l"
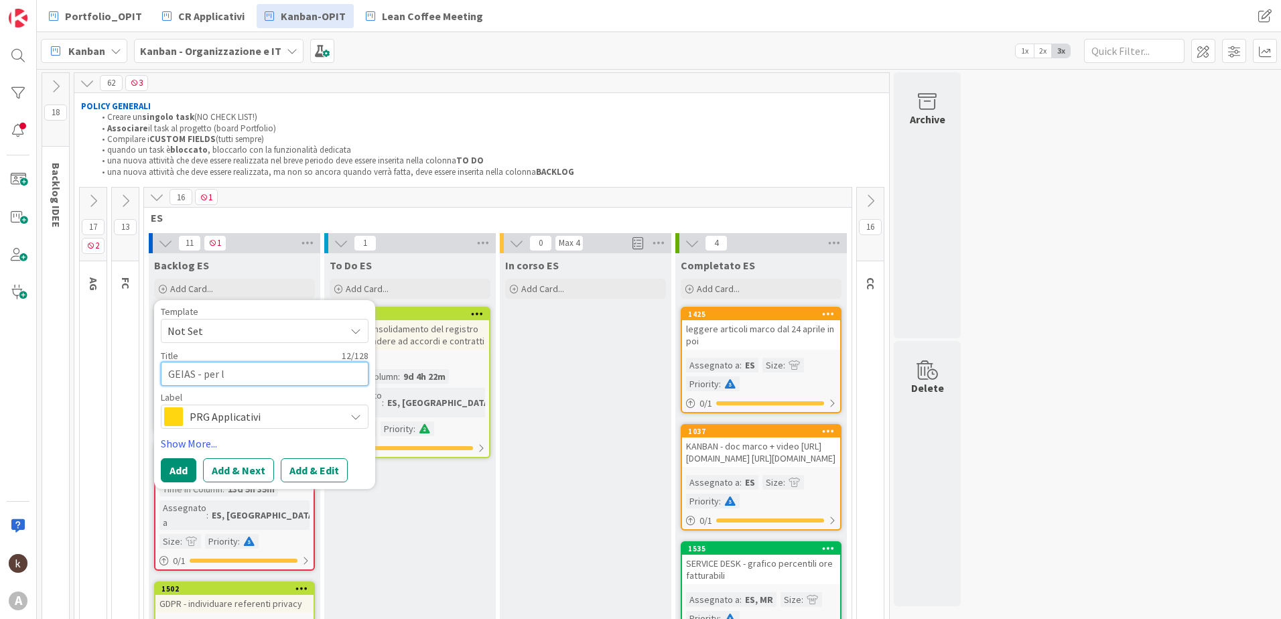
type textarea "x"
type textarea "GEIAS - per la"
type textarea "x"
type textarea "GEIAS - per la"
type textarea "x"
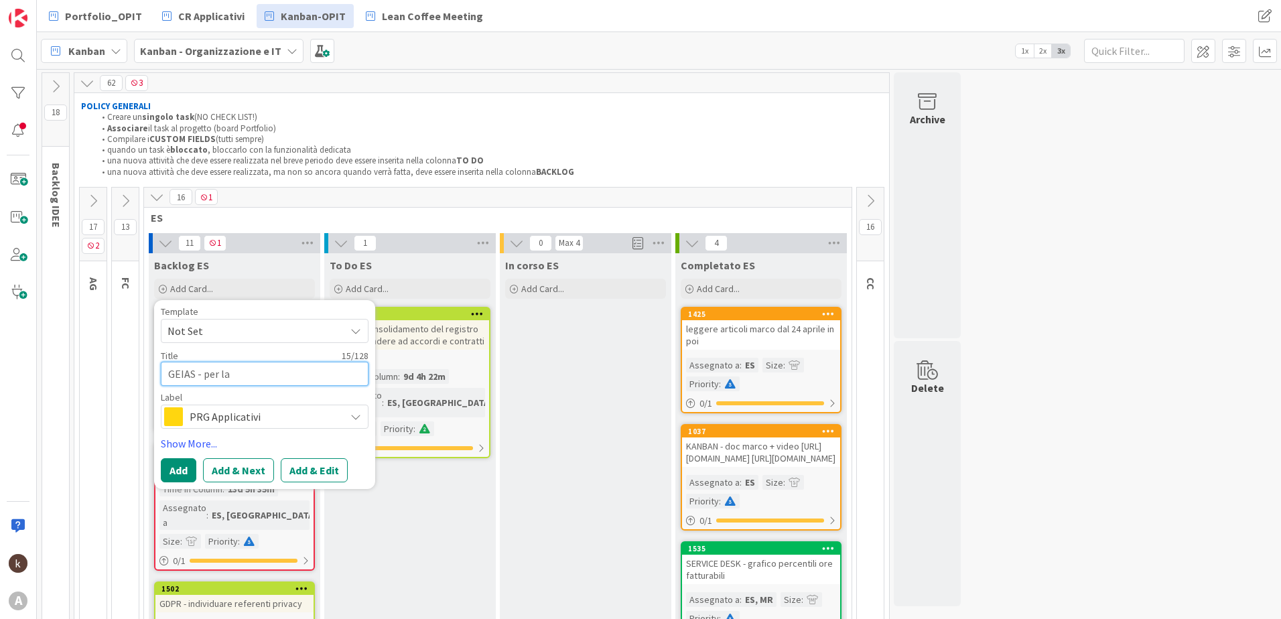
type textarea "GEIAS - per la m"
type textarea "x"
type textarea "GEIAS - per la mo"
type textarea "x"
type textarea "GEIAS - per la m"
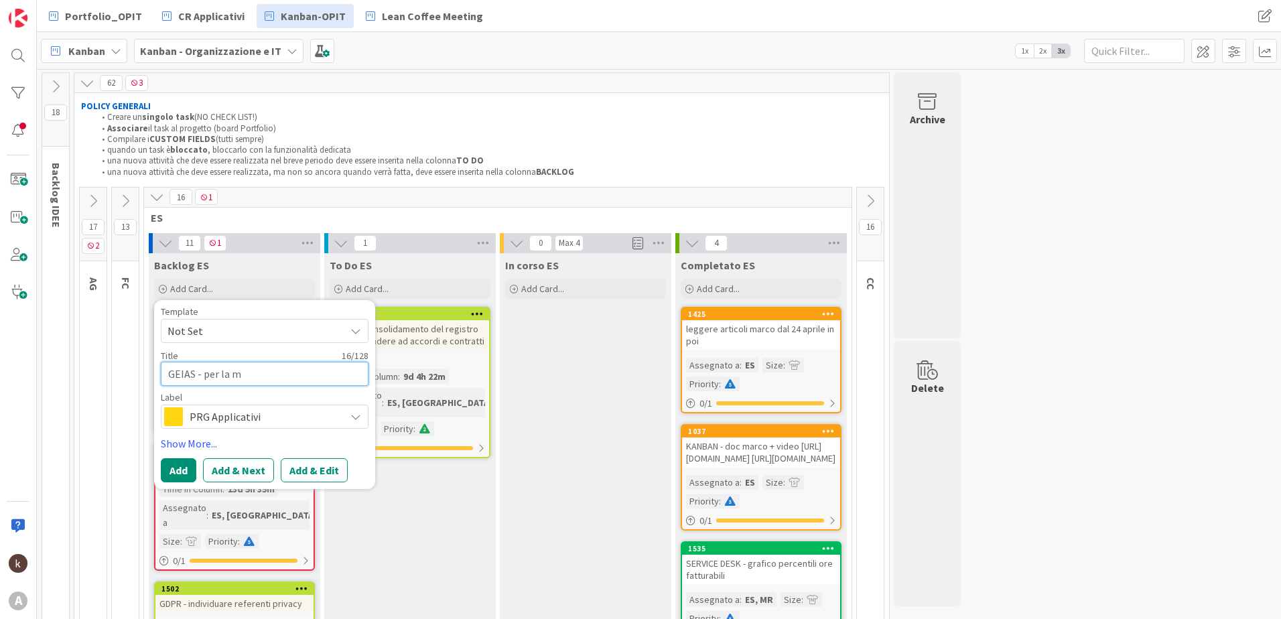
type textarea "x"
type textarea "GEIAS - per la"
type textarea "x"
type textarea "GEIAS - per la C"
type textarea "x"
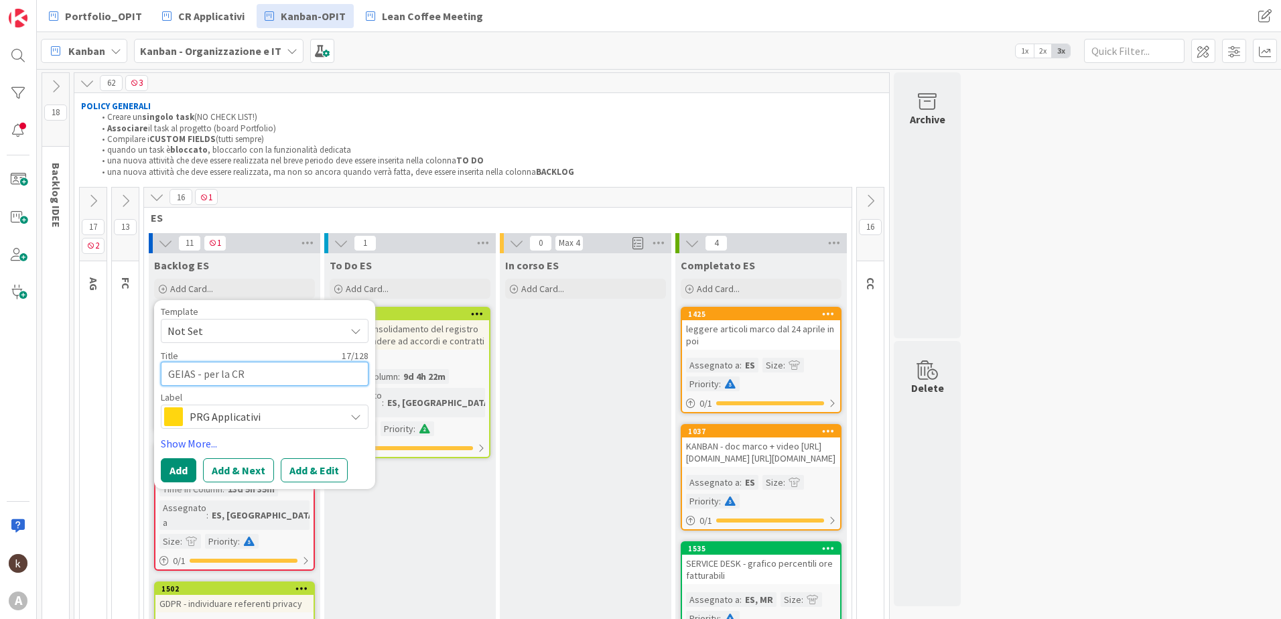
type textarea "GEIAS - per la CR"
type textarea "x"
type textarea "GEIAS - per la CR2"
type textarea "x"
type textarea "GEIAS - per la CR25"
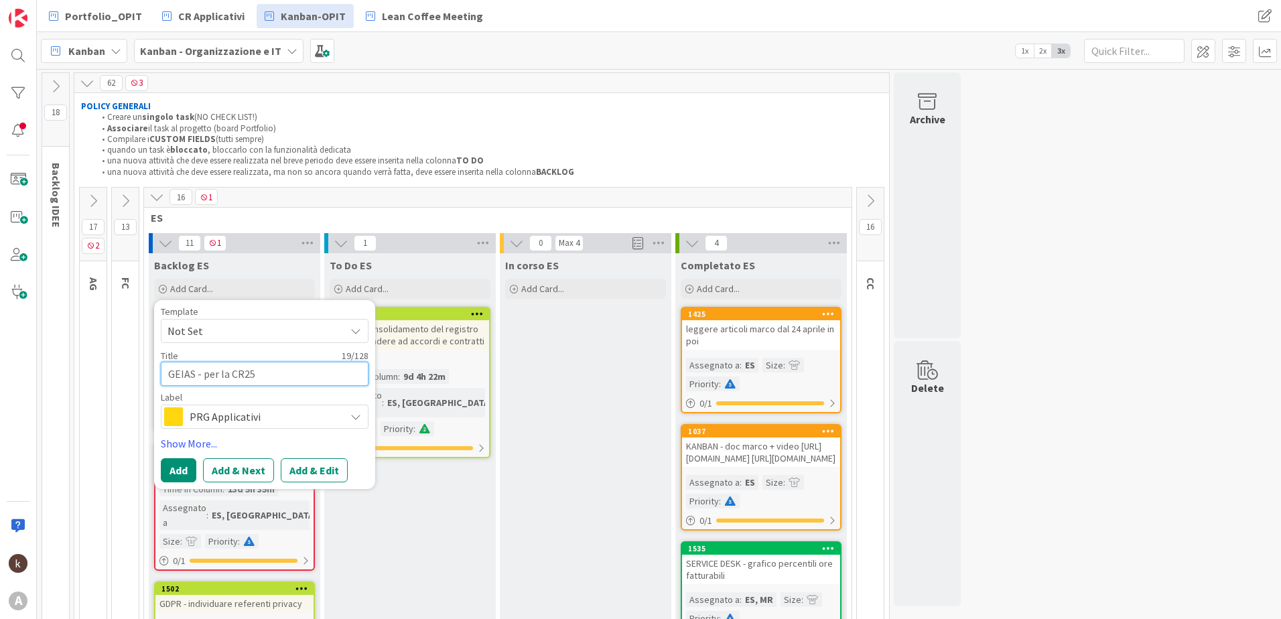
type textarea "x"
type textarea "GEIAS - per la CR254"
type textarea "x"
type textarea "GEIAS - per la CR2548"
type textarea "x"
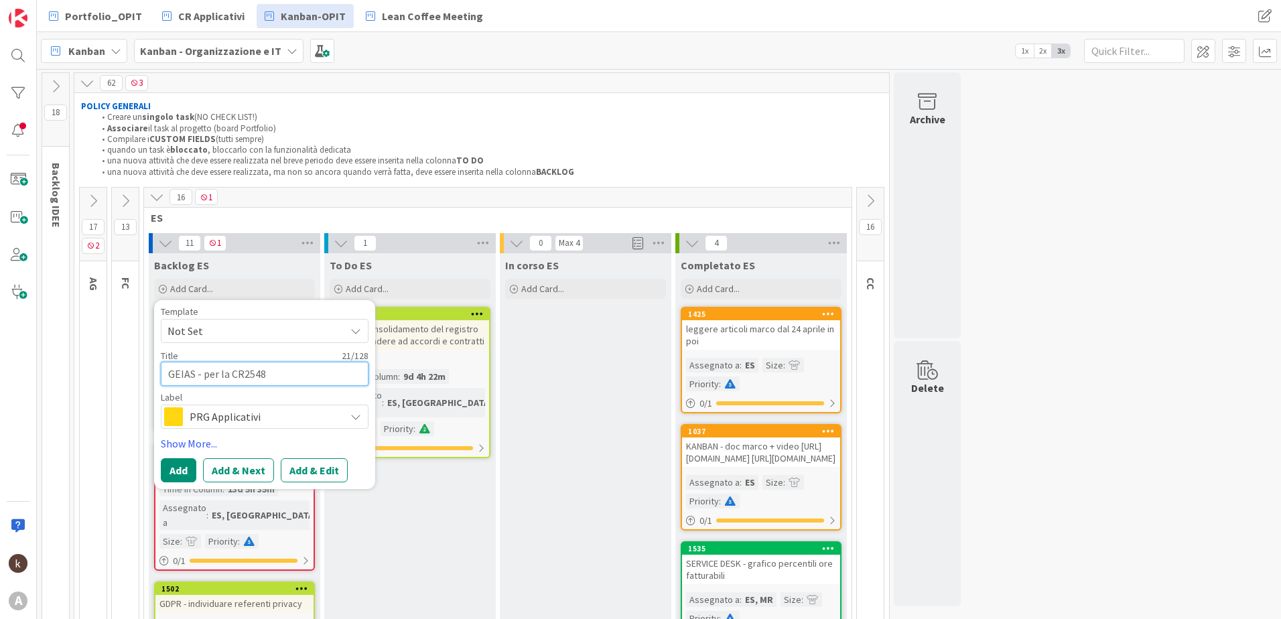
type textarea "GEIAS - per la CR25480"
type textarea "x"
type textarea "GEIAS - per la CR25480"
type textarea "x"
type textarea "GEIAS - per la CR25480 p"
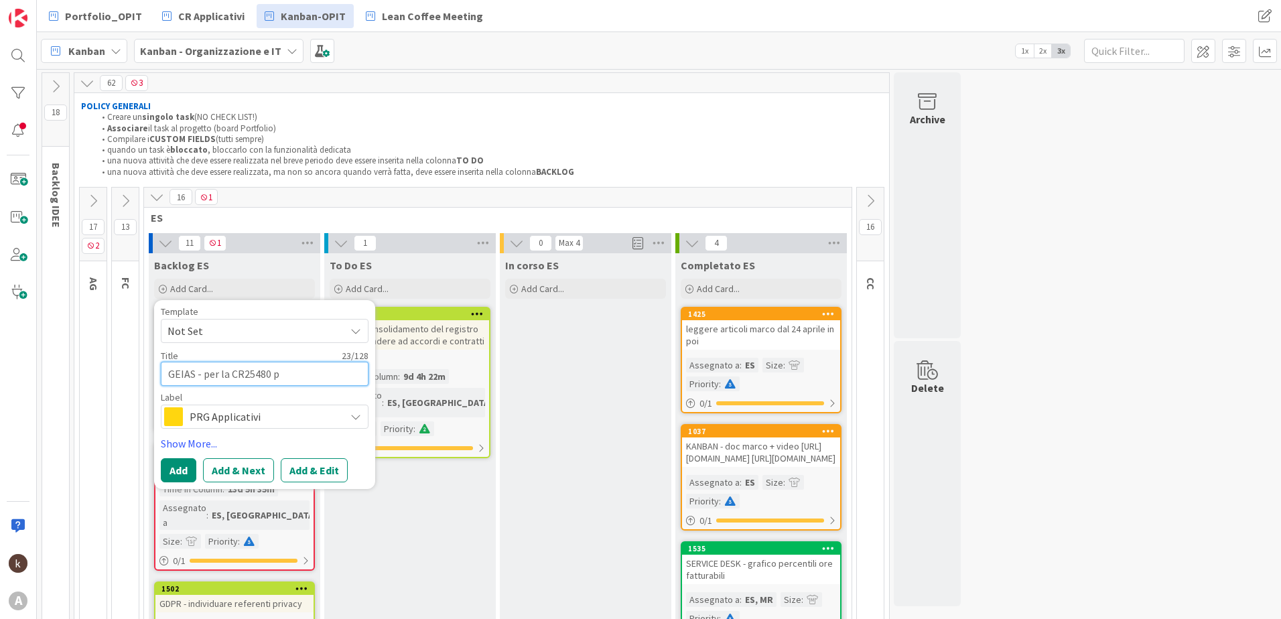
type textarea "x"
type textarea "GEIAS - per la CR25480 pr"
type textarea "x"
type textarea "GEIAS - per la CR25480 pre"
type textarea "x"
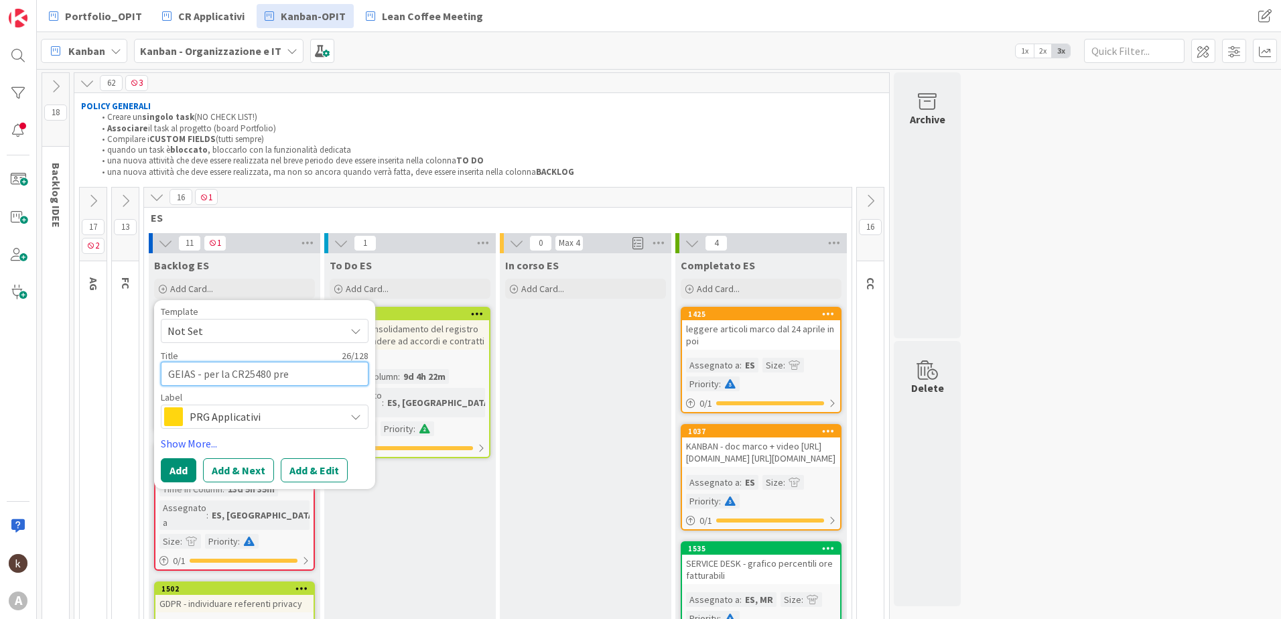
type textarea "GEIAS - per la CR25480 pres"
type textarea "x"
type textarea "GEIAS - per la CR25480 pre"
type textarea "x"
type textarea "GEIAS - per la CR25480 pred"
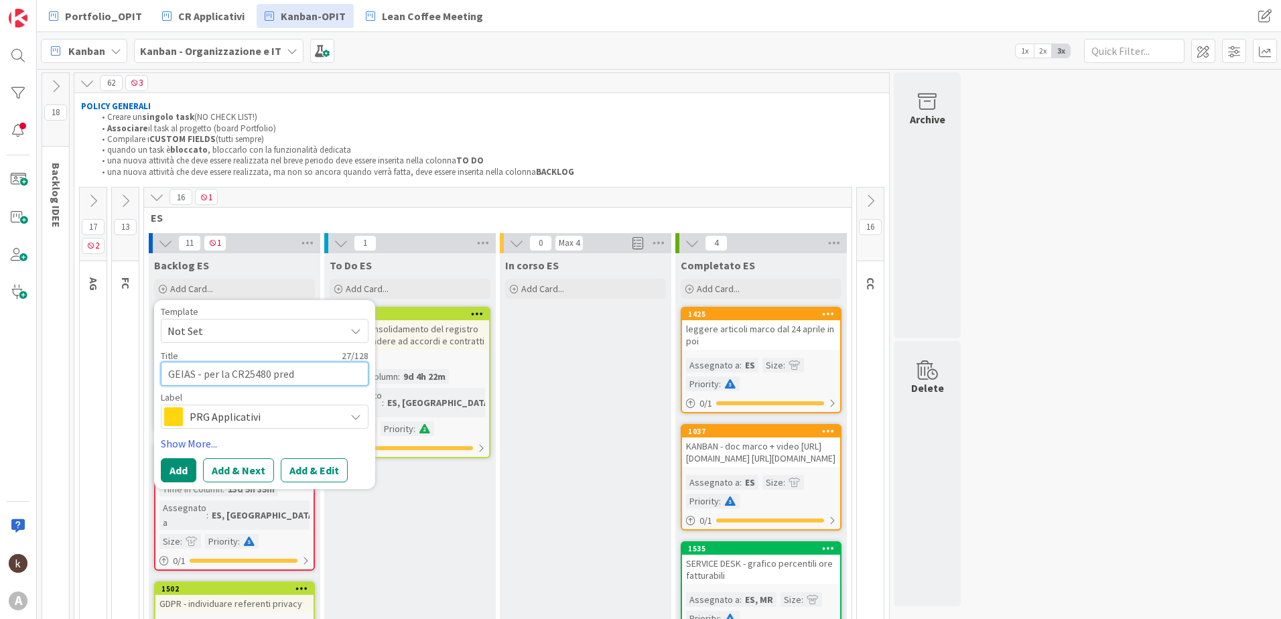
type textarea "x"
type textarea "GEIAS - per la CR25480 predi"
type textarea "x"
type textarea "GEIAS - per la CR25480 predis"
type textarea "x"
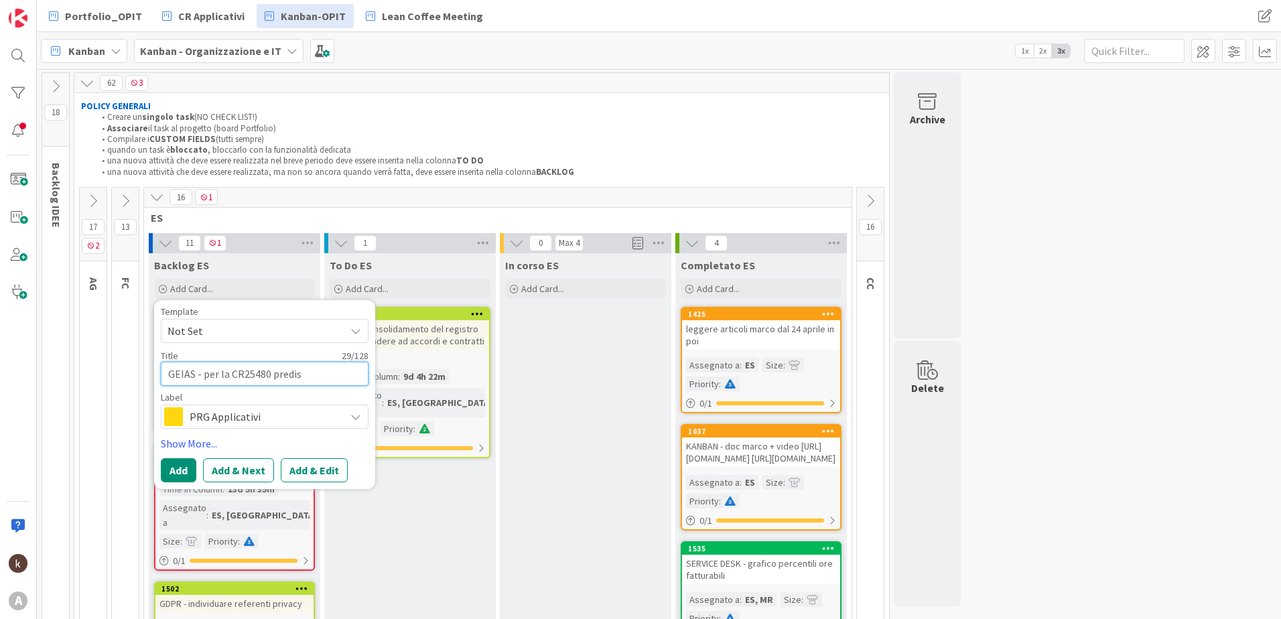
type textarea "GEIAS - per la CR25480 predisp"
type textarea "x"
type textarea "GEIAS - per la CR25480 predispo"
type textarea "x"
type textarea "GEIAS - per la CR25480 predispor"
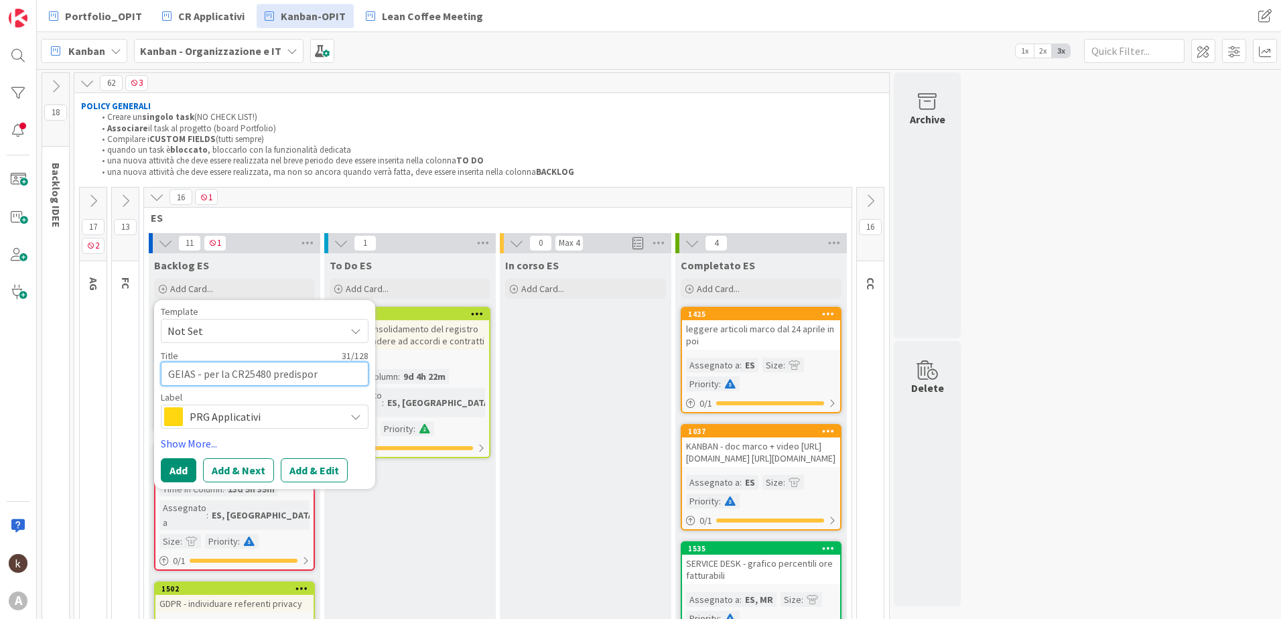
type textarea "x"
type textarea "GEIAS - per la CR25480 predisporr"
type textarea "x"
type textarea "GEIAS - per la CR25480 predisporre"
type textarea "x"
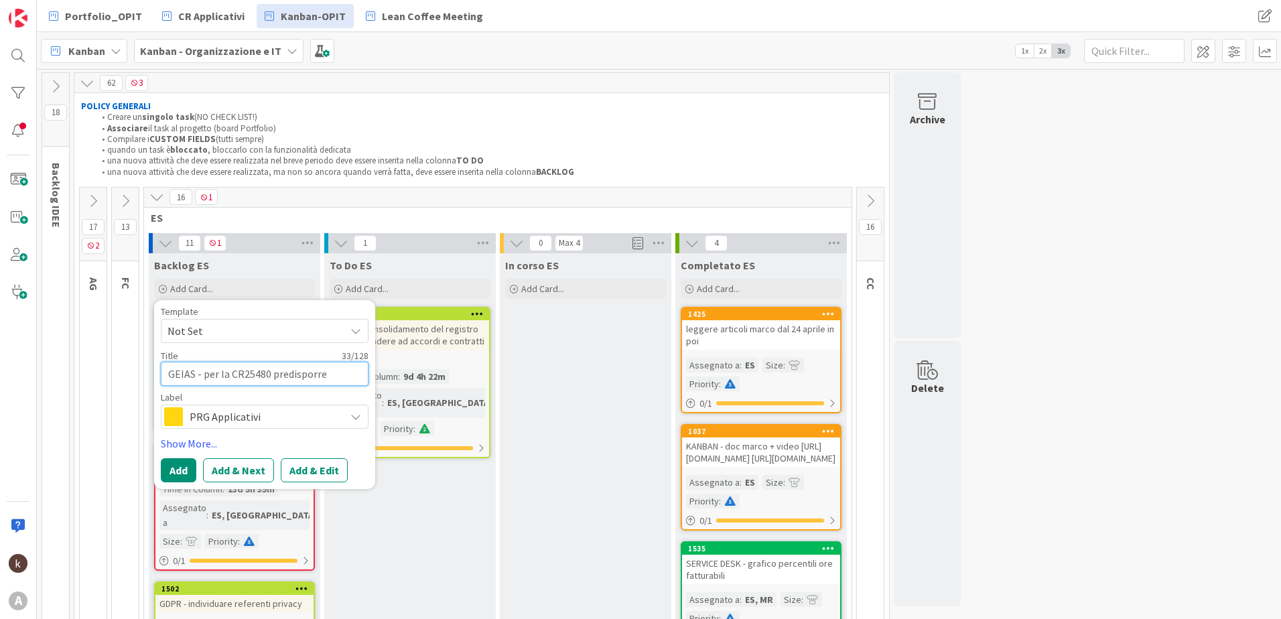
type textarea "GEIAS - per la CR25480 predisporre"
type textarea "x"
type textarea "GEIAS - per la CR25480 predisporre g"
type textarea "x"
type textarea "GEIAS - per la CR25480 predisporre gru"
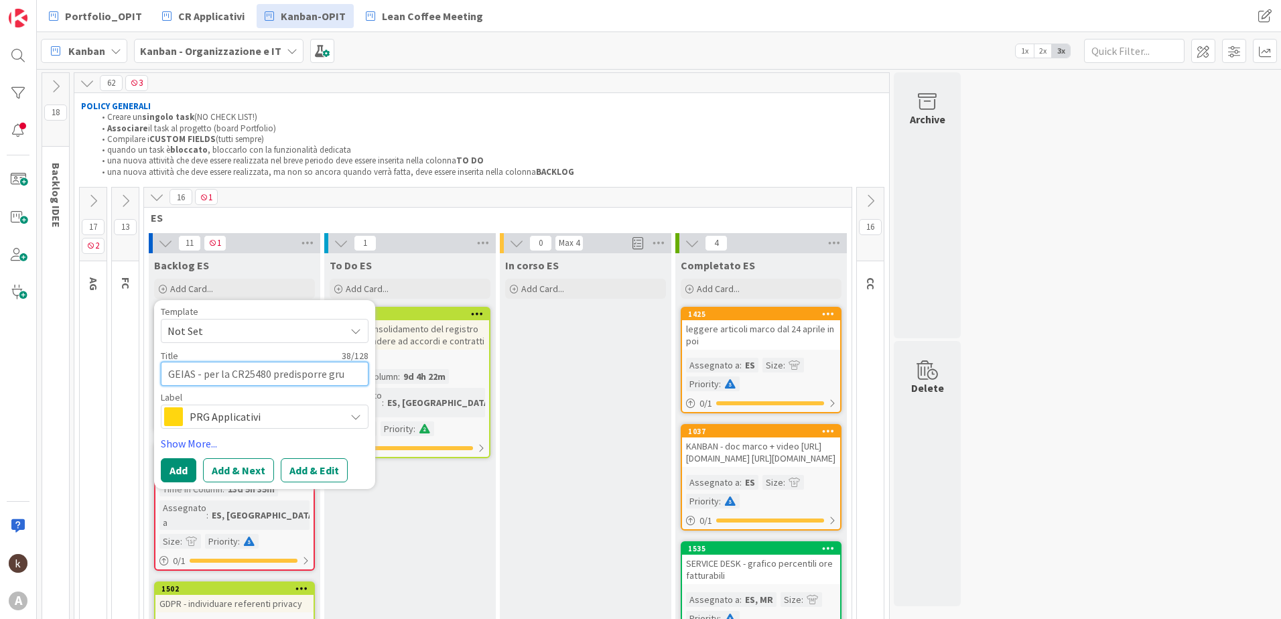
type textarea "x"
type textarea "GEIAS - per la CR25480 predisporre grup"
type textarea "x"
type textarea "GEIAS - per la CR25480 predisporre grupp"
type textarea "x"
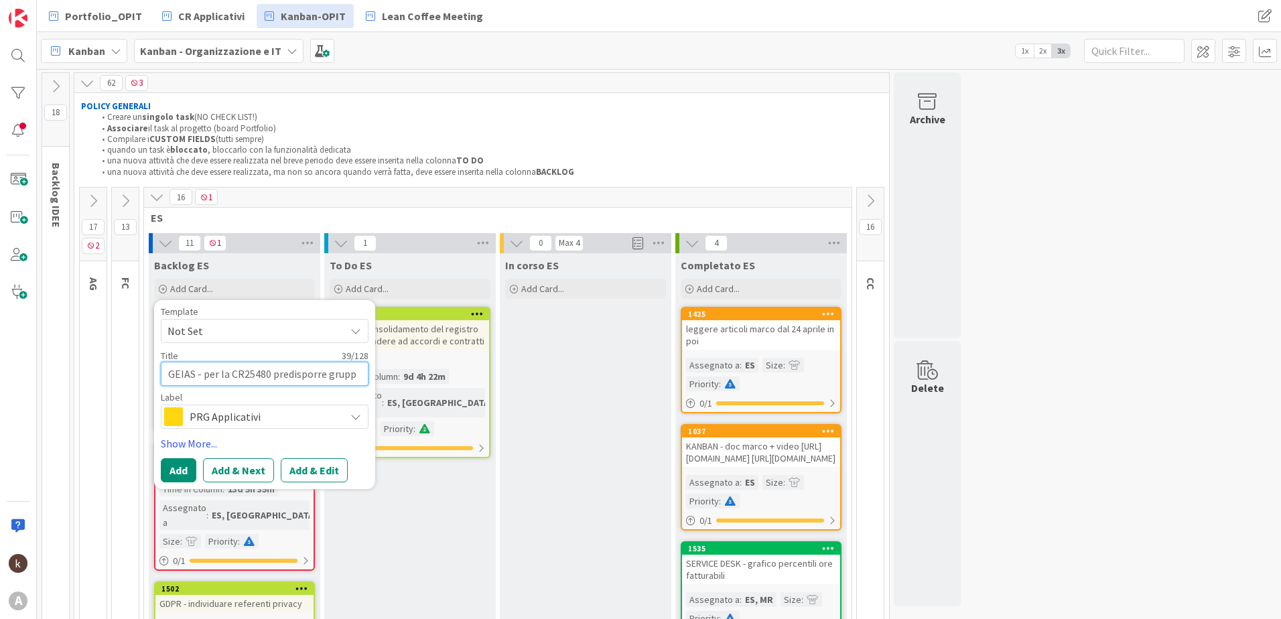
type textarea "GEIAS - per la CR25480 predisporre gruppo"
type textarea "x"
type textarea "GEIAS - per la CR25480 predisporre gruppo"
type textarea "x"
type textarea "GEIAS - per la CR25480 predisporre gruppo u"
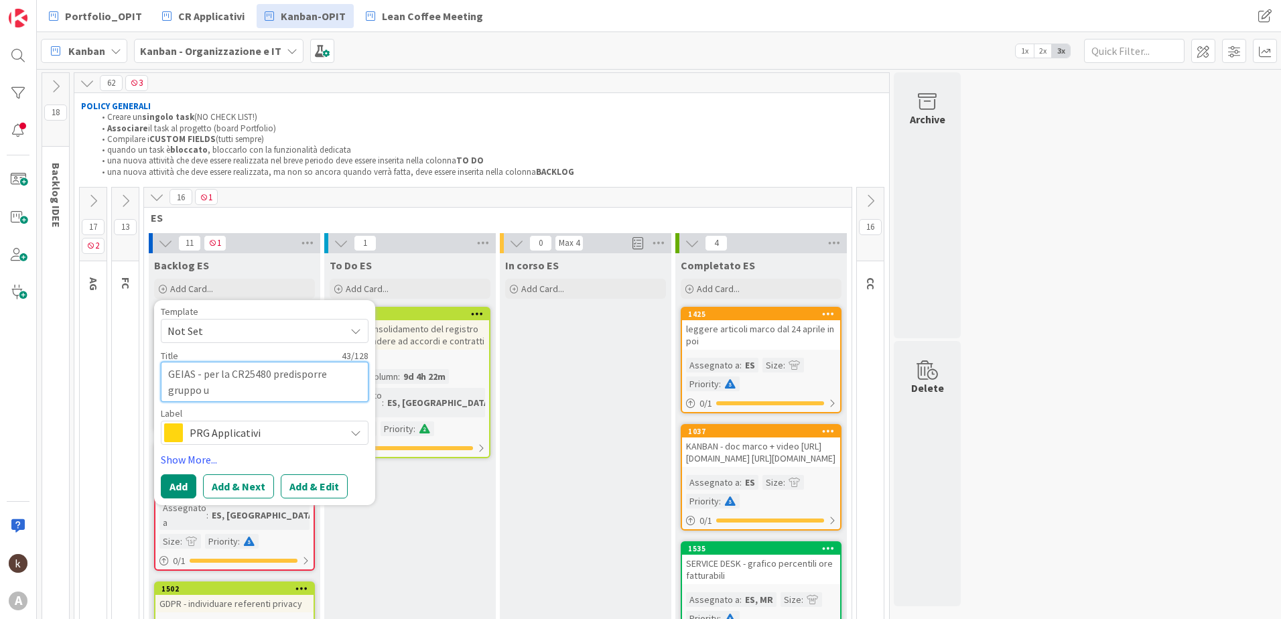
type textarea "x"
type textarea "GEIAS - per la CR25480 predisporre gruppo ut"
type textarea "x"
type textarea "GEIAS - per la CR25480 predisporre gruppo ute"
type textarea "x"
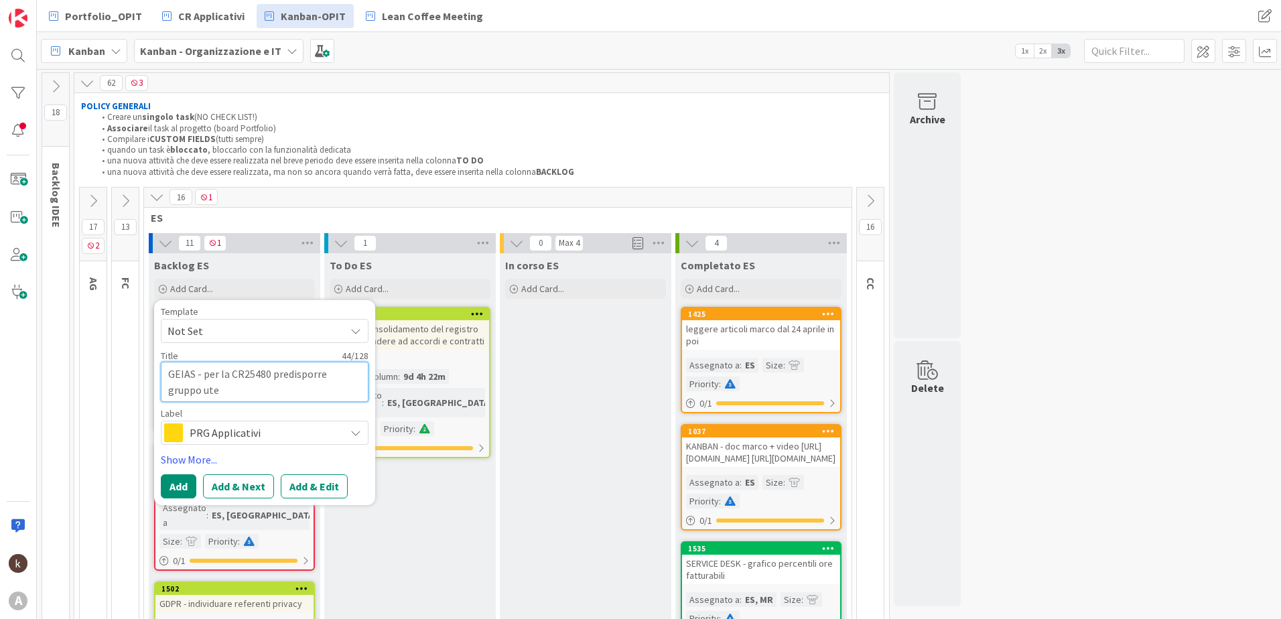
type textarea "GEIAS - per la CR25480 predisporre gruppo uten"
type textarea "x"
type textarea "GEIAS - per la CR25480 predisporre gruppo utent"
type textarea "x"
type textarea "GEIAS - per la CR25480 predisporre gruppo utenti"
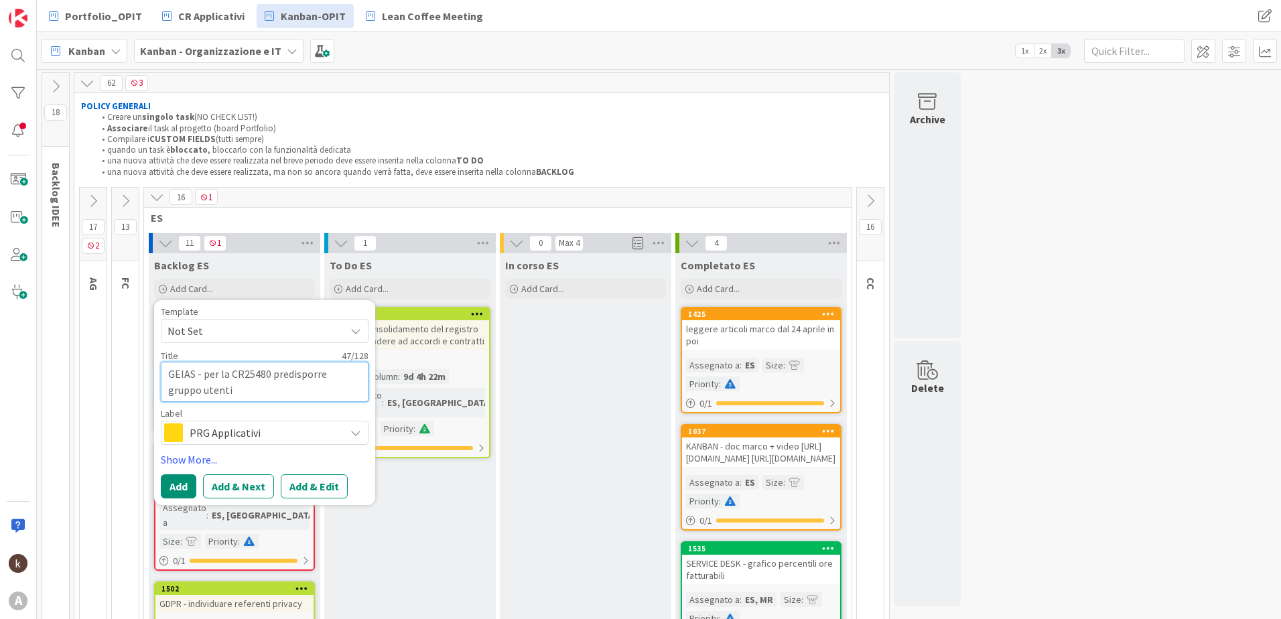
type textarea "x"
type textarea "GEIAS - per la CR25480 predisporre gruppo utenti"
type textarea "x"
type textarea "GEIAS - per la CR25480 predisporre gruppo utenti e"
type textarea "x"
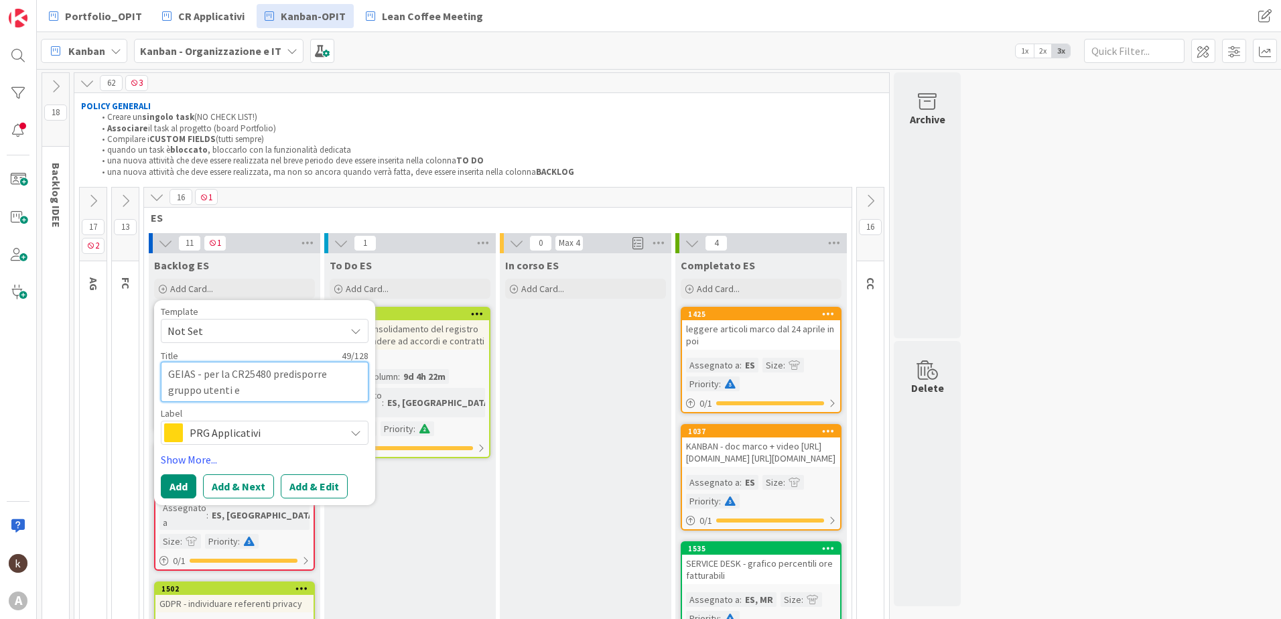
type textarea "GEIAS - per la CR25480 predisporre gruppo utenti e"
type textarea "x"
type textarea "GEIAS - per la CR25480 predisporre gruppo utenti e c"
type textarea "x"
type textarea "GEIAS - per la CR25480 predisporre gruppo utenti e co"
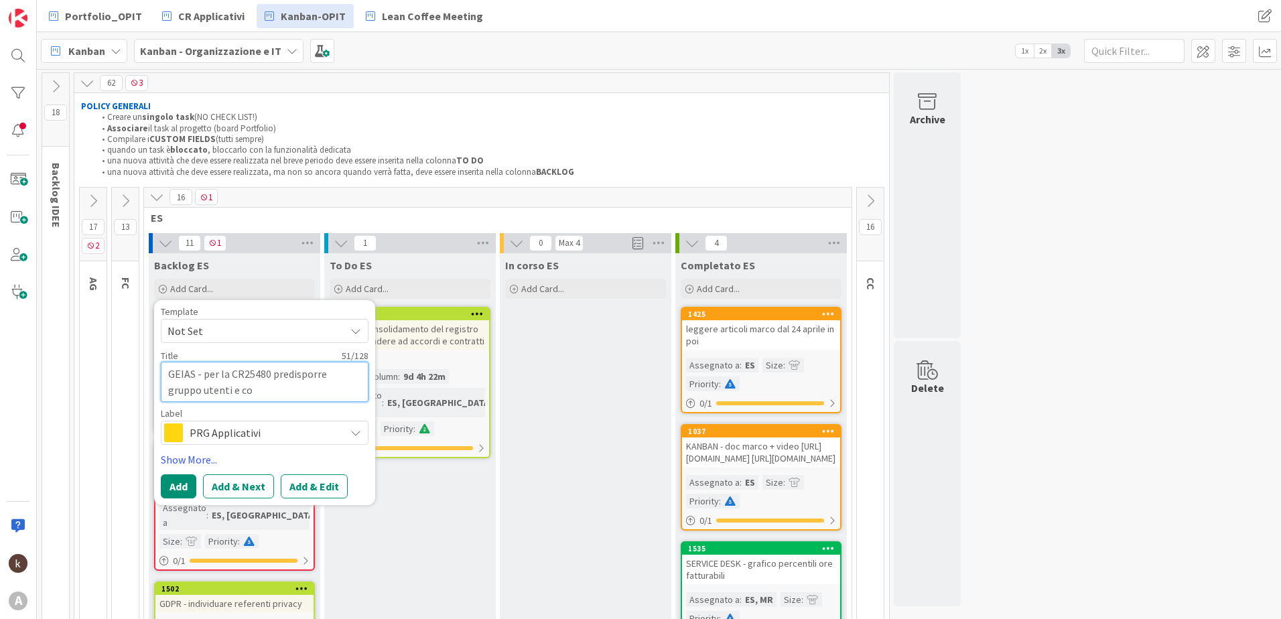
type textarea "x"
type textarea "GEIAS - per la CR25480 predisporre gruppo utenti e com"
type textarea "x"
type textarea "GEIAS - per la CR25480 predisporre gruppo utenti e comu"
type textarea "x"
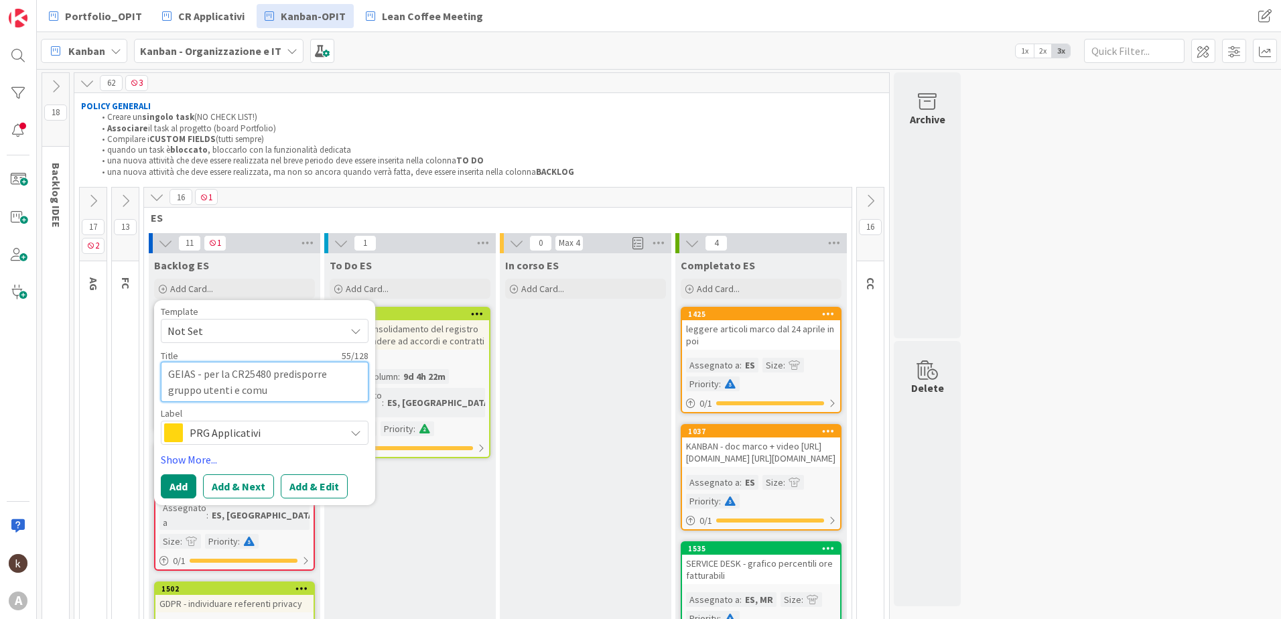
type textarea "GEIAS - per la CR25480 predisporre gruppo utenti e comun"
type textarea "x"
type textarea "GEIAS - per la CR25480 predisporre gruppo utenti e comuni"
type textarea "x"
type textarea "GEIAS - per la CR25480 predisporre gruppo utenti e comunic"
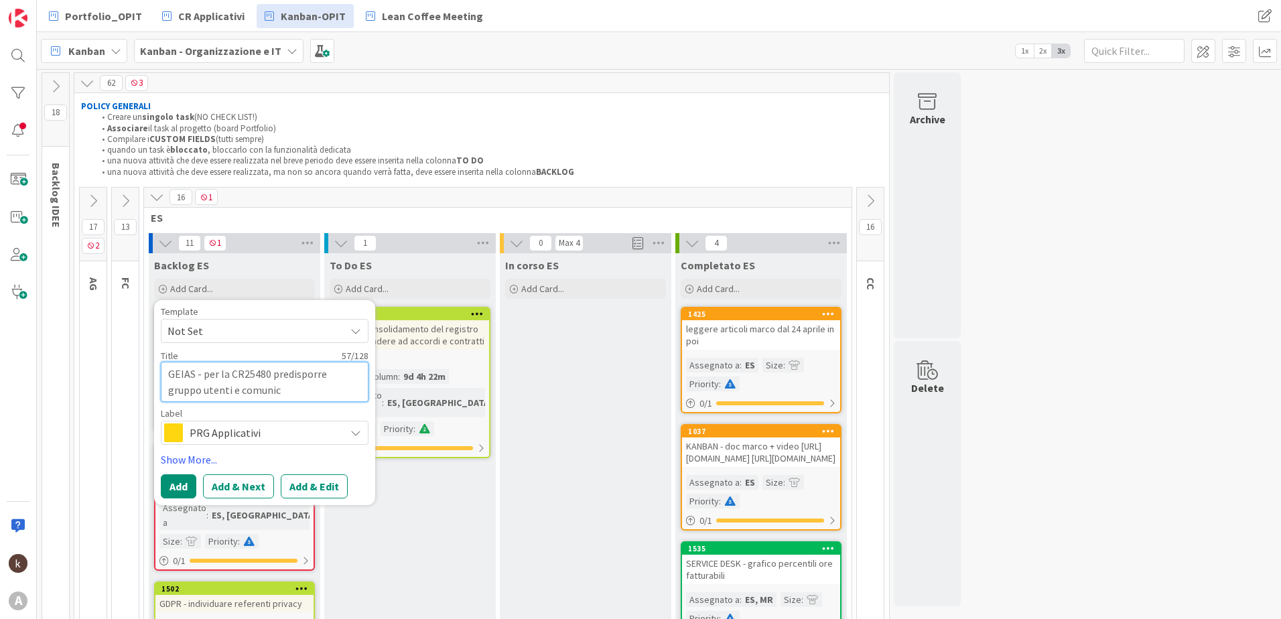
type textarea "x"
type textarea "GEIAS - per la CR25480 predisporre gruppo utenti e comunica"
type textarea "x"
type textarea "GEIAS - per la CR25480 predisporre gruppo utenti e comunicaz"
type textarea "x"
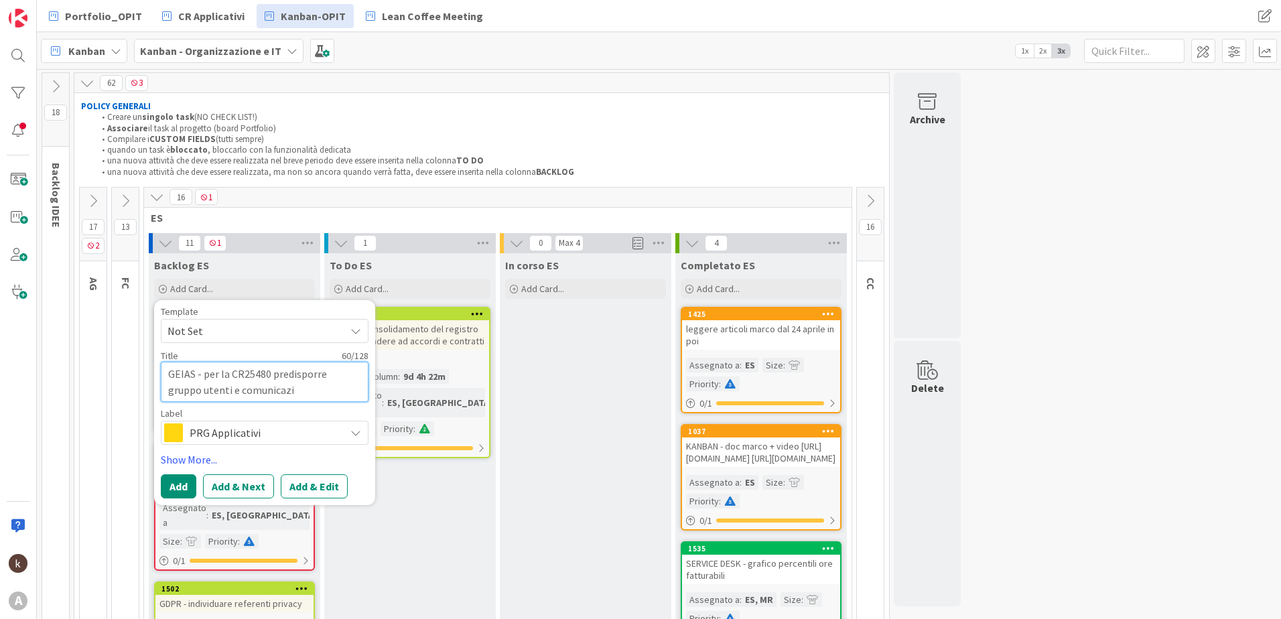
type textarea "GEIAS - per la CR25480 predisporre gruppo utenti e comunicazio"
type textarea "x"
type textarea "GEIAS - per la CR25480 predisporre gruppo utenti e comunicazion"
type textarea "x"
type textarea "GEIAS - per la CR25480 predisporre gruppo utenti e comunicazione"
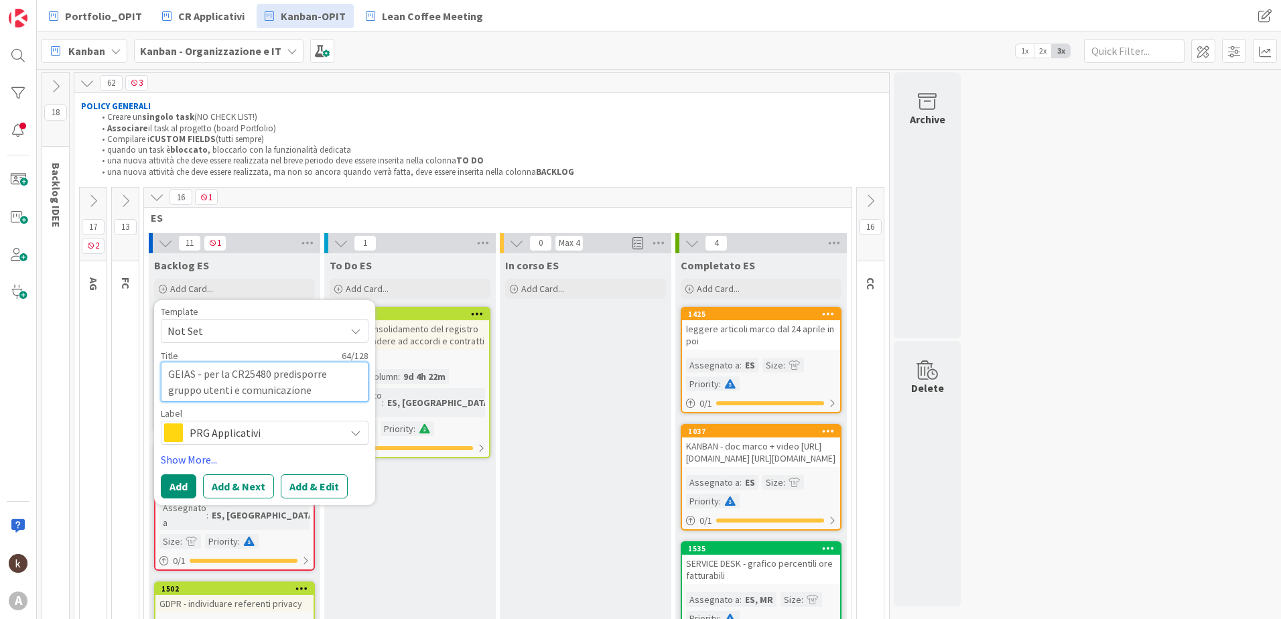
type textarea "x"
type textarea "GEIAS - per la CR25480 predisporre gruppo utenti e comunicazione"
type textarea "x"
type textarea "GEIAS - per la CR25480 predisporre gruppo utenti e comunicazione a"
type textarea "x"
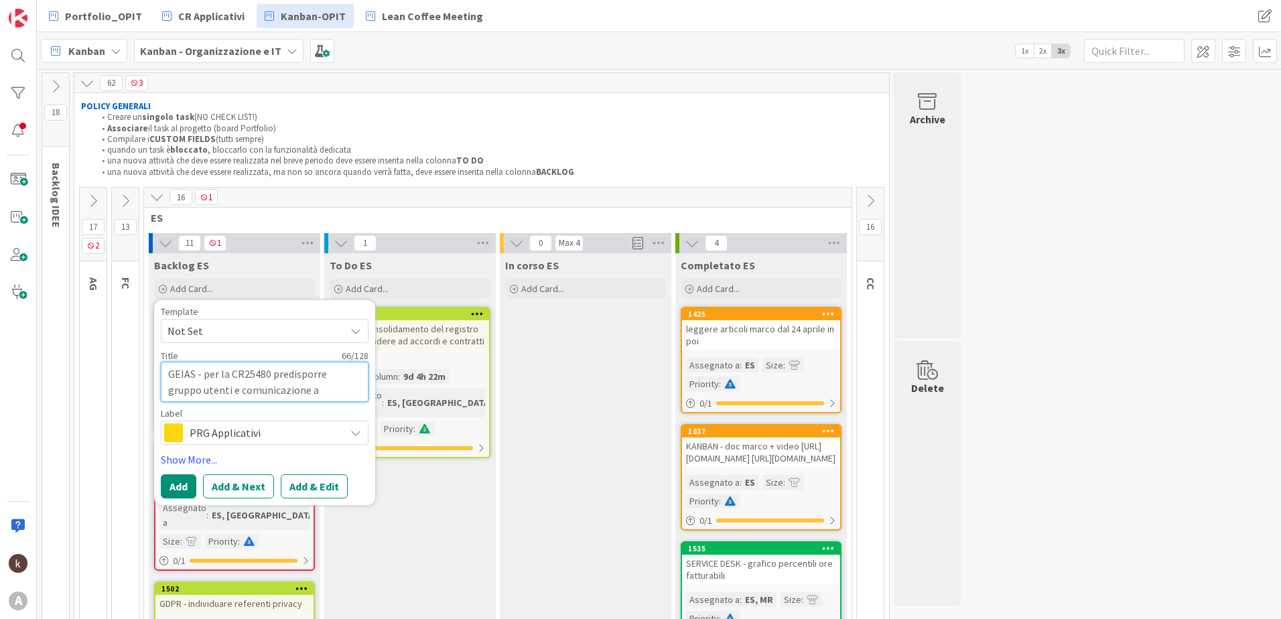
type textarea "GEIAS - per la CR25480 predisporre gruppo utenti e comunicazione al"
type textarea "x"
type textarea "GEIAS - per la CR25480 predisporre gruppo utenti e comunicazione al"
type textarea "x"
type textarea "GEIAS - per la CR25480 predisporre gruppo utenti e comunicazione al p"
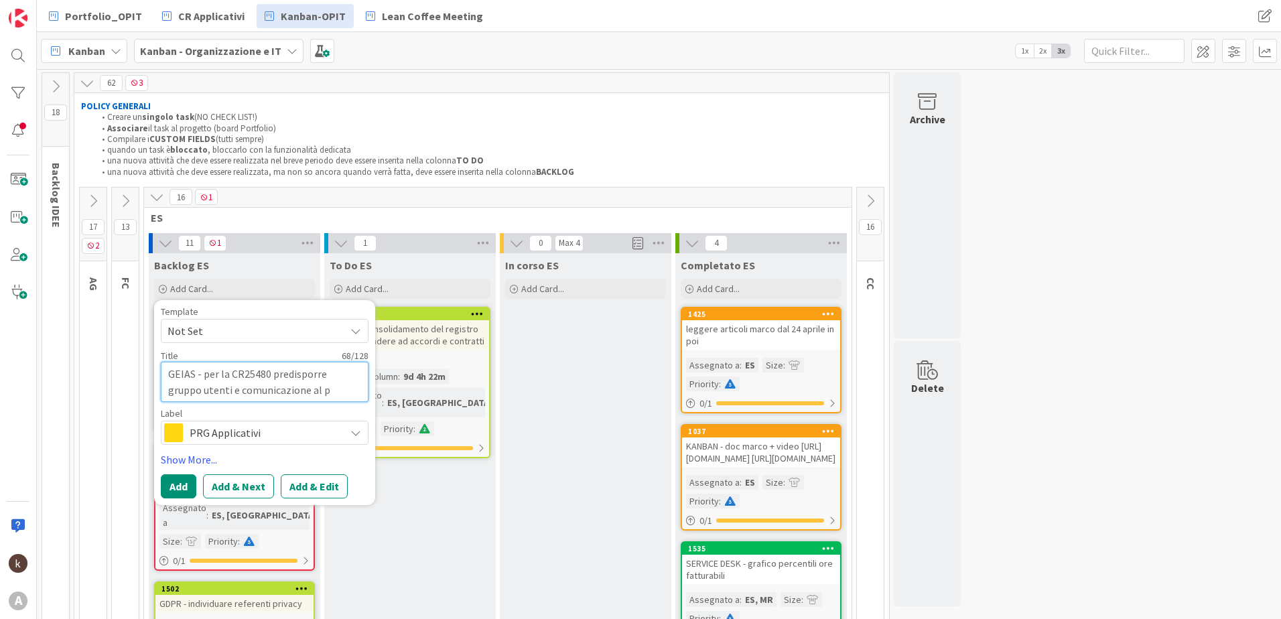
type textarea "x"
type textarea "GEIAS - per la CR25480 predisporre gruppo utenti e comunicazione al pe"
type textarea "x"
type textarea "GEIAS - per la CR25480 predisporre gruppo utenti e comunicazione al per"
type textarea "x"
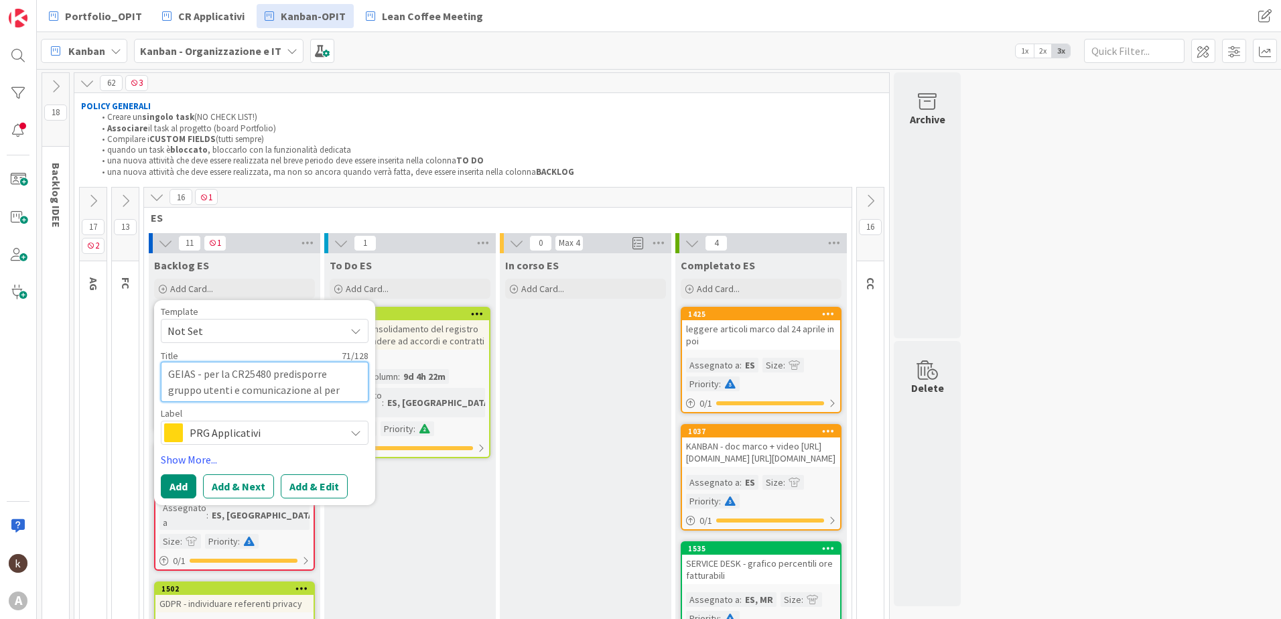
type textarea "GEIAS - per la CR25480 predisporre gruppo utenti e comunicazione al pers"
type textarea "x"
type textarea "GEIAS - per la CR25480 predisporre gruppo utenti e comunicazione al perso"
type textarea "x"
type textarea "GEIAS - per la CR25480 predisporre gruppo utenti e comunicazione al persona"
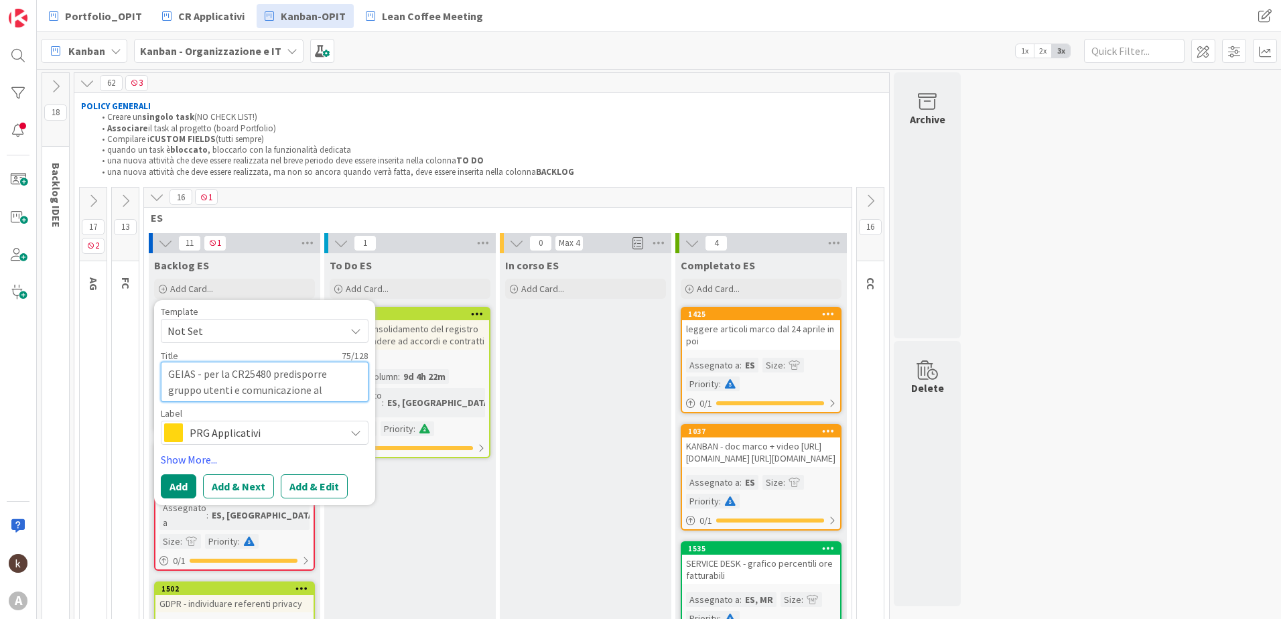
type textarea "x"
type textarea "GEIAS - per la CR25480 predisporre gruppo utenti e comunicazione al personal"
type textarea "x"
type textarea "GEIAS - per la CR25480 predisporre gruppo utenti e comunicazione al personale"
click at [291, 484] on button "Add & Edit" at bounding box center [314, 486] width 67 height 24
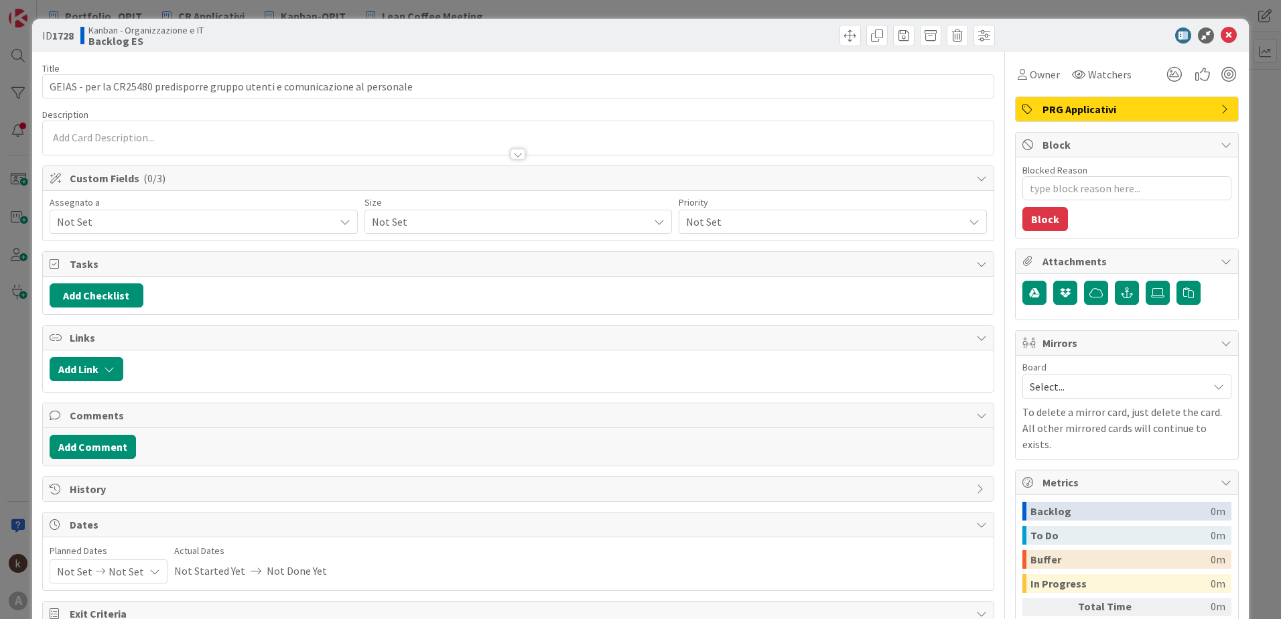
click at [251, 234] on div "Assegnato a Not Set Size Not Set Priority Not Set" at bounding box center [518, 216] width 951 height 50
click at [236, 225] on span "Not Set" at bounding box center [195, 222] width 277 height 16
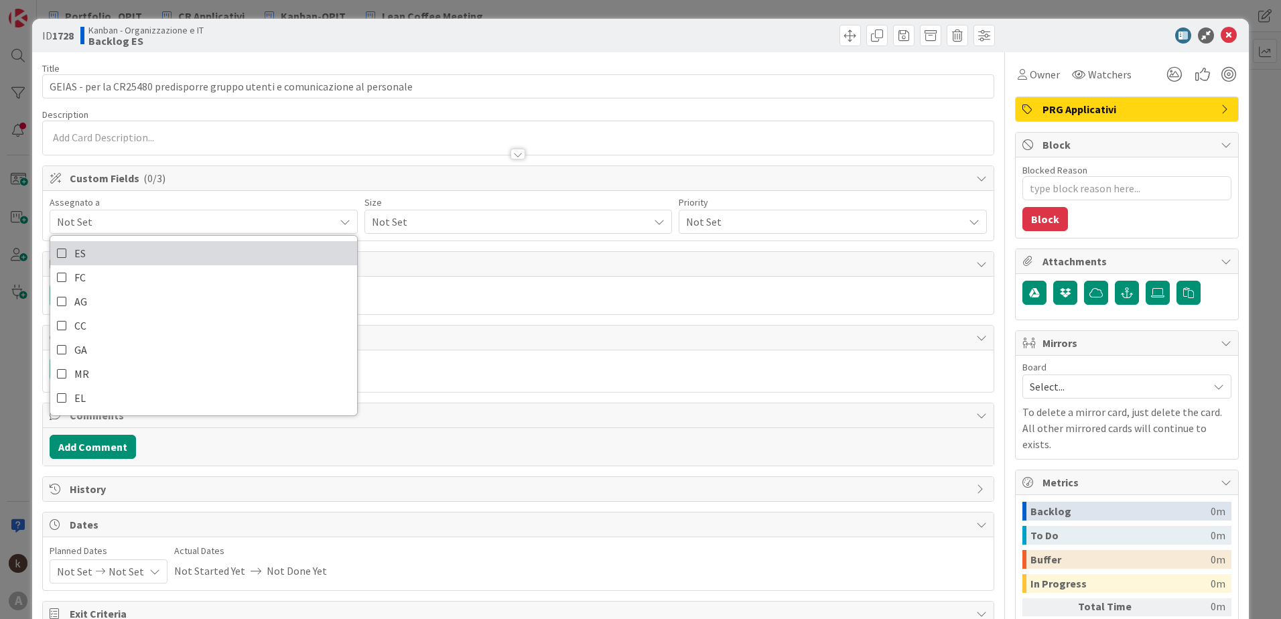
click at [58, 257] on icon at bounding box center [62, 253] width 11 height 20
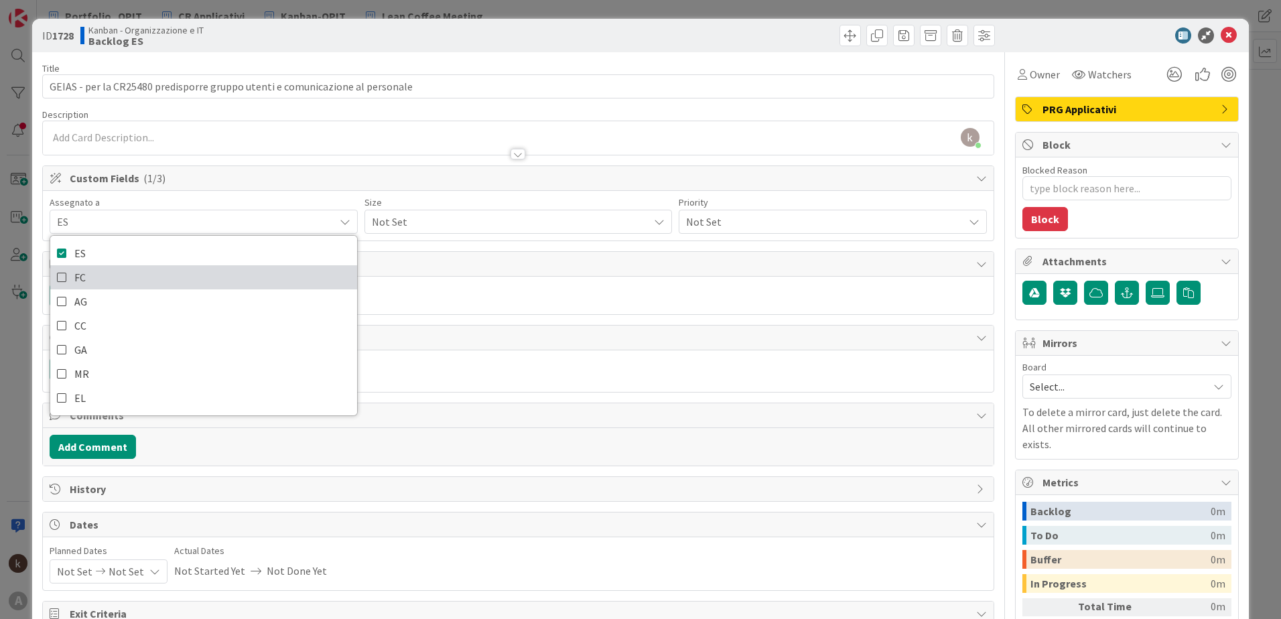
click at [60, 279] on icon at bounding box center [62, 277] width 11 height 20
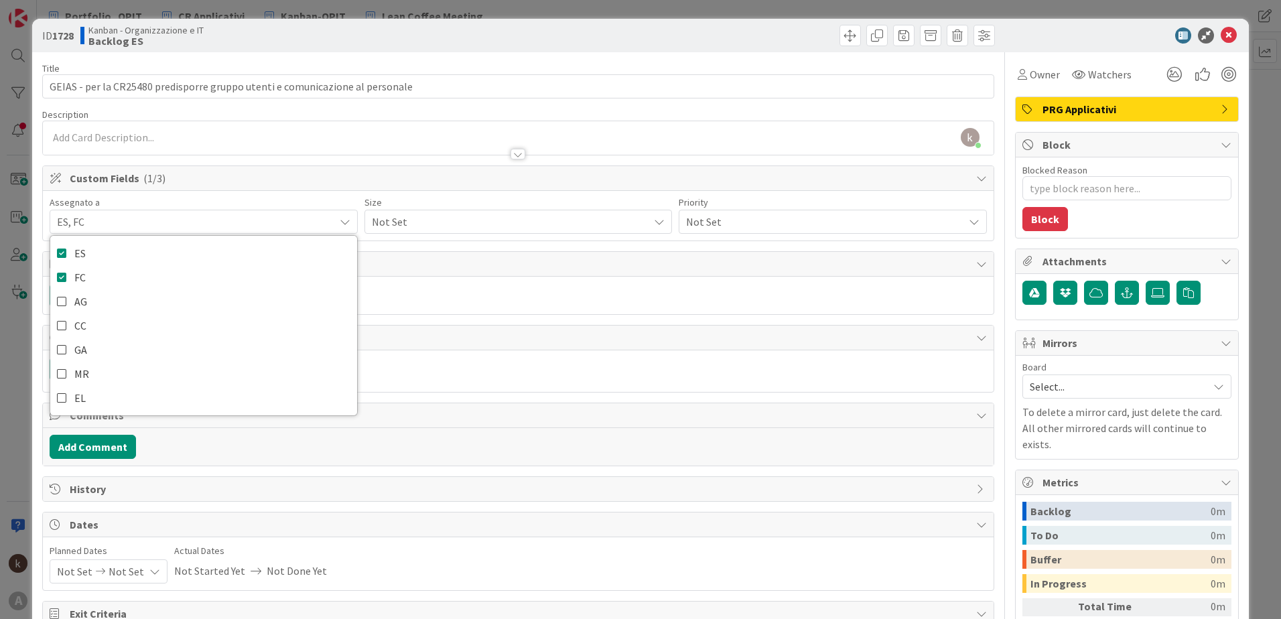
click at [408, 220] on span "Not Set" at bounding box center [507, 221] width 271 height 19
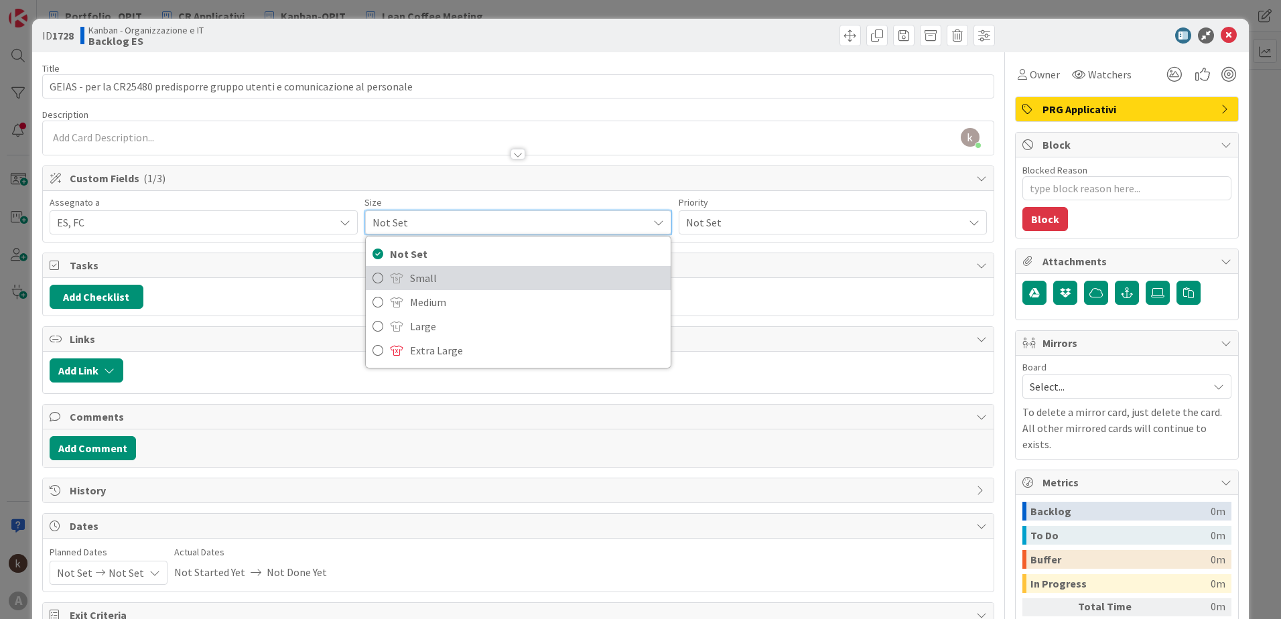
click at [391, 289] on link "Small" at bounding box center [519, 278] width 306 height 24
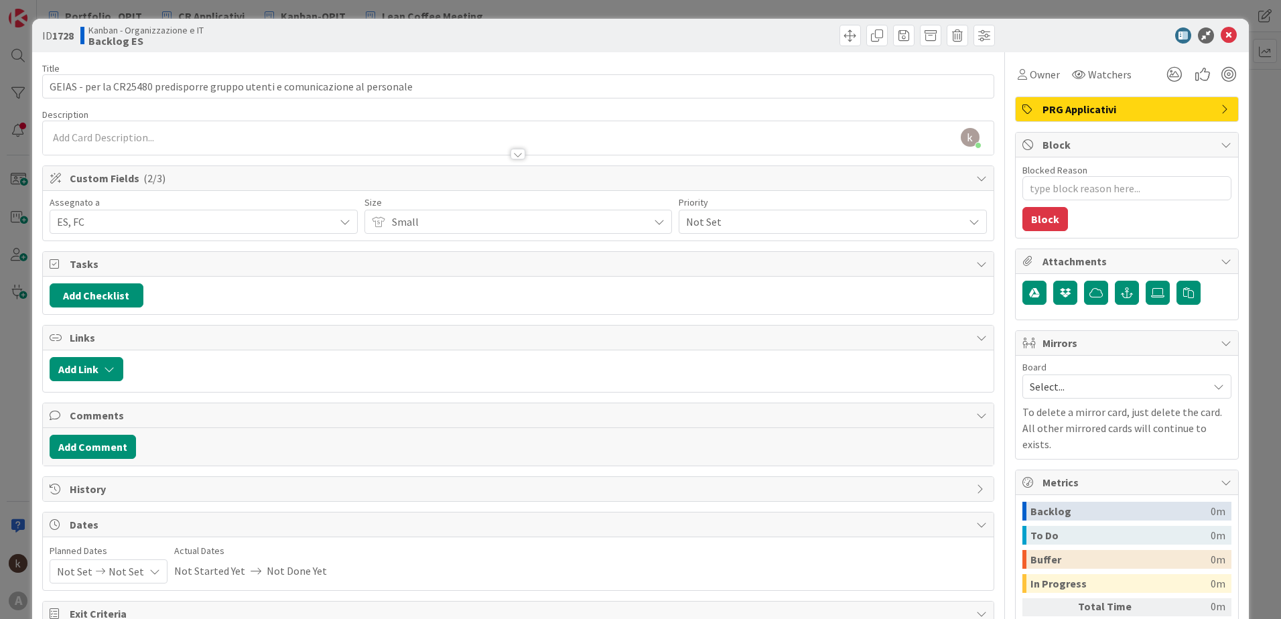
click at [834, 213] on span "Not Set" at bounding box center [821, 221] width 271 height 19
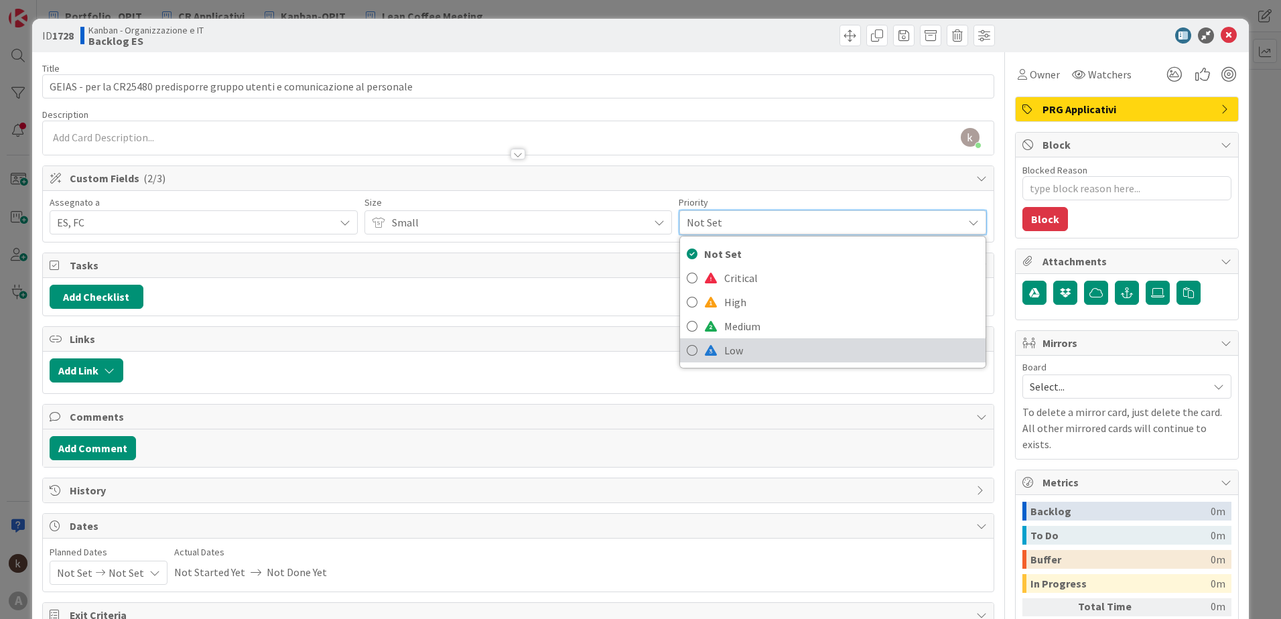
click at [733, 350] on span "Low" at bounding box center [851, 350] width 255 height 20
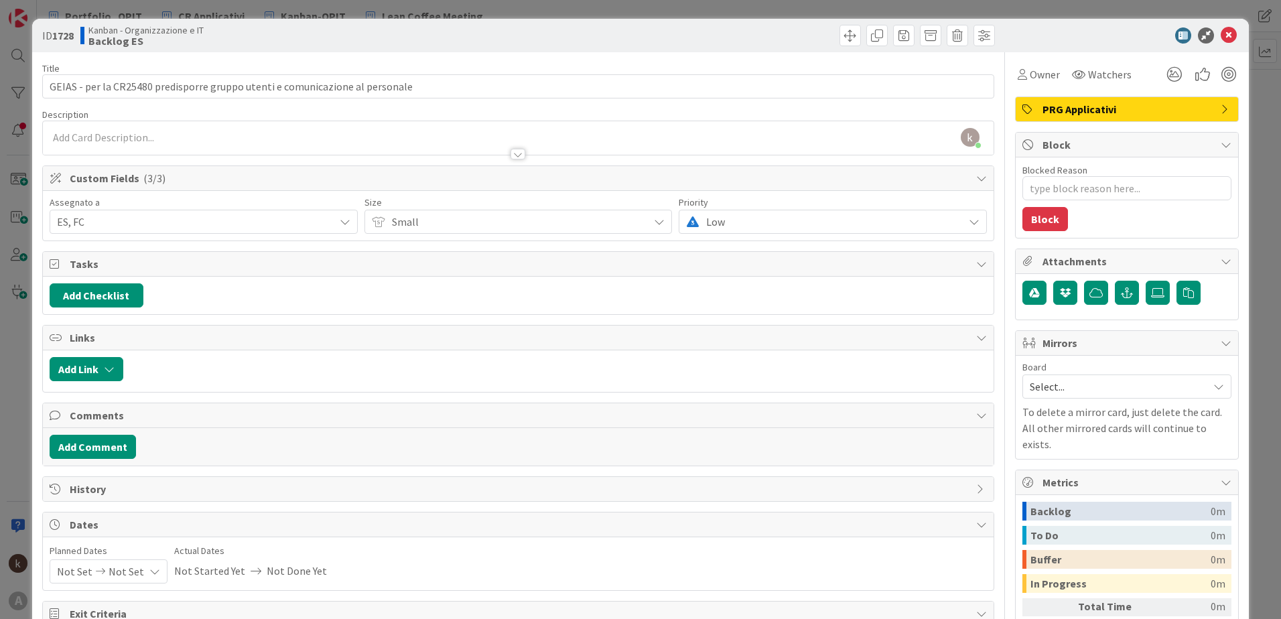
type textarea "x"
click at [115, 370] on icon "button" at bounding box center [109, 369] width 11 height 11
click at [123, 418] on div "New" at bounding box center [103, 421] width 93 height 23
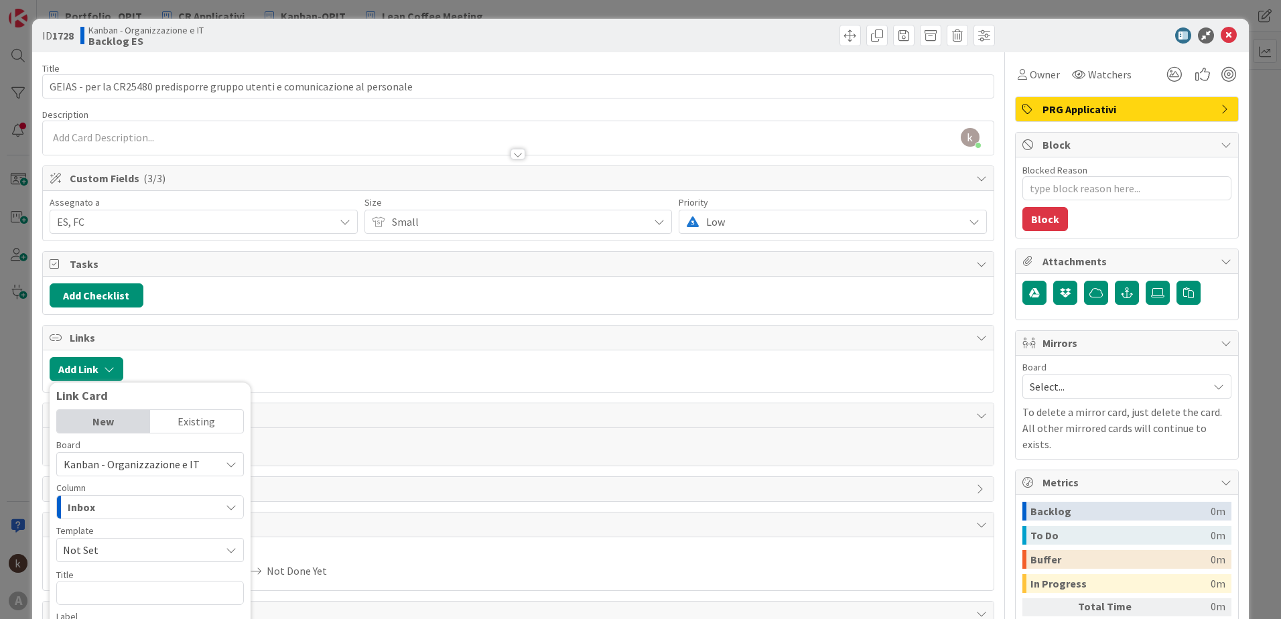
click at [166, 421] on div "Existing" at bounding box center [196, 421] width 93 height 23
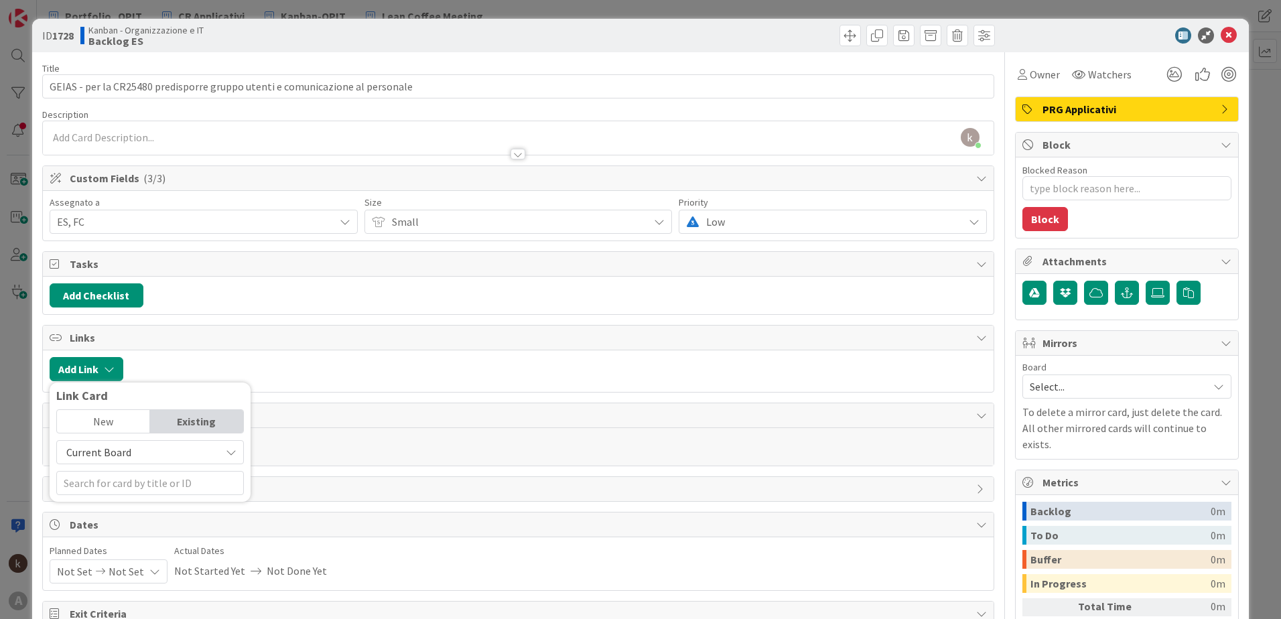
click at [145, 445] on span "Current Board" at bounding box center [139, 452] width 150 height 19
click at [104, 503] on span "All Boards" at bounding box center [157, 508] width 186 height 20
click at [101, 432] on div "New" at bounding box center [103, 421] width 93 height 23
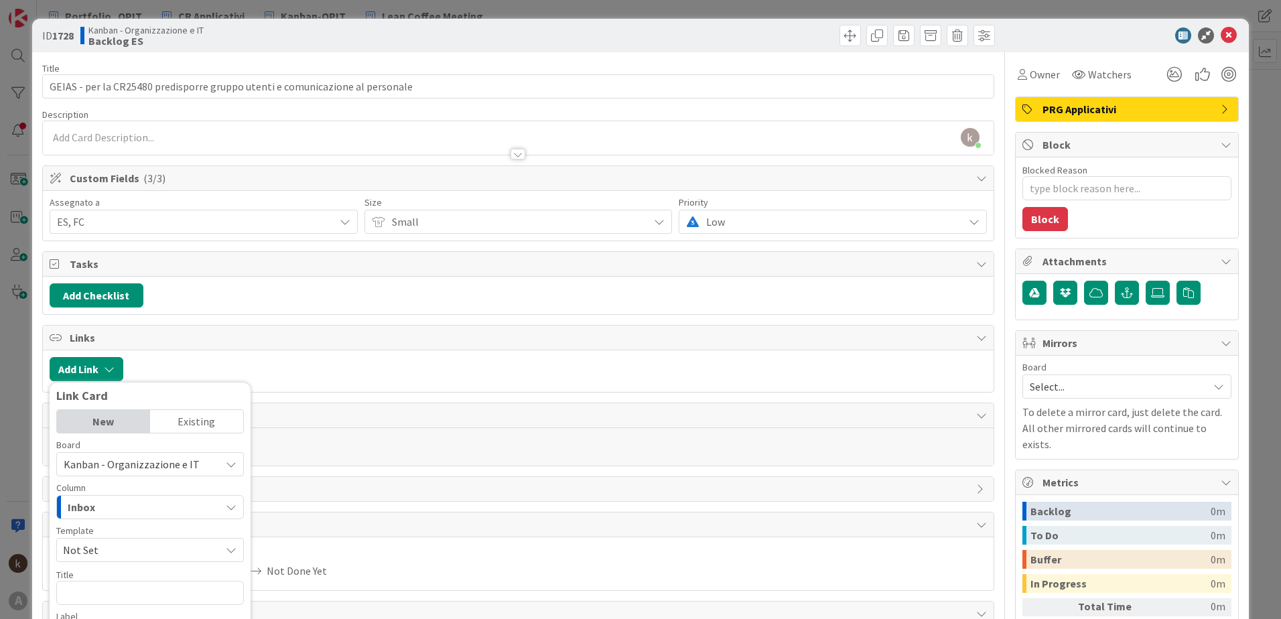
click at [172, 426] on div "Existing" at bounding box center [196, 421] width 93 height 23
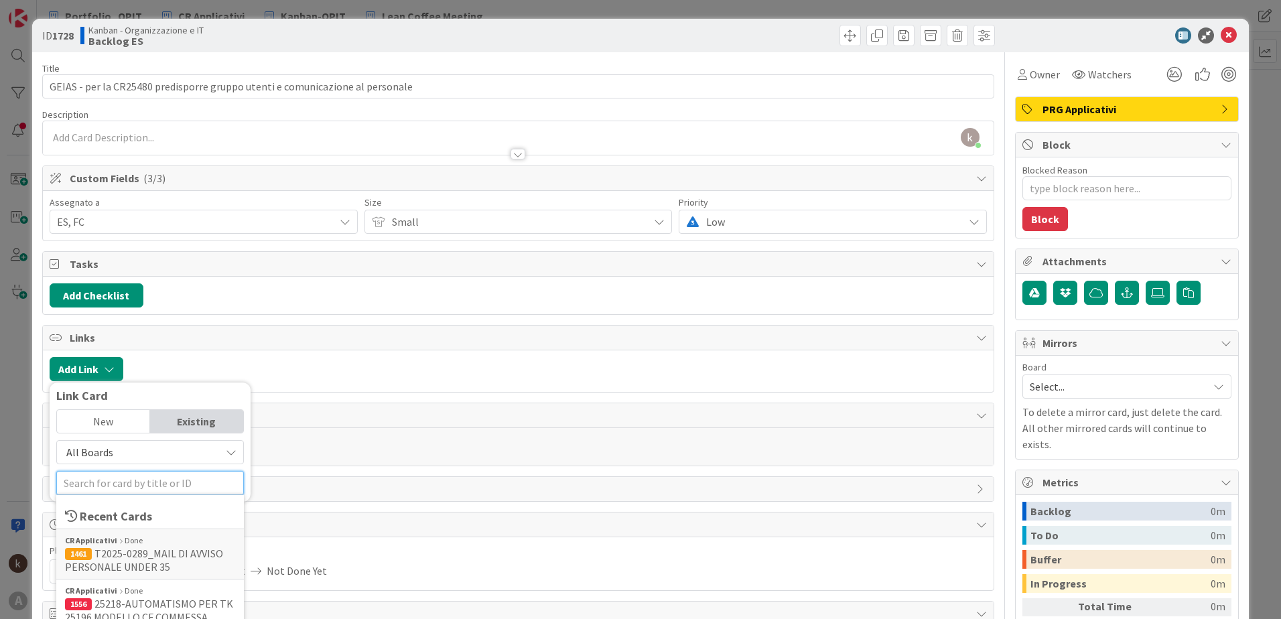
click at [166, 480] on input "text" at bounding box center [150, 483] width 188 height 24
type input "cr"
click at [168, 591] on span "898 CR GEIAS" at bounding box center [150, 590] width 170 height 13
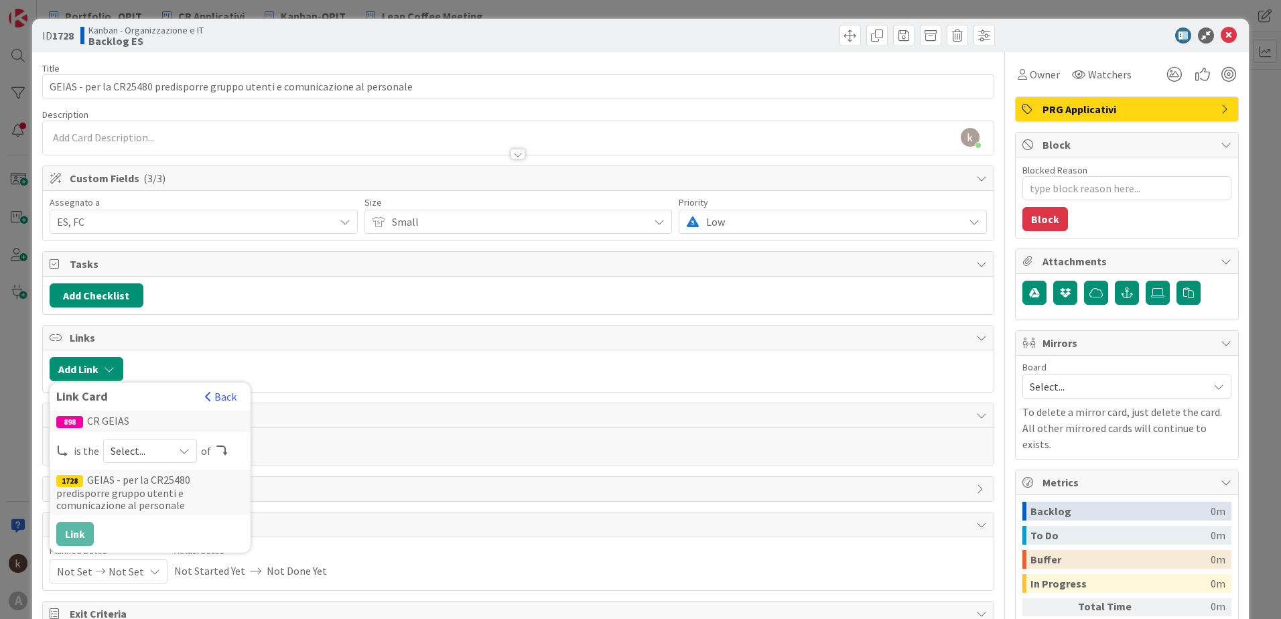
click at [169, 454] on div "Select..." at bounding box center [150, 451] width 94 height 24
click at [131, 484] on span at bounding box center [133, 482] width 11 height 11
click at [81, 538] on button "Link" at bounding box center [75, 534] width 38 height 24
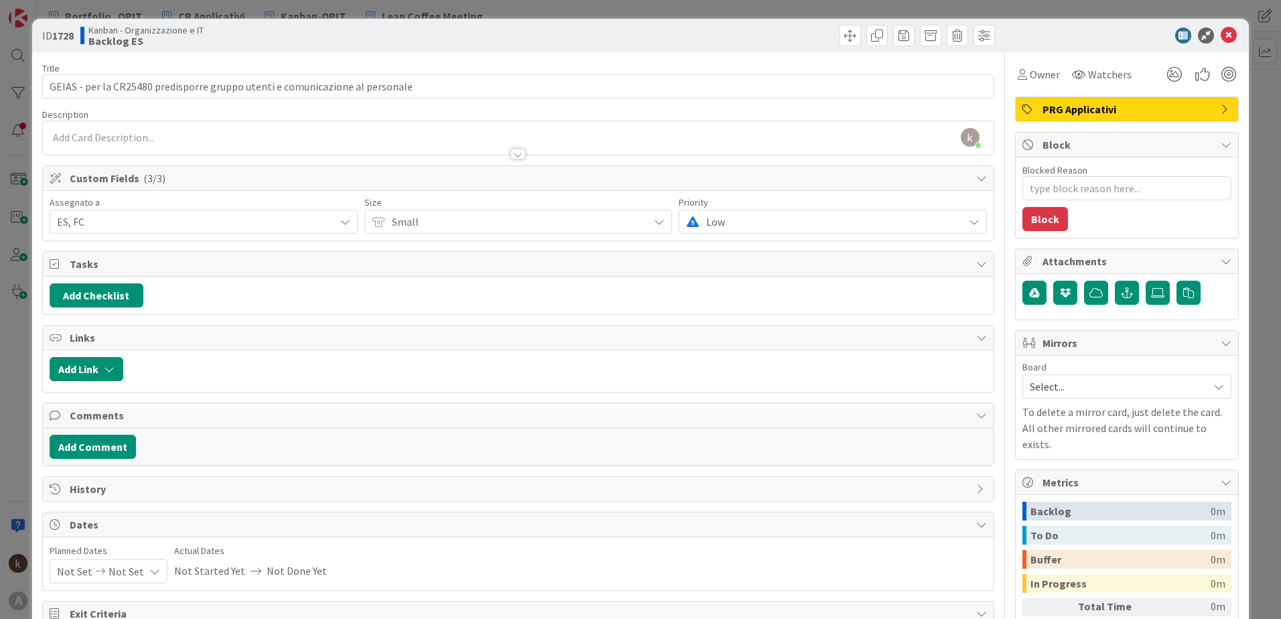
type textarea "x"
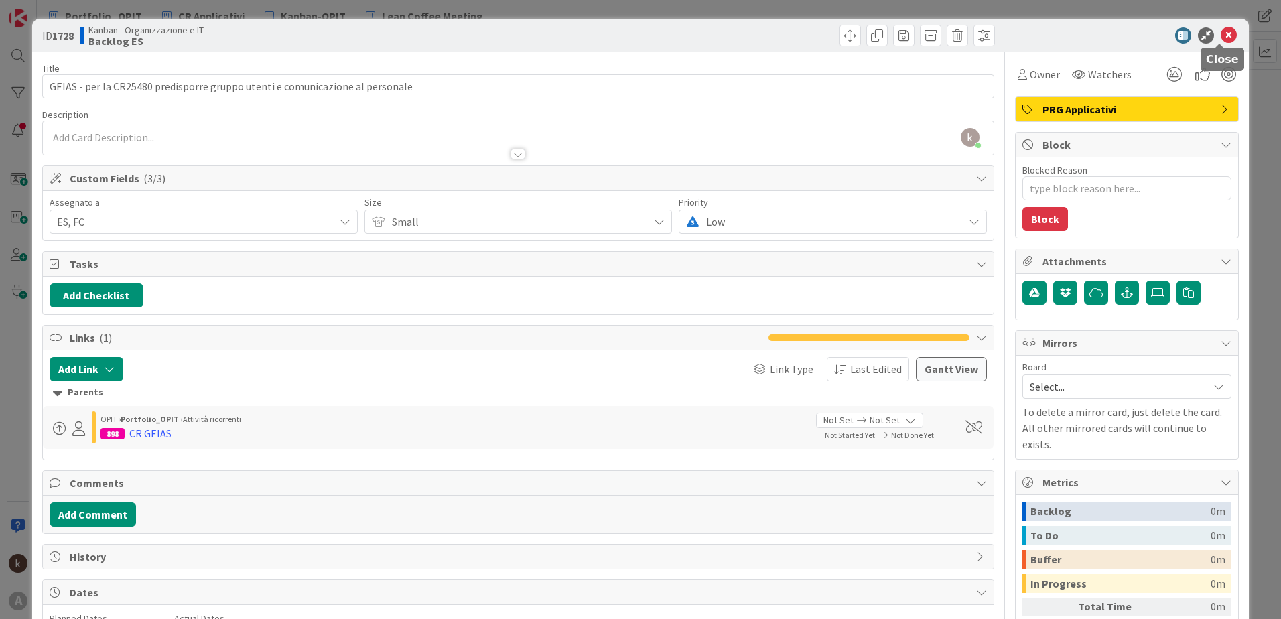
click at [1222, 37] on icon at bounding box center [1229, 35] width 16 height 16
